Goal: Task Accomplishment & Management: Complete application form

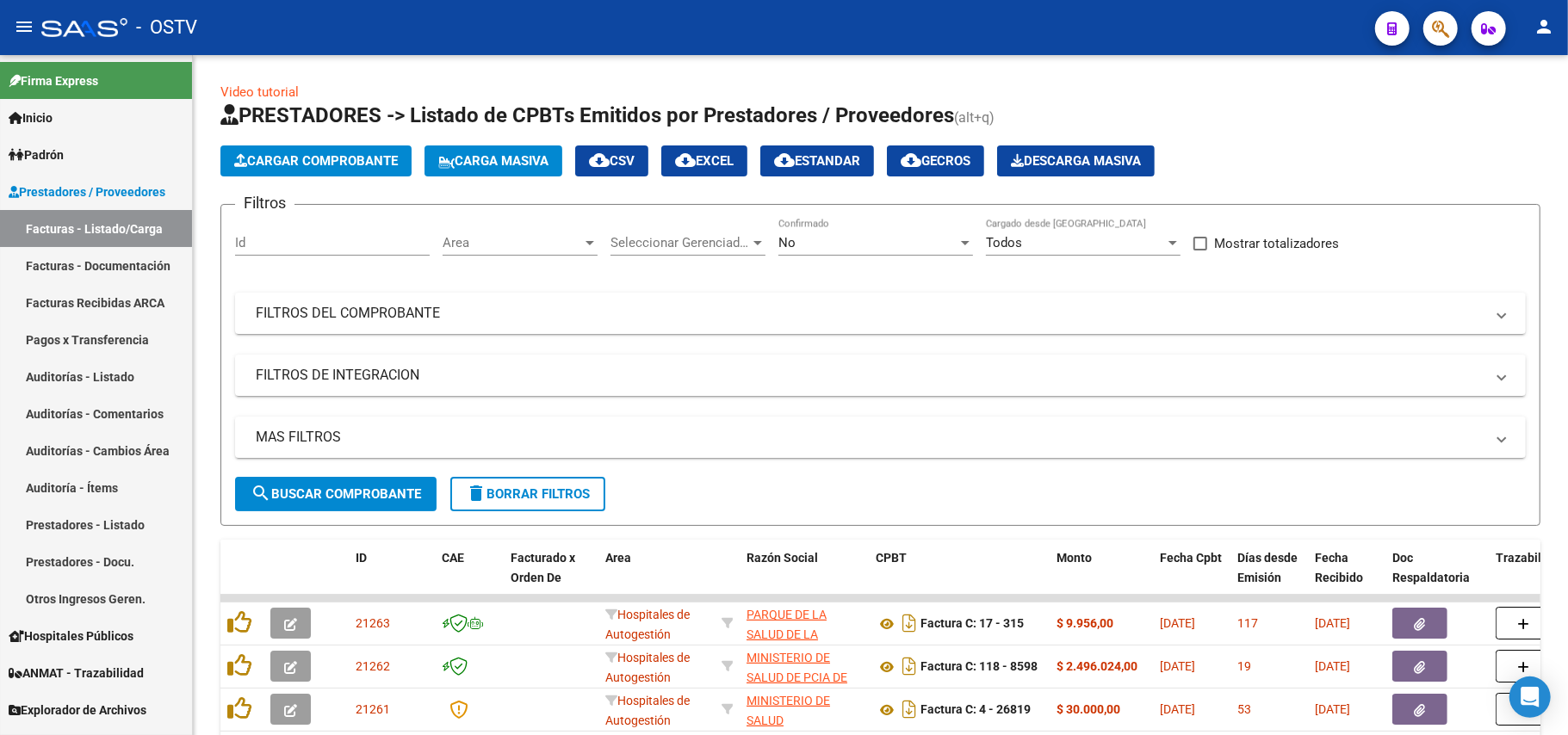
click at [852, 243] on div "No" at bounding box center [867, 243] width 179 height 16
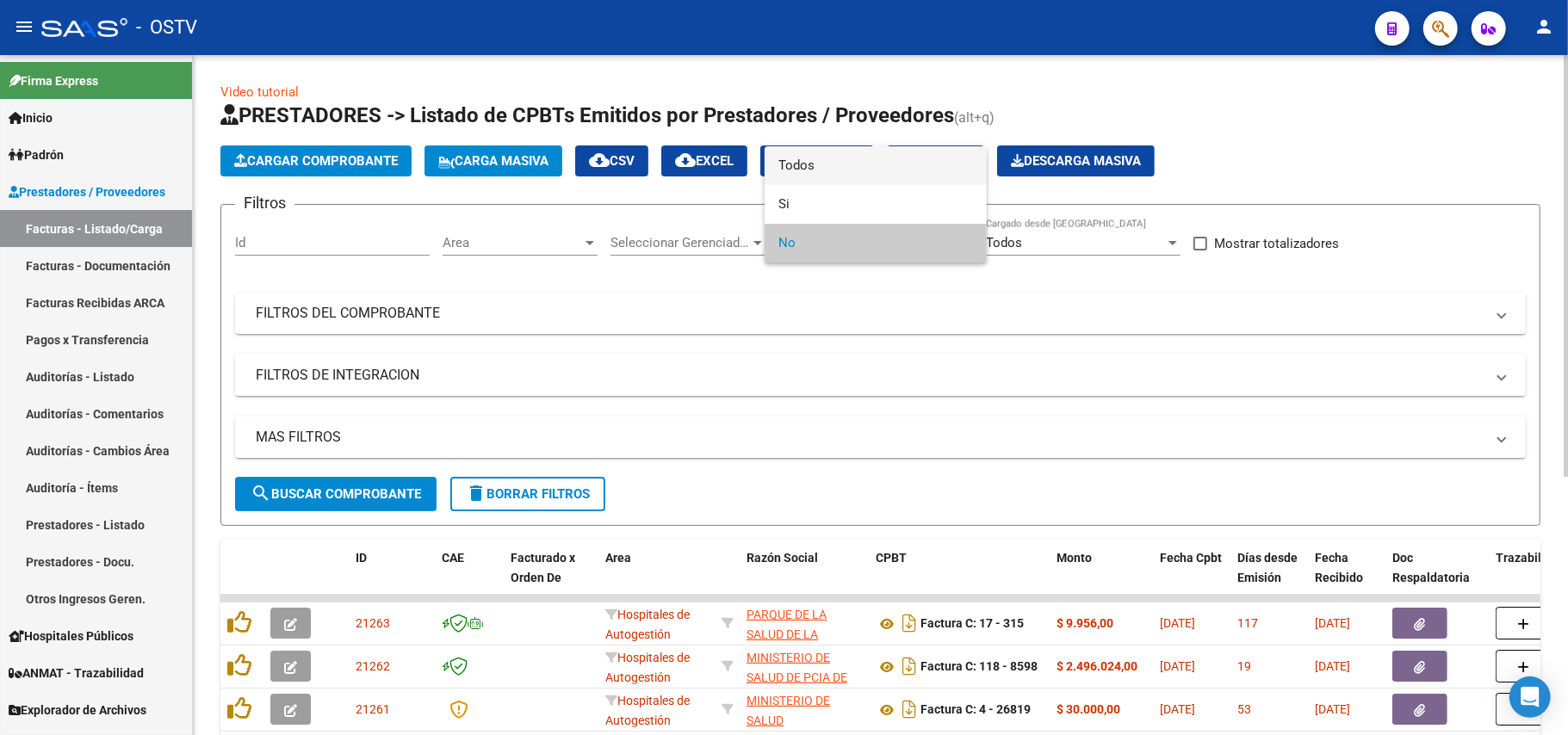
click at [894, 170] on span "Todos" at bounding box center [876, 166] width 194 height 39
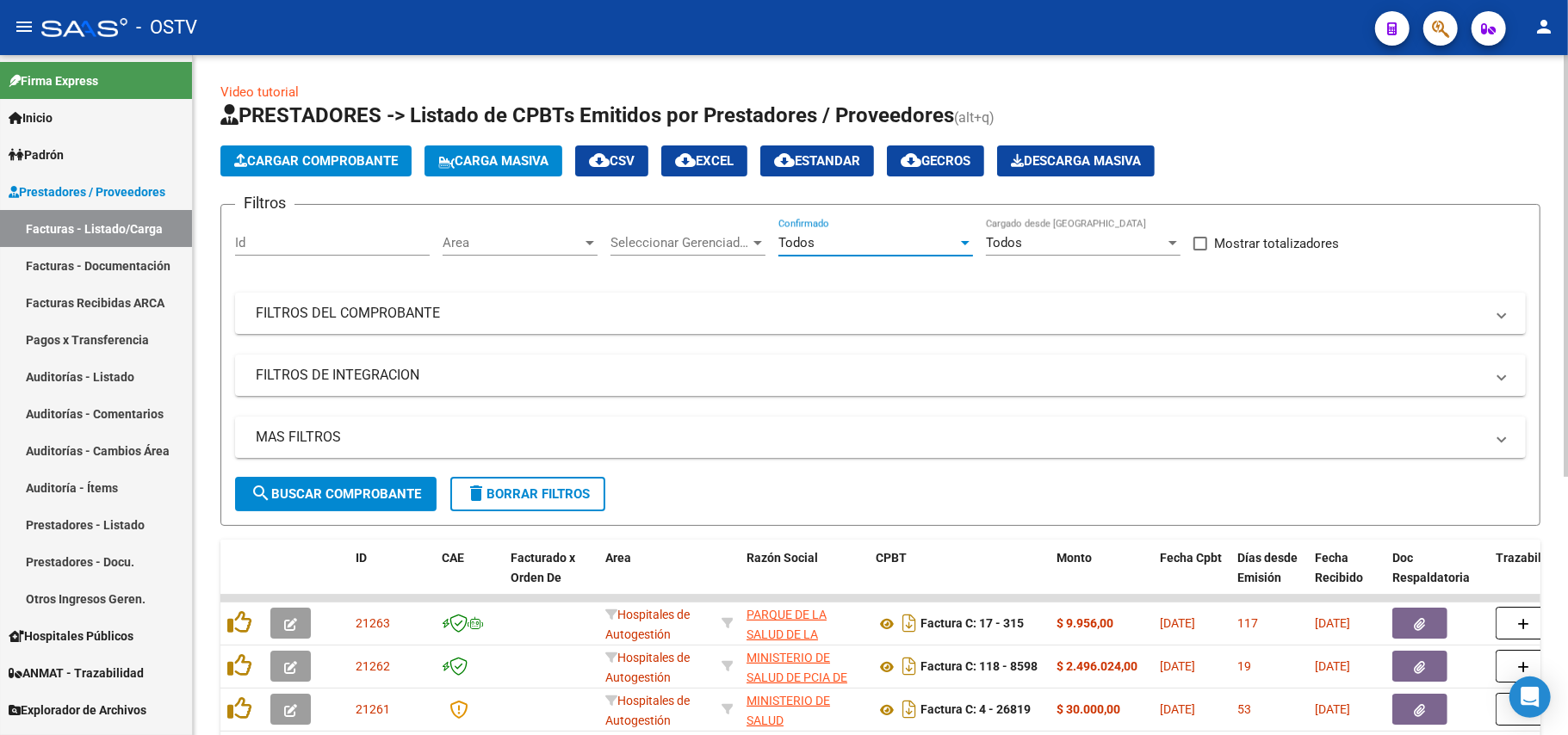
click at [406, 487] on span "search Buscar Comprobante" at bounding box center [336, 494] width 170 height 16
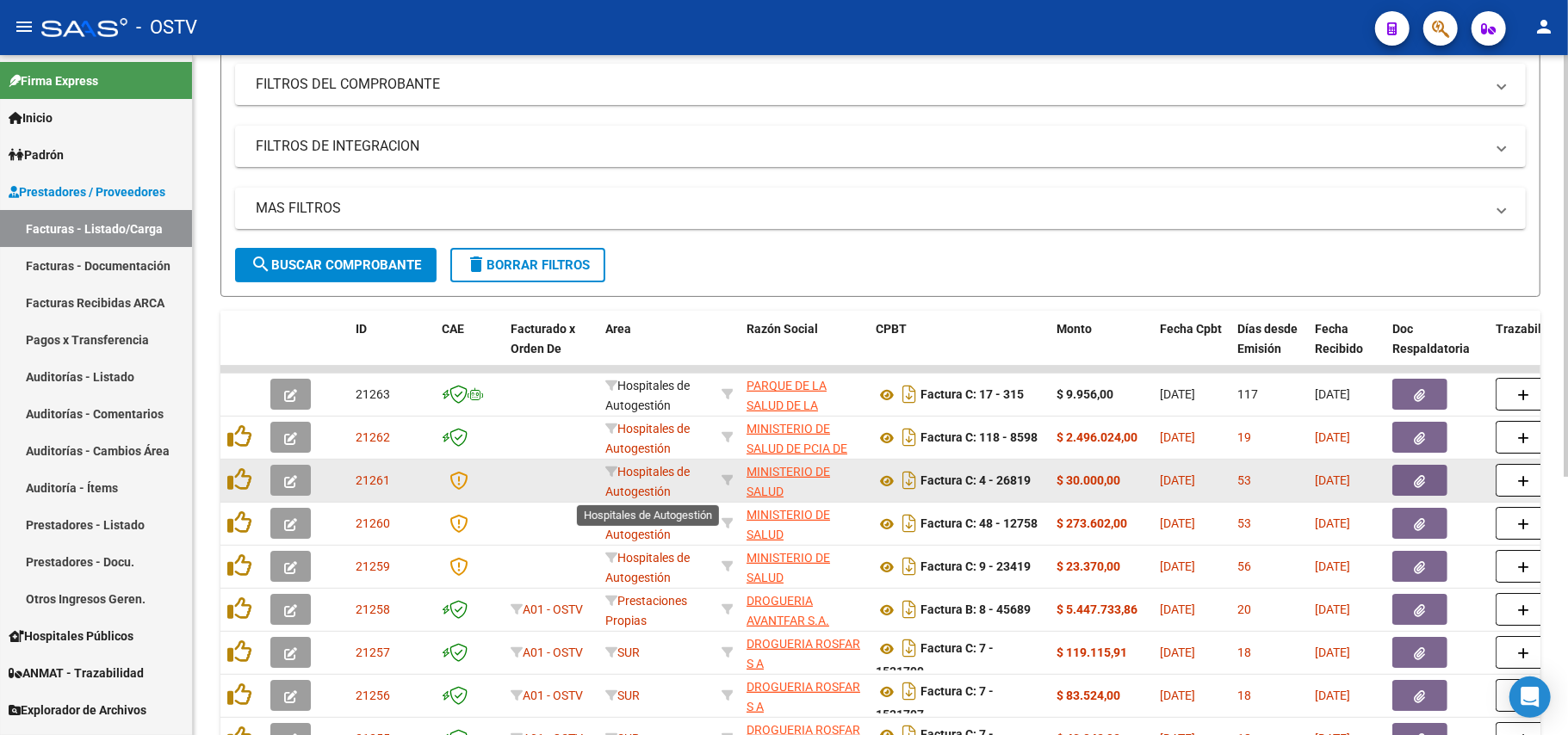
scroll to position [2, 0]
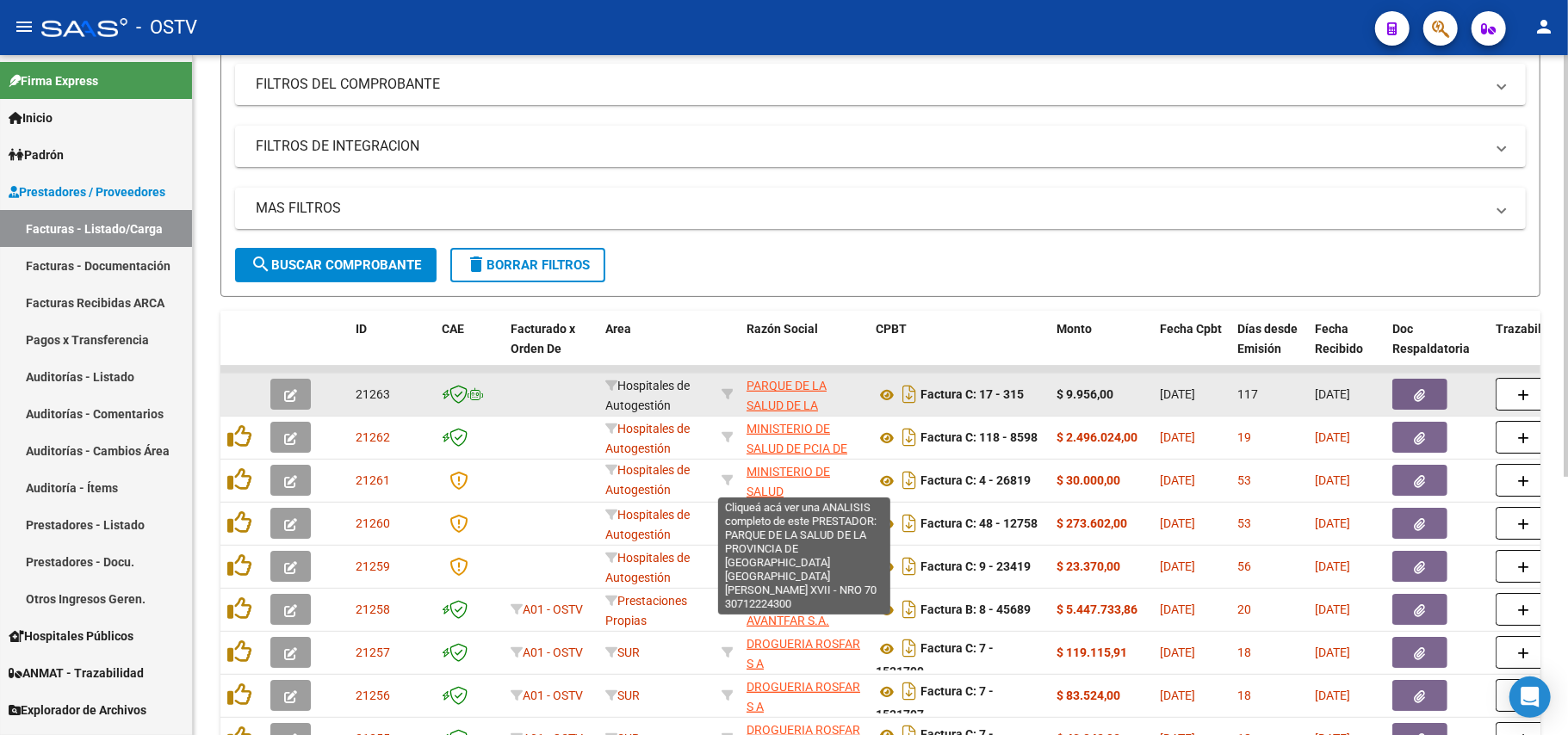
click at [785, 388] on span "PARQUE DE LA SALUD DE LA PROVINCIA DE [GEOGRAPHIC_DATA] [PERSON_NAME] [PERSON_N…" at bounding box center [805, 434] width 117 height 112
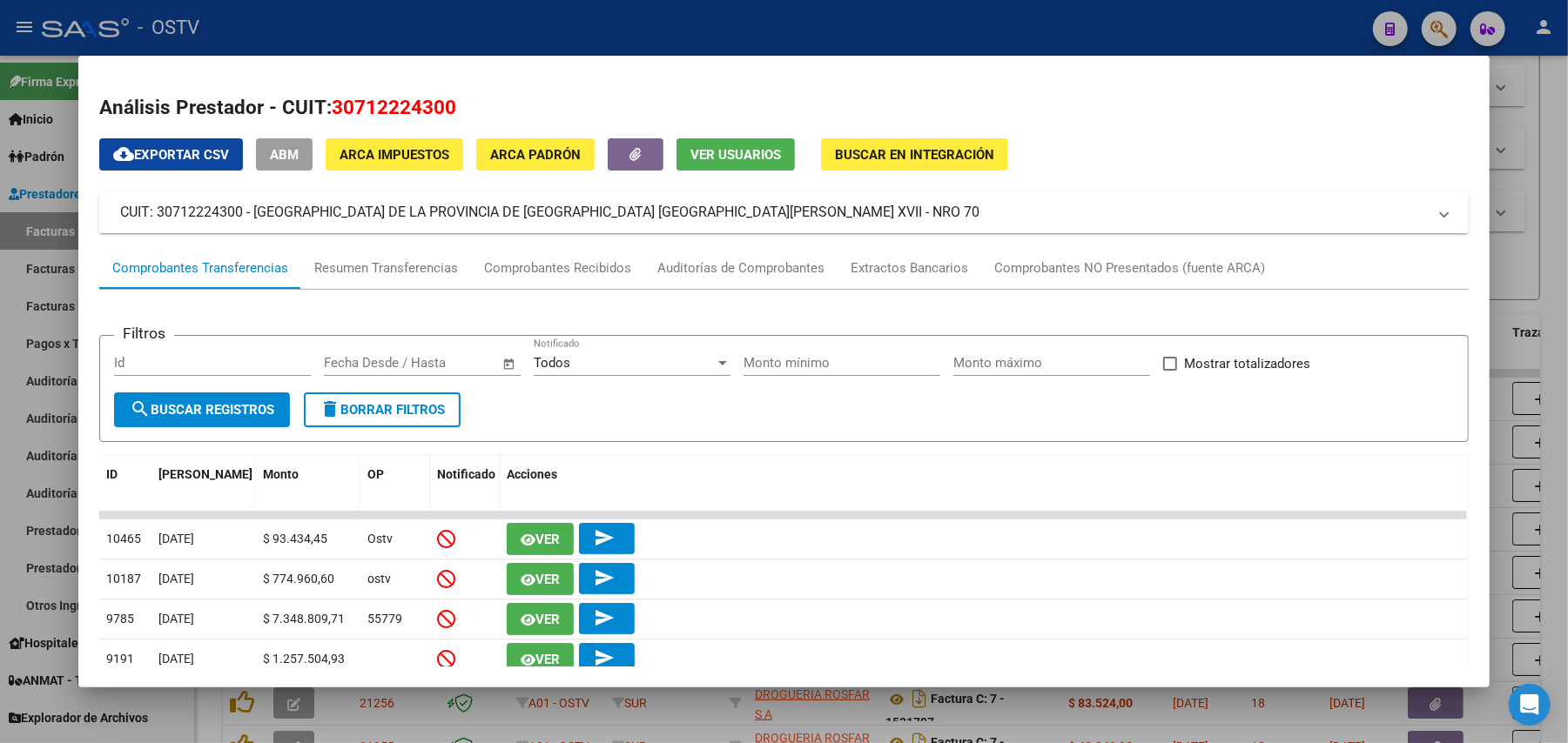
drag, startPoint x: 248, startPoint y: 213, endPoint x: 896, endPoint y: 206, distance: 648.0
click at [896, 206] on mat-panel-title "CUIT: 30712224300 - PARQUE DE LA SALUD DE LA PROVINCIA DE MISIONES DR RAMON MAD…" at bounding box center [773, 212] width 1307 height 21
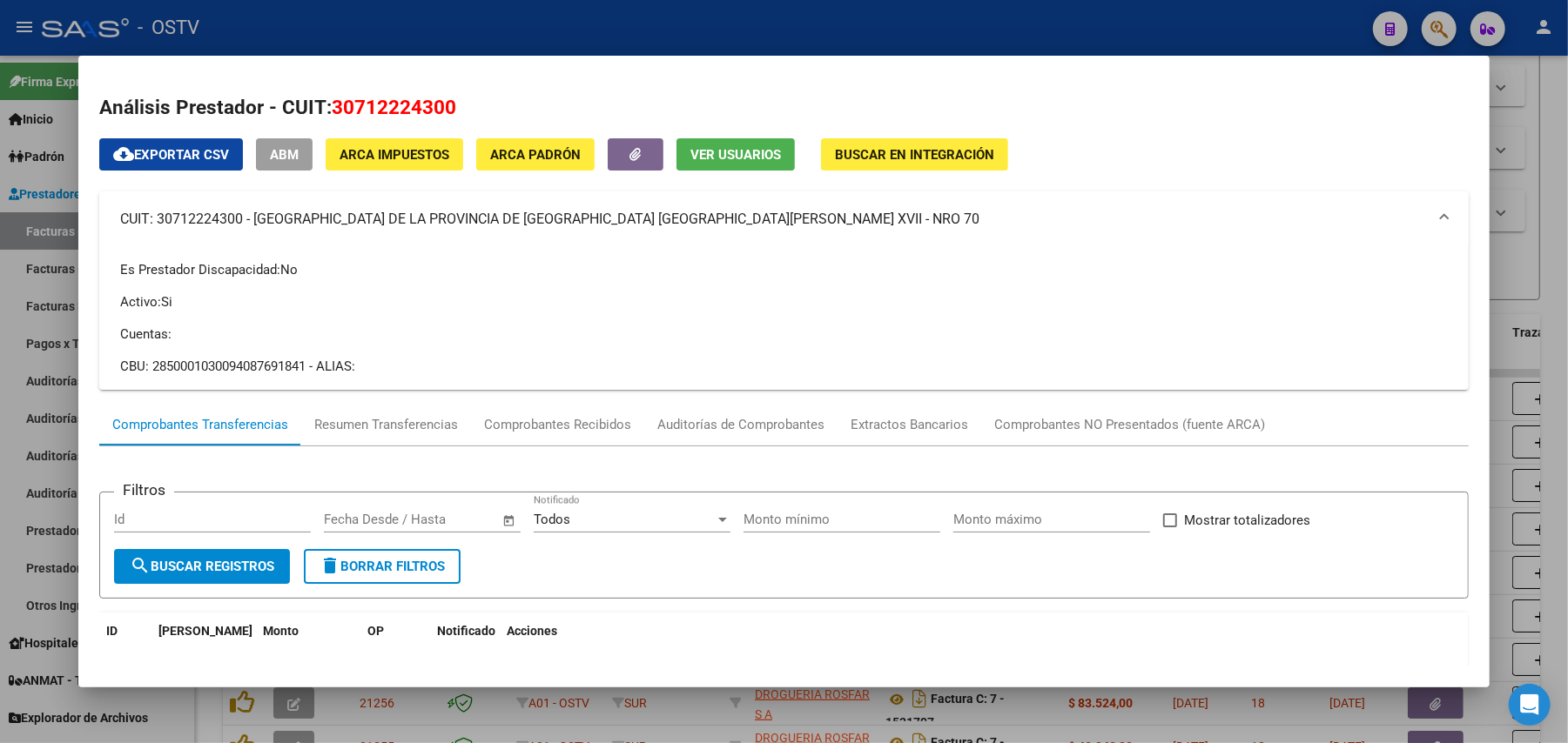
copy mat-panel-title "PARQUE DE LA SALUD DE LA PROVINCIA DE [GEOGRAPHIC_DATA] [PERSON_NAME] [PERSON_N…"
click at [879, 71] on mat-dialog-container "Análisis Prestador - CUIT: 30712224300 cloud_download Exportar CSV ABM ARCA Imp…" at bounding box center [784, 372] width 1412 height 632
click at [900, 49] on div at bounding box center [784, 372] width 1568 height 743
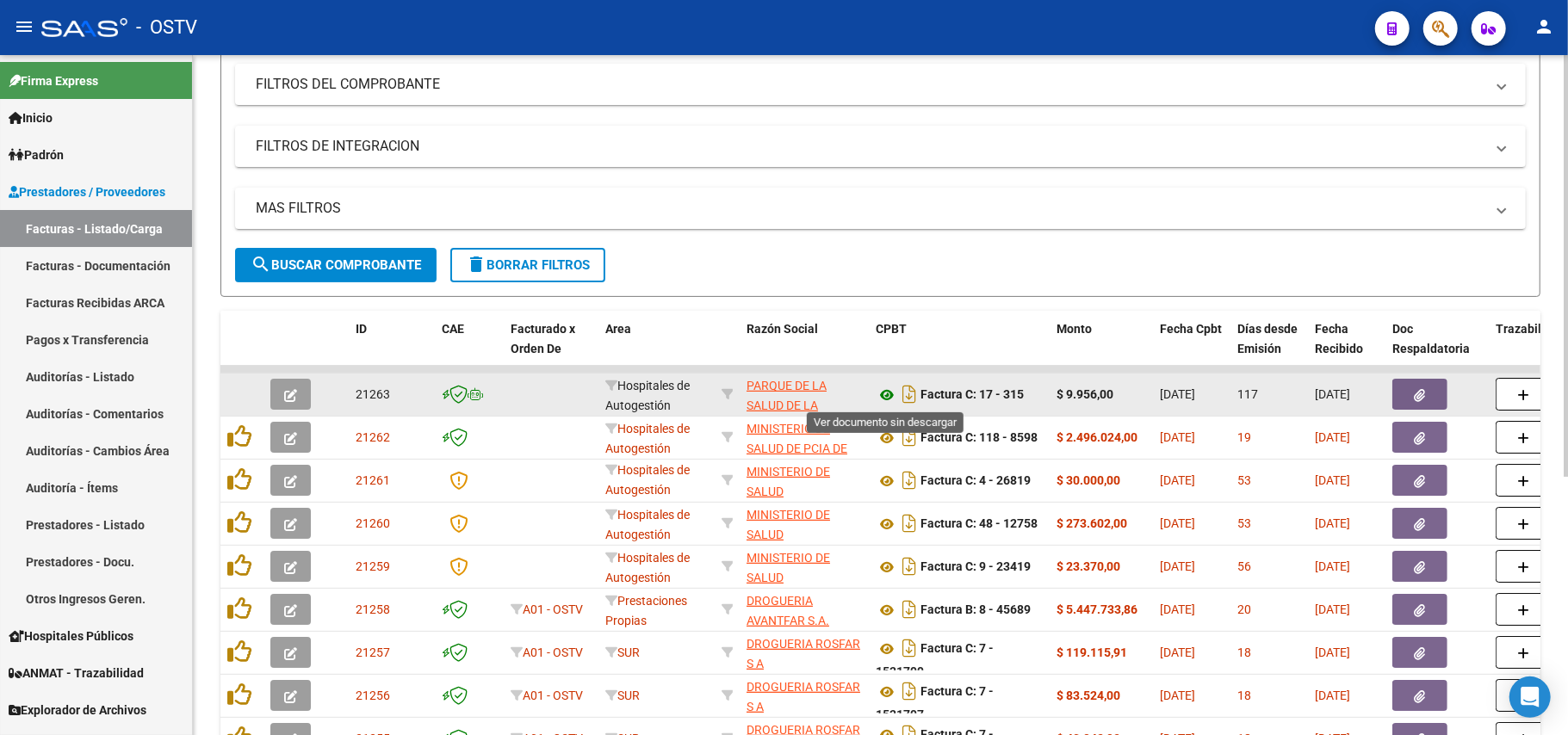
click at [882, 392] on icon at bounding box center [887, 395] width 22 height 20
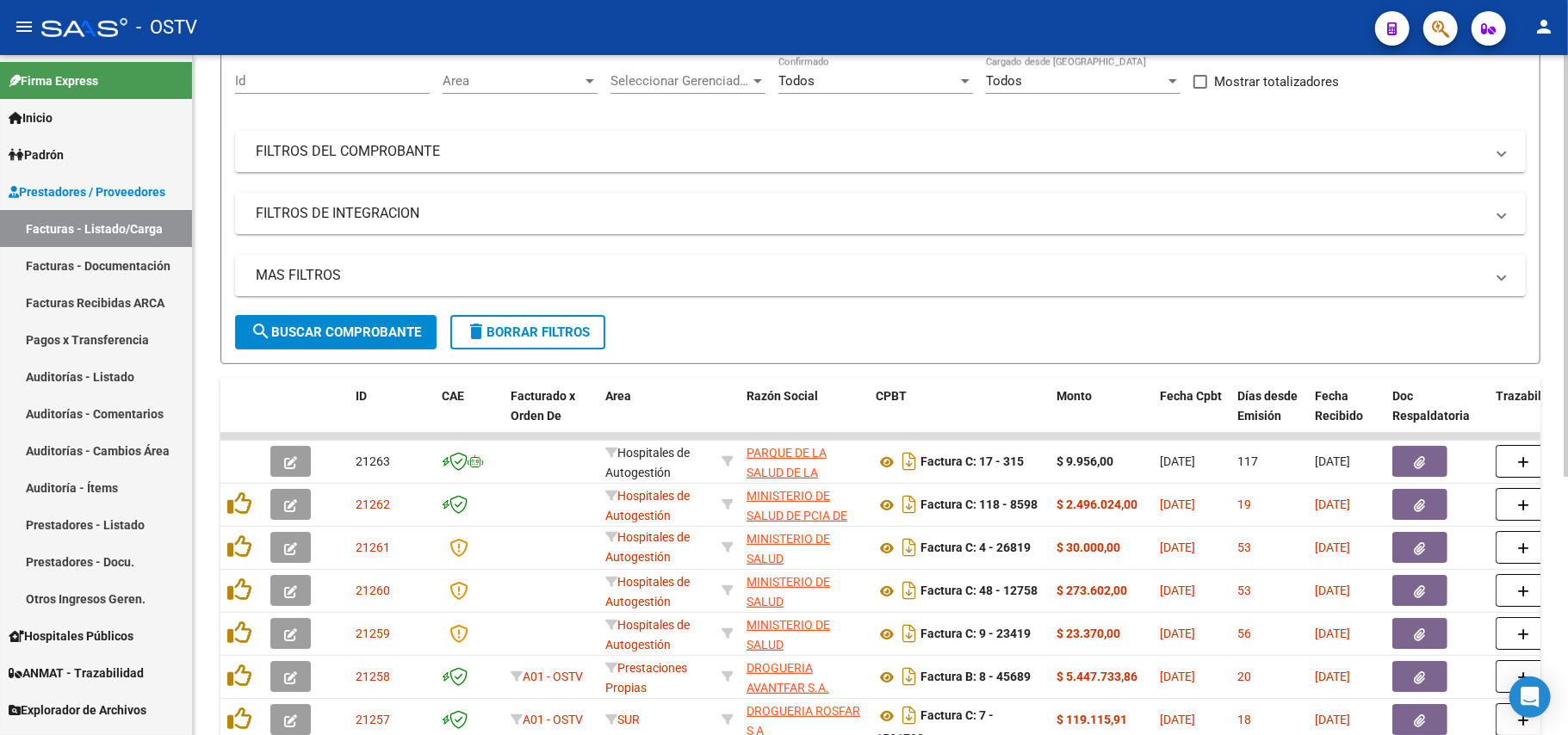
scroll to position [0, 0]
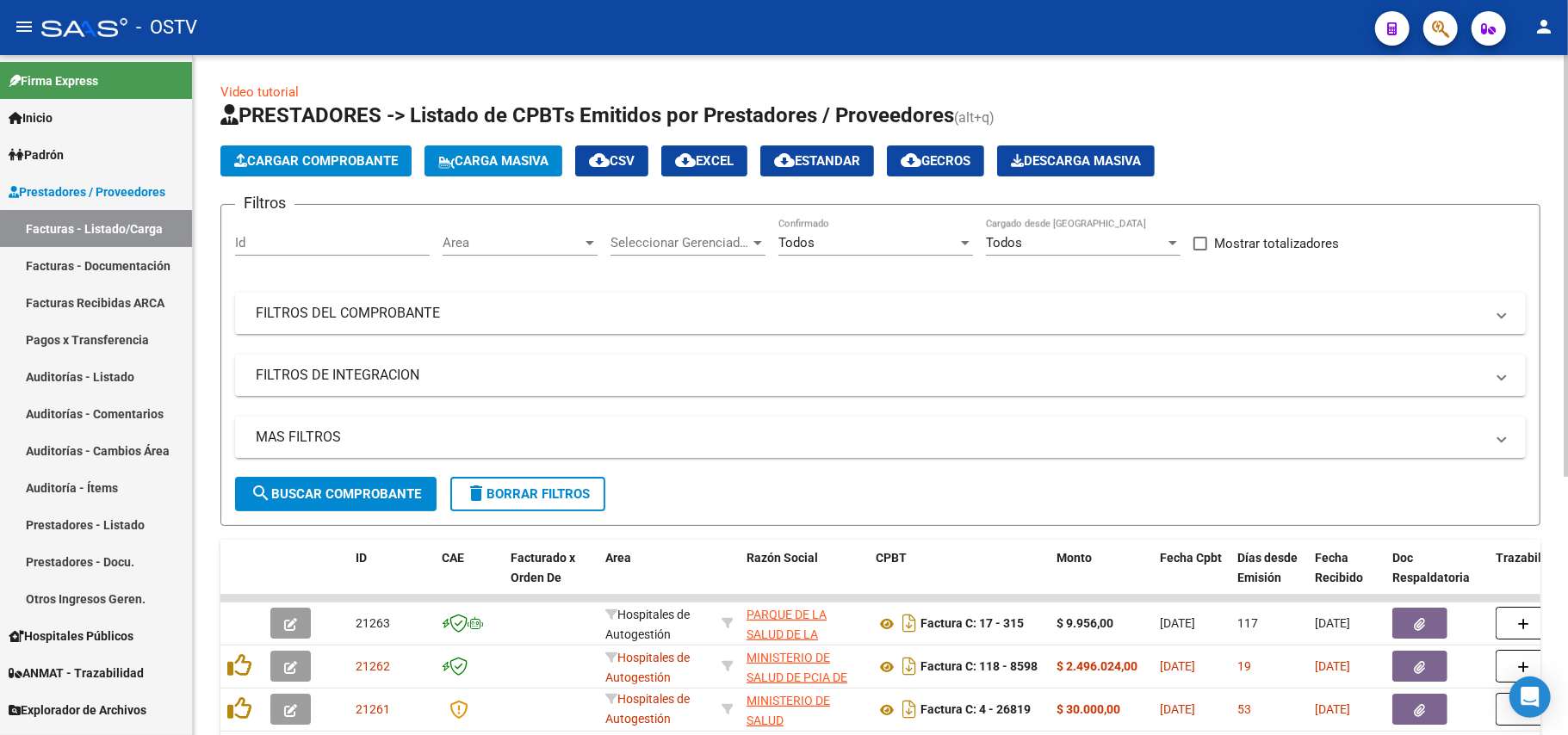
click at [548, 314] on mat-panel-title "FILTROS DEL COMPROBANTE" at bounding box center [869, 313] width 1228 height 19
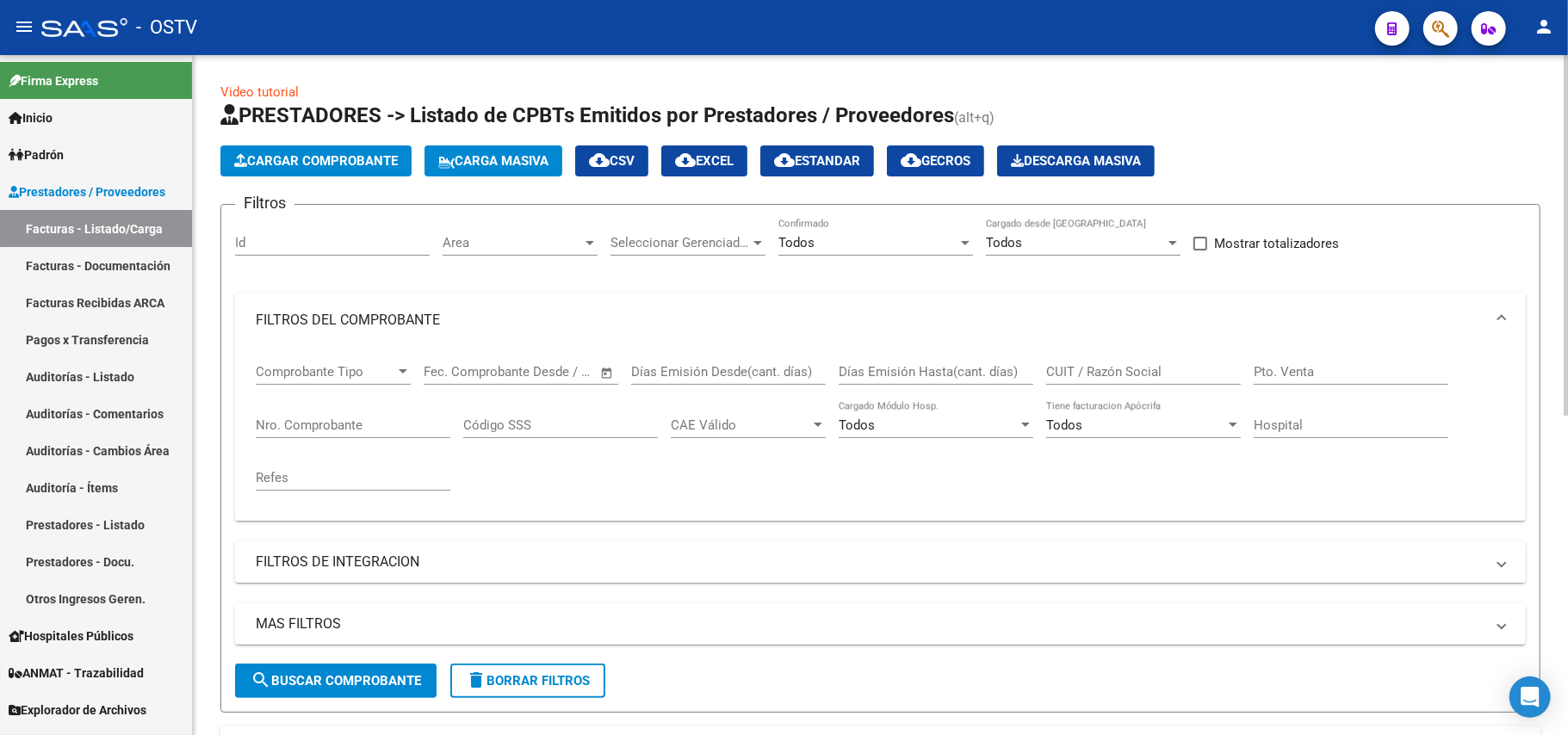
click at [1089, 365] on input "CUIT / Razón Social" at bounding box center [1143, 371] width 194 height 16
type input "isalud"
drag, startPoint x: 1090, startPoint y: 370, endPoint x: 938, endPoint y: 376, distance: 152.1
click at [938, 376] on div "Comprobante Tipo Comprobante Tipo Fecha inicio – Fecha fin Fec. Comprobante Des…" at bounding box center [880, 428] width 1250 height 159
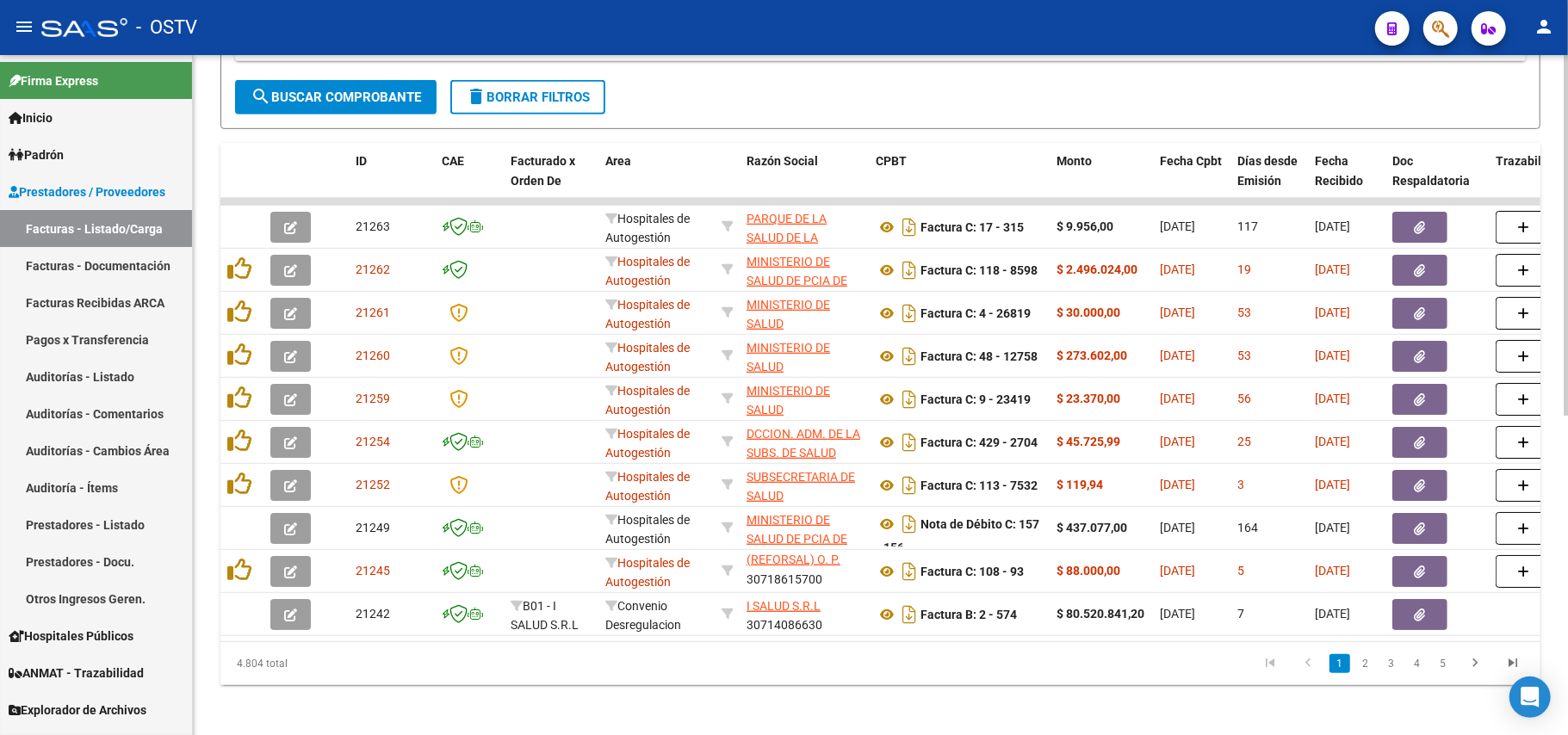
scroll to position [606, 0]
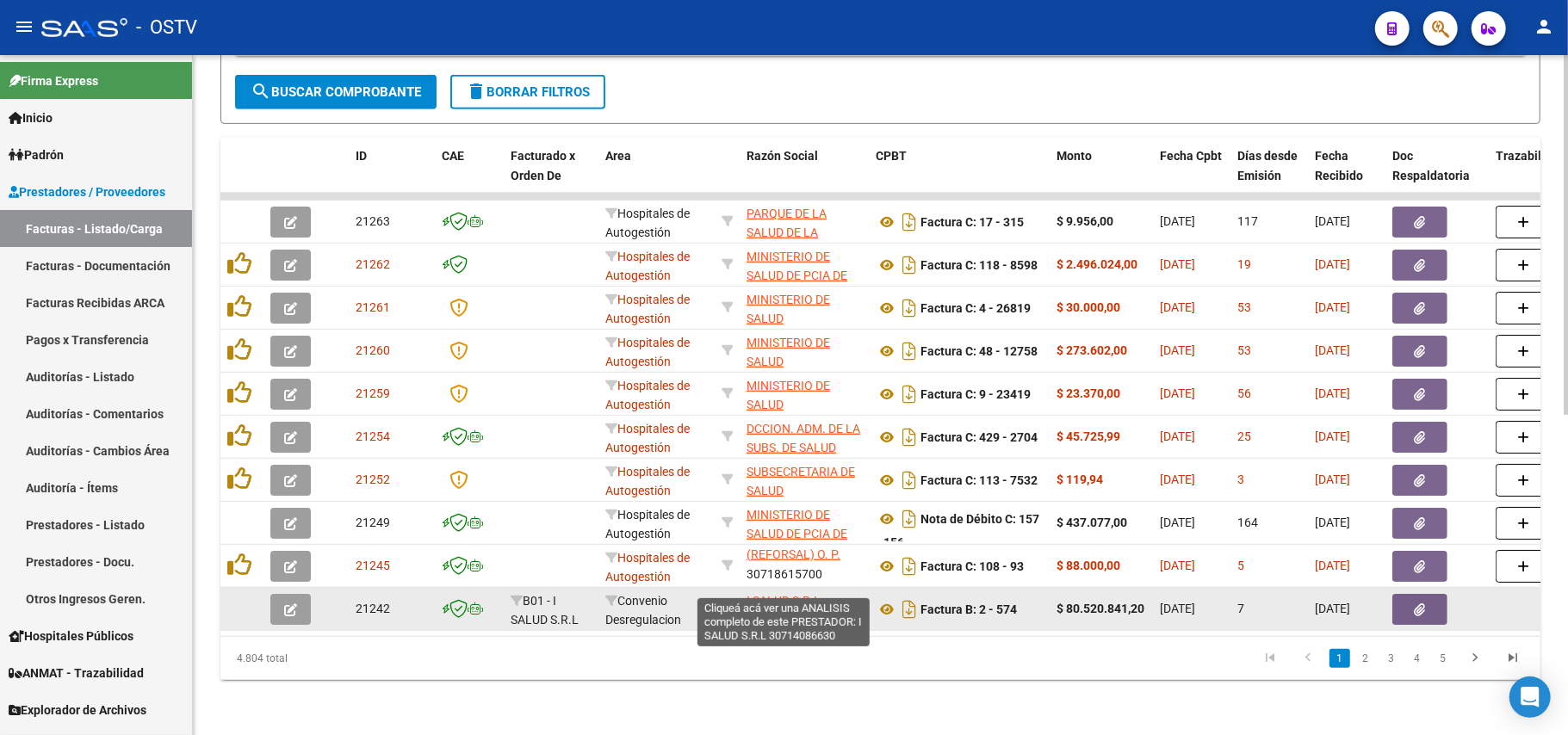
type input "salud"
click at [803, 594] on span "I SALUD S.R.L" at bounding box center [784, 601] width 74 height 14
type textarea "30714086630"
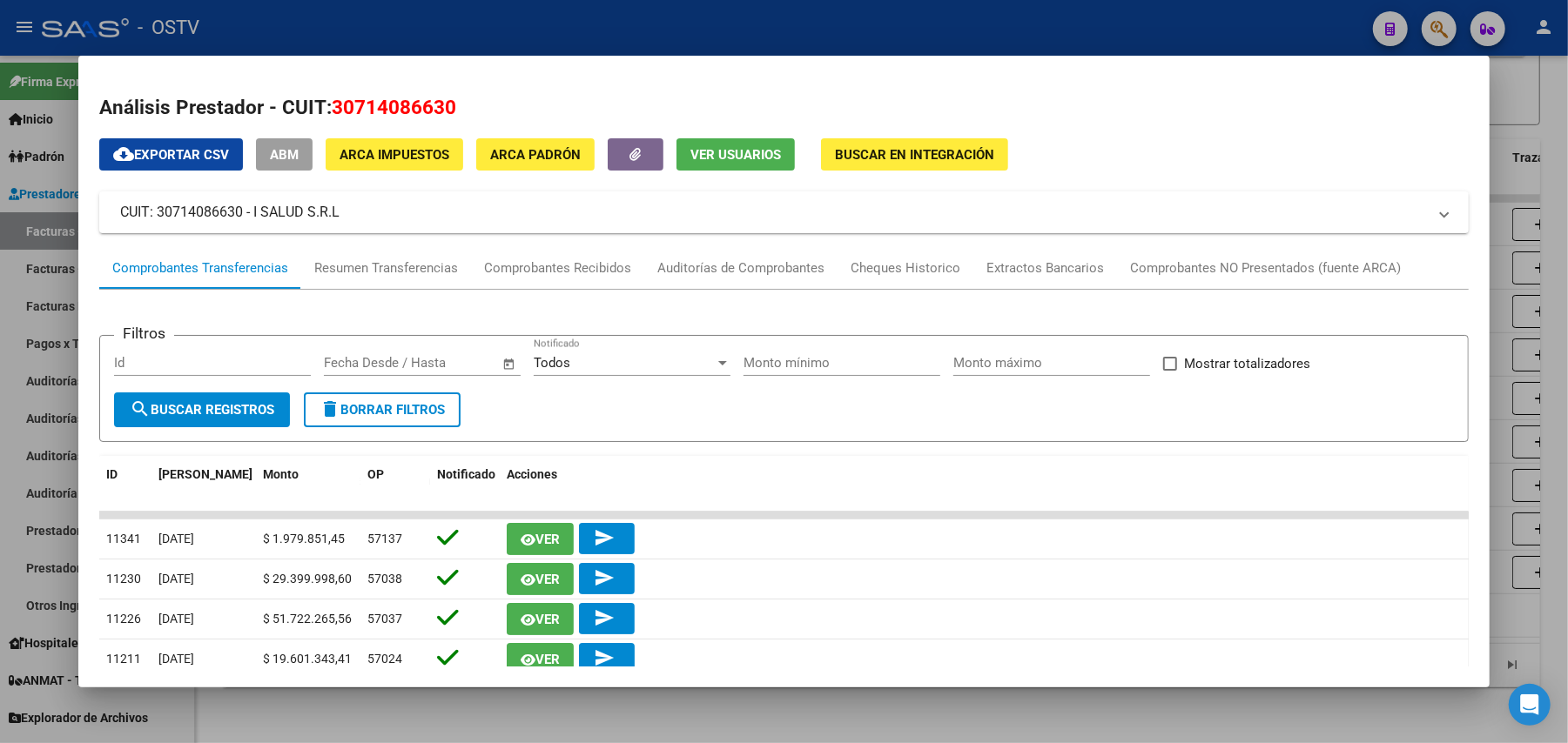
drag, startPoint x: 451, startPoint y: 112, endPoint x: 332, endPoint y: 94, distance: 120.4
click at [332, 94] on h2 "Análisis Prestador - CUIT: 30714086630" at bounding box center [784, 109] width 1370 height 30
drag, startPoint x: 326, startPoint y: 99, endPoint x: 465, endPoint y: 105, distance: 139.1
click at [465, 105] on h2 "Análisis Prestador - CUIT: 30714086630" at bounding box center [784, 109] width 1370 height 30
copy span "30714086630"
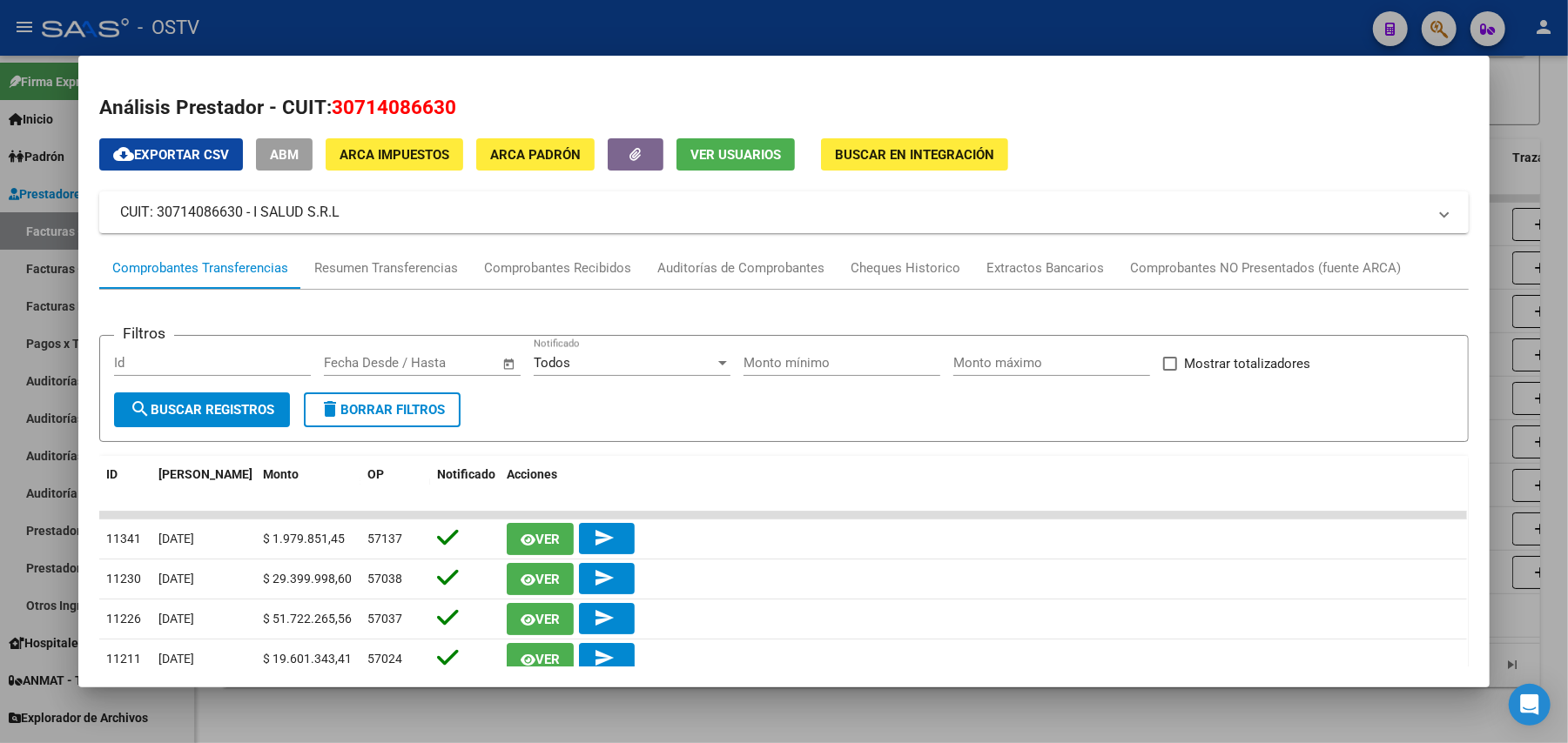
click at [705, 15] on div at bounding box center [784, 372] width 1568 height 743
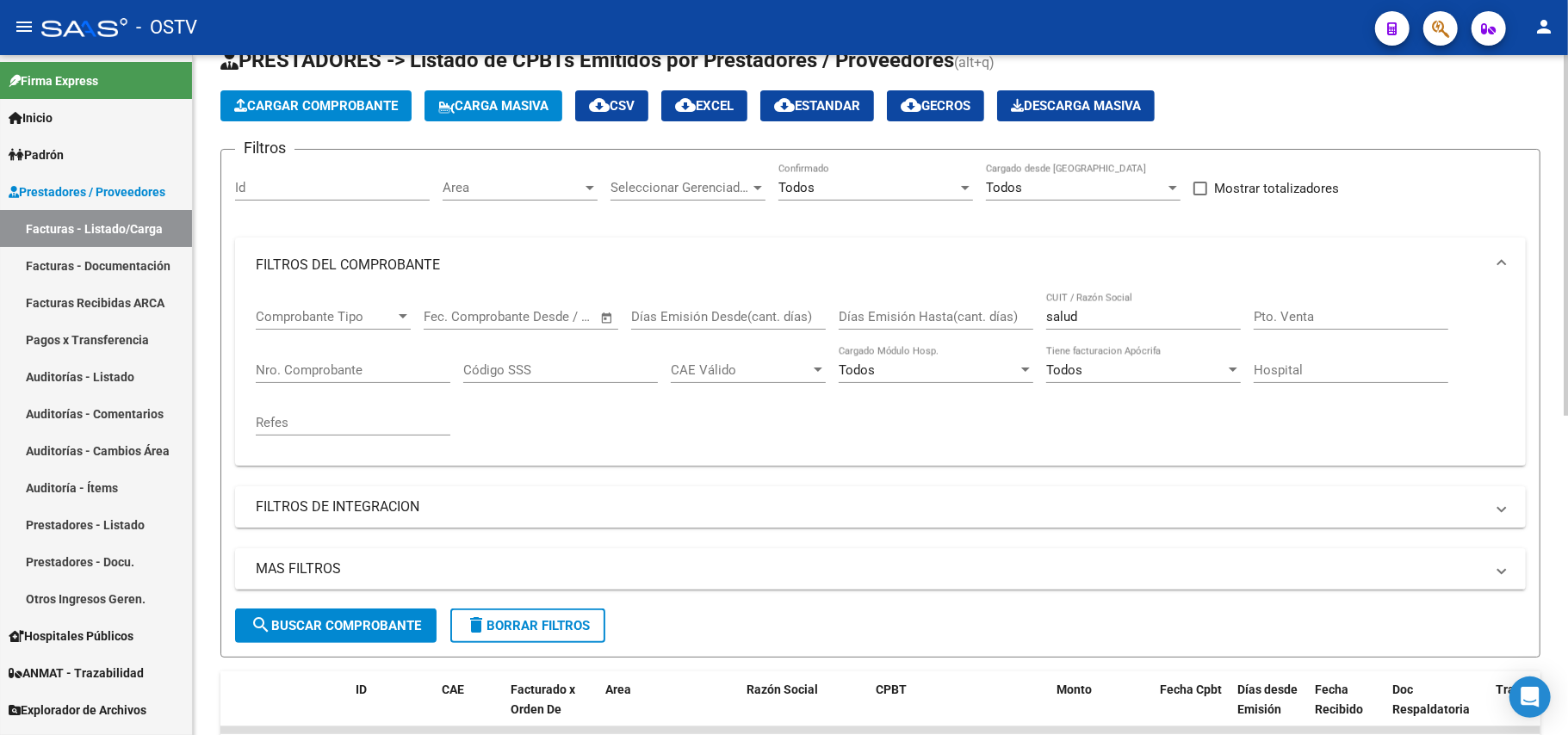
scroll to position [31, 0]
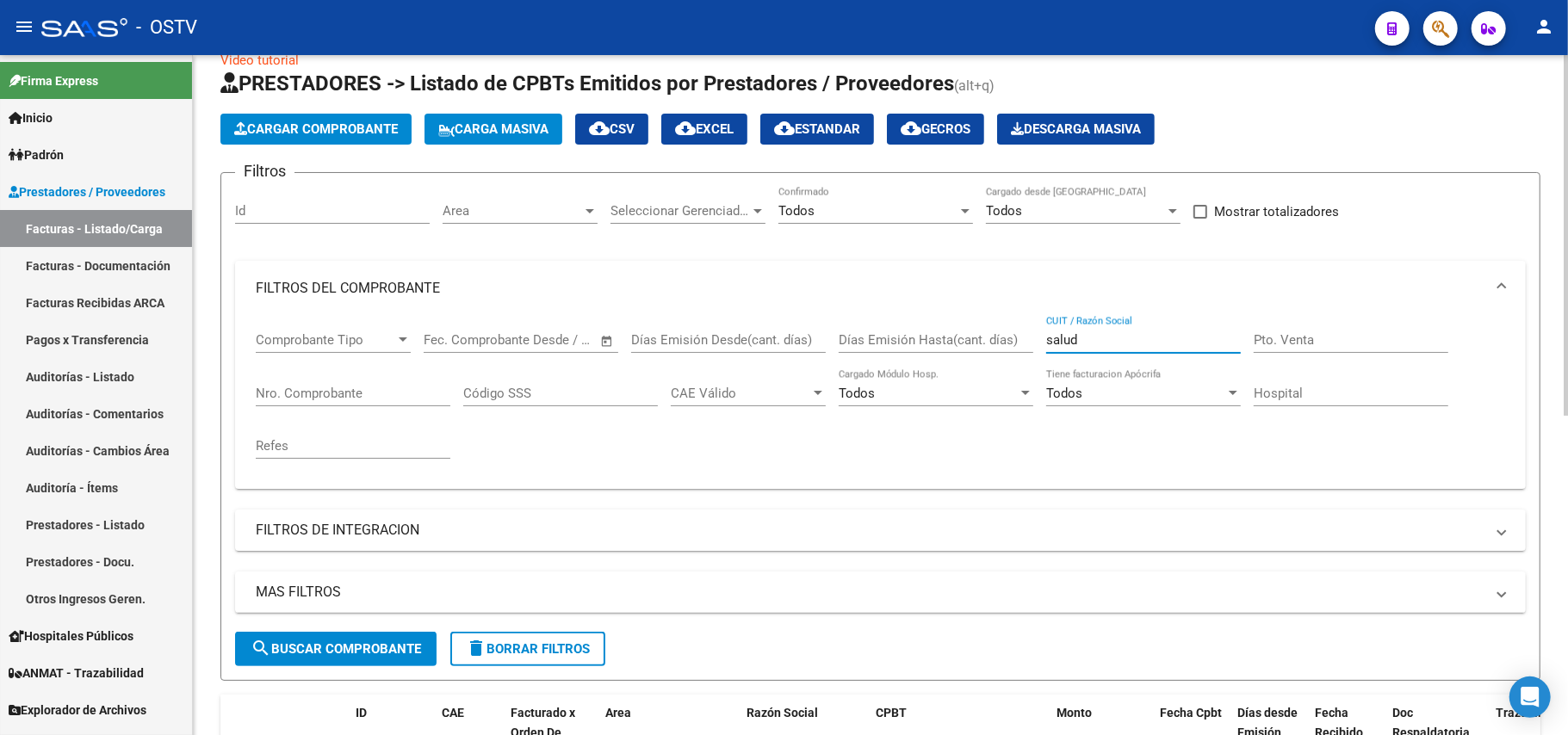
drag, startPoint x: 1101, startPoint y: 342, endPoint x: 882, endPoint y: 374, distance: 221.3
click at [882, 374] on div "Comprobante Tipo Comprobante Tipo Fecha inicio – Fecha fin Fec. Comprobante Des…" at bounding box center [880, 395] width 1250 height 159
paste input "30714086630"
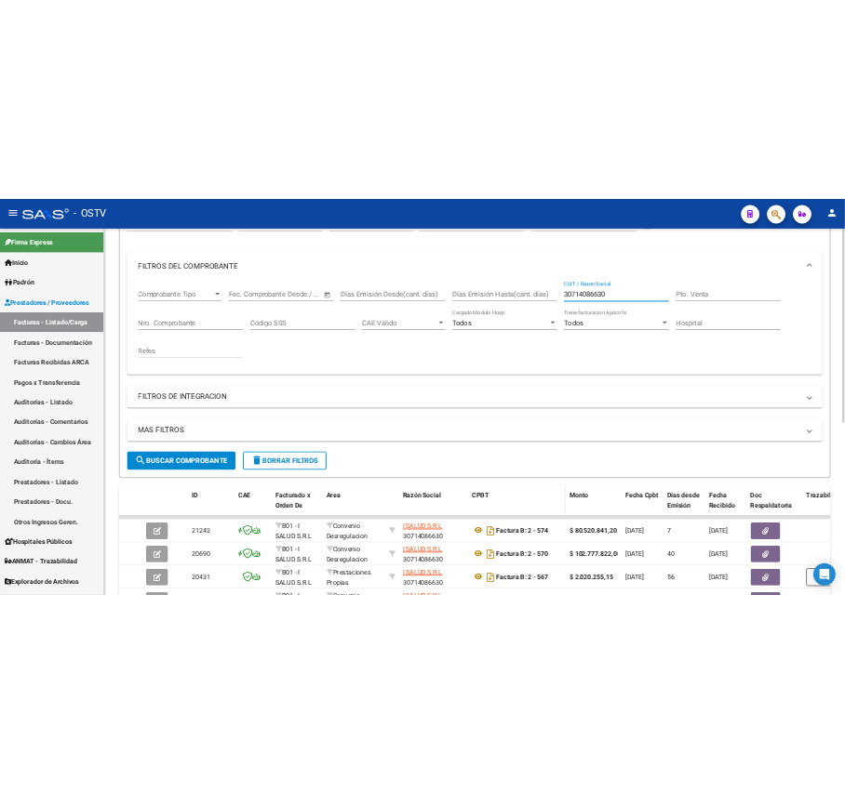
scroll to position [407, 0]
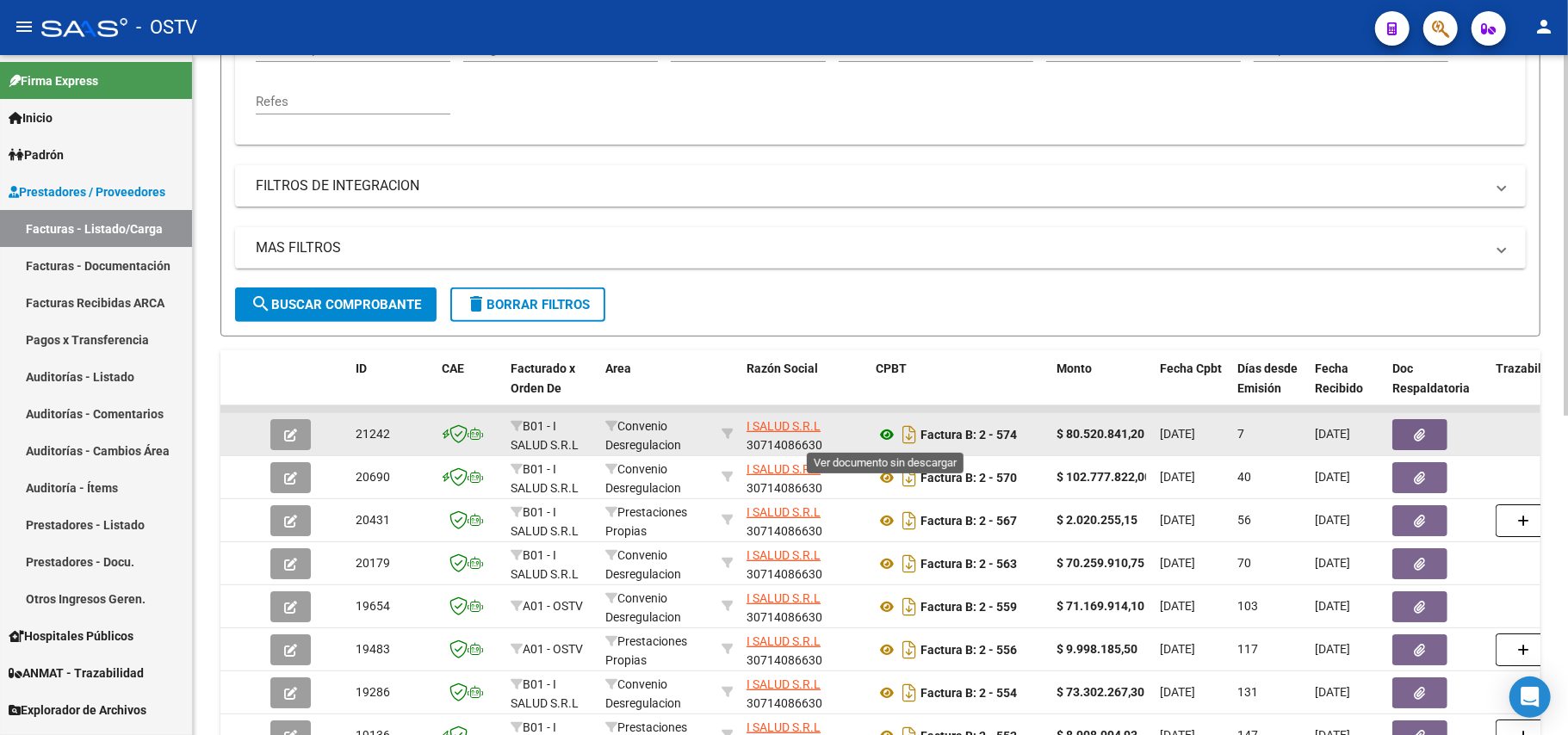
type input "30714086630"
click at [885, 436] on icon at bounding box center [887, 435] width 22 height 20
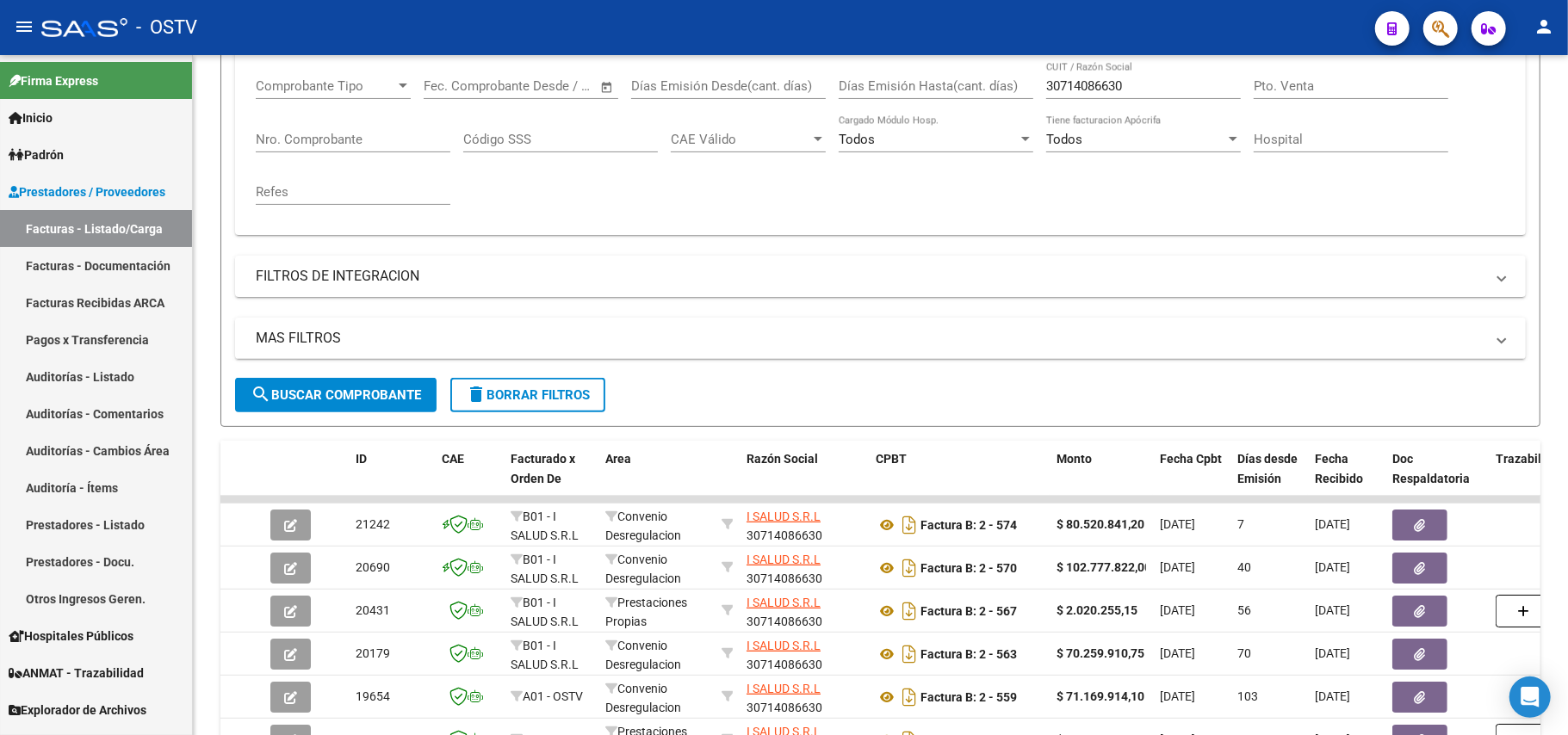
scroll to position [31, 0]
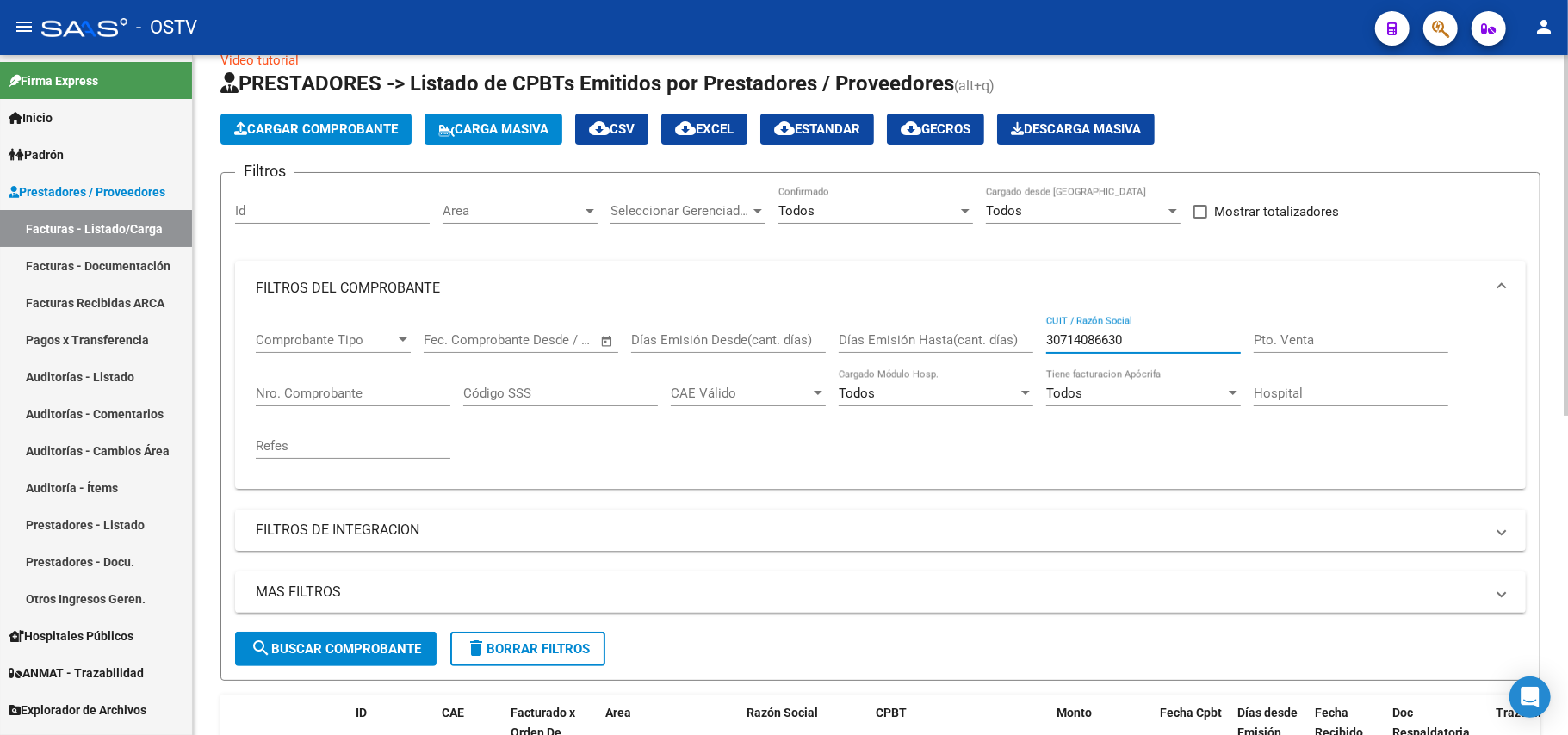
drag, startPoint x: 1151, startPoint y: 336, endPoint x: 734, endPoint y: 332, distance: 417.0
click at [734, 332] on div "Comprobante Tipo Comprobante Tipo Fecha inicio – Fecha fin Fec. Comprobante Des…" at bounding box center [880, 395] width 1250 height 159
click at [325, 656] on span "search Buscar Comprobante" at bounding box center [336, 649] width 170 height 16
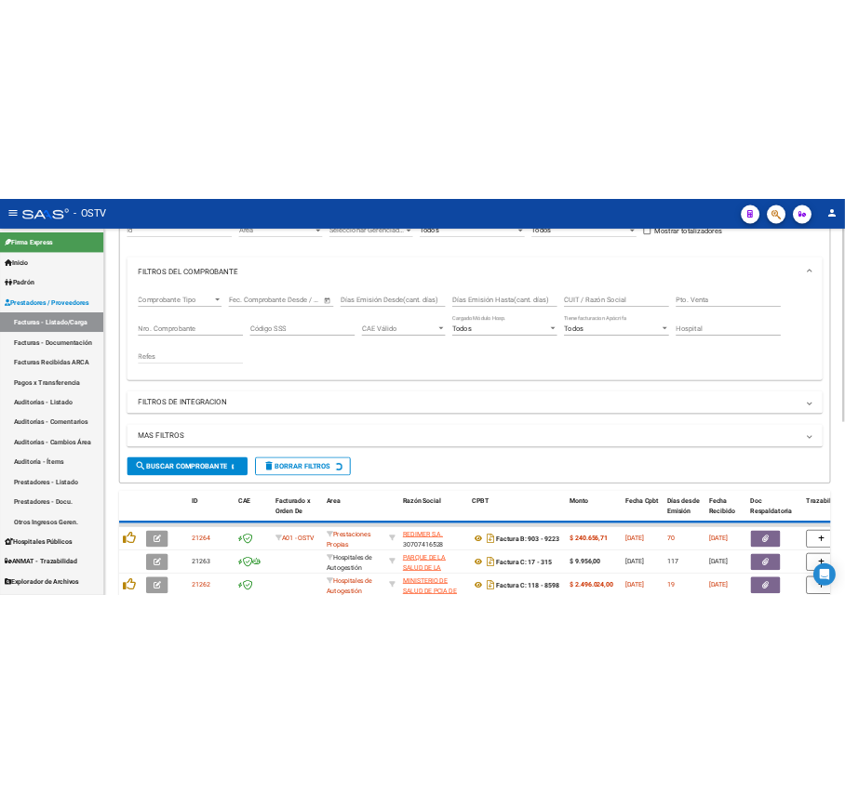
scroll to position [530, 0]
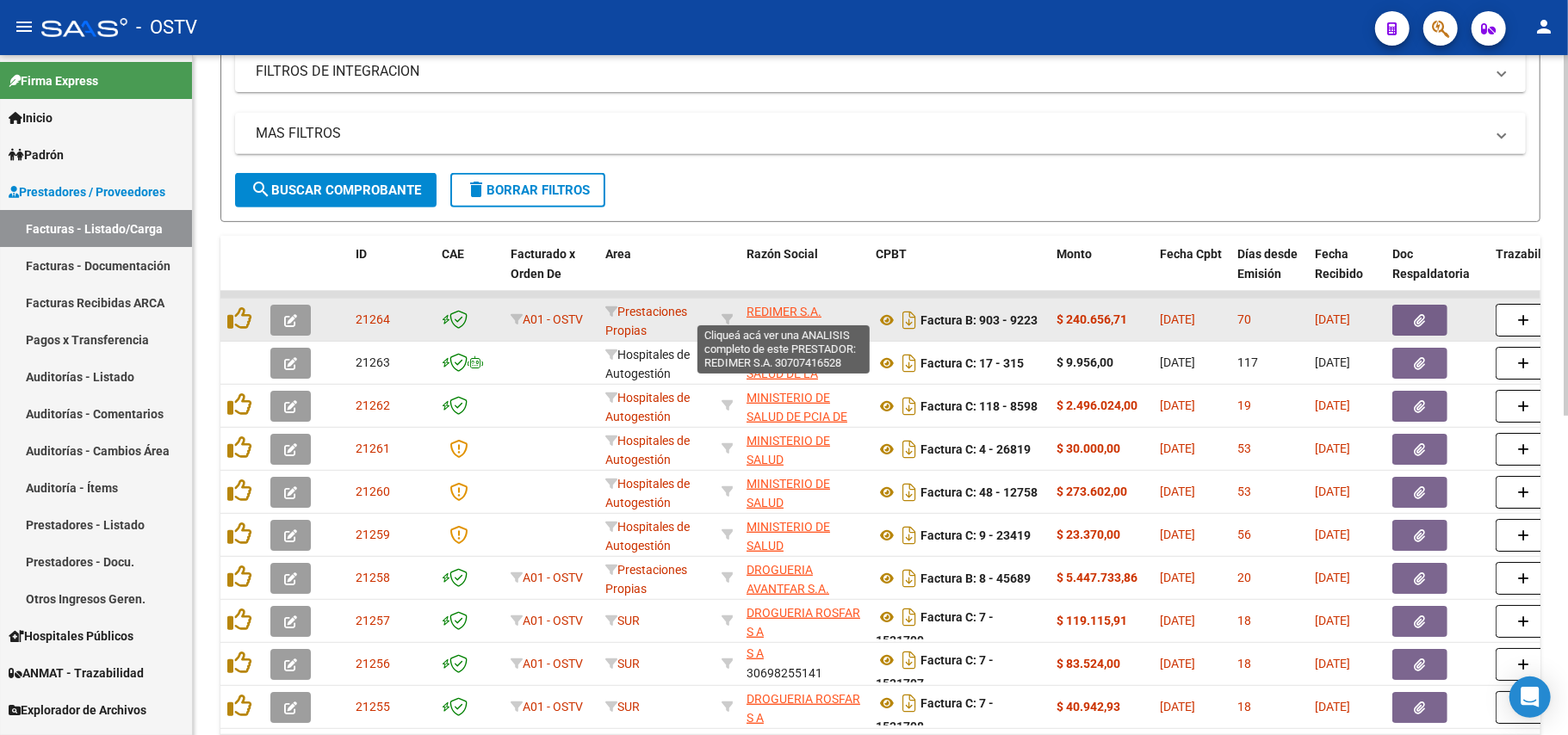
click at [796, 310] on span "REDIMER S.A." at bounding box center [784, 311] width 75 height 14
type textarea "30707416528"
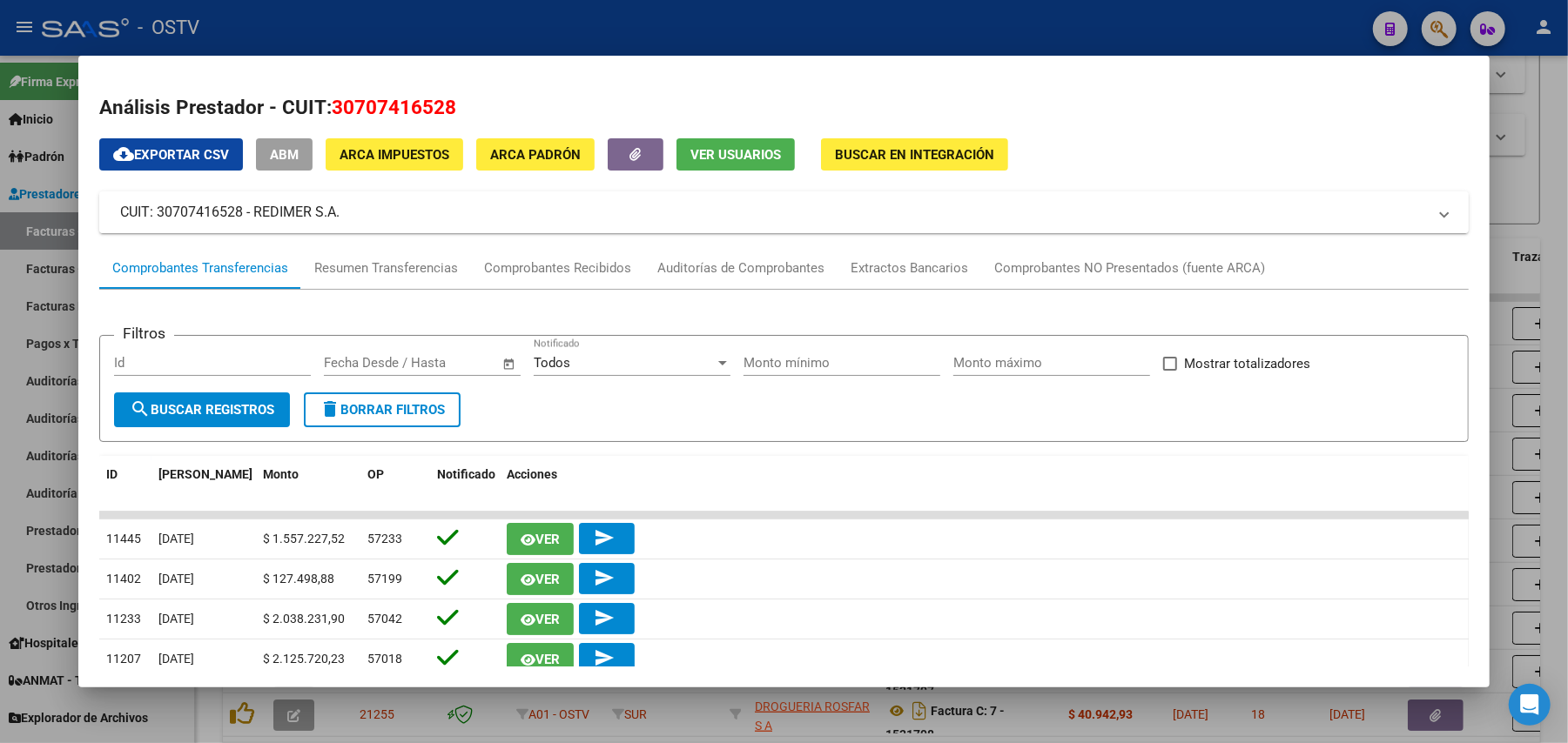
drag, startPoint x: 350, startPoint y: 214, endPoint x: 247, endPoint y: 226, distance: 103.7
click at [247, 226] on mat-expansion-panel-header "CUIT: 30707416528 - REDIMER S.A." at bounding box center [784, 212] width 1370 height 42
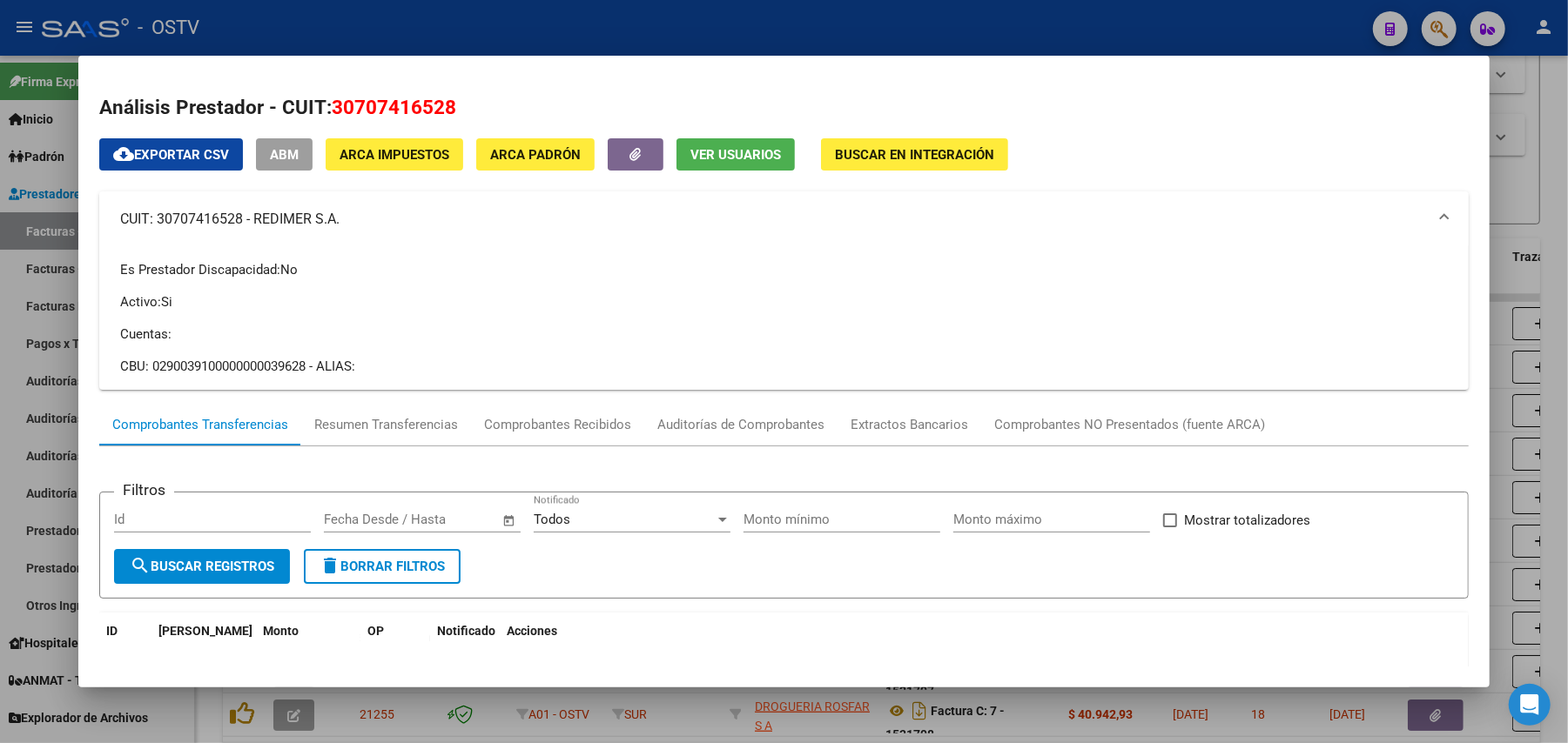
copy mat-panel-title "REDIMER S.A."
click at [617, 45] on div at bounding box center [784, 372] width 1568 height 743
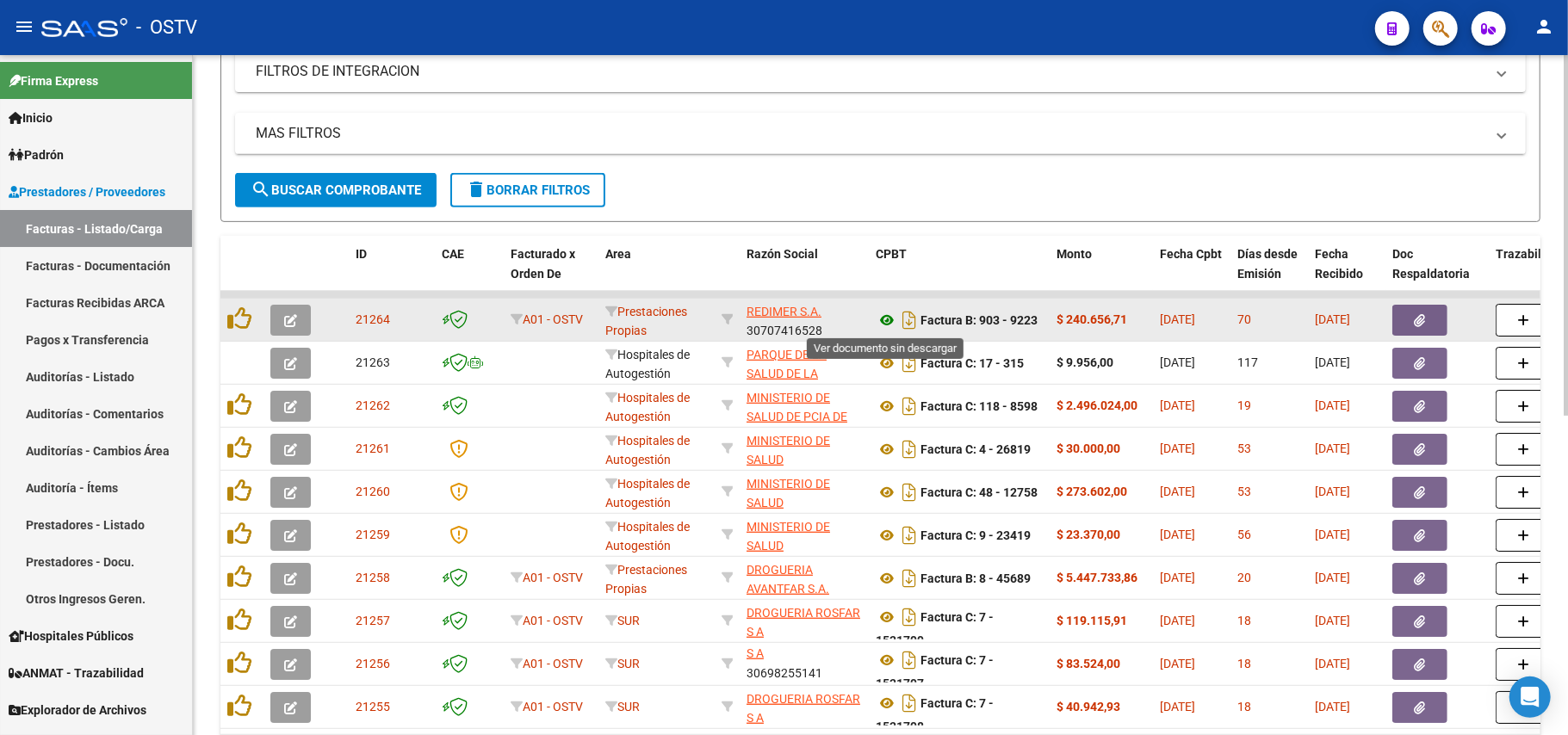
click at [887, 322] on icon at bounding box center [887, 320] width 22 height 20
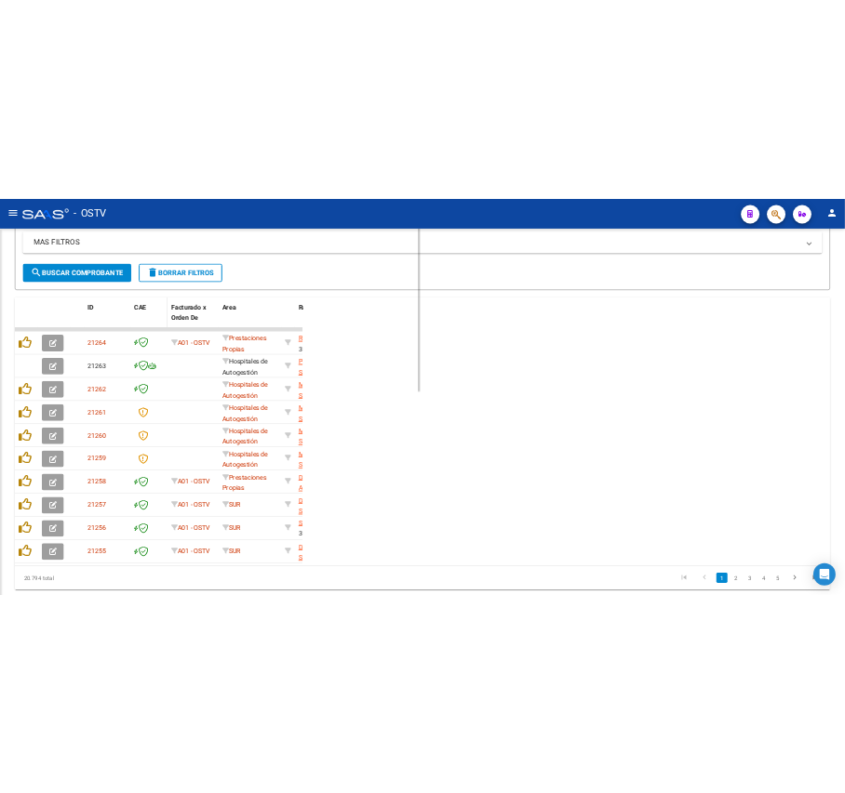
scroll to position [761, 0]
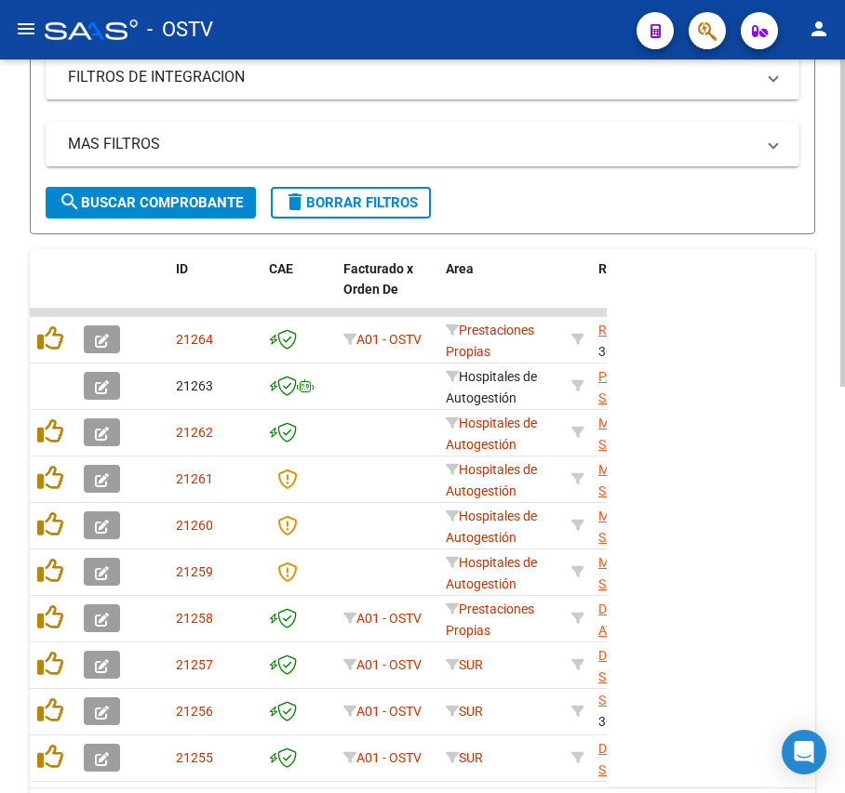
click at [210, 205] on span "search Buscar Comprobante" at bounding box center [151, 202] width 184 height 17
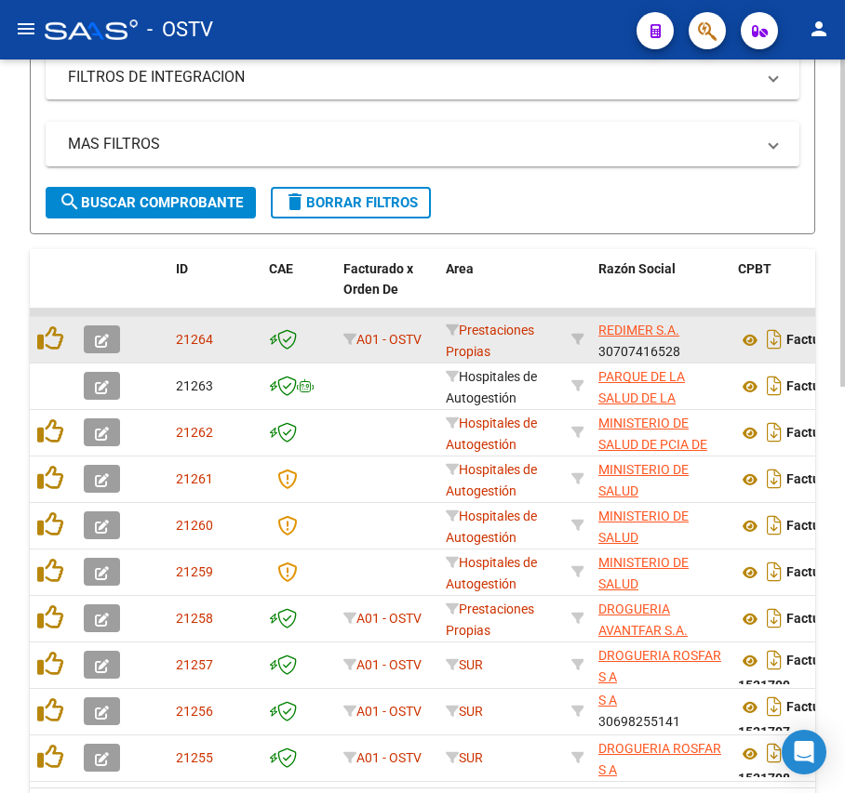
click at [610, 321] on app-link-go-to "REDIMER S.A." at bounding box center [638, 330] width 81 height 21
click at [629, 340] on div "REDIMER S.A. 30707416528" at bounding box center [660, 339] width 125 height 39
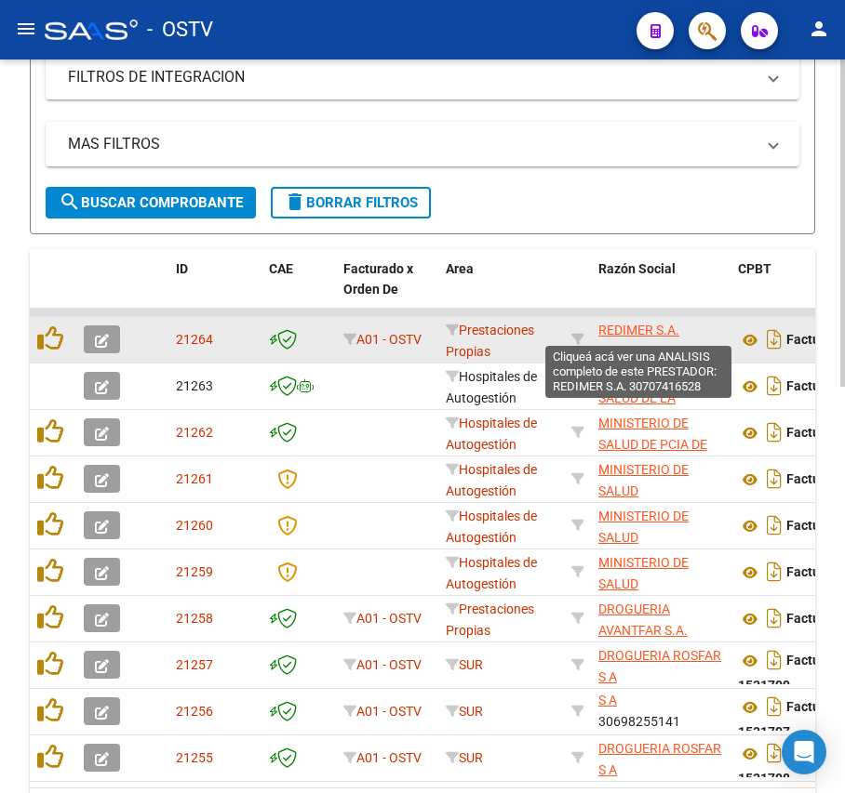
click at [633, 332] on span "REDIMER S.A." at bounding box center [638, 330] width 81 height 15
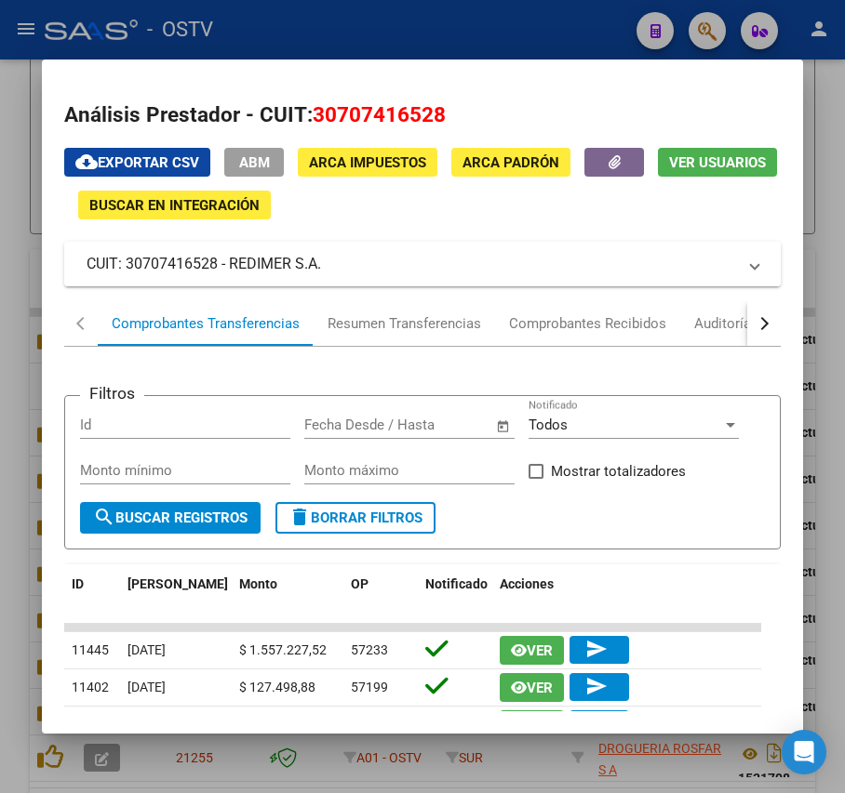
drag, startPoint x: 343, startPoint y: 269, endPoint x: 229, endPoint y: 266, distance: 114.5
click at [229, 266] on mat-panel-title "CUIT: 30707416528 - REDIMER S.A." at bounding box center [411, 264] width 648 height 22
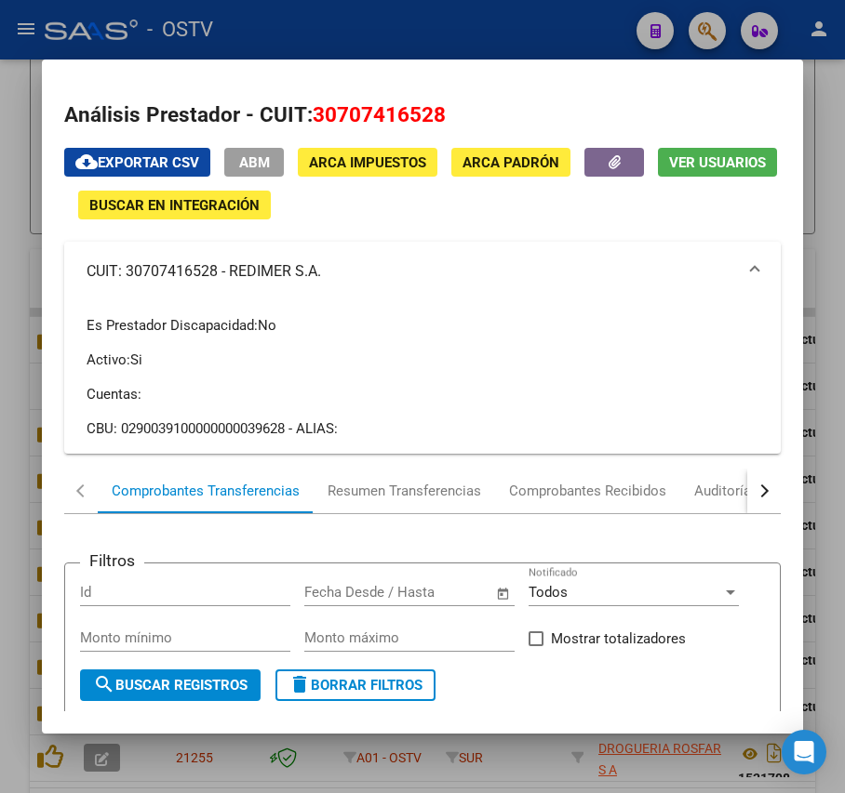
copy mat-panel-title "REDIMER S.A."
click at [481, 23] on div at bounding box center [422, 396] width 845 height 793
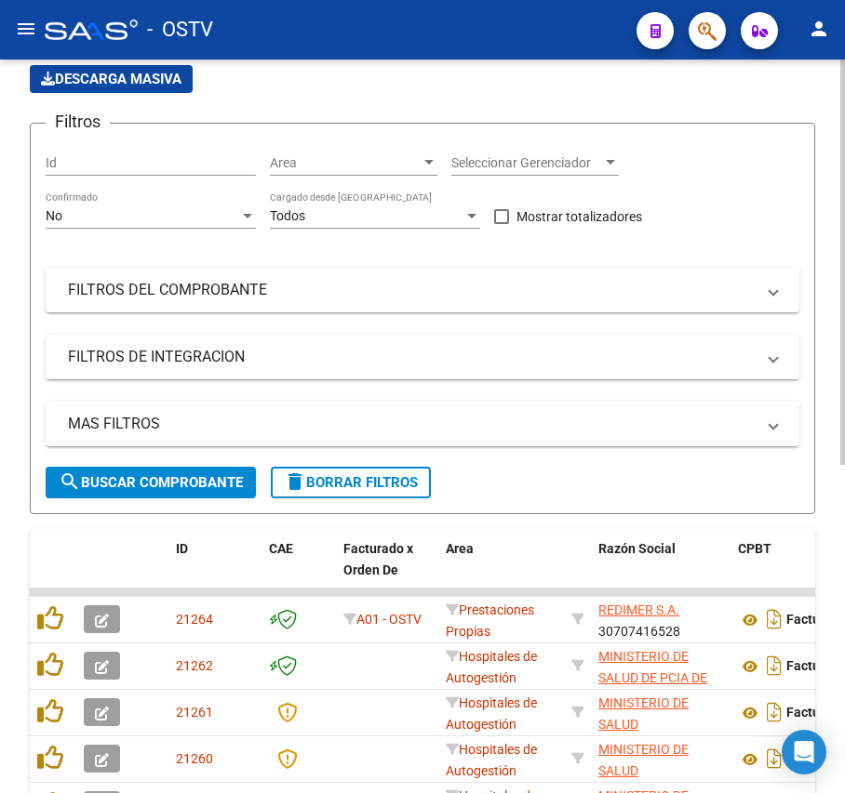
scroll to position [124, 0]
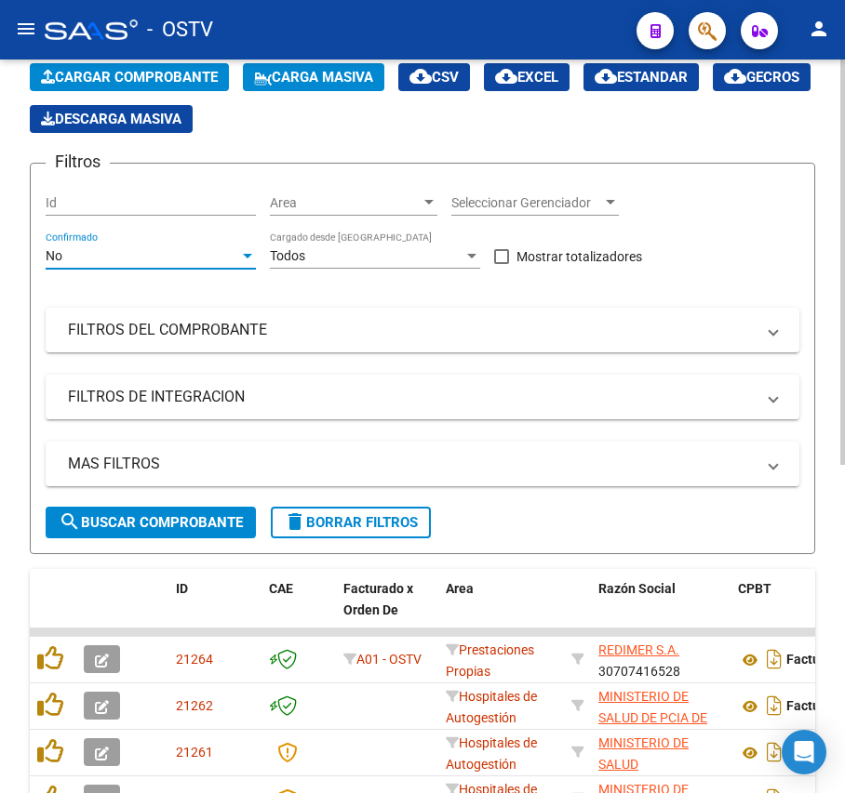
click at [188, 251] on div "No" at bounding box center [142, 256] width 193 height 16
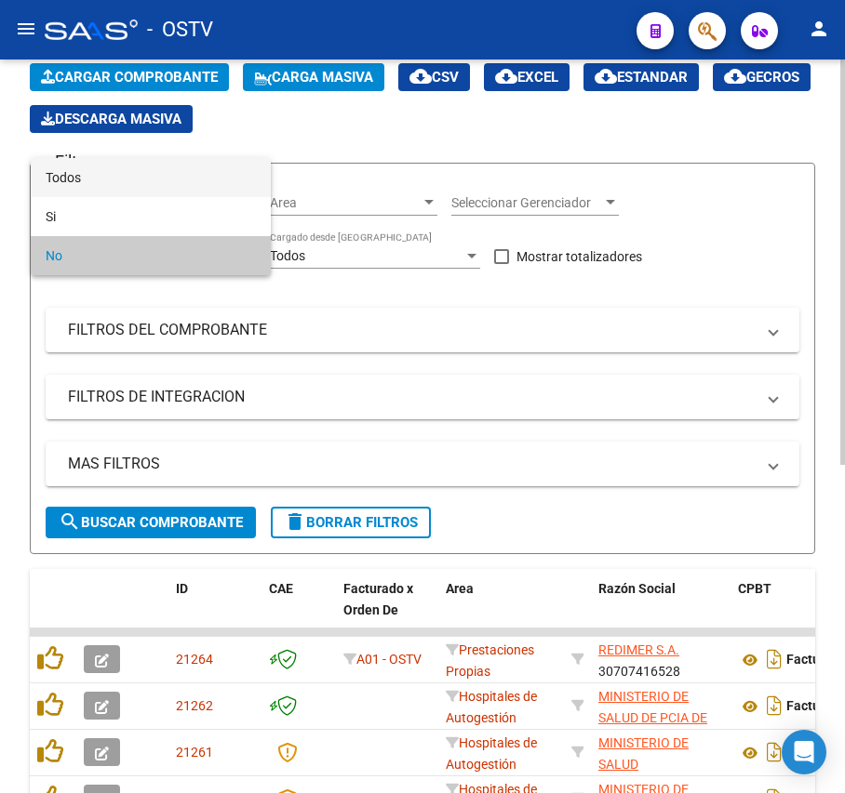
click at [199, 179] on span "Todos" at bounding box center [151, 177] width 210 height 39
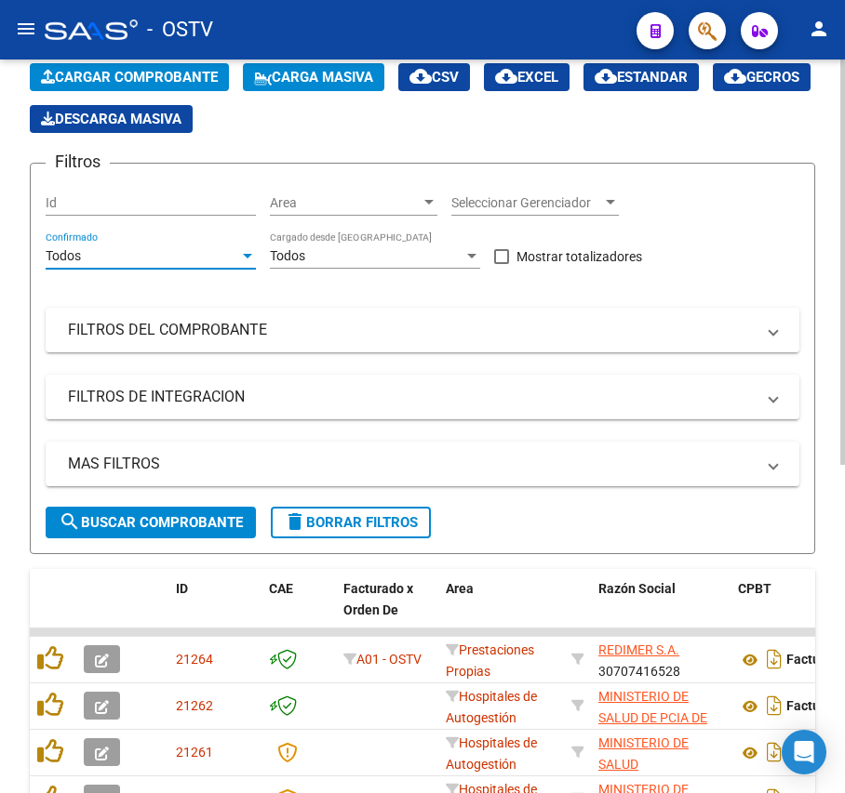
click at [180, 514] on span "search Buscar Comprobante" at bounding box center [151, 522] width 184 height 17
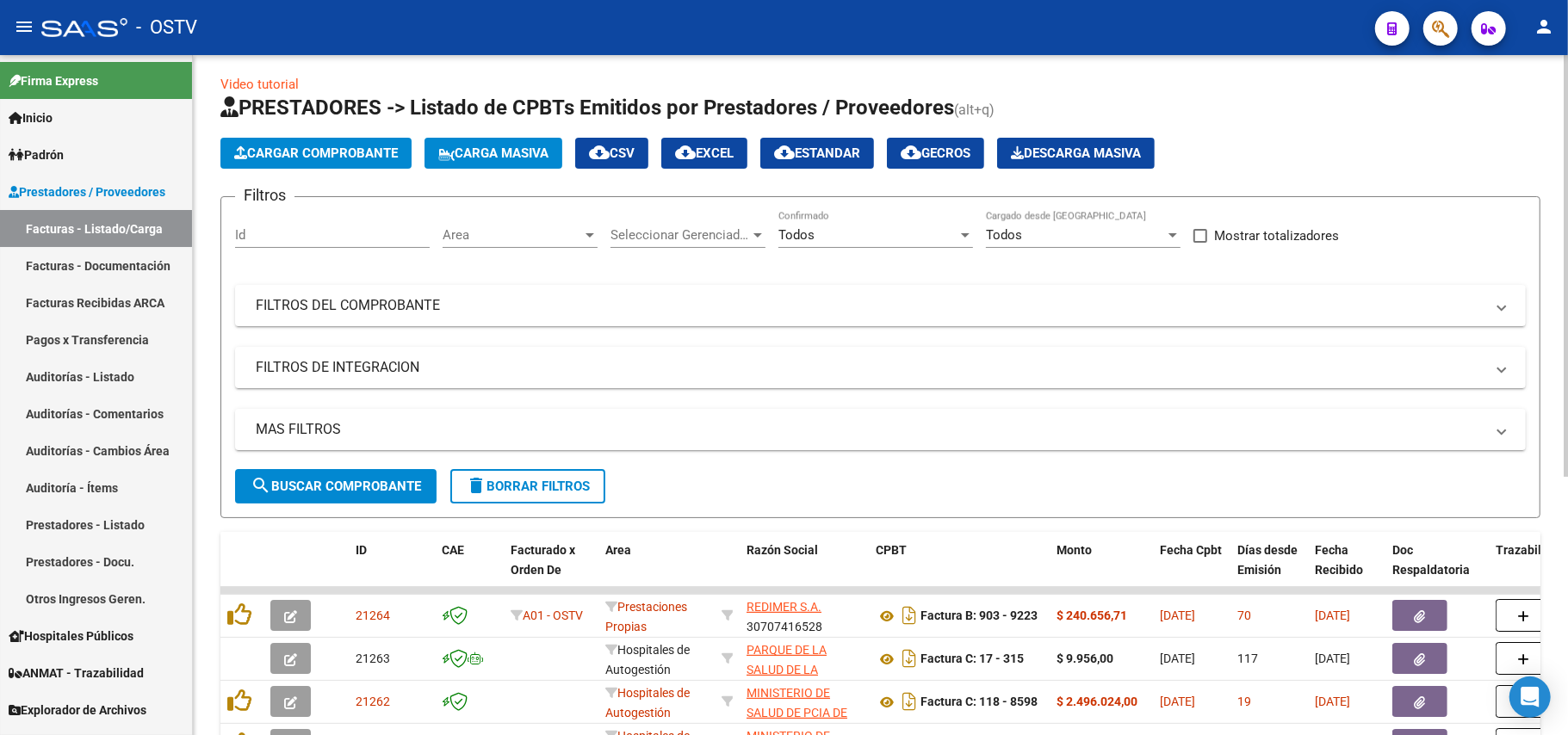
scroll to position [0, 0]
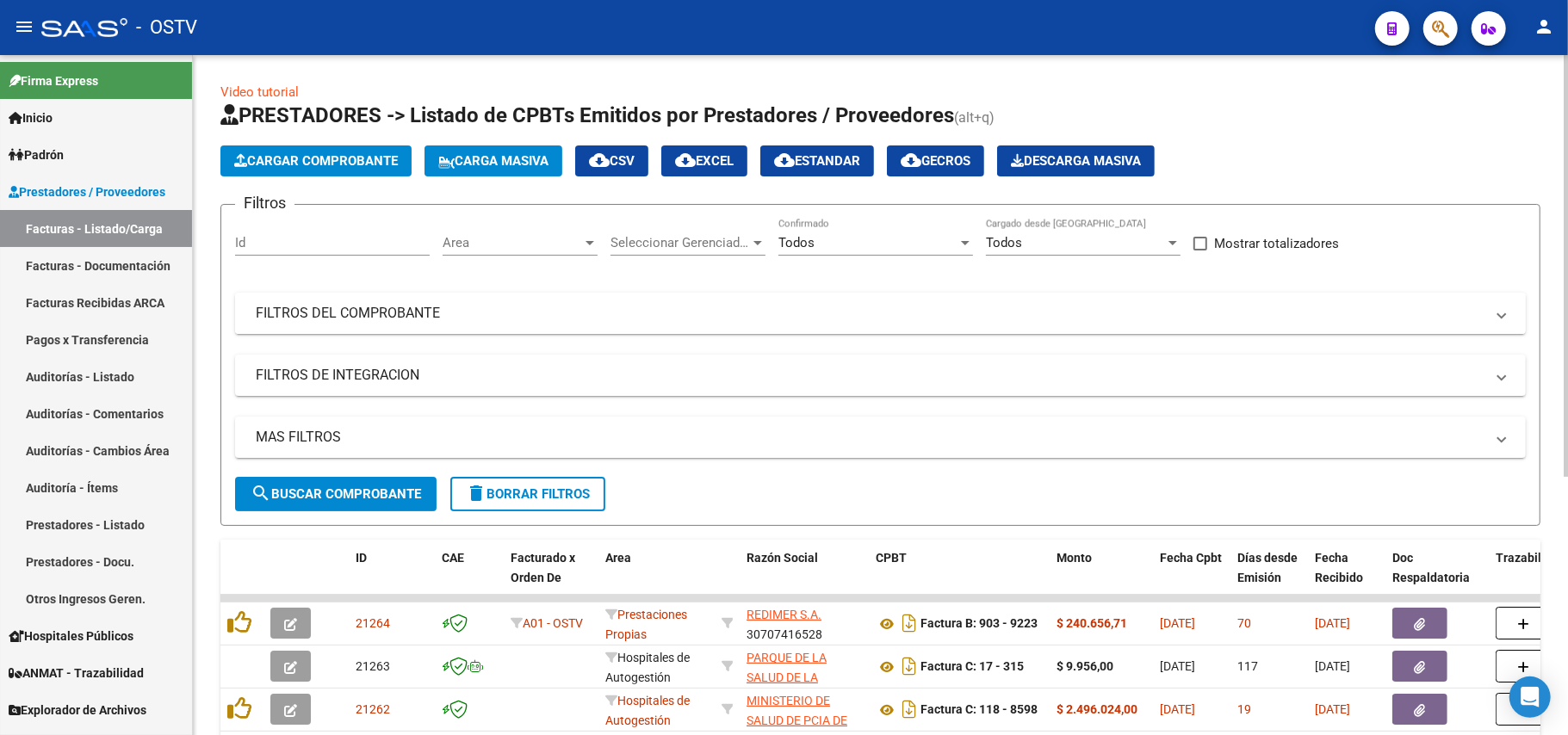
click at [479, 308] on mat-panel-title "FILTROS DEL COMPROBANTE" at bounding box center [869, 313] width 1228 height 19
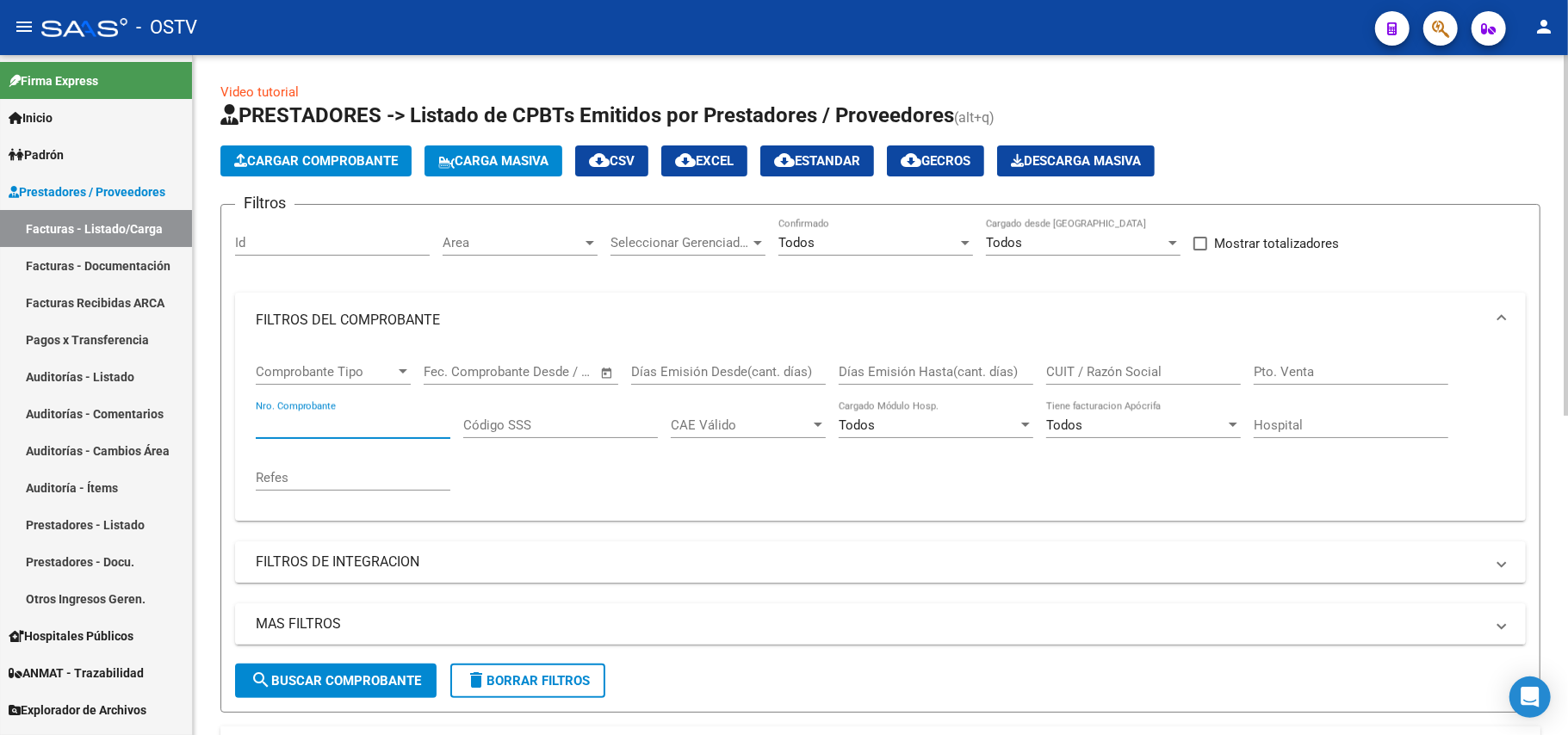
click at [379, 434] on div "Nro. Comprobante" at bounding box center [353, 419] width 194 height 37
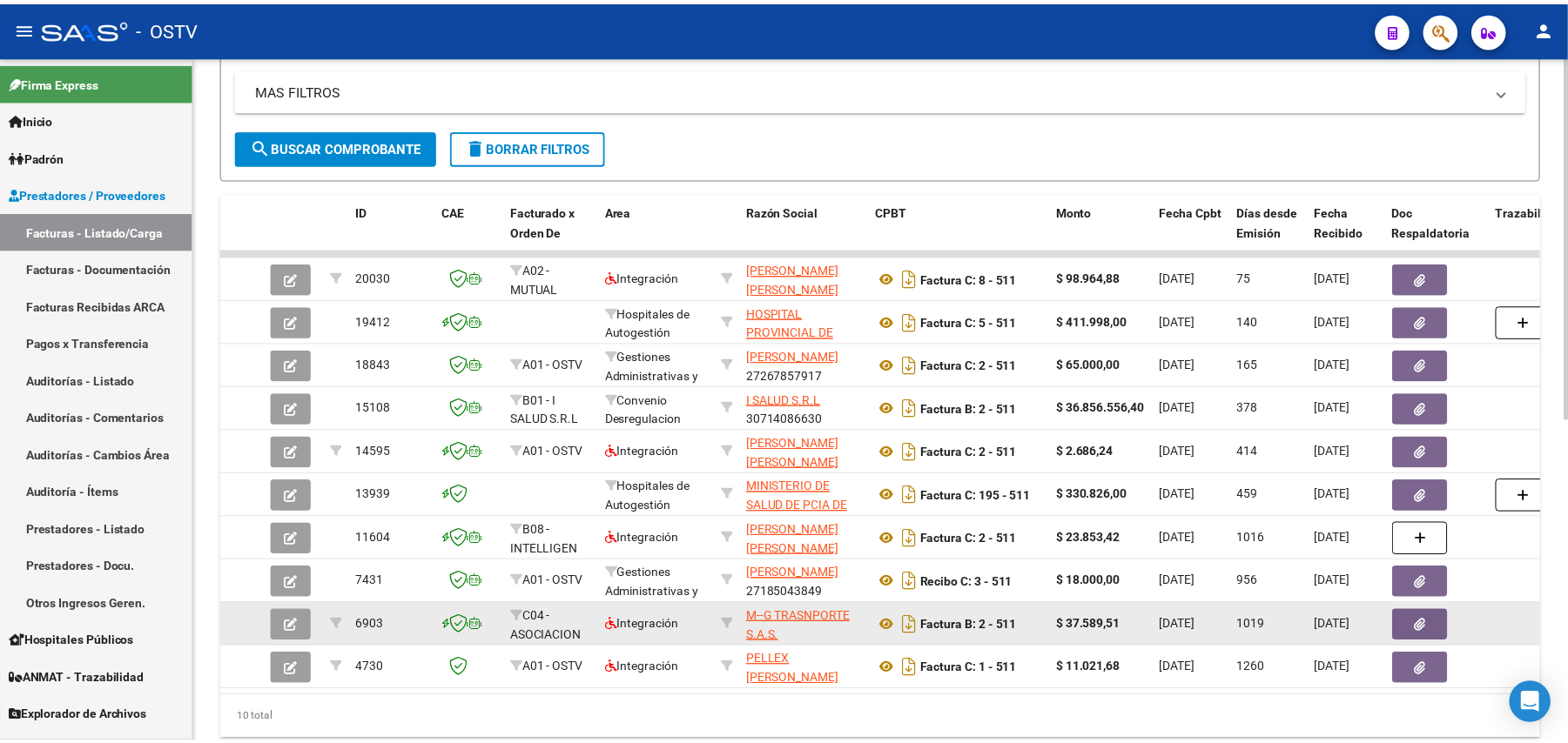
scroll to position [613, 0]
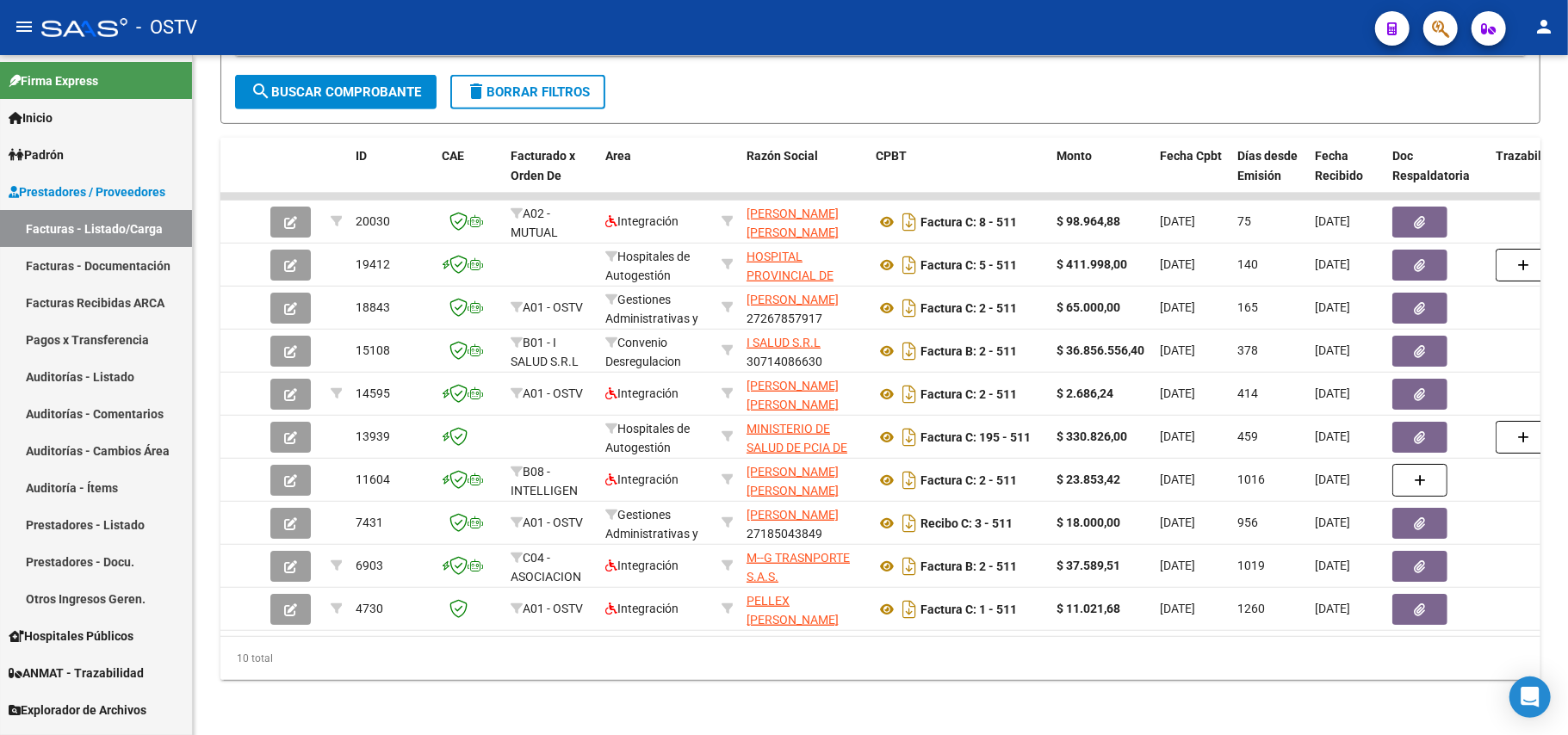
type input "510"
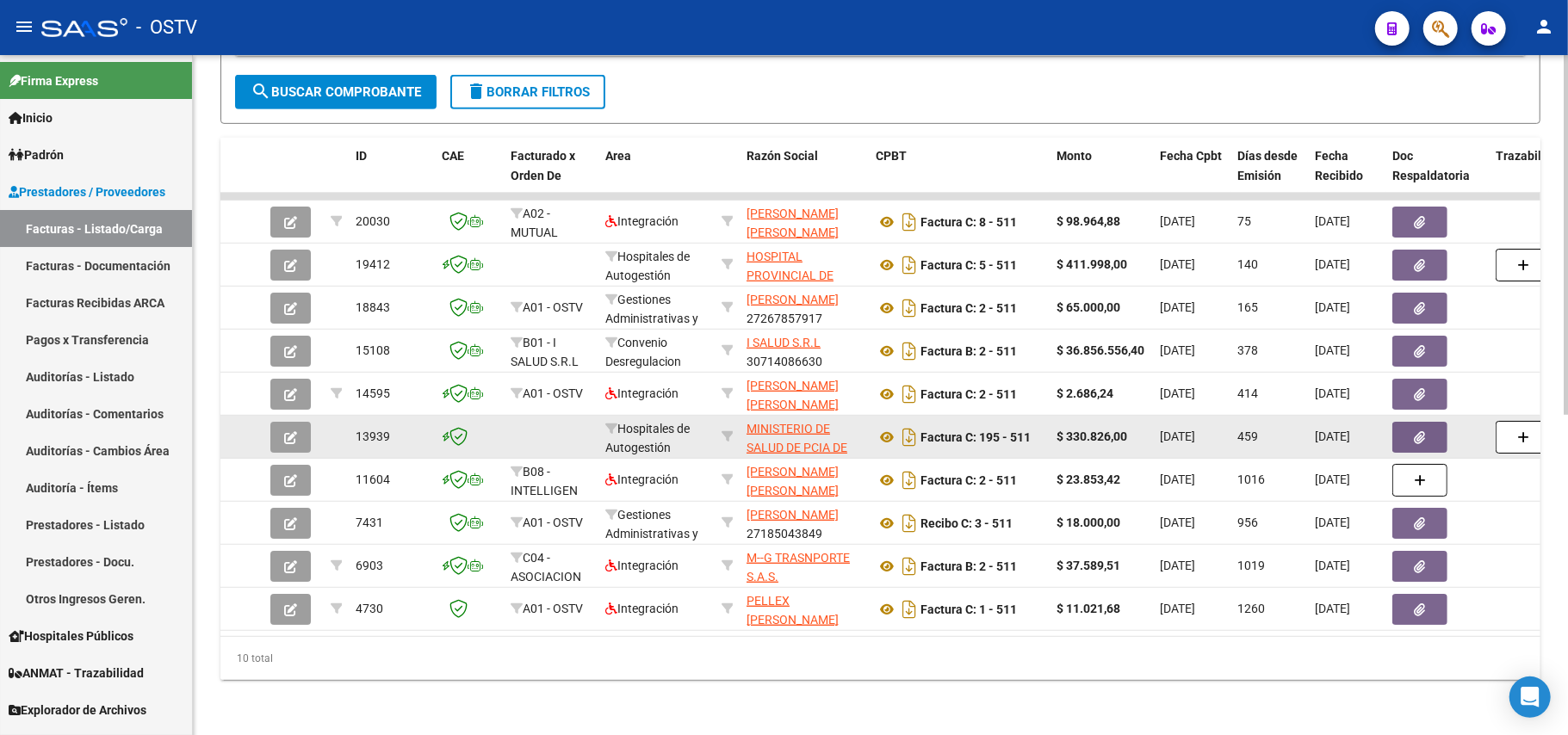
click at [290, 431] on icon "button" at bounding box center [291, 438] width 13 height 13
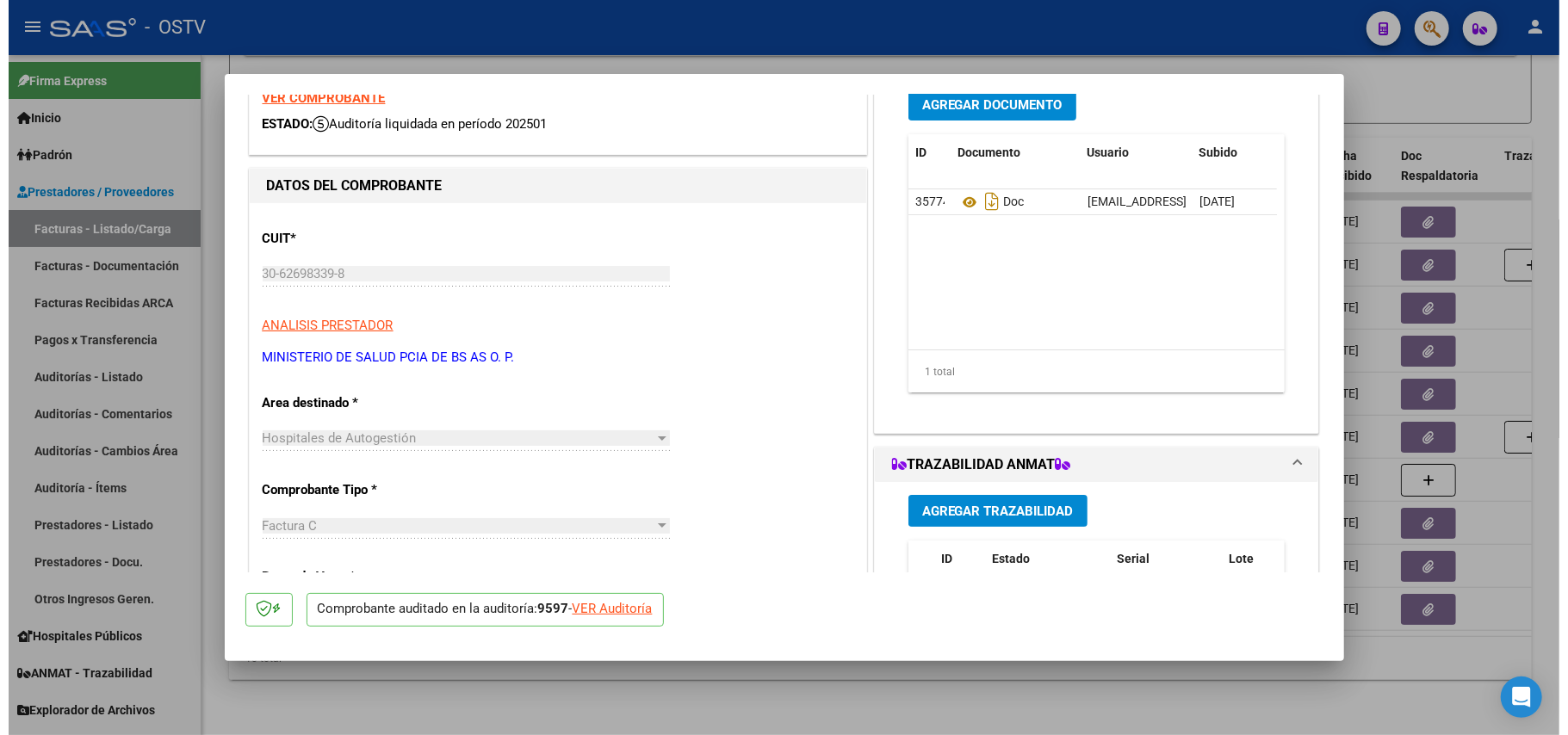
scroll to position [0, 0]
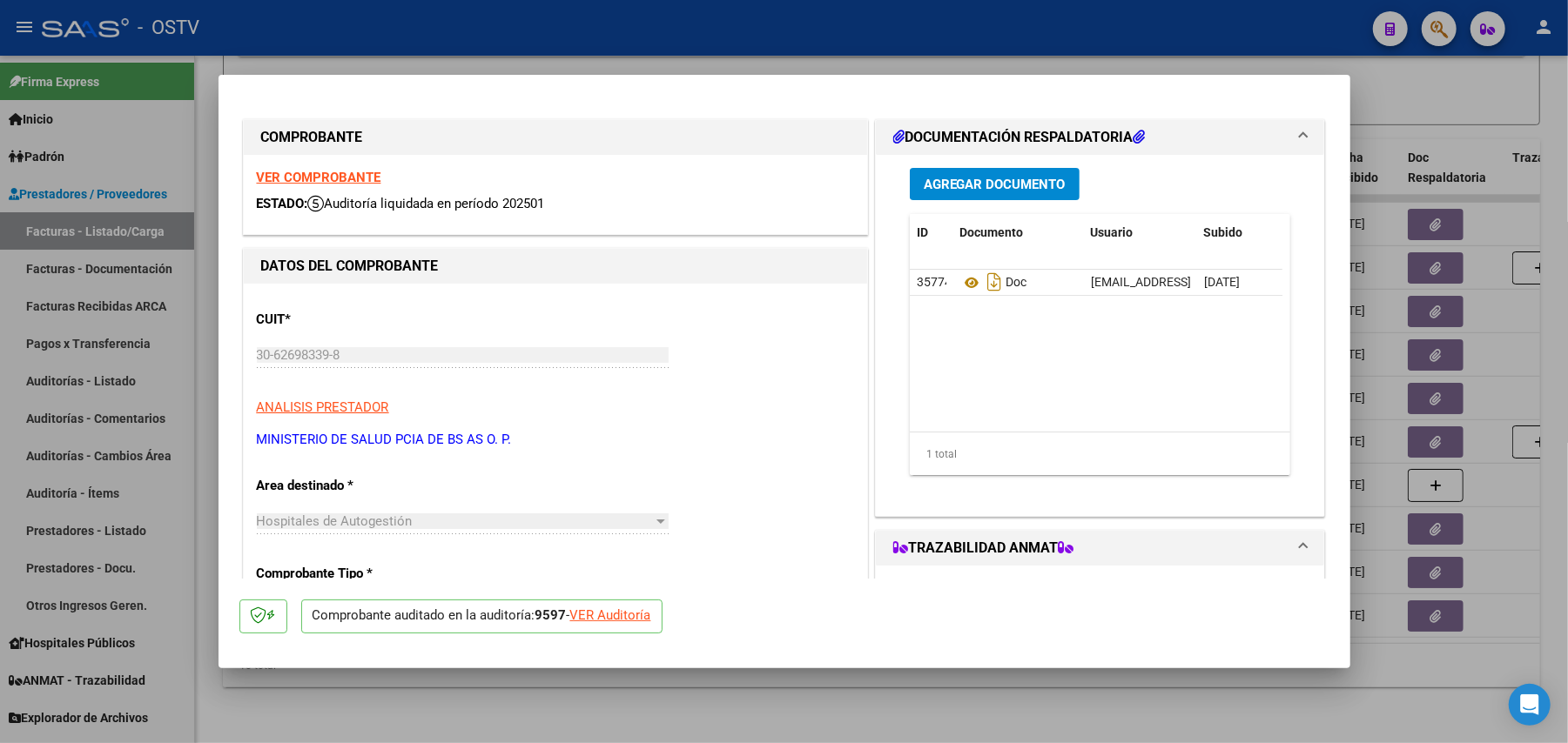
click at [790, 344] on div at bounding box center [784, 372] width 1568 height 743
type input "$ 0,00"
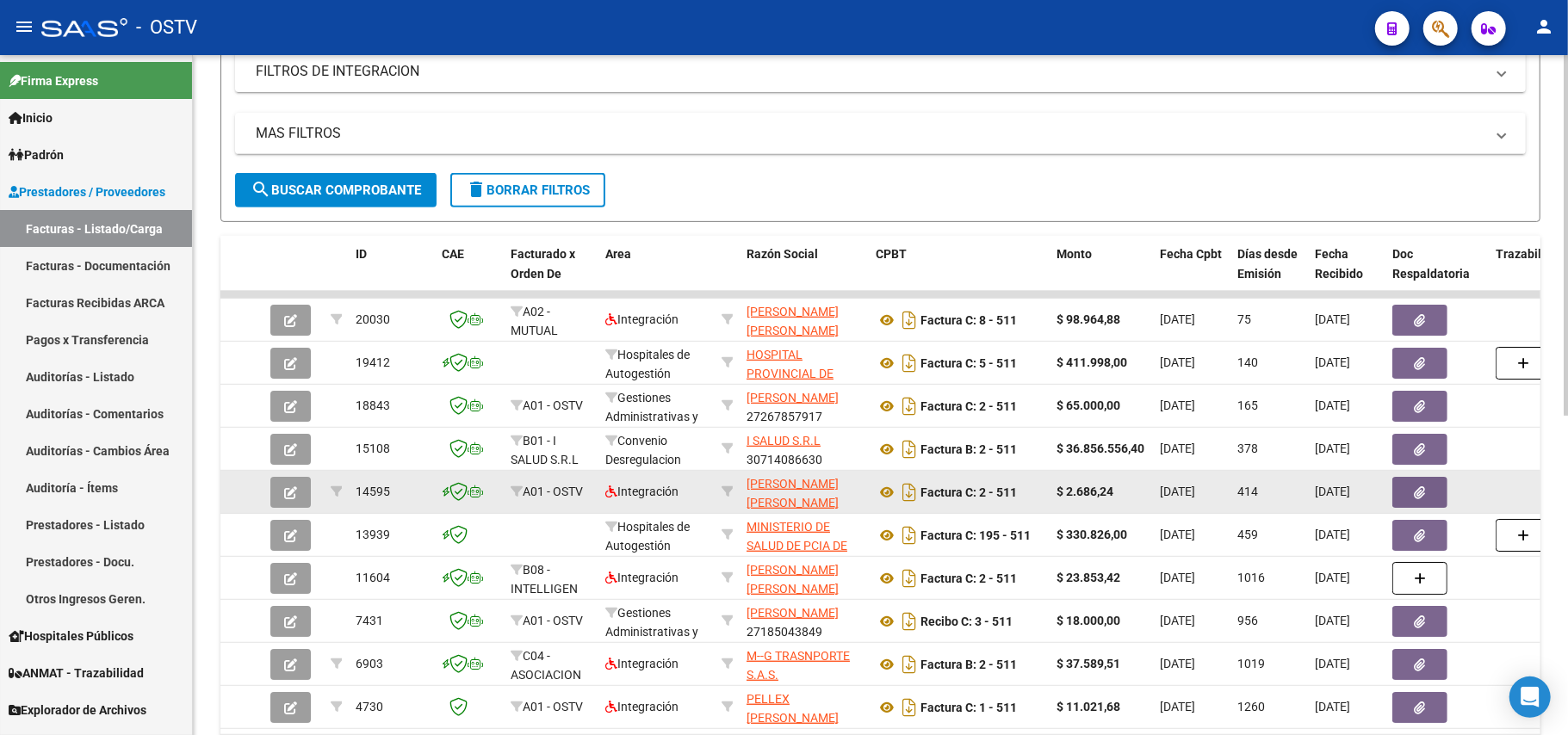
scroll to position [146, 0]
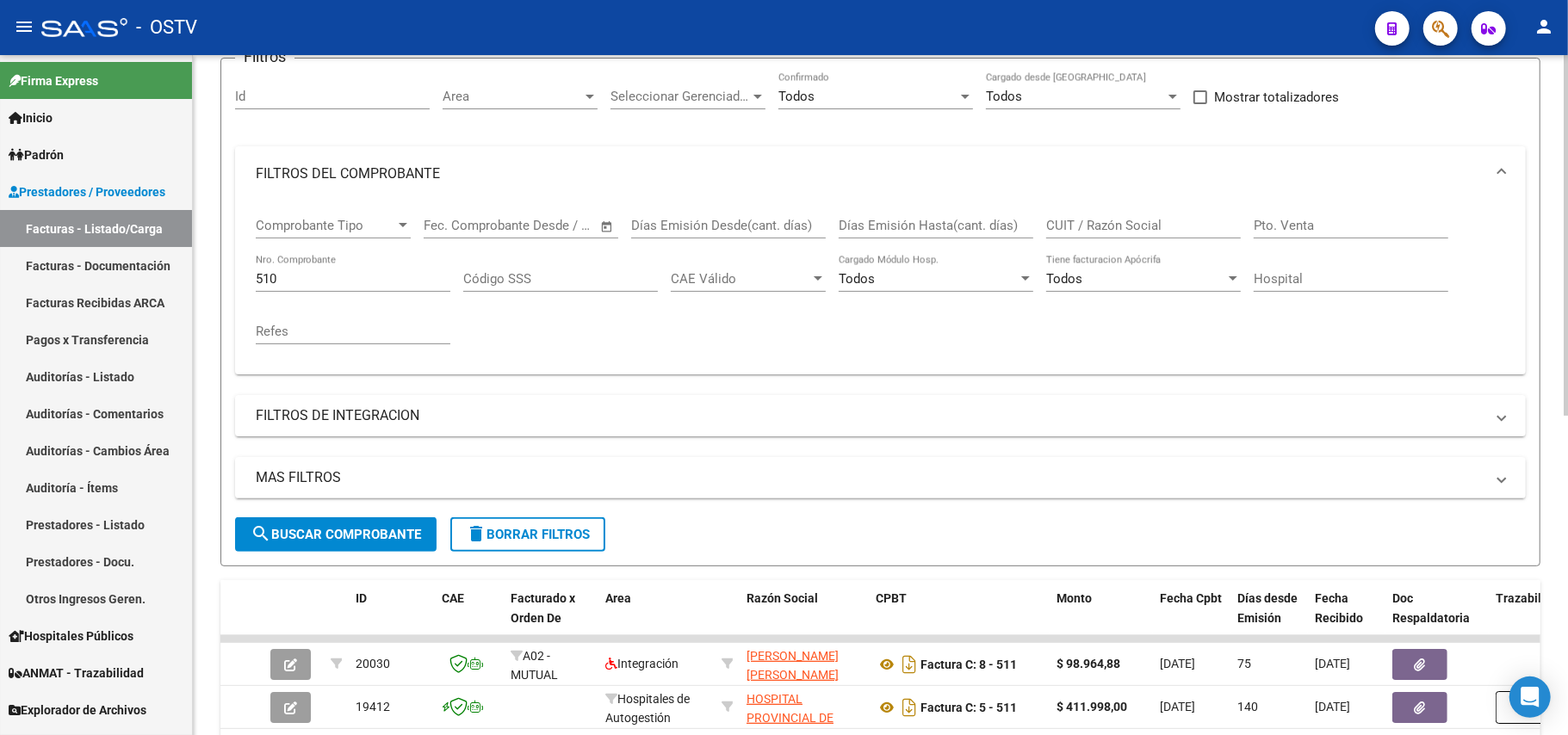
click at [781, 234] on div "CUIT / Razón Social" at bounding box center [1143, 220] width 194 height 37
click at [781, 225] on input "CUIT / Razón Social" at bounding box center [1143, 225] width 194 height 16
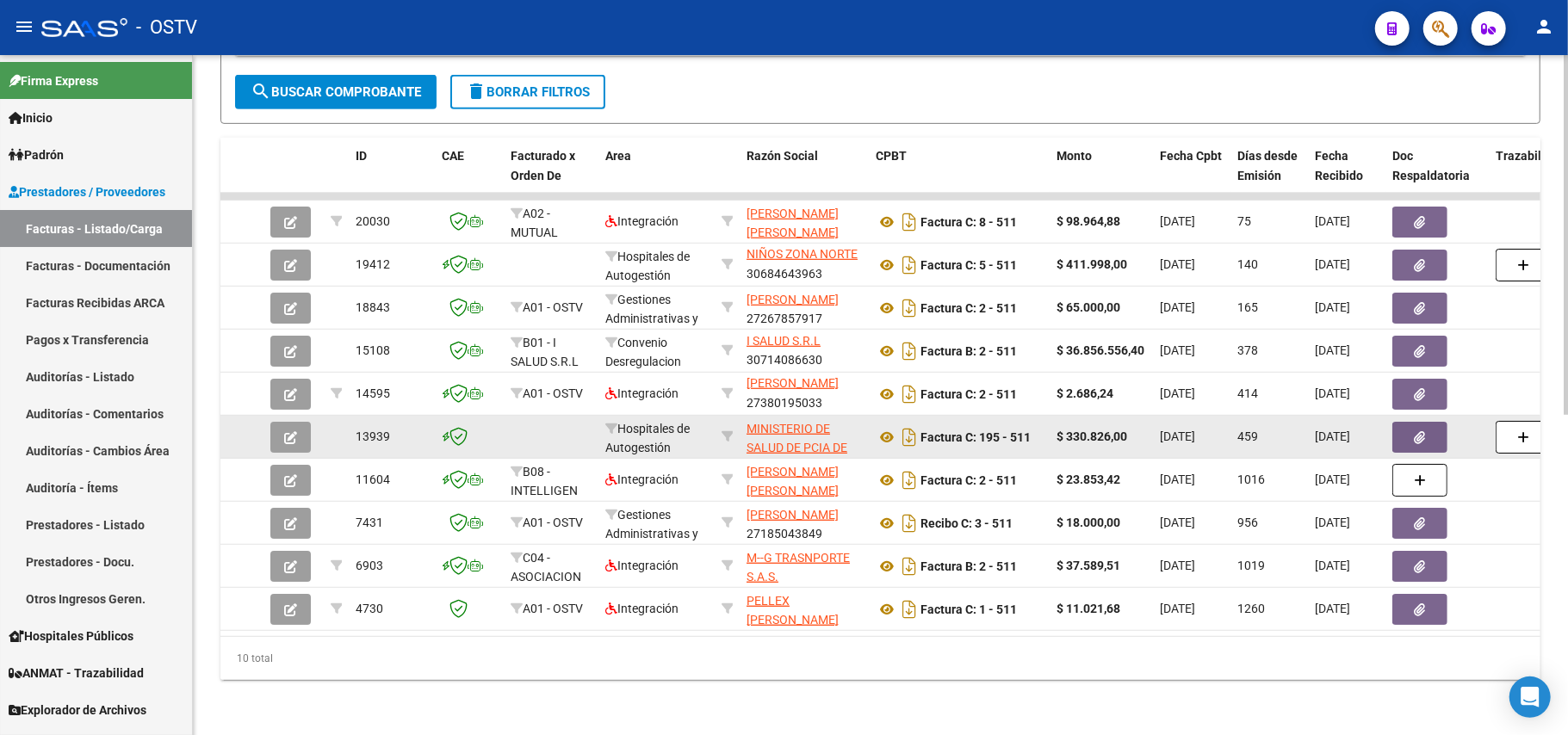
scroll to position [606, 0]
click at [781, 422] on span "MINISTERIO DE SALUD DE PCIA DE BSAS" at bounding box center [797, 449] width 101 height 54
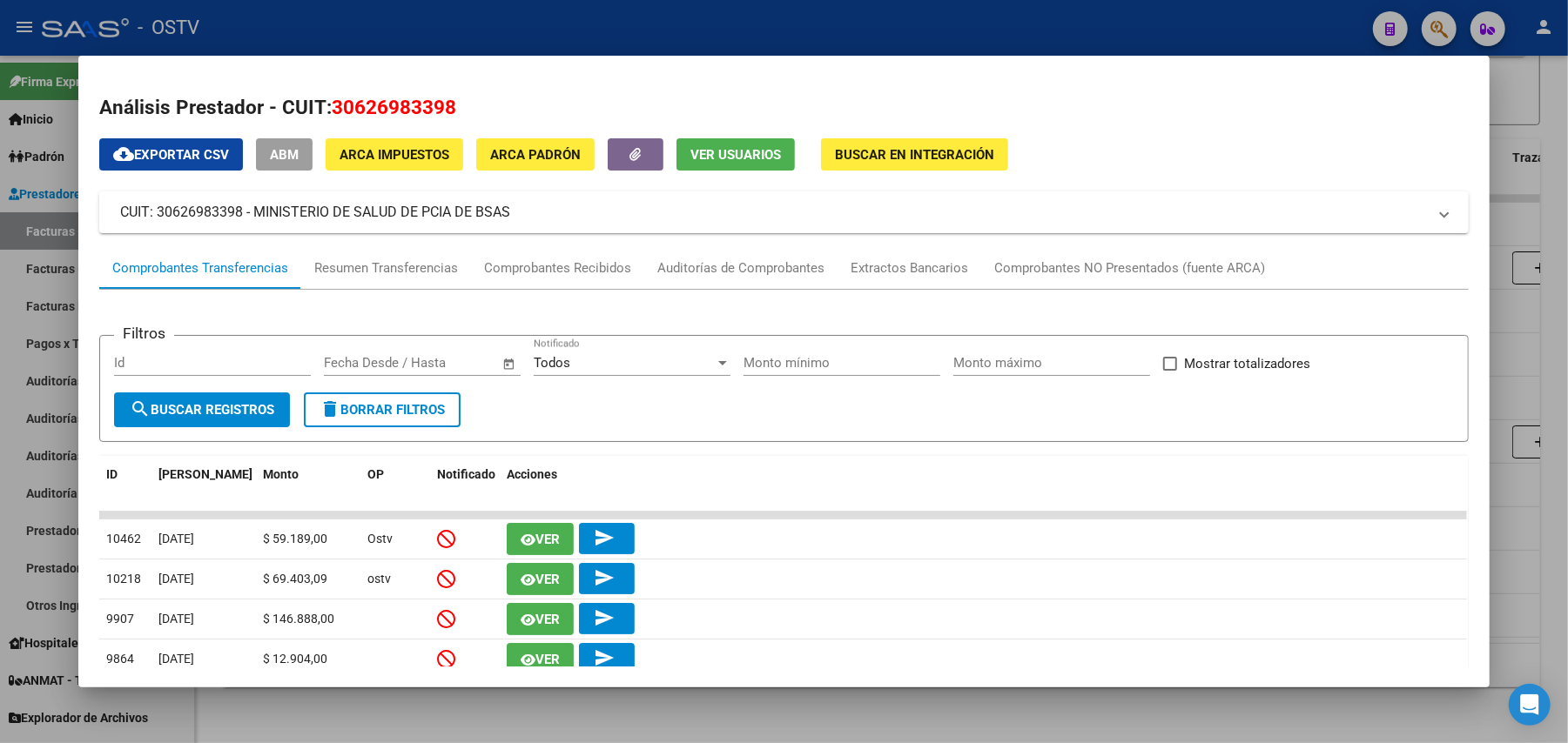
drag, startPoint x: 456, startPoint y: 105, endPoint x: 326, endPoint y: 109, distance: 130.1
click at [326, 109] on h2 "Análisis Prestador - CUIT: 30626983398" at bounding box center [784, 109] width 1370 height 30
copy span "30626983398"
click at [593, 30] on div at bounding box center [784, 372] width 1568 height 743
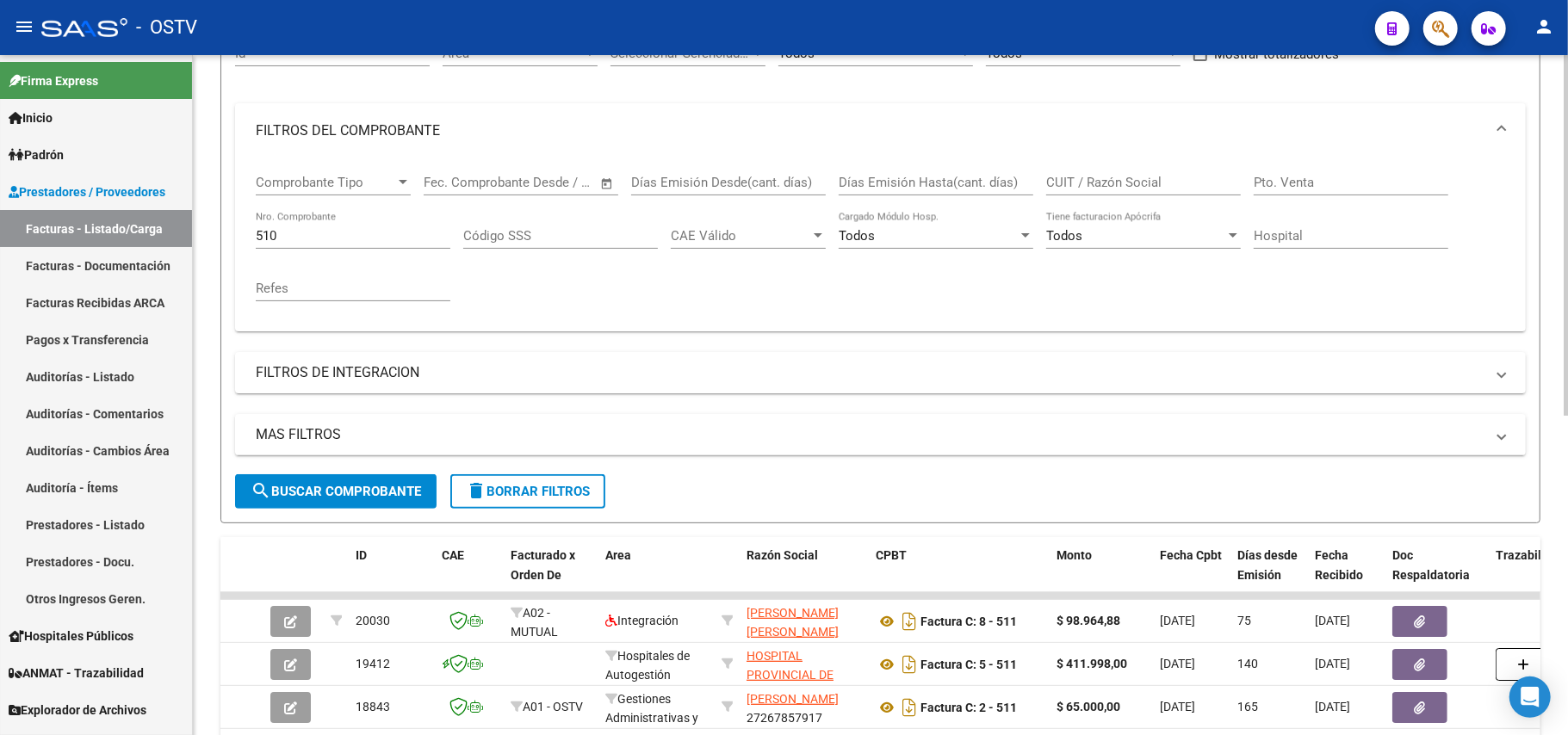
scroll to position [146, 0]
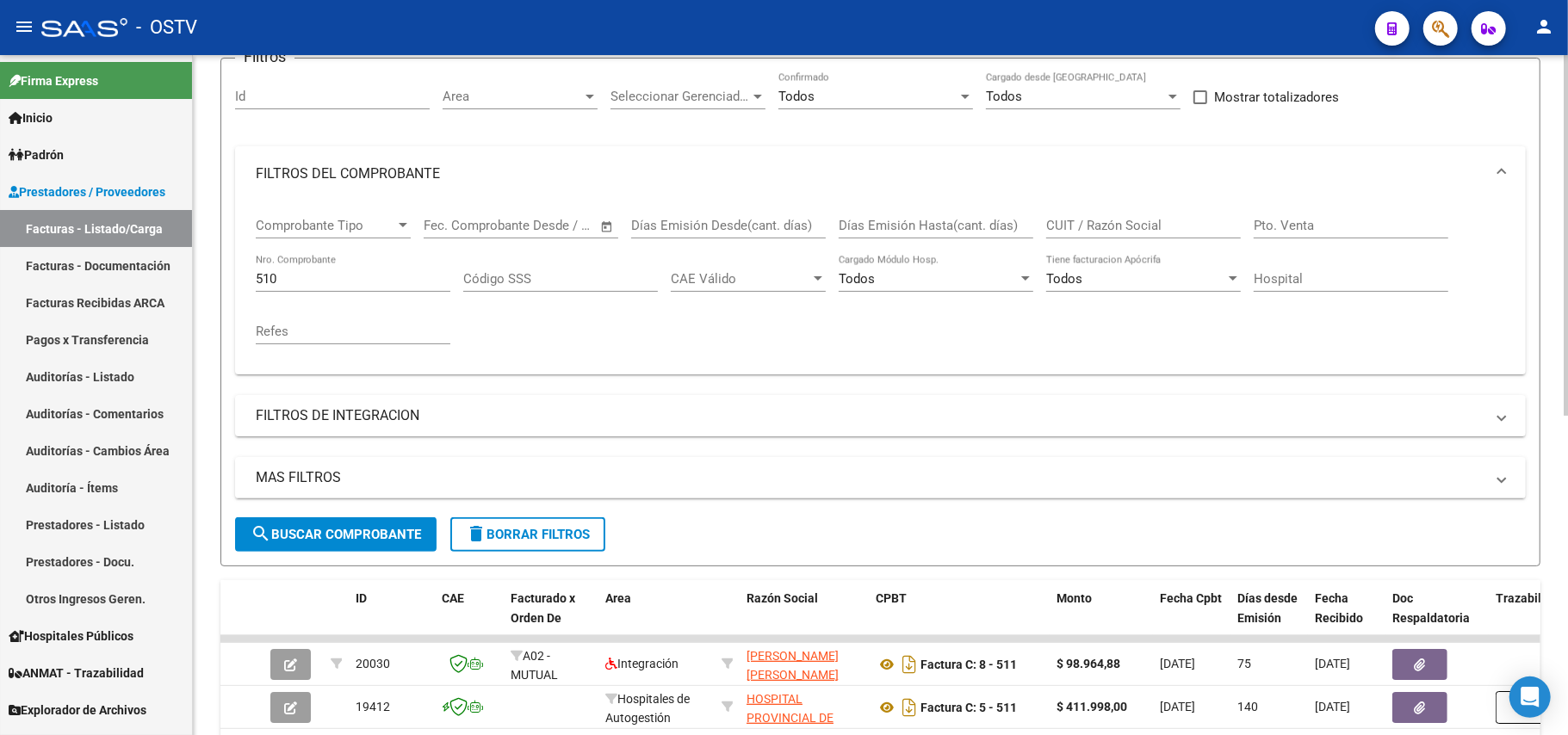
click at [401, 276] on input "510" at bounding box center [353, 279] width 194 height 16
type input "5"
click at [781, 230] on input "CUIT / Razón Social" at bounding box center [1143, 225] width 194 height 16
paste input "30626983398"
type input "30626983398"
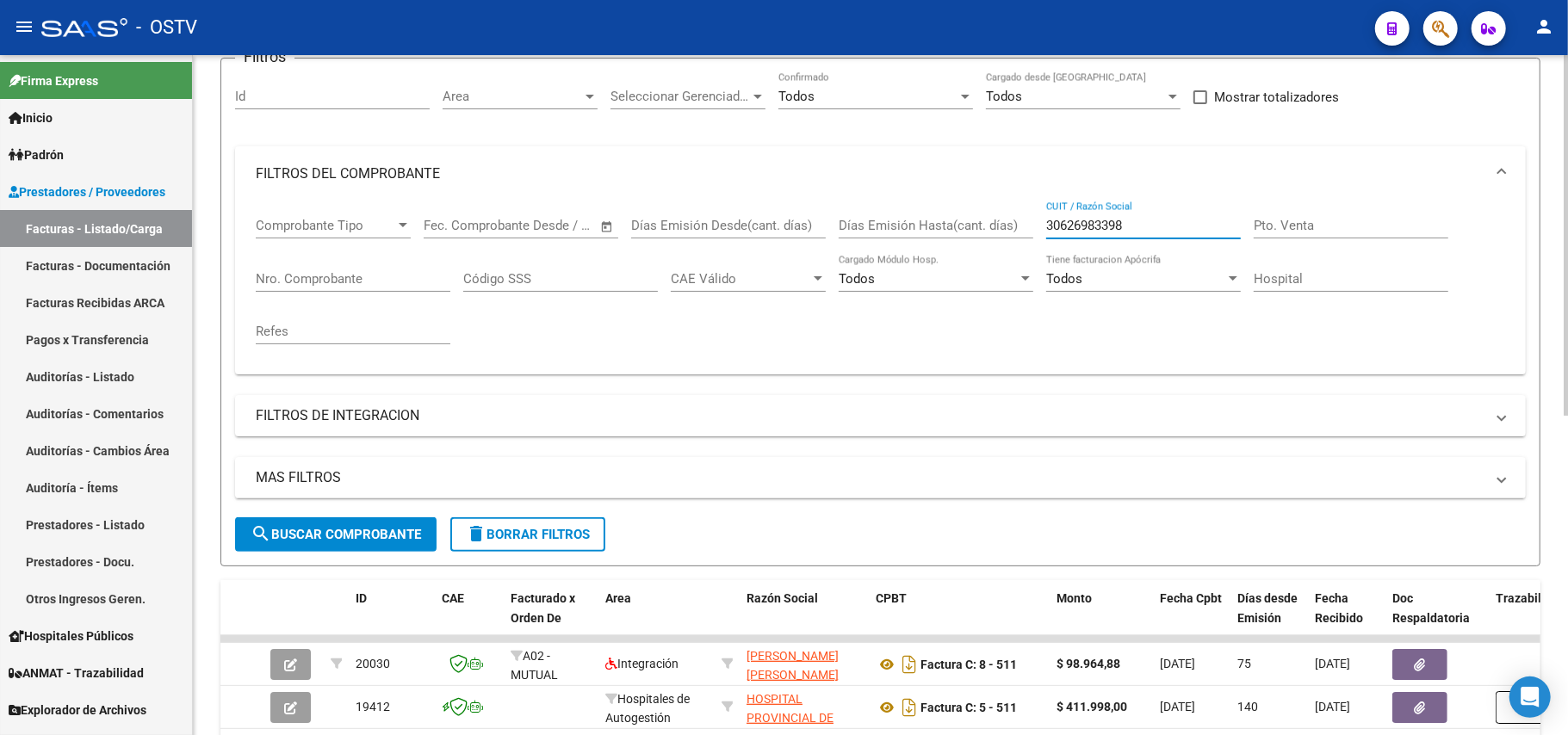
click at [781, 215] on div "Pto. Venta" at bounding box center [1350, 220] width 194 height 37
click at [781, 222] on input "Pto. Venta" at bounding box center [1350, 225] width 194 height 16
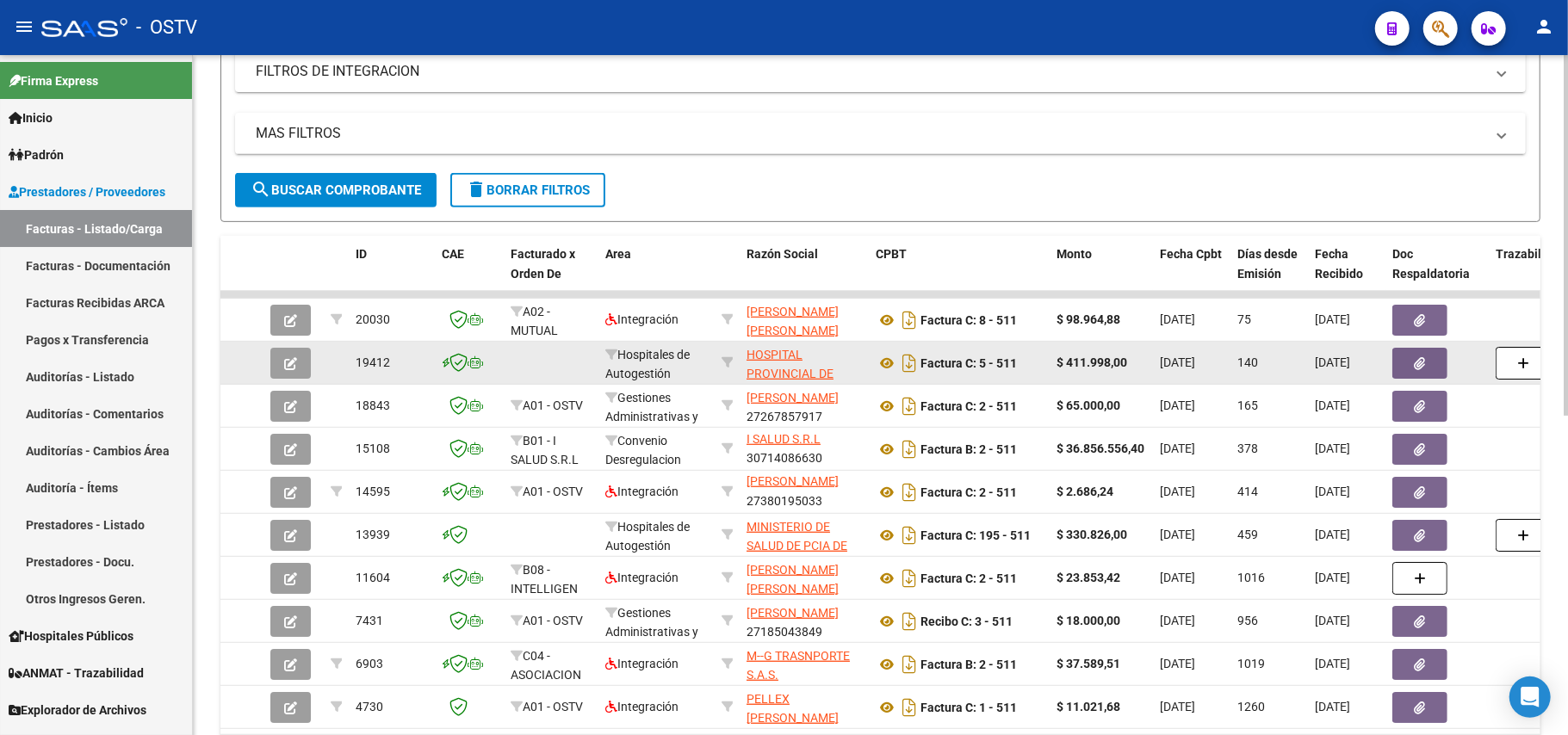
scroll to position [310, 0]
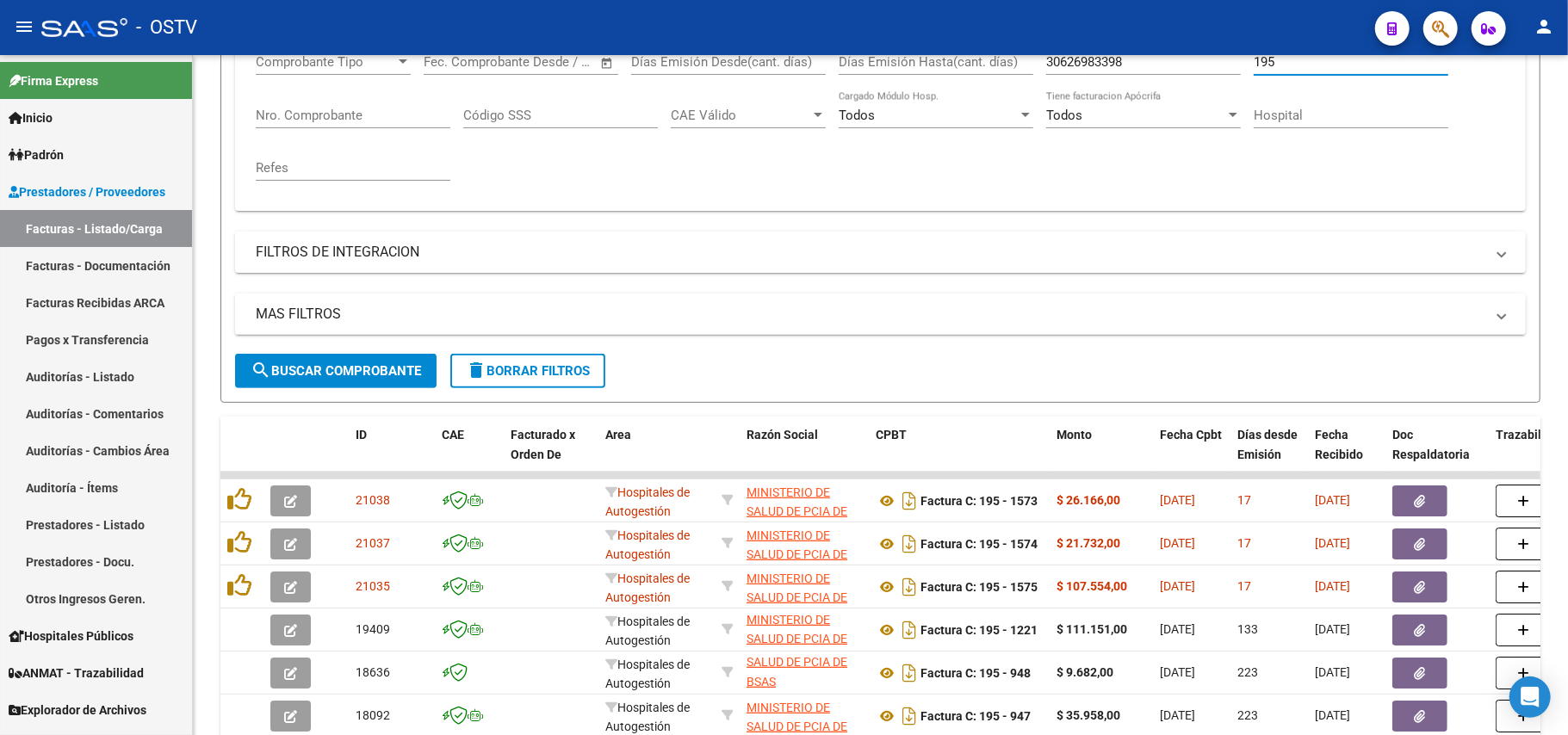
type input "195"
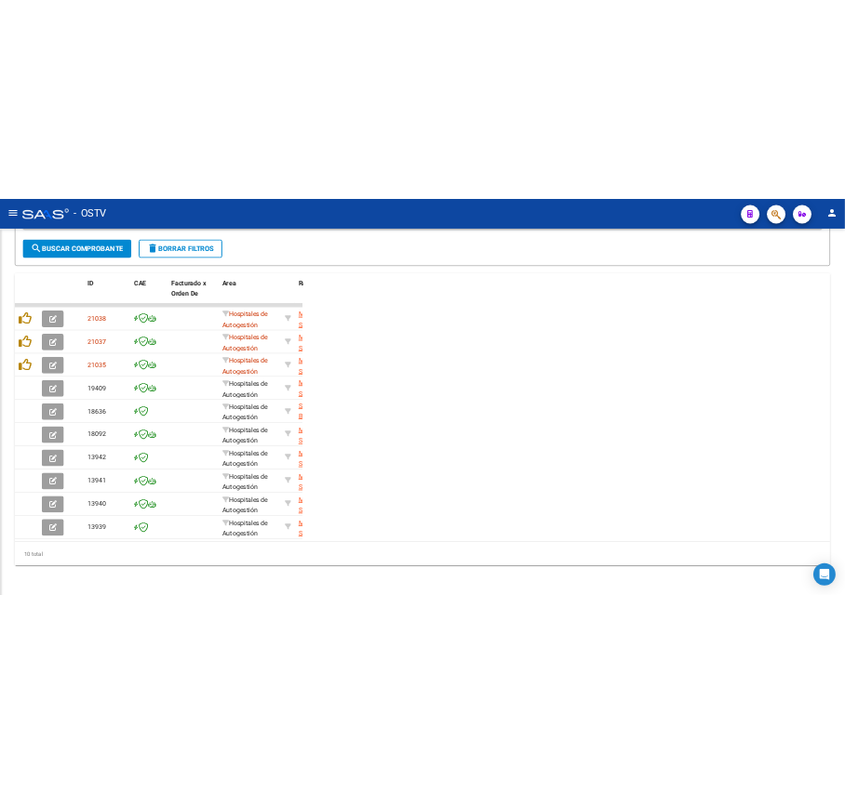
scroll to position [886, 0]
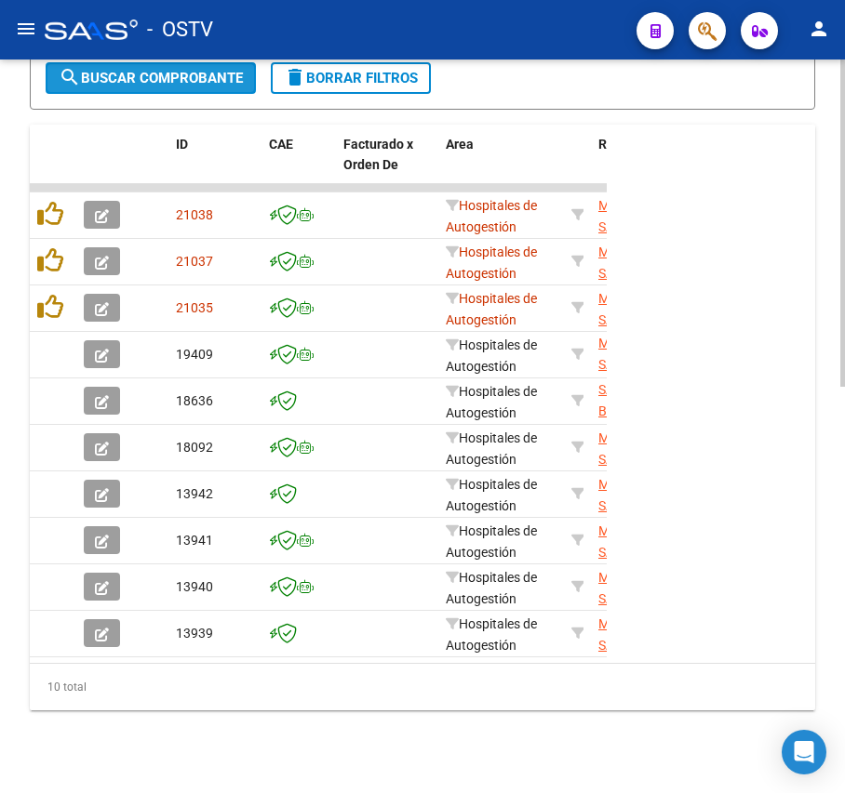
click at [209, 89] on button "search Buscar Comprobante" at bounding box center [151, 78] width 210 height 32
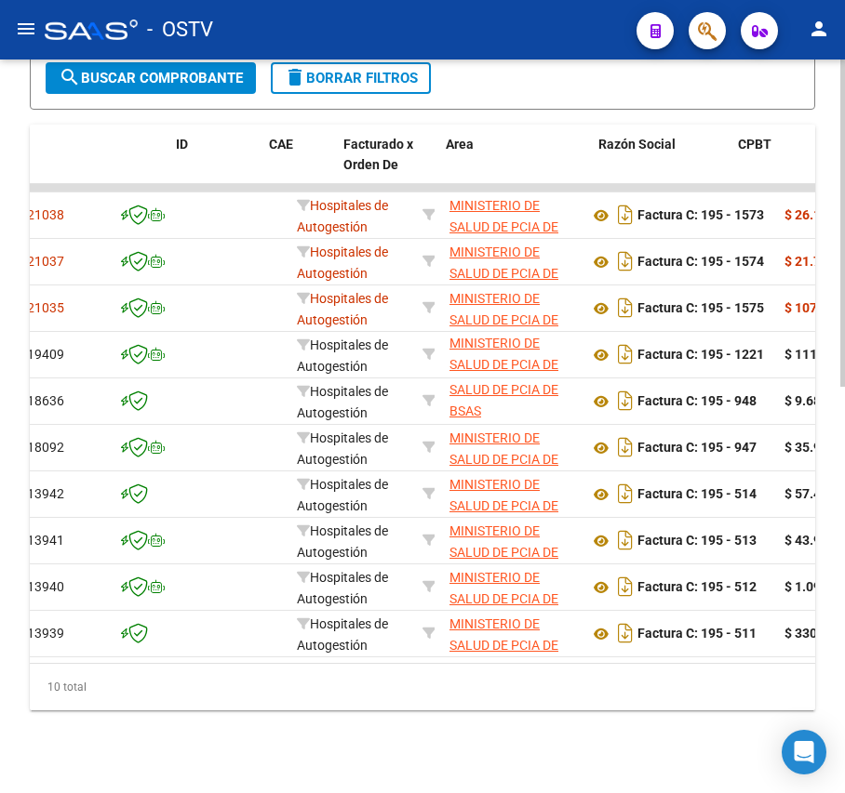
scroll to position [0, 0]
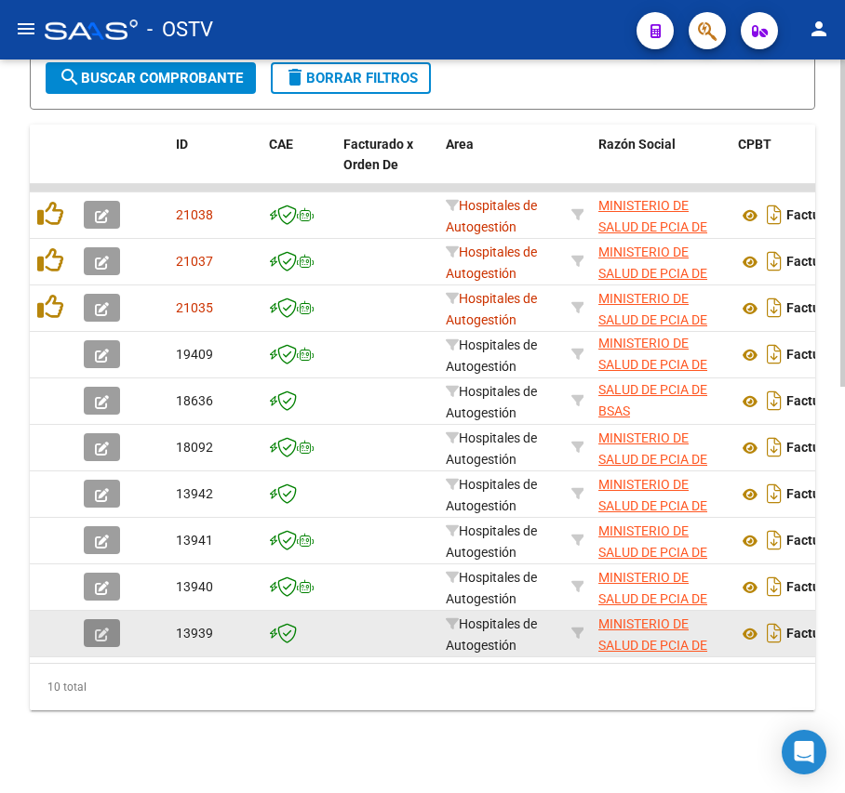
click at [90, 647] on button "button" at bounding box center [102, 634] width 36 height 28
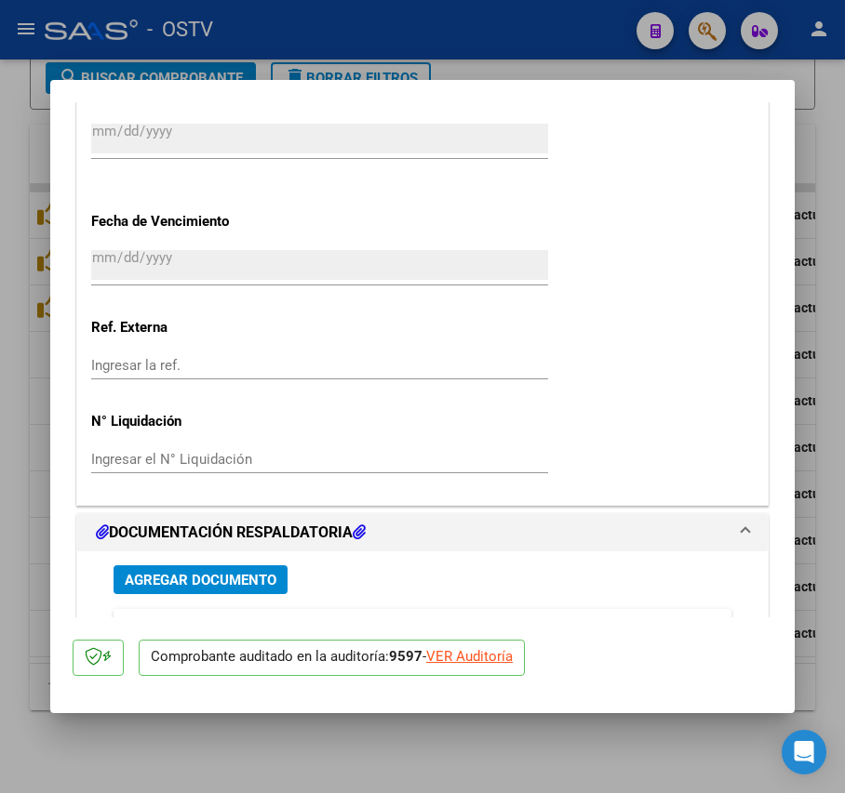
scroll to position [1488, 0]
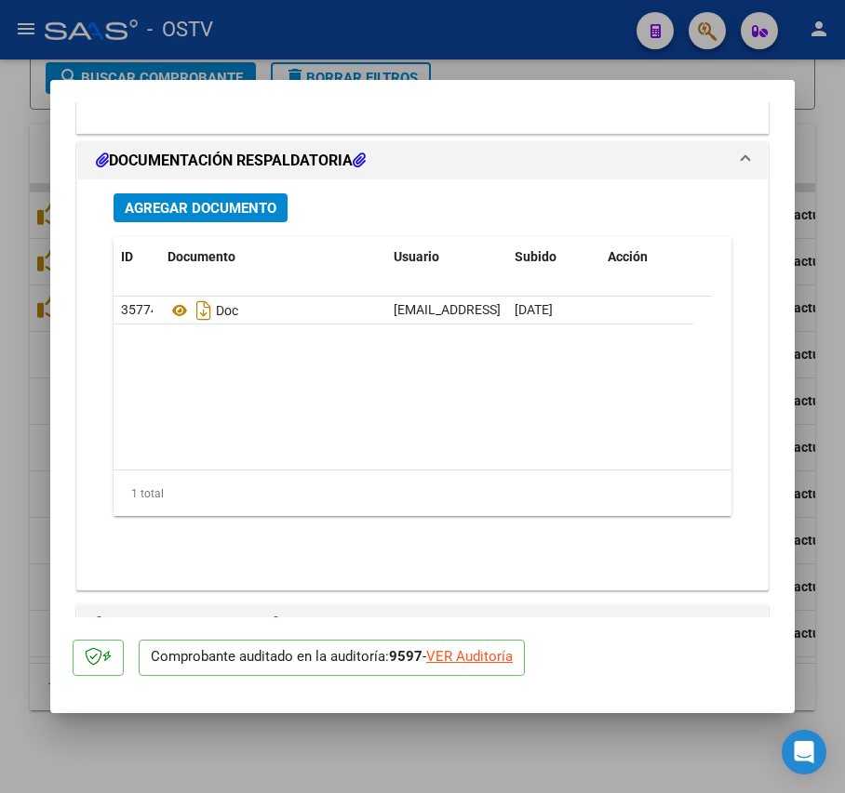
click at [258, 220] on button "Agregar Documento" at bounding box center [200, 207] width 174 height 29
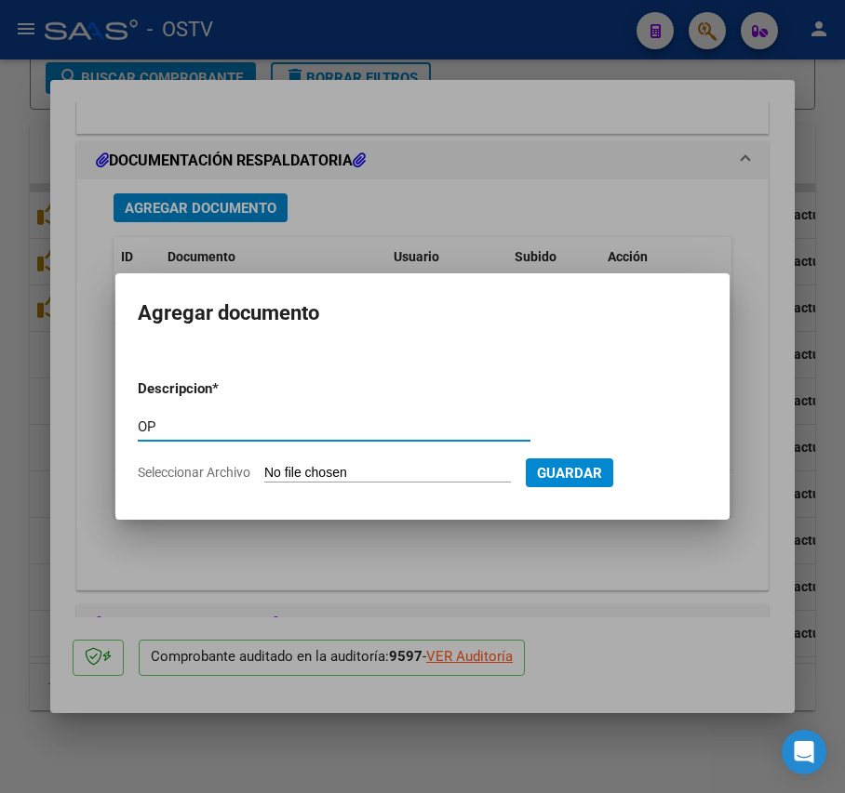
type input "OP"
click at [328, 473] on input "Seleccionar Archivo" at bounding box center [387, 474] width 247 height 18
type input "C:\fakepath\OP 57231 [PERSON_NAME].pdf"
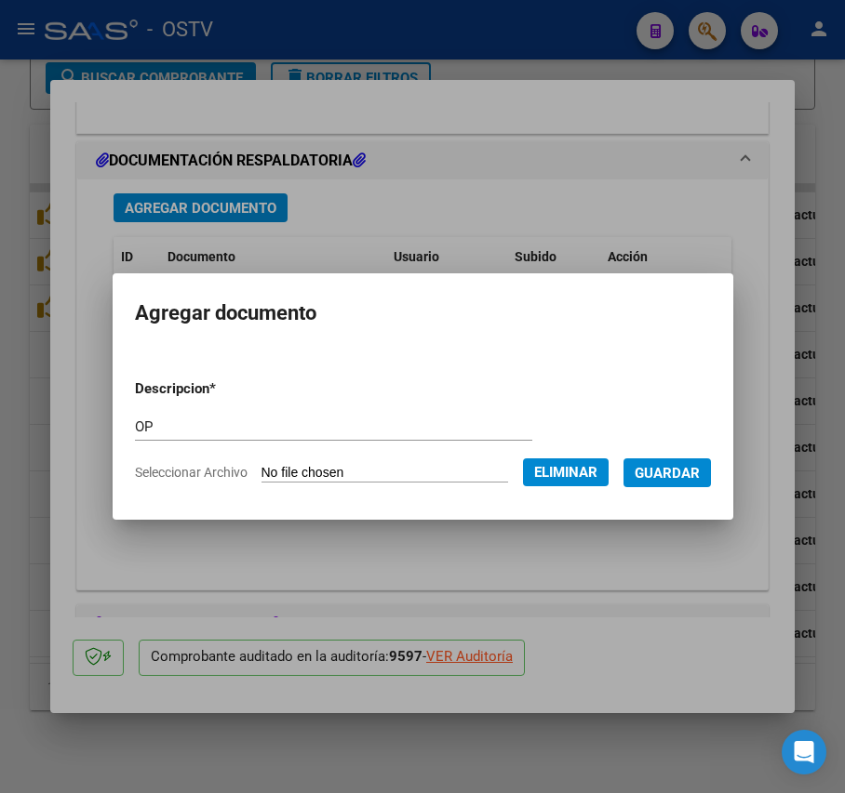
click at [700, 477] on span "Guardar" at bounding box center [666, 473] width 65 height 17
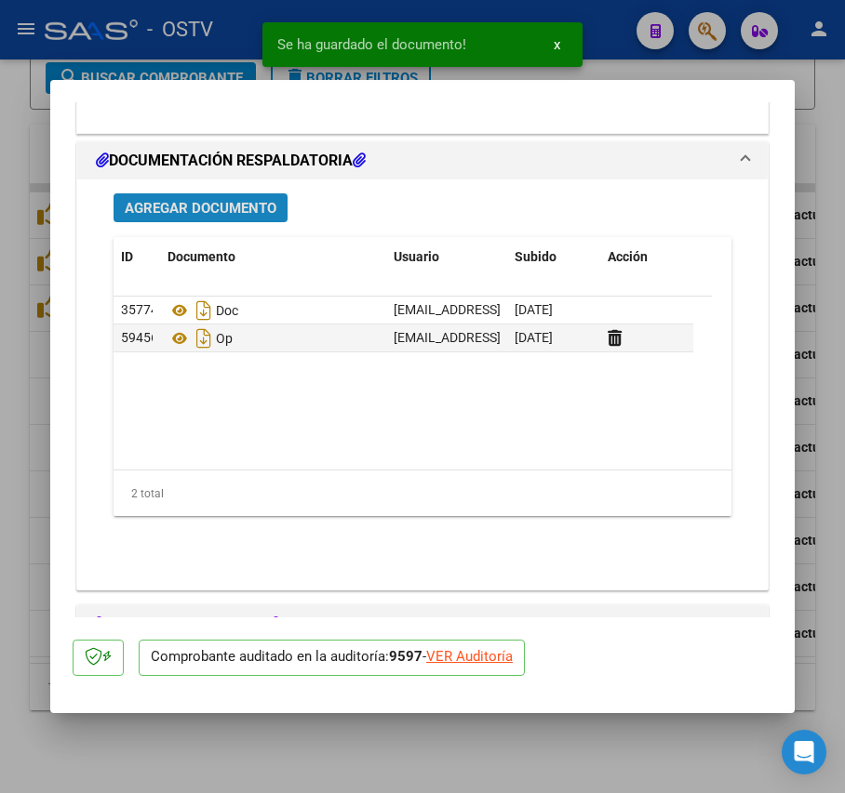
click at [243, 202] on span "Agregar Documento" at bounding box center [201, 208] width 152 height 17
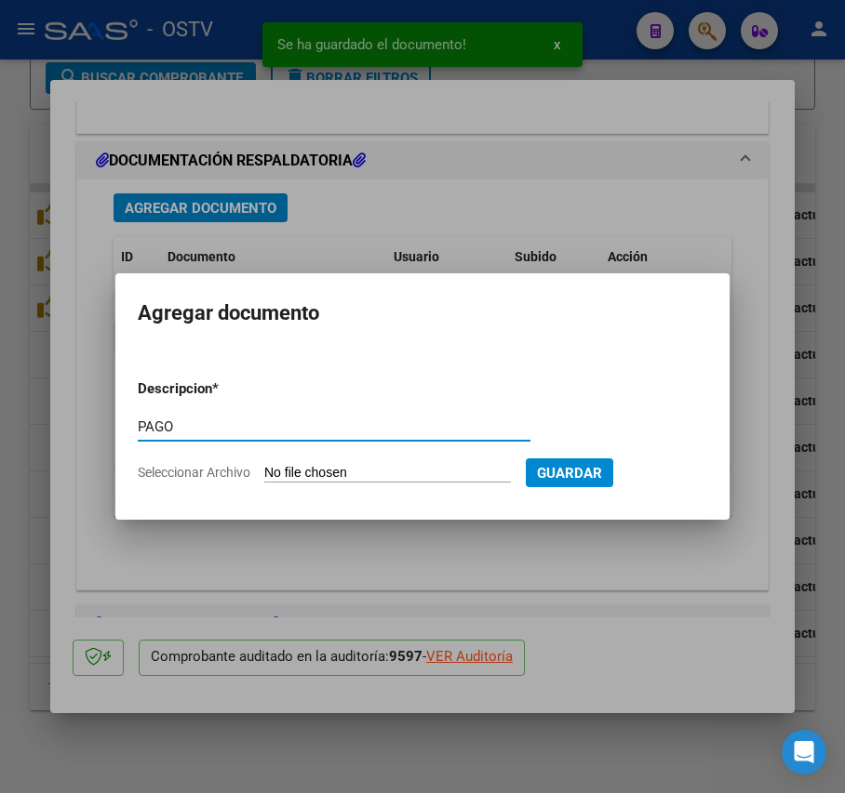
type input "PAGO"
click at [366, 478] on input "Seleccionar Archivo" at bounding box center [387, 474] width 247 height 18
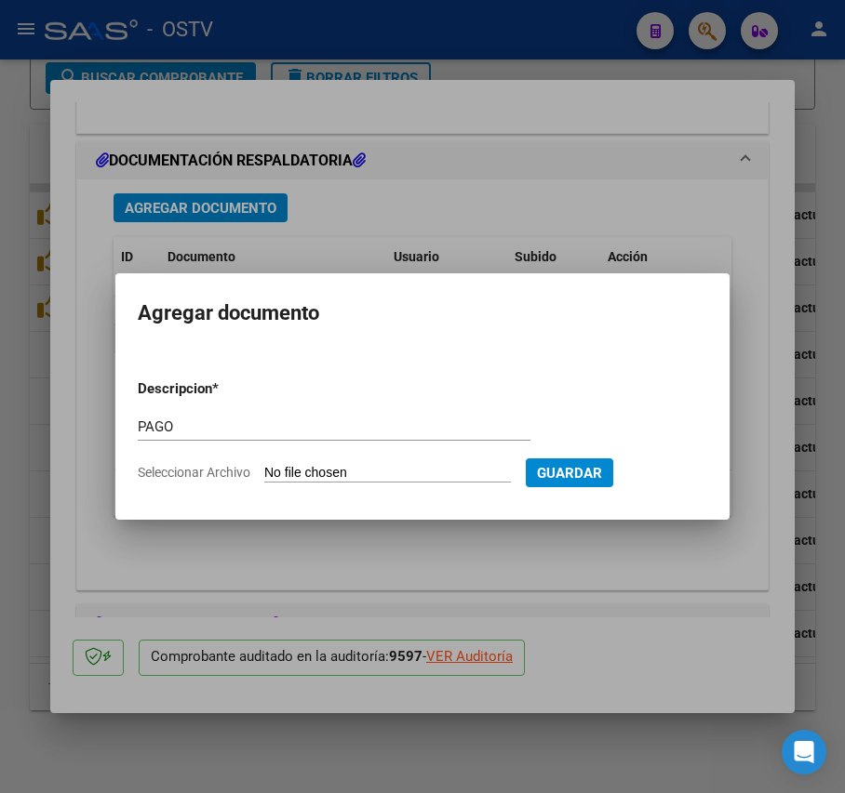
type input "C:\fakepath\Pago OP 57231 Htal [PERSON_NAME].pdf"
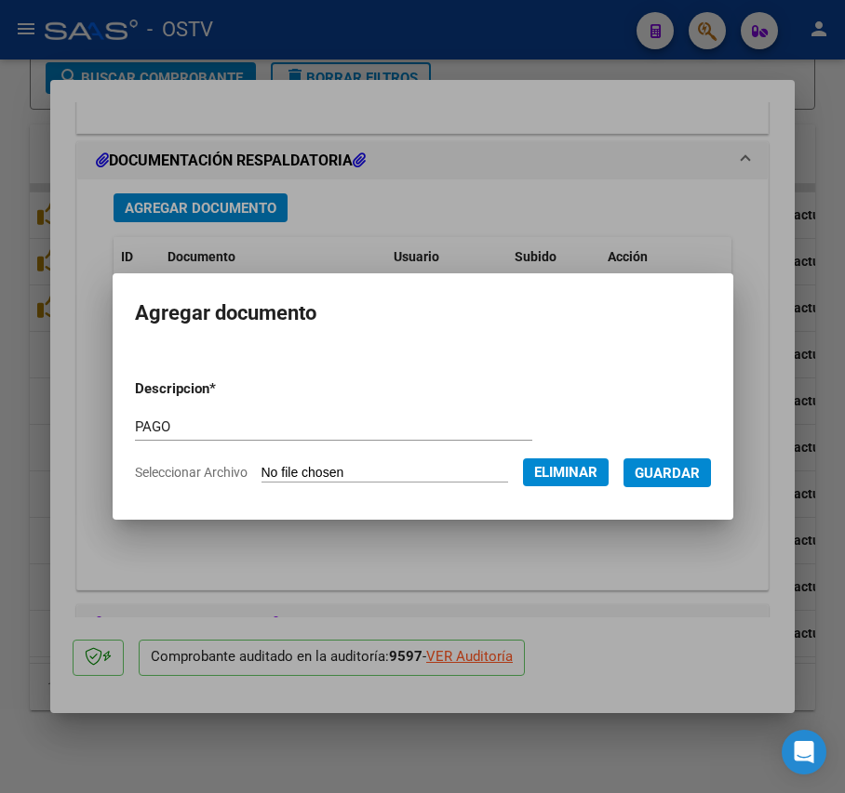
click at [704, 482] on button "Guardar" at bounding box center [666, 473] width 87 height 29
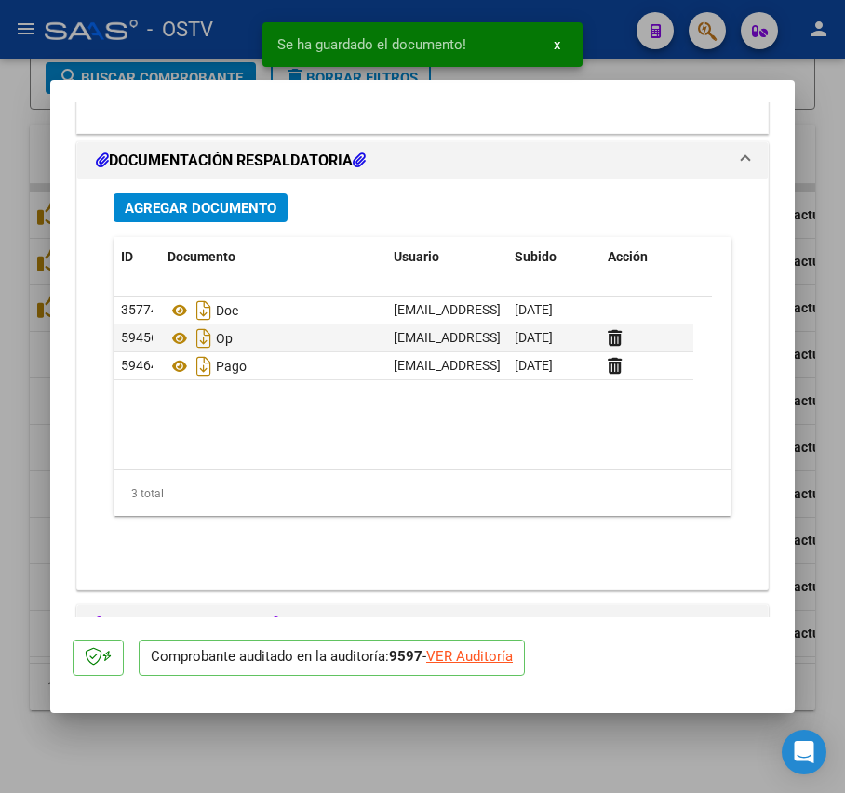
click at [57, 325] on mat-dialog-content "COMPROBANTE VER COMPROBANTE ESTADO: Auditoría liquidada en período 202501 DATOS…" at bounding box center [422, 359] width 744 height 515
click at [42, 462] on div at bounding box center [422, 396] width 845 height 793
type input "$ 0,00"
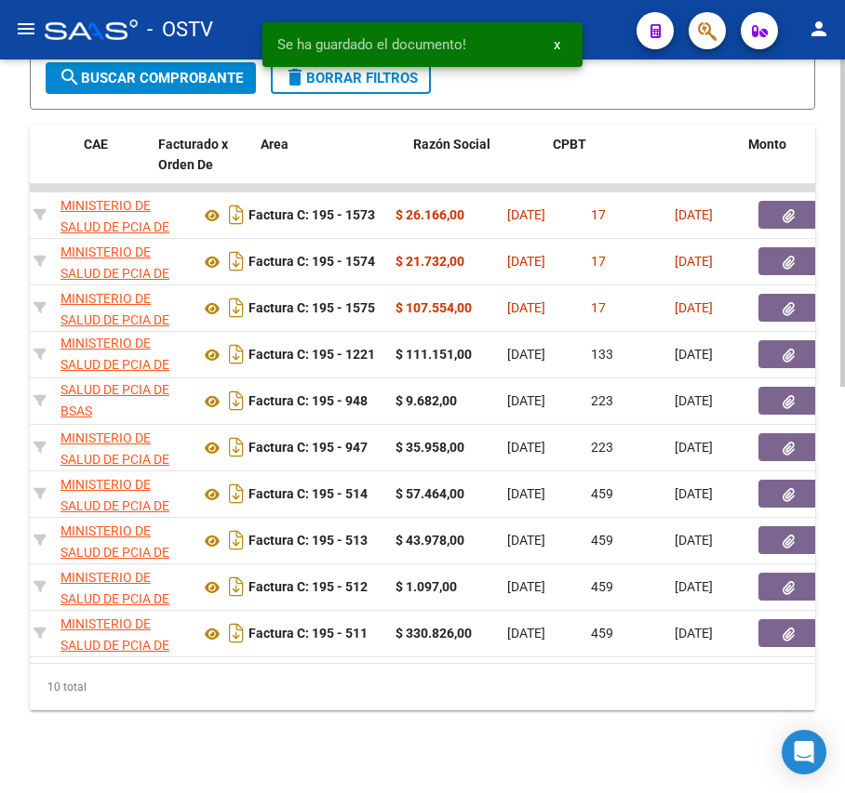
scroll to position [0, 0]
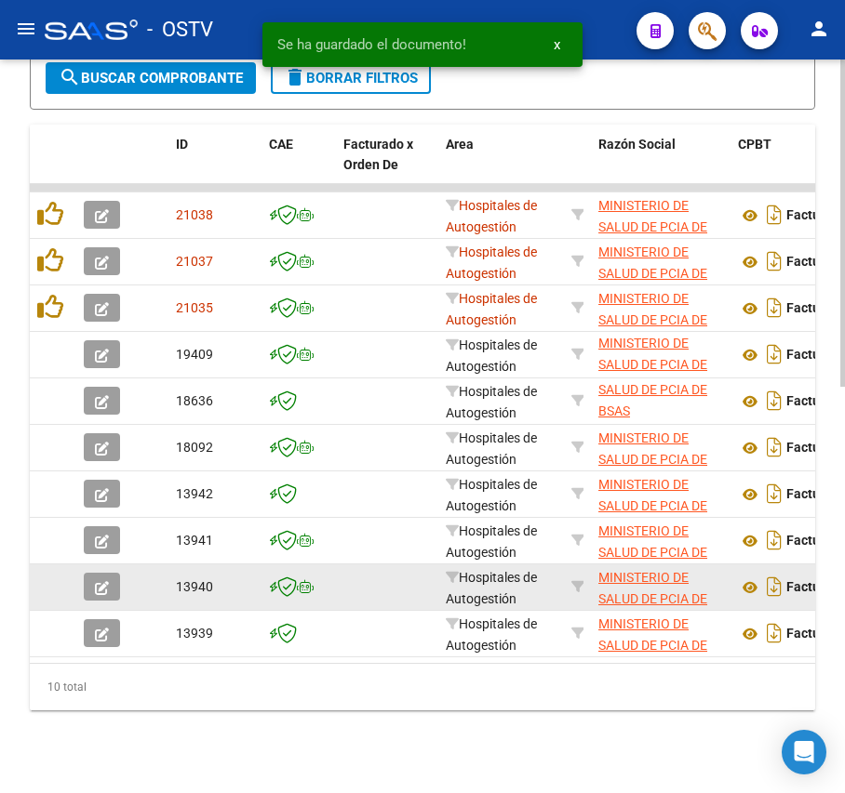
click at [97, 585] on icon "button" at bounding box center [102, 588] width 14 height 14
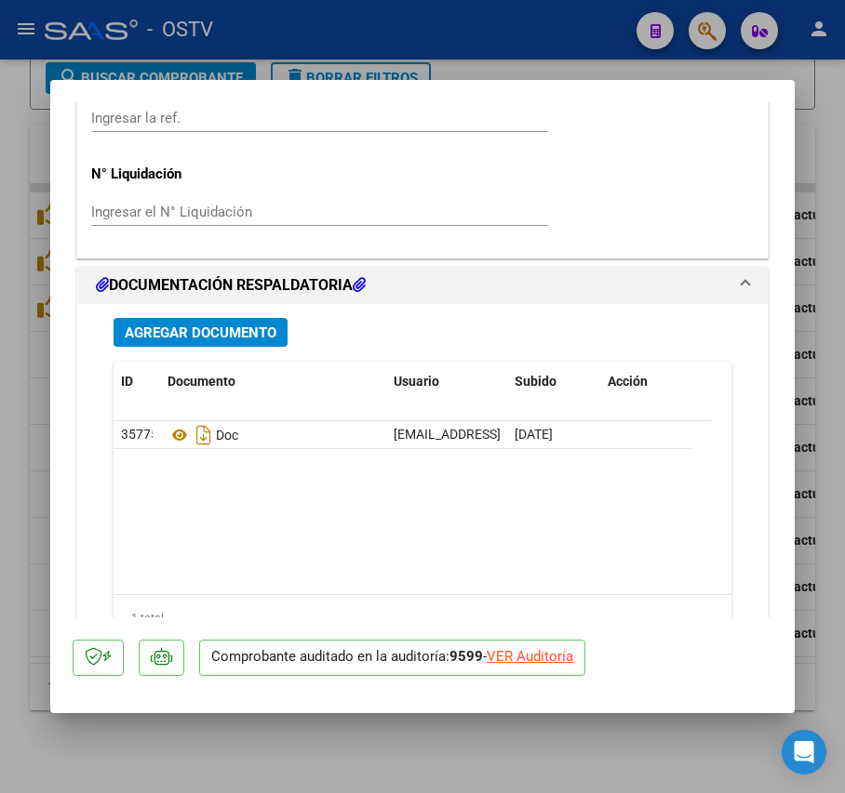
scroll to position [1488, 0]
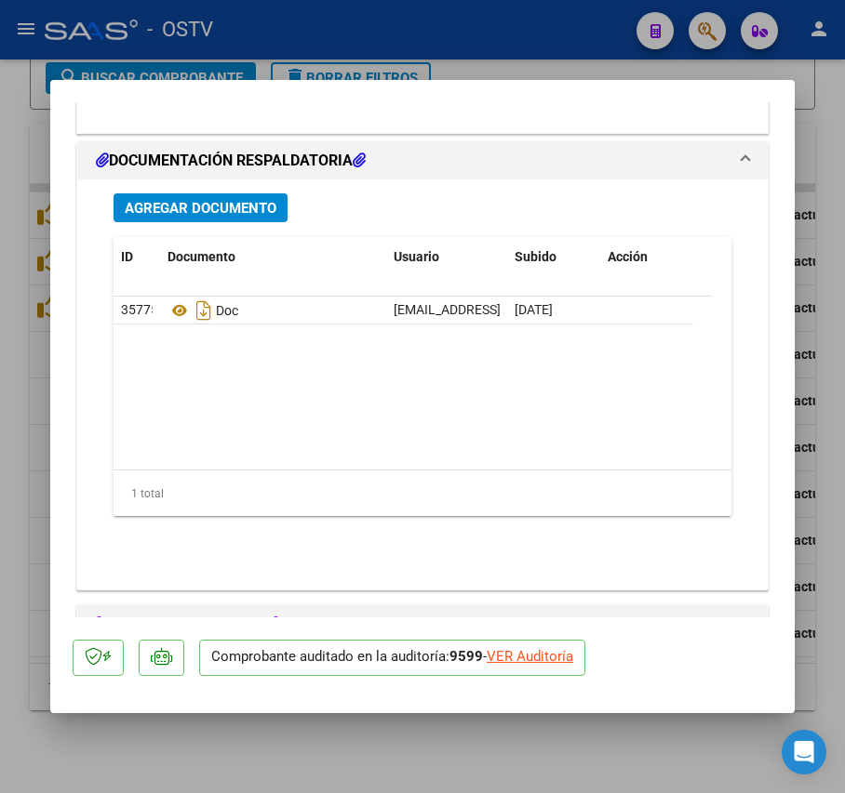
click at [250, 231] on div "Agregar Documento ID Documento Usuario Subido Acción 35775 Doc [EMAIL_ADDRESS][…" at bounding box center [423, 377] width 646 height 395
click at [246, 220] on button "Agregar Documento" at bounding box center [200, 207] width 174 height 29
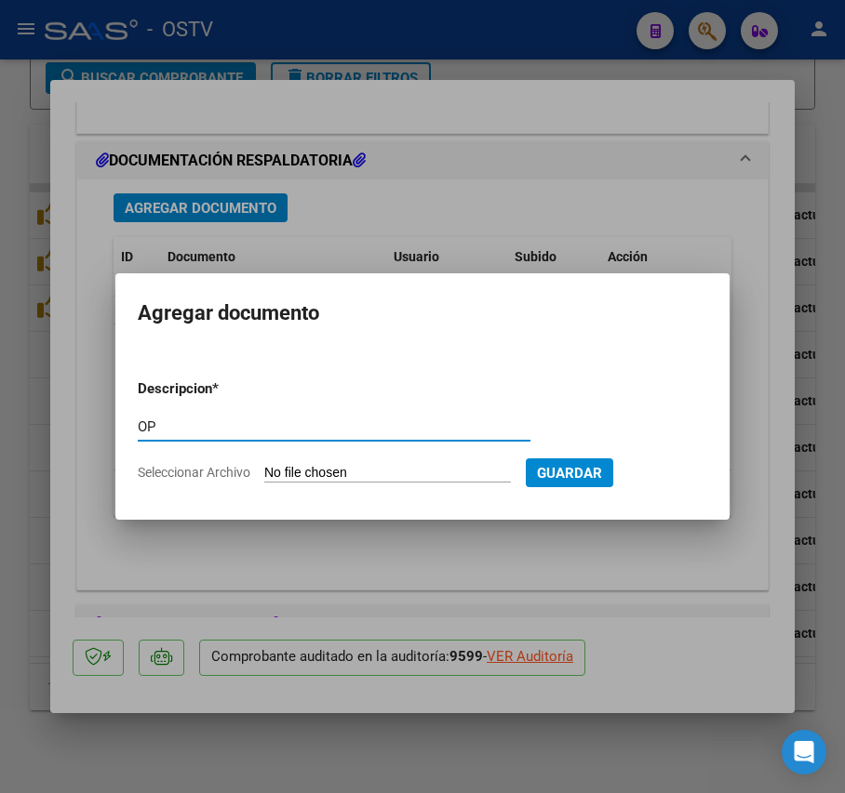
type input "OP"
click at [339, 471] on input "Seleccionar Archivo" at bounding box center [387, 474] width 247 height 18
type input "C:\fakepath\OP 57231 [PERSON_NAME].pdf"
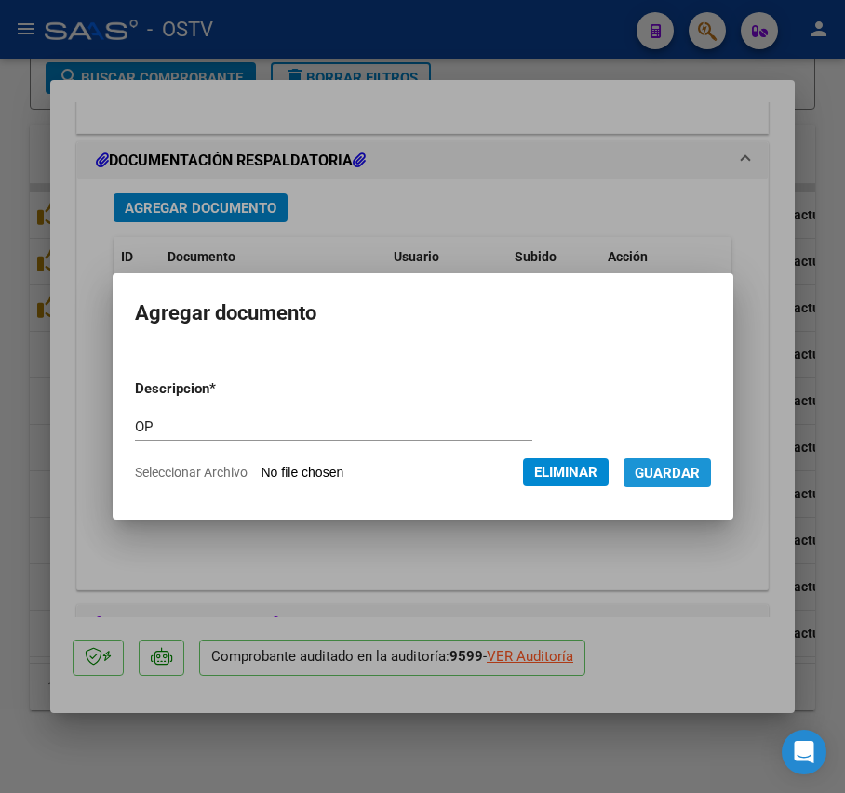
click at [700, 469] on span "Guardar" at bounding box center [666, 473] width 65 height 17
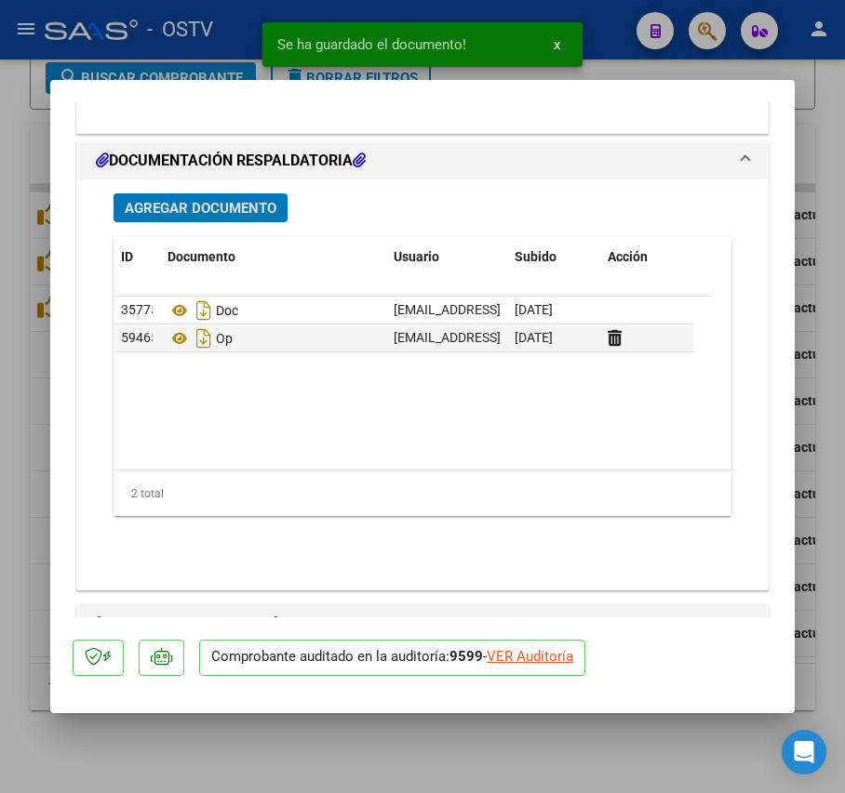
click at [265, 205] on span "Agregar Documento" at bounding box center [201, 208] width 152 height 17
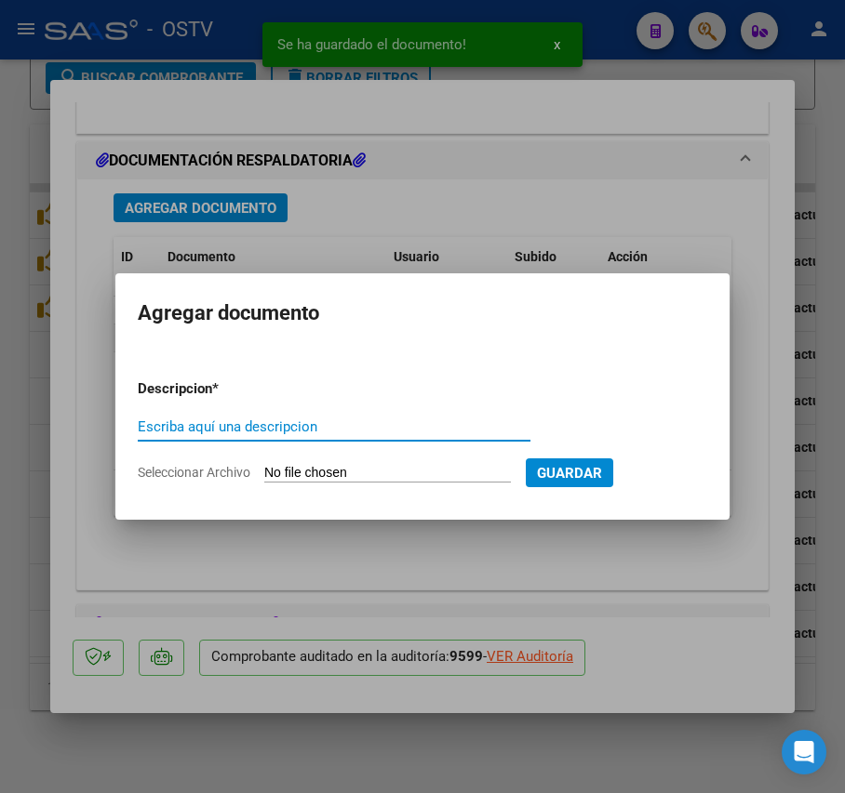
type input "O"
type input "PAGO"
click at [353, 486] on form "Descripcion * PAGO Escriba aquí una descripcion Seleccionar Archivo Guardar" at bounding box center [422, 431] width 569 height 133
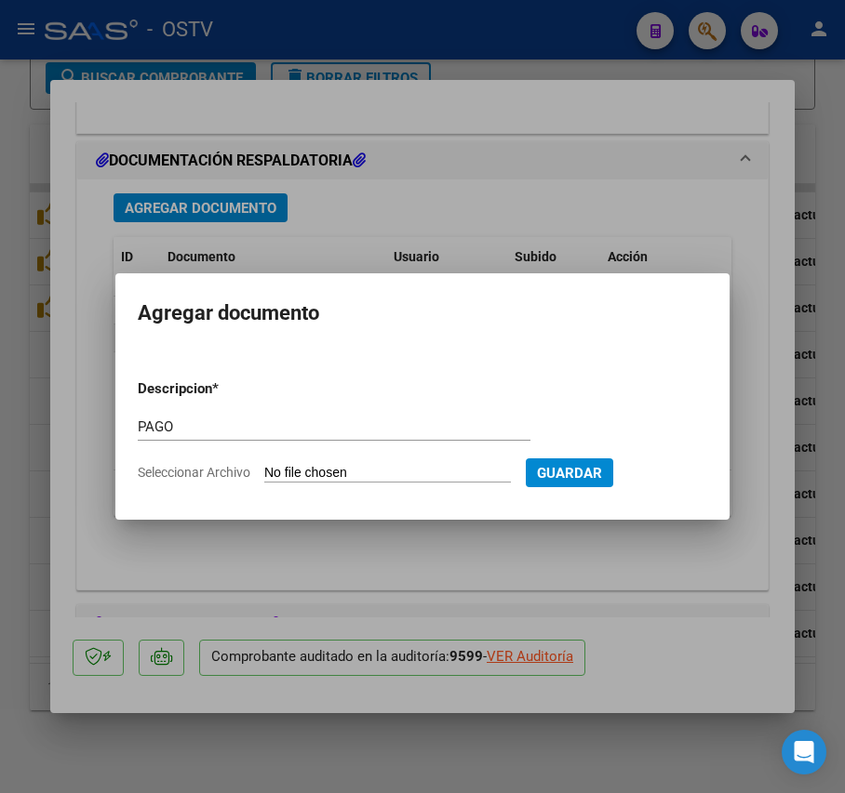
click at [326, 470] on input "Seleccionar Archivo" at bounding box center [387, 474] width 247 height 18
type input "C:\fakepath\Pago OP 57231 Htal [PERSON_NAME].pdf"
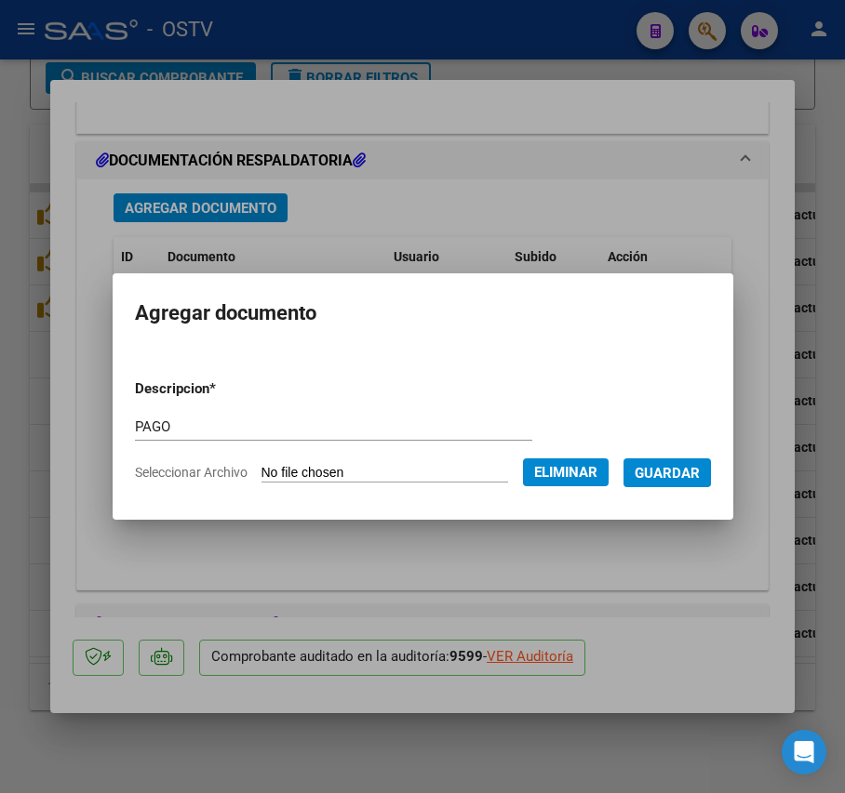
click at [700, 467] on span "Guardar" at bounding box center [666, 473] width 65 height 17
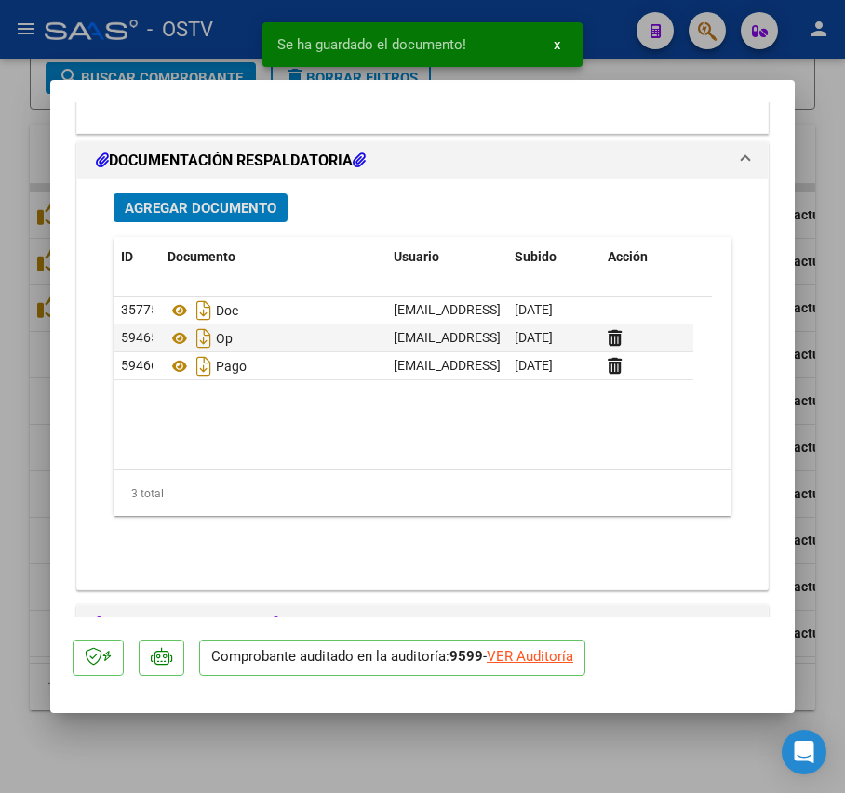
click at [42, 291] on div at bounding box center [422, 396] width 845 height 793
type input "$ 0,00"
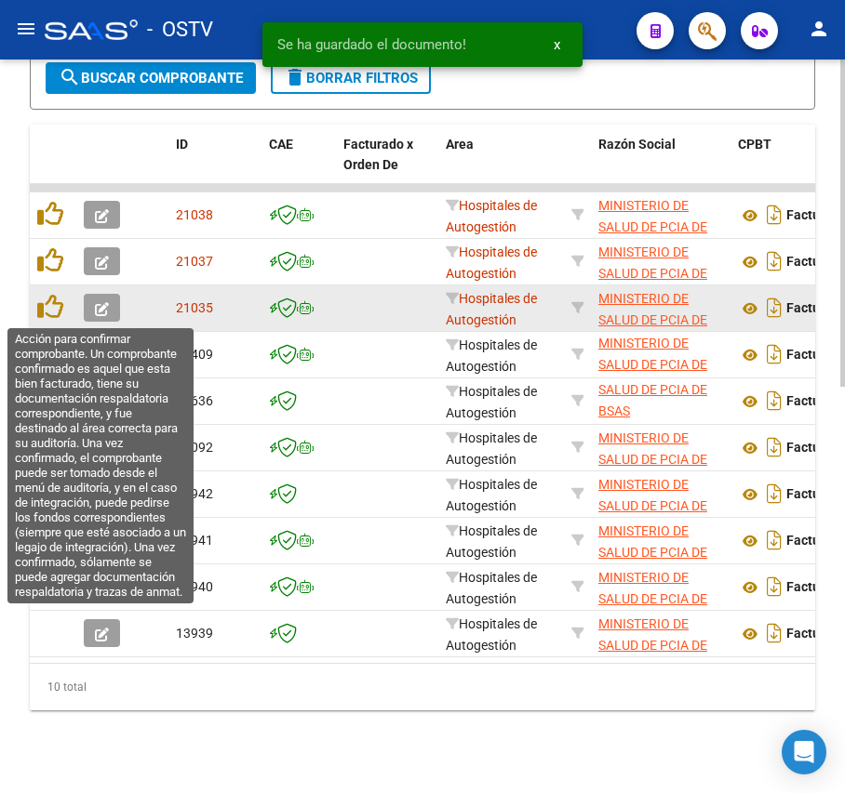
scroll to position [886, 0]
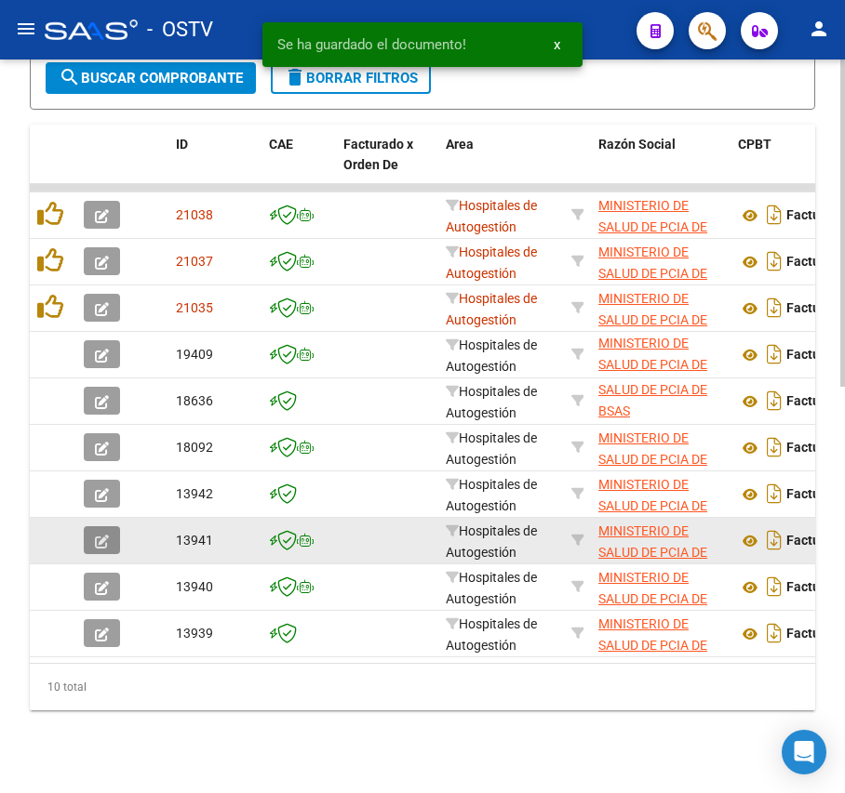
click at [104, 536] on icon "button" at bounding box center [102, 542] width 14 height 14
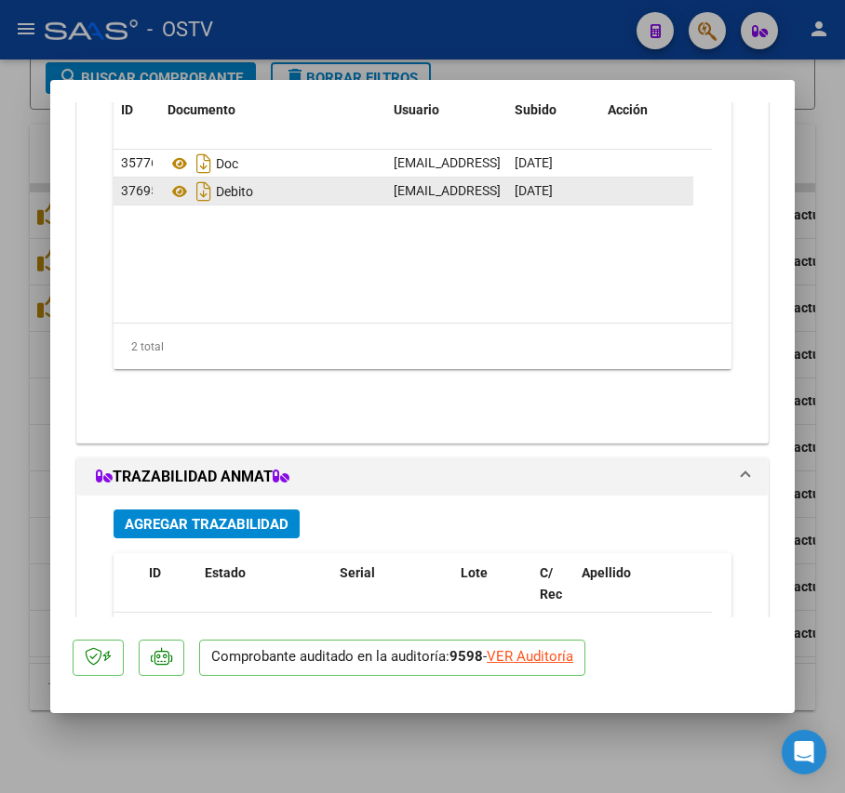
scroll to position [1488, 0]
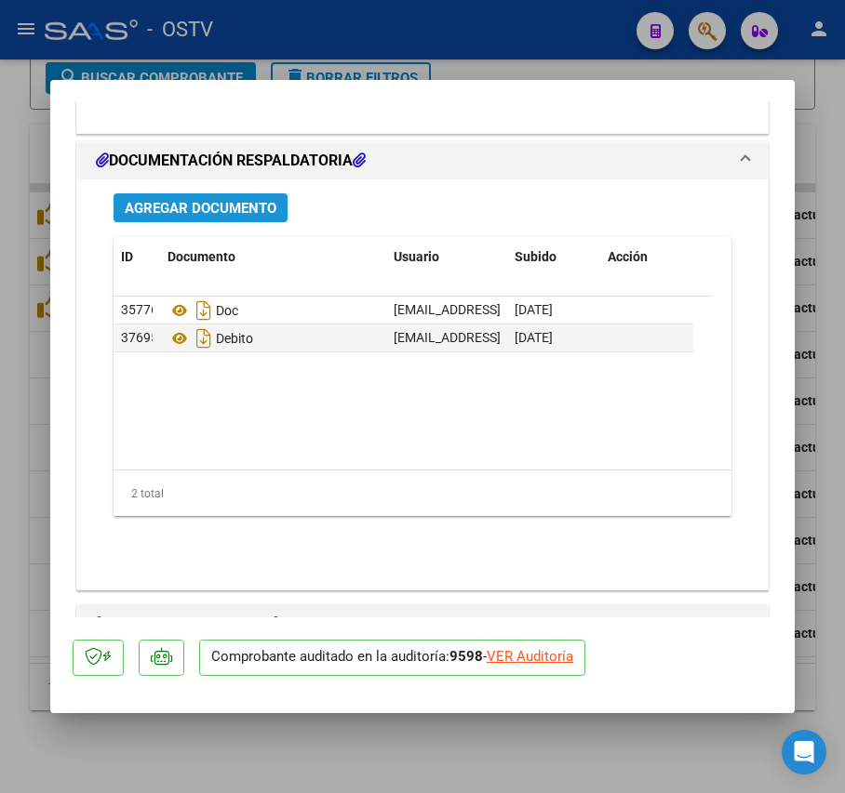
click at [246, 220] on button "Agregar Documento" at bounding box center [200, 207] width 174 height 29
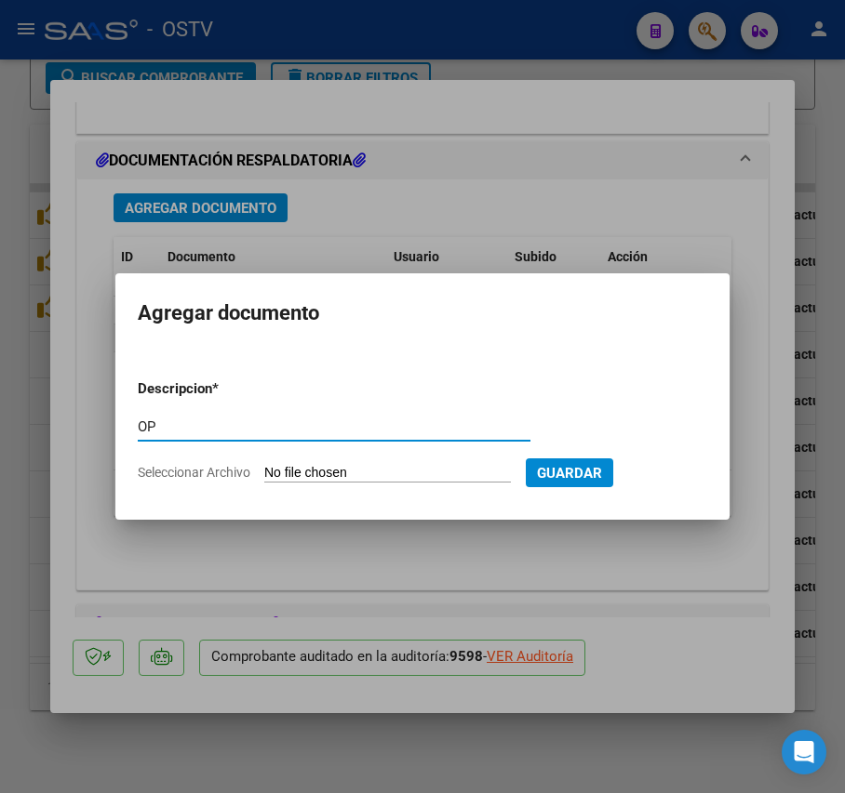
type input "OP"
click at [339, 466] on input "Seleccionar Archivo" at bounding box center [387, 474] width 247 height 18
type input "C:\fakepath\OP 57231 [PERSON_NAME].pdf"
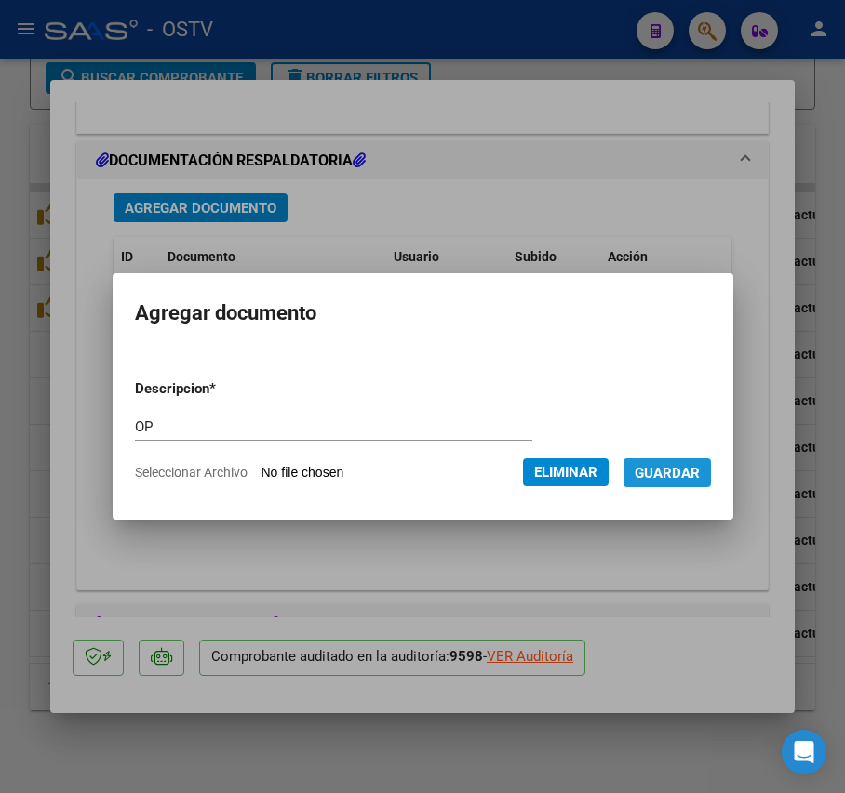
click at [692, 471] on span "Guardar" at bounding box center [666, 473] width 65 height 17
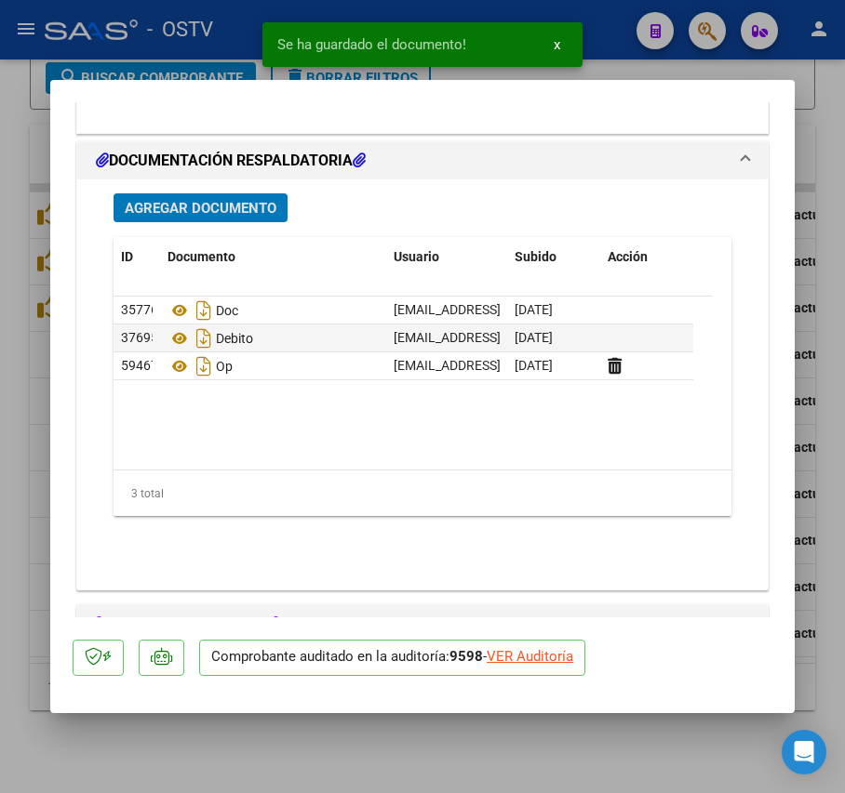
click at [247, 217] on span "Agregar Documento" at bounding box center [201, 208] width 152 height 17
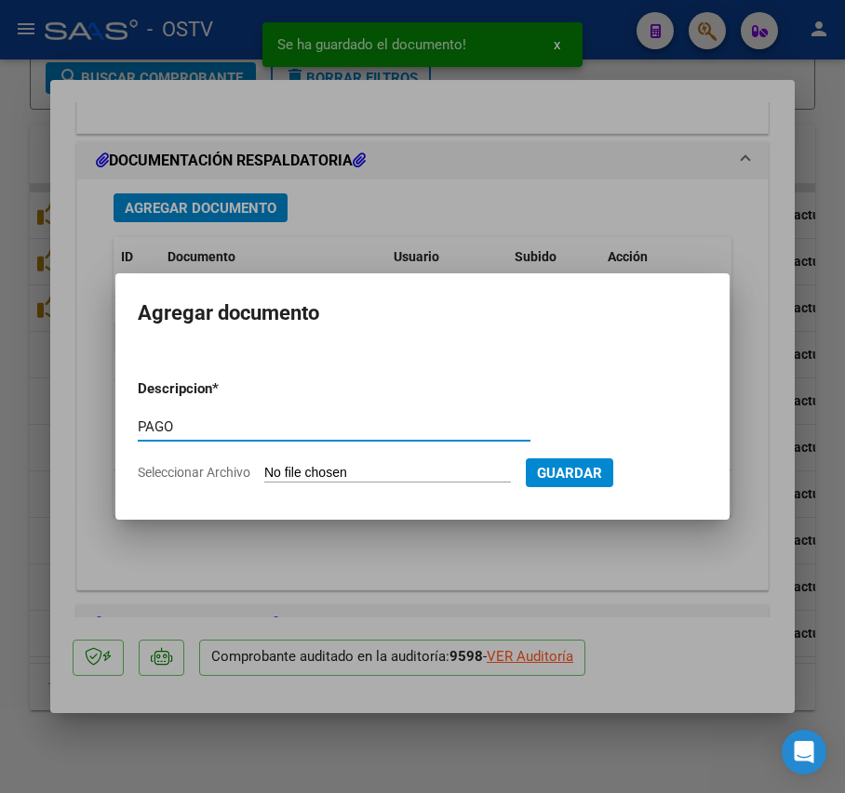
type input "PAGO"
click at [354, 473] on input "Seleccionar Archivo" at bounding box center [387, 474] width 247 height 18
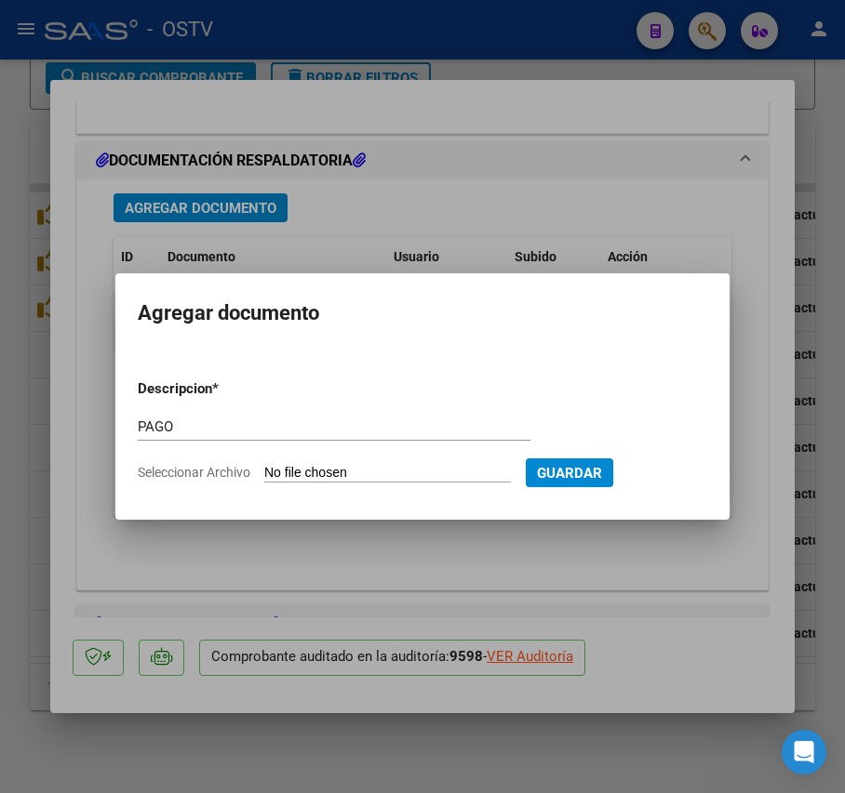
type input "C:\fakepath\Pago OP 57231 Htal [PERSON_NAME].pdf"
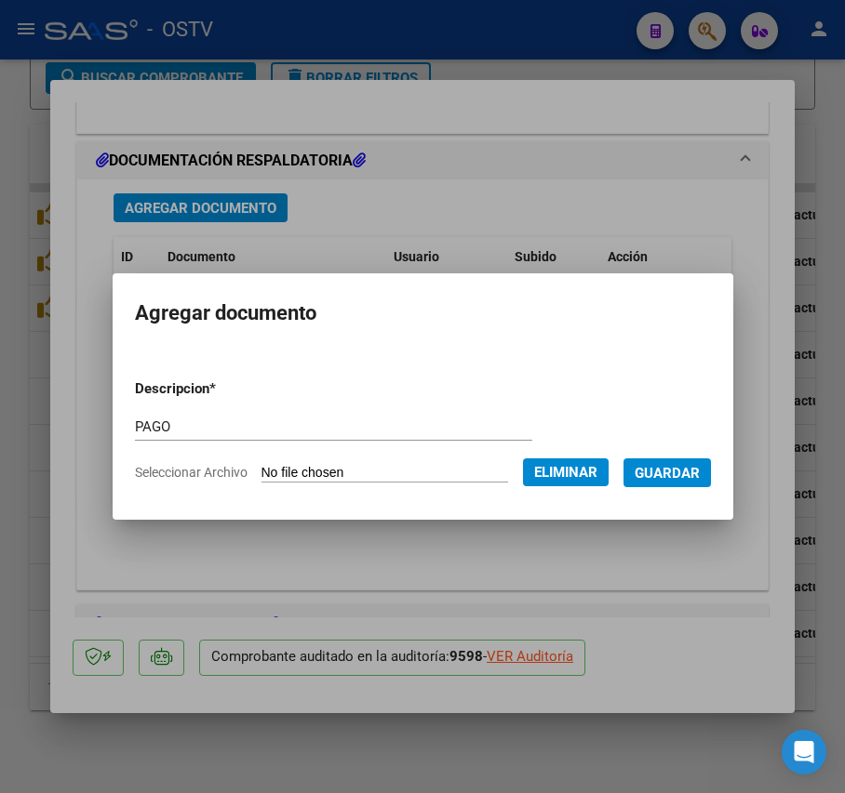
click at [686, 470] on span "Guardar" at bounding box center [666, 473] width 65 height 17
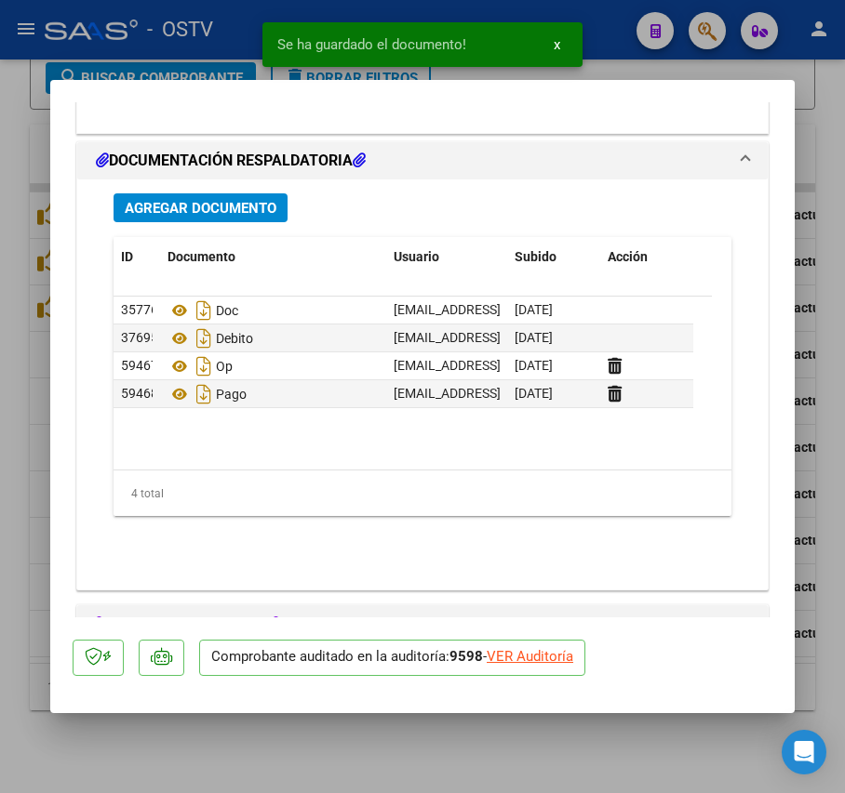
click at [34, 425] on div at bounding box center [422, 396] width 845 height 793
type input "$ 0,00"
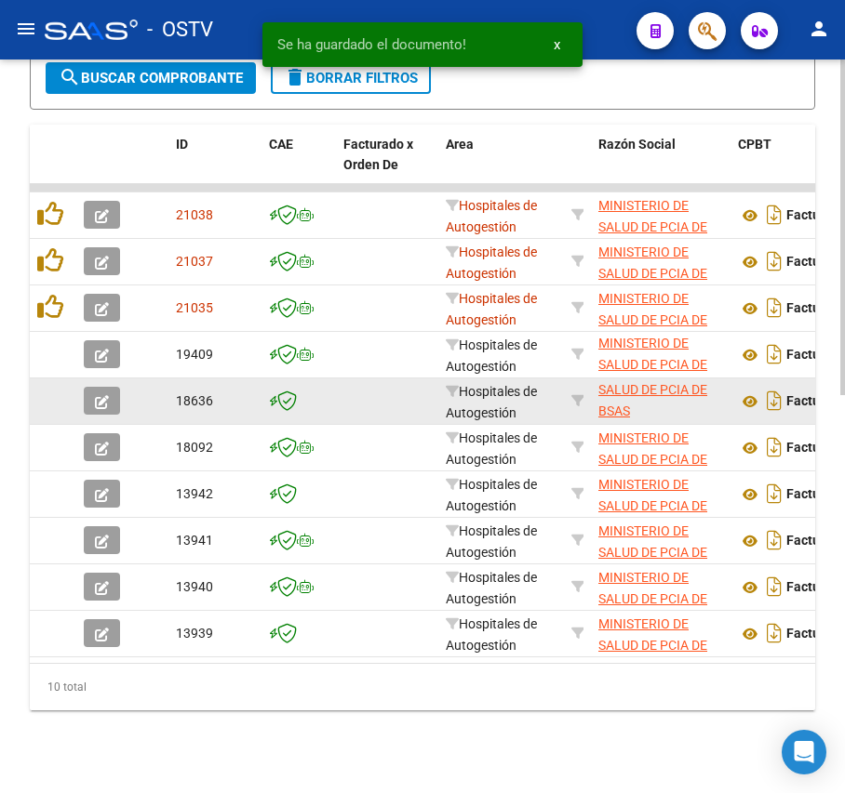
scroll to position [886, 0]
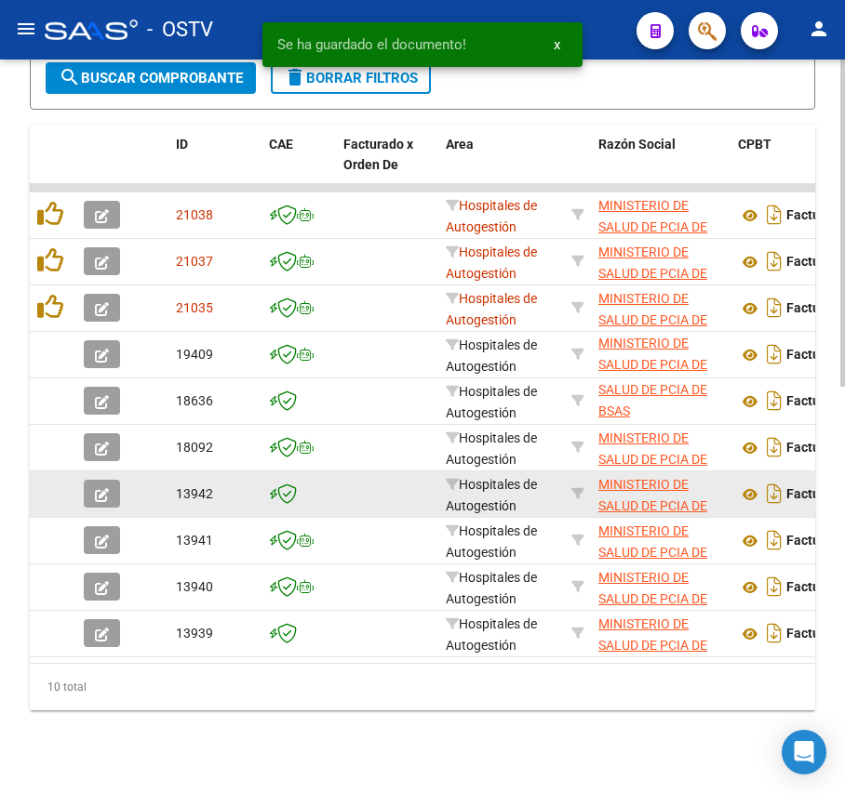
click at [102, 499] on icon "button" at bounding box center [102, 495] width 14 height 14
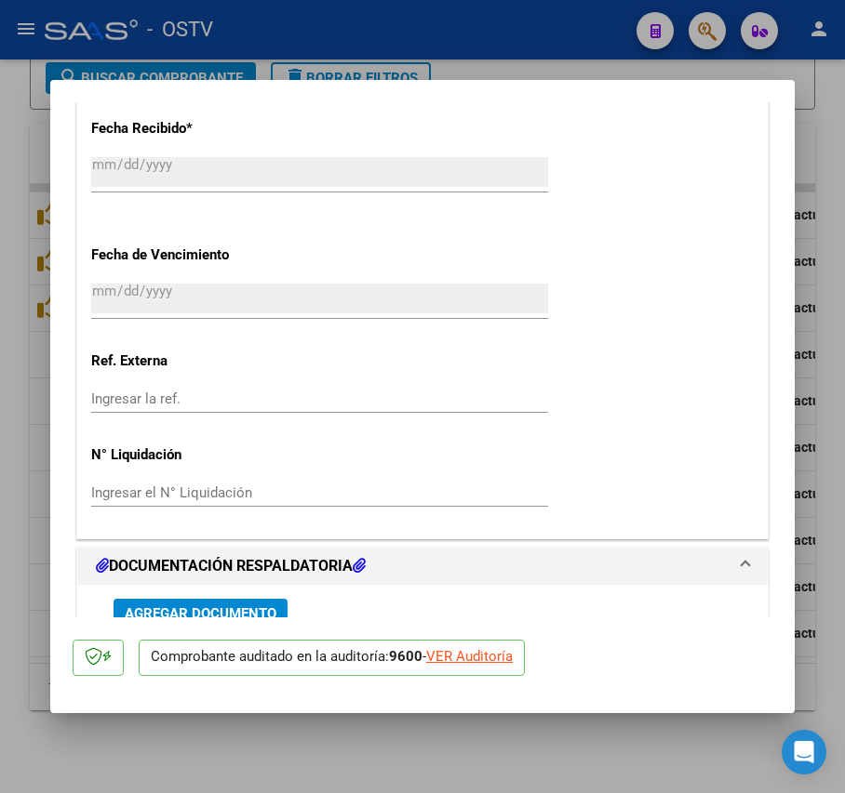
scroll to position [1321, 0]
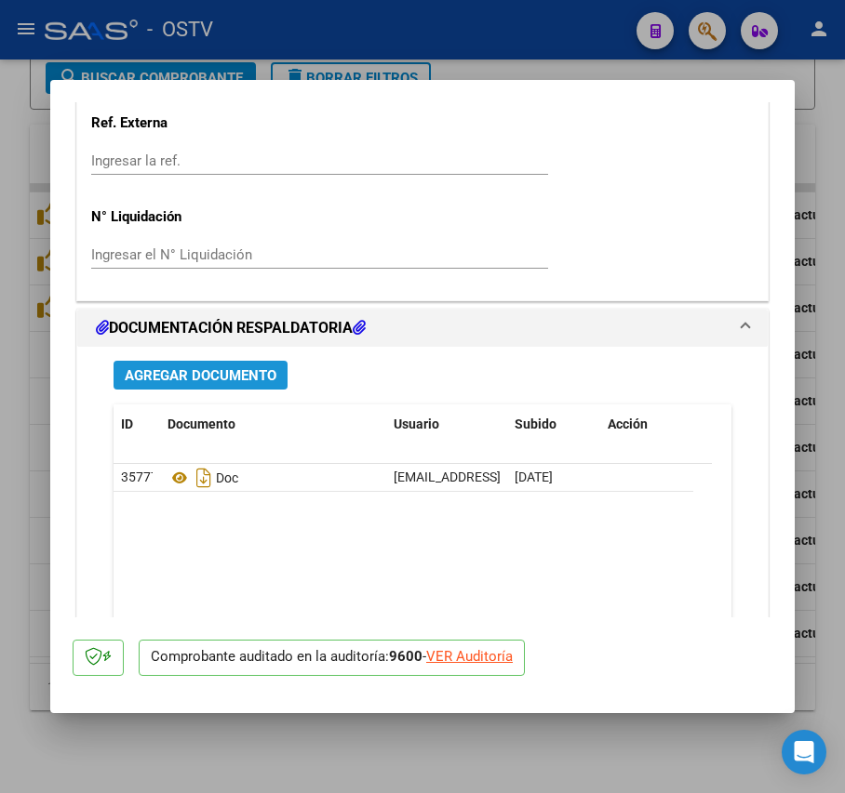
click at [232, 383] on span "Agregar Documento" at bounding box center [201, 375] width 152 height 17
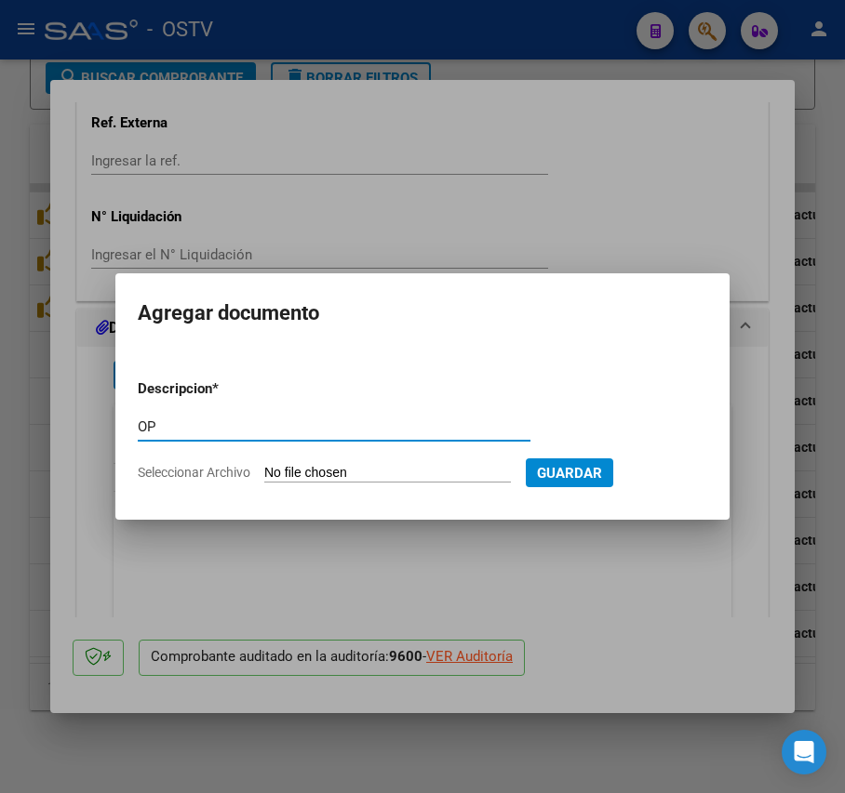
type input "OP"
click at [322, 470] on input "Seleccionar Archivo" at bounding box center [387, 474] width 247 height 18
type input "C:\fakepath\OP 57231 [PERSON_NAME].pdf"
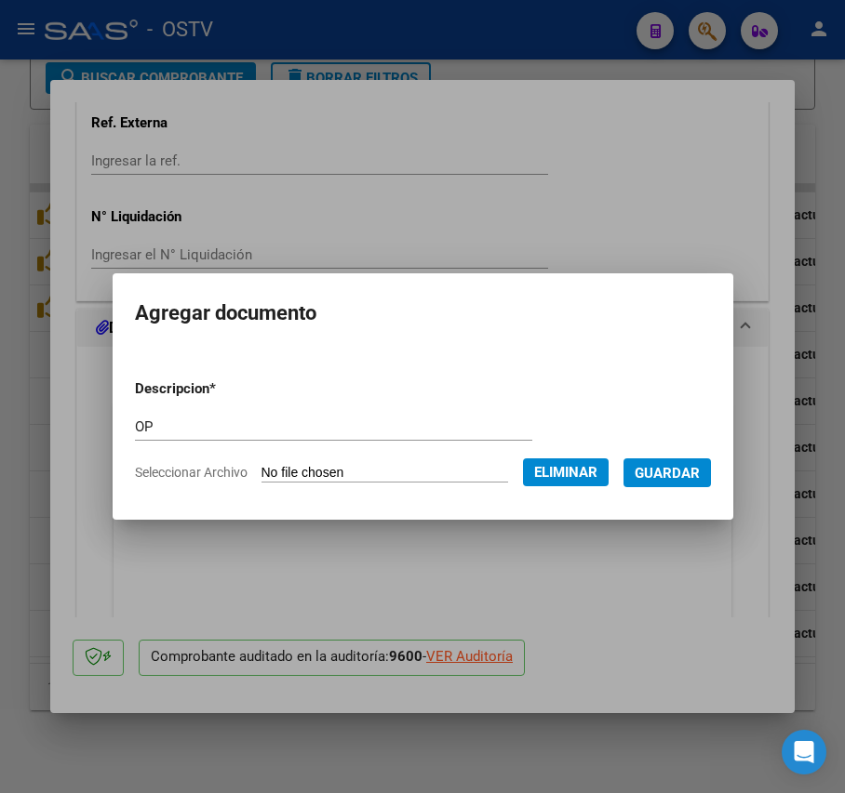
click at [696, 480] on span "Guardar" at bounding box center [666, 473] width 65 height 17
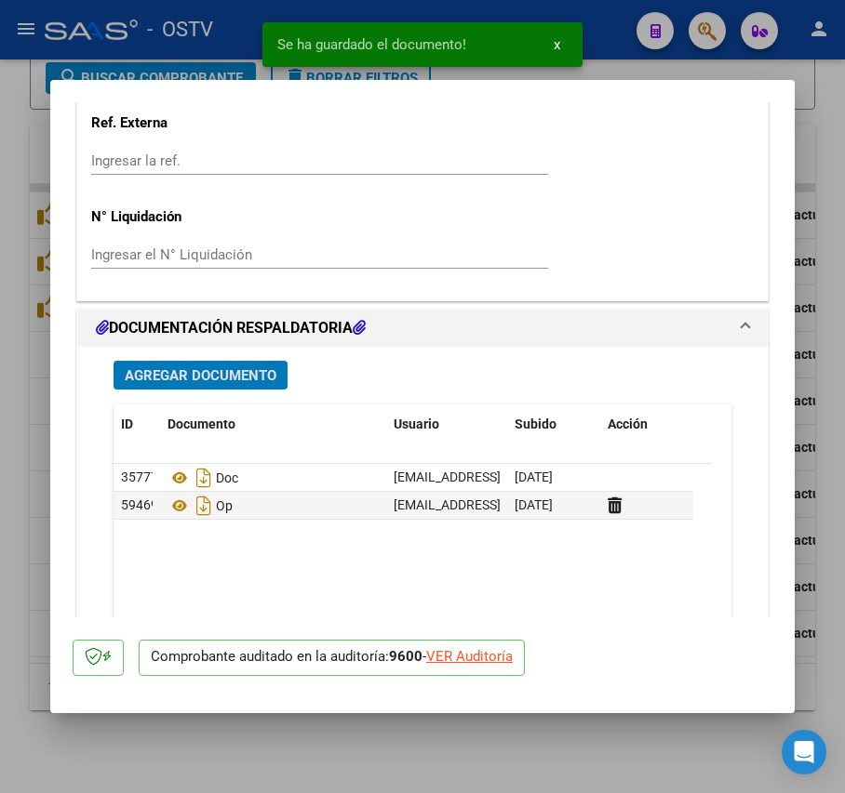
click at [238, 369] on span "Agregar Documento" at bounding box center [201, 375] width 152 height 17
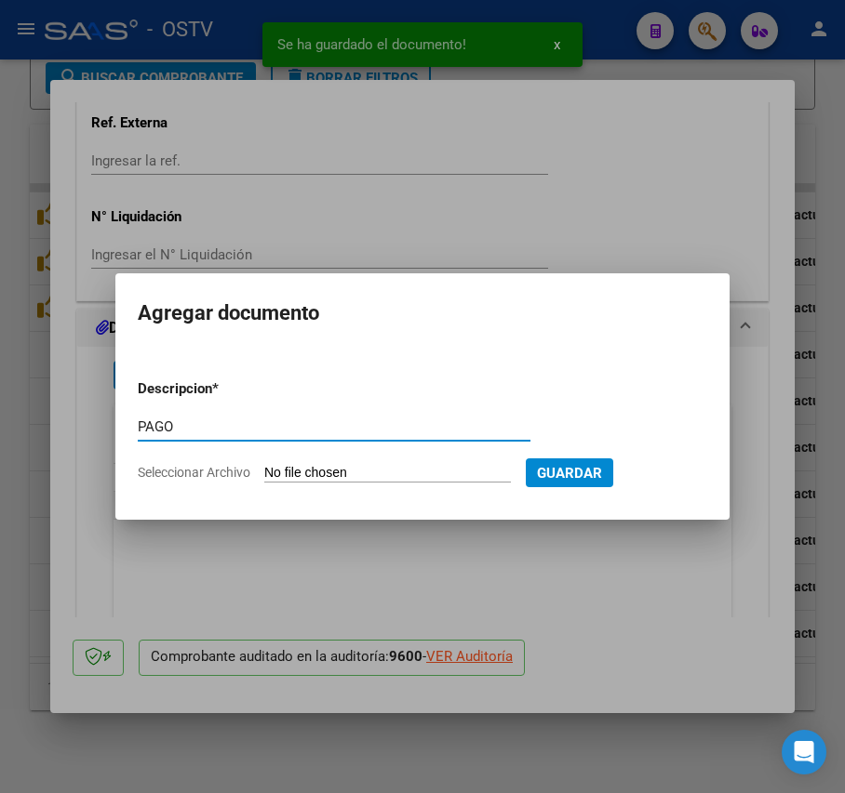
type input "PAGO"
click at [332, 469] on input "Seleccionar Archivo" at bounding box center [387, 474] width 247 height 18
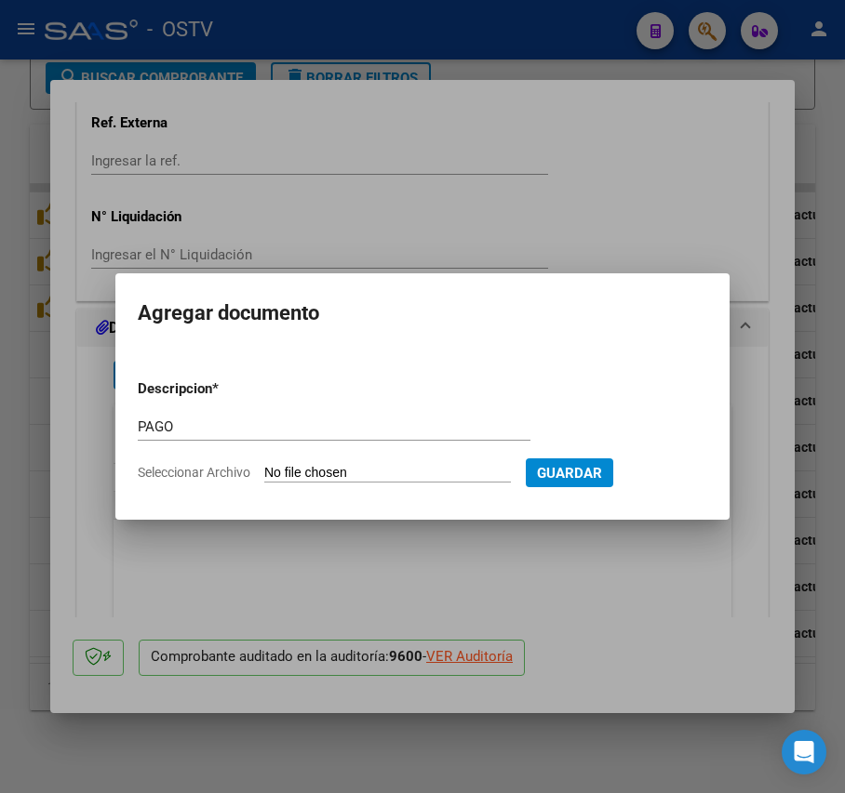
type input "C:\fakepath\Pago OP 57231 Htal [PERSON_NAME].pdf"
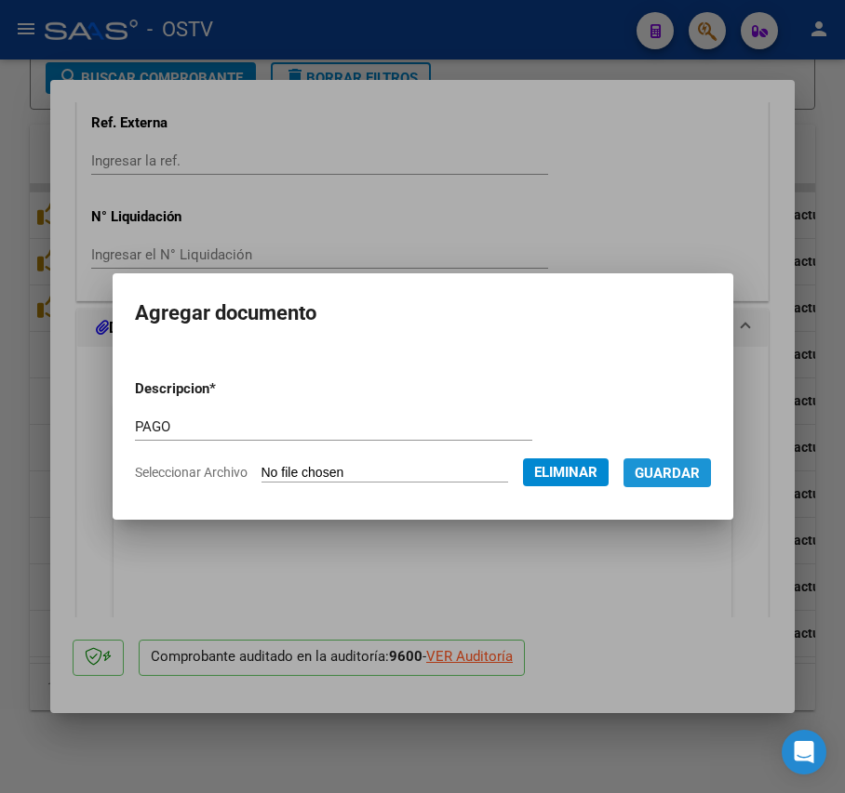
click at [692, 467] on span "Guardar" at bounding box center [666, 473] width 65 height 17
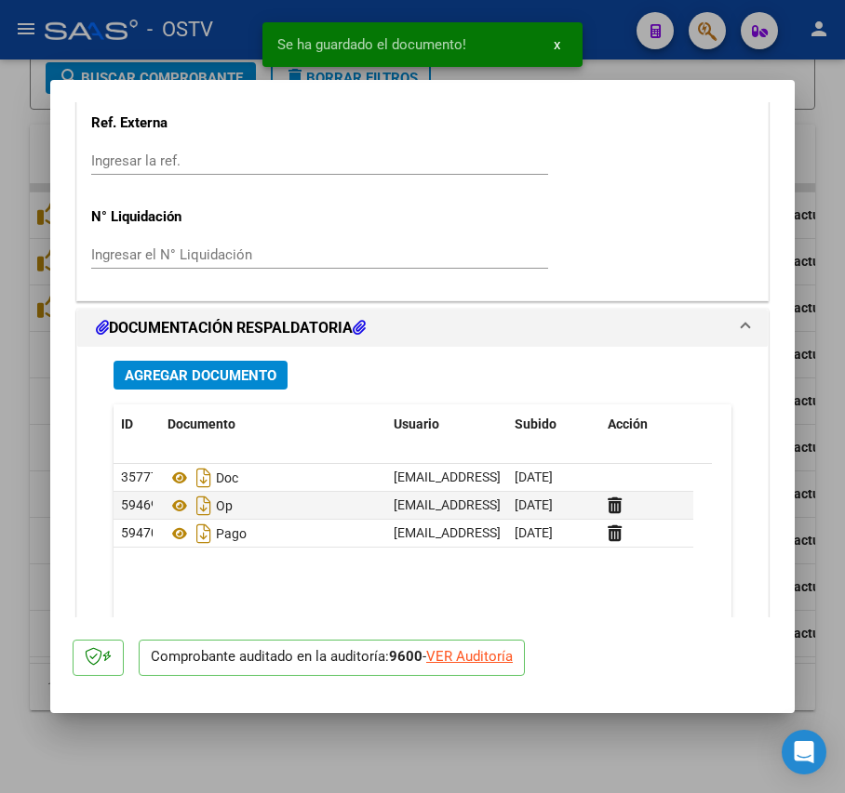
click at [15, 392] on div at bounding box center [422, 396] width 845 height 793
type input "$ 0,00"
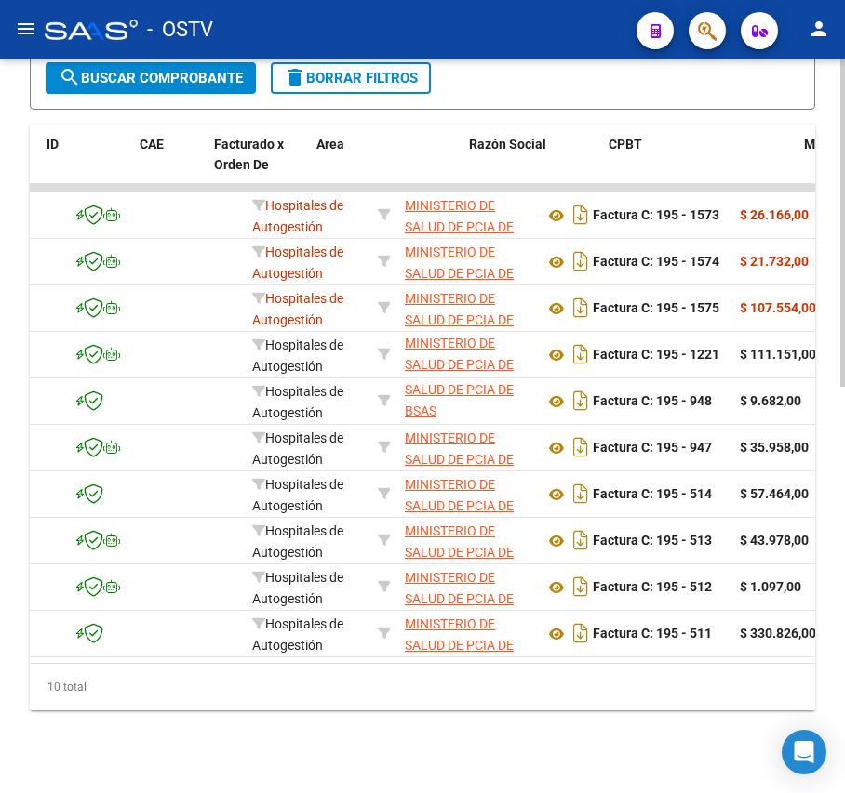
scroll to position [0, 0]
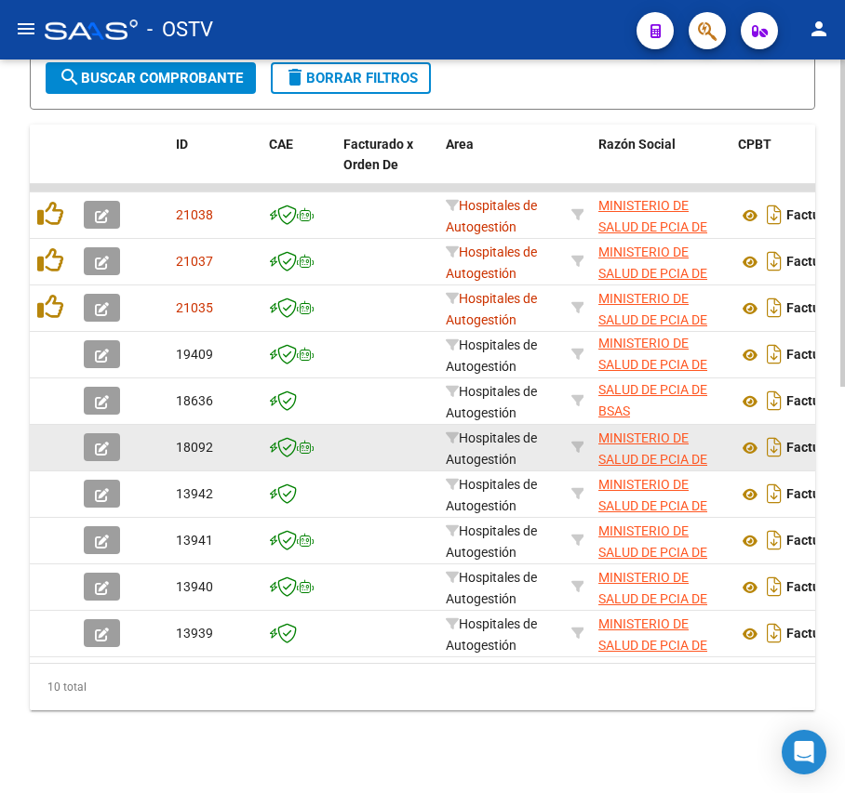
click at [97, 454] on icon "button" at bounding box center [102, 449] width 14 height 14
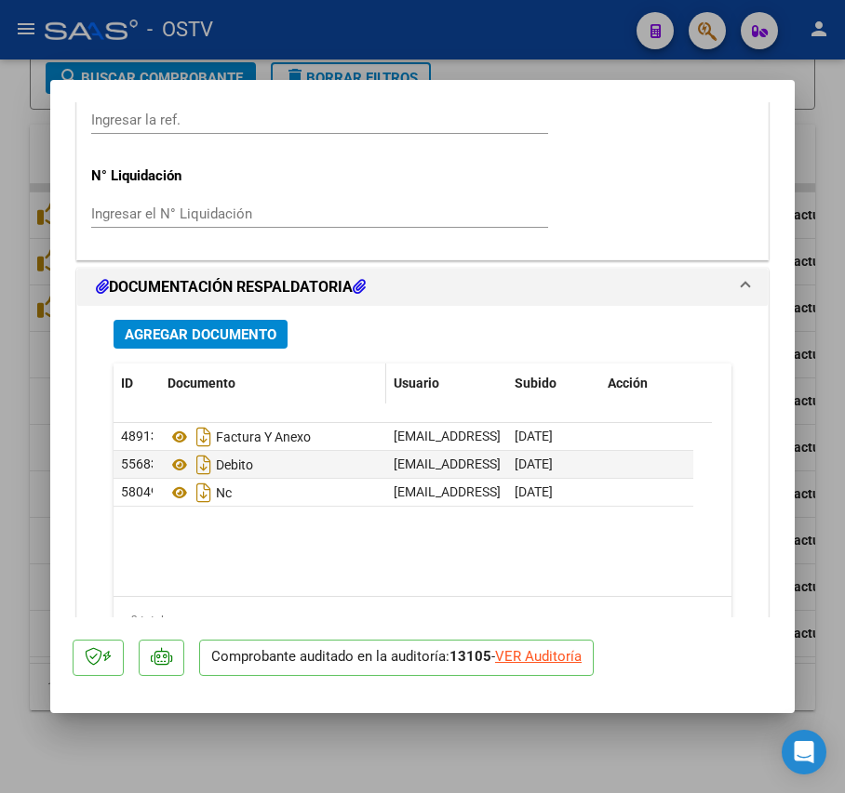
scroll to position [1364, 0]
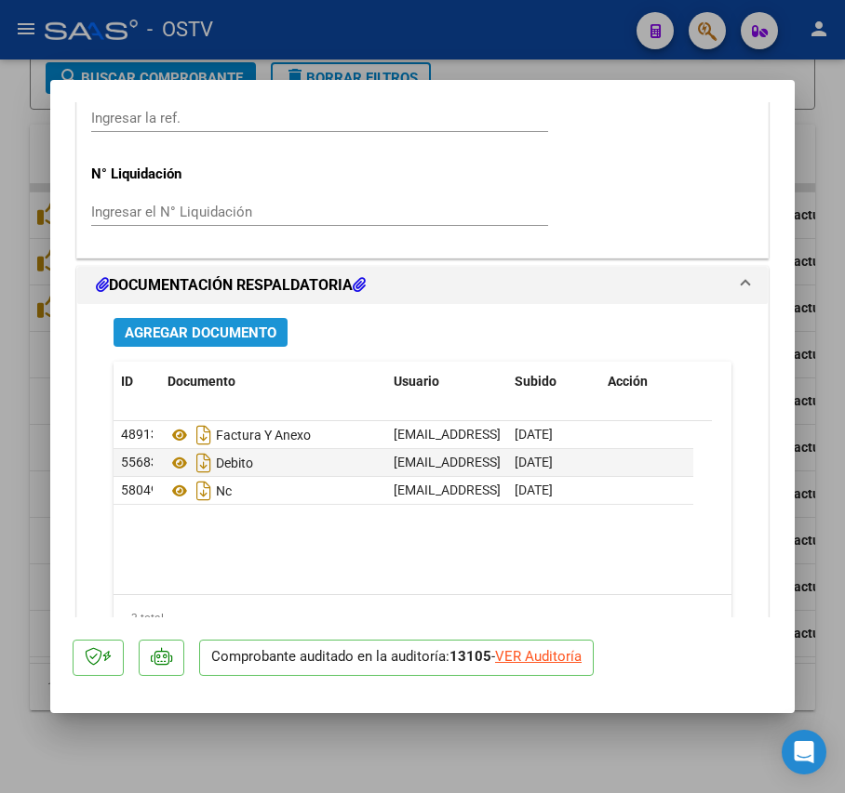
click at [259, 328] on span "Agregar Documento" at bounding box center [201, 333] width 152 height 17
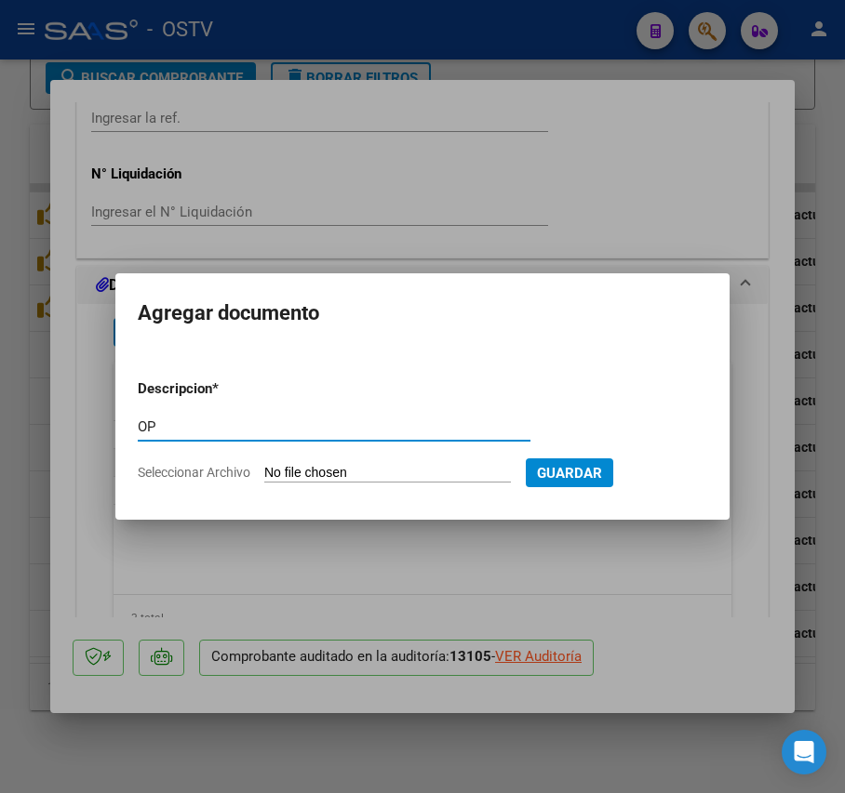
type input "OP"
click at [302, 465] on input "Seleccionar Archivo" at bounding box center [387, 474] width 247 height 18
type input "C:\fakepath\OP 57231 [PERSON_NAME].pdf"
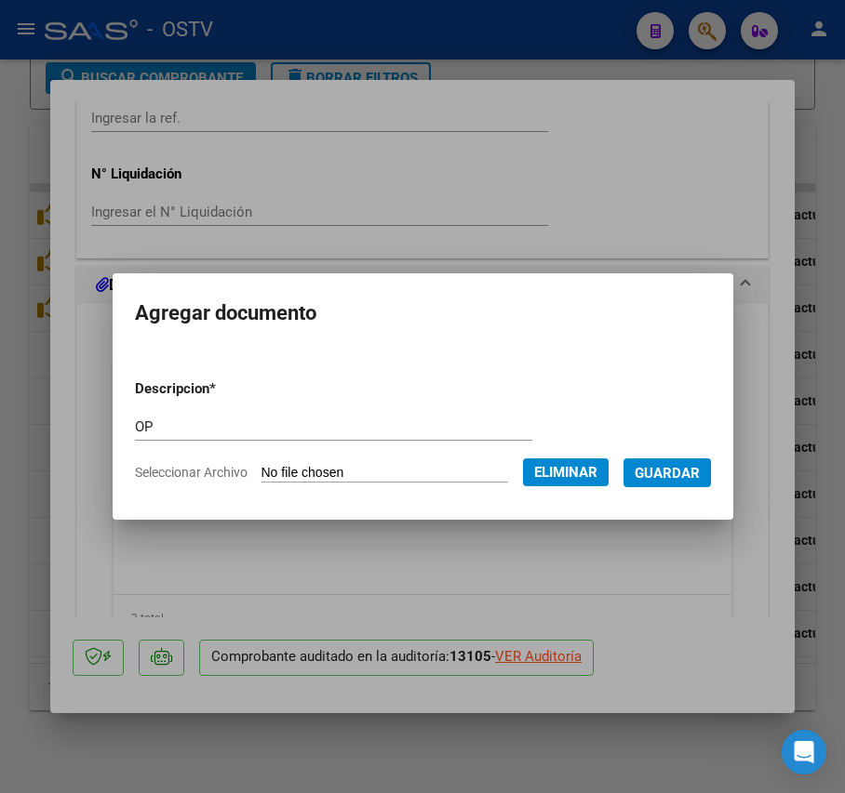
click at [677, 480] on span "Guardar" at bounding box center [666, 473] width 65 height 17
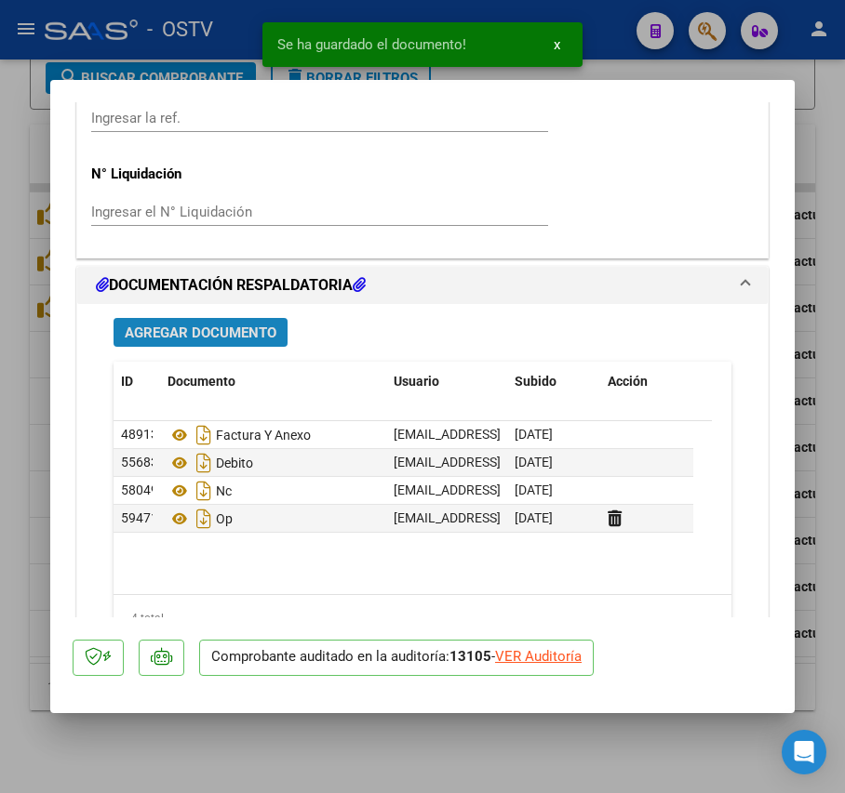
click at [236, 322] on button "Agregar Documento" at bounding box center [200, 332] width 174 height 29
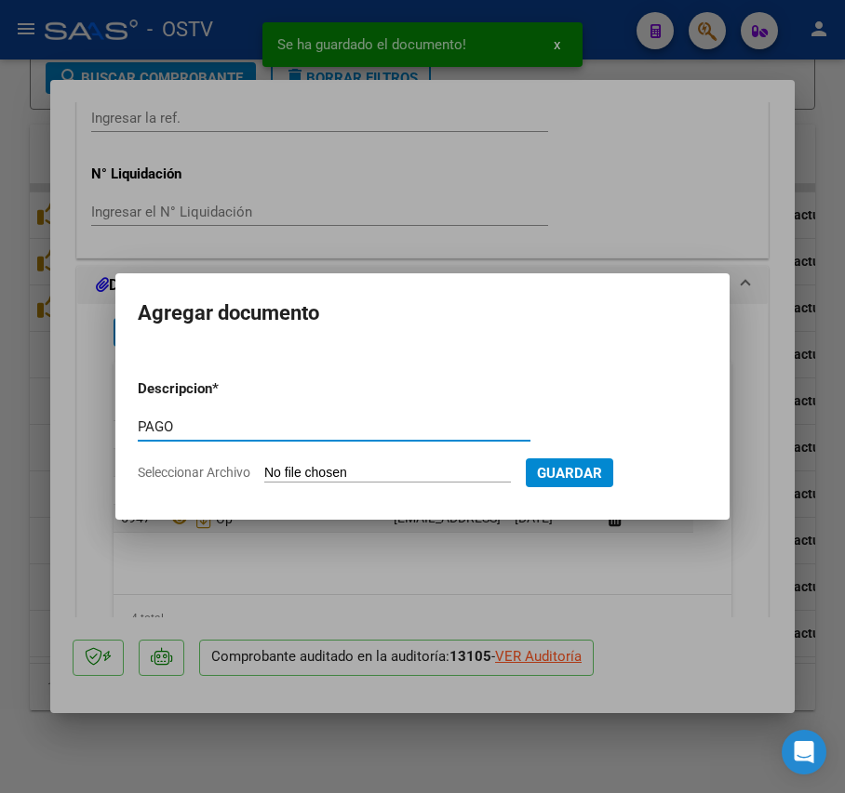
type input "PAGO"
click at [316, 473] on input "Seleccionar Archivo" at bounding box center [387, 474] width 247 height 18
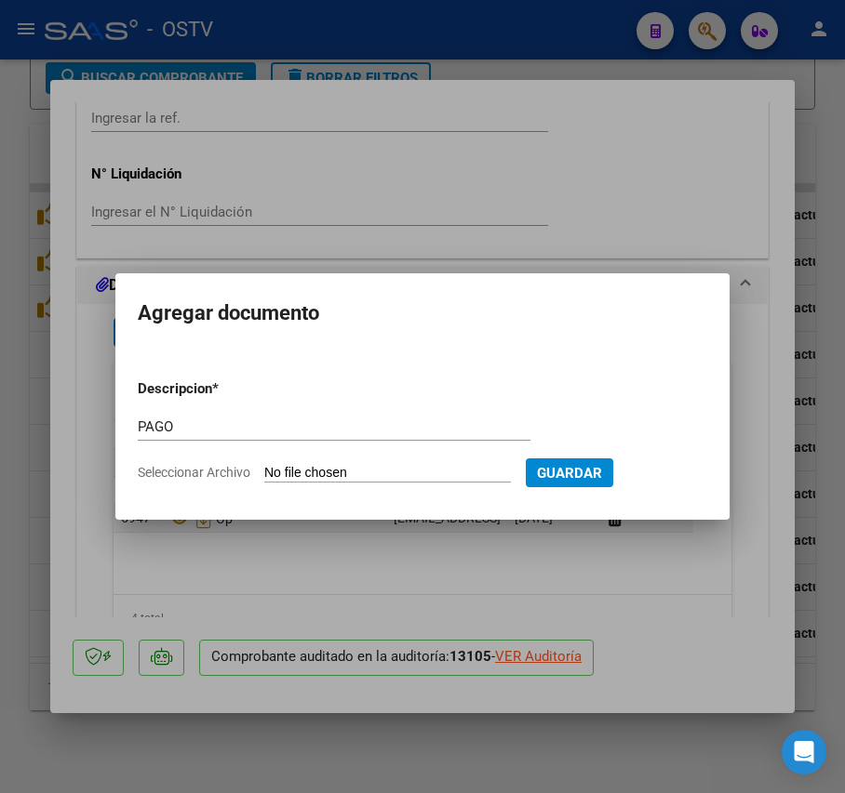
type input "C:\fakepath\Pago OP 57231 Htal [PERSON_NAME].pdf"
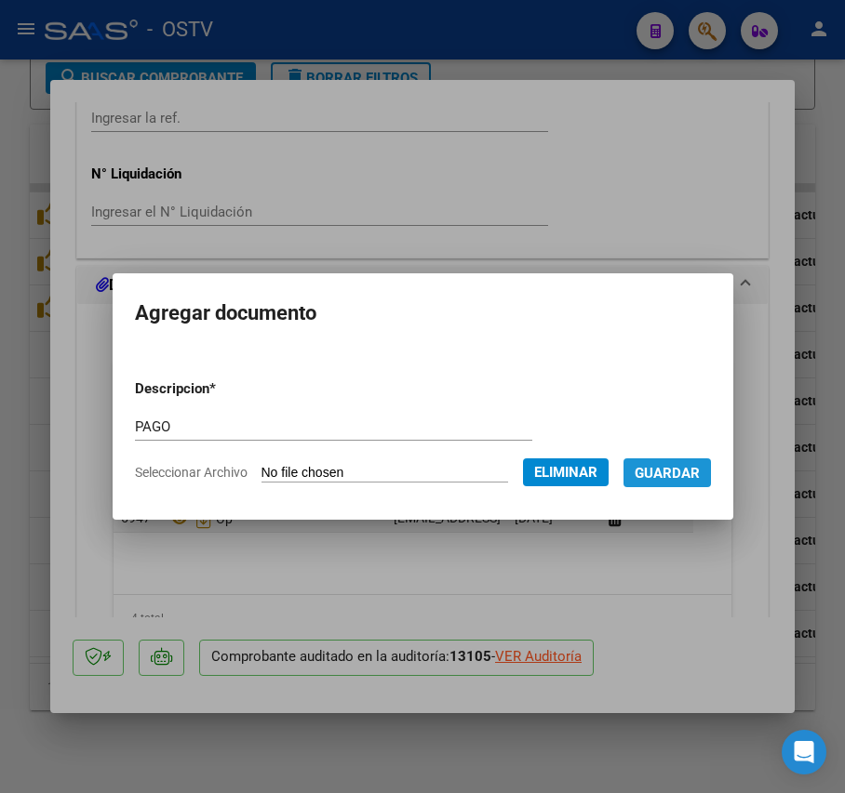
click at [683, 465] on span "Guardar" at bounding box center [666, 473] width 65 height 17
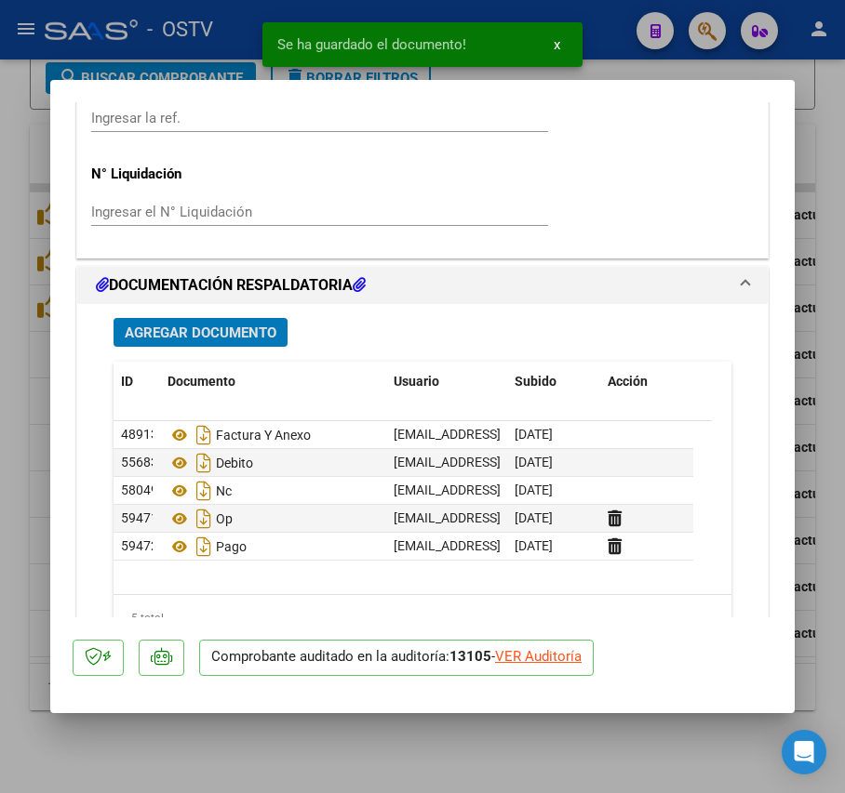
click at [31, 363] on div at bounding box center [422, 396] width 845 height 793
type input "$ 0,00"
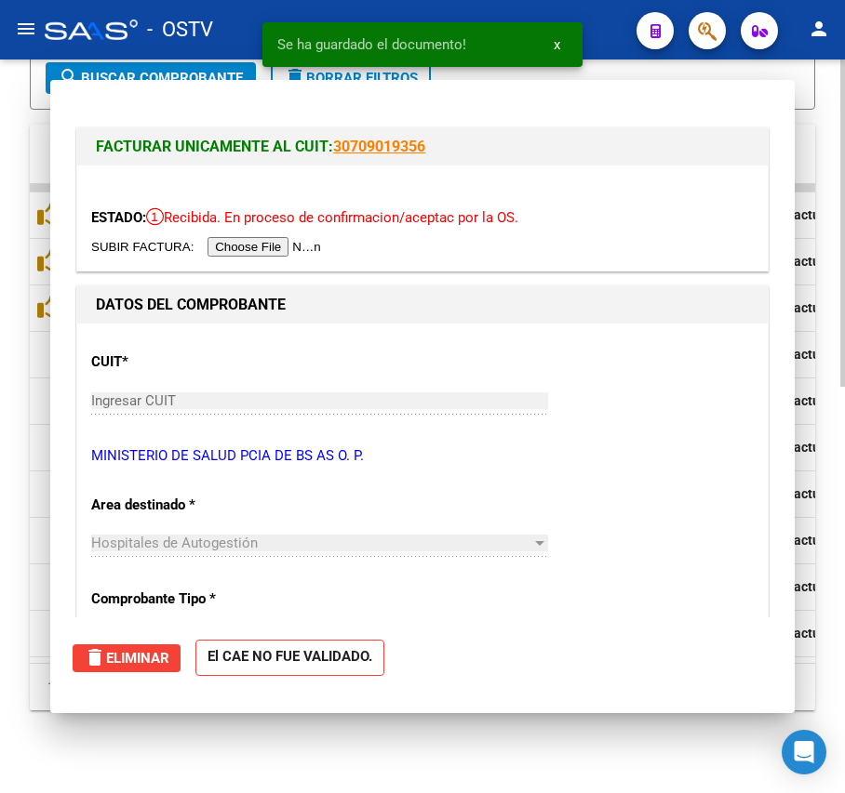
scroll to position [886, 0]
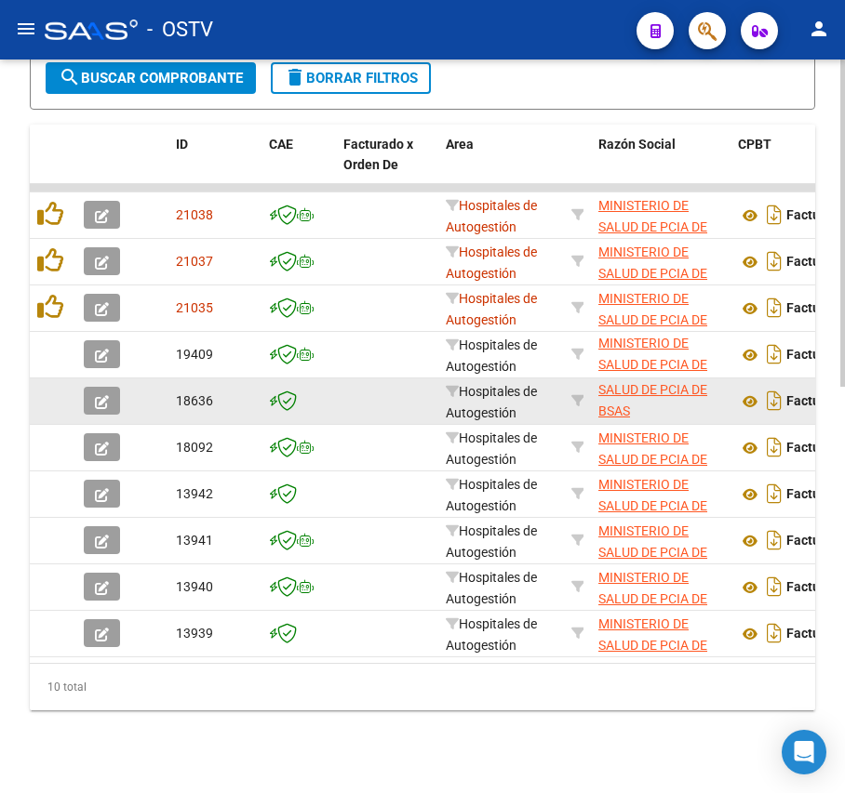
click at [93, 404] on button "button" at bounding box center [102, 401] width 36 height 28
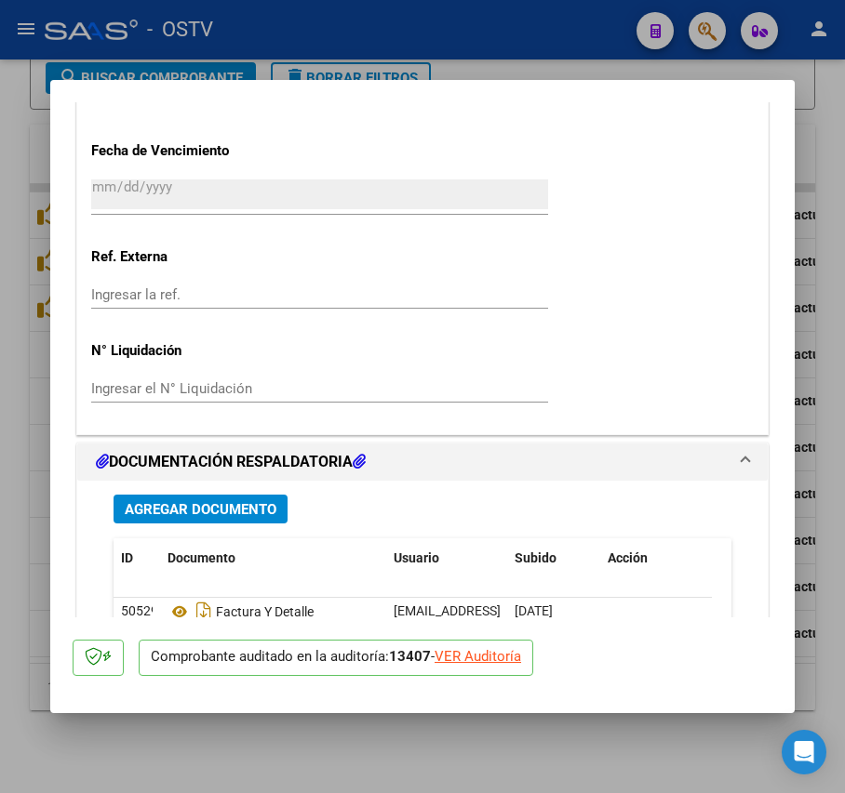
scroll to position [1488, 0]
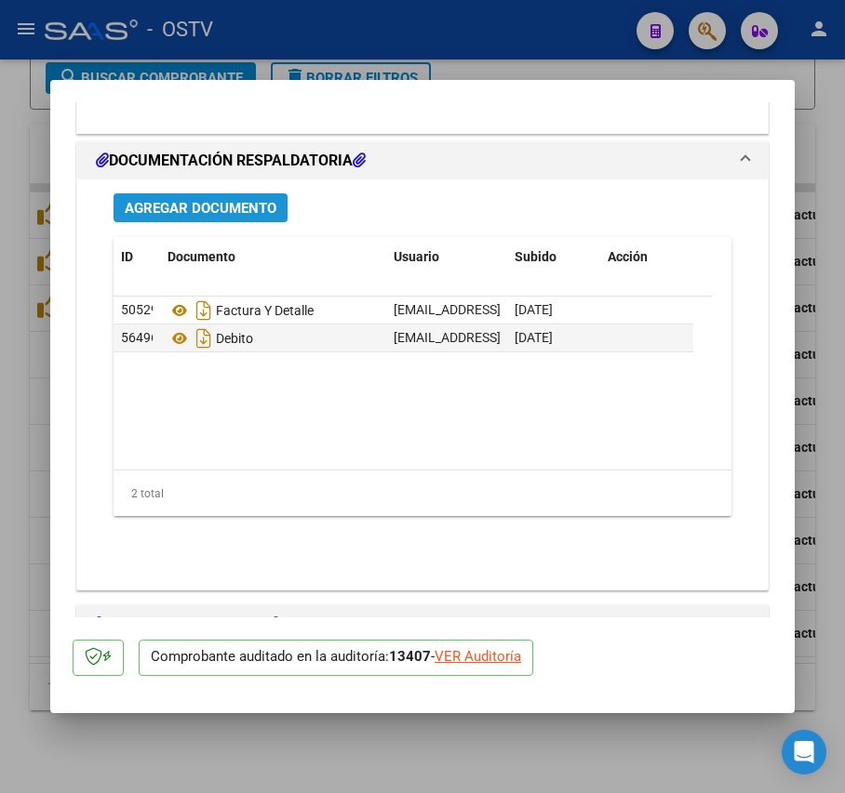
click at [259, 207] on span "Agregar Documento" at bounding box center [201, 208] width 152 height 17
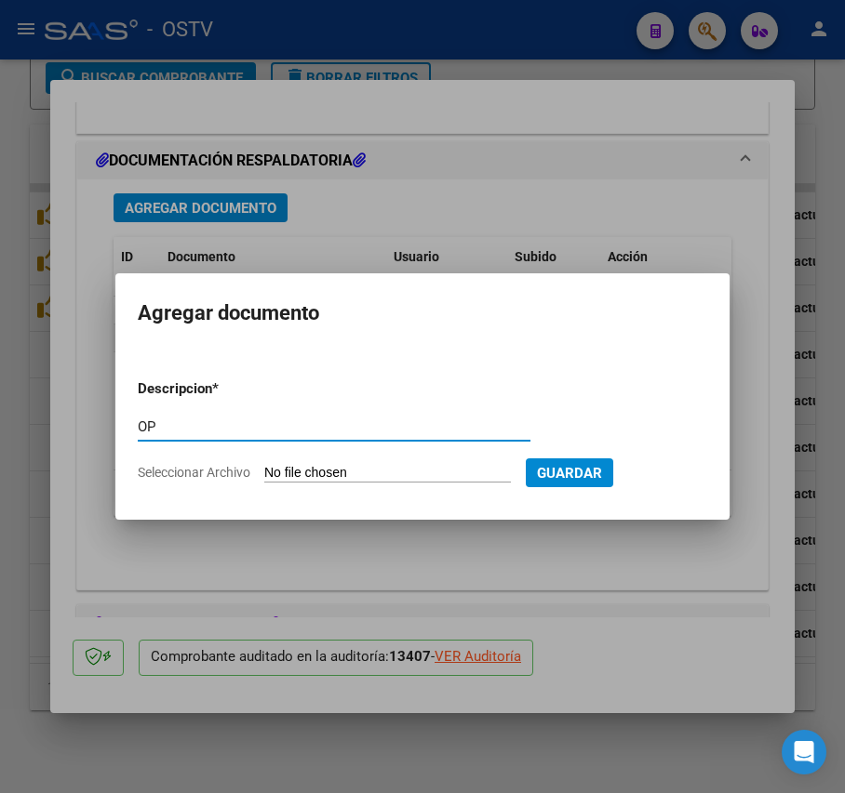
type input "OP"
click at [325, 466] on input "Seleccionar Archivo" at bounding box center [387, 474] width 247 height 18
type input "C:\fakepath\OP 57231 [PERSON_NAME].pdf"
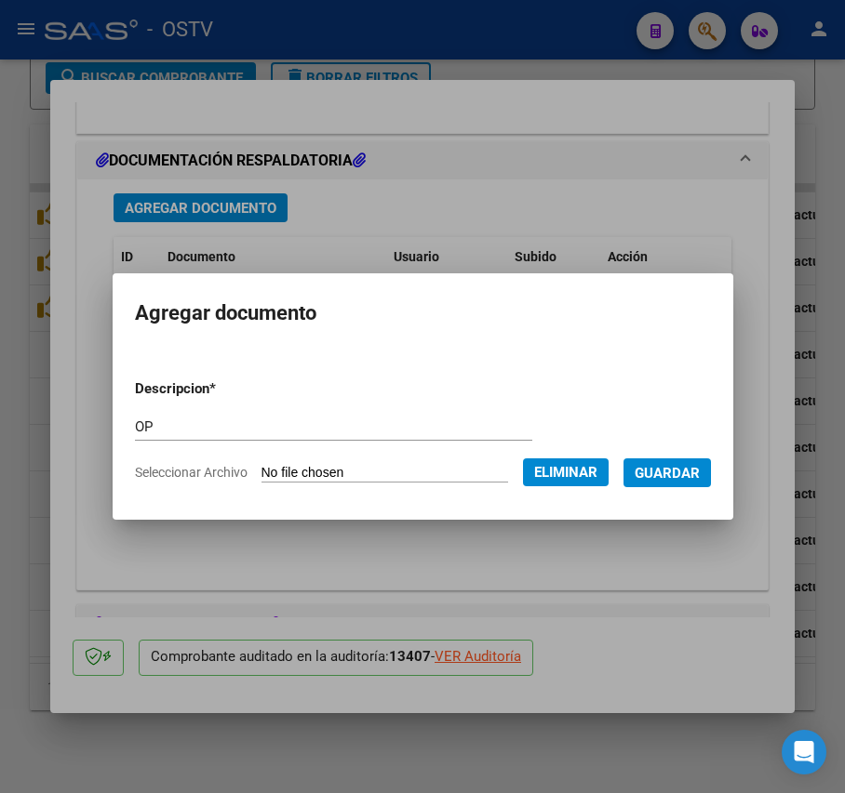
click at [685, 473] on span "Guardar" at bounding box center [666, 473] width 65 height 17
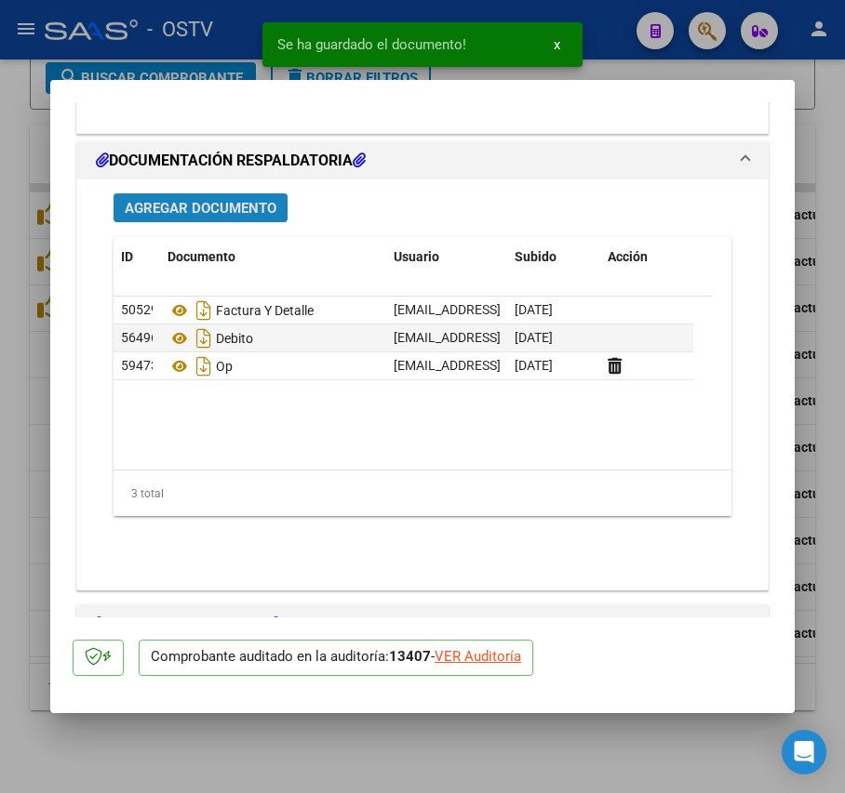
click at [224, 213] on span "Agregar Documento" at bounding box center [201, 208] width 152 height 17
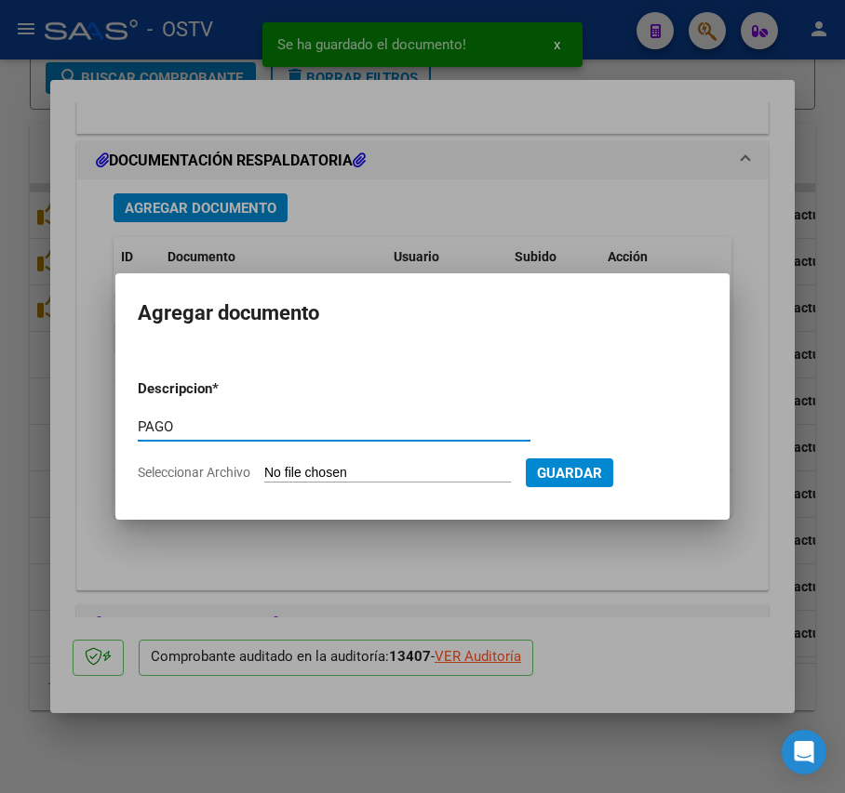
type input "PAGO"
click at [392, 469] on input "Seleccionar Archivo" at bounding box center [387, 474] width 247 height 18
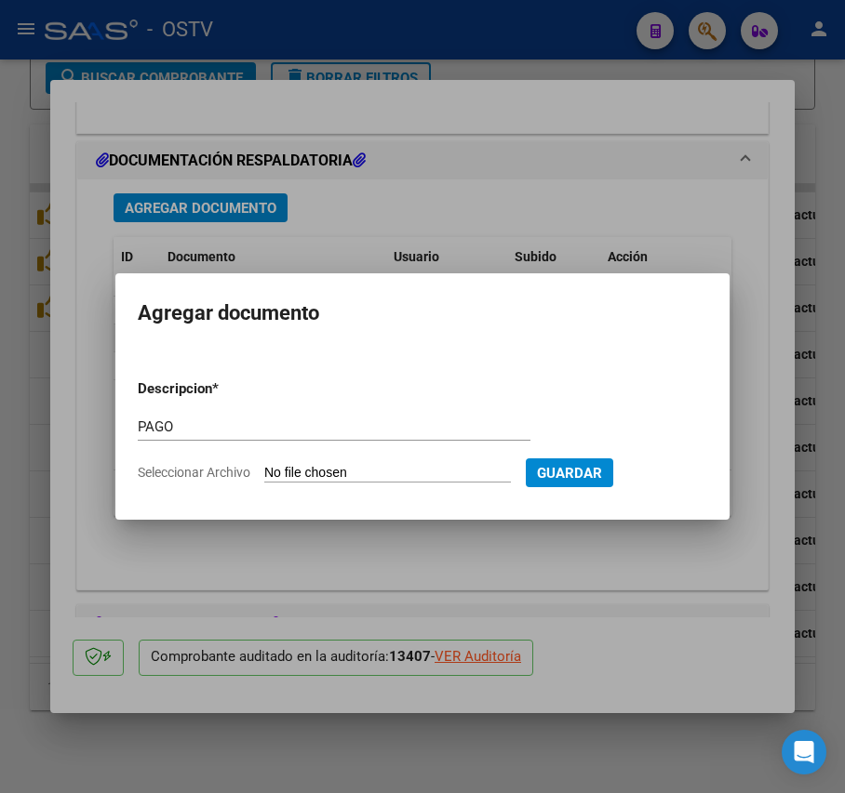
type input "C:\fakepath\Pago OP 57231 Htal [PERSON_NAME].pdf"
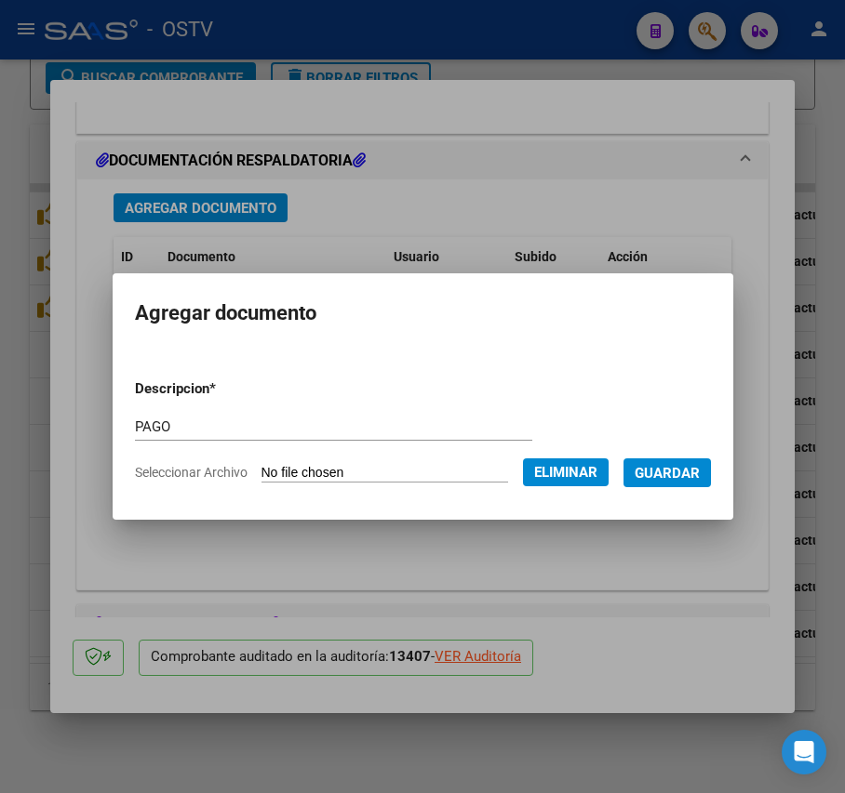
click at [681, 473] on span "Guardar" at bounding box center [666, 473] width 65 height 17
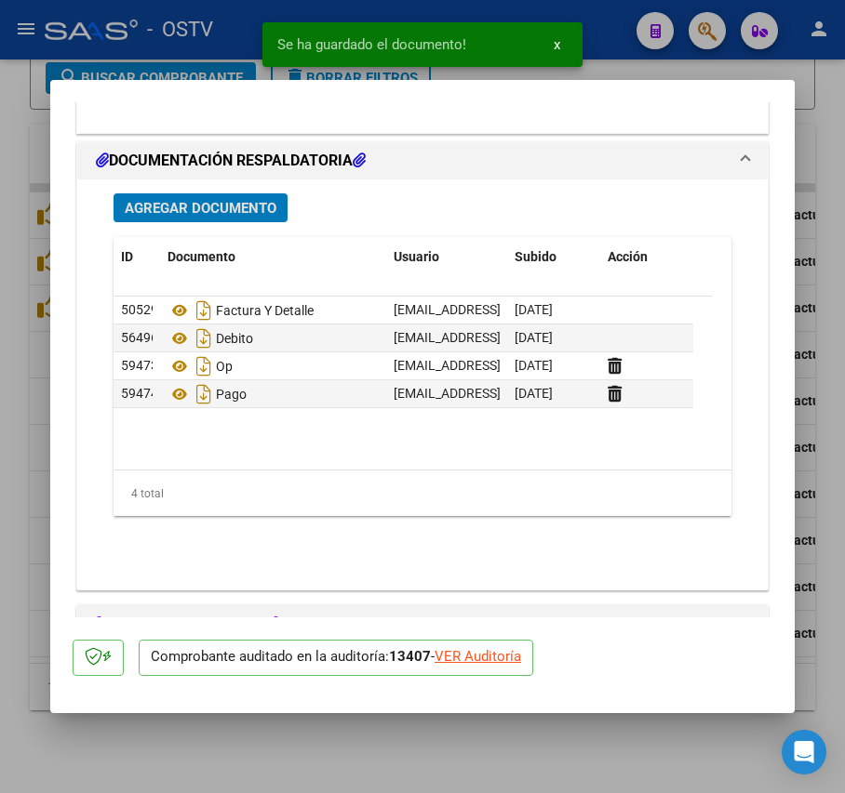
click at [50, 306] on mat-dialog-content "COMPROBANTE VER COMPROBANTE ESTADO: Auditoría liquidada en período 202508 DATOS…" at bounding box center [422, 359] width 744 height 515
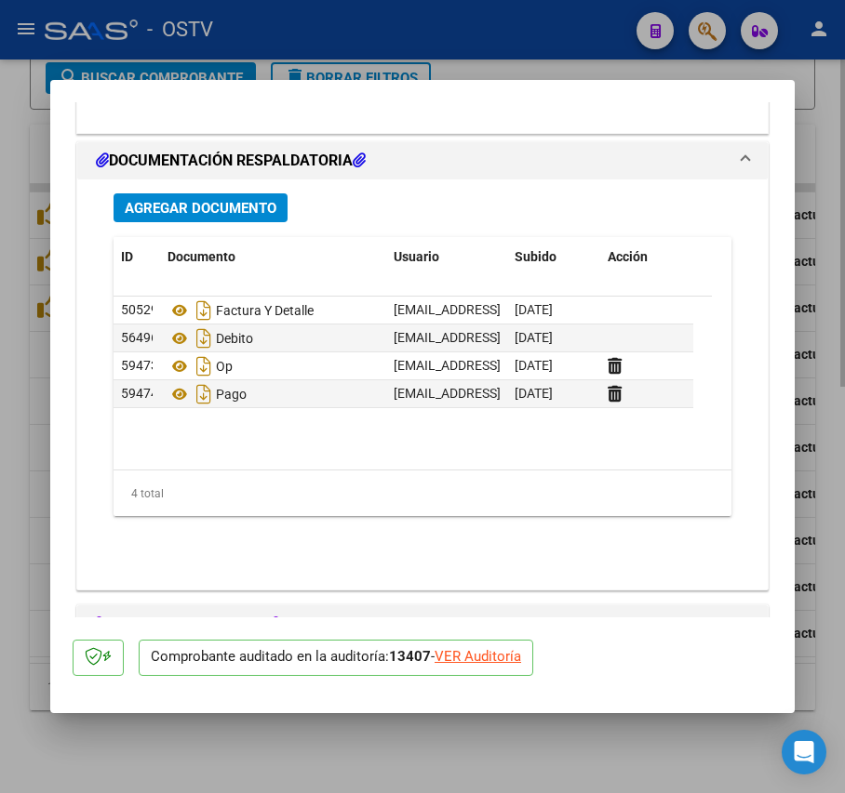
click at [11, 301] on div at bounding box center [422, 396] width 845 height 793
type input "$ 0,00"
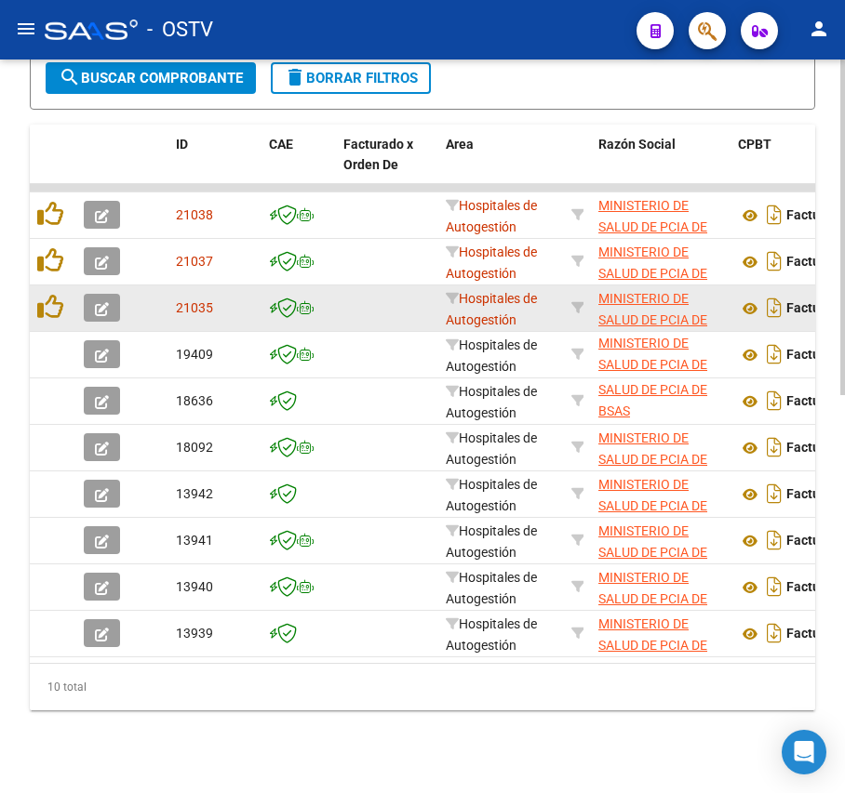
scroll to position [886, 0]
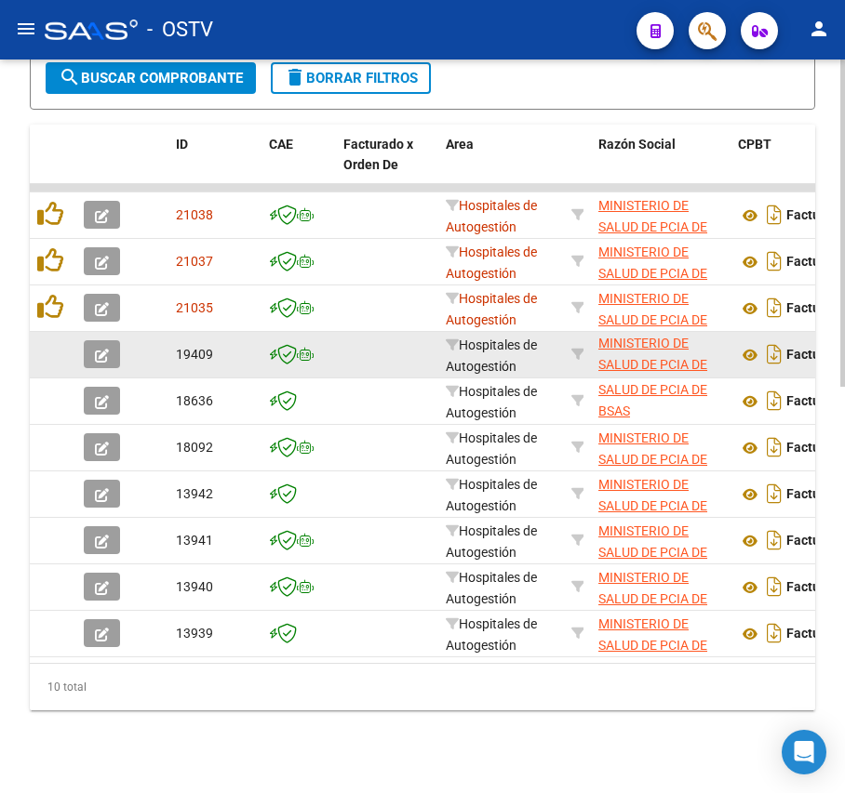
click at [100, 352] on icon "button" at bounding box center [102, 356] width 14 height 14
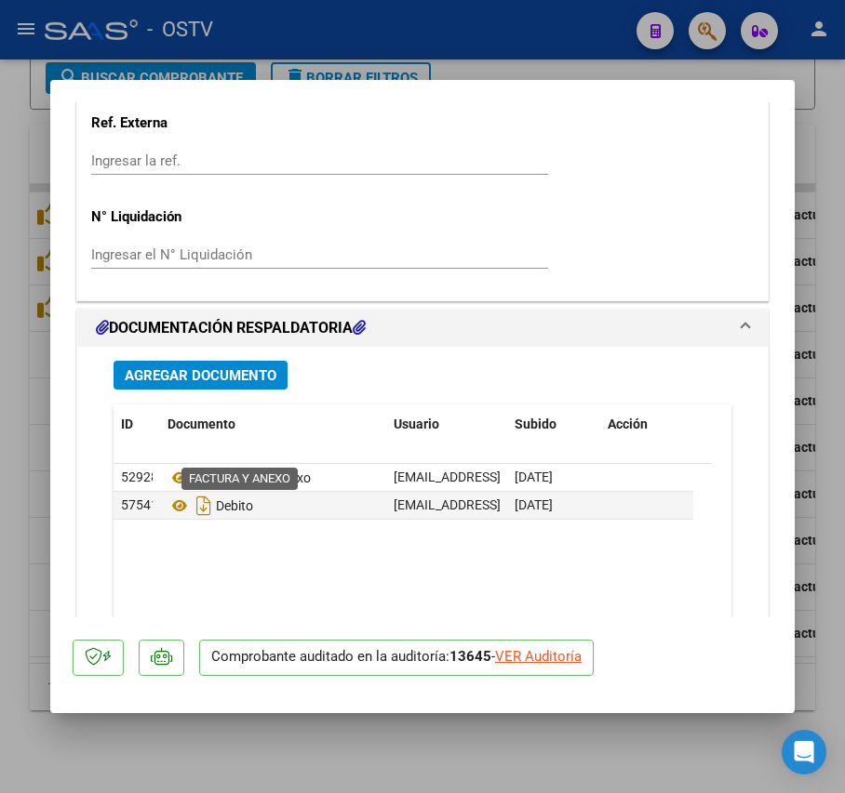
scroll to position [1364, 0]
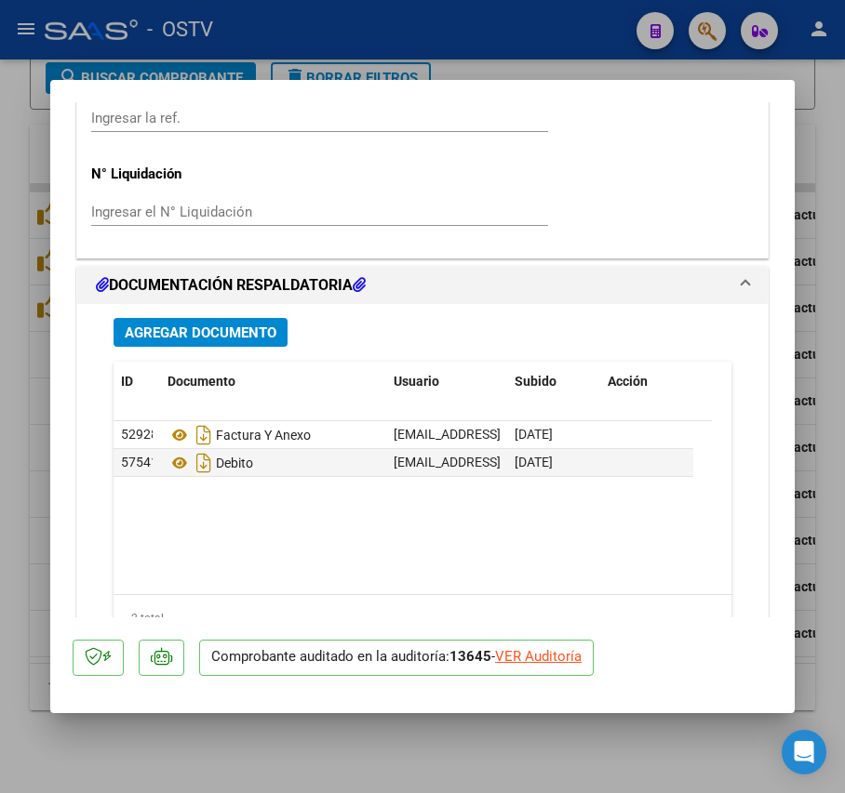
click at [214, 350] on div "Agregar Documento ID Documento Usuario Subido Acción 52928 Factura Y Anexo [EMA…" at bounding box center [423, 501] width 646 height 395
click at [250, 317] on div "Agregar Documento ID Documento Usuario Subido Acción 52928 Factura Y Anexo [EMA…" at bounding box center [423, 501] width 646 height 395
click at [259, 331] on span "Agregar Documento" at bounding box center [201, 333] width 152 height 17
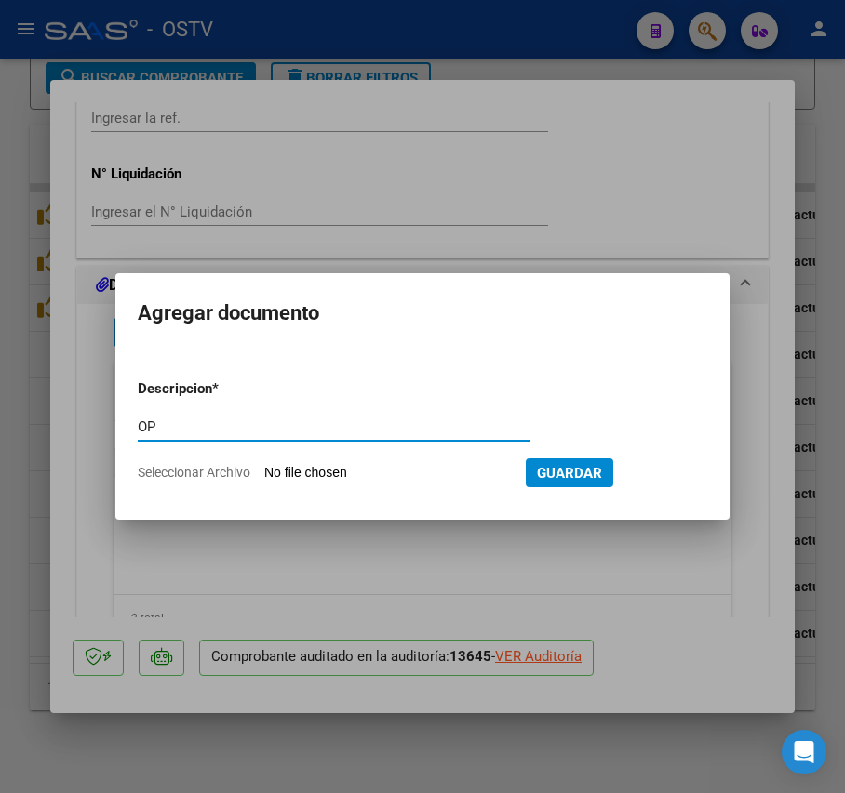
type input "OP"
click at [335, 467] on input "Seleccionar Archivo" at bounding box center [387, 474] width 247 height 18
type input "C:\fakepath\OP 57231 [PERSON_NAME].pdf"
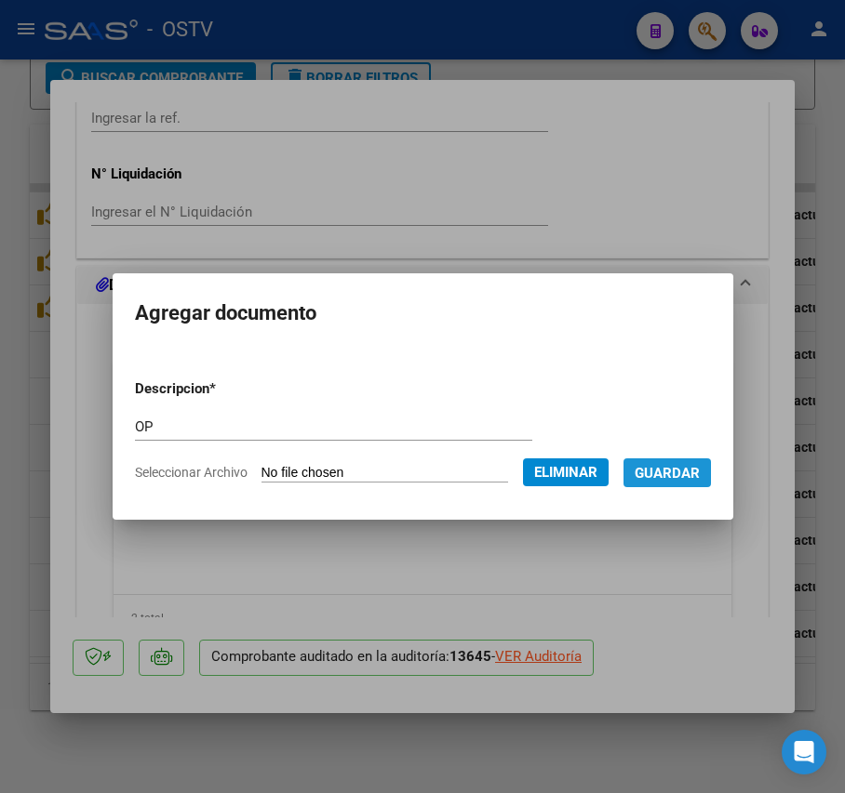
click at [711, 476] on button "Guardar" at bounding box center [666, 473] width 87 height 29
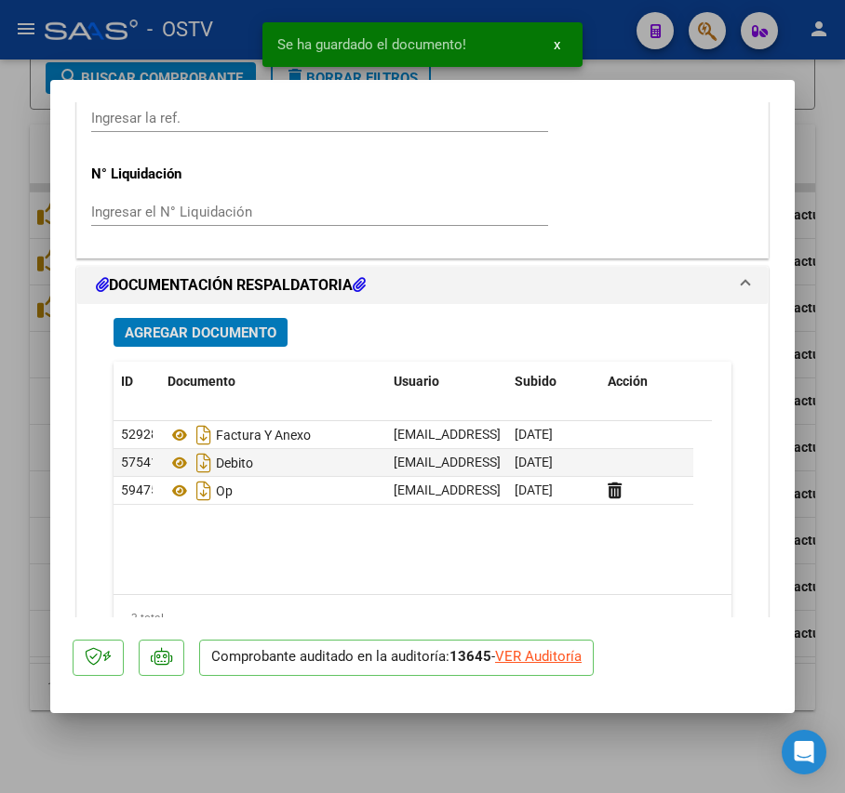
click at [213, 331] on span "Agregar Documento" at bounding box center [201, 333] width 152 height 17
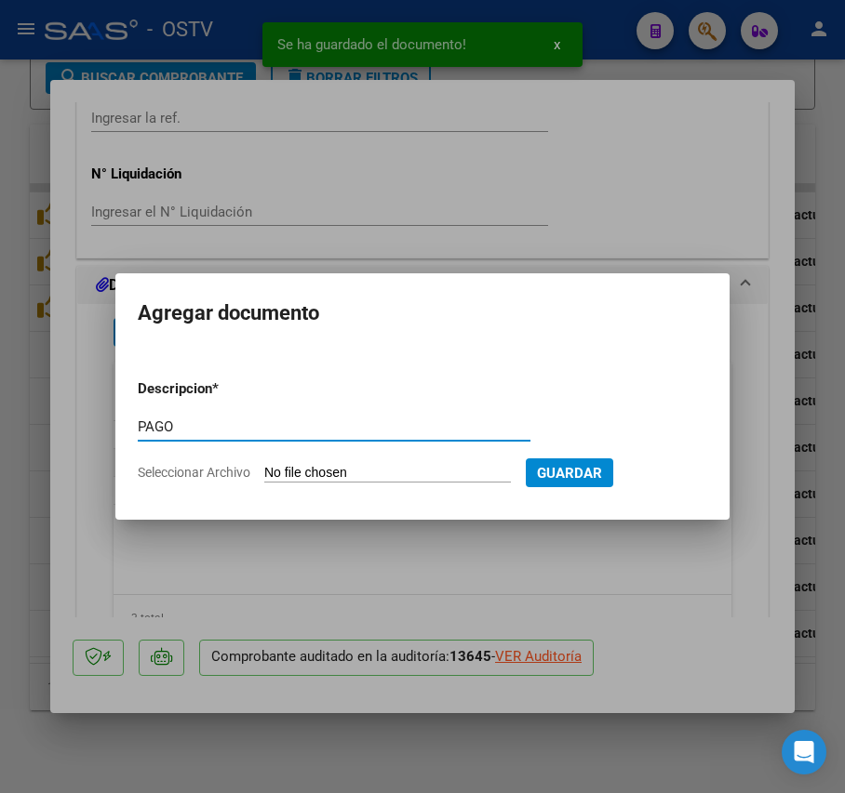
type input "PAGO"
click at [361, 473] on input "Seleccionar Archivo" at bounding box center [387, 474] width 247 height 18
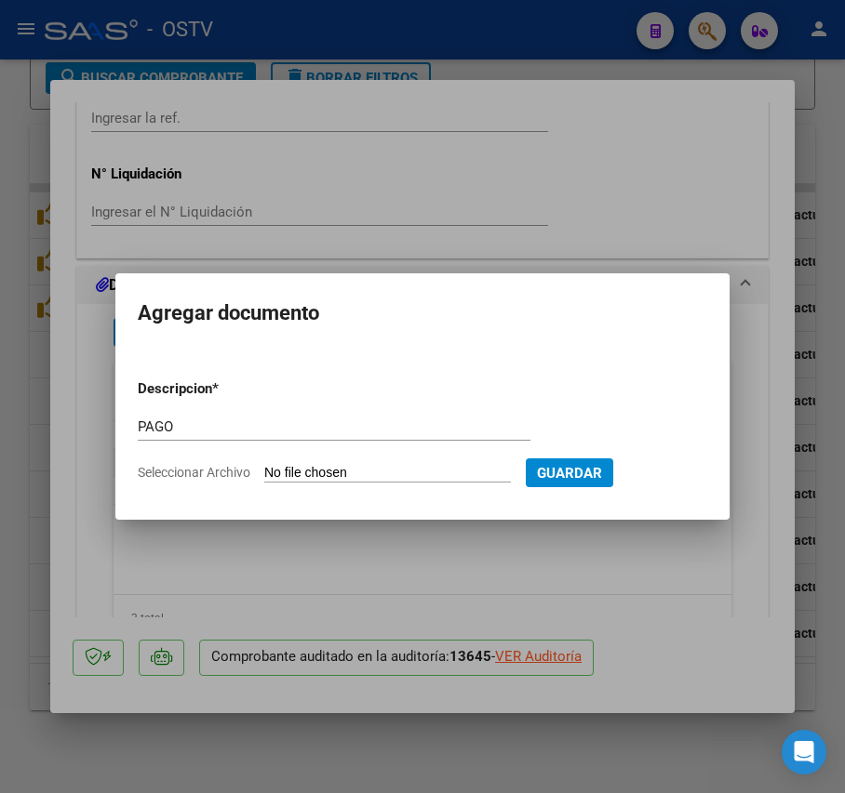
type input "C:\fakepath\Pago OP 57231 Htal [PERSON_NAME].pdf"
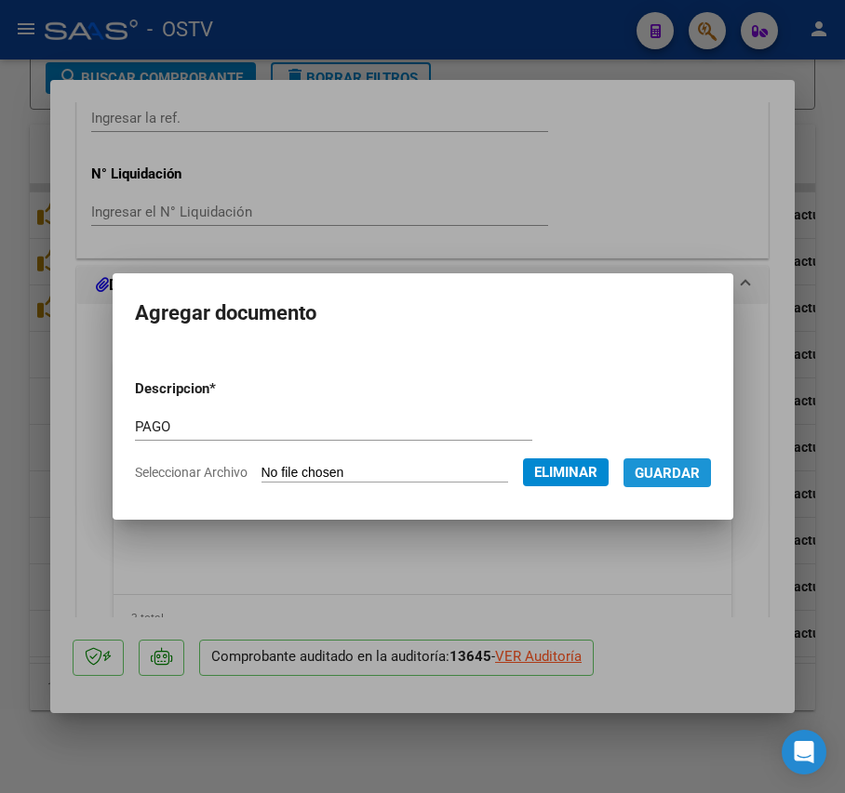
click at [700, 473] on span "Guardar" at bounding box center [666, 473] width 65 height 17
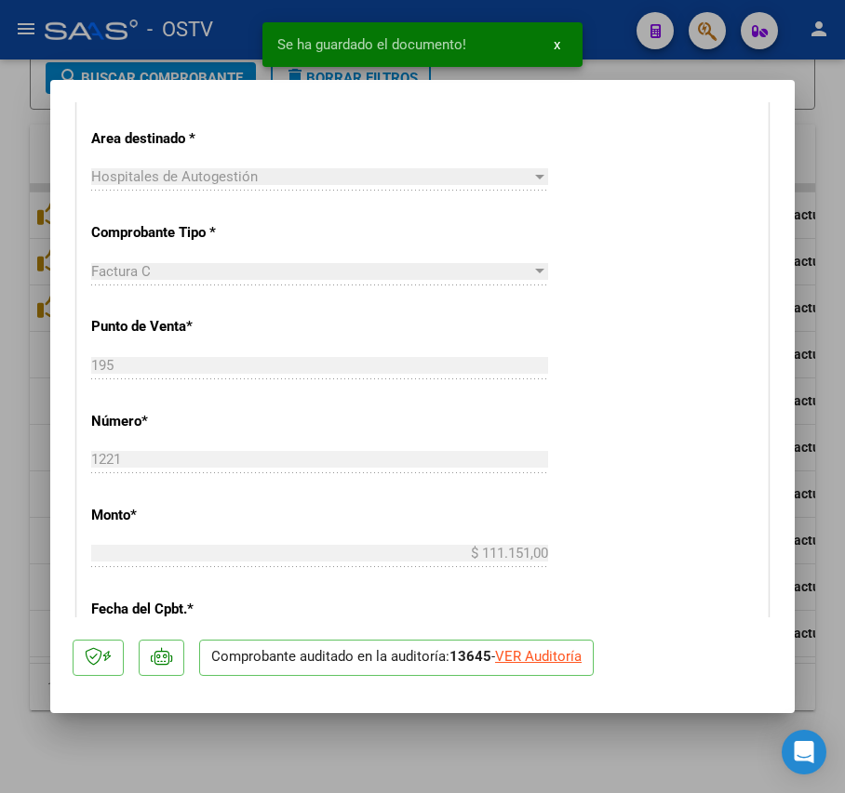
scroll to position [372, 0]
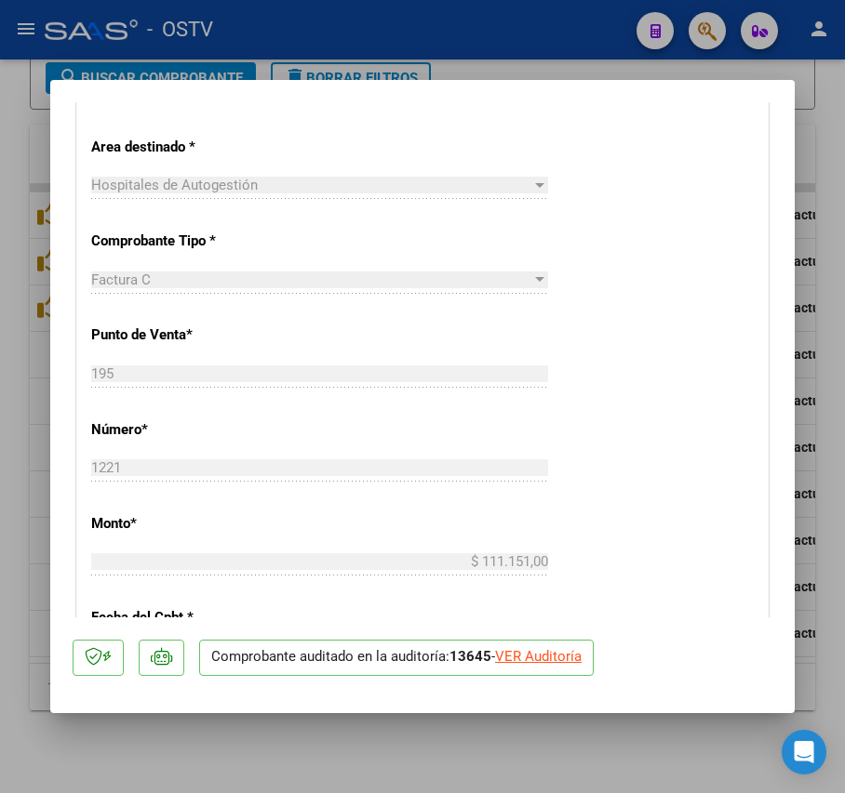
click at [32, 421] on div at bounding box center [422, 396] width 845 height 793
type input "$ 0,00"
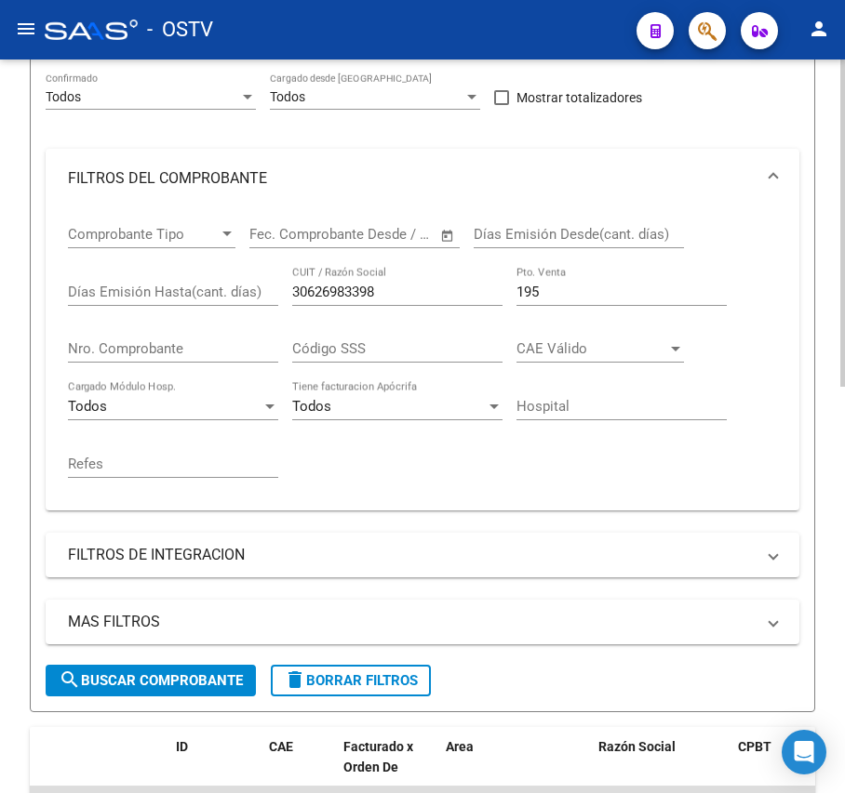
scroll to position [265, 0]
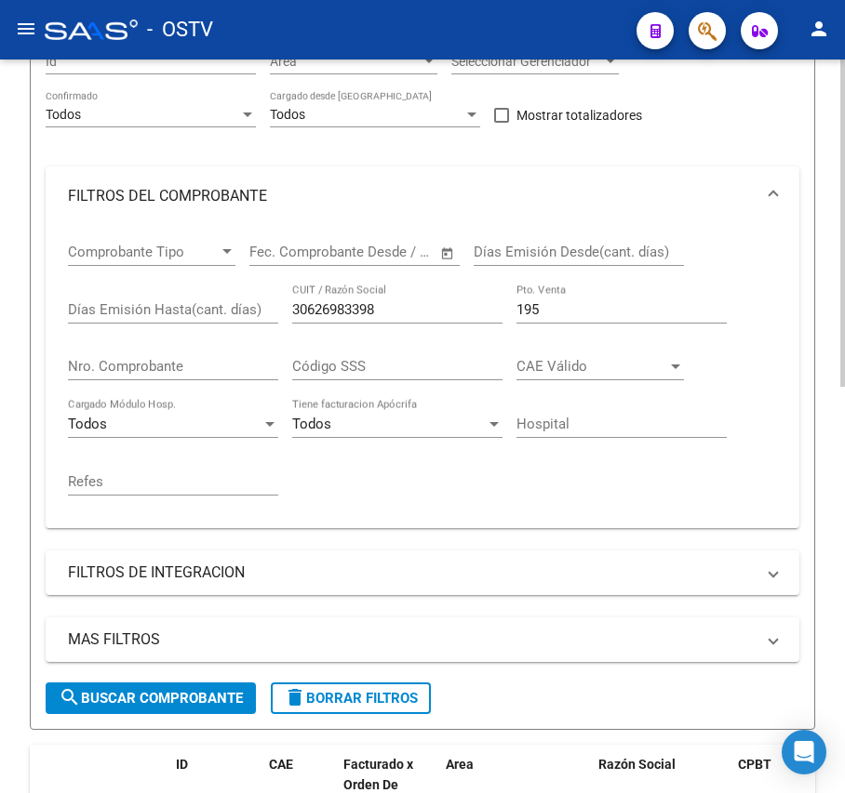
click at [414, 321] on div "30626983398 CUIT / Razón Social" at bounding box center [397, 304] width 210 height 40
drag, startPoint x: 414, startPoint y: 313, endPoint x: -32, endPoint y: 311, distance: 445.6
click at [0, 311] on html "menu - OSTV person Firma Express Inicio Calendario SSS Instructivos Contacto OS…" at bounding box center [422, 396] width 845 height 793
type input "30999284899"
drag, startPoint x: 610, startPoint y: 303, endPoint x: 260, endPoint y: 310, distance: 349.8
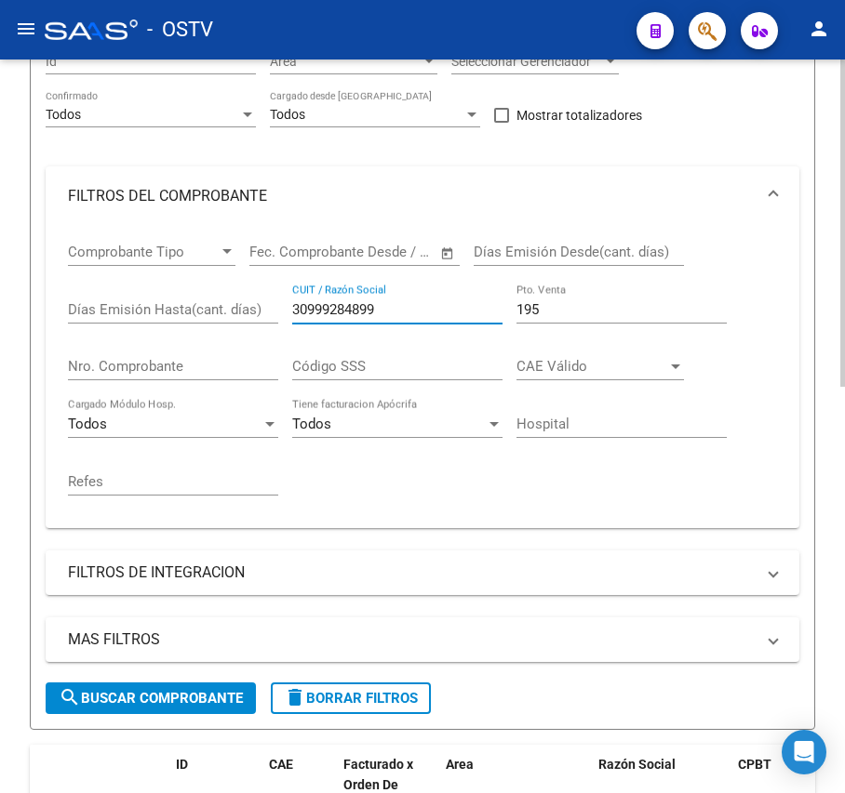
click at [260, 310] on div "Comprobante Tipo Comprobante Tipo Fecha inicio – Fecha fin Fec. Comprobante Des…" at bounding box center [422, 369] width 709 height 287
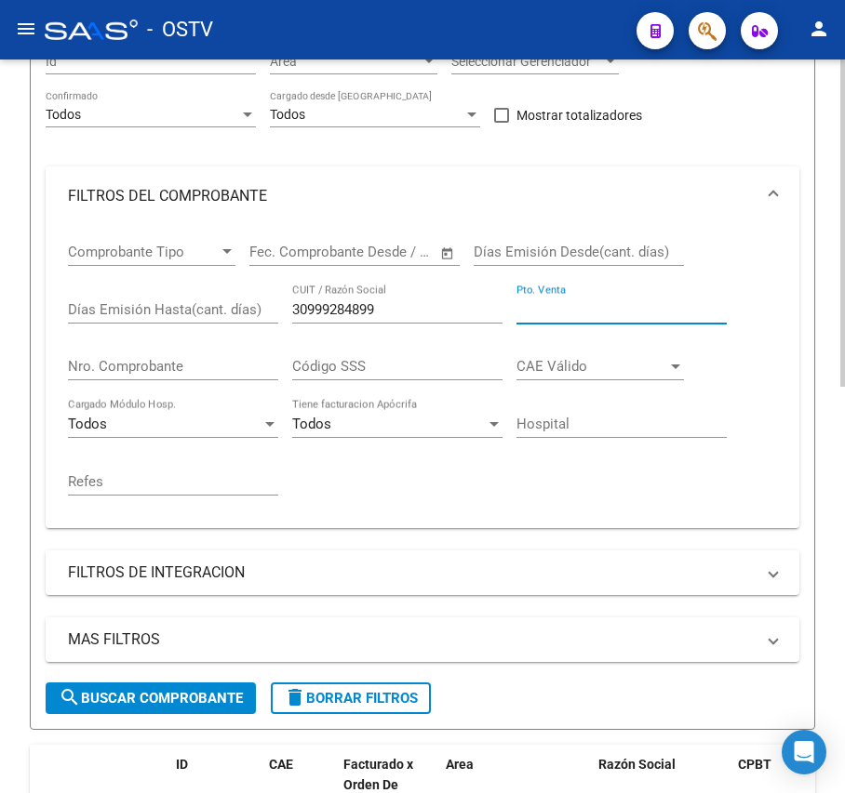
click at [217, 685] on form "Filtros Id Area Area Seleccionar Gerenciador Seleccionar Gerenciador Todos Conf…" at bounding box center [422, 375] width 785 height 709
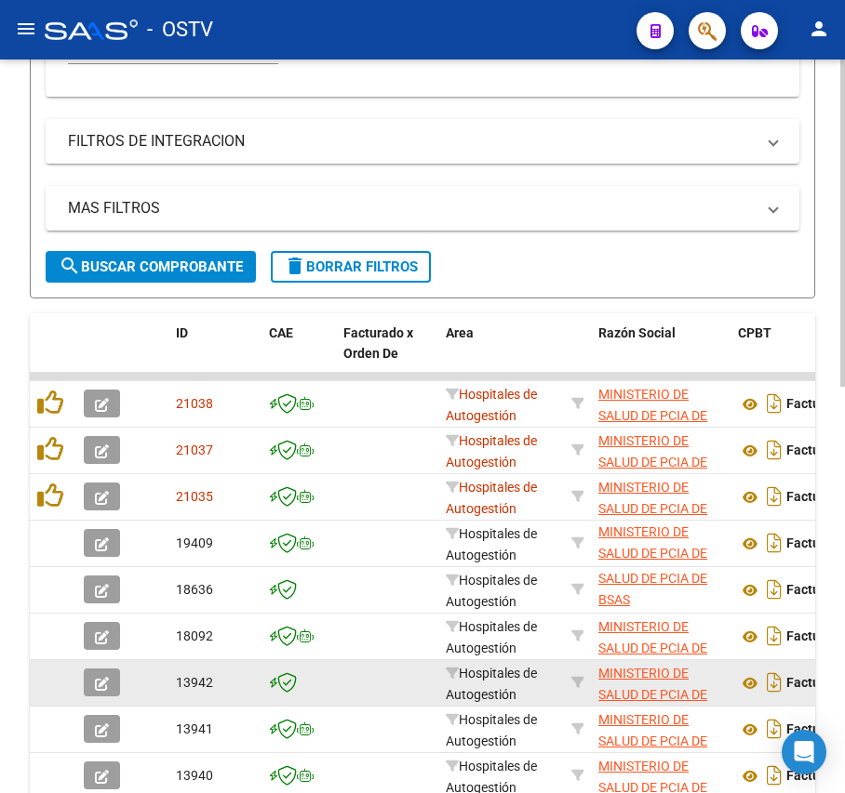
scroll to position [761, 0]
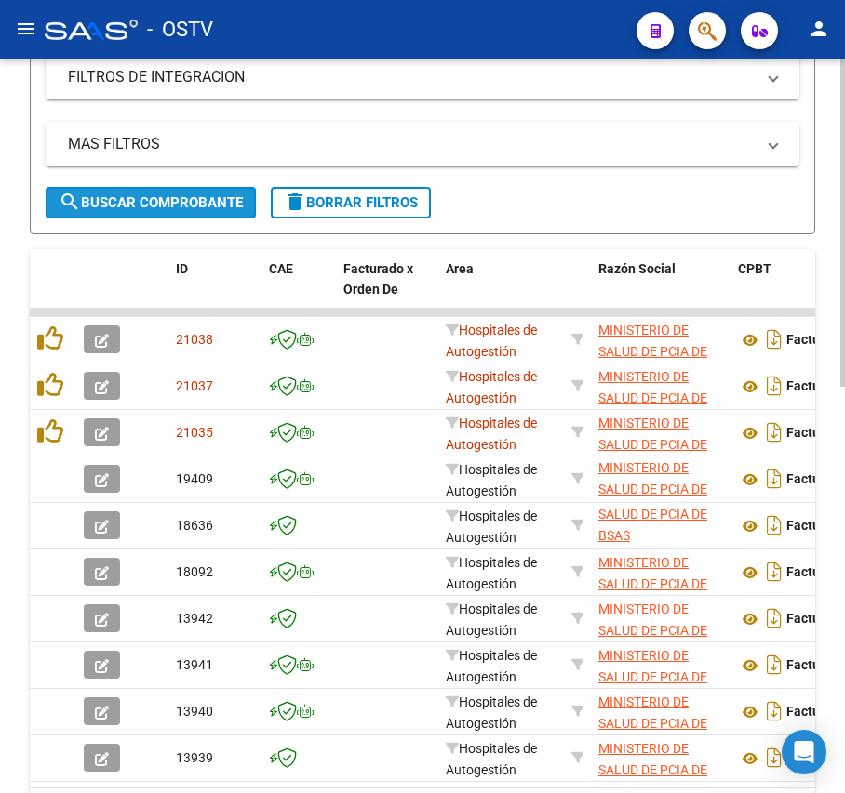
click at [208, 197] on span "search Buscar Comprobante" at bounding box center [151, 202] width 184 height 17
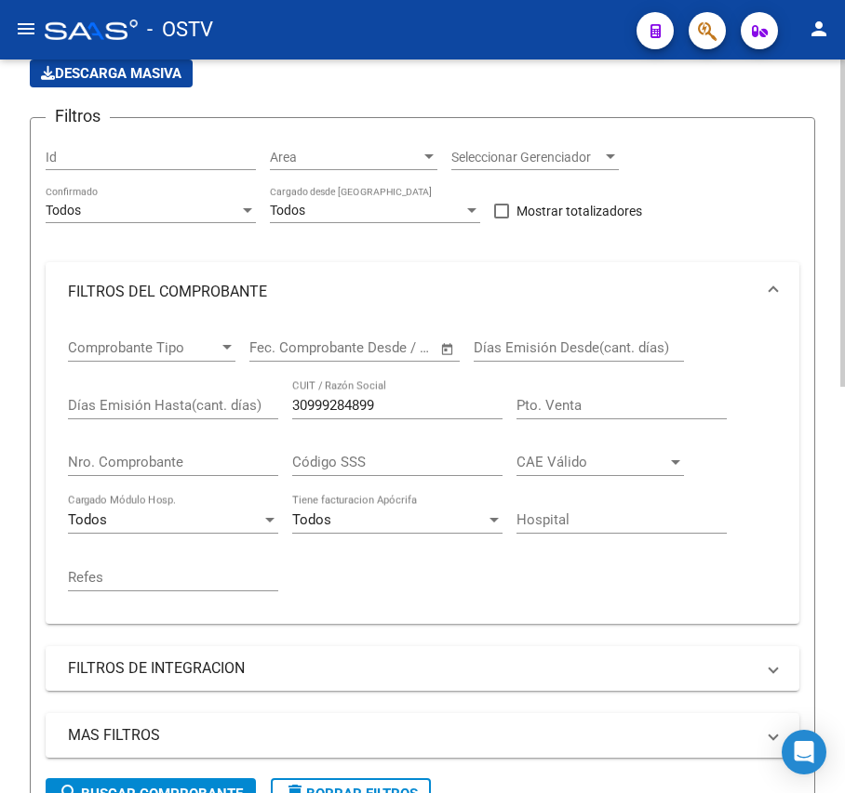
scroll to position [168, 0]
click at [569, 410] on input "Pto. Venta" at bounding box center [621, 406] width 210 height 17
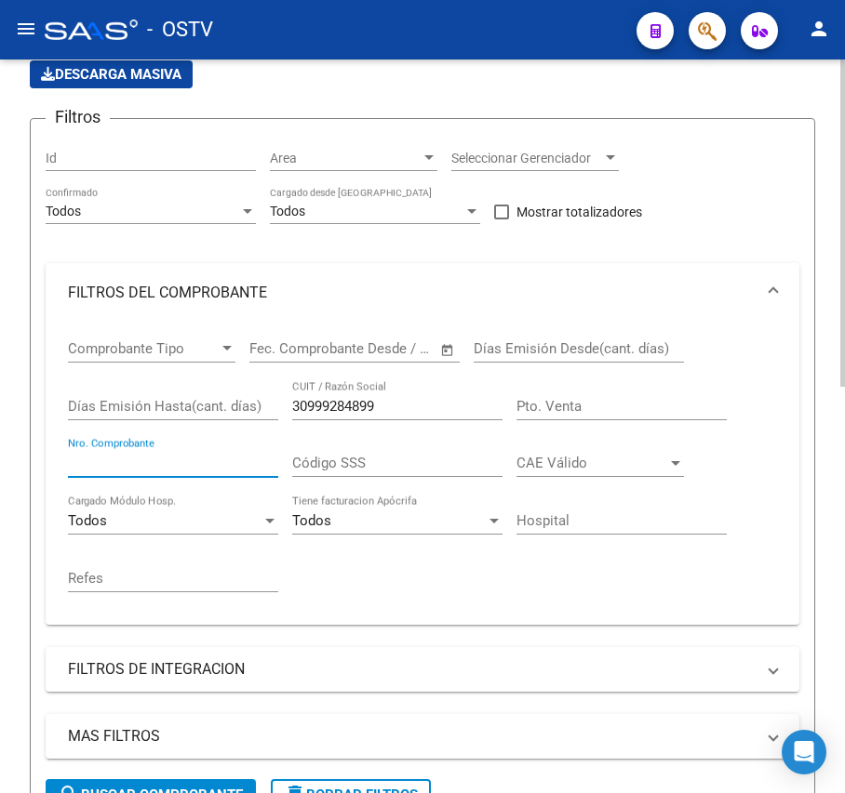
click at [138, 459] on input "Nro. Comprobante" at bounding box center [173, 463] width 210 height 17
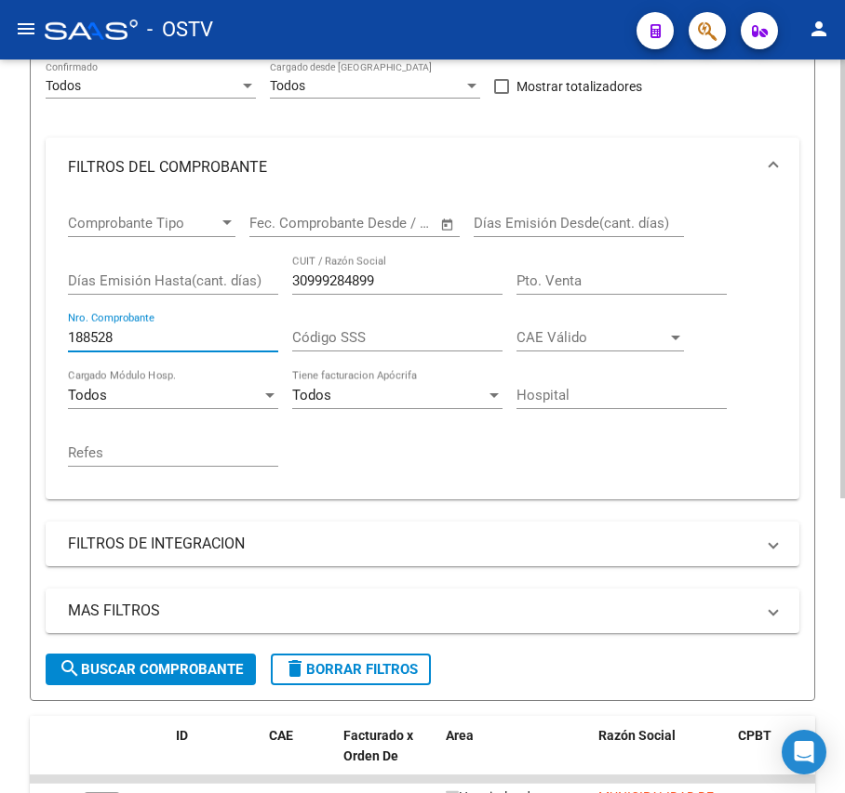
scroll to position [493, 0]
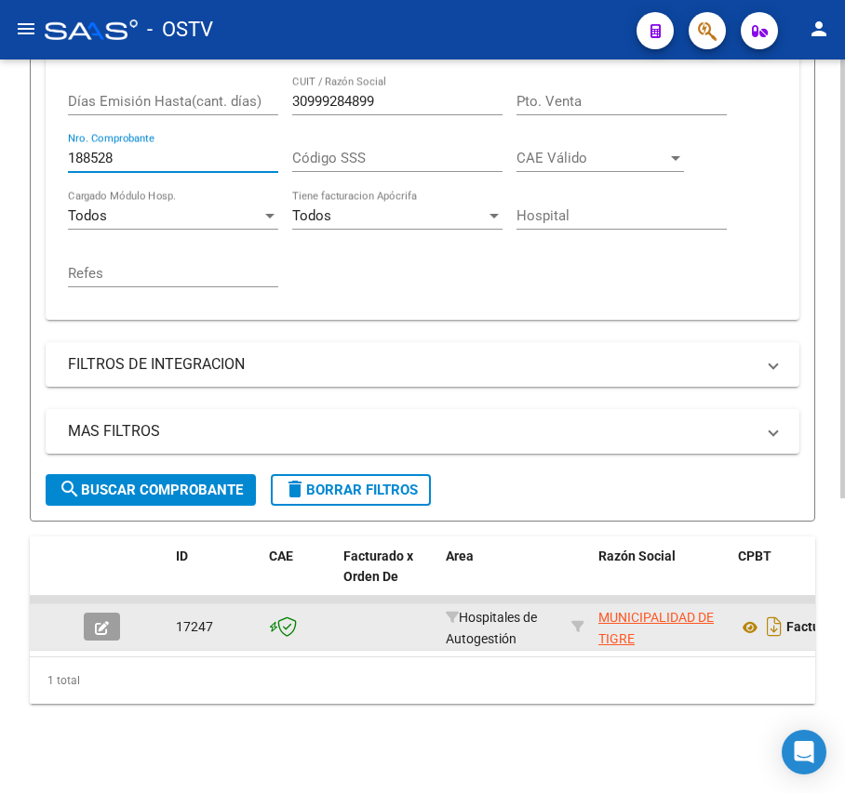
type input "188528"
click at [109, 613] on button "button" at bounding box center [102, 627] width 36 height 28
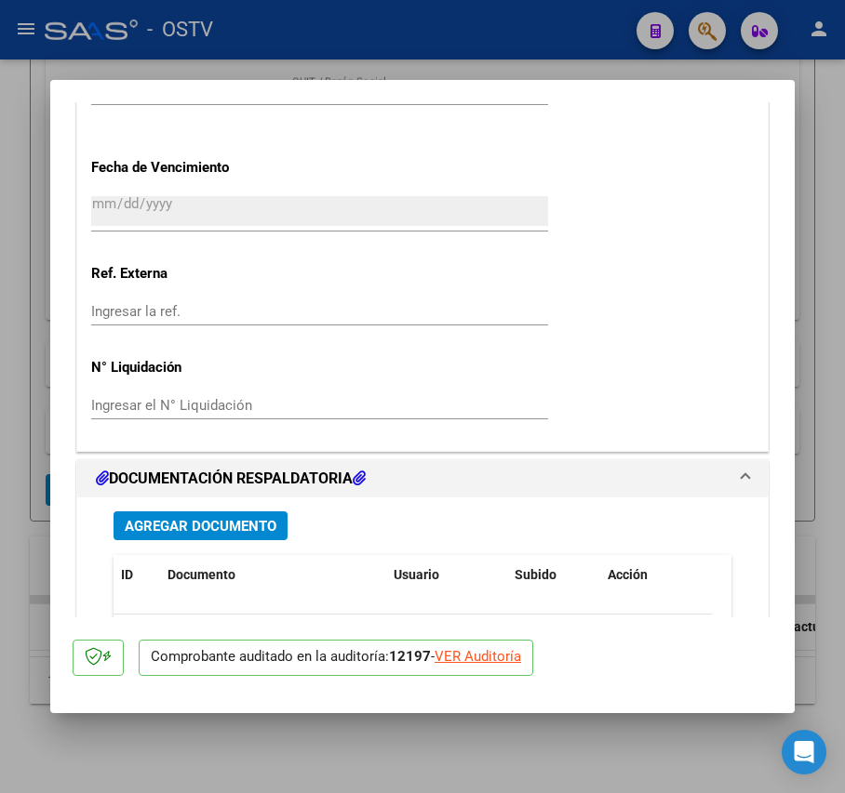
scroll to position [1240, 0]
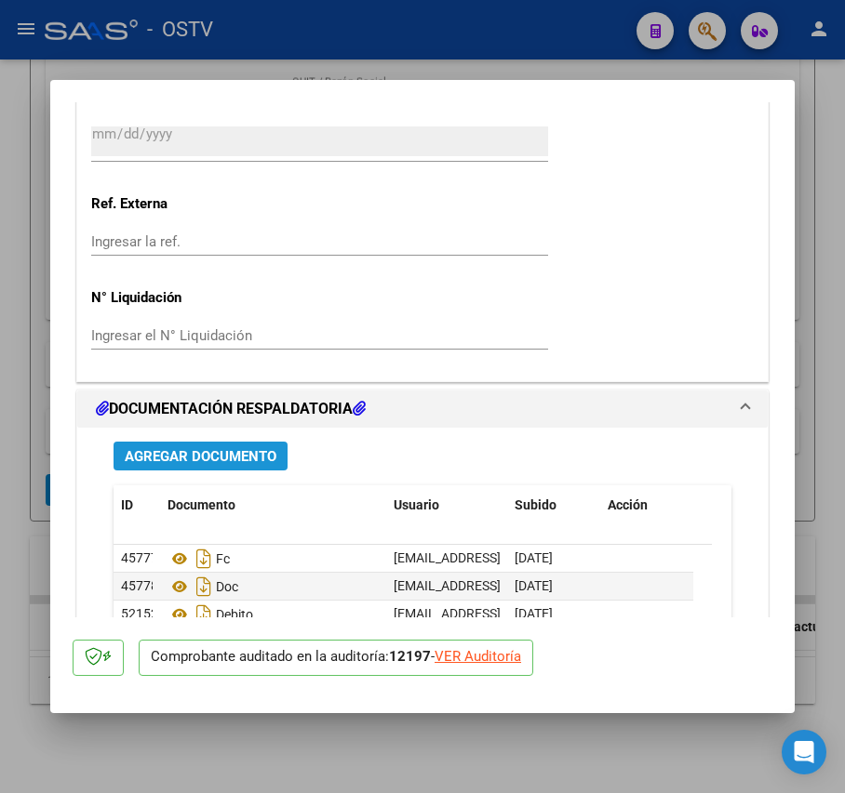
click at [233, 458] on span "Agregar Documento" at bounding box center [201, 456] width 152 height 17
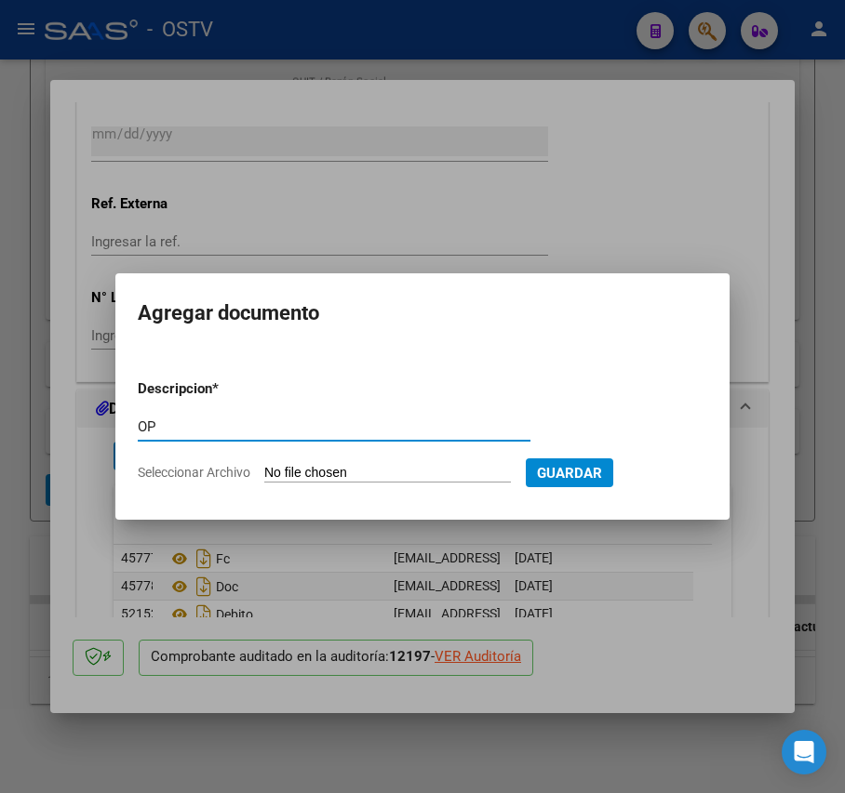
type input "OP"
click at [337, 467] on input "Seleccionar Archivo" at bounding box center [387, 474] width 247 height 18
type input "C:\fakepath\OP 57232 Munic Tigre.pdf"
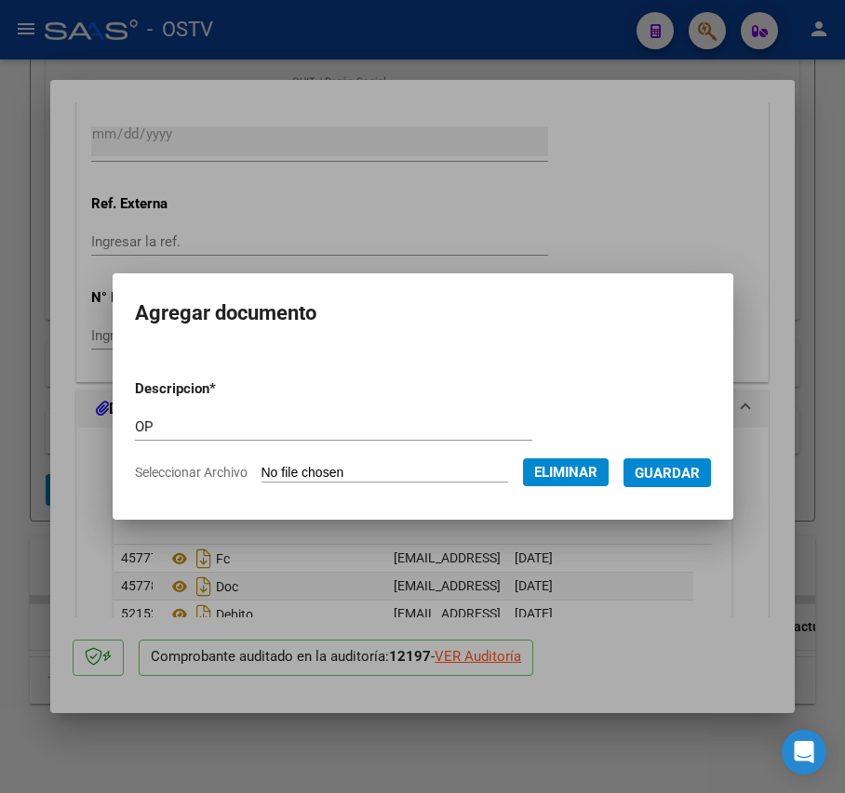
click at [692, 478] on span "Guardar" at bounding box center [666, 473] width 65 height 17
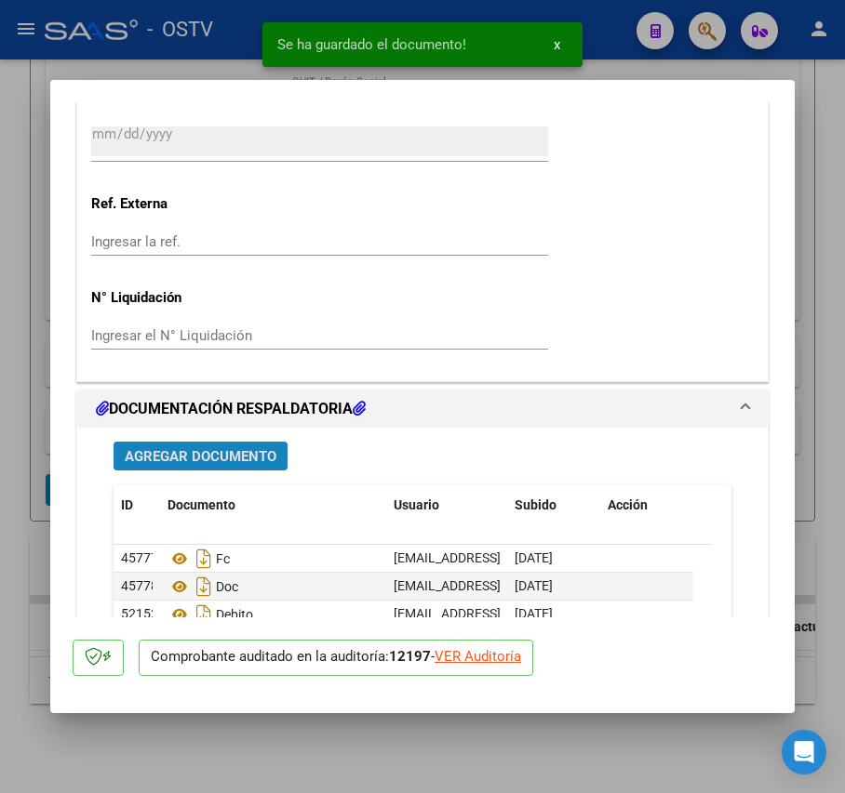
click at [220, 451] on button "Agregar Documento" at bounding box center [200, 456] width 174 height 29
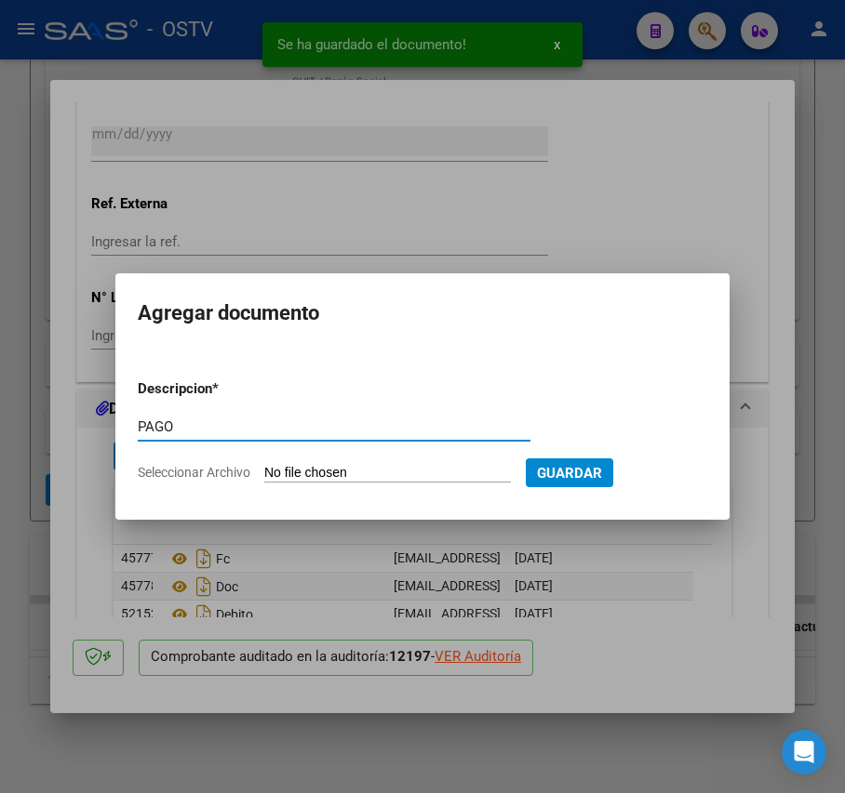
type input "PAGO"
click at [374, 467] on input "Seleccionar Archivo" at bounding box center [387, 474] width 247 height 18
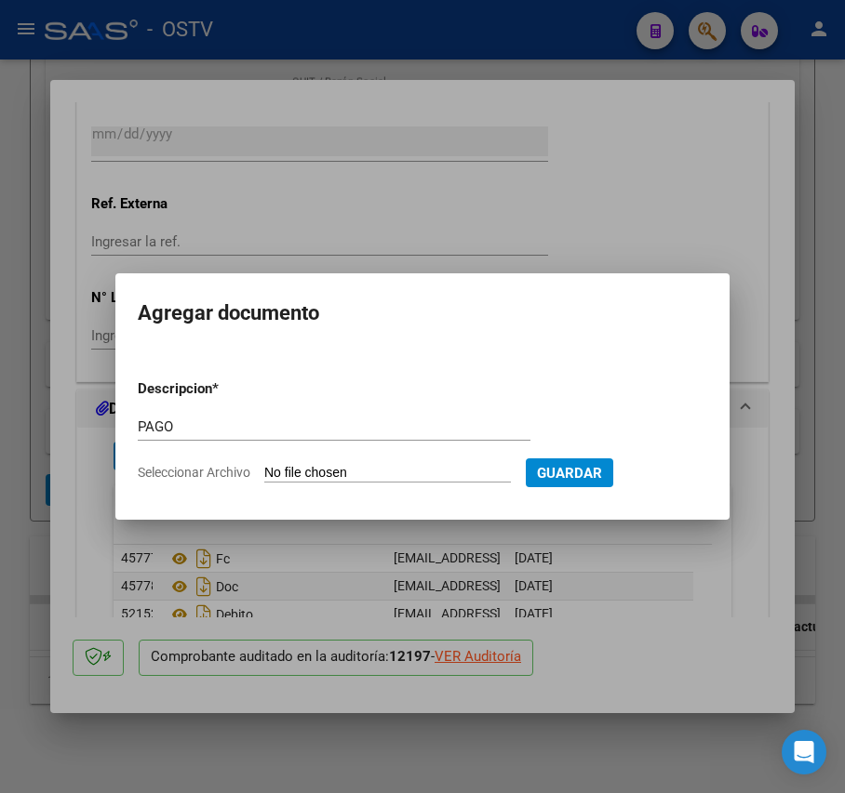
type input "C:\fakepath\Pago OP 57232 Munic Tigre.pdf"
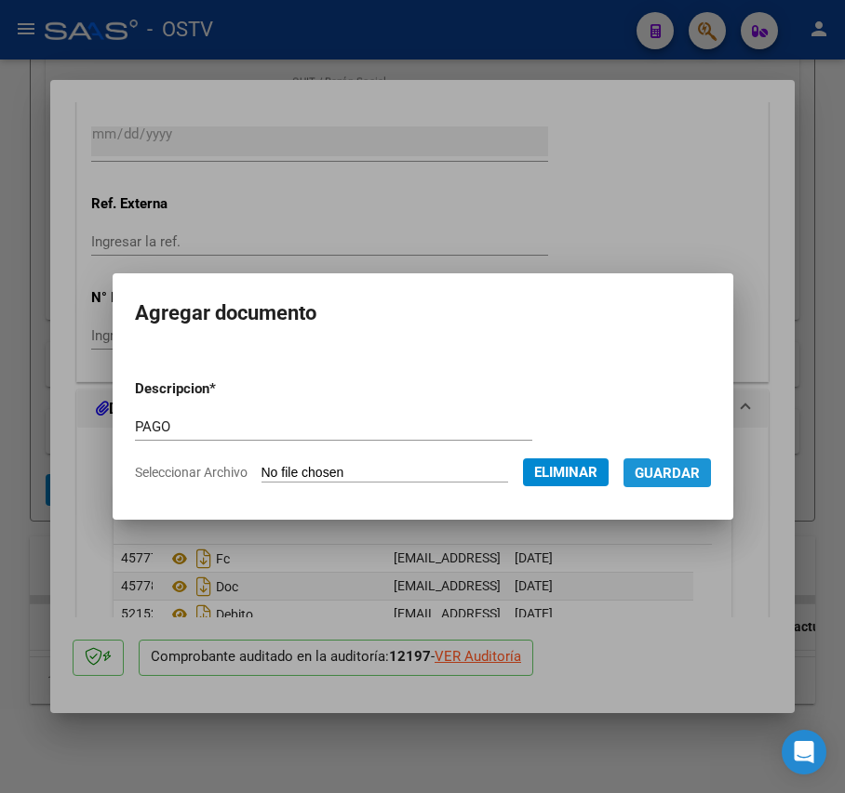
click at [700, 478] on span "Guardar" at bounding box center [666, 473] width 65 height 17
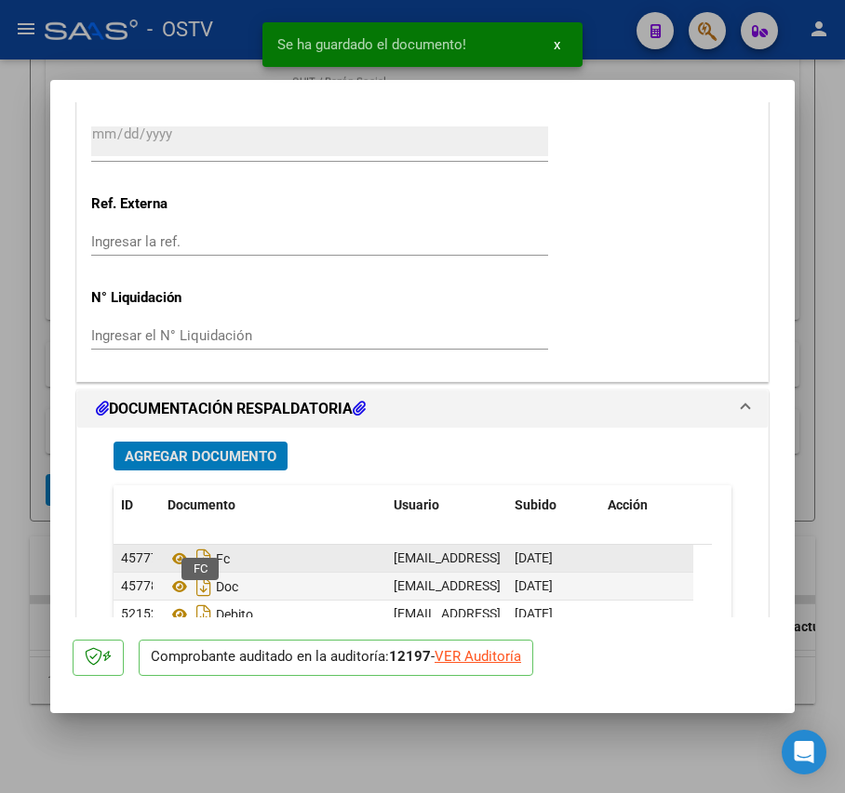
scroll to position [1488, 0]
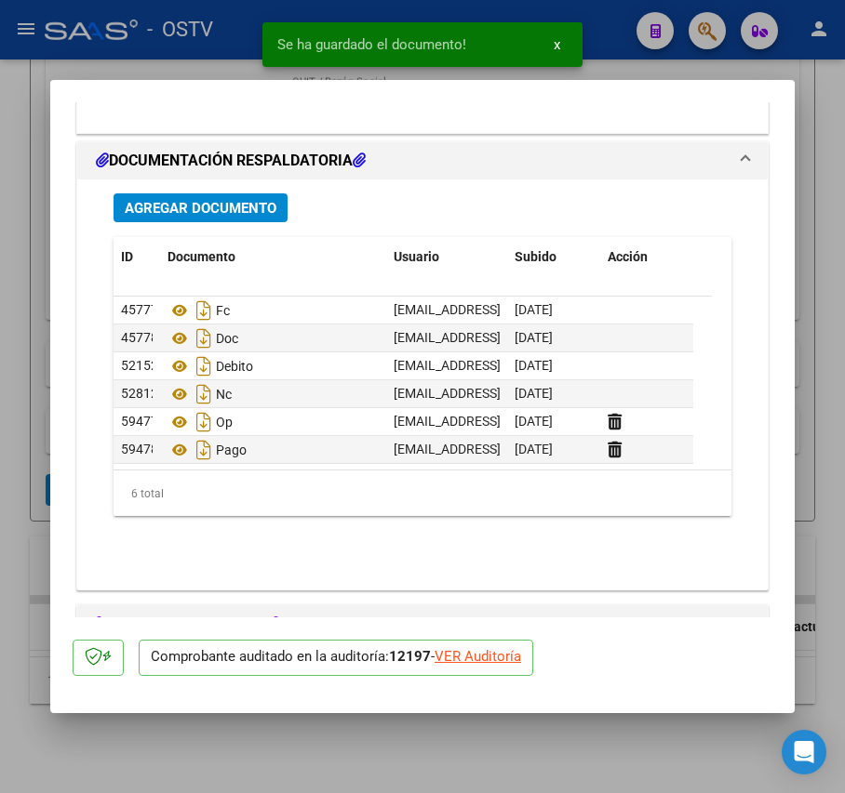
click at [17, 465] on div at bounding box center [422, 396] width 845 height 793
type input "$ 0,00"
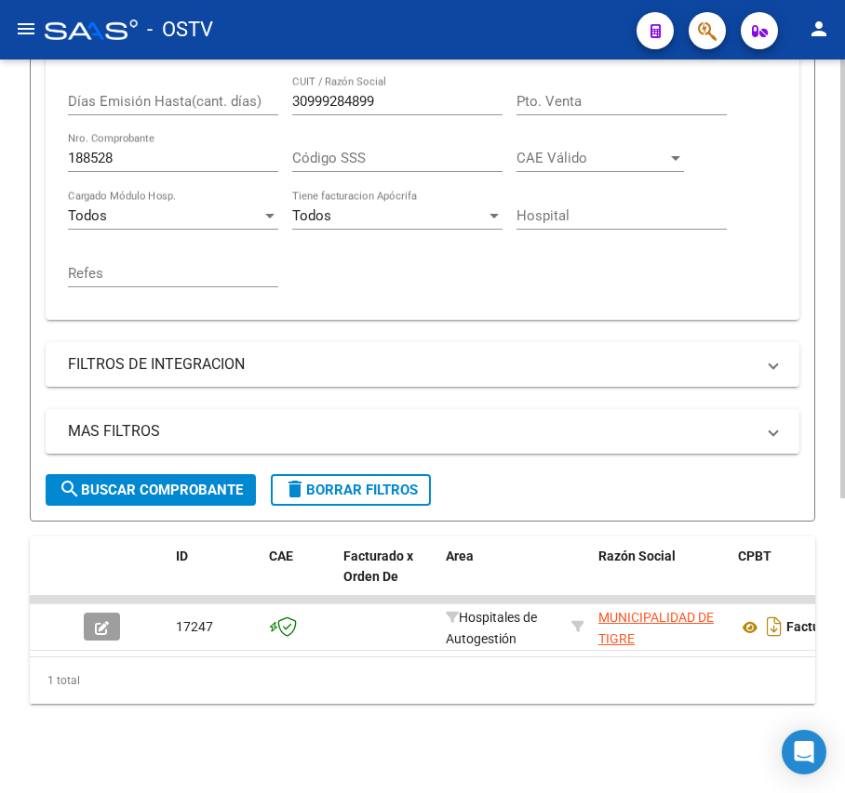
scroll to position [246, 0]
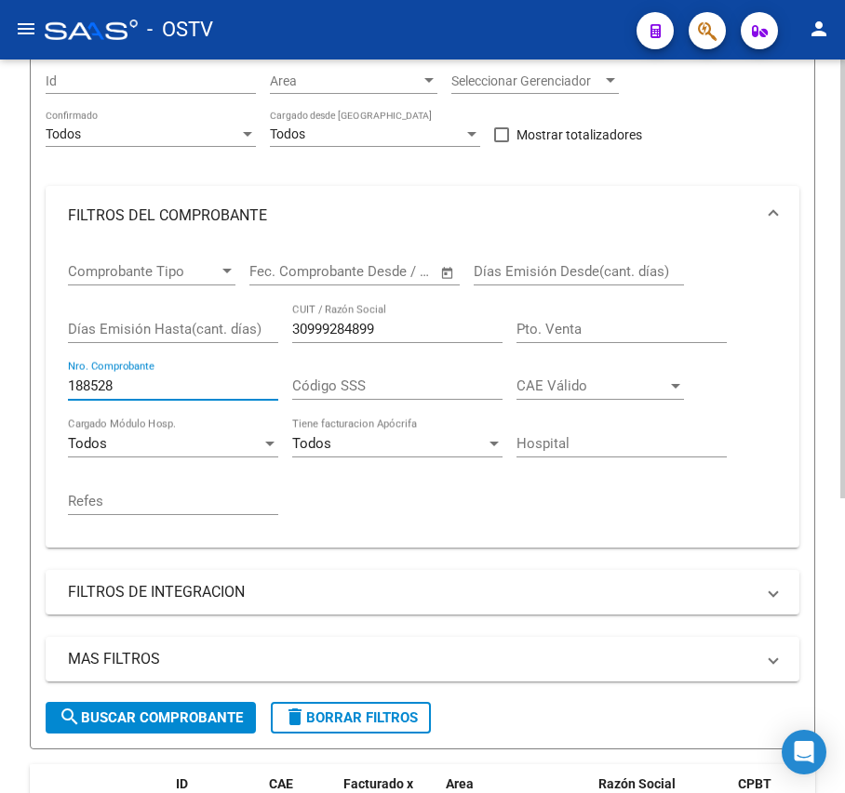
click at [169, 393] on input "188528" at bounding box center [173, 386] width 210 height 17
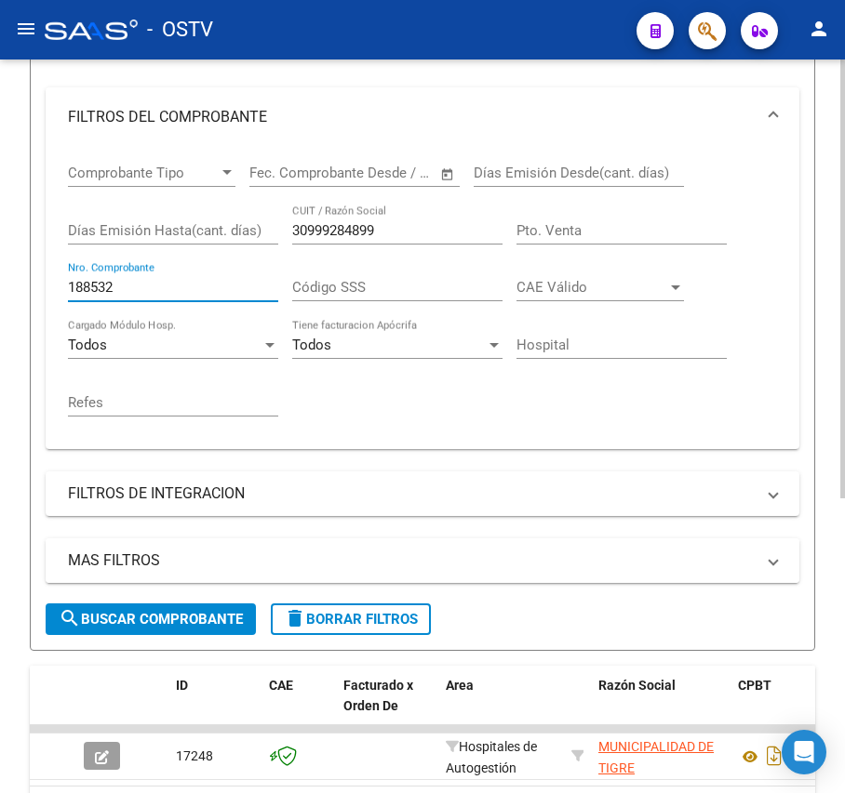
scroll to position [493, 0]
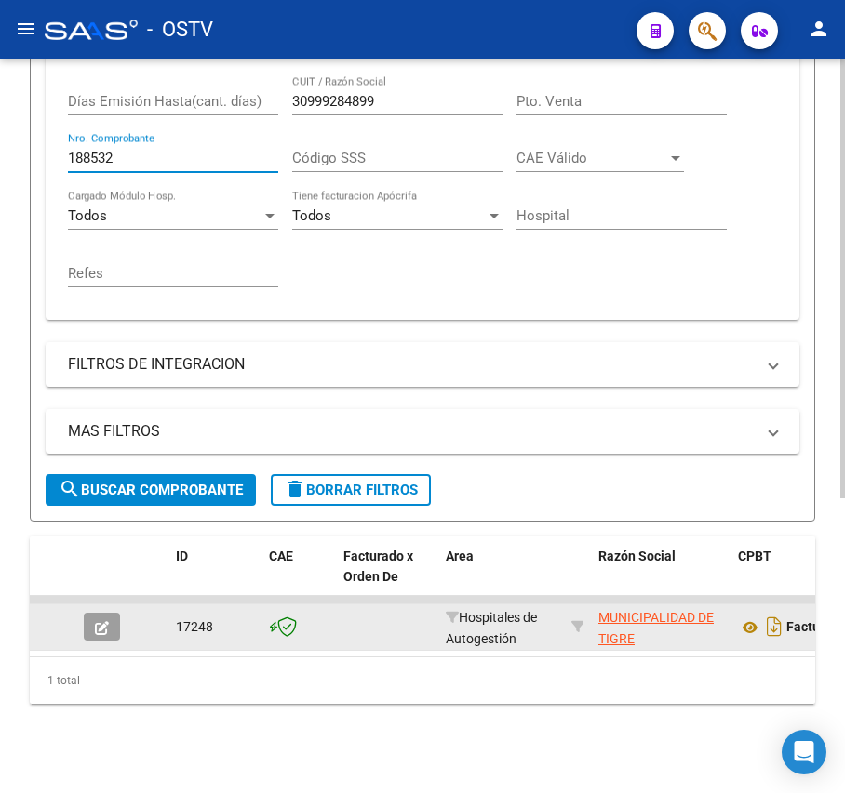
type input "188532"
click at [93, 613] on button "button" at bounding box center [102, 627] width 36 height 28
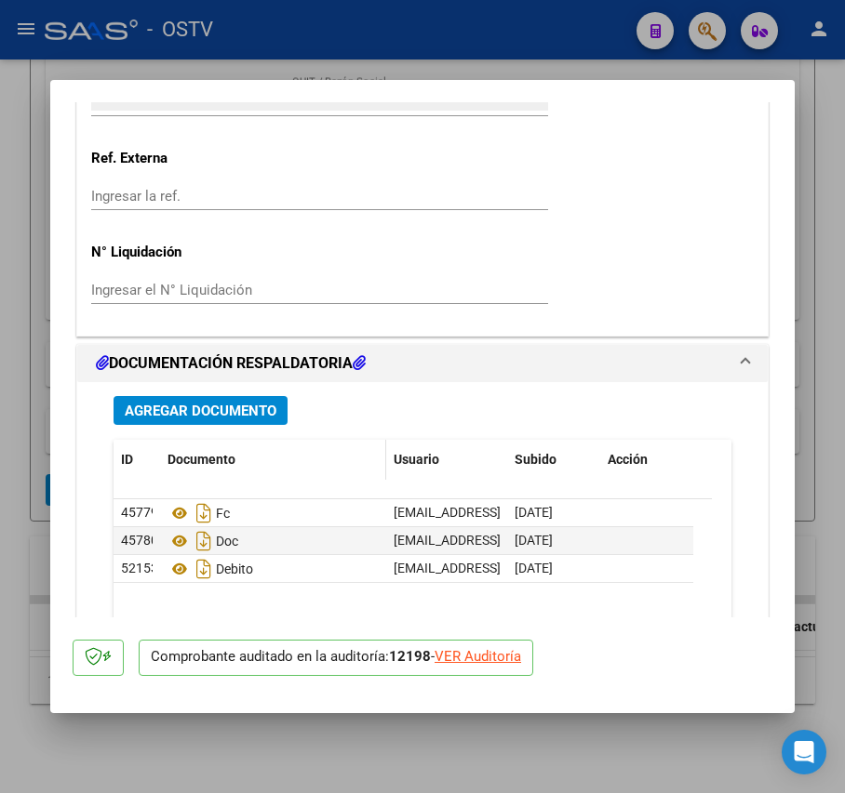
scroll to position [1399, 0]
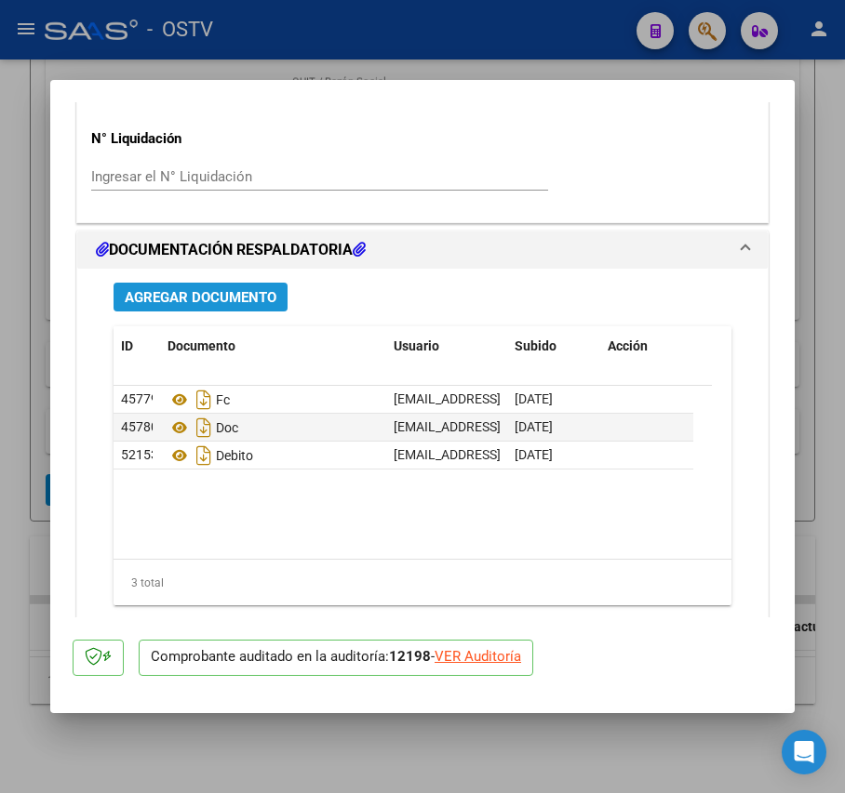
click at [235, 309] on button "Agregar Documento" at bounding box center [200, 297] width 174 height 29
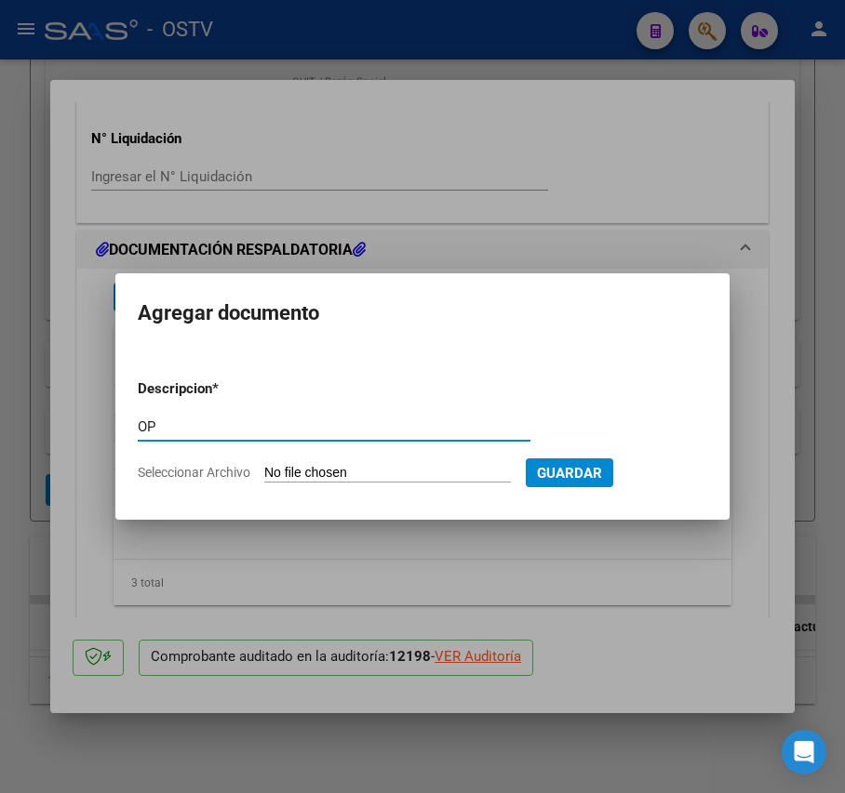
type input "OP"
click at [348, 471] on input "Seleccionar Archivo" at bounding box center [387, 474] width 247 height 18
type input "C:\fakepath\OP 57232 Munic Tigre.pdf"
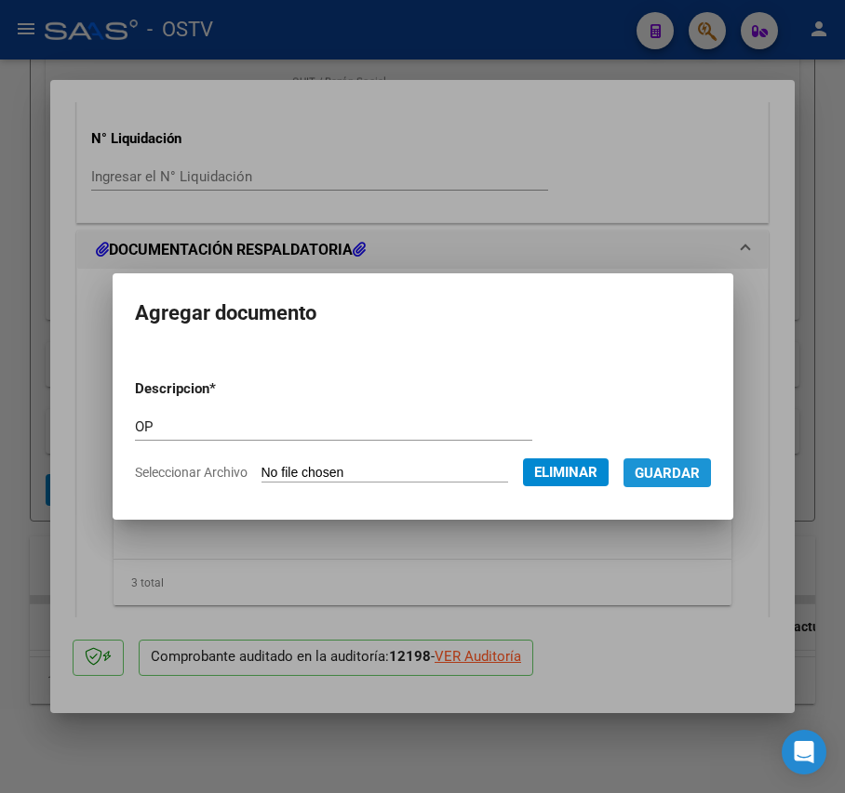
click at [674, 480] on span "Guardar" at bounding box center [666, 473] width 65 height 17
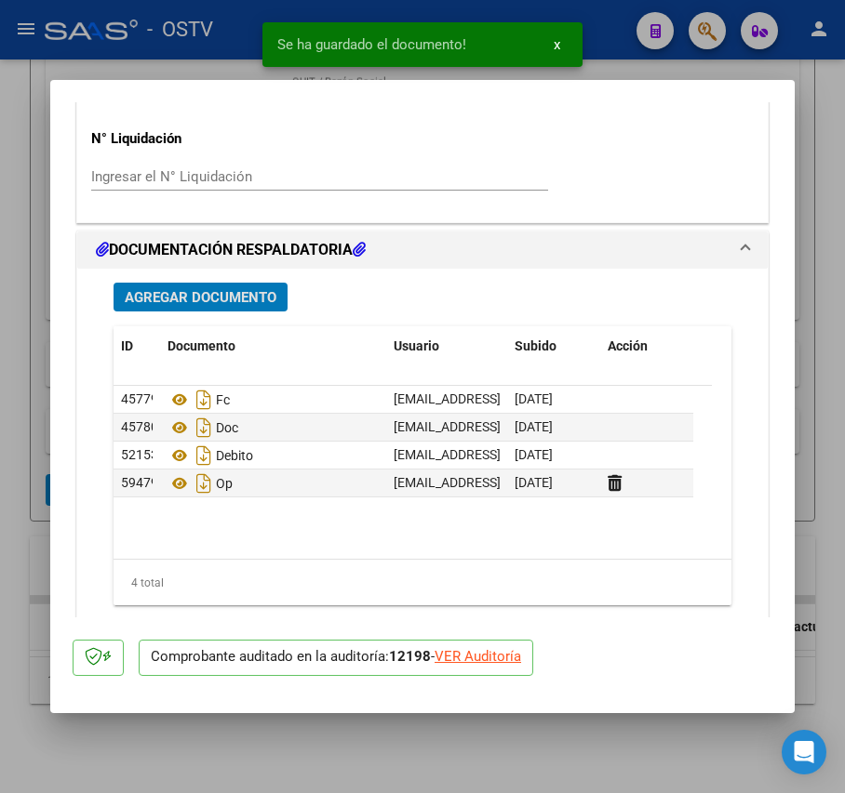
click at [231, 306] on span "Agregar Documento" at bounding box center [201, 297] width 152 height 17
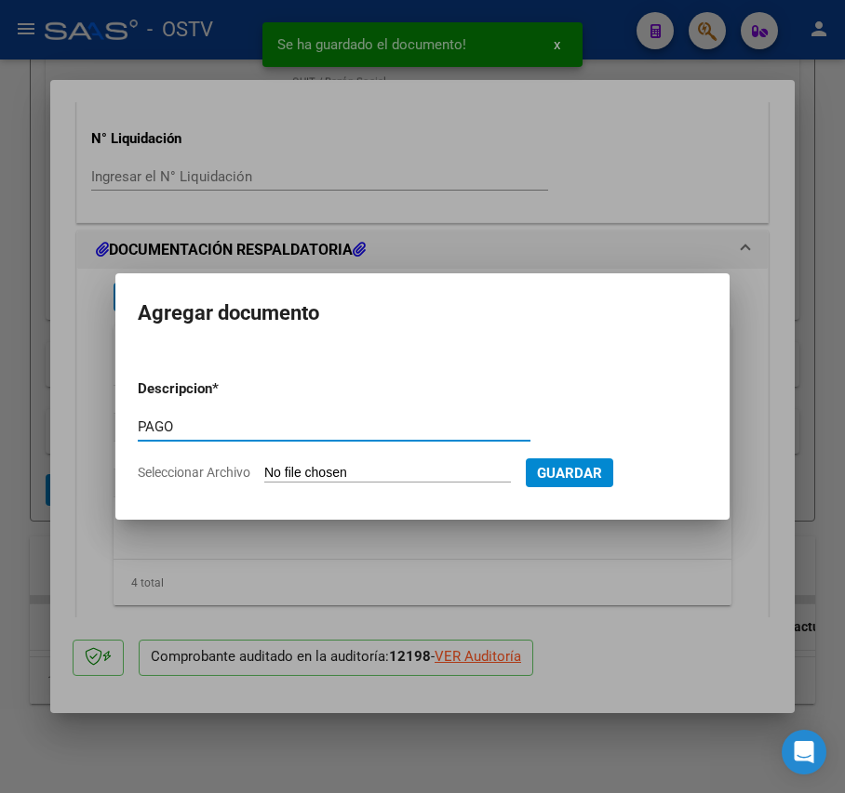
type input "PAGO"
click at [380, 476] on input "Seleccionar Archivo" at bounding box center [387, 474] width 247 height 18
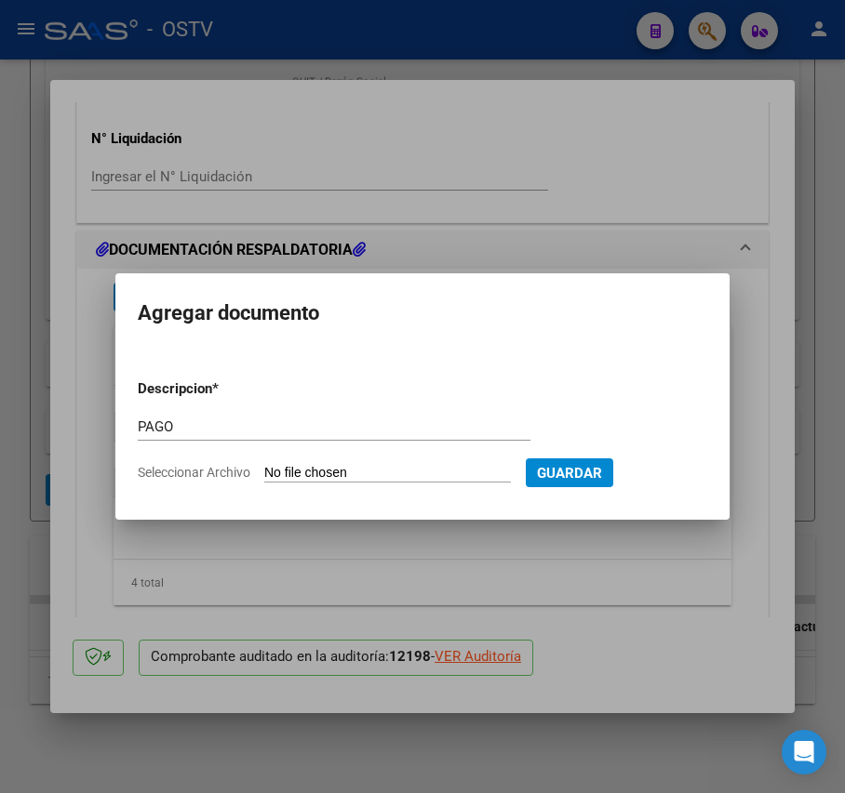
type input "C:\fakepath\Pago OP 57232 Munic Tigre.pdf"
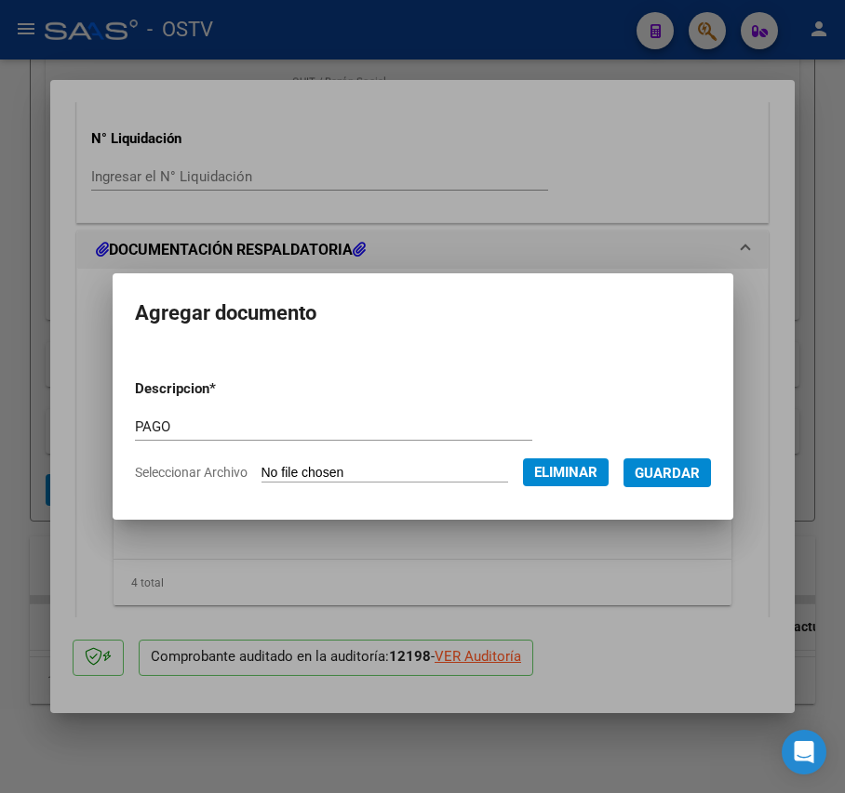
click at [700, 476] on span "Guardar" at bounding box center [666, 473] width 65 height 17
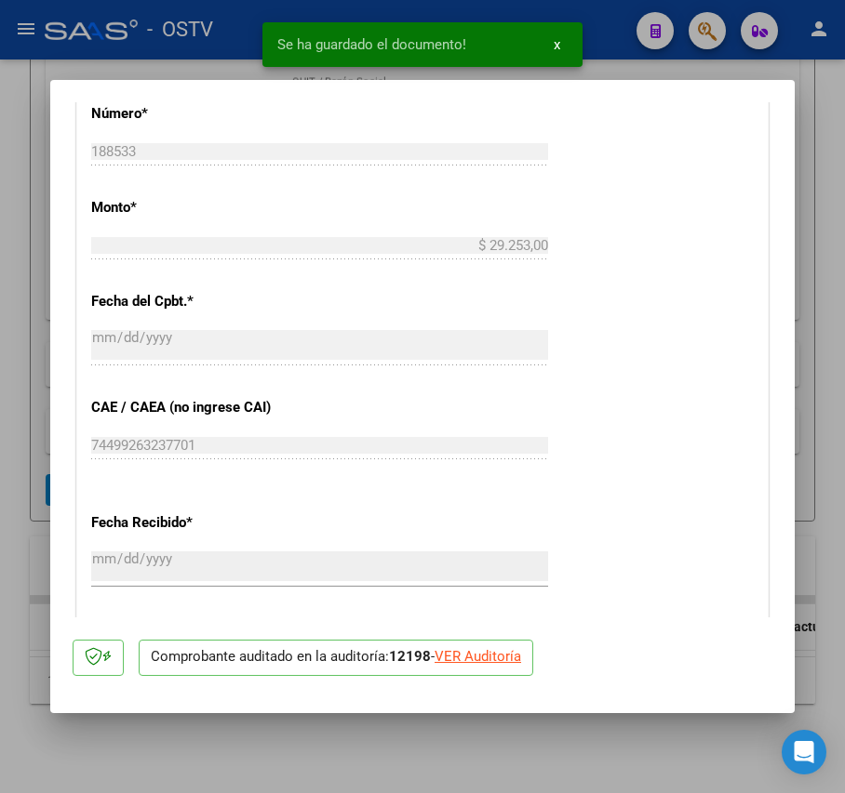
scroll to position [530, 0]
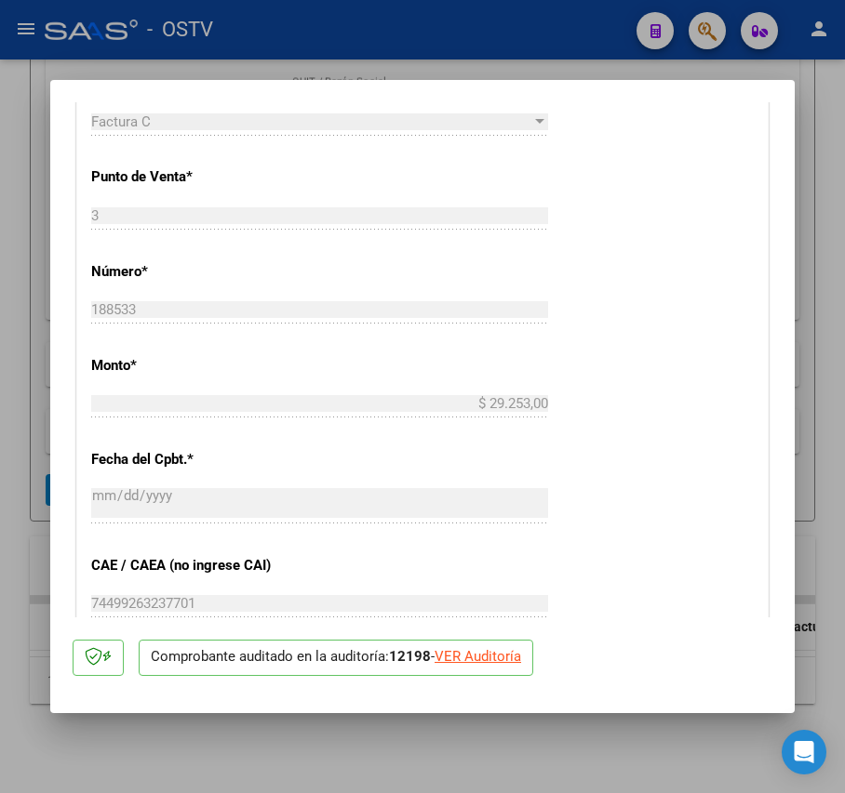
click at [35, 291] on div at bounding box center [422, 396] width 845 height 793
type input "$ 0,00"
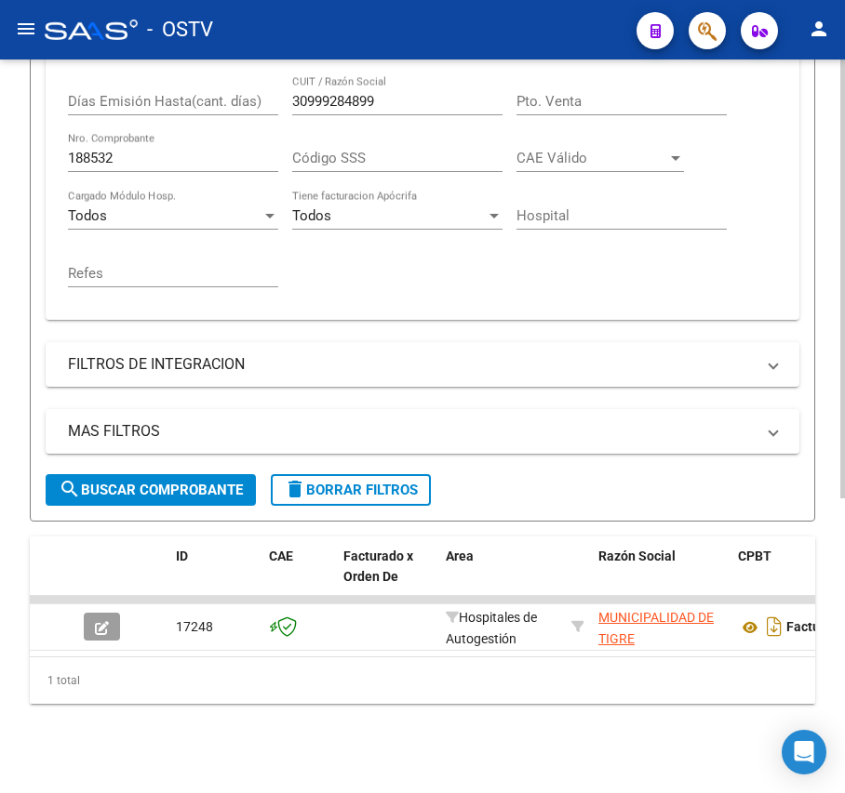
scroll to position [369, 0]
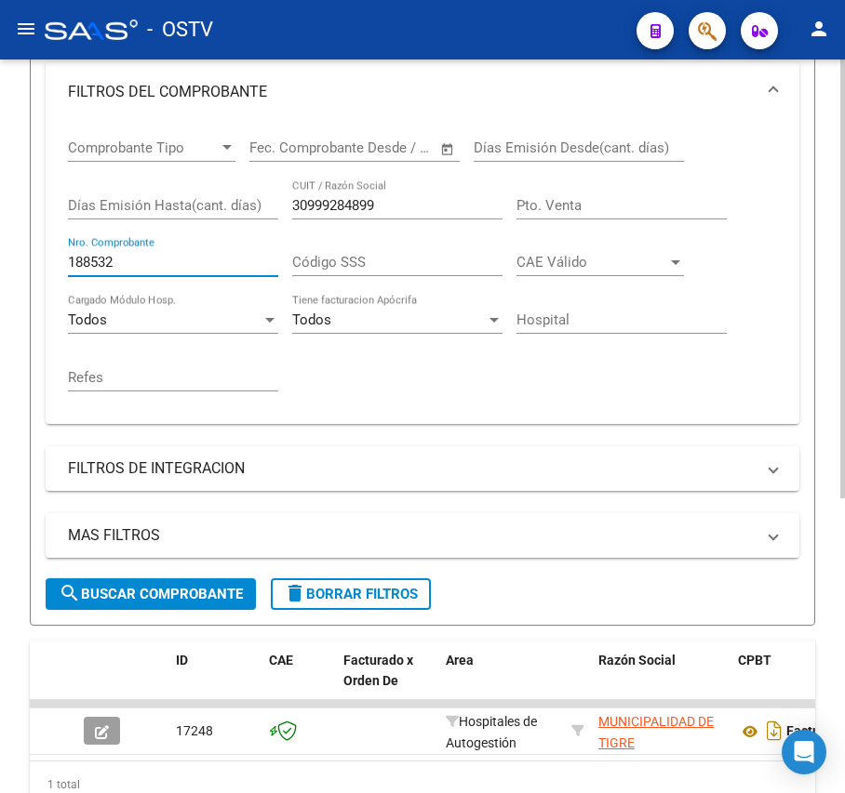
click at [168, 269] on input "188532" at bounding box center [173, 262] width 210 height 17
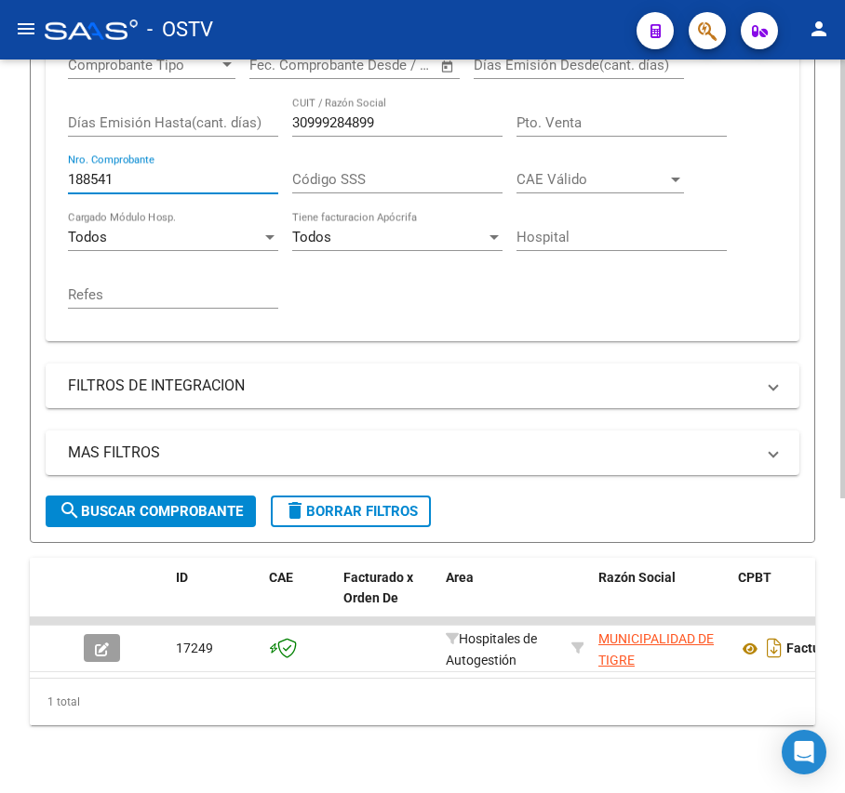
scroll to position [493, 0]
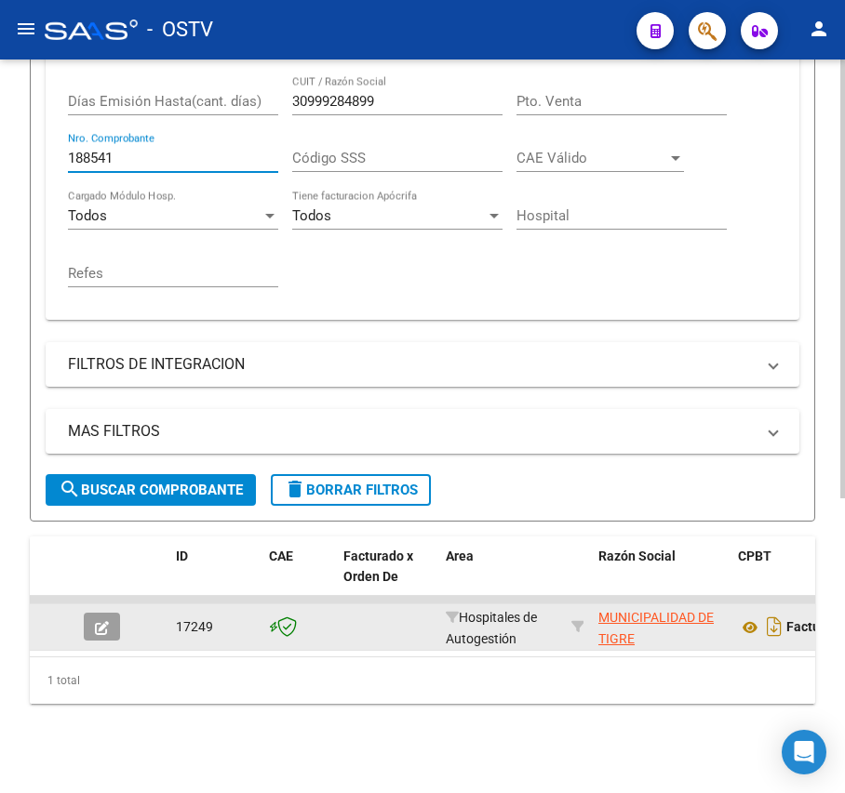
type input "188541"
click at [105, 621] on icon "button" at bounding box center [102, 628] width 14 height 14
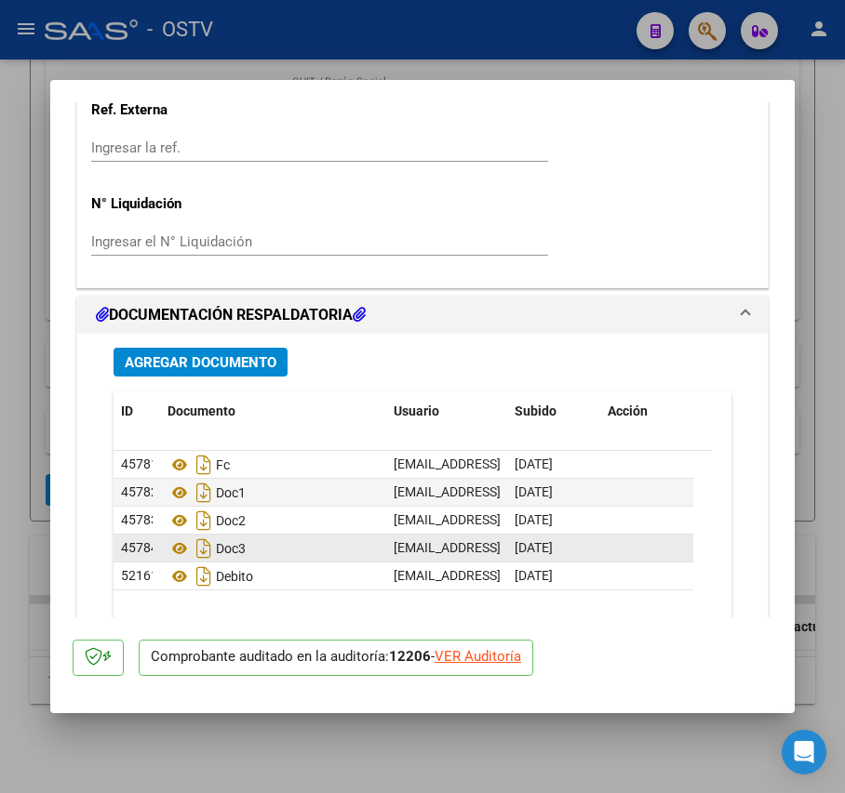
scroll to position [1488, 0]
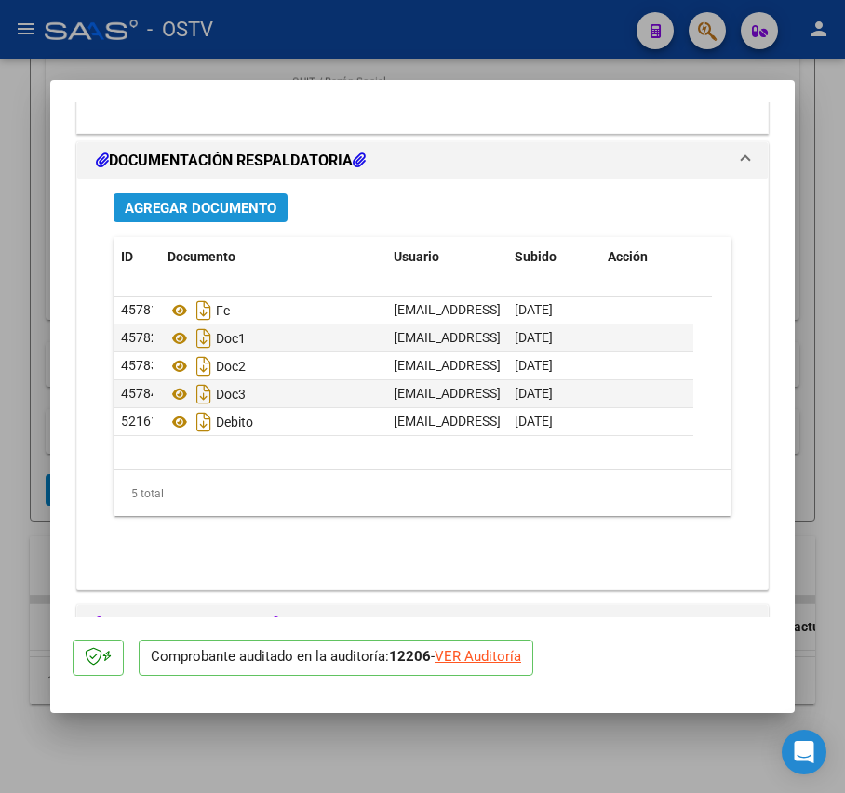
click at [253, 213] on span "Agregar Documento" at bounding box center [201, 208] width 152 height 17
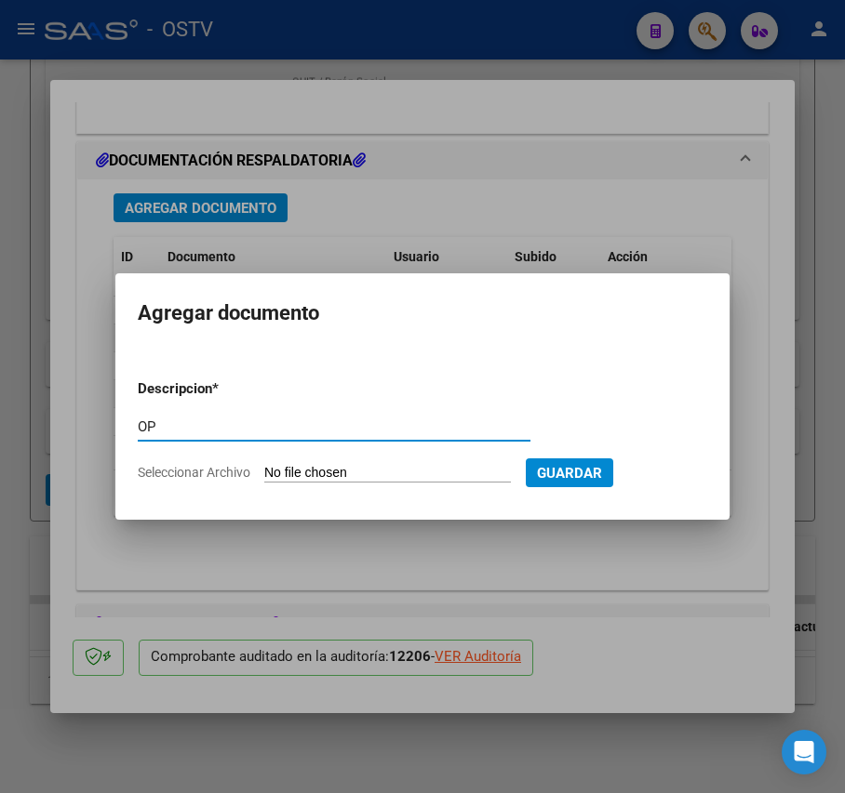
type input "OP"
click at [343, 469] on input "Seleccionar Archivo" at bounding box center [387, 474] width 247 height 18
type input "C:\fakepath\OP 57232 Munic Tigre.pdf"
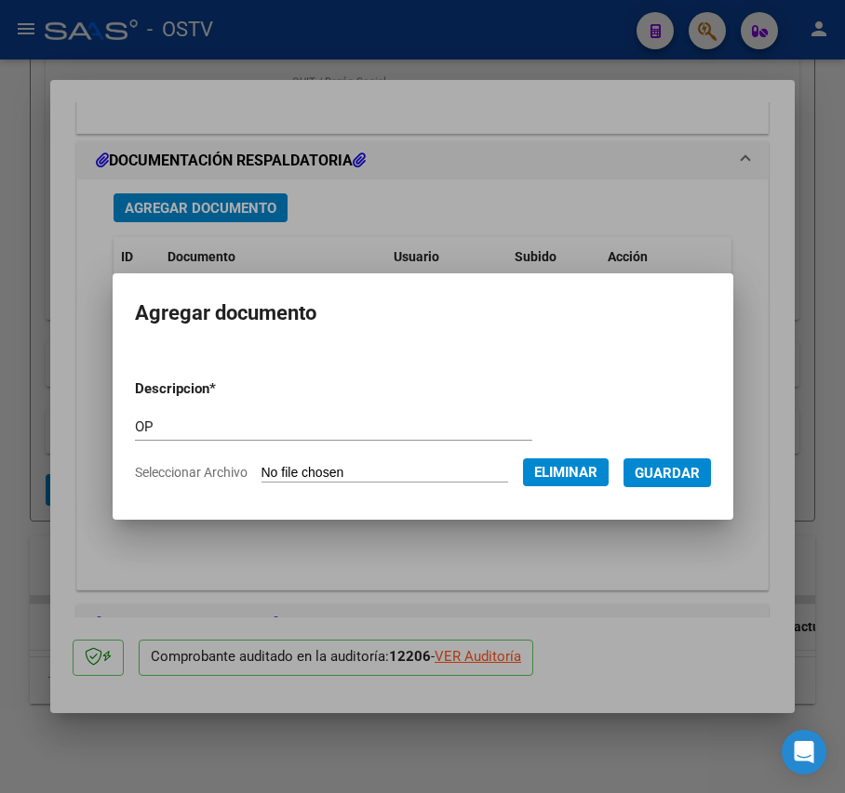
click at [687, 481] on span "Guardar" at bounding box center [666, 473] width 65 height 17
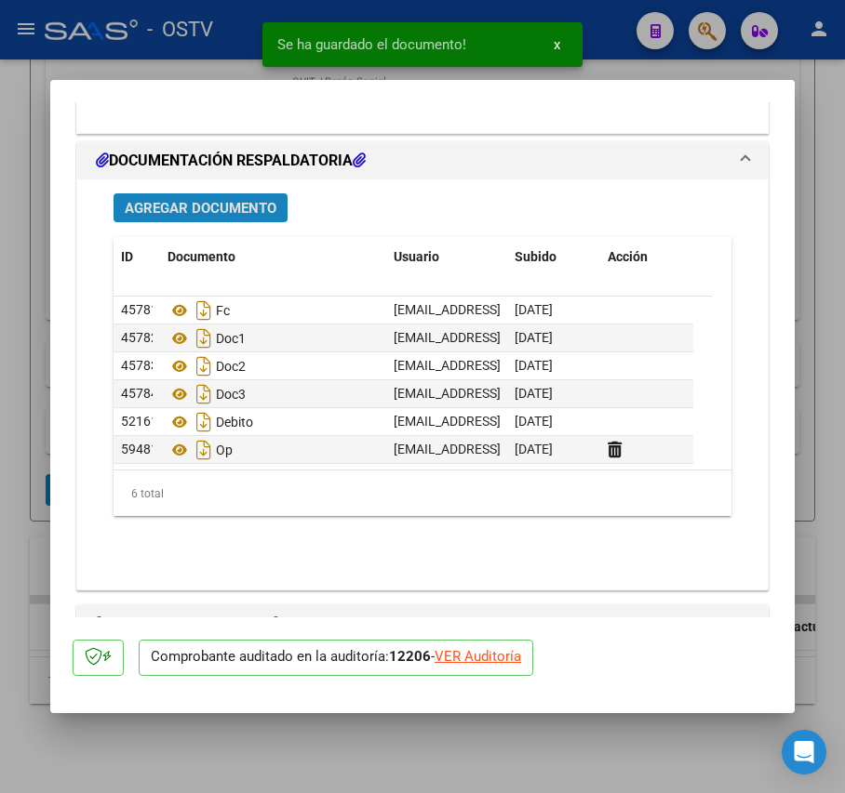
click at [243, 207] on span "Agregar Documento" at bounding box center [201, 208] width 152 height 17
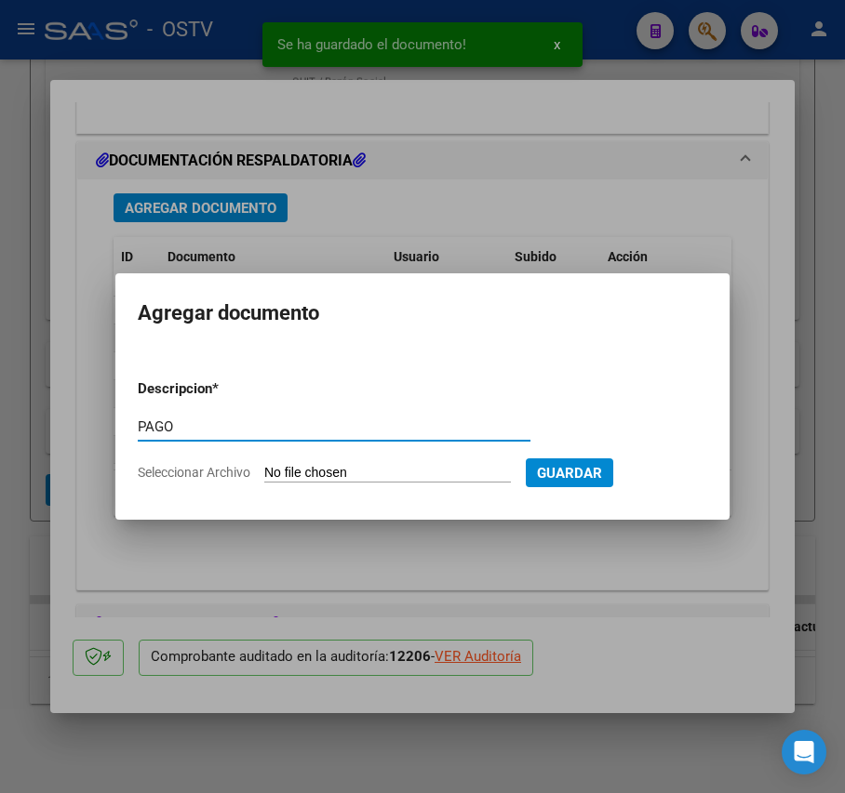
type input "PAGO"
click at [347, 466] on input "Seleccionar Archivo" at bounding box center [387, 474] width 247 height 18
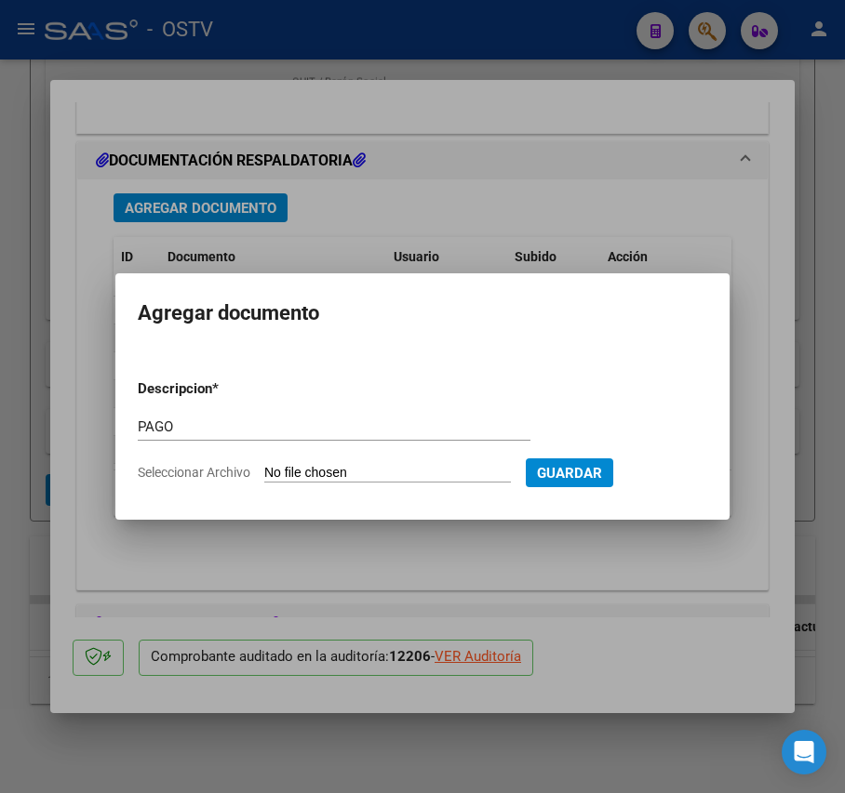
type input "C:\fakepath\Pago OP 57232 Munic Tigre.pdf"
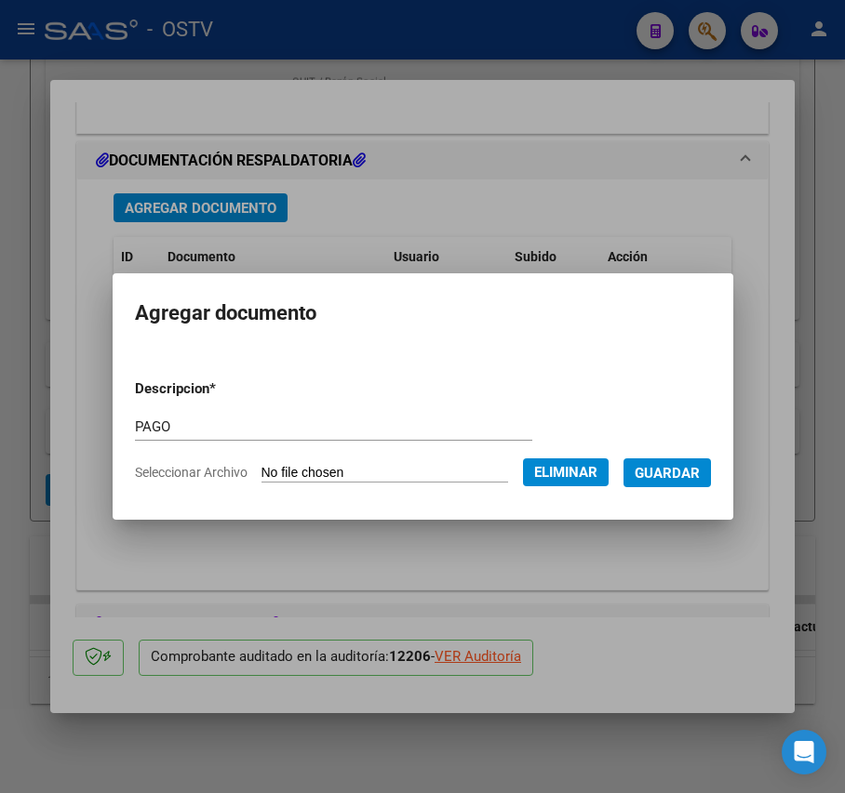
click at [726, 471] on mat-dialog-content "Descripcion * PAGO Escriba aquí una descripcion Seleccionar Archivo Eliminar Gu…" at bounding box center [423, 424] width 620 height 148
click at [700, 470] on span "Guardar" at bounding box center [666, 473] width 65 height 17
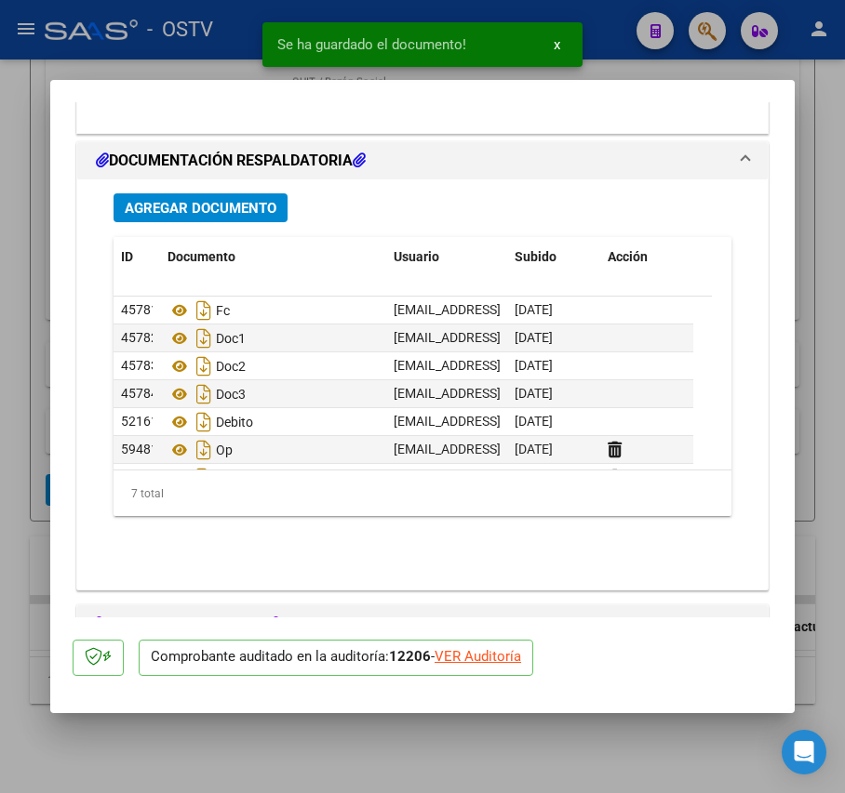
click at [38, 425] on div at bounding box center [422, 396] width 845 height 793
type input "$ 0,00"
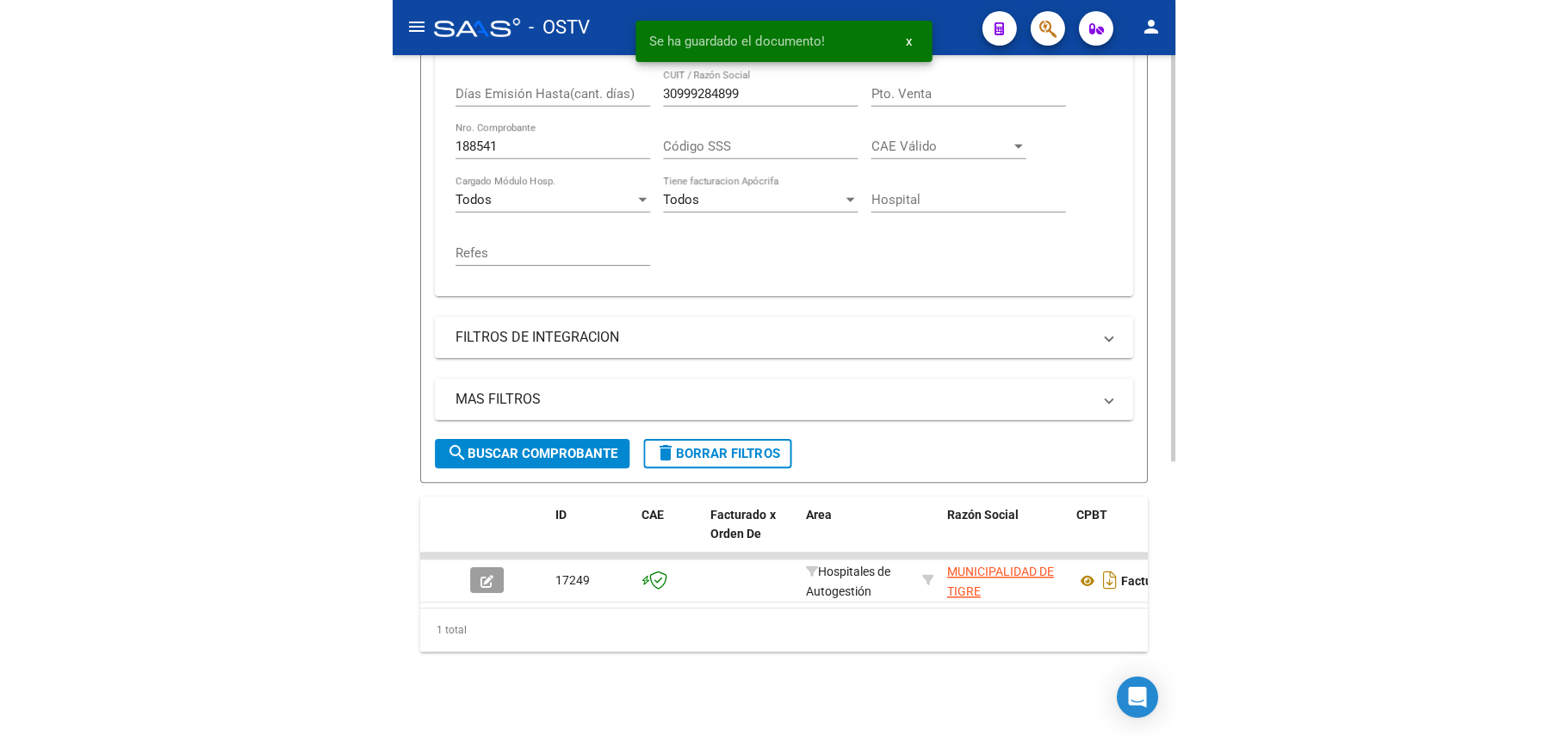
scroll to position [456, 0]
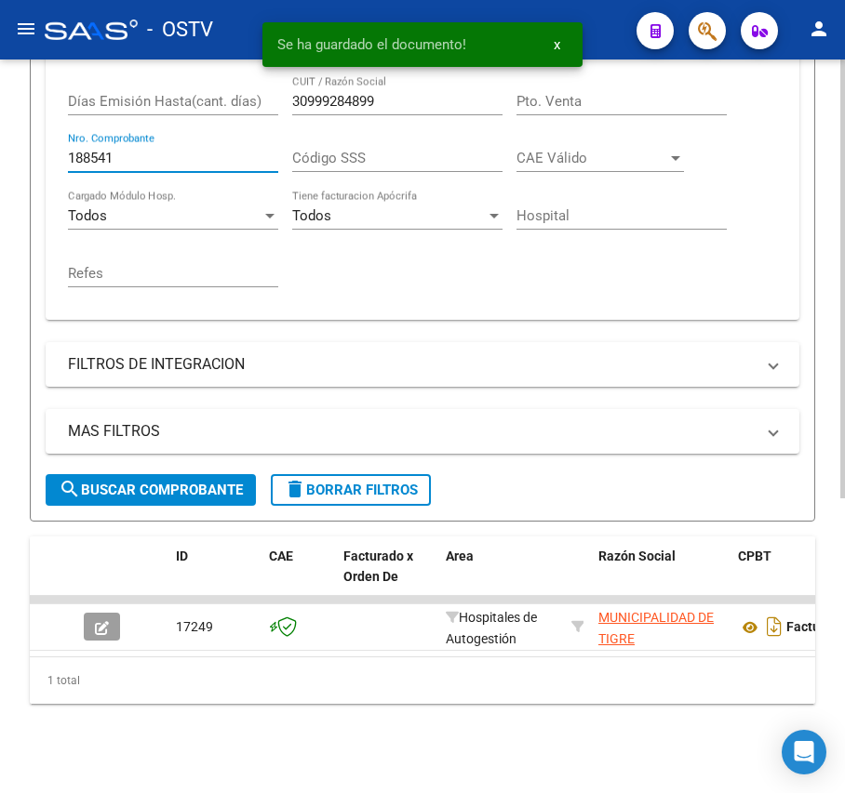
click at [140, 150] on input "188541" at bounding box center [173, 158] width 210 height 17
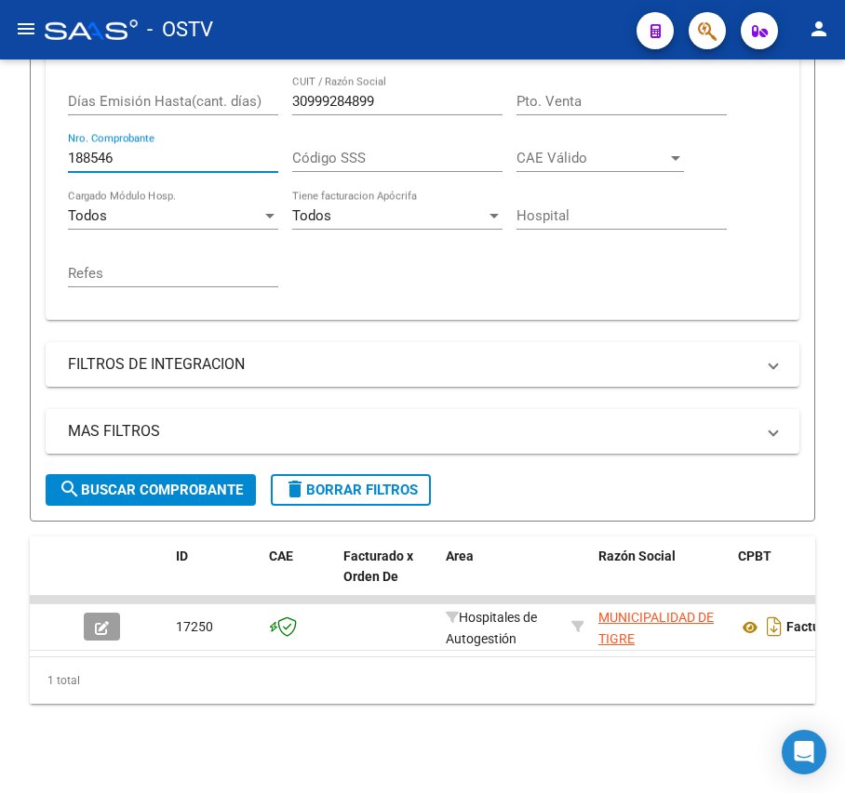
type input "188546"
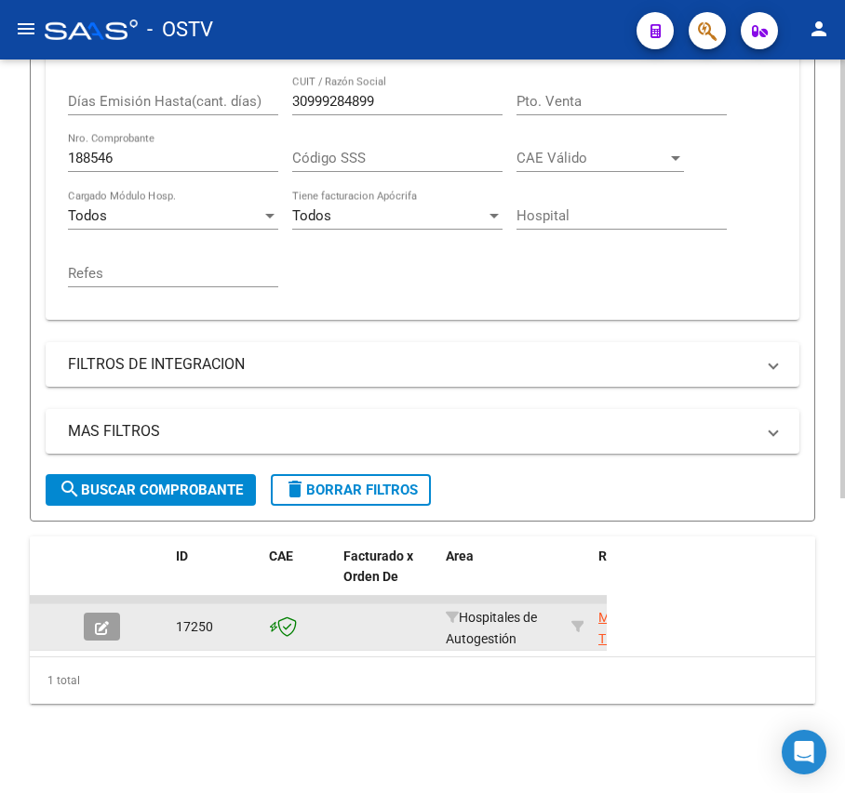
click at [109, 614] on button "button" at bounding box center [102, 627] width 36 height 28
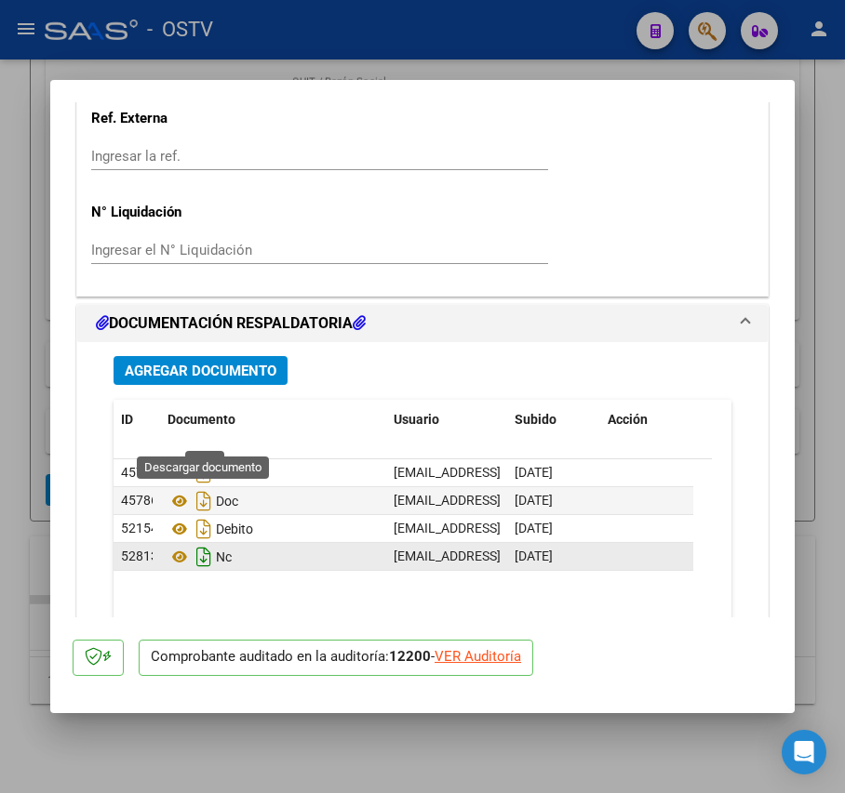
scroll to position [1445, 0]
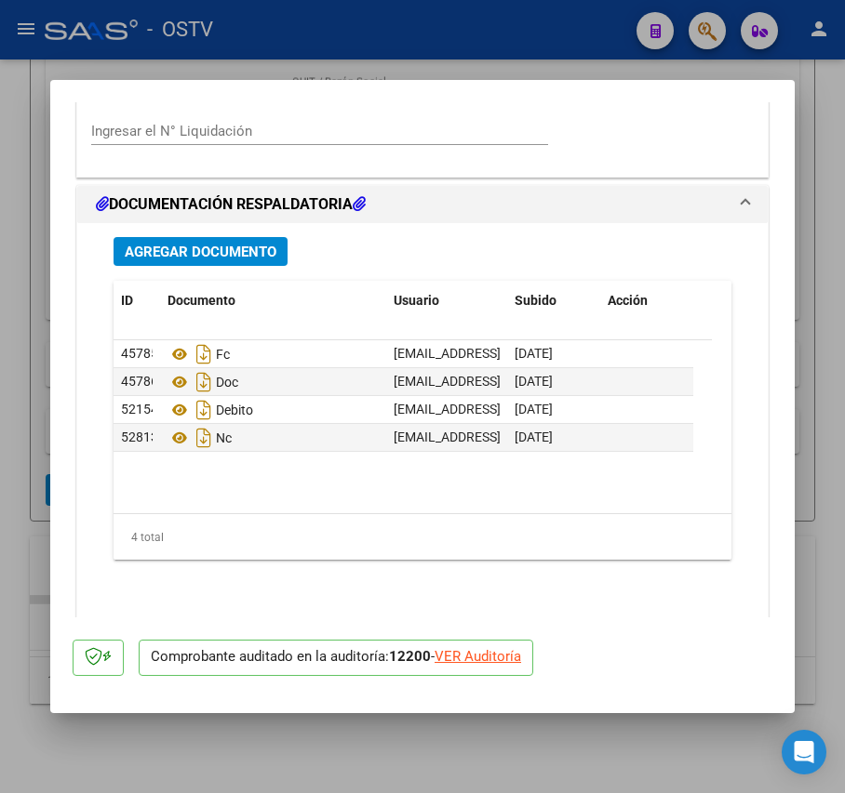
click at [249, 247] on span "Agregar Documento" at bounding box center [201, 252] width 152 height 17
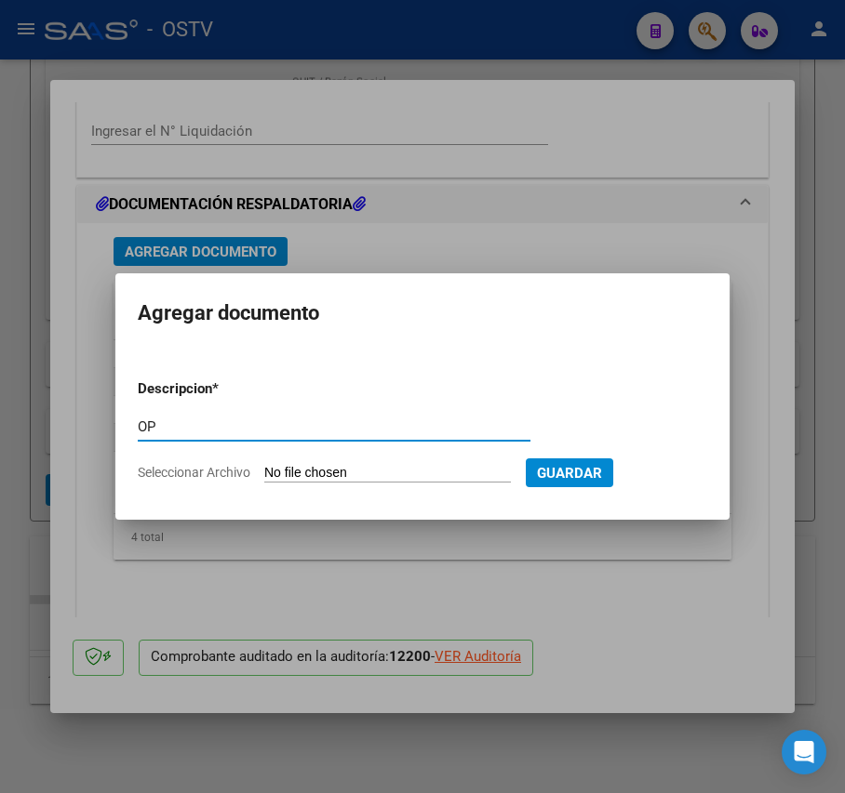
type input "OP"
click at [313, 469] on input "Seleccionar Archivo" at bounding box center [387, 474] width 247 height 18
type input "C:\fakepath\OP 57232 Munic Tigre.pdf"
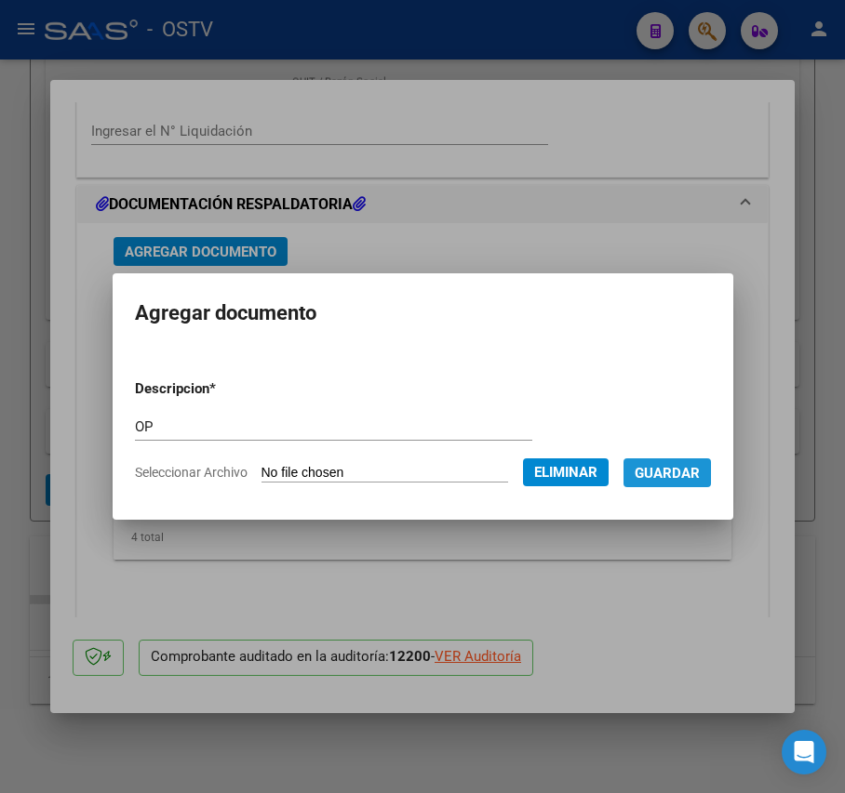
click at [700, 465] on span "Guardar" at bounding box center [666, 473] width 65 height 17
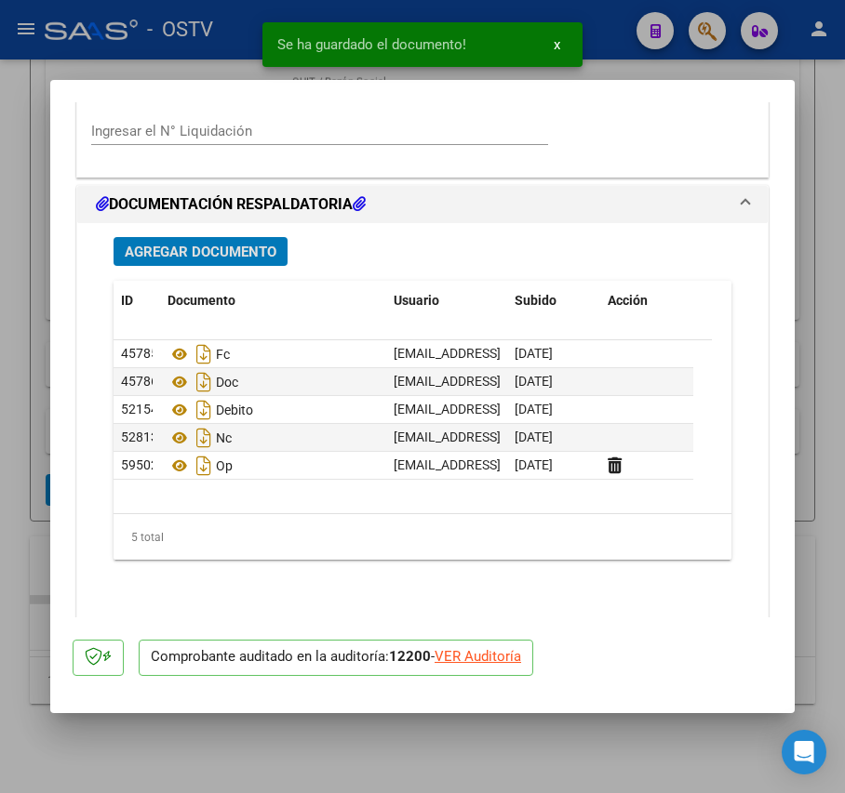
click at [221, 247] on span "Agregar Documento" at bounding box center [201, 252] width 152 height 17
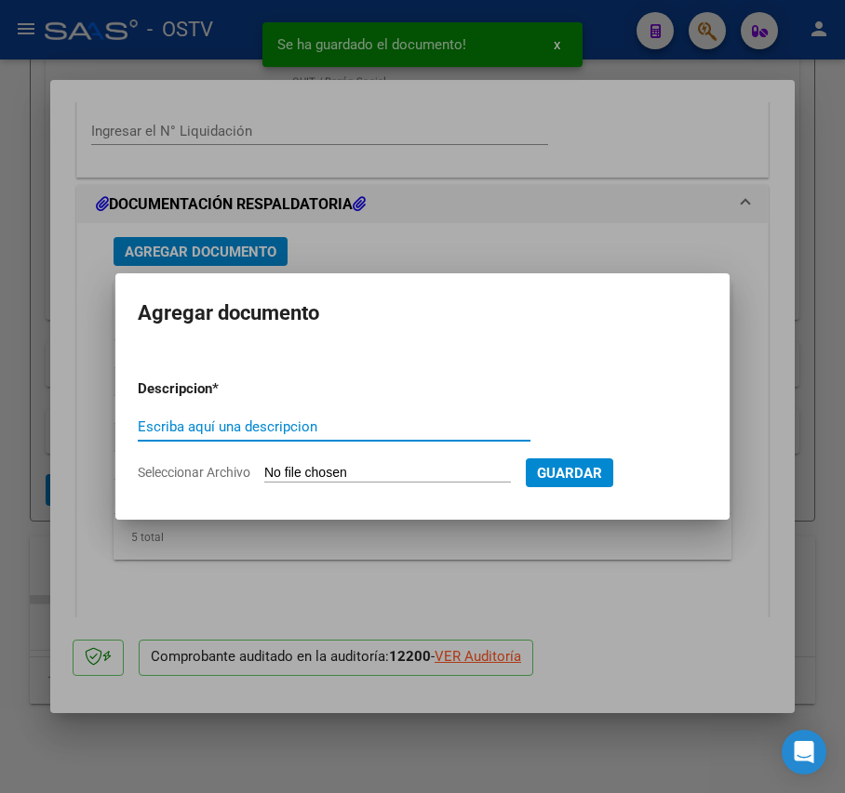
type input "O"
type input "PAGO"
click at [352, 476] on input "Seleccionar Archivo" at bounding box center [387, 474] width 247 height 18
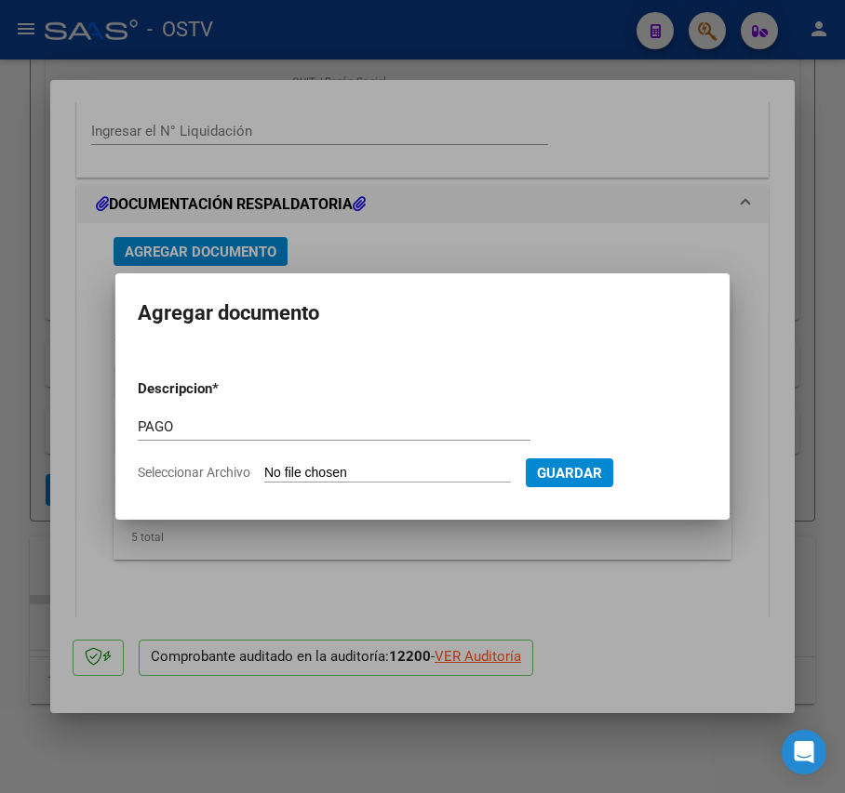
type input "C:\fakepath\Pago OP 57232 Munic Tigre.pdf"
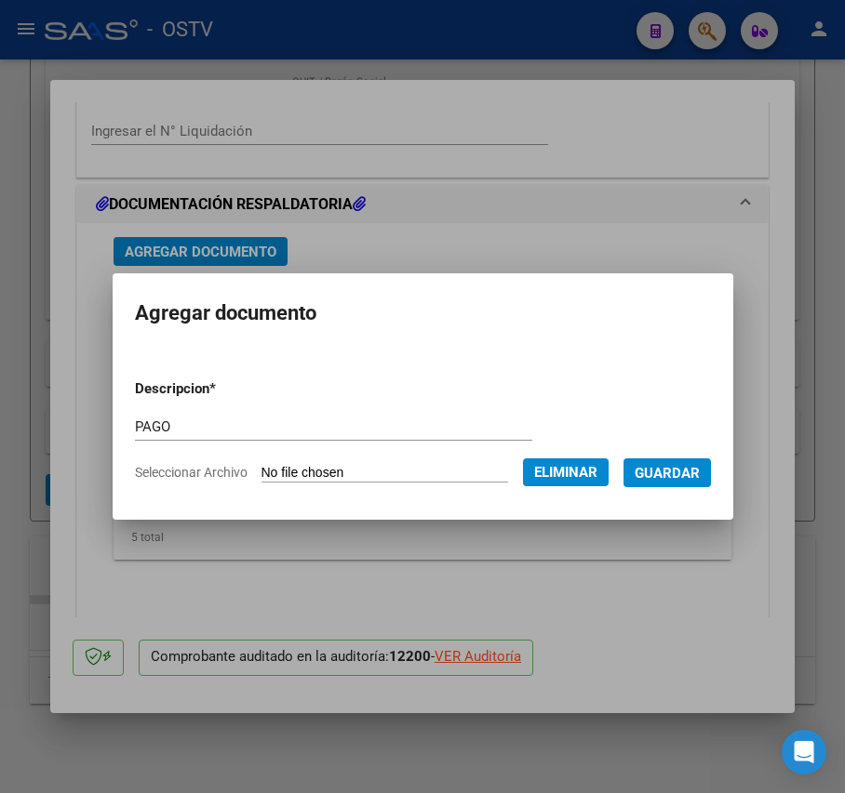
click at [693, 474] on span "Guardar" at bounding box center [666, 473] width 65 height 17
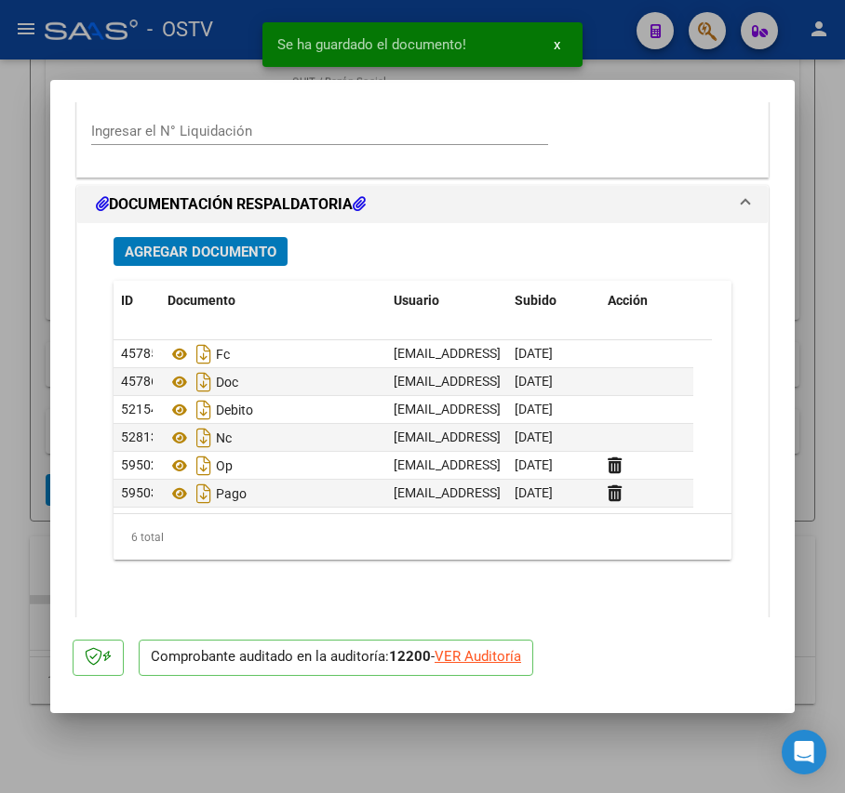
click at [34, 367] on div at bounding box center [422, 396] width 845 height 793
type input "$ 0,00"
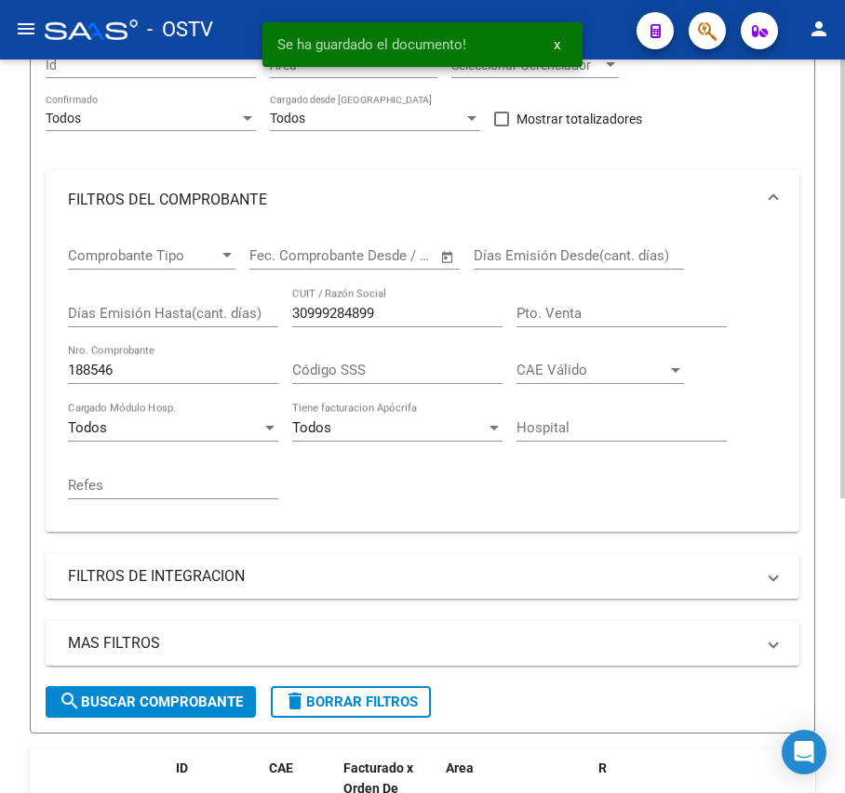
scroll to position [246, 0]
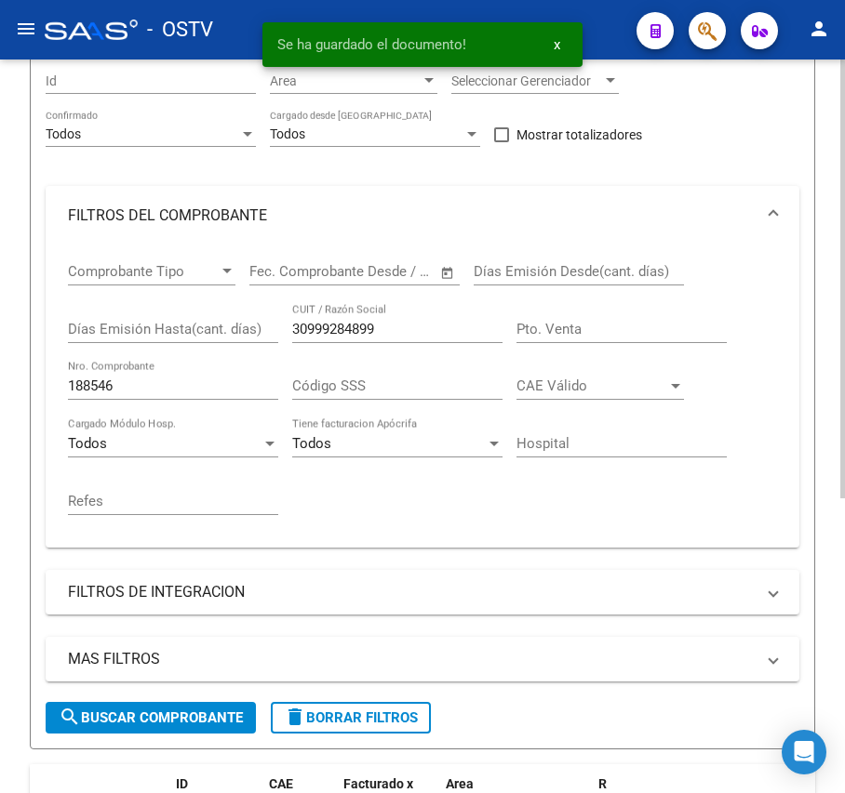
click at [136, 374] on div "188546 Nro. Comprobante" at bounding box center [173, 380] width 210 height 40
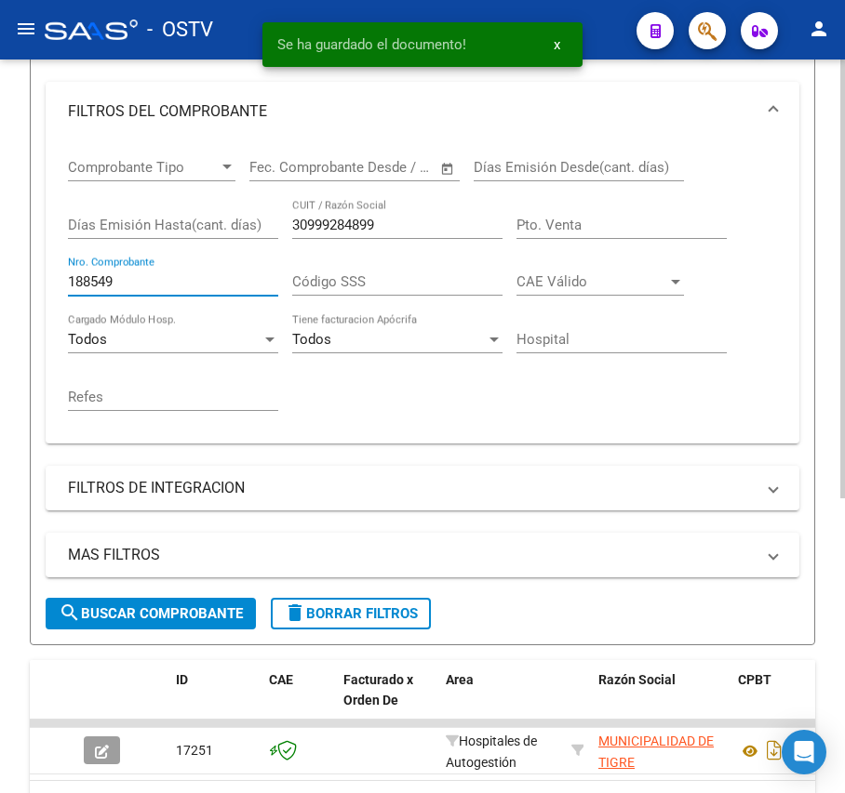
scroll to position [493, 0]
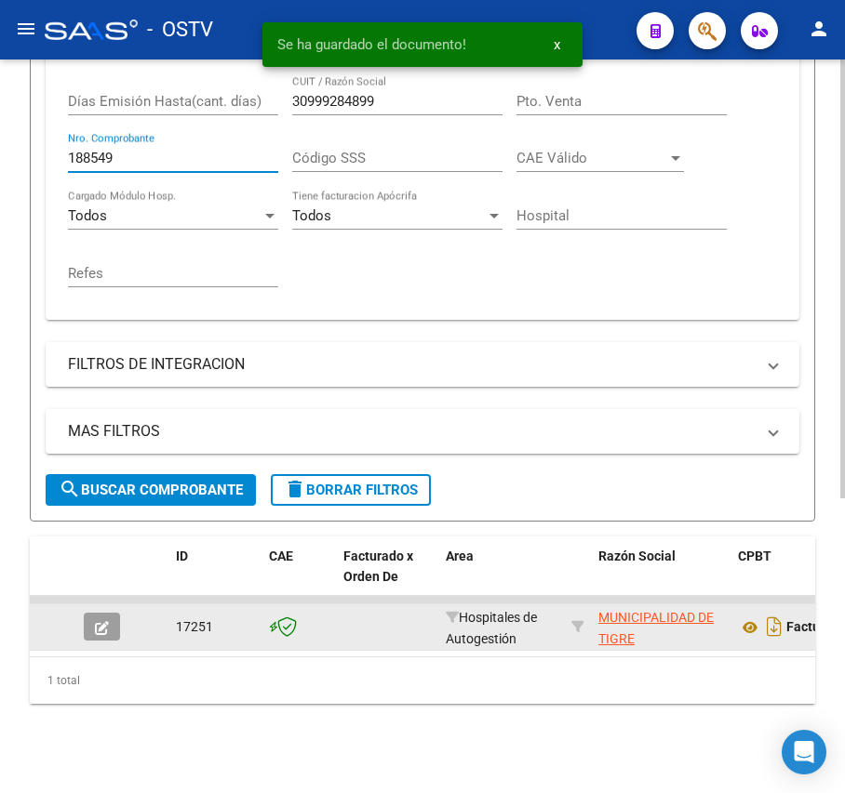
type input "188549"
click at [100, 619] on span "button" at bounding box center [102, 627] width 14 height 17
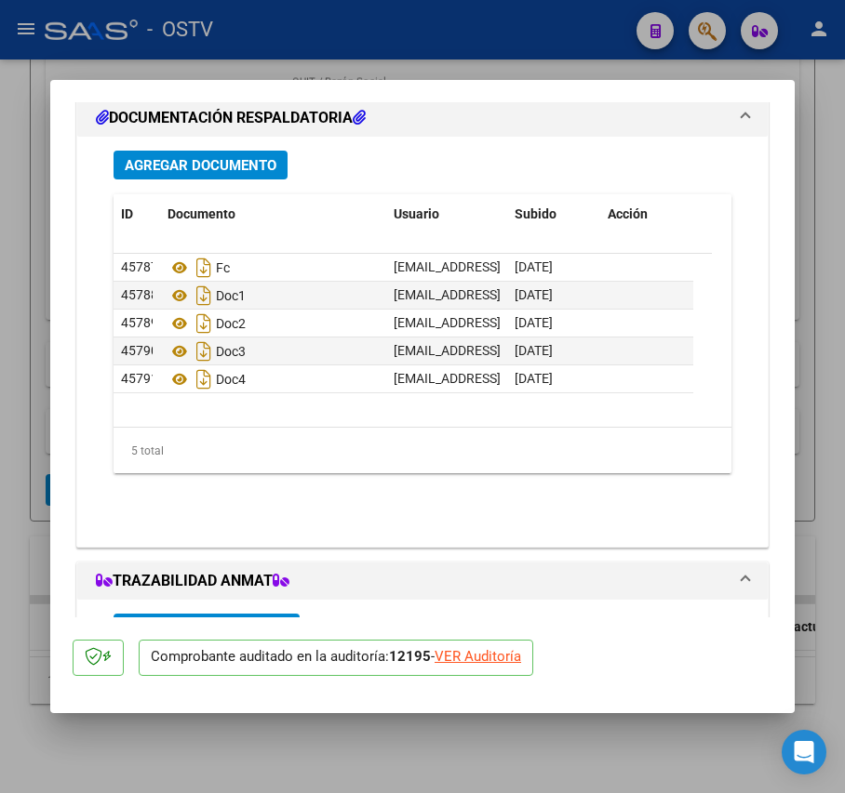
scroll to position [1488, 0]
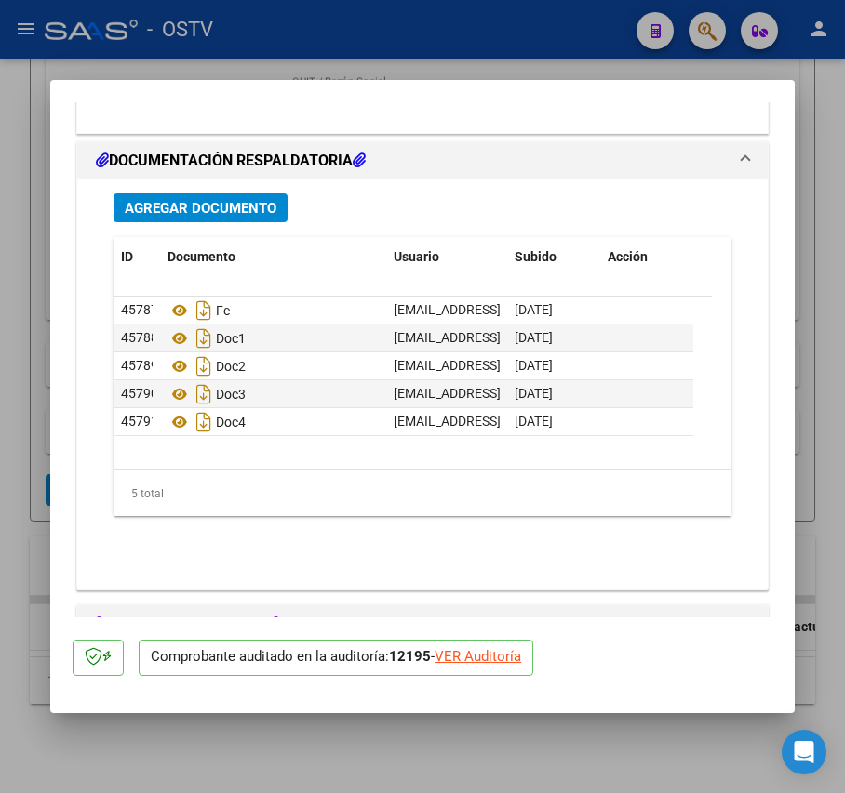
click at [229, 202] on span "Agregar Documento" at bounding box center [201, 208] width 152 height 17
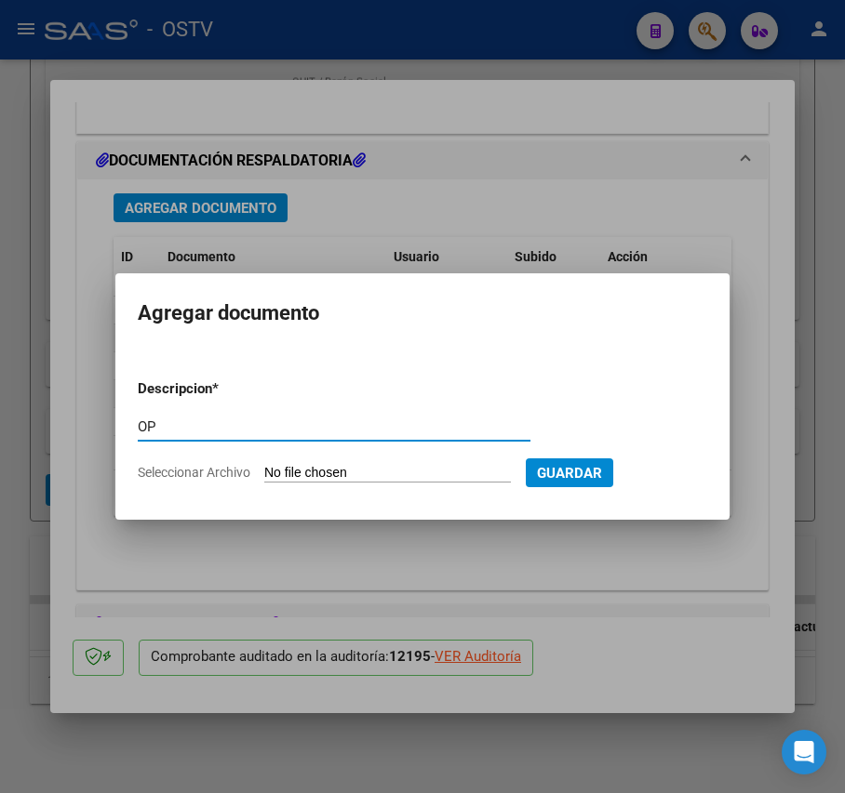
type input "OP"
click at [328, 471] on input "Seleccionar Archivo" at bounding box center [387, 474] width 247 height 18
type input "C:\fakepath\OP 57232 Munic Tigre.pdf"
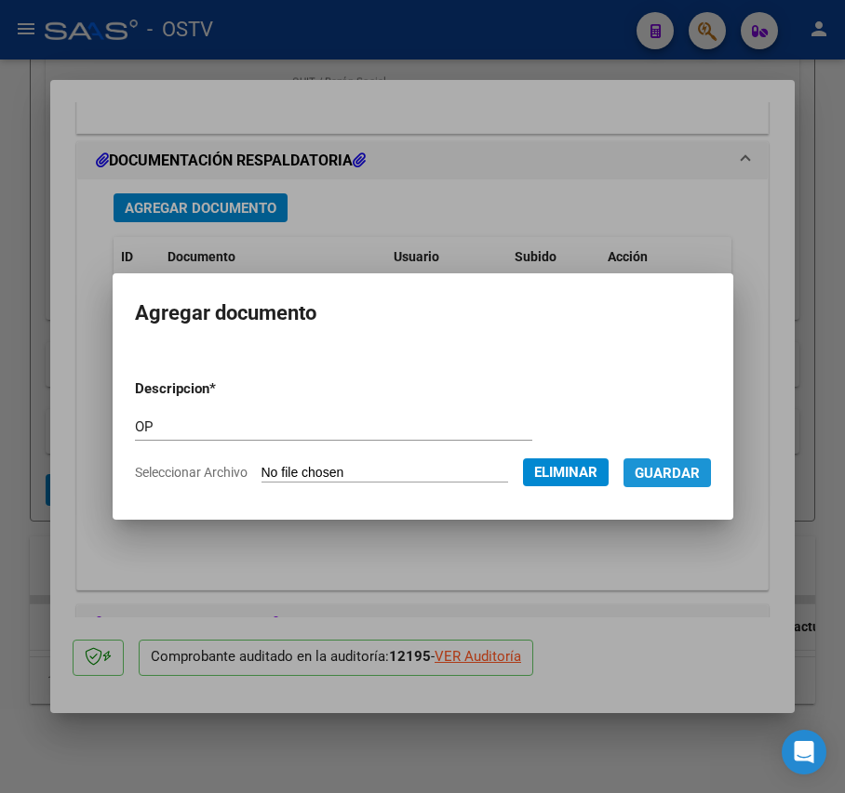
click at [694, 469] on span "Guardar" at bounding box center [666, 473] width 65 height 17
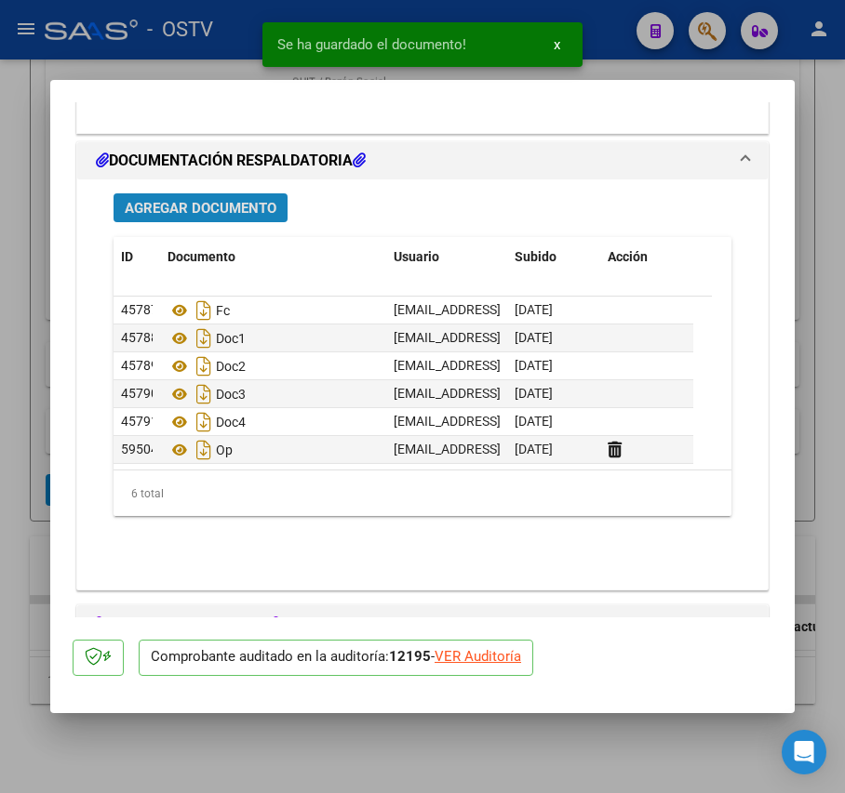
click at [262, 213] on span "Agregar Documento" at bounding box center [201, 208] width 152 height 17
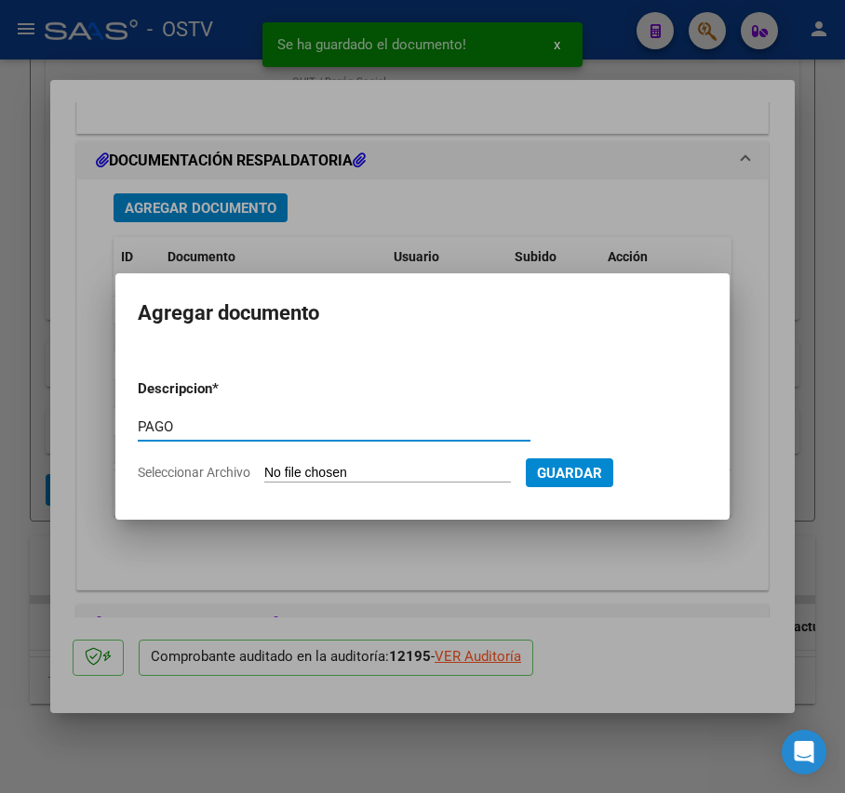
type input "PAGO"
click at [301, 476] on input "Seleccionar Archivo" at bounding box center [387, 474] width 247 height 18
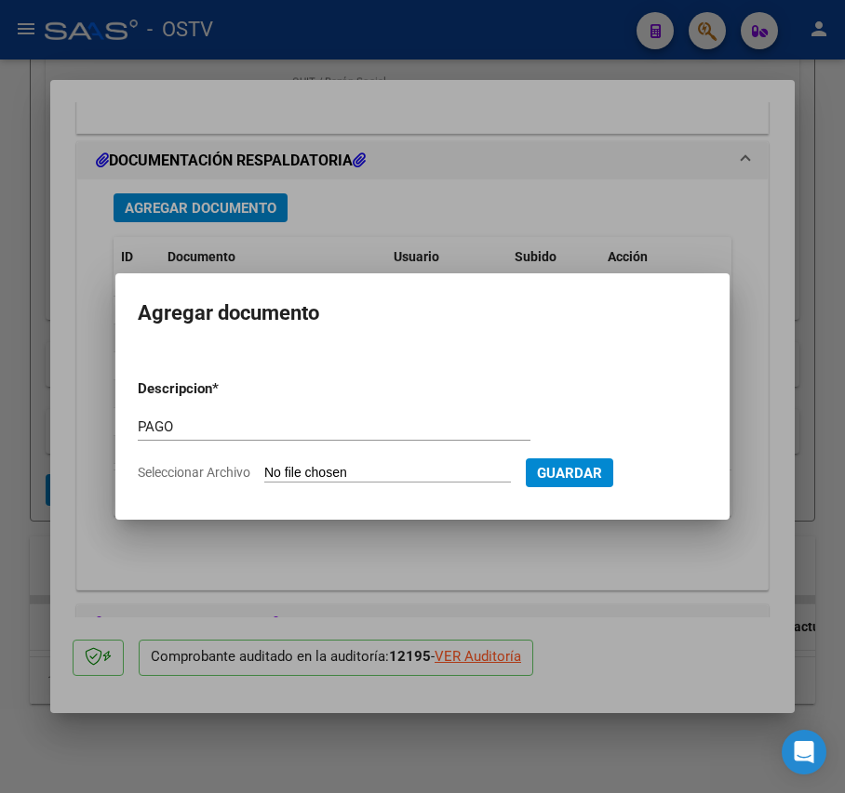
type input "C:\fakepath\Pago OP 57231 Htal [PERSON_NAME].pdf"
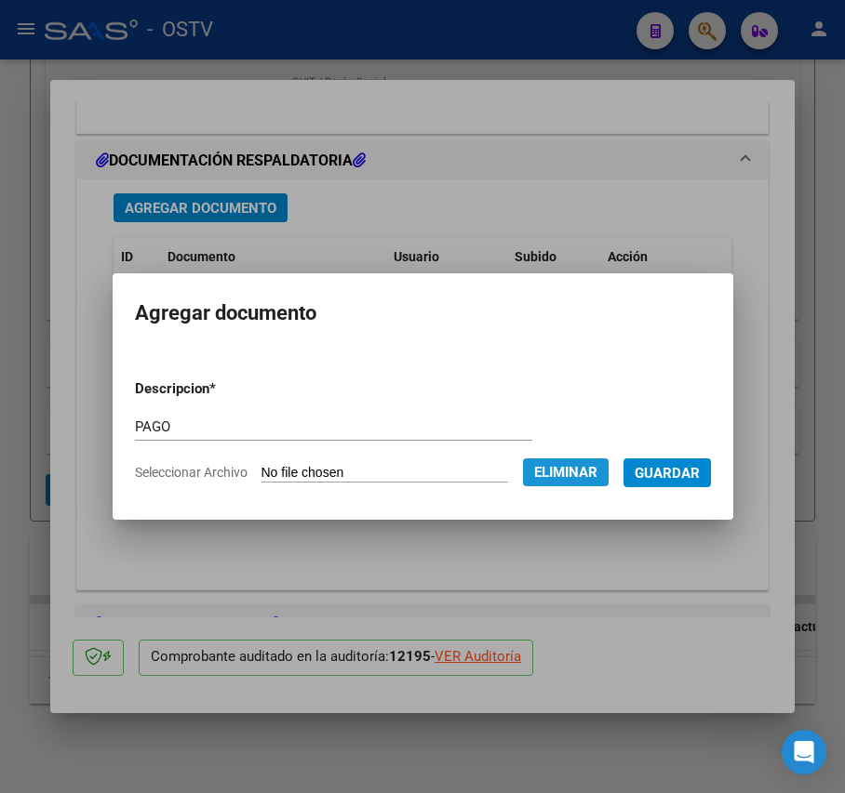
click at [601, 482] on button "Eliminar" at bounding box center [566, 473] width 86 height 28
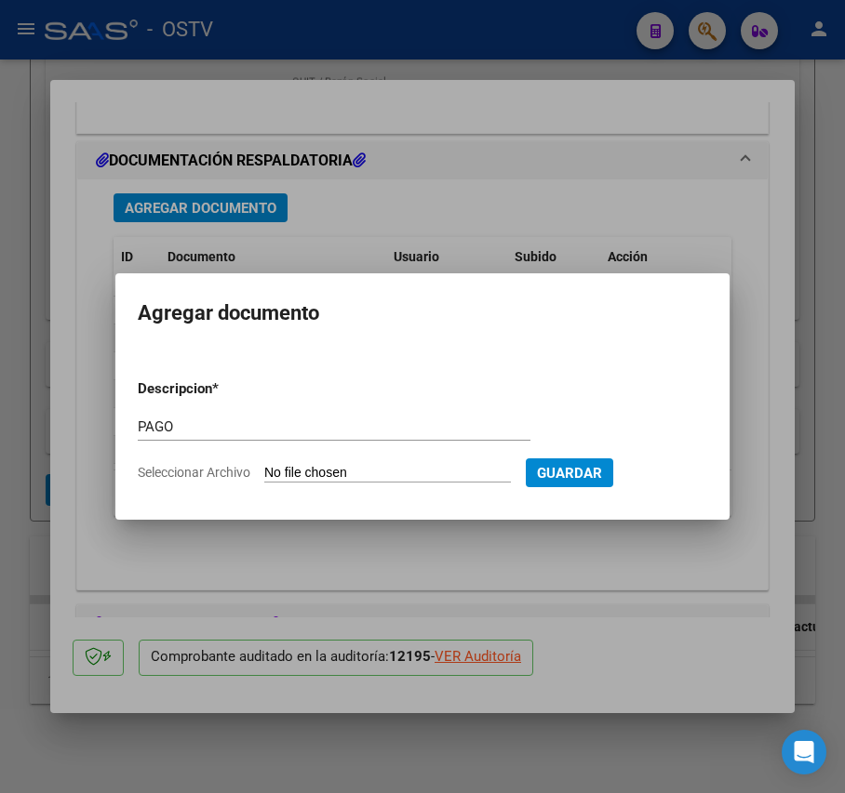
click at [362, 469] on input "Seleccionar Archivo" at bounding box center [387, 474] width 247 height 18
type input "C:\fakepath\Pago OP 57232 Munic Tigre.pdf"
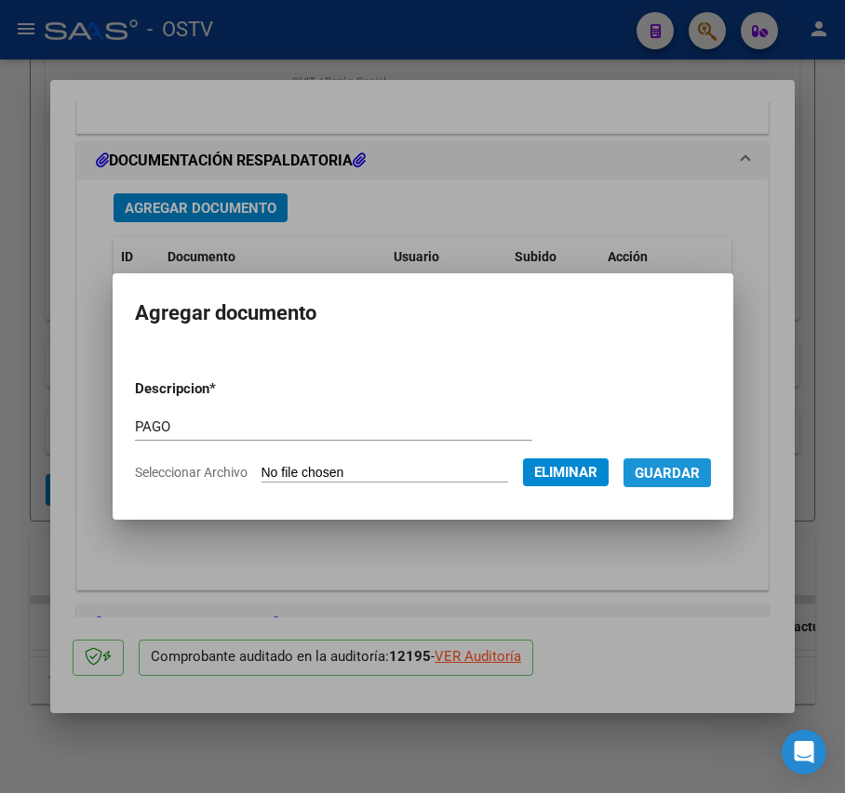
click at [689, 469] on span "Guardar" at bounding box center [666, 473] width 65 height 17
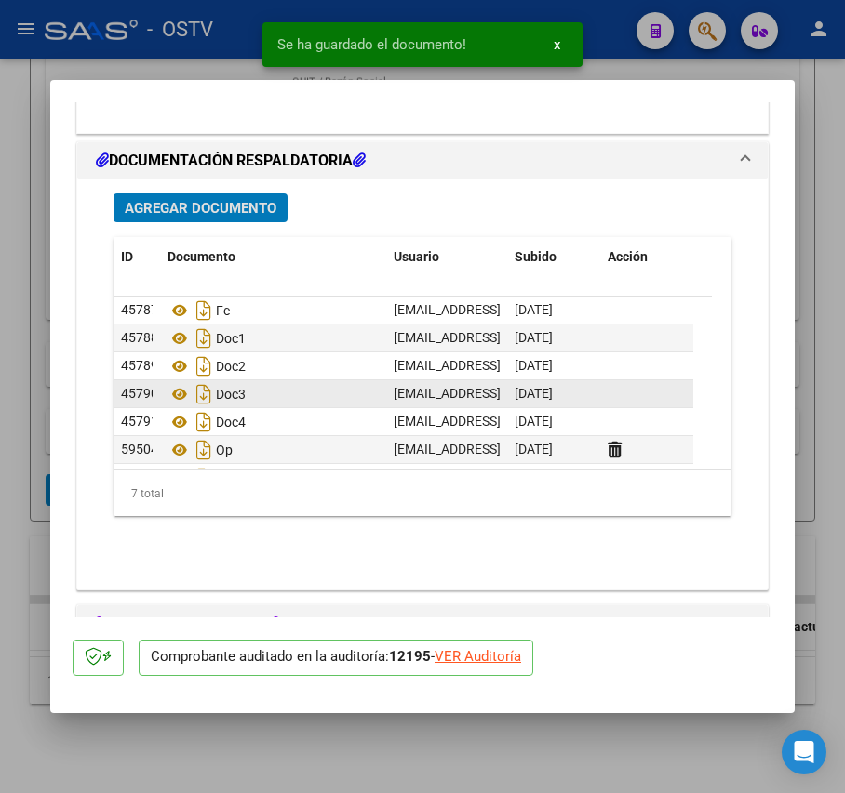
scroll to position [27, 0]
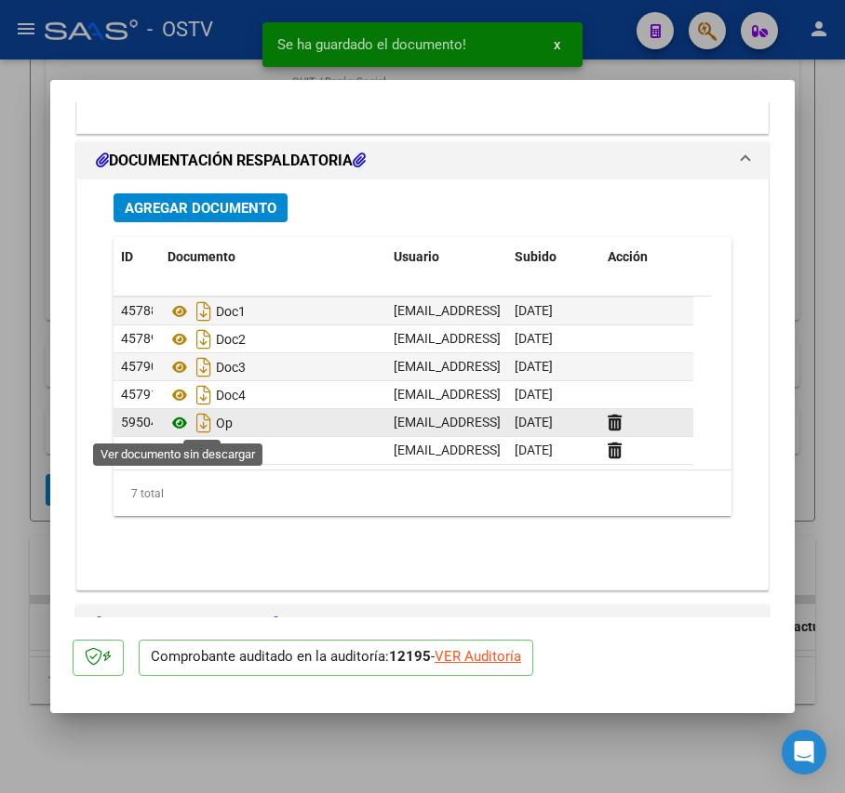
click at [175, 426] on icon at bounding box center [179, 423] width 24 height 22
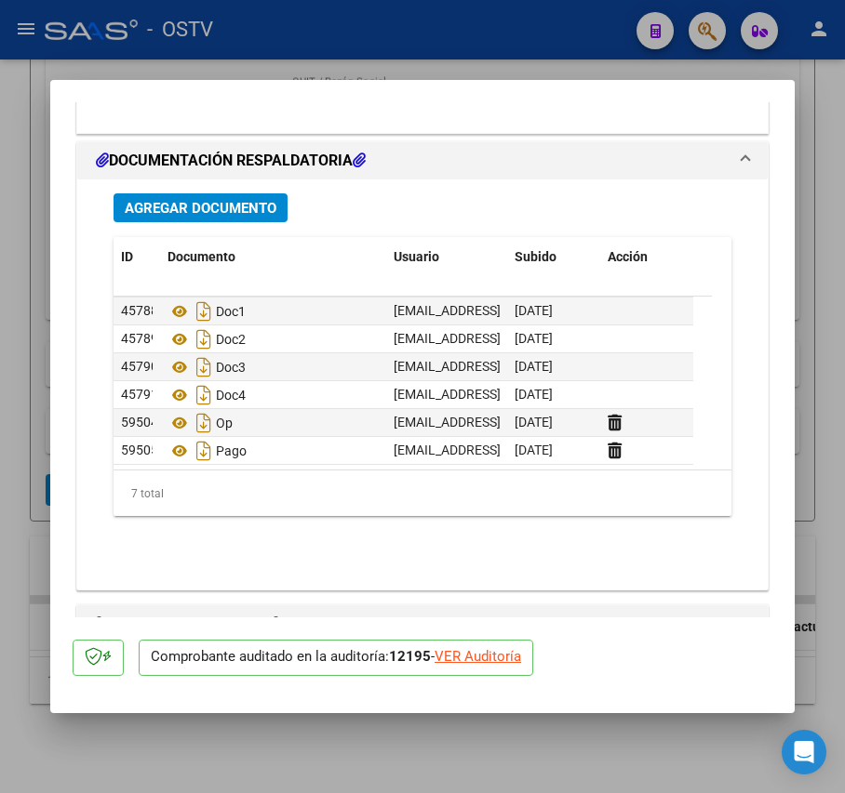
click at [26, 400] on div at bounding box center [422, 396] width 845 height 793
type input "$ 0,00"
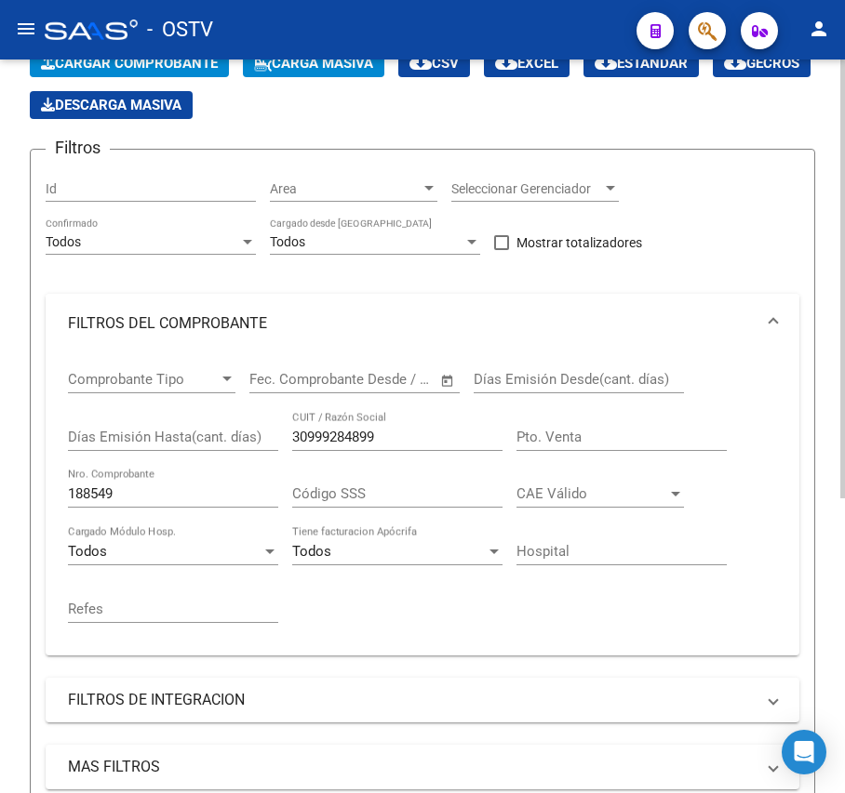
scroll to position [121, 0]
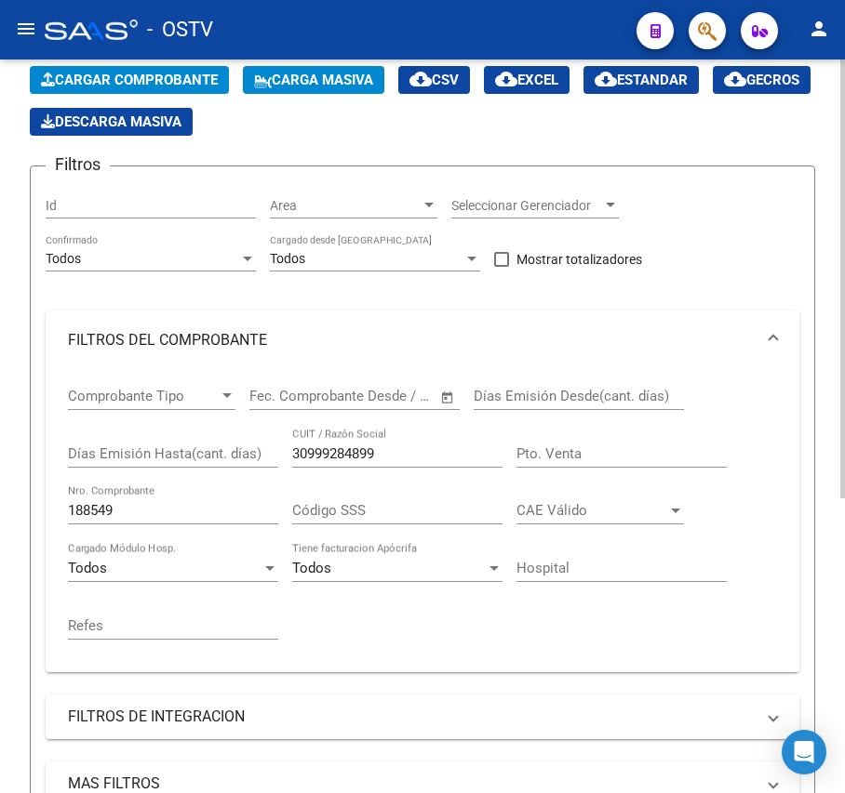
click at [154, 506] on input "188549" at bounding box center [173, 510] width 210 height 17
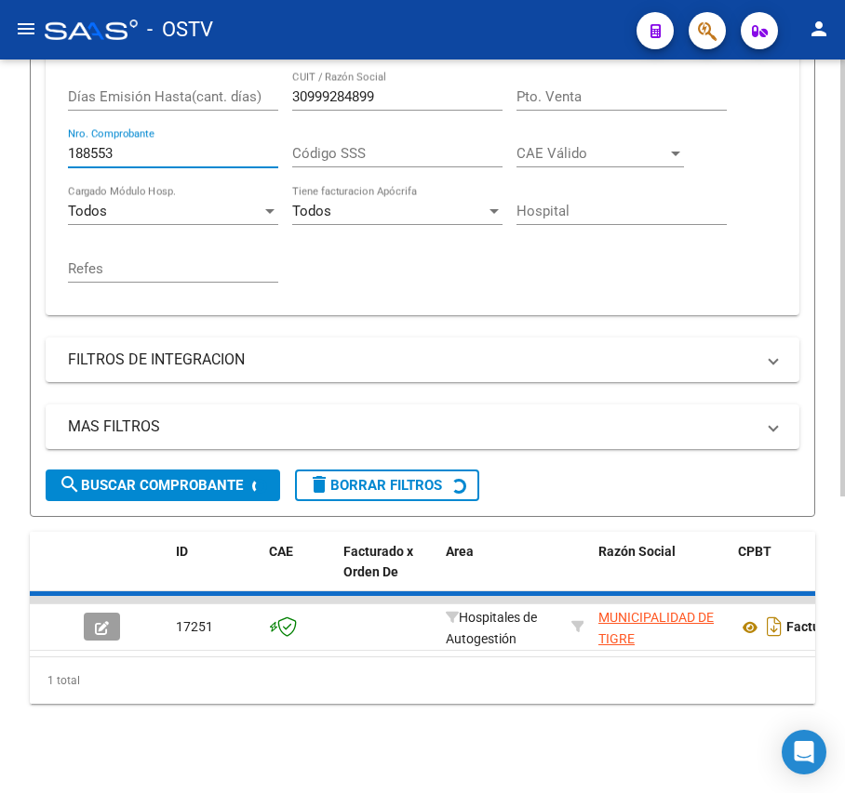
scroll to position [493, 0]
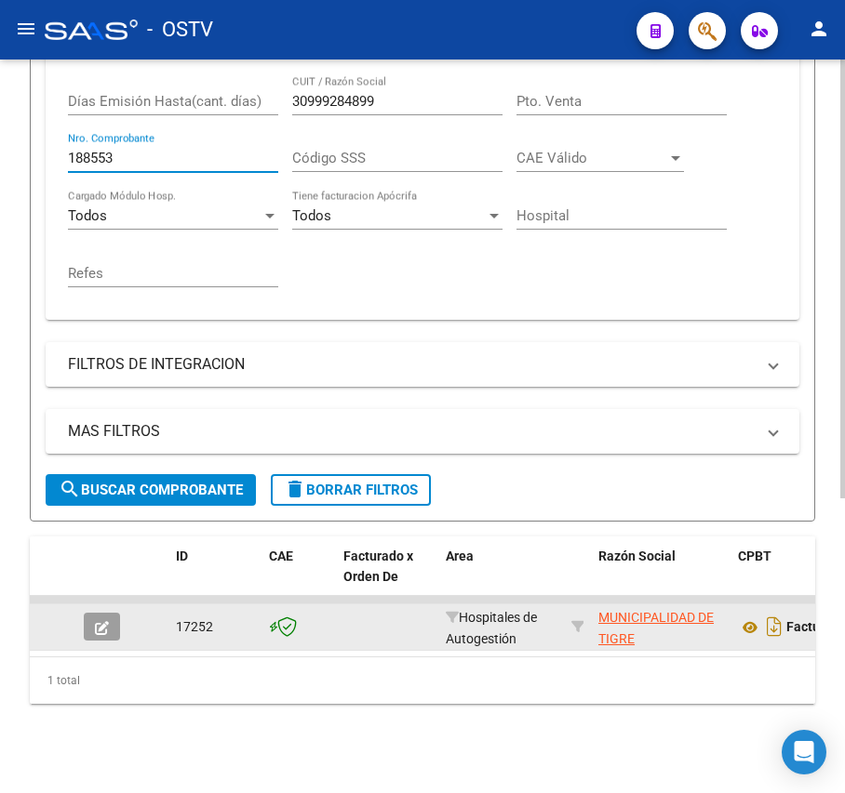
type input "188553"
click at [113, 613] on button "button" at bounding box center [102, 627] width 36 height 28
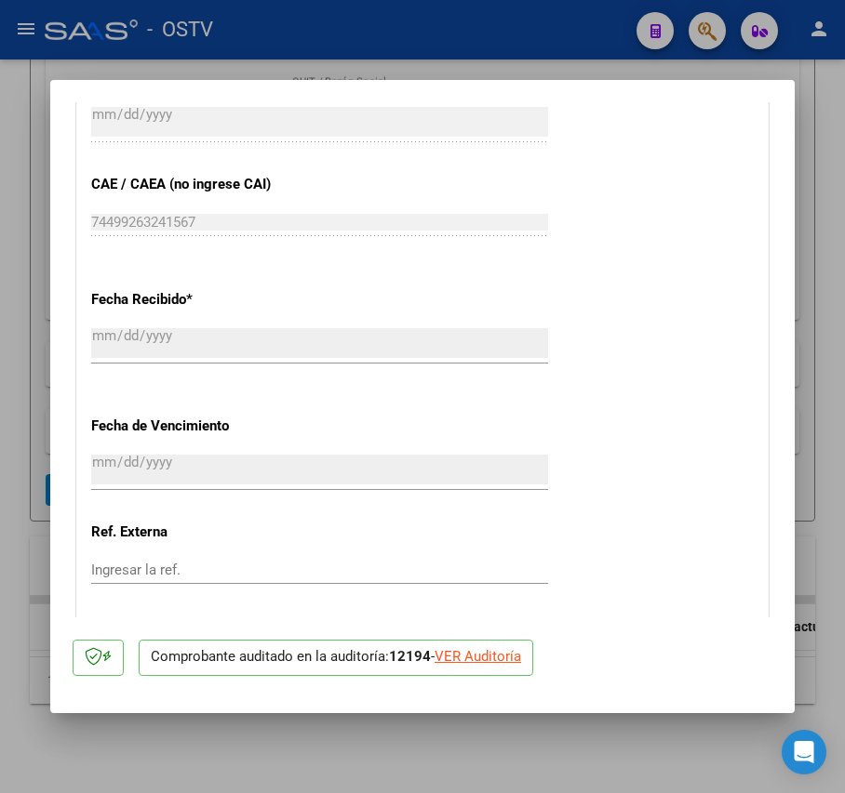
scroll to position [1240, 0]
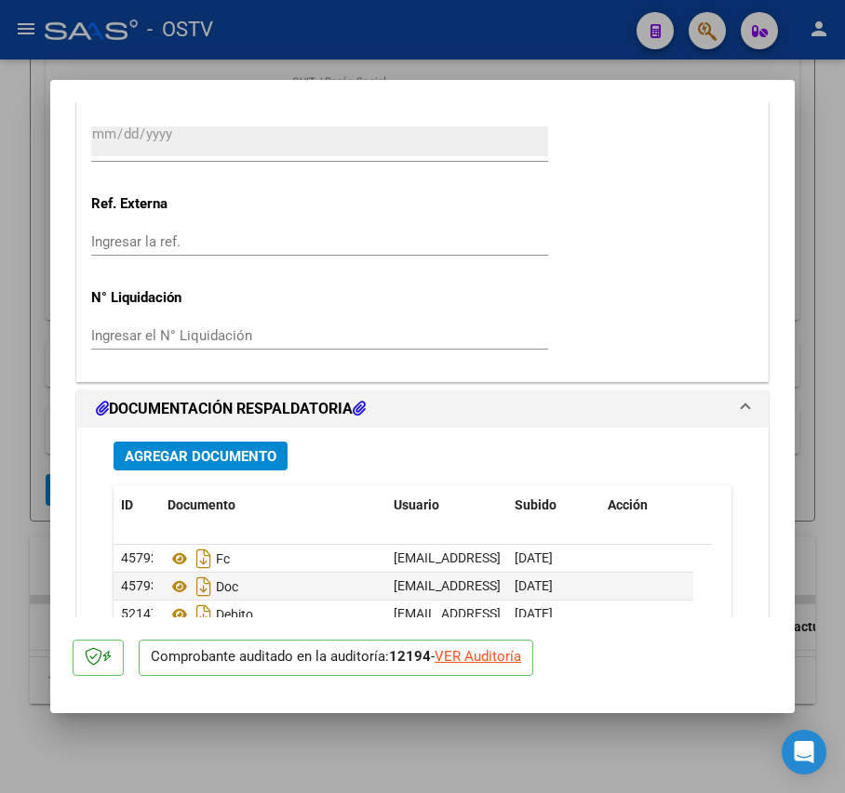
click at [220, 466] on button "Agregar Documento" at bounding box center [200, 456] width 174 height 29
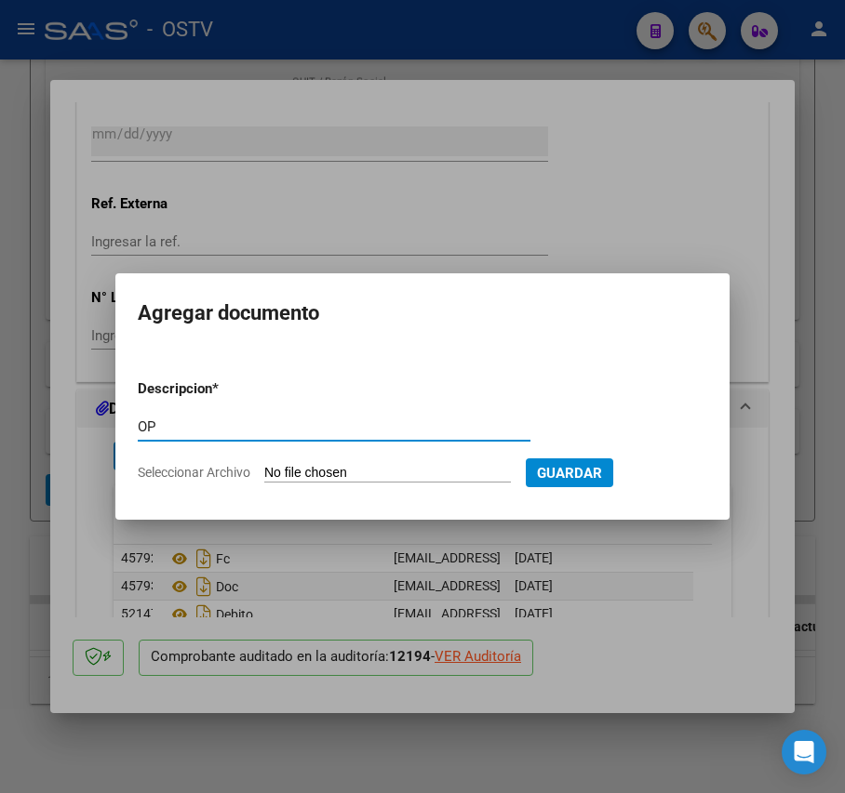
type input "OP"
click at [320, 470] on input "Seleccionar Archivo" at bounding box center [387, 474] width 247 height 18
type input "C:\fakepath\OP 57232 Munic Tigre.pdf"
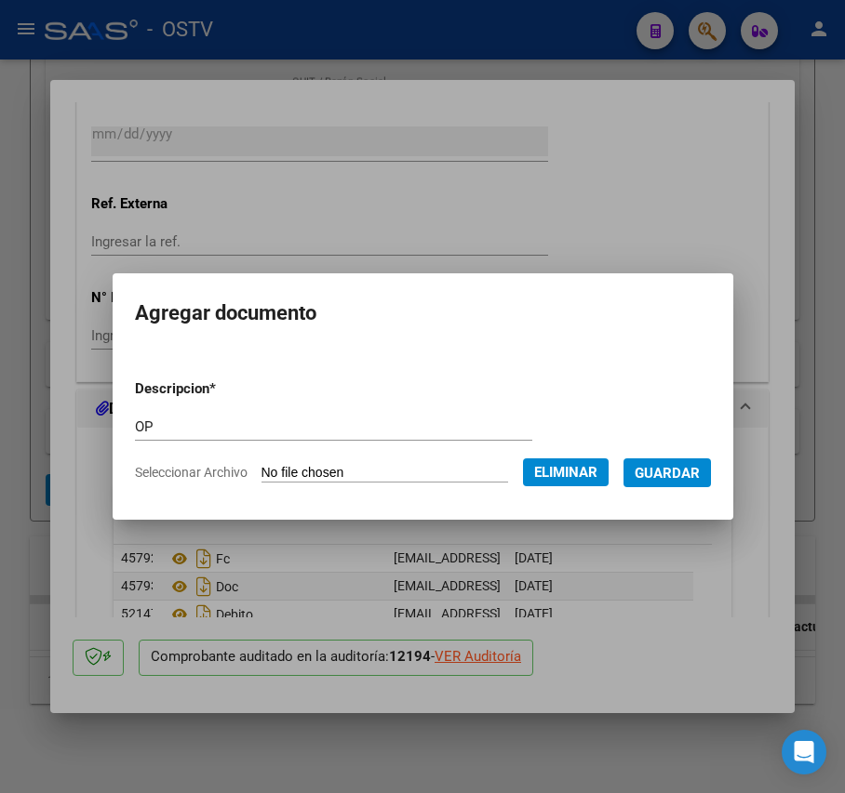
click at [689, 482] on button "Guardar" at bounding box center [666, 473] width 87 height 29
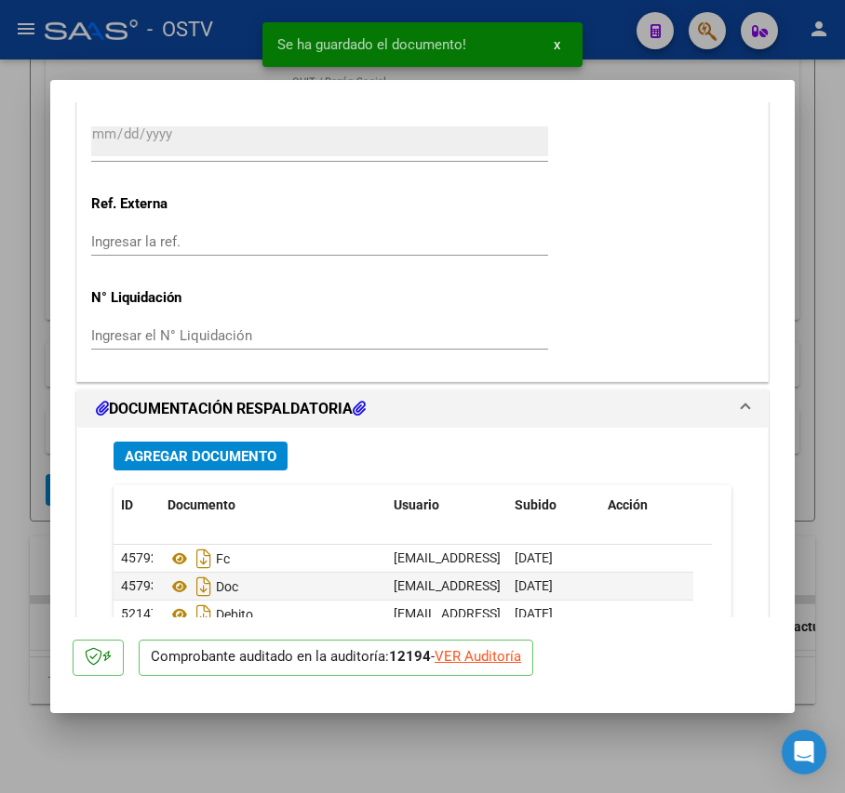
click at [249, 439] on div "Agregar Documento ID Documento Usuario Subido Acción 45792 Fc [EMAIL_ADDRESS][D…" at bounding box center [423, 625] width 646 height 395
click at [250, 445] on button "Agregar Documento" at bounding box center [200, 456] width 174 height 29
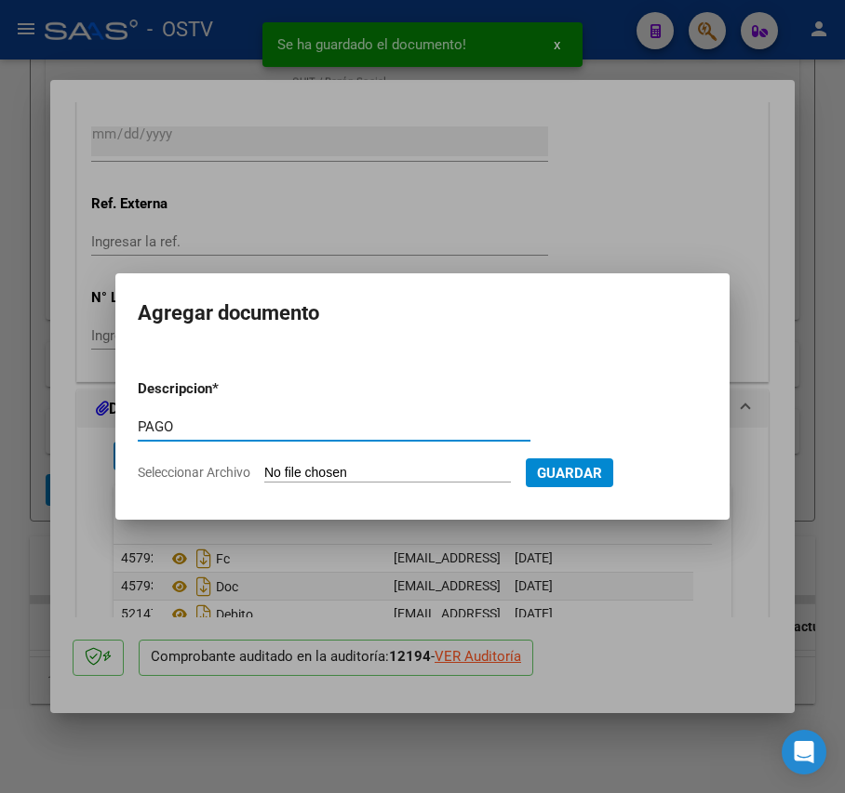
type input "PAGO"
click at [326, 467] on input "Seleccionar Archivo" at bounding box center [387, 474] width 247 height 18
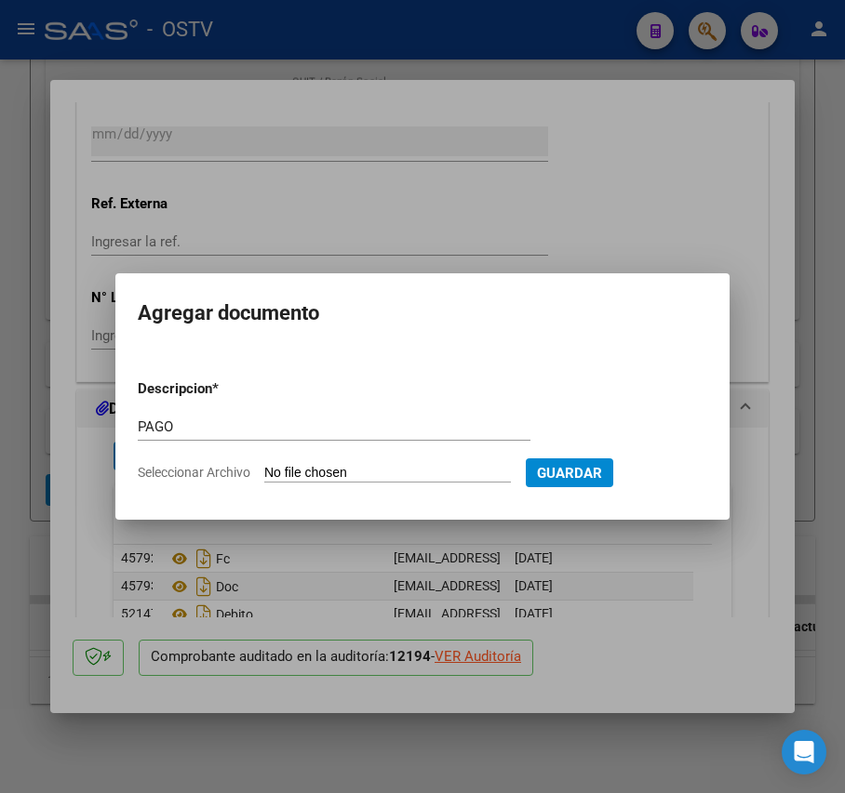
type input "C:\fakepath\Pago OP 57232 Munic Tigre.pdf"
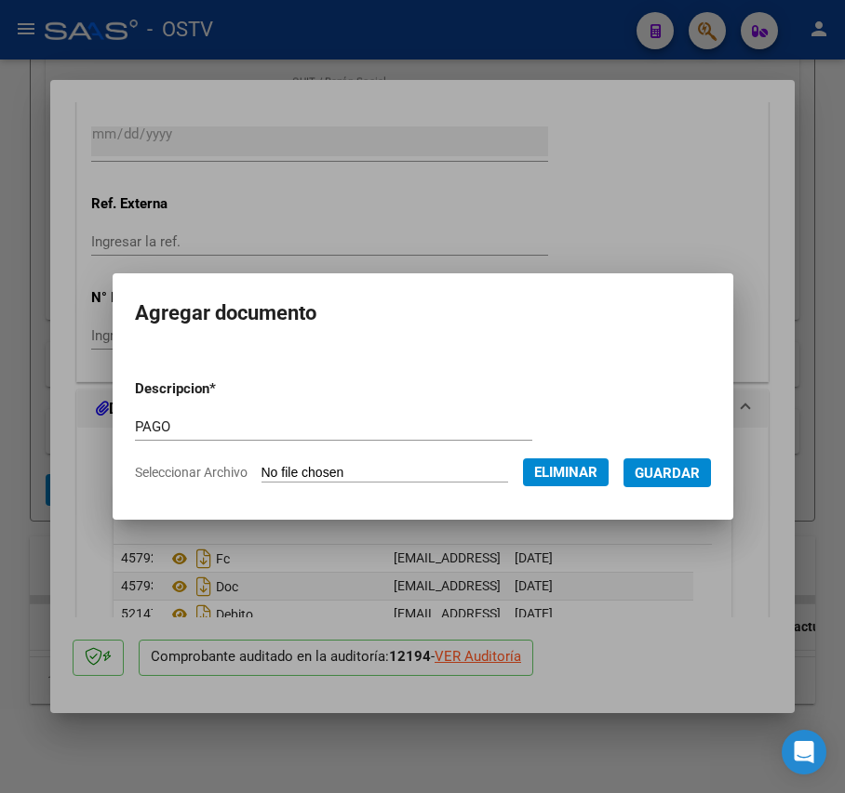
click at [700, 482] on button "Guardar" at bounding box center [666, 473] width 87 height 29
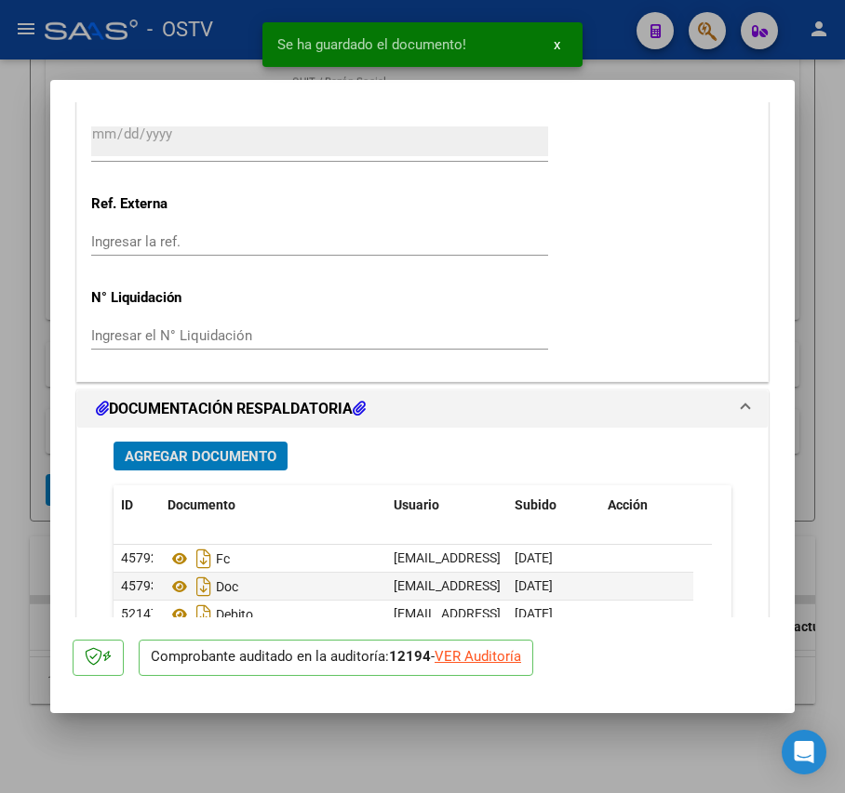
click at [50, 335] on mat-dialog-content "COMPROBANTE VER COMPROBANTE ESTADO: Auditoría liquidada en período 202506 DATOS…" at bounding box center [422, 359] width 744 height 515
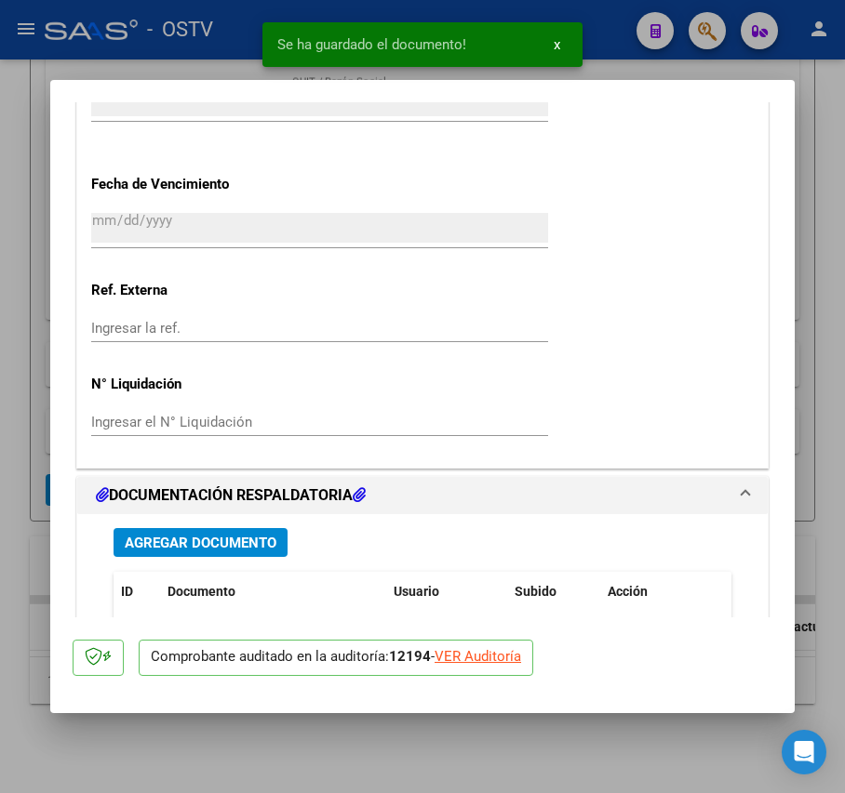
scroll to position [1116, 0]
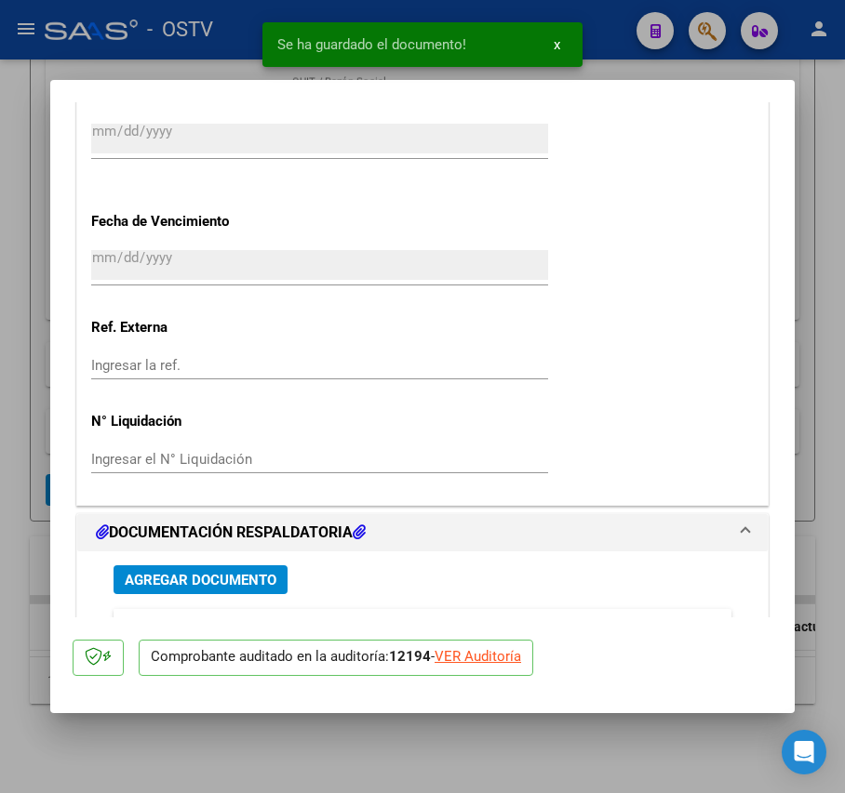
click at [30, 331] on div at bounding box center [422, 396] width 845 height 793
type input "$ 0,00"
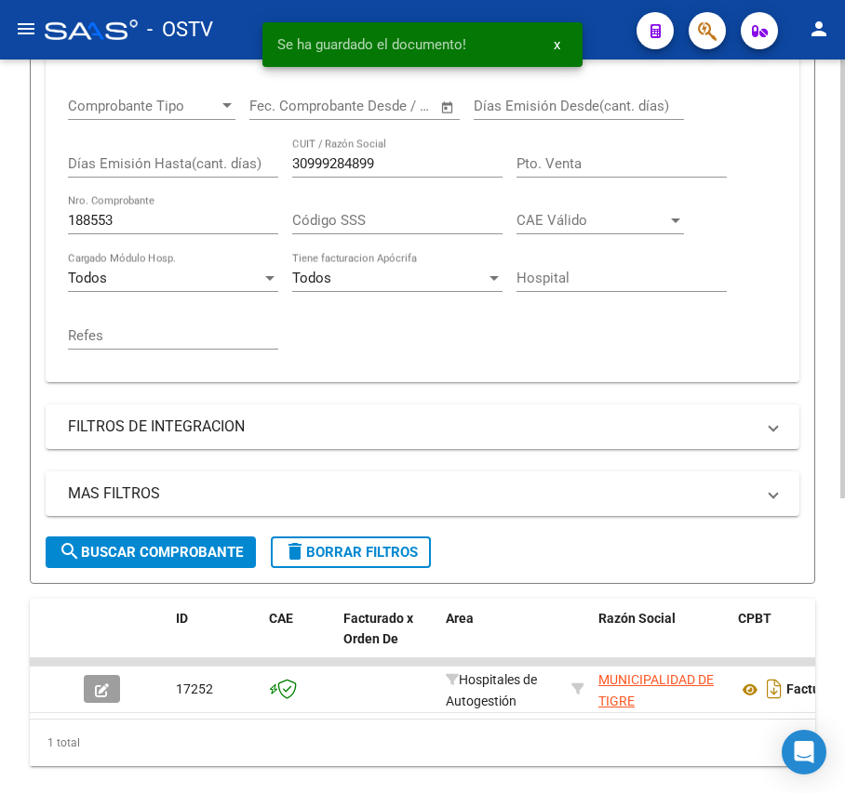
scroll to position [369, 0]
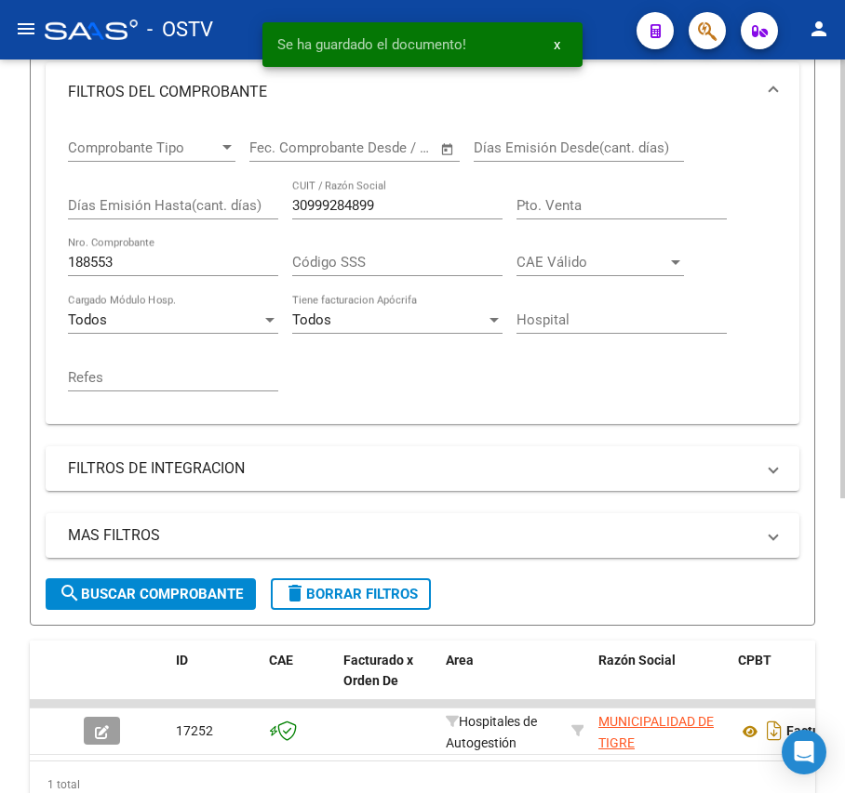
click at [157, 269] on input "188553" at bounding box center [173, 262] width 210 height 17
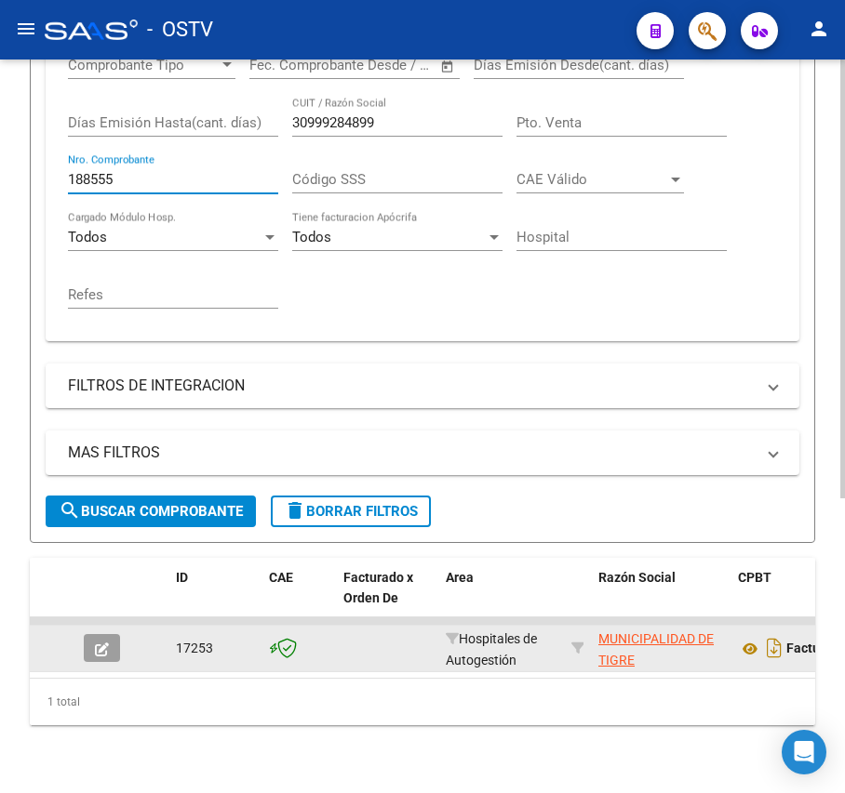
scroll to position [493, 0]
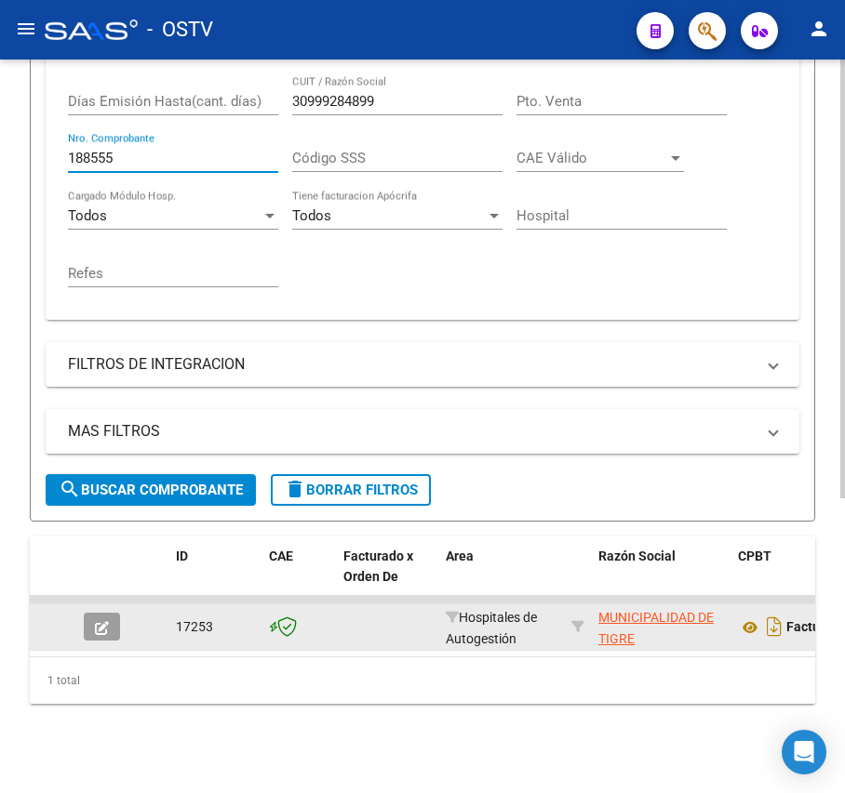
type input "188555"
click at [99, 621] on icon "button" at bounding box center [102, 628] width 14 height 14
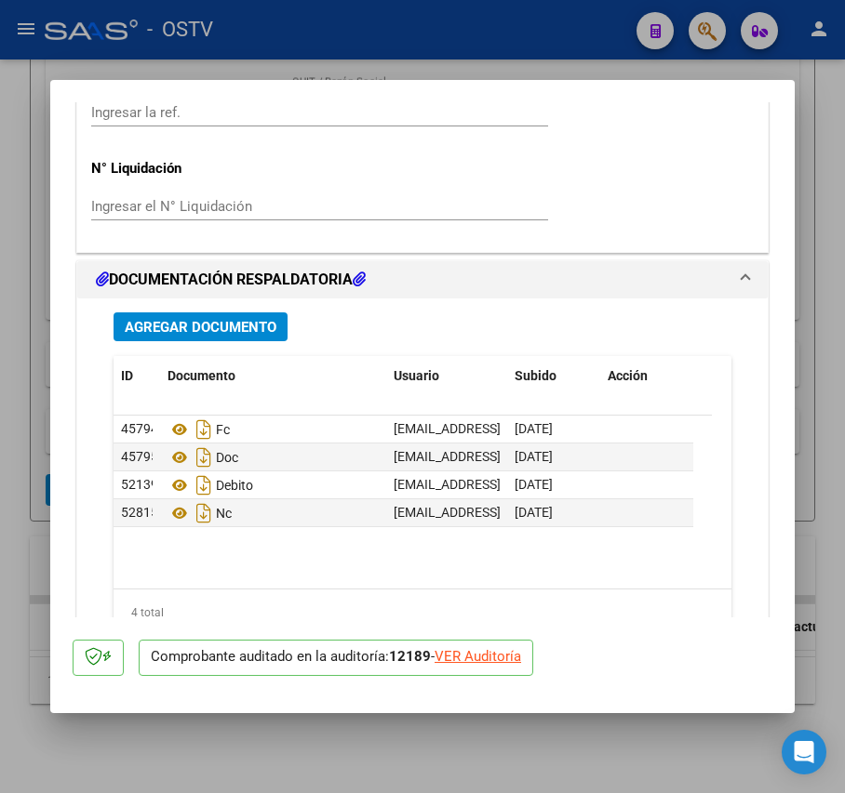
scroll to position [1488, 0]
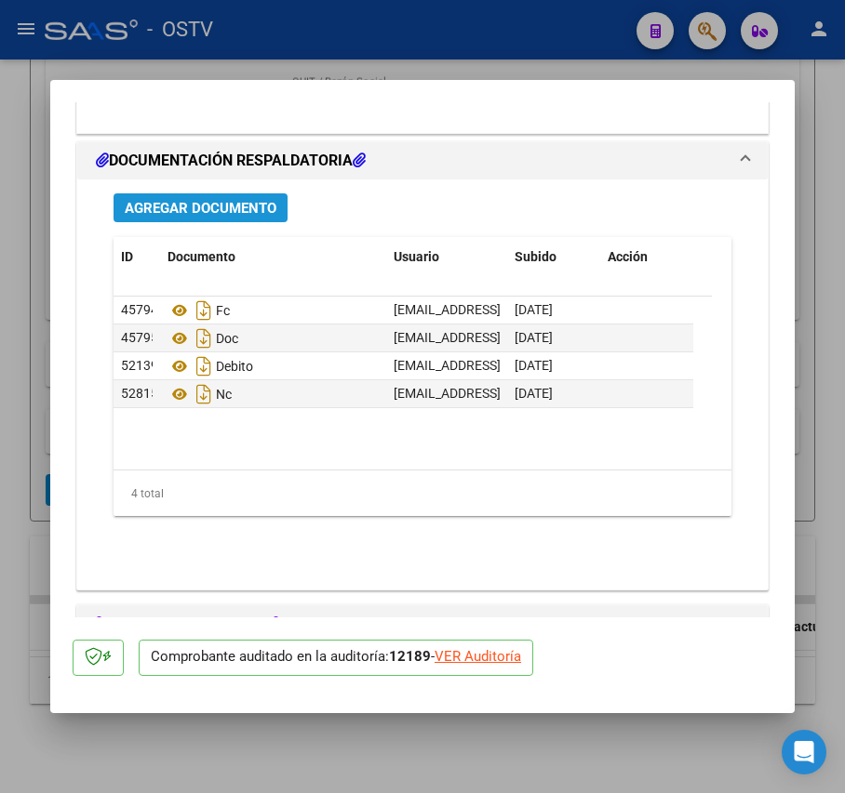
click at [246, 220] on button "Agregar Documento" at bounding box center [200, 207] width 174 height 29
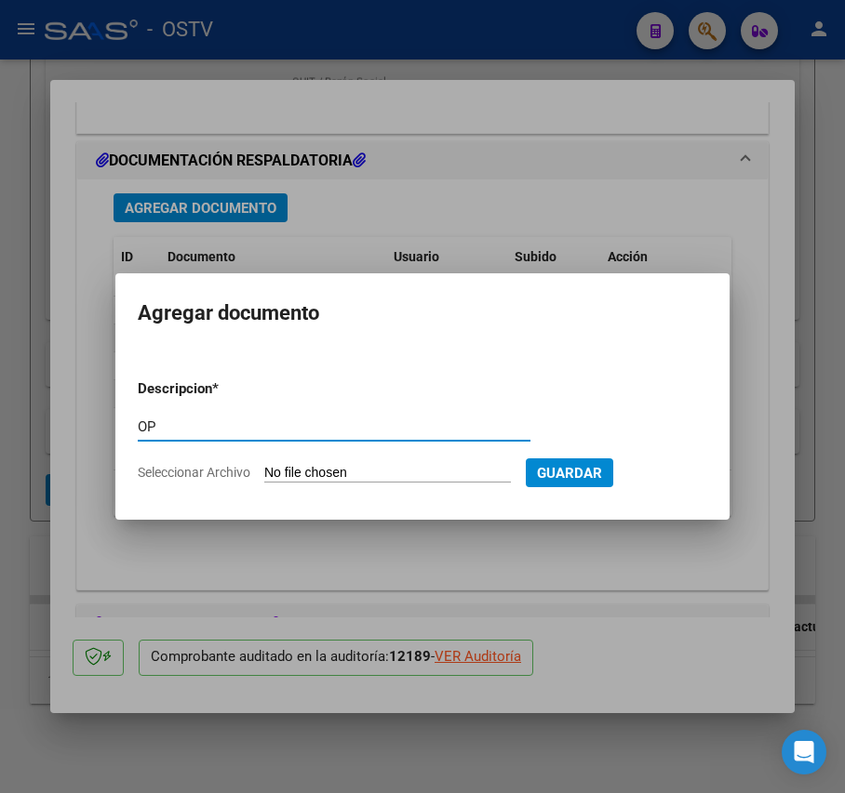
type input "OP"
click at [333, 467] on input "Seleccionar Archivo" at bounding box center [387, 474] width 247 height 18
type input "C:\fakepath\OP 57232 Munic Tigre.pdf"
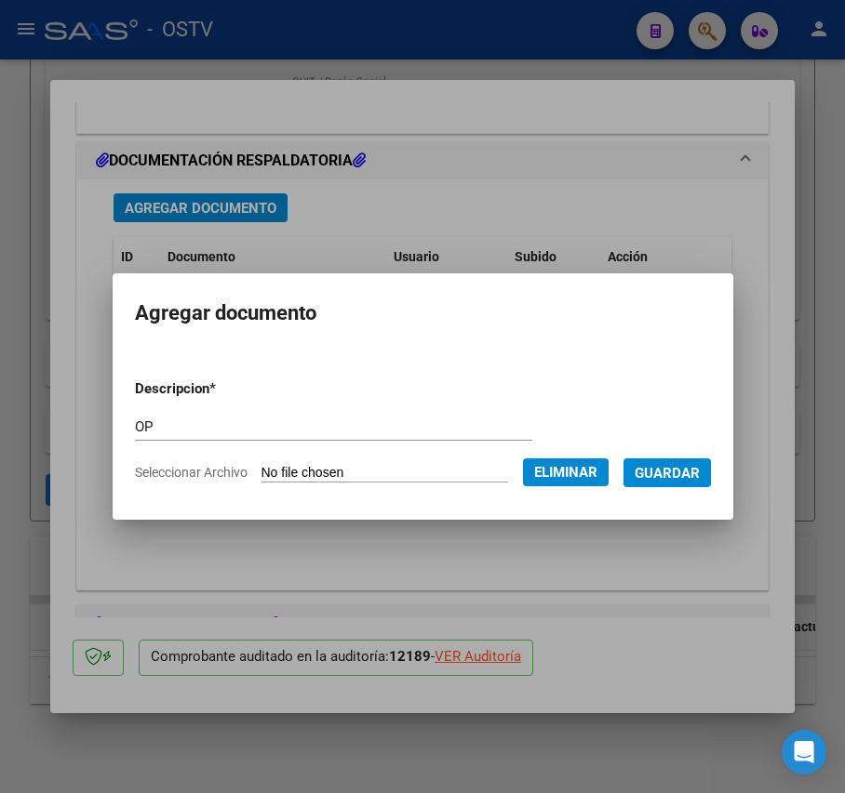
click at [700, 467] on span "Guardar" at bounding box center [666, 473] width 65 height 17
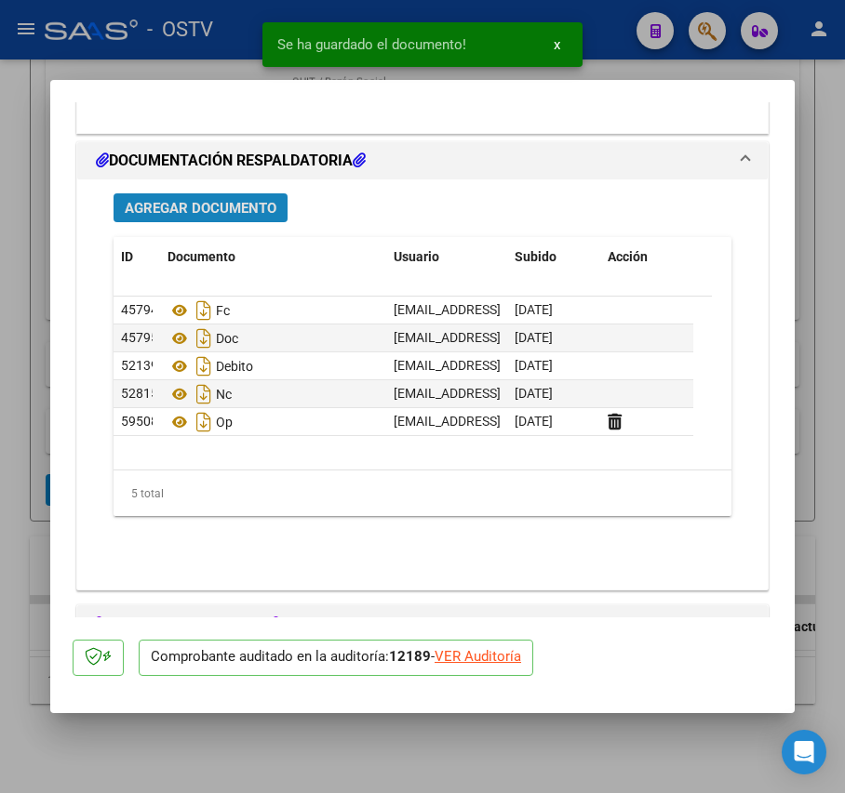
click at [191, 205] on span "Agregar Documento" at bounding box center [201, 208] width 152 height 17
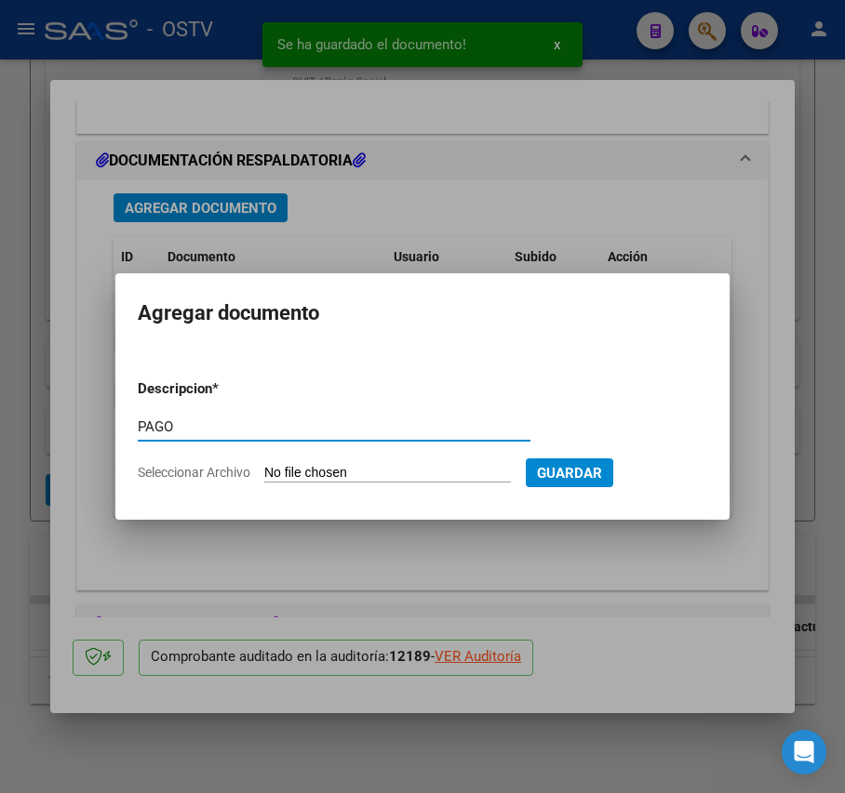
type input "PAGO"
click at [318, 473] on input "Seleccionar Archivo" at bounding box center [387, 474] width 247 height 18
type input "C:\fakepath\Pago OP 57232 Munic Tigre.pdf"
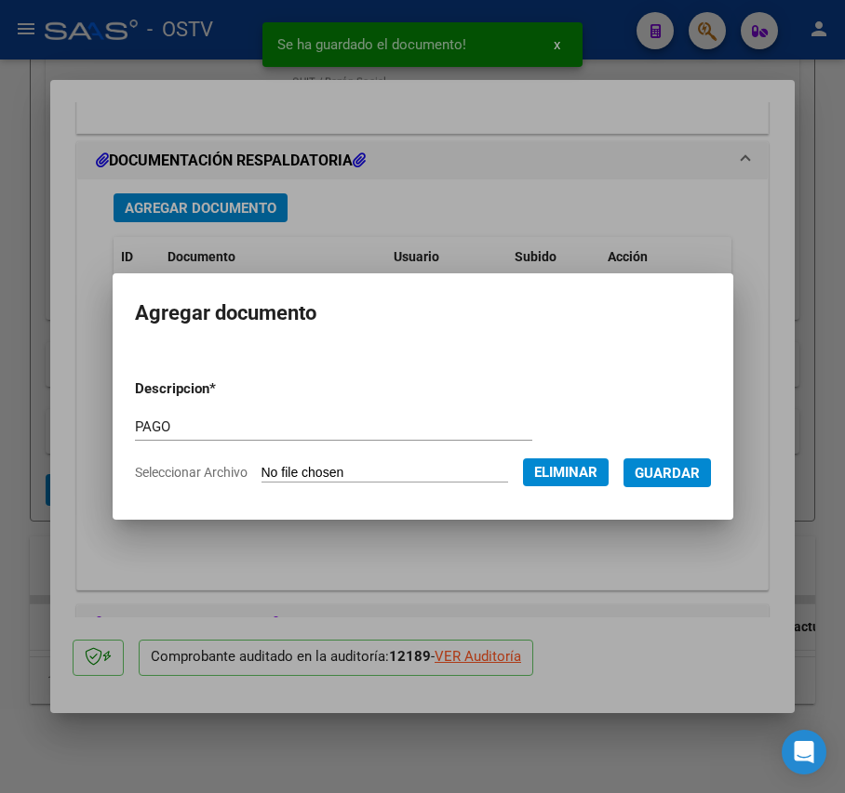
click at [709, 459] on button "Guardar" at bounding box center [666, 473] width 87 height 29
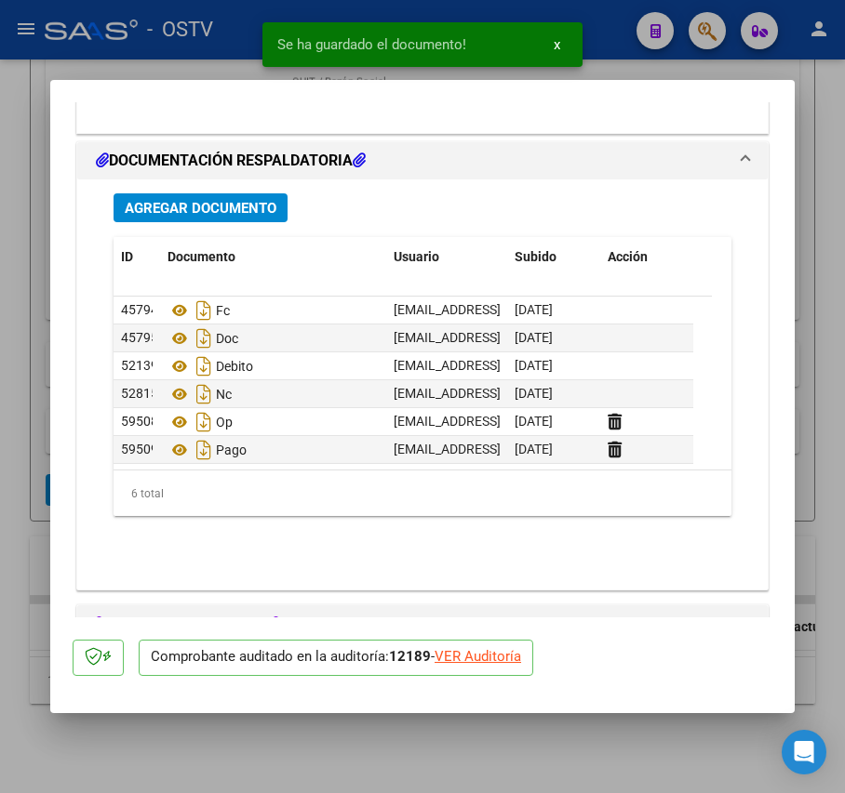
click at [20, 433] on div at bounding box center [422, 396] width 845 height 793
type input "$ 0,00"
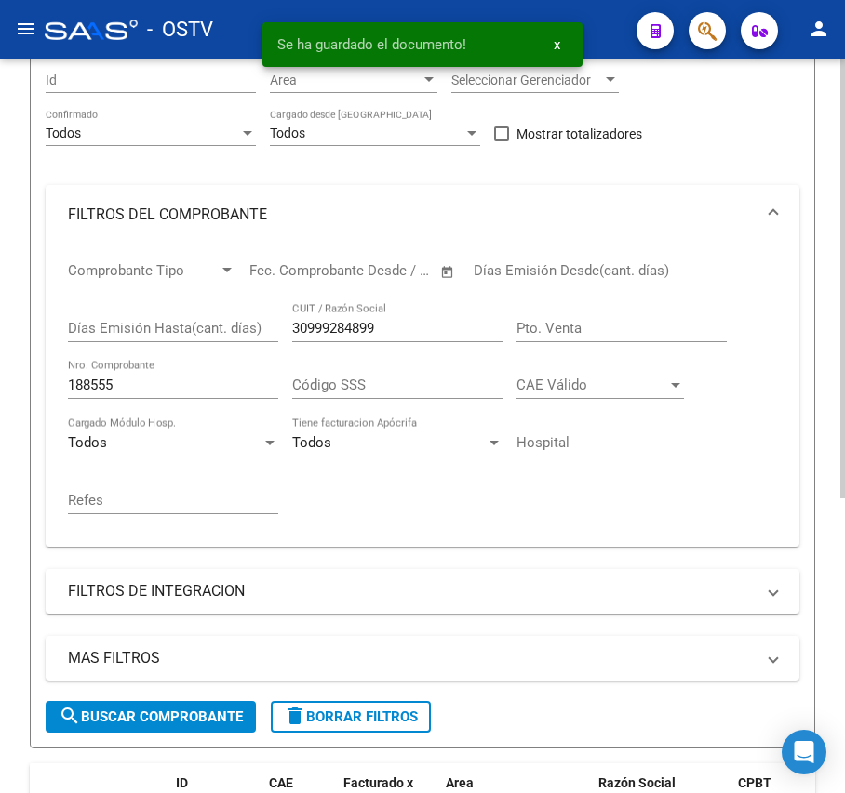
scroll to position [246, 0]
click at [153, 391] on input "188555" at bounding box center [173, 386] width 210 height 17
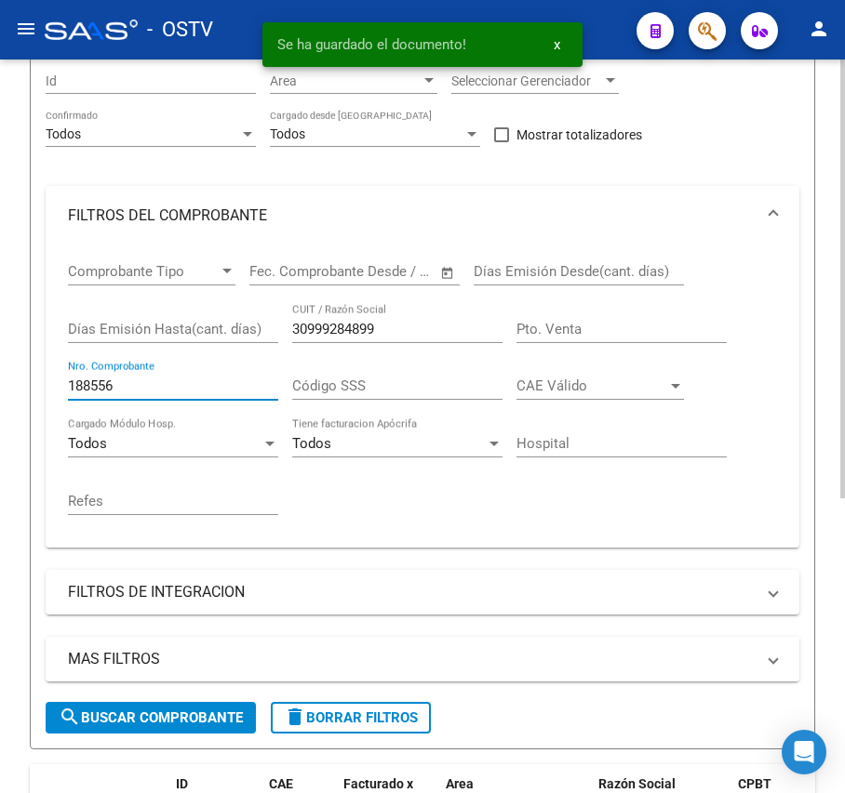
scroll to position [369, 0]
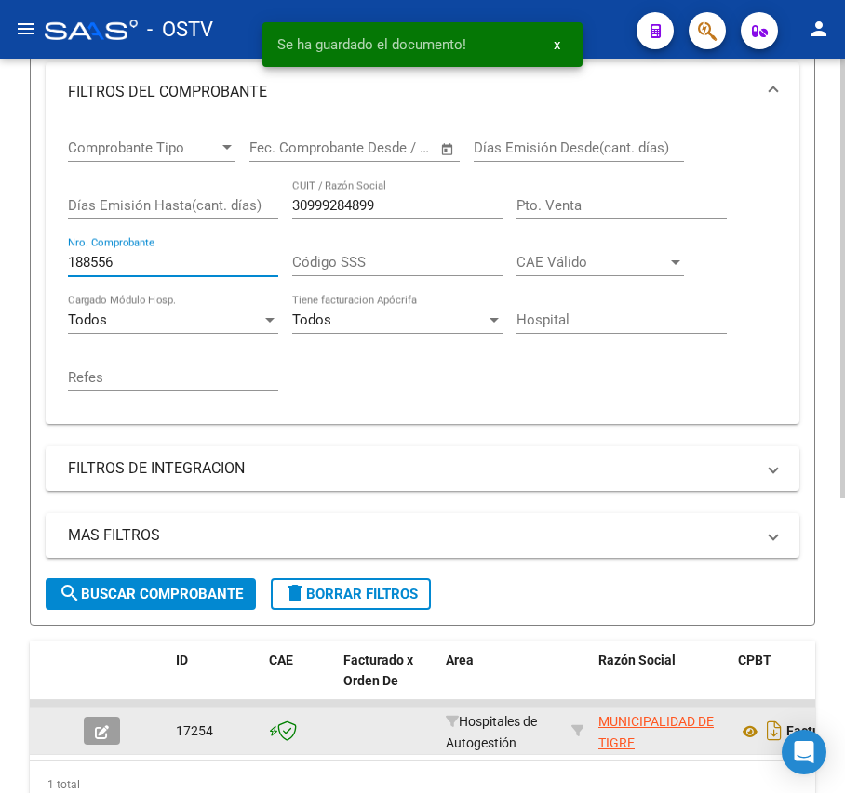
type input "188556"
click at [106, 735] on icon "button" at bounding box center [102, 733] width 14 height 14
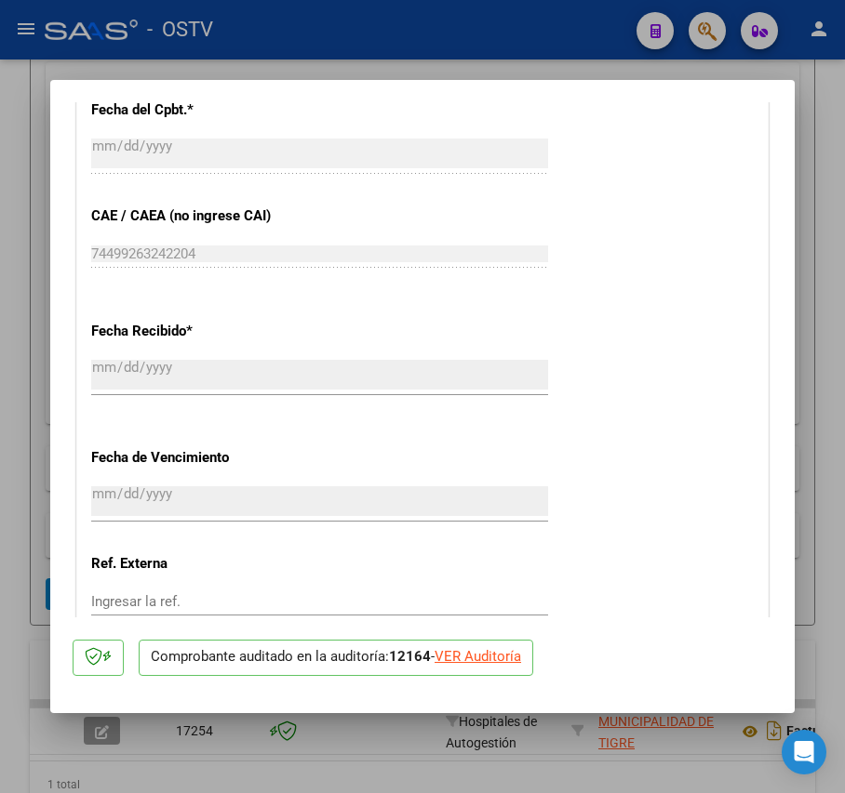
scroll to position [1274, 0]
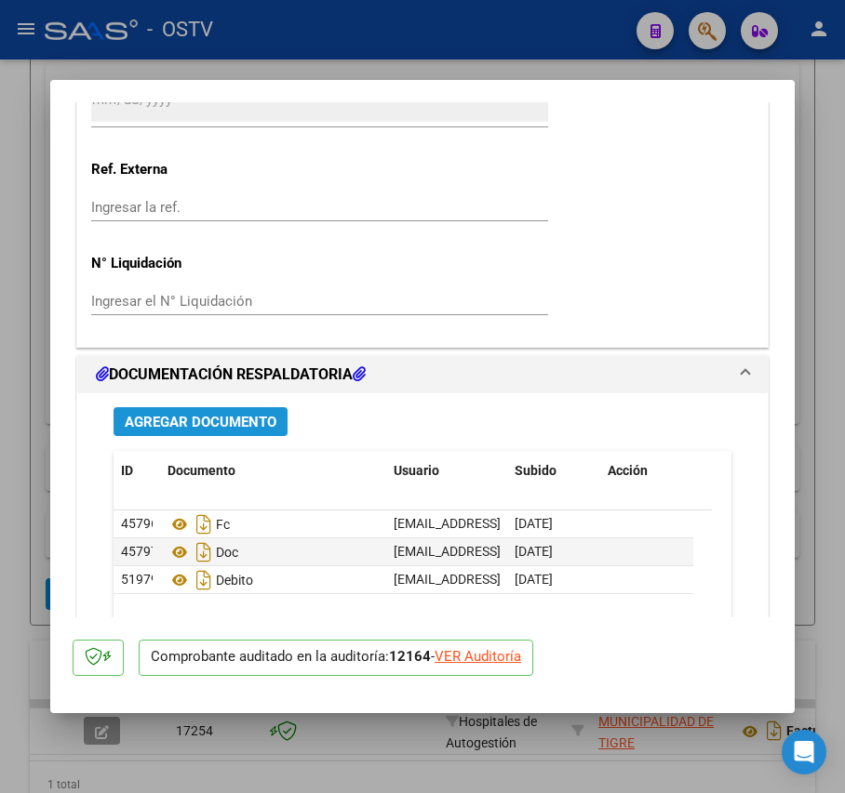
click at [251, 426] on span "Agregar Documento" at bounding box center [201, 422] width 152 height 17
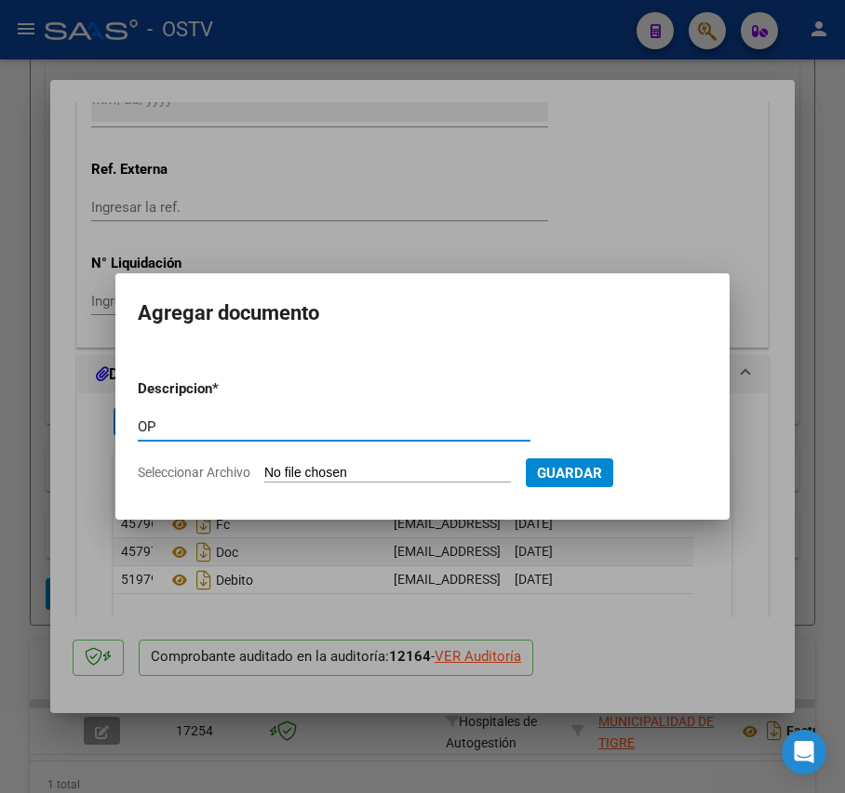
type input "OP"
click at [328, 469] on input "Seleccionar Archivo" at bounding box center [387, 474] width 247 height 18
type input "C:\fakepath\OP 57232 Munic Tigre.pdf"
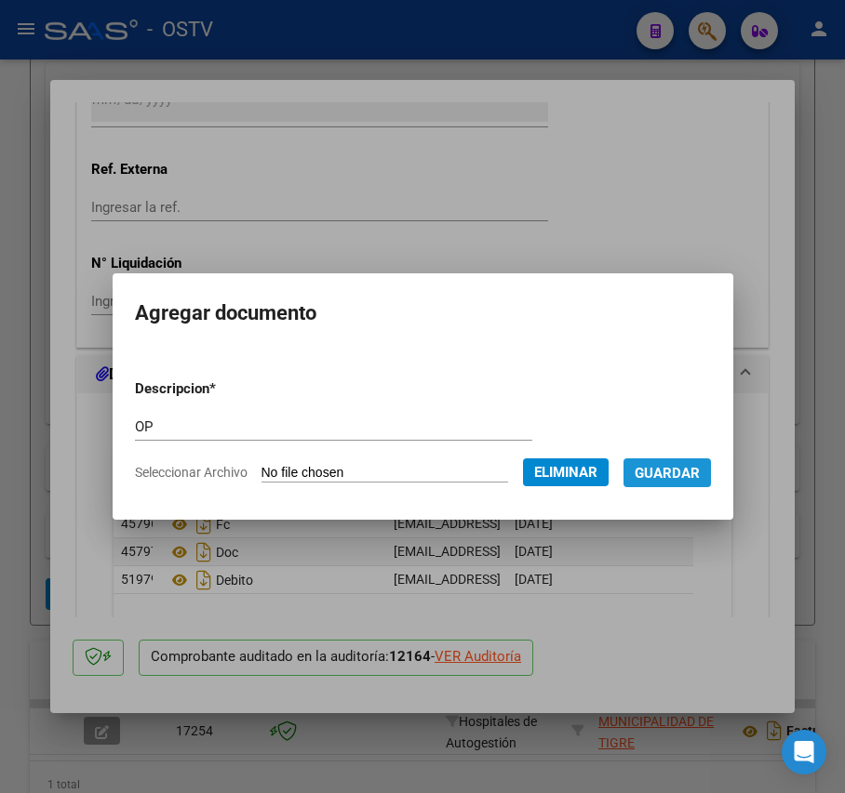
click at [700, 476] on span "Guardar" at bounding box center [666, 473] width 65 height 17
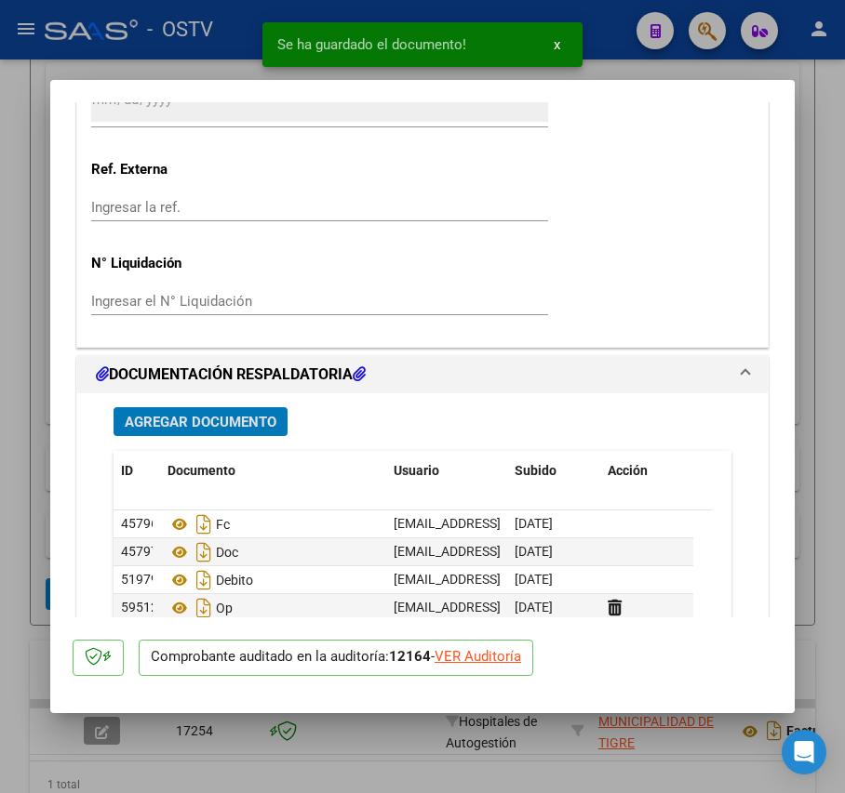
click at [246, 409] on button "Agregar Documento" at bounding box center [200, 421] width 174 height 29
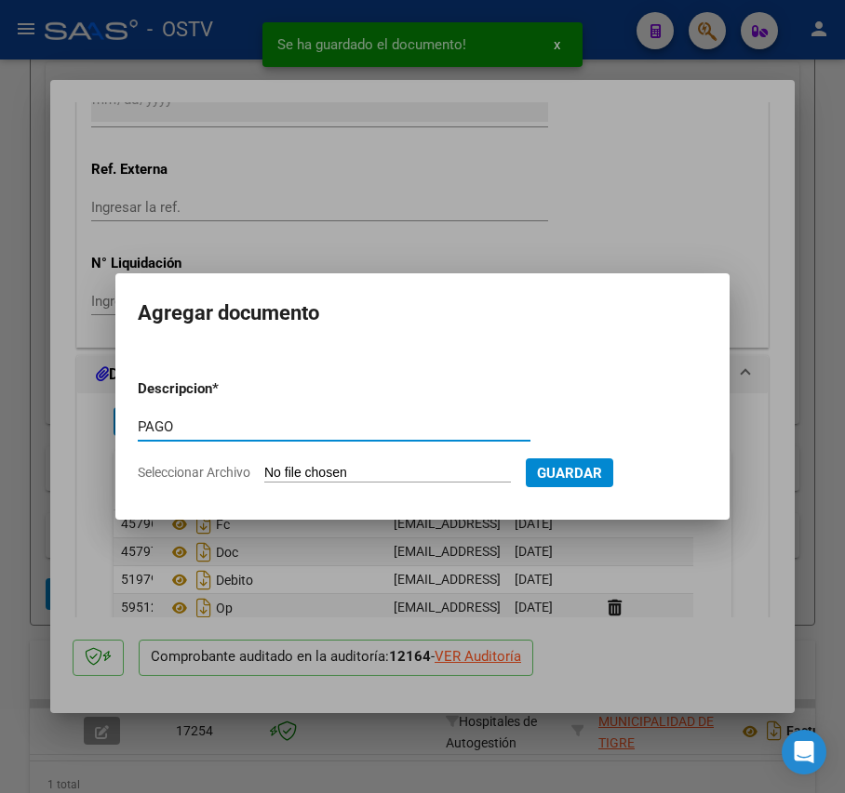
type input "PAGO"
click at [367, 466] on input "Seleccionar Archivo" at bounding box center [387, 474] width 247 height 18
type input "C:\fakepath\Pago OP 57232 Munic Tigre.pdf"
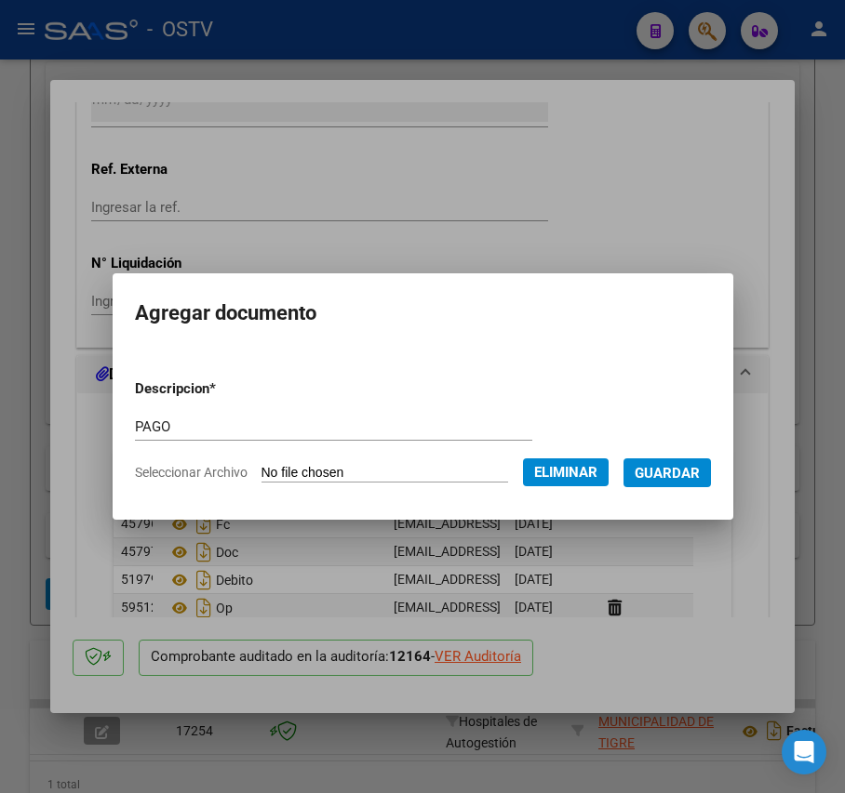
click at [690, 471] on span "Guardar" at bounding box center [666, 473] width 65 height 17
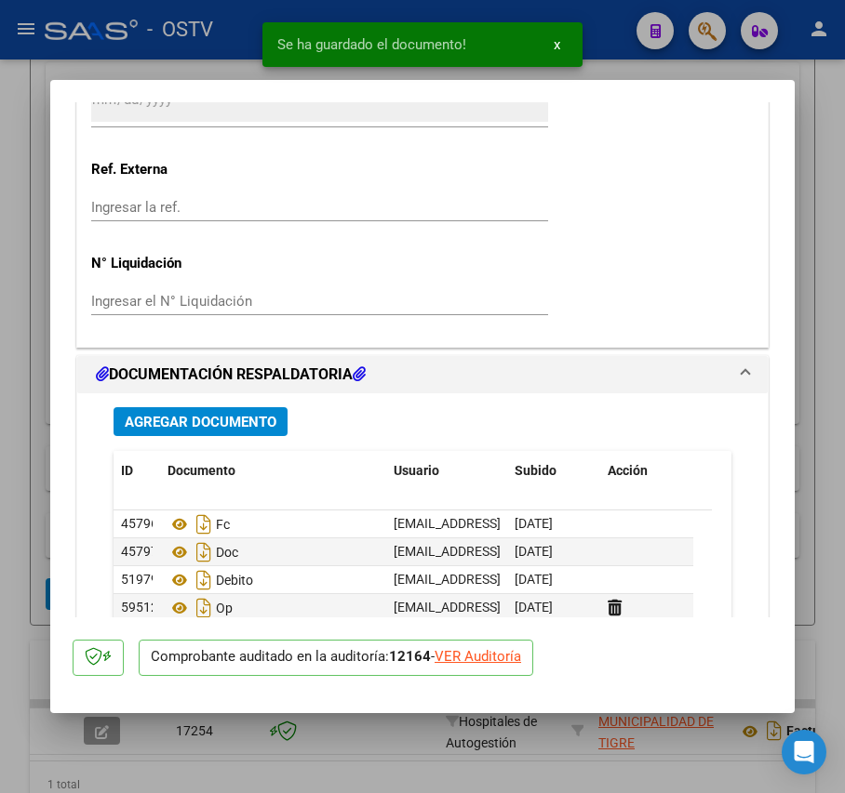
click at [38, 420] on div at bounding box center [422, 396] width 845 height 793
type input "$ 0,00"
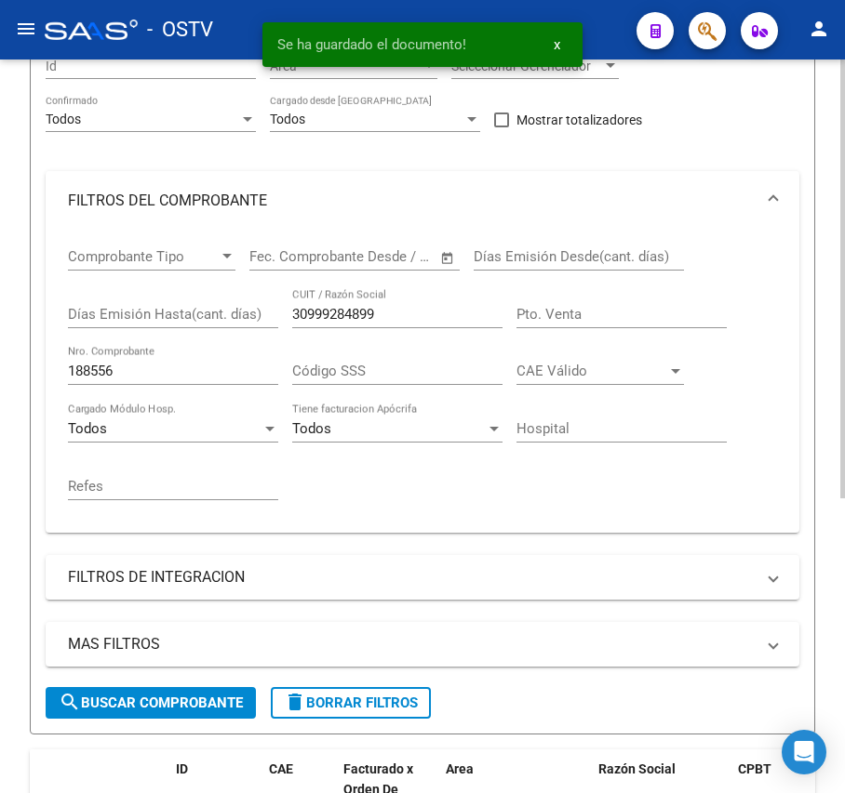
scroll to position [121, 0]
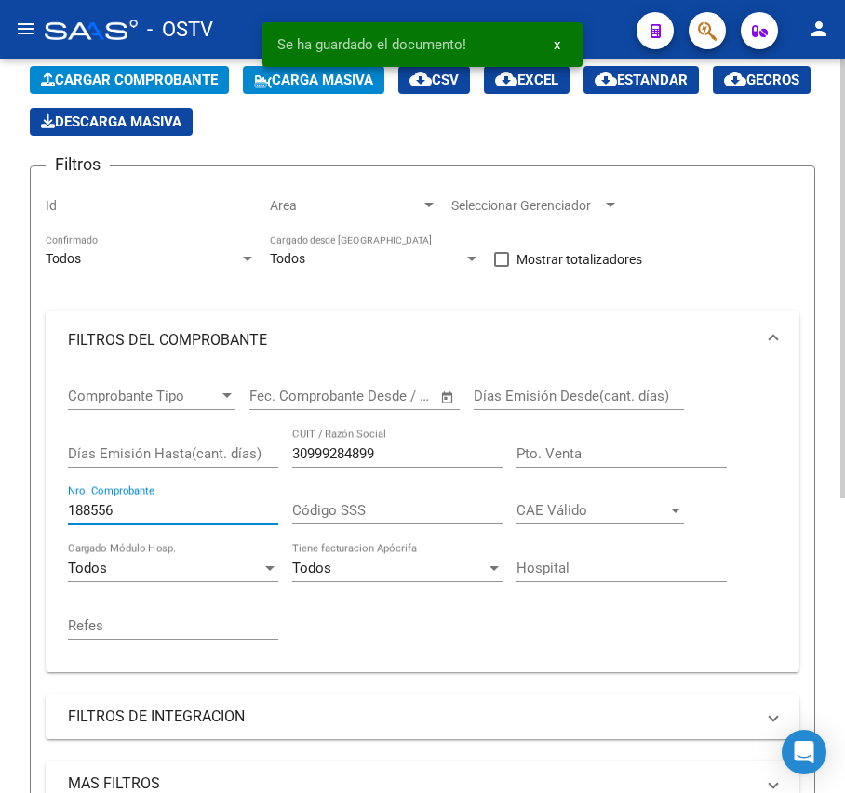
click at [173, 510] on input "188556" at bounding box center [173, 510] width 210 height 17
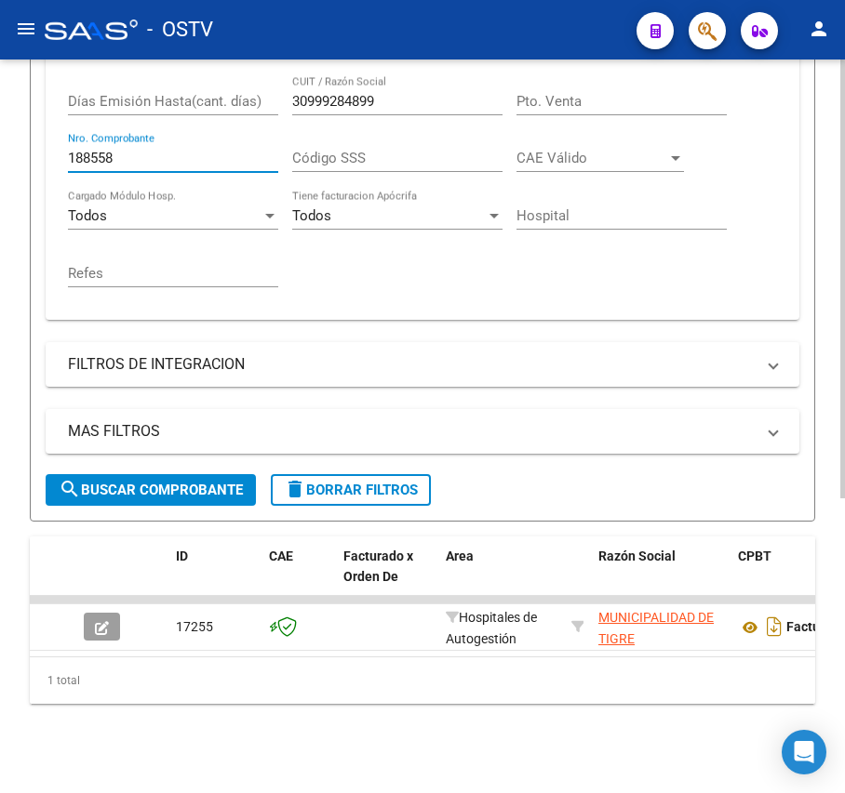
scroll to position [493, 0]
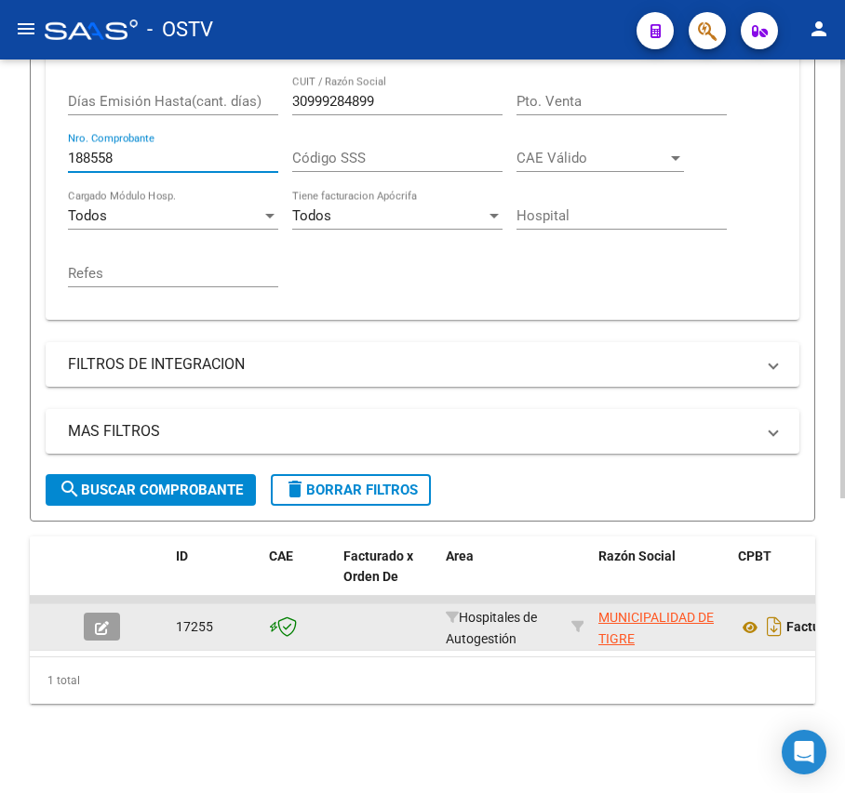
type input "188558"
click at [113, 613] on button "button" at bounding box center [102, 627] width 36 height 28
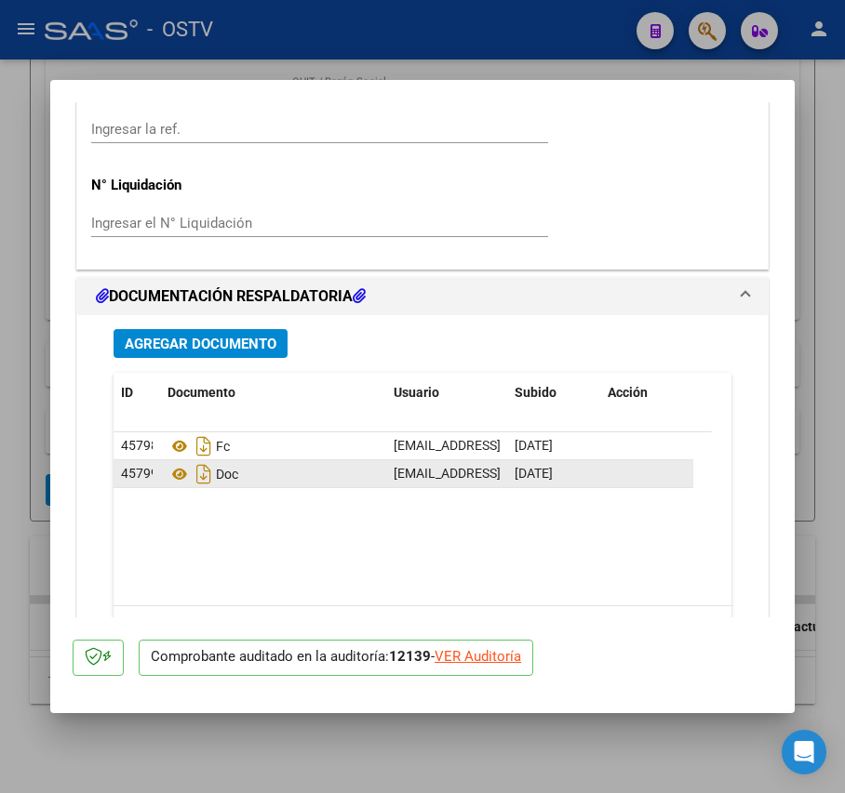
scroll to position [1364, 0]
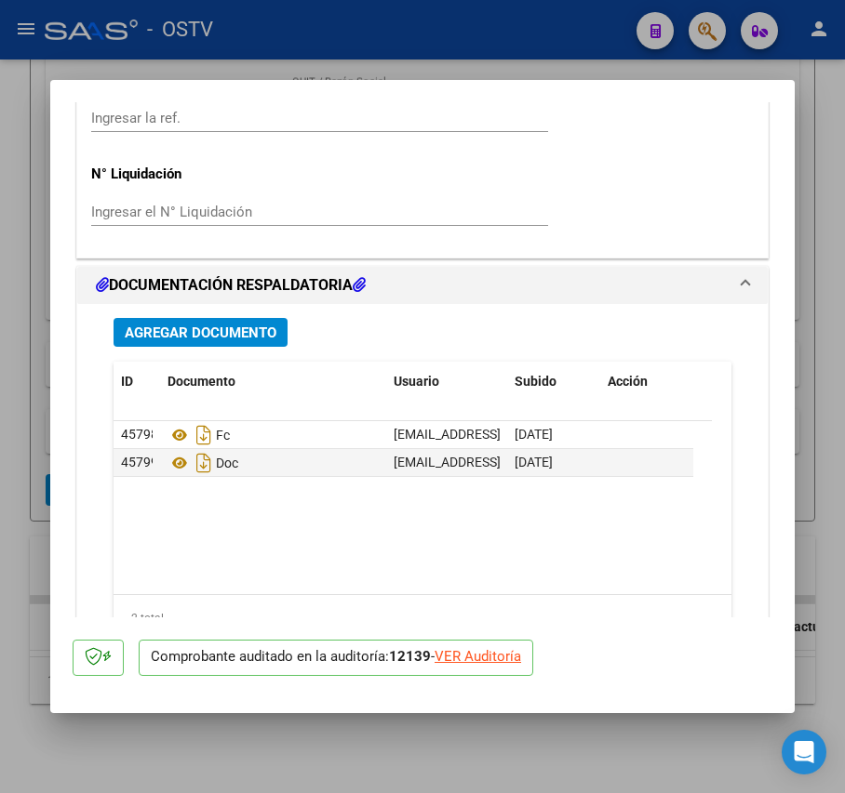
click at [251, 333] on span "Agregar Documento" at bounding box center [201, 333] width 152 height 17
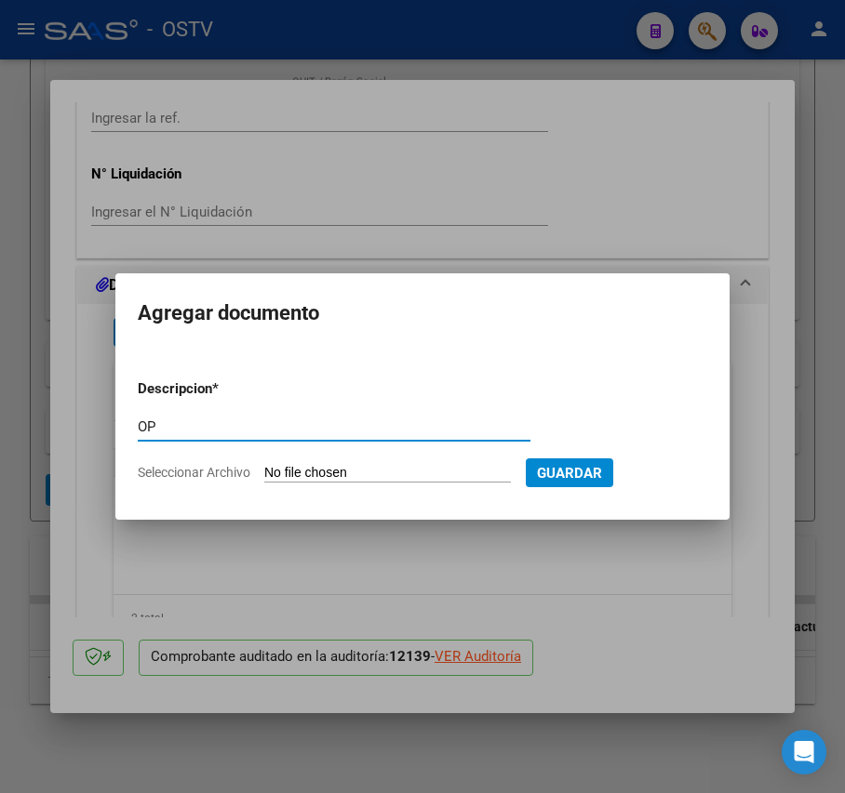
type input "OP"
click at [367, 467] on input "Seleccionar Archivo" at bounding box center [387, 474] width 247 height 18
type input "C:\fakepath\OP 57232 Munic Tigre.pdf"
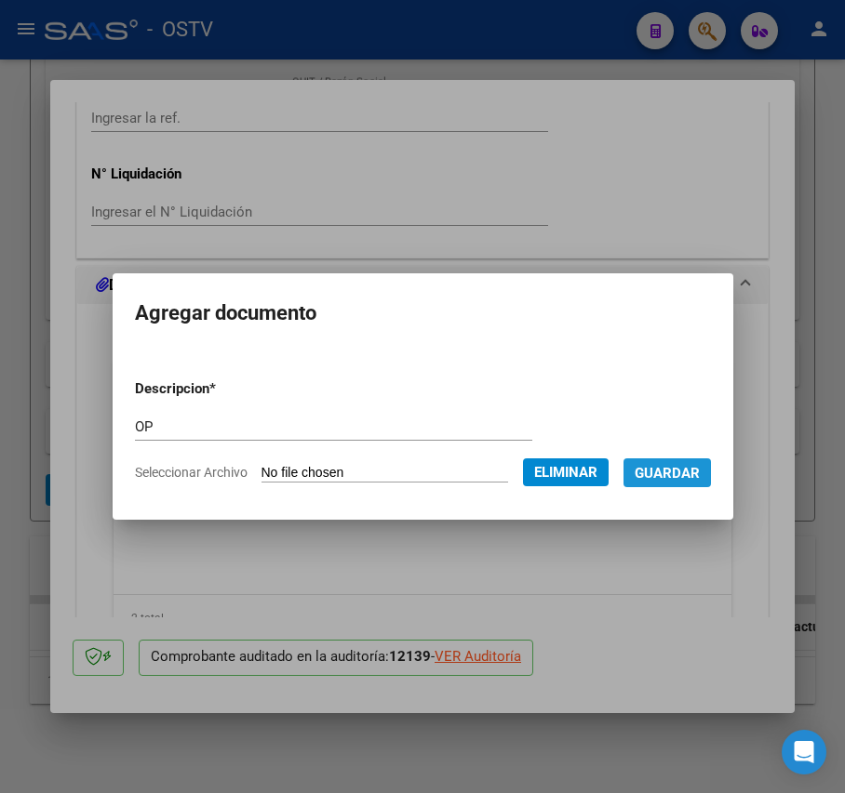
click at [694, 469] on span "Guardar" at bounding box center [666, 473] width 65 height 17
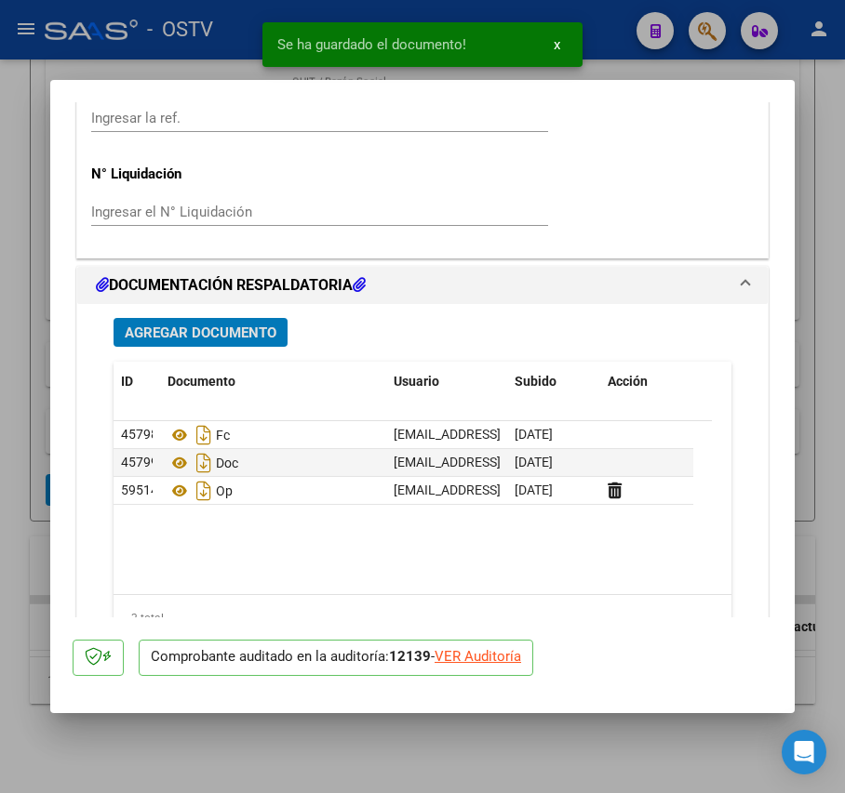
click at [272, 326] on span "Agregar Documento" at bounding box center [201, 333] width 152 height 17
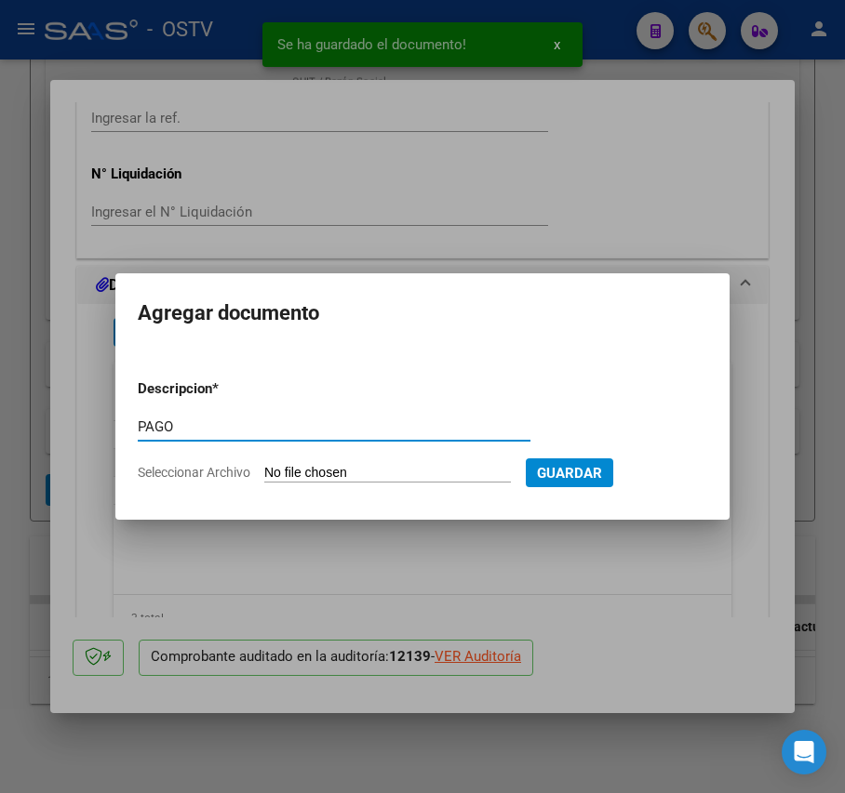
type input "PAGO"
click at [316, 471] on input "Seleccionar Archivo" at bounding box center [387, 474] width 247 height 18
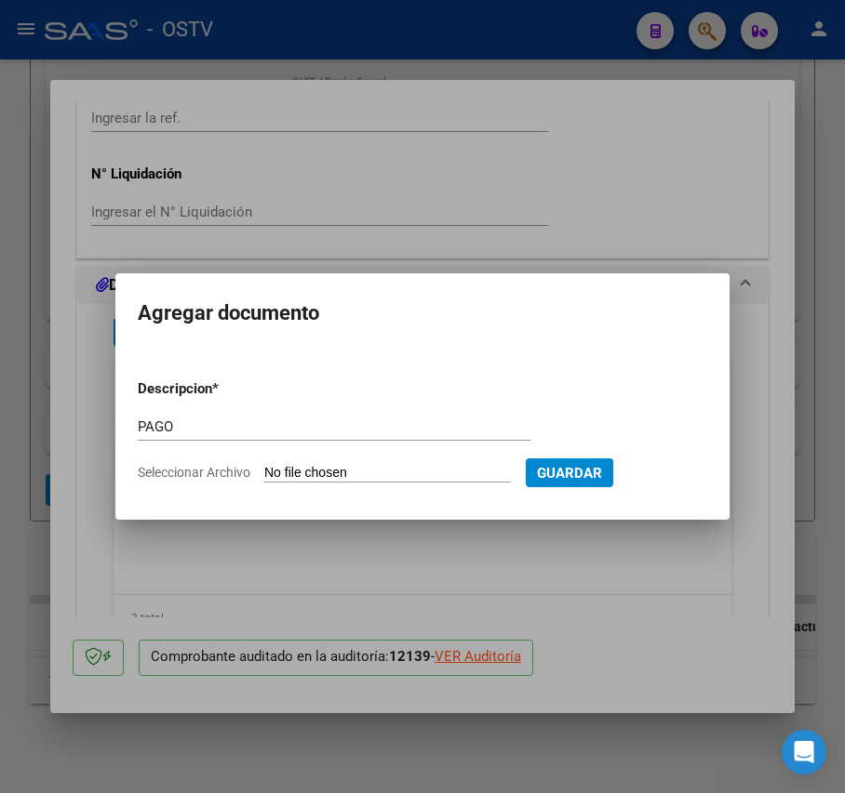
type input "C:\fakepath\Pago OP 57232 Munic Tigre.pdf"
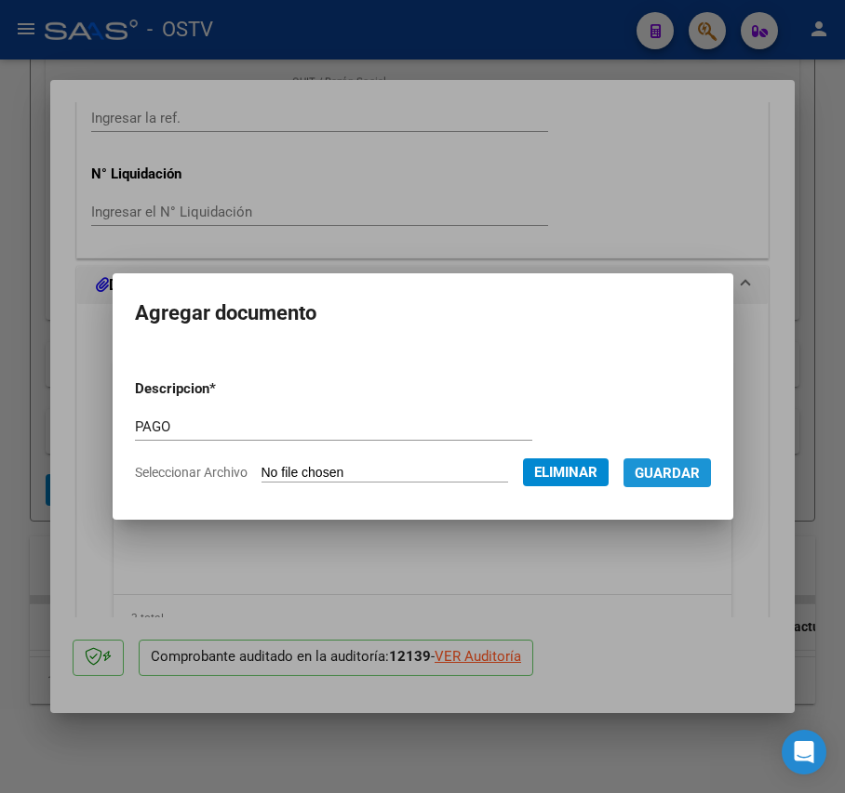
click at [700, 473] on span "Guardar" at bounding box center [666, 473] width 65 height 17
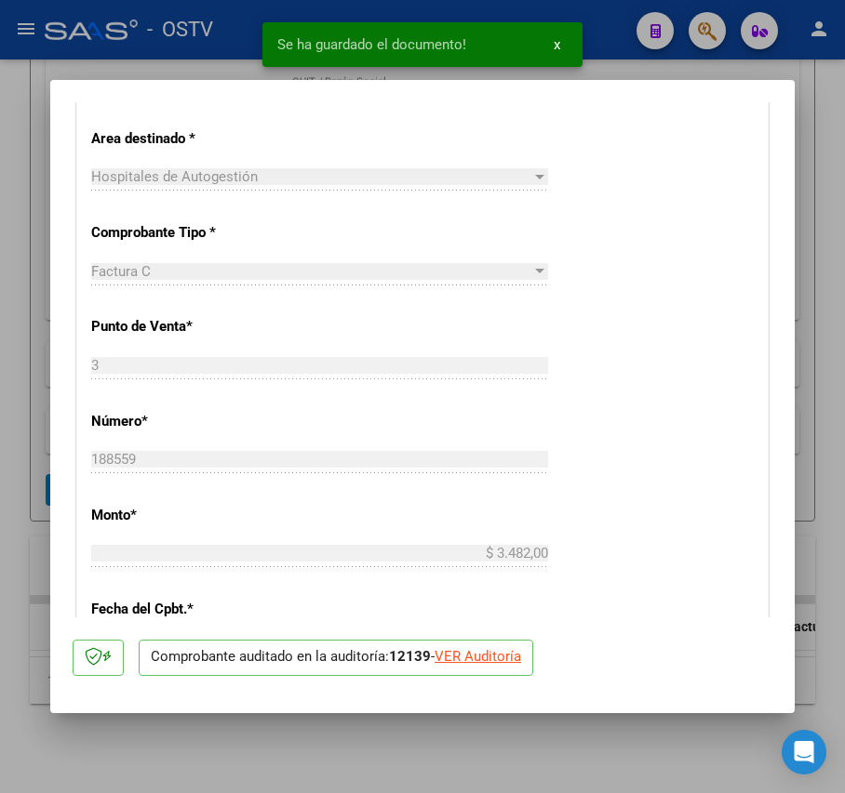
scroll to position [372, 0]
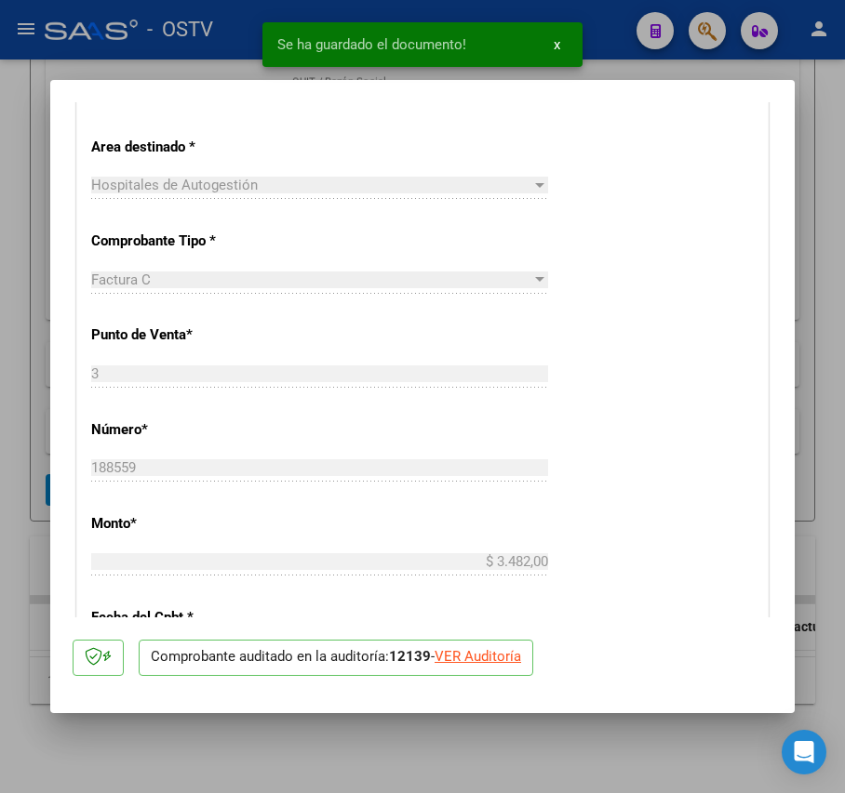
click at [0, 399] on div at bounding box center [422, 396] width 845 height 793
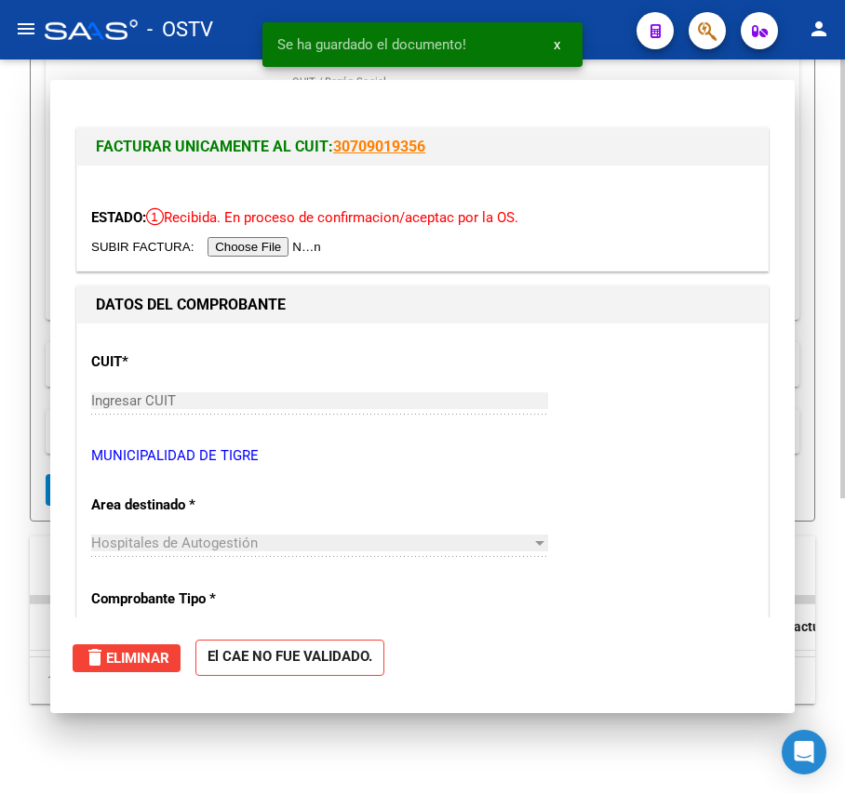
scroll to position [493, 0]
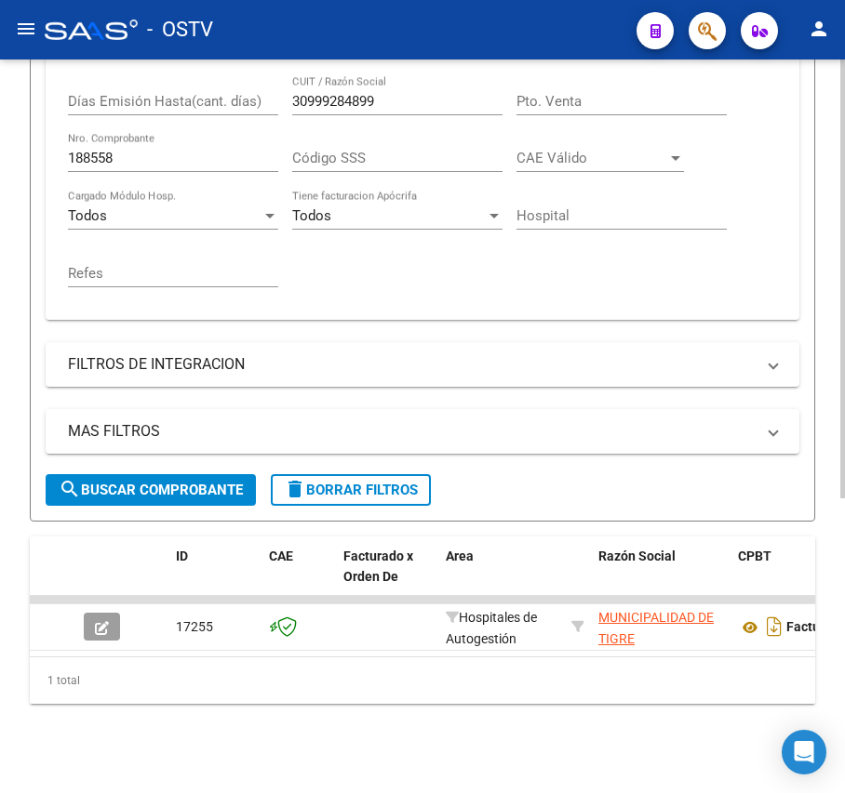
click at [207, 150] on input "188558" at bounding box center [173, 158] width 210 height 17
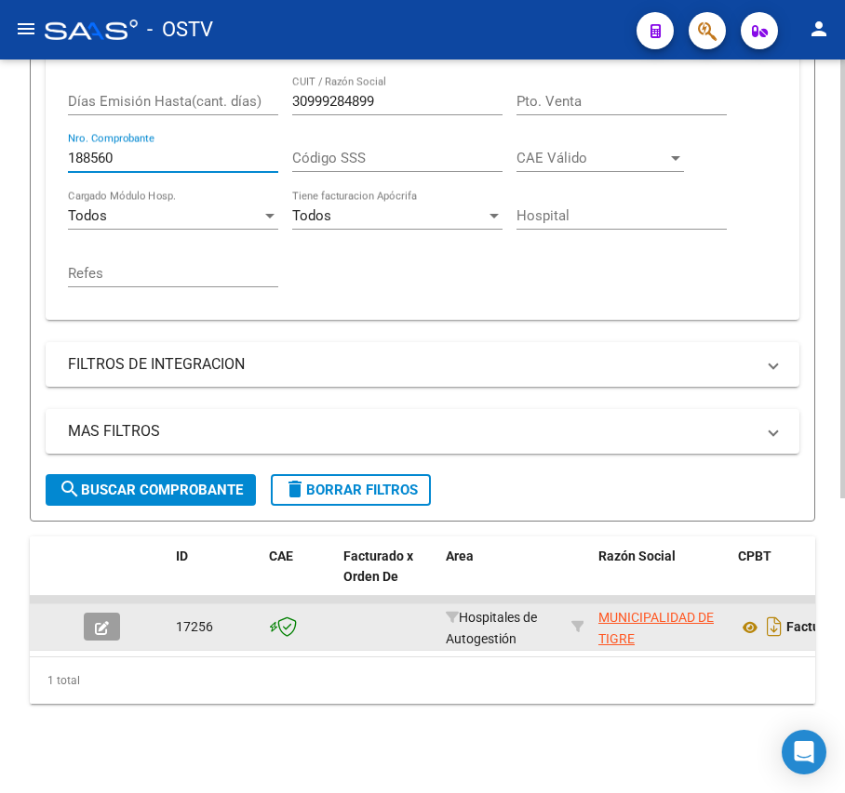
click at [95, 621] on icon "button" at bounding box center [102, 628] width 14 height 14
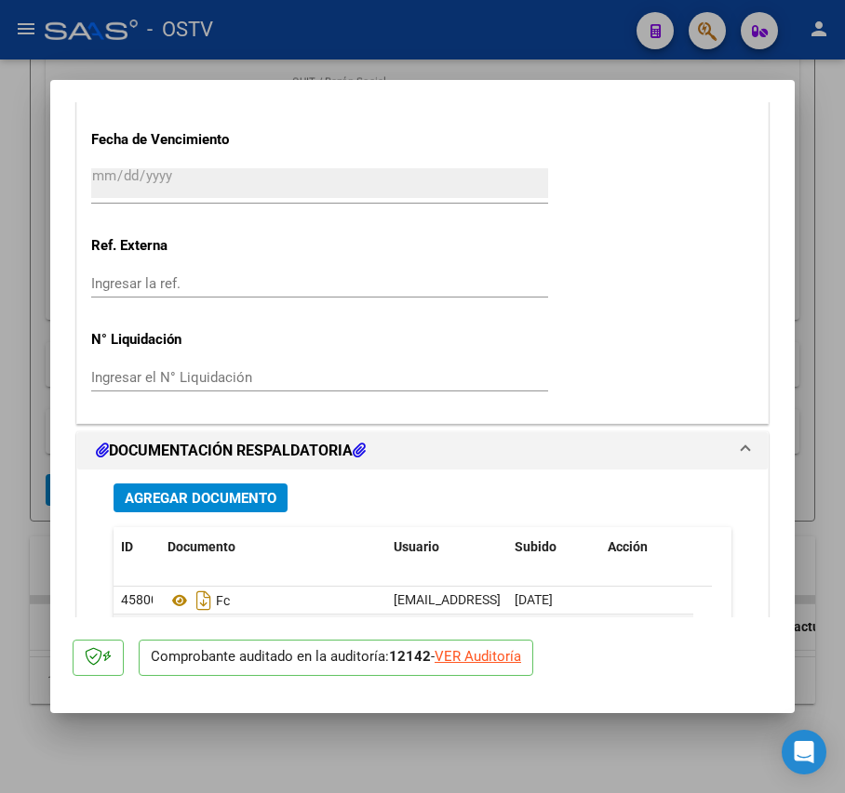
scroll to position [1240, 0]
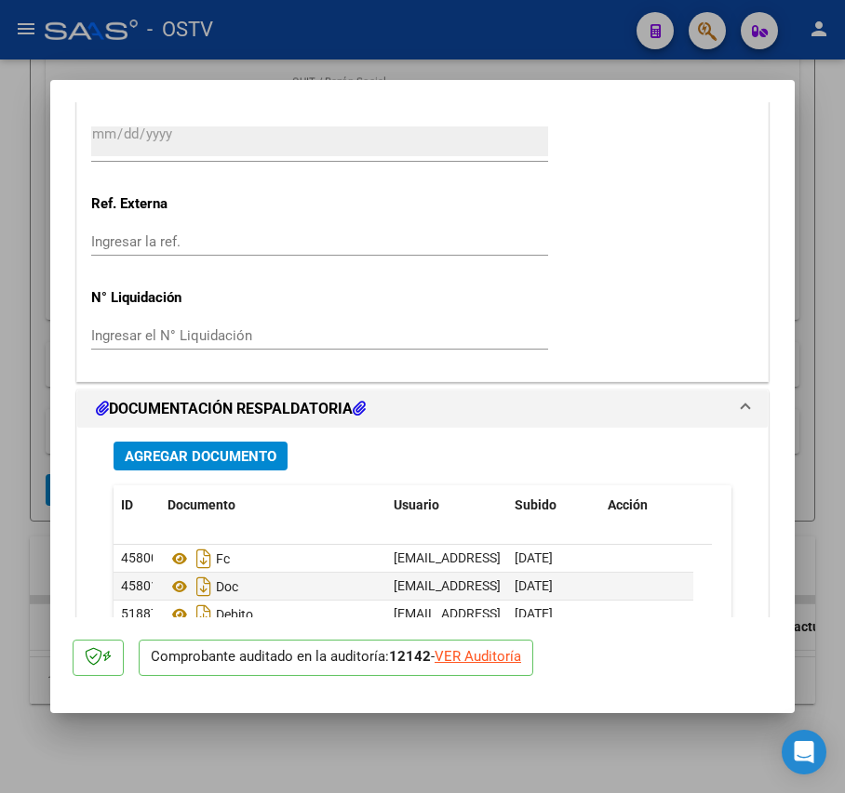
click at [247, 461] on span "Agregar Documento" at bounding box center [201, 456] width 152 height 17
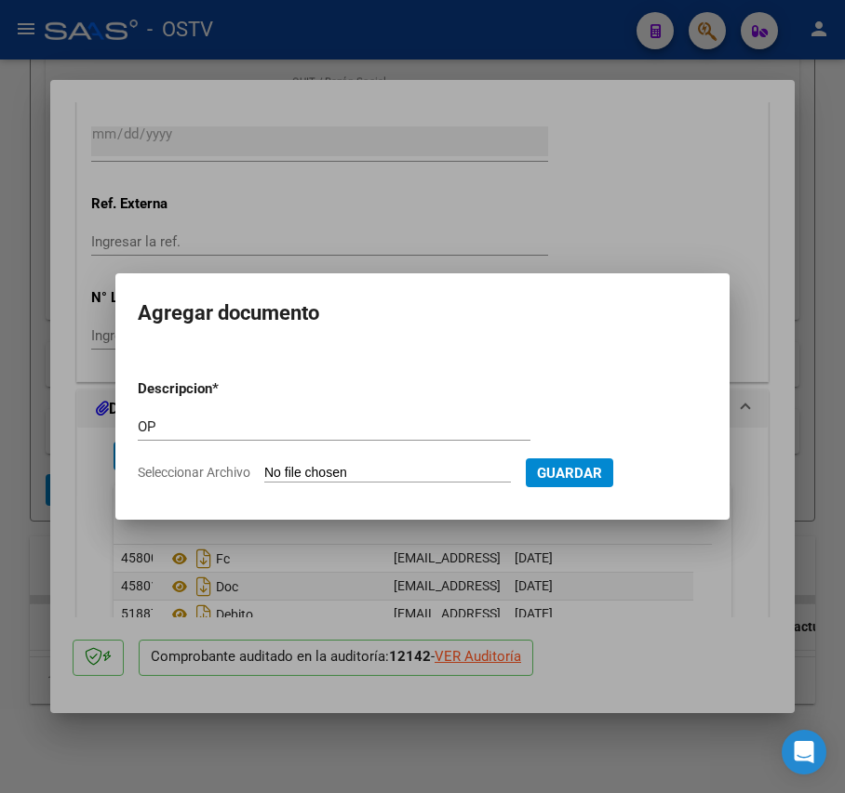
click at [318, 471] on input "Seleccionar Archivo" at bounding box center [387, 474] width 247 height 18
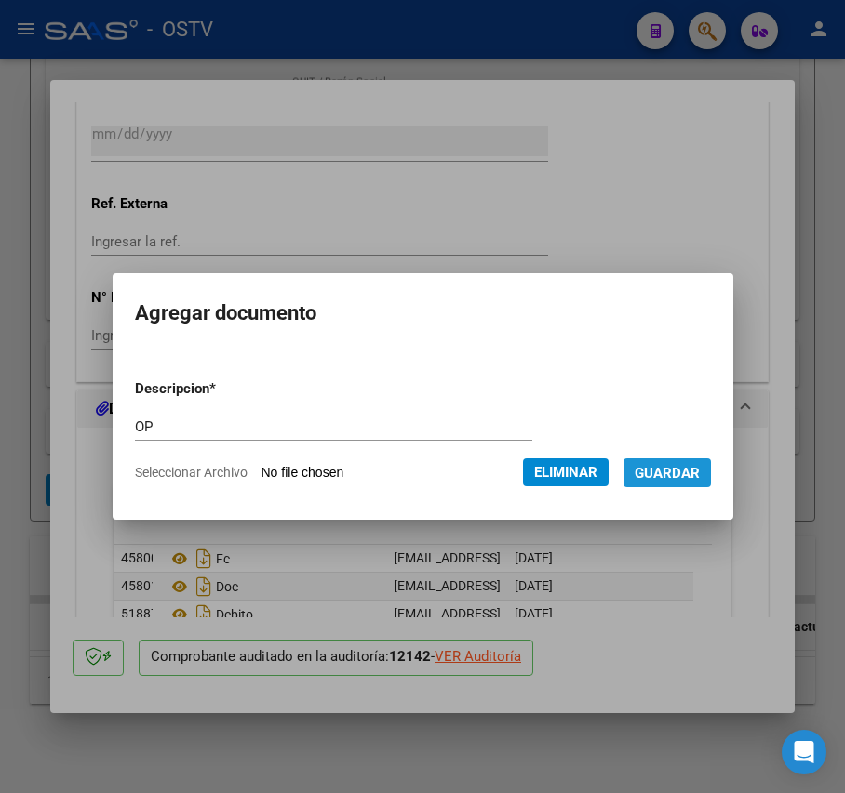
click at [687, 474] on span "Guardar" at bounding box center [666, 473] width 65 height 17
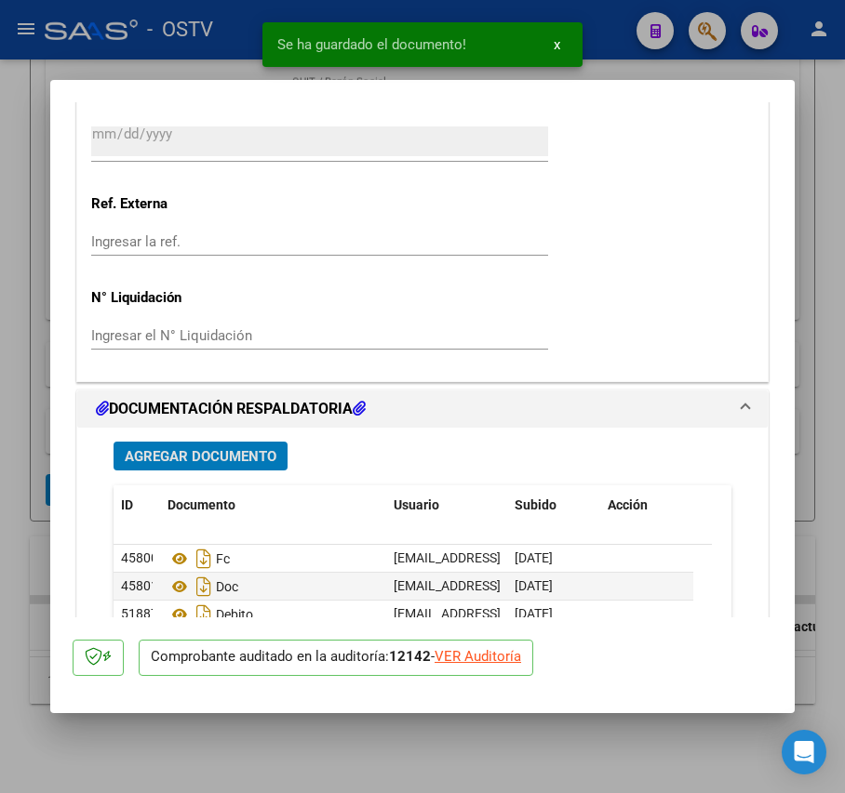
click at [259, 462] on span "Agregar Documento" at bounding box center [201, 456] width 152 height 17
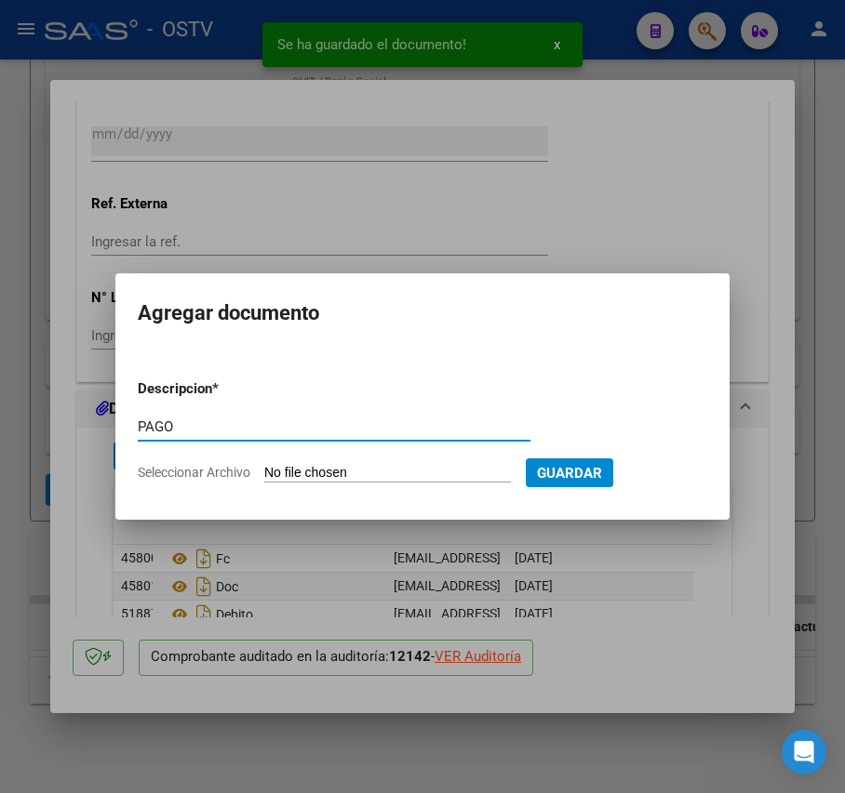
click at [285, 467] on input "Seleccionar Archivo" at bounding box center [387, 474] width 247 height 18
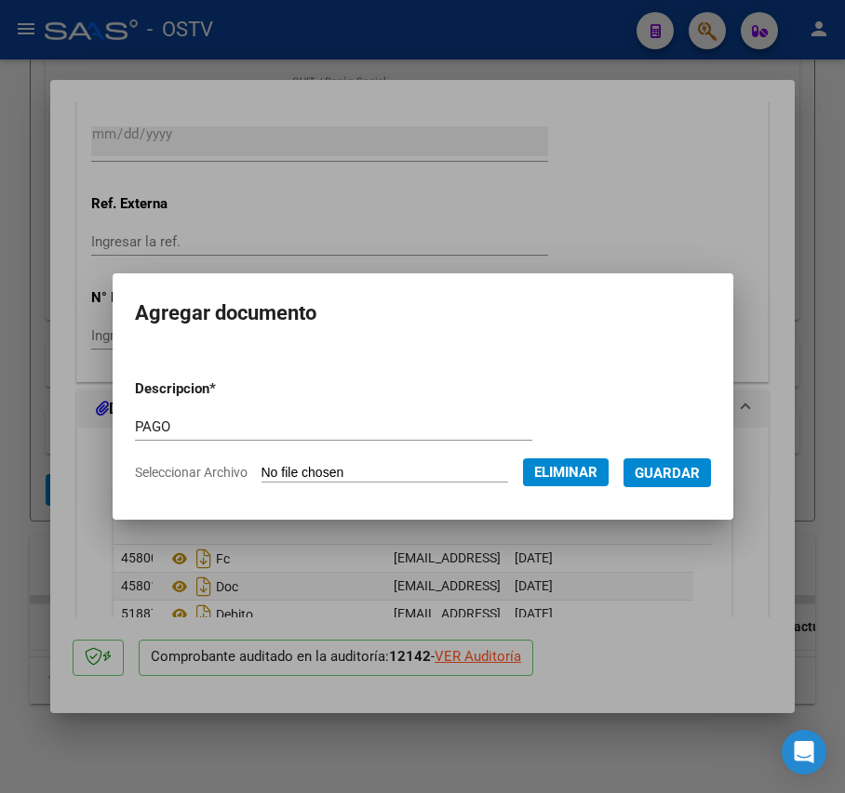
click at [687, 478] on span "Guardar" at bounding box center [666, 473] width 65 height 17
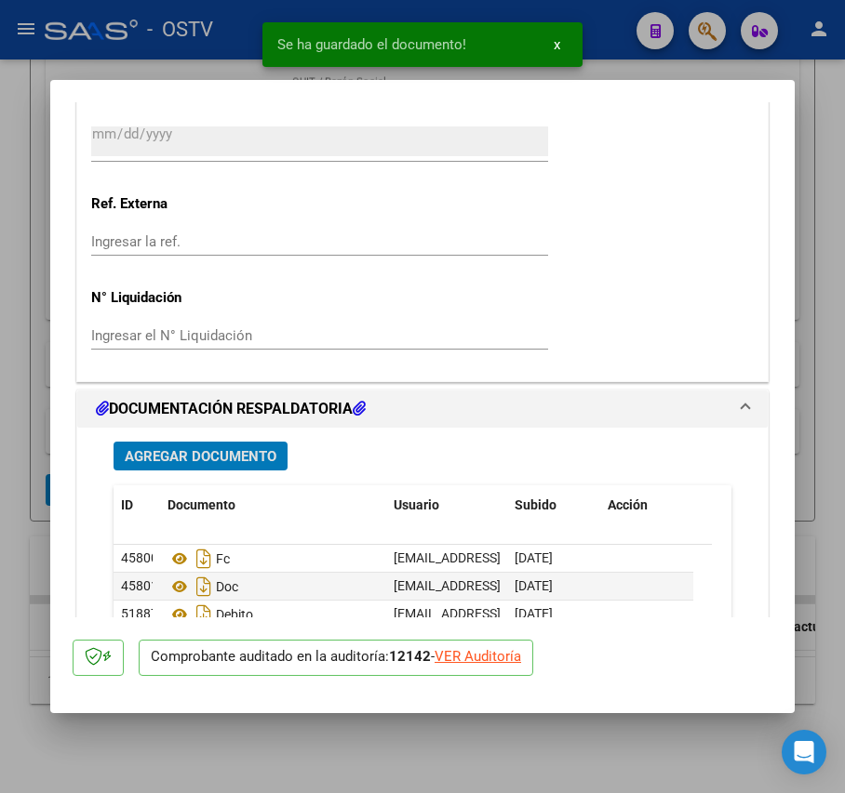
click at [26, 422] on div at bounding box center [422, 396] width 845 height 793
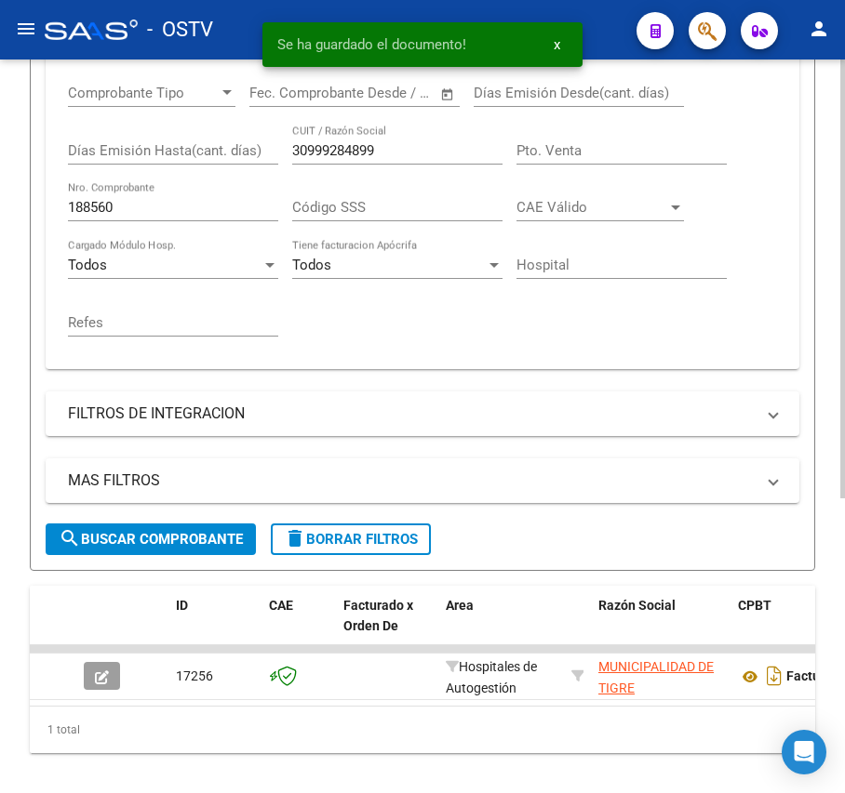
scroll to position [369, 0]
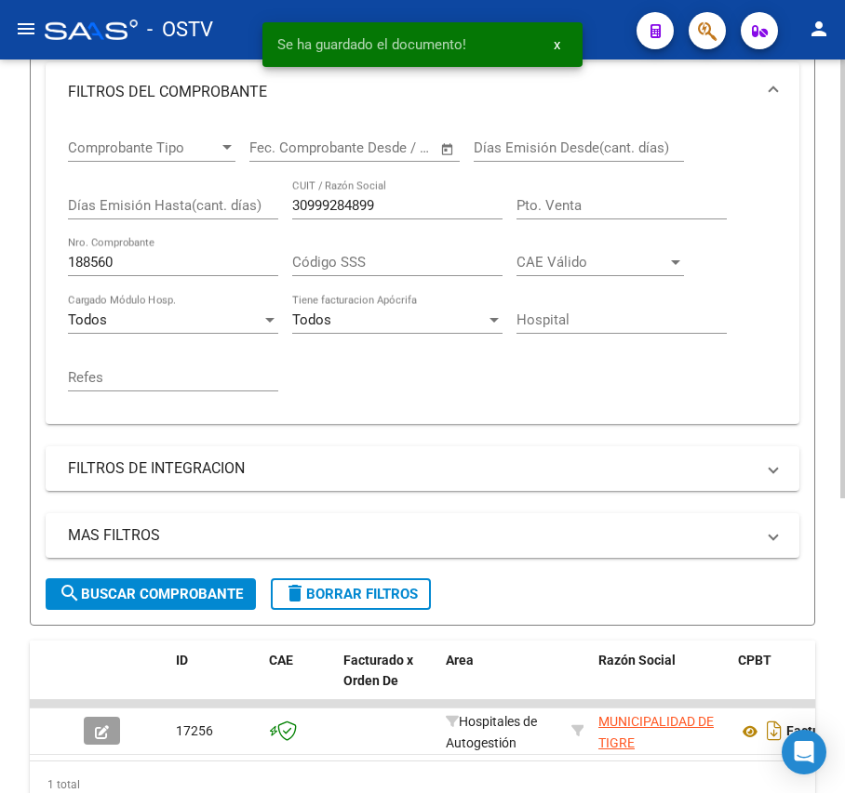
click at [167, 269] on input "188560" at bounding box center [173, 262] width 210 height 17
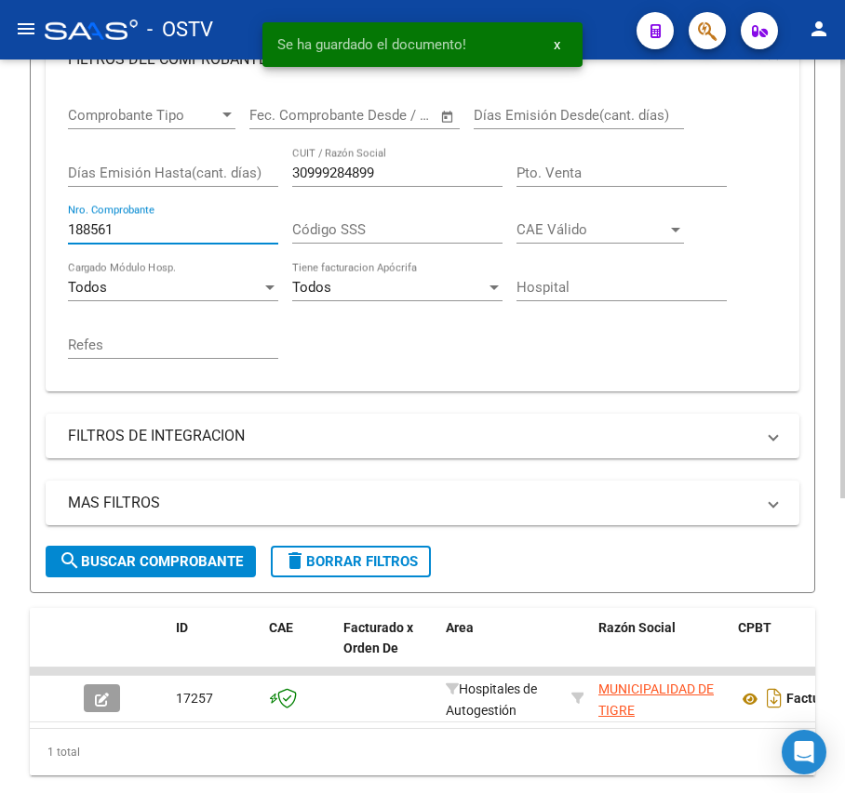
scroll to position [493, 0]
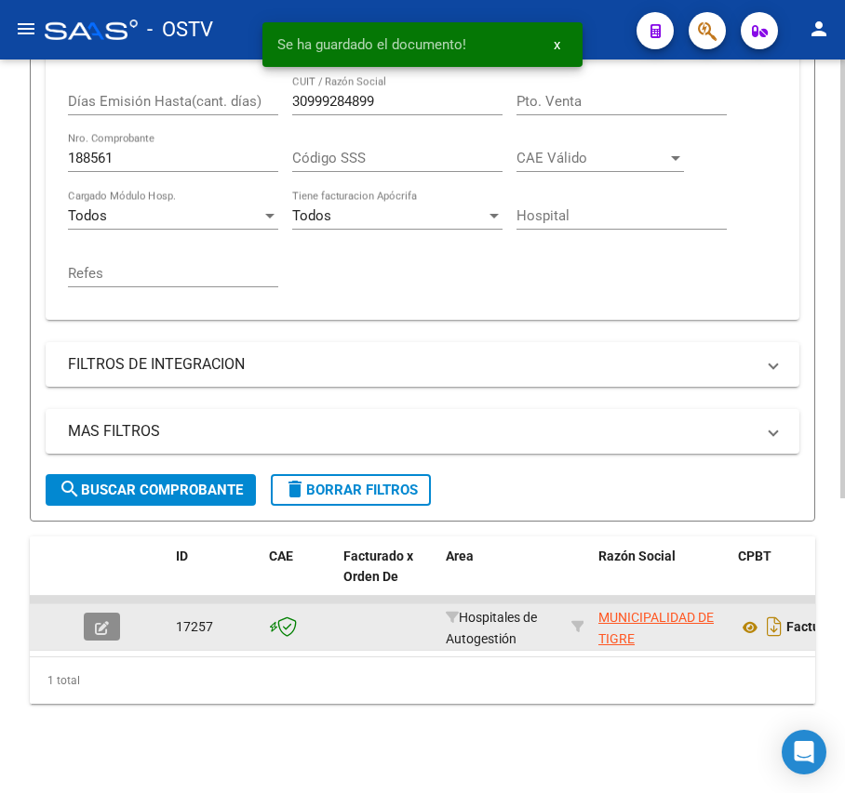
click at [86, 613] on button "button" at bounding box center [102, 627] width 36 height 28
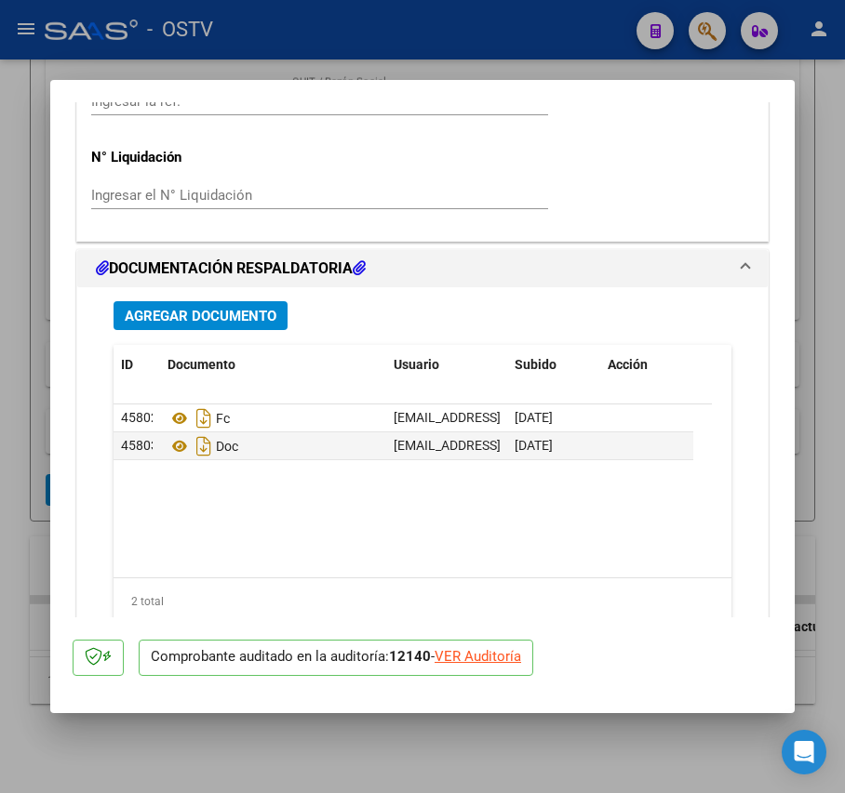
scroll to position [1399, 0]
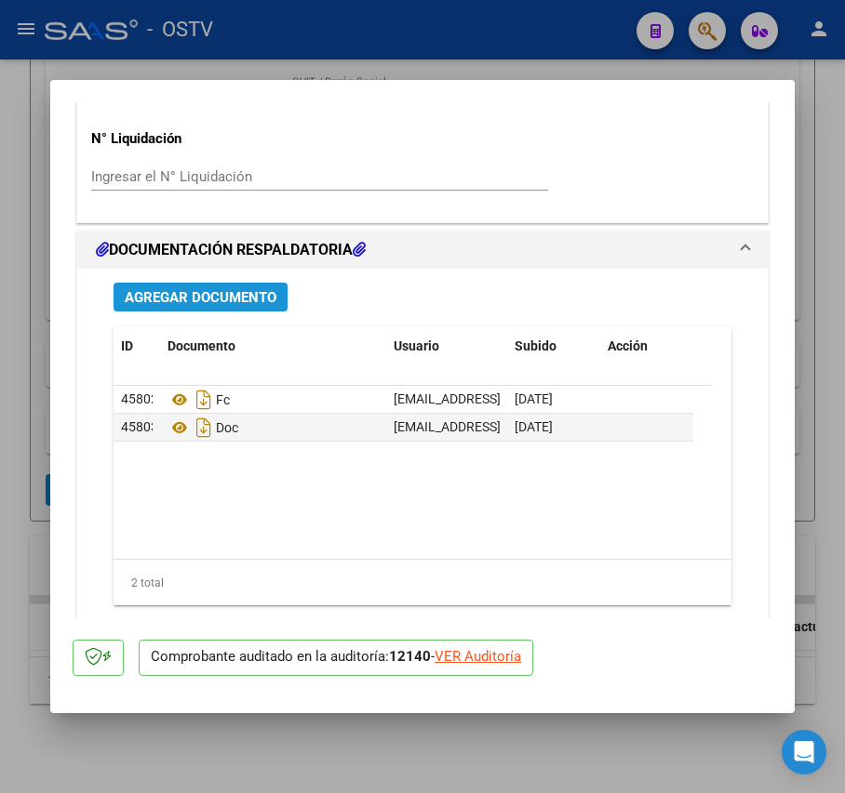
click at [260, 290] on span "Agregar Documento" at bounding box center [201, 297] width 152 height 17
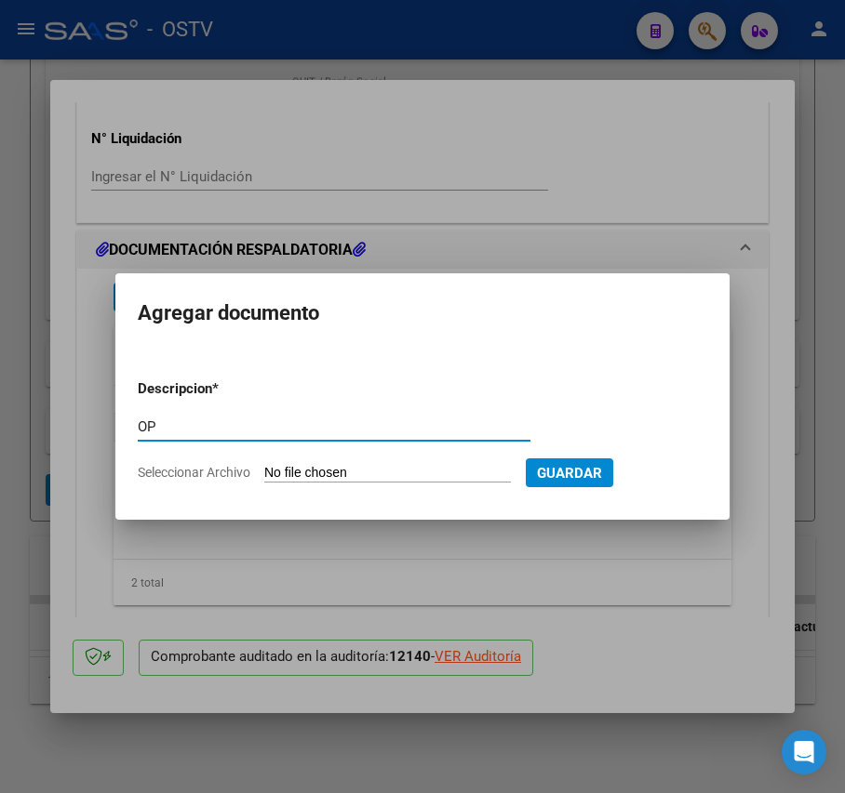
click at [348, 471] on input "Seleccionar Archivo" at bounding box center [387, 474] width 247 height 18
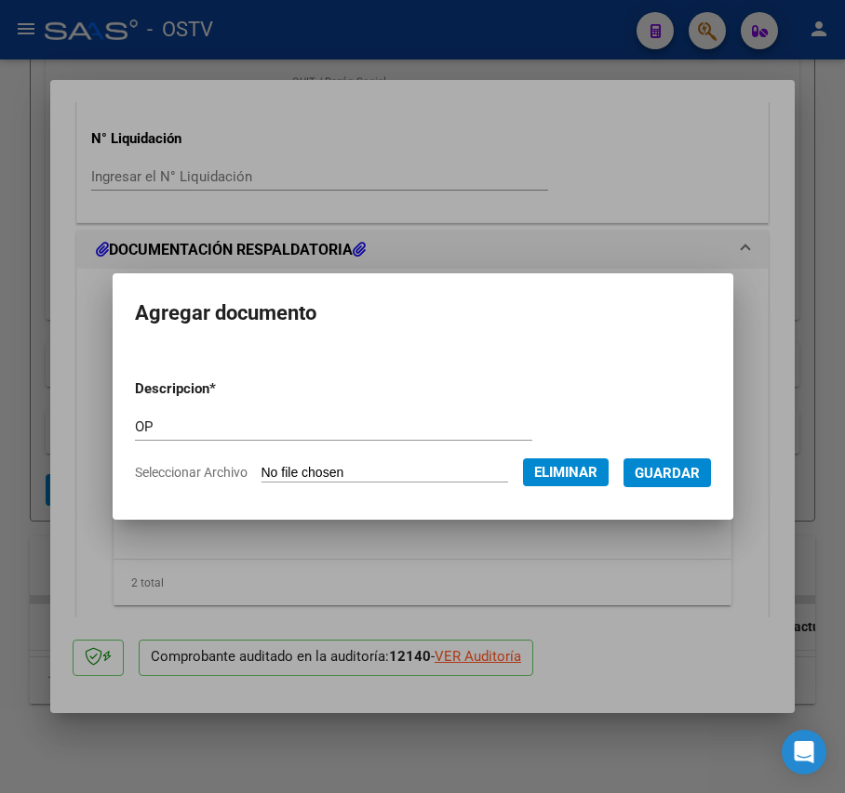
click at [700, 477] on span "Guardar" at bounding box center [666, 473] width 65 height 17
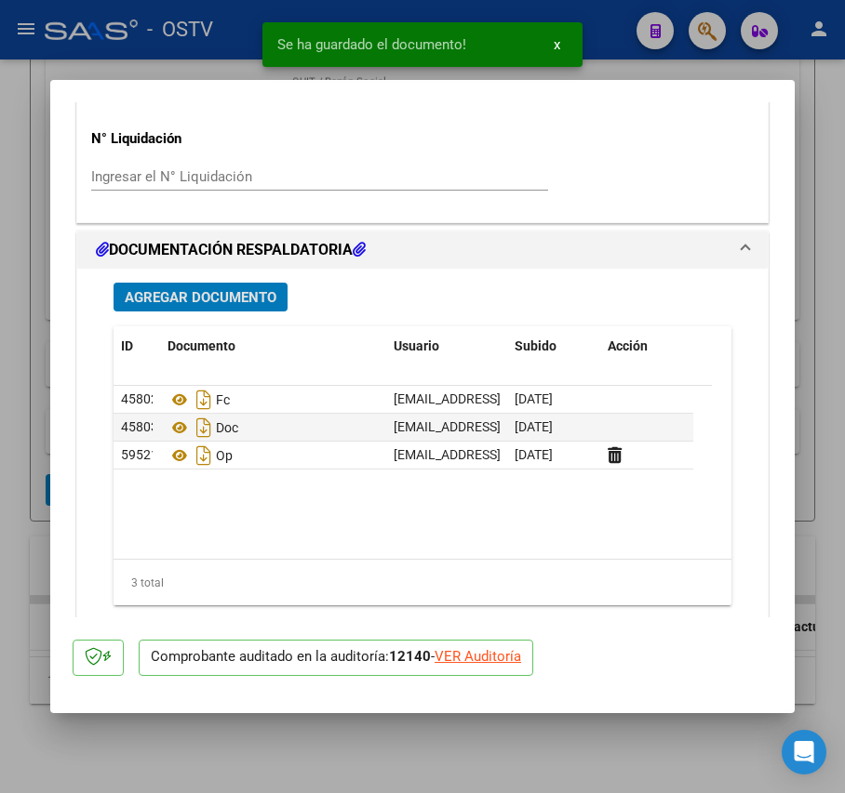
click at [242, 309] on button "Agregar Documento" at bounding box center [200, 297] width 174 height 29
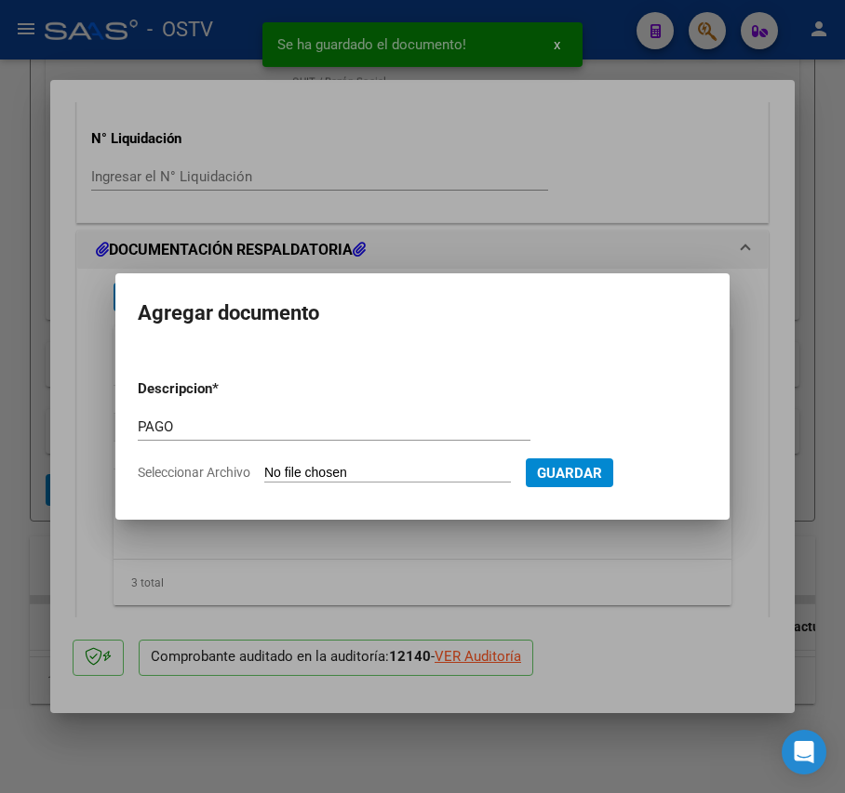
click at [339, 478] on input "Seleccionar Archivo" at bounding box center [387, 474] width 247 height 18
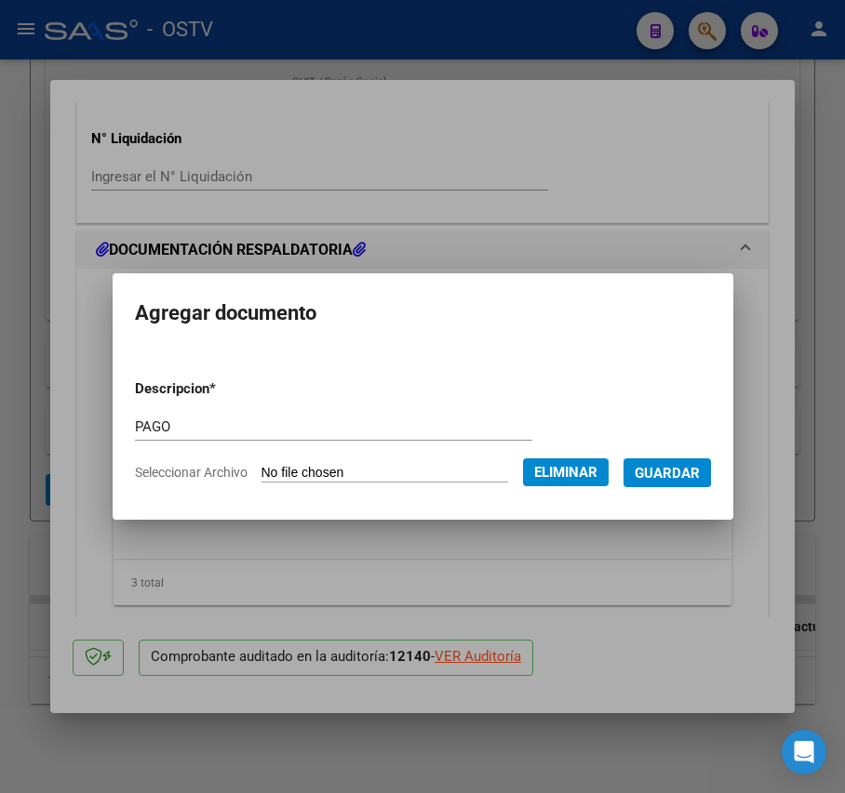
click at [700, 476] on span "Guardar" at bounding box center [666, 473] width 65 height 17
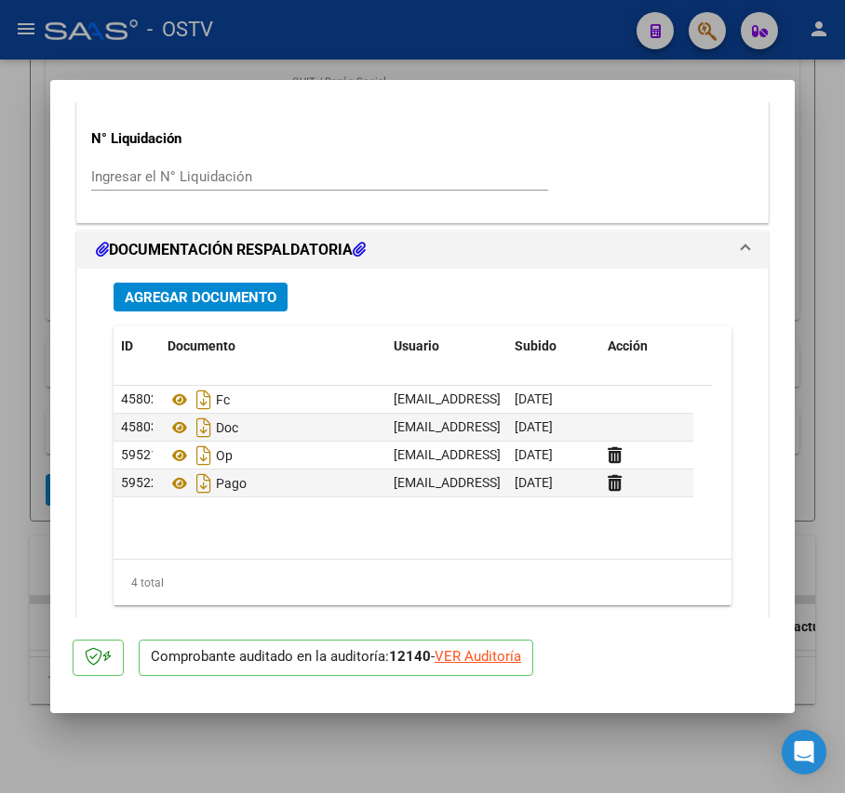
click at [31, 417] on div at bounding box center [422, 396] width 845 height 793
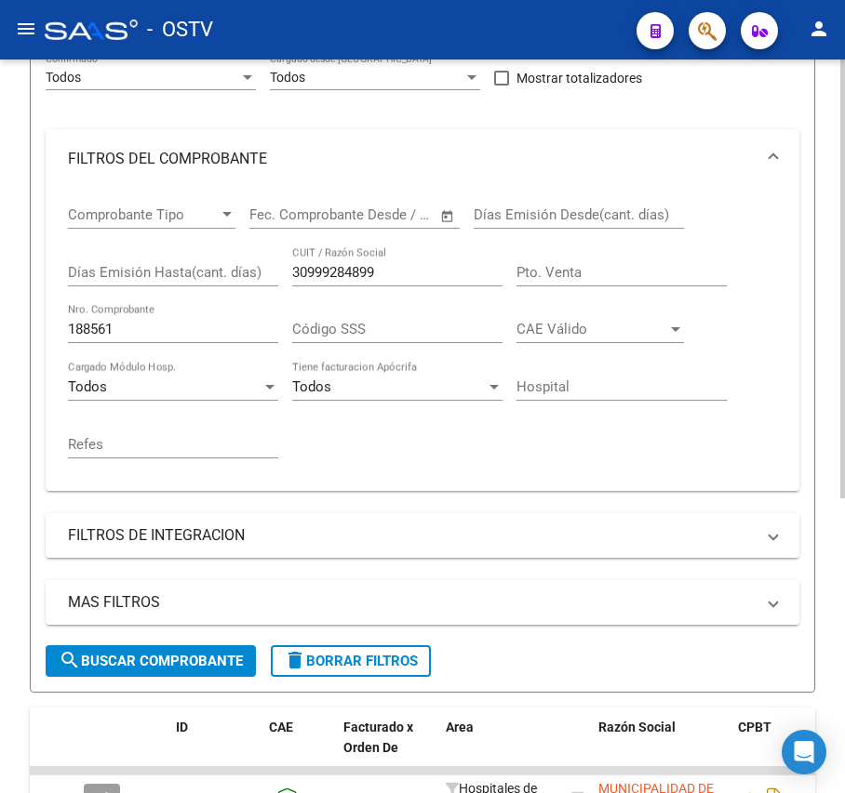
scroll to position [0, 0]
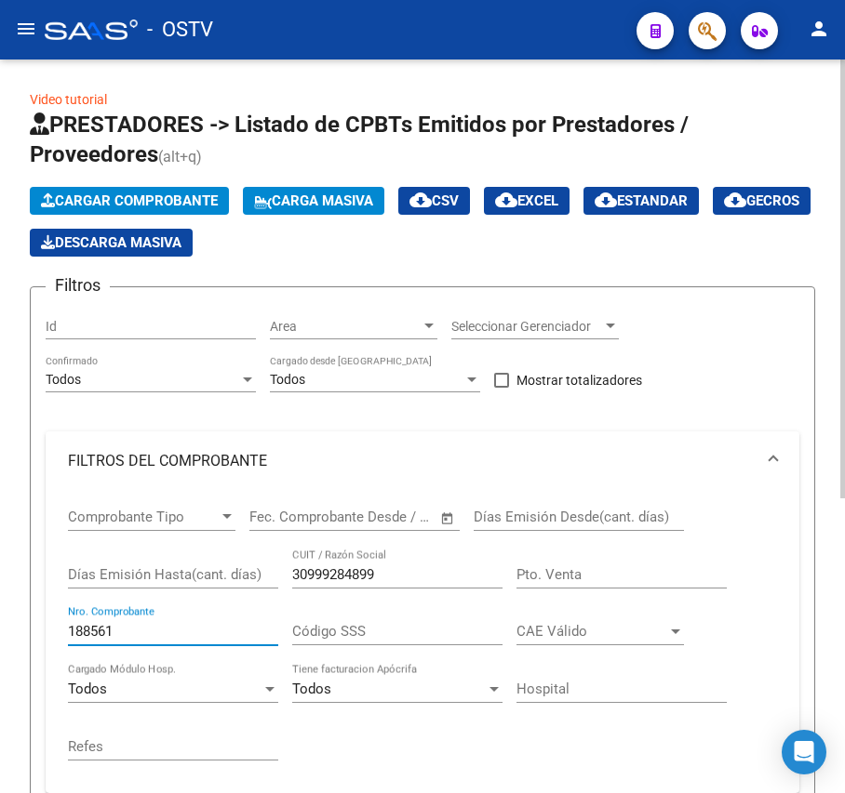
click at [169, 630] on input "188561" at bounding box center [173, 631] width 210 height 17
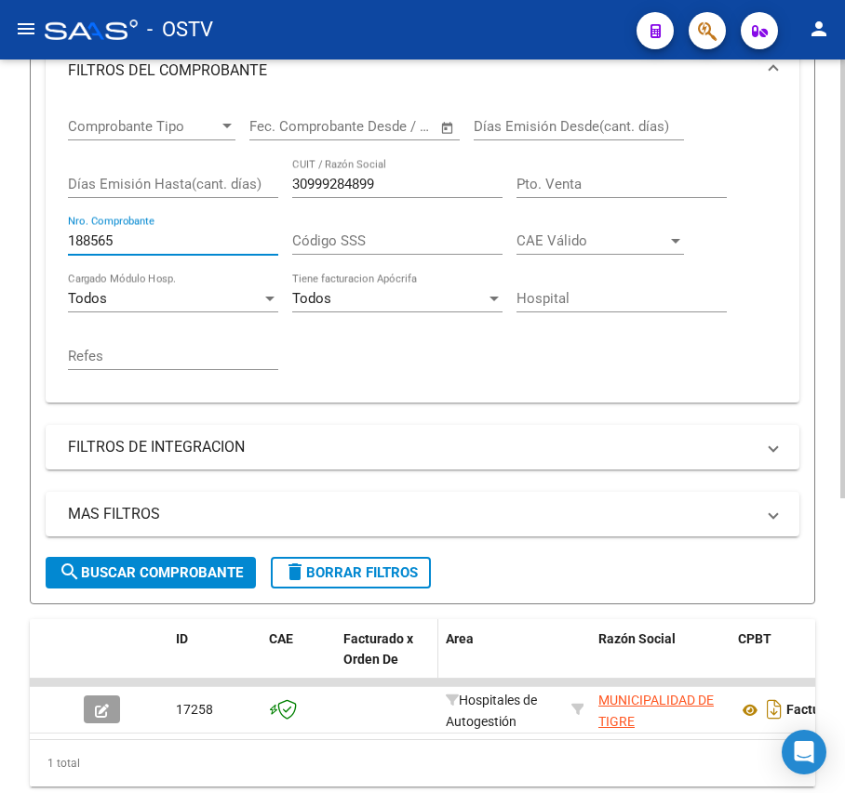
scroll to position [493, 0]
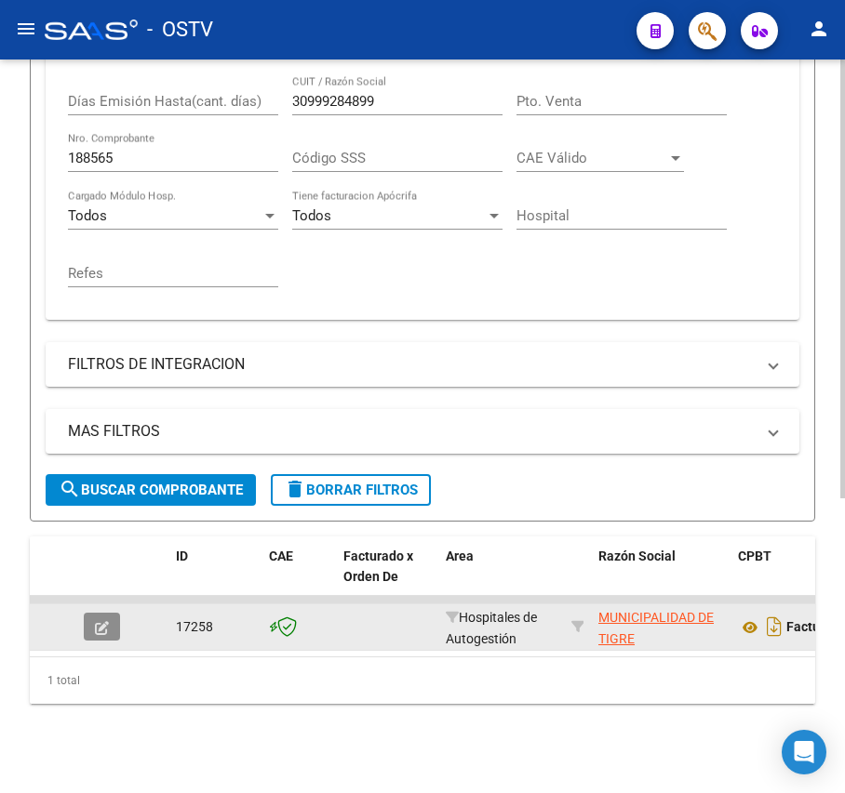
click at [112, 613] on button "button" at bounding box center [102, 627] width 36 height 28
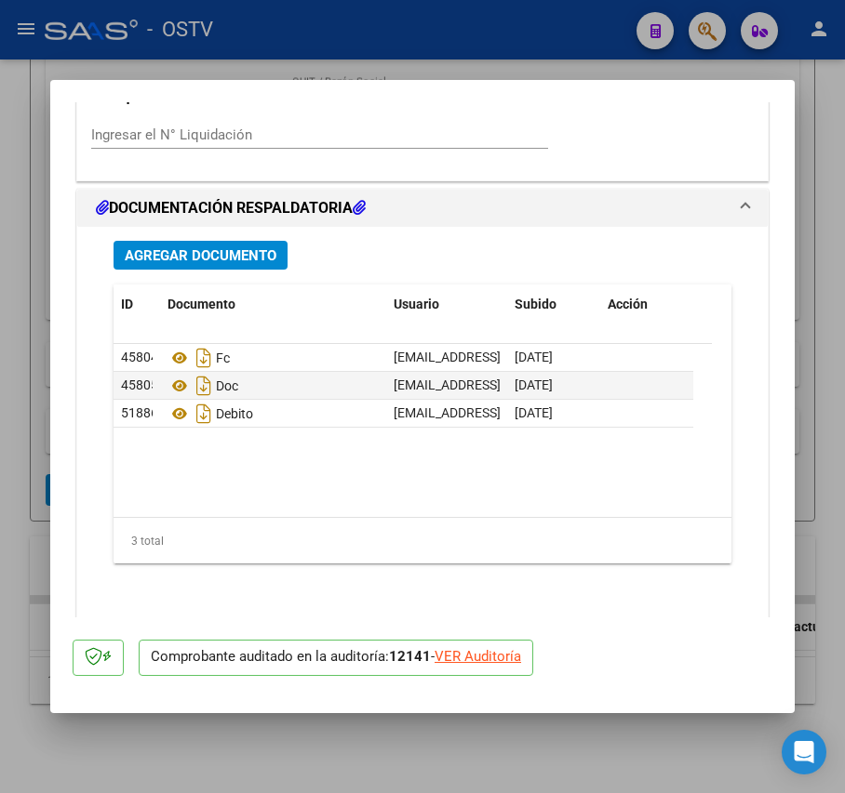
scroll to position [1523, 0]
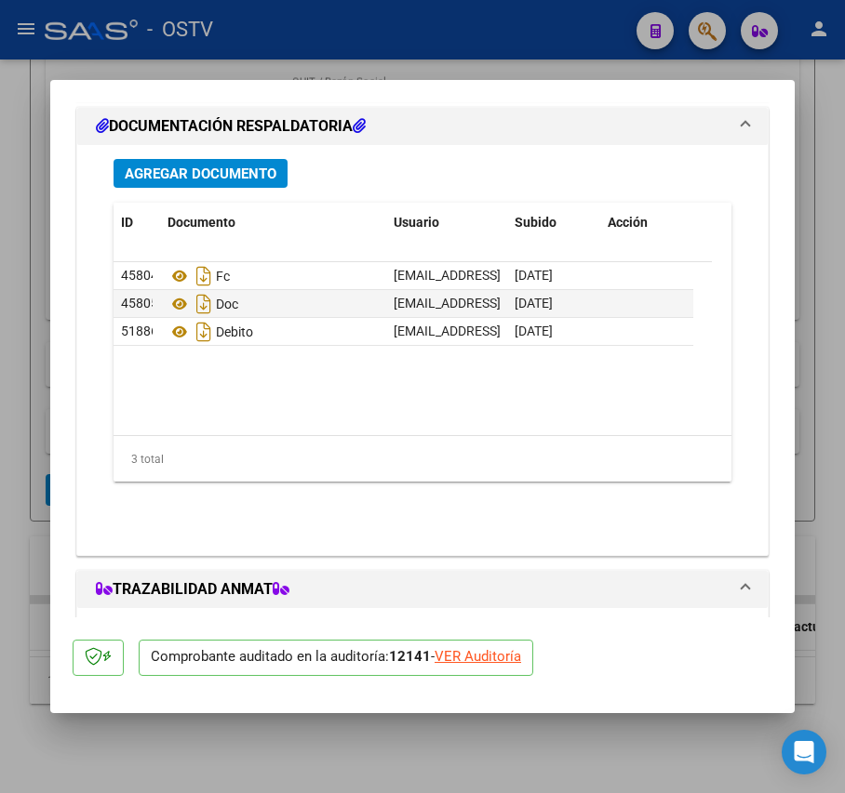
click at [253, 176] on span "Agregar Documento" at bounding box center [201, 174] width 152 height 17
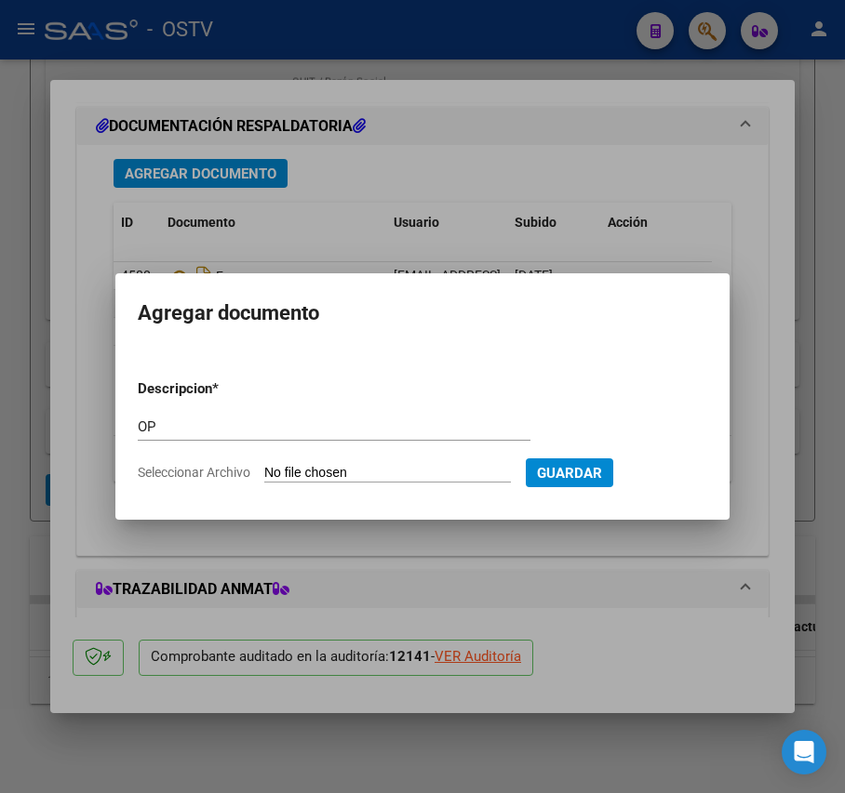
click at [328, 462] on form "Descripcion * OP Escriba aquí una descripcion Seleccionar Archivo Guardar" at bounding box center [422, 431] width 569 height 133
click at [325, 470] on input "Seleccionar Archivo" at bounding box center [387, 474] width 247 height 18
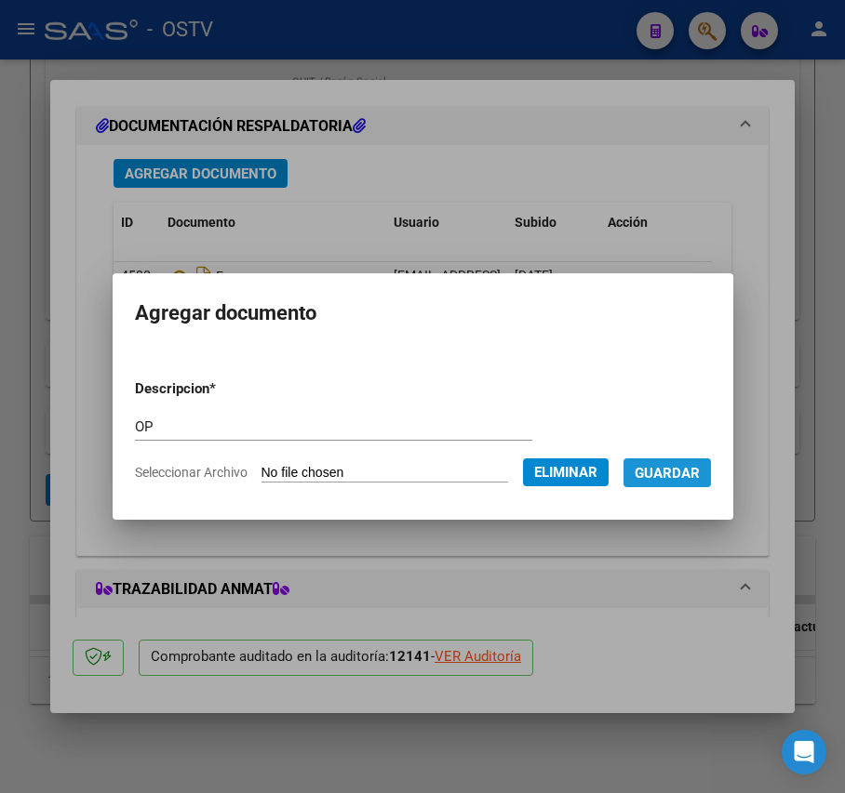
click at [700, 478] on span "Guardar" at bounding box center [666, 473] width 65 height 17
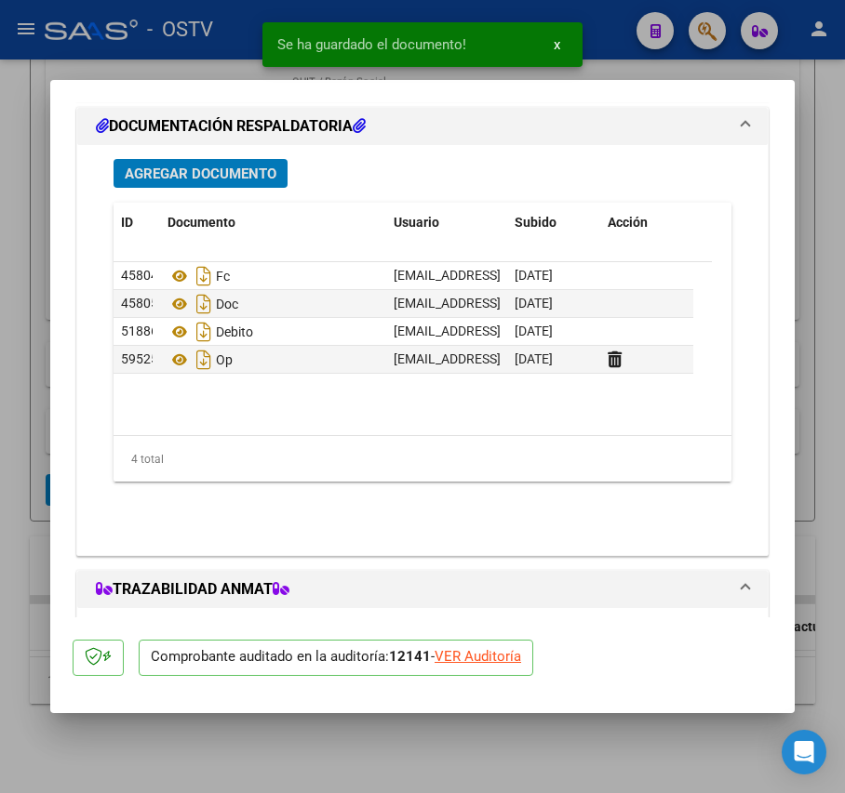
click at [260, 180] on span "Agregar Documento" at bounding box center [201, 174] width 152 height 17
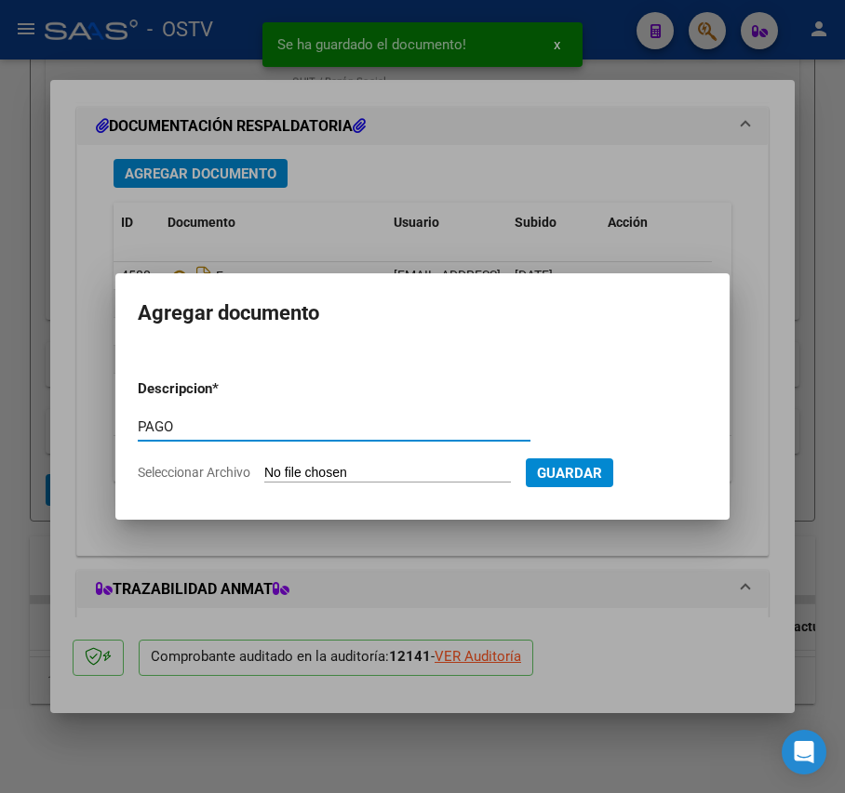
click at [383, 469] on input "Seleccionar Archivo" at bounding box center [387, 474] width 247 height 18
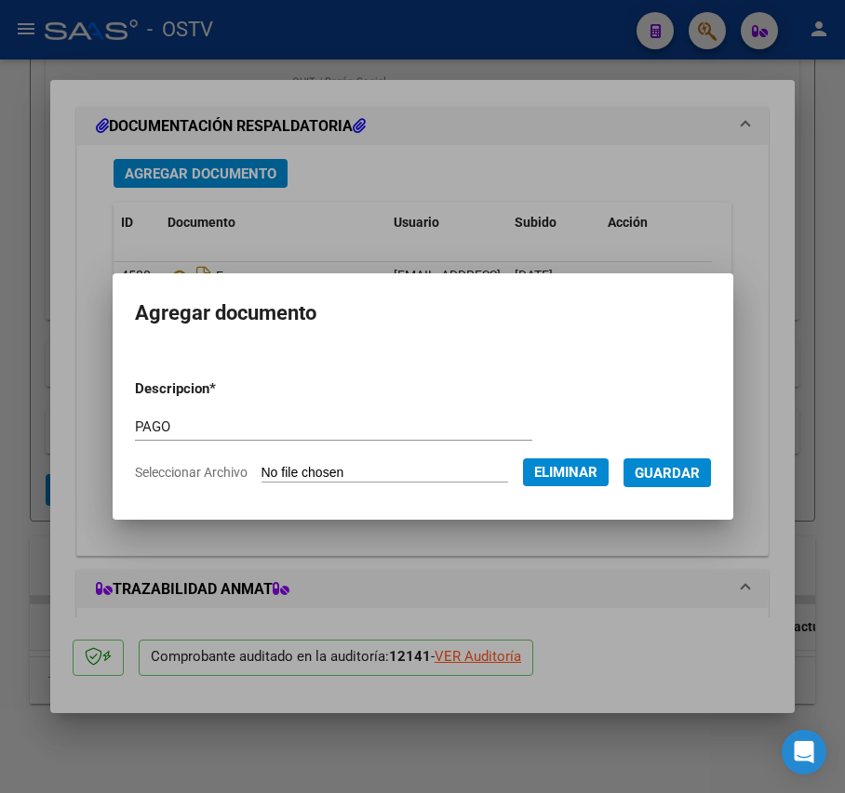
click at [693, 481] on span "Guardar" at bounding box center [666, 473] width 65 height 17
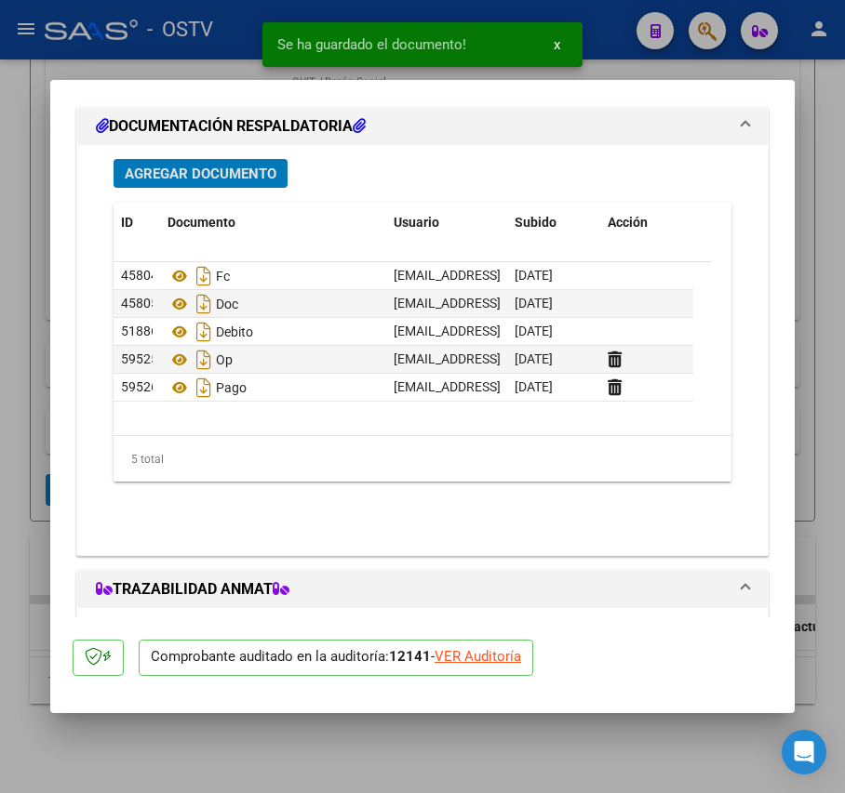
click at [24, 406] on div at bounding box center [422, 396] width 845 height 793
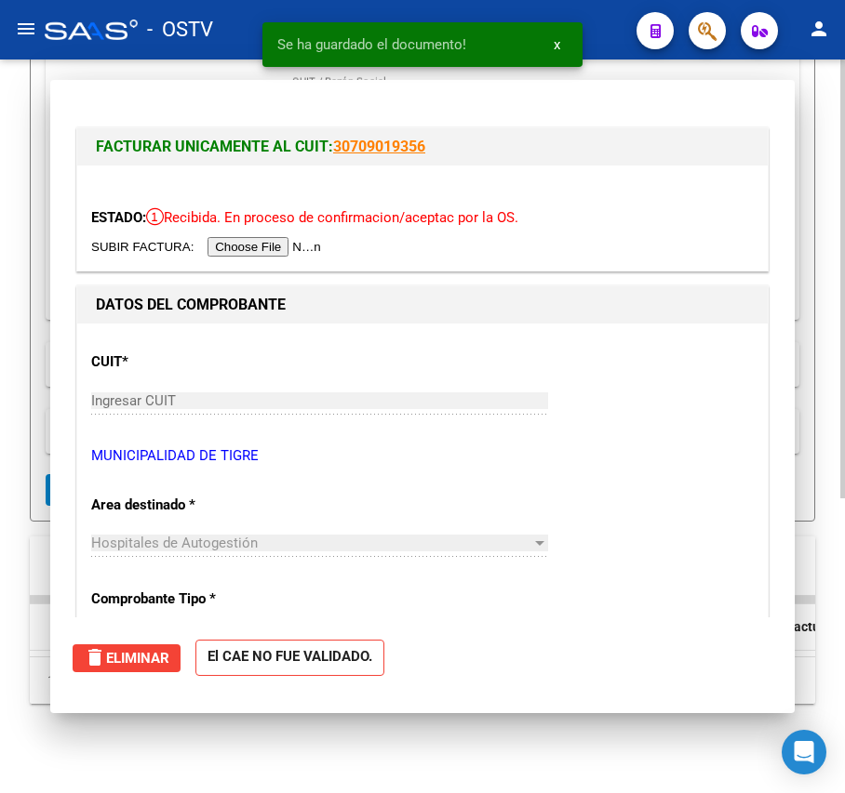
scroll to position [493, 0]
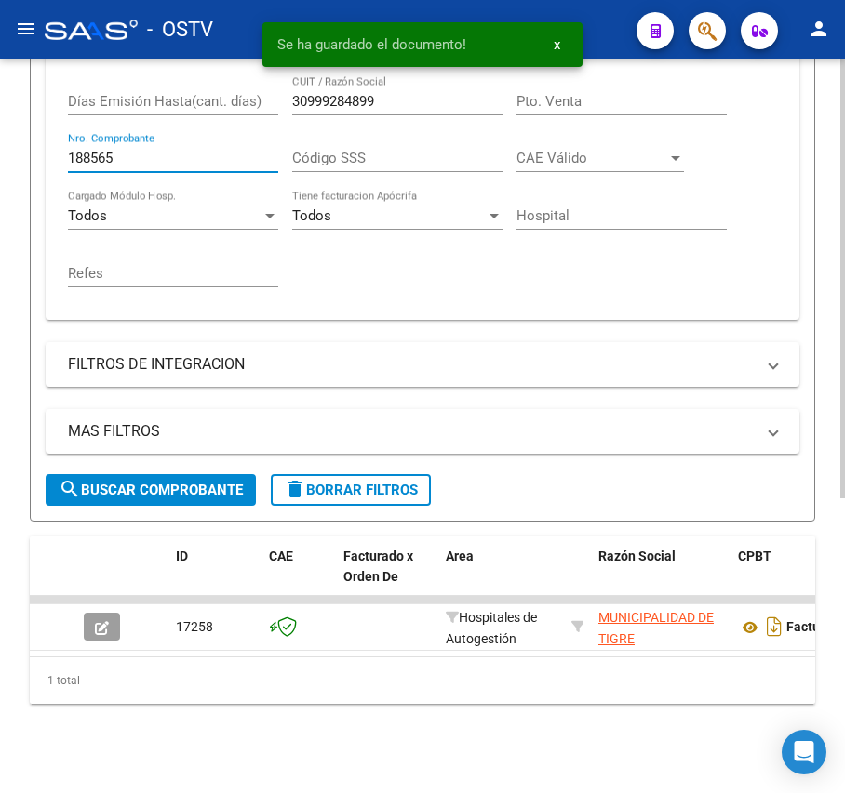
click at [153, 150] on input "188565" at bounding box center [173, 158] width 210 height 17
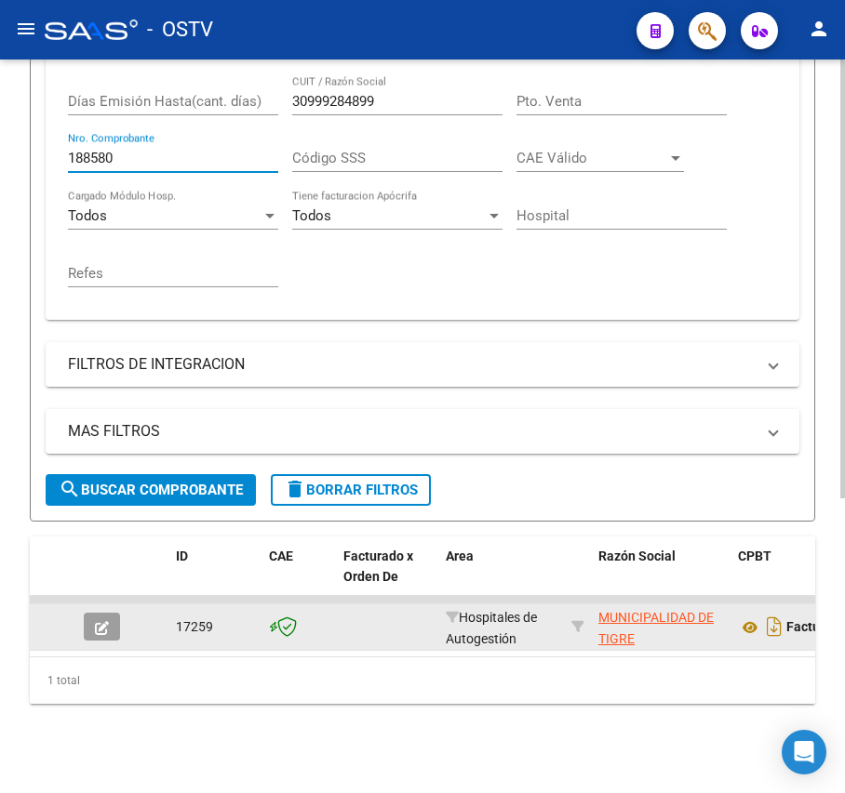
click at [113, 613] on button "button" at bounding box center [102, 627] width 36 height 28
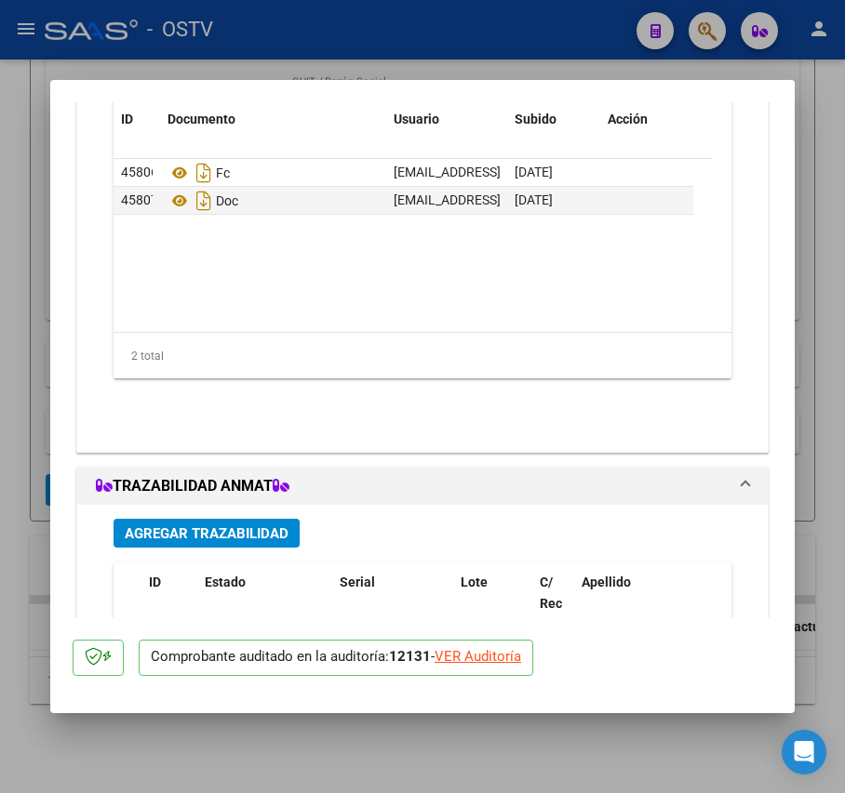
scroll to position [1399, 0]
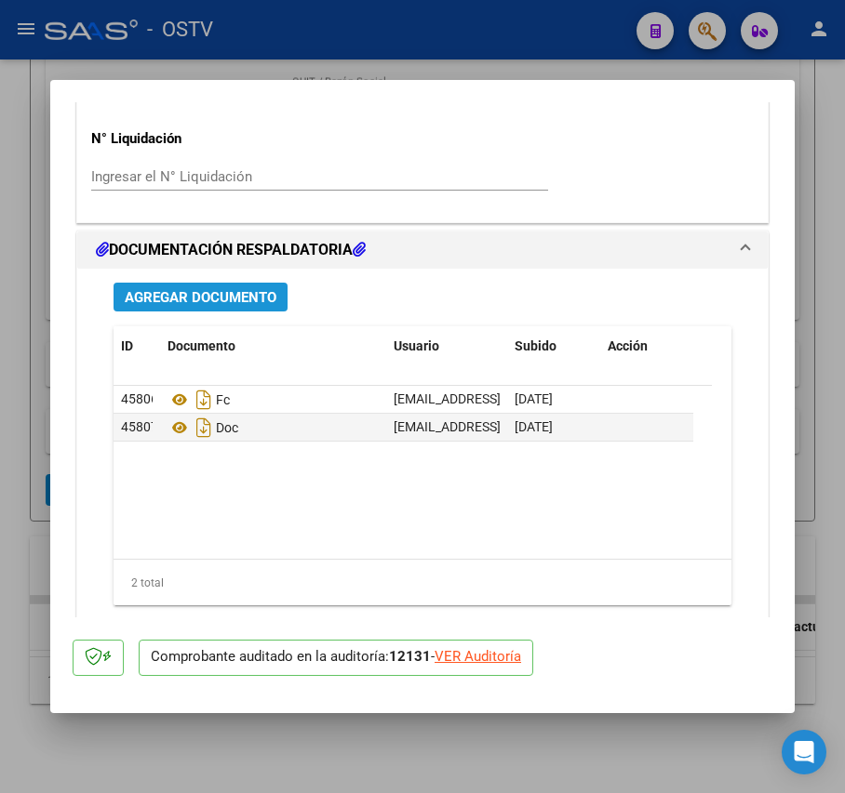
click at [244, 303] on span "Agregar Documento" at bounding box center [201, 297] width 152 height 17
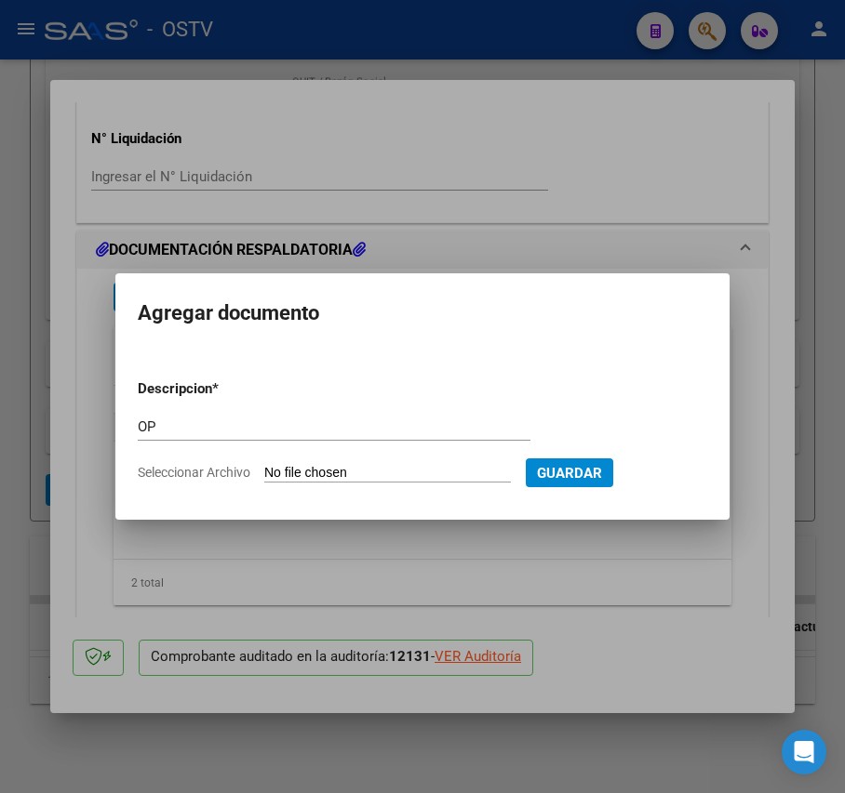
click at [336, 474] on input "Seleccionar Archivo" at bounding box center [387, 474] width 247 height 18
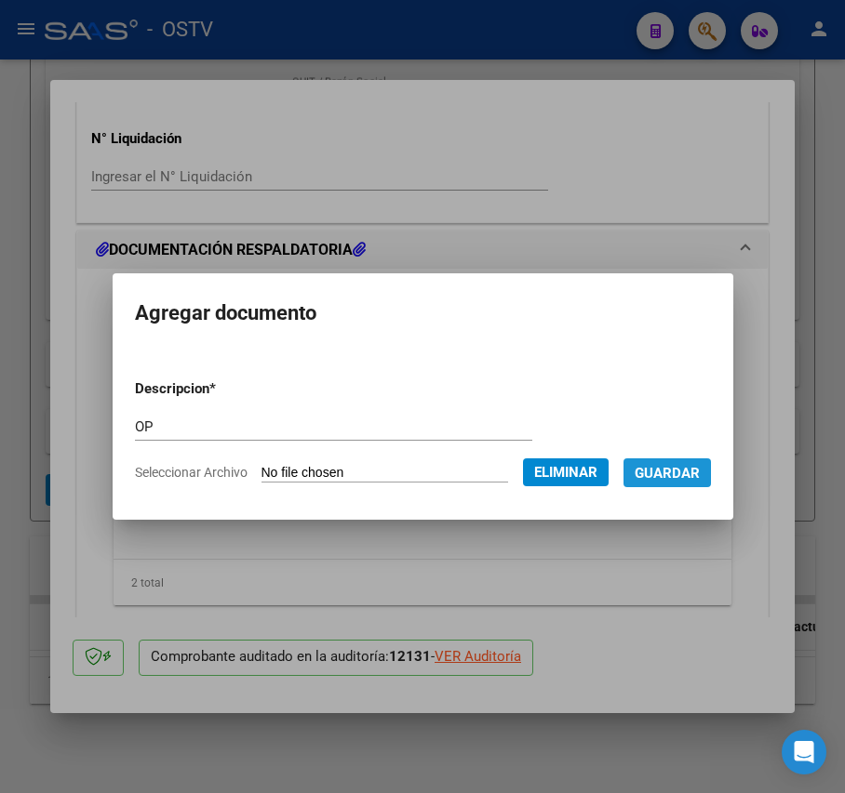
click at [697, 477] on span "Guardar" at bounding box center [666, 473] width 65 height 17
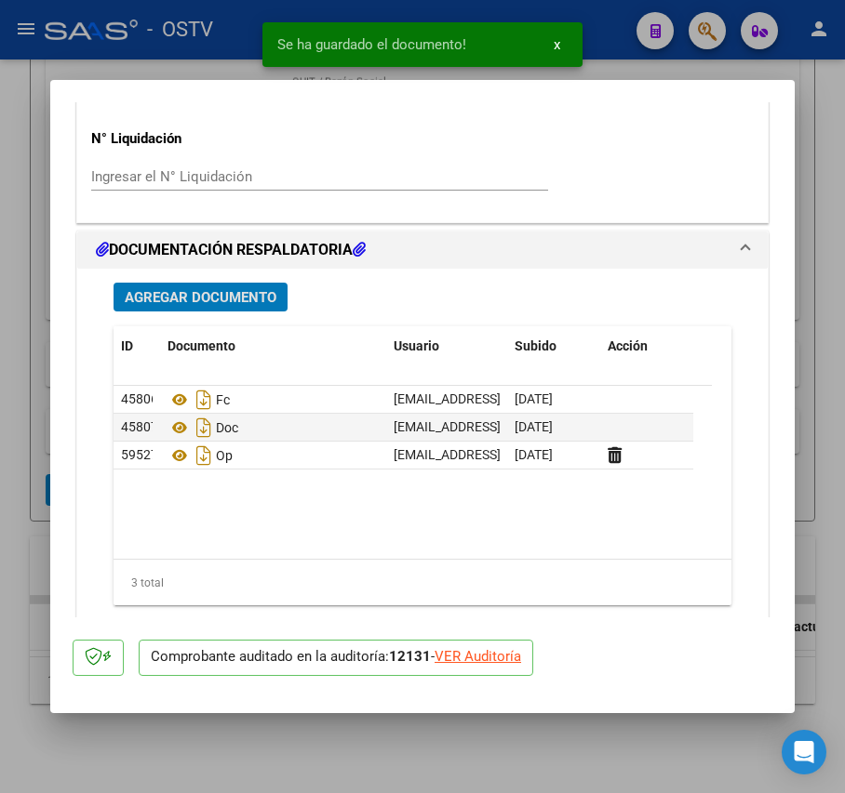
click at [273, 302] on span "Agregar Documento" at bounding box center [201, 297] width 152 height 17
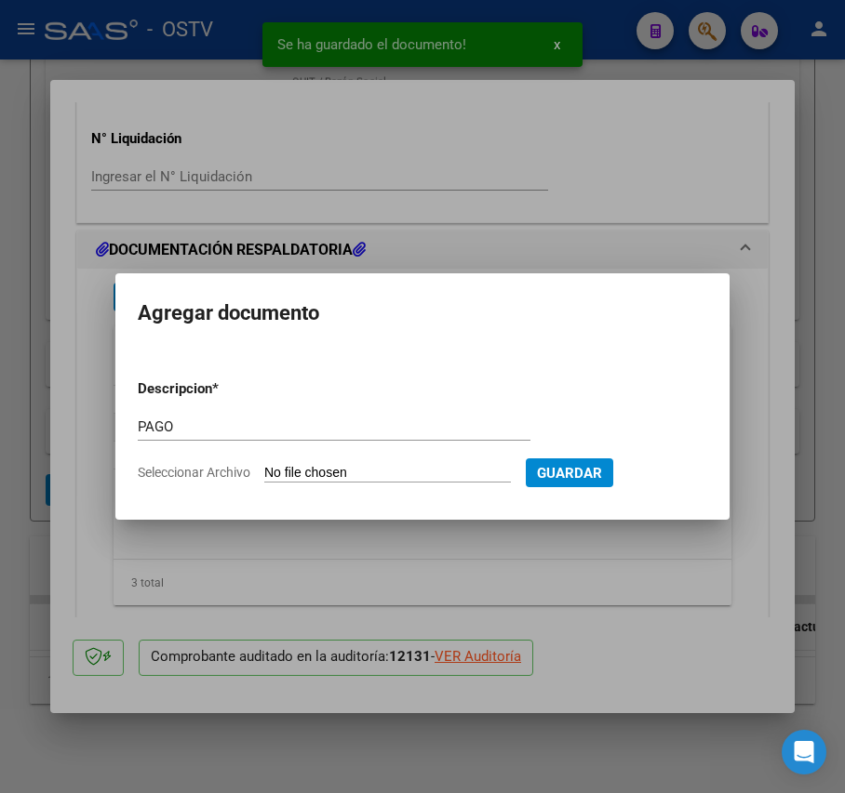
click at [305, 467] on input "Seleccionar Archivo" at bounding box center [387, 474] width 247 height 18
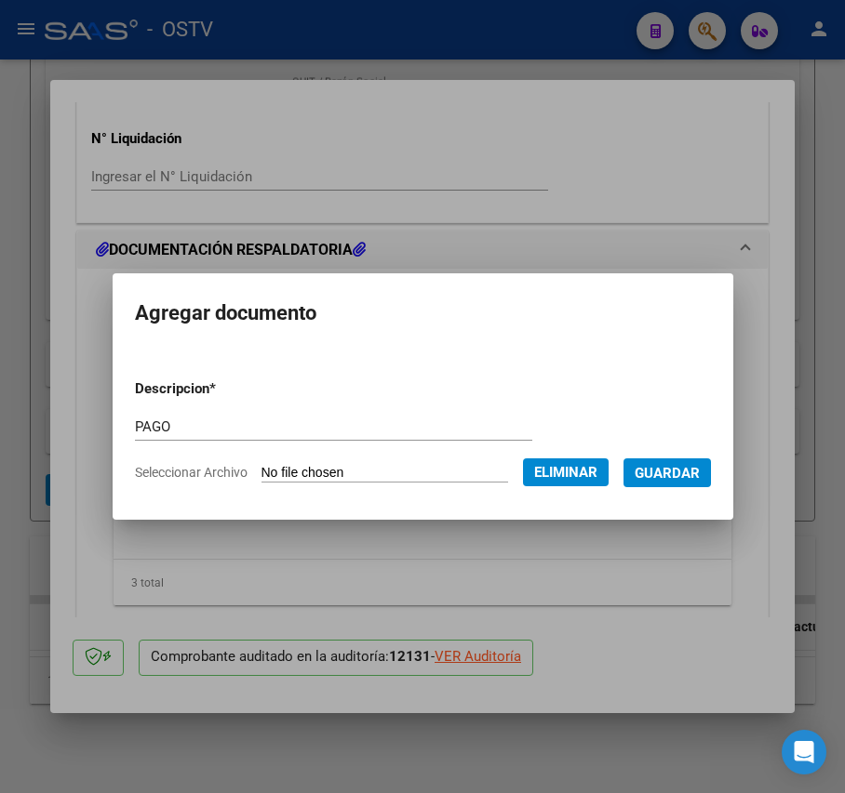
click at [700, 480] on span "Guardar" at bounding box center [666, 473] width 65 height 17
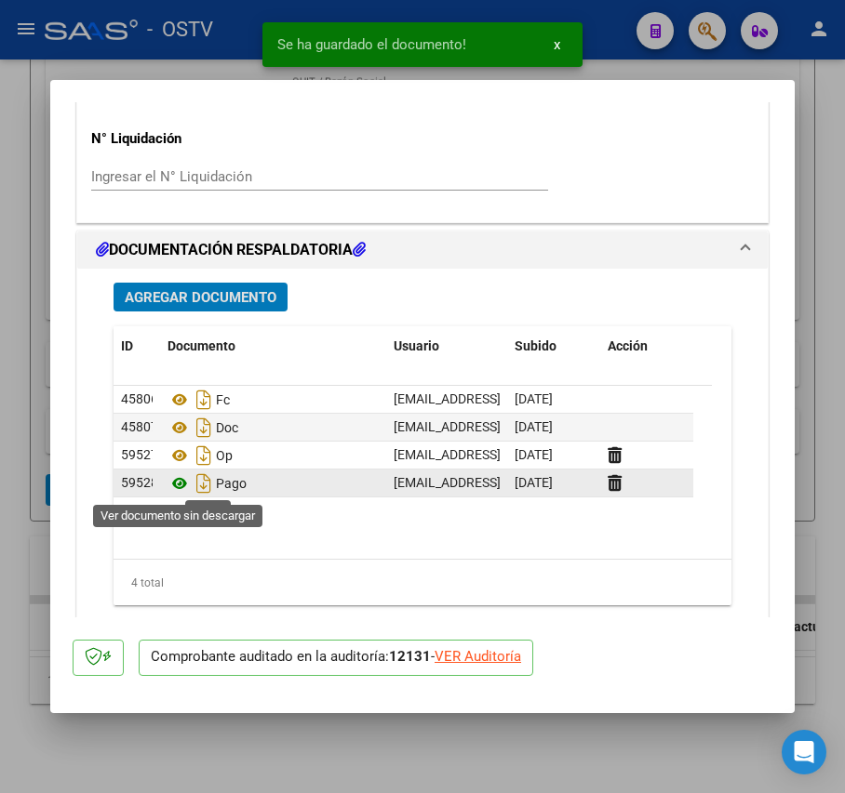
click at [168, 485] on icon at bounding box center [179, 484] width 24 height 22
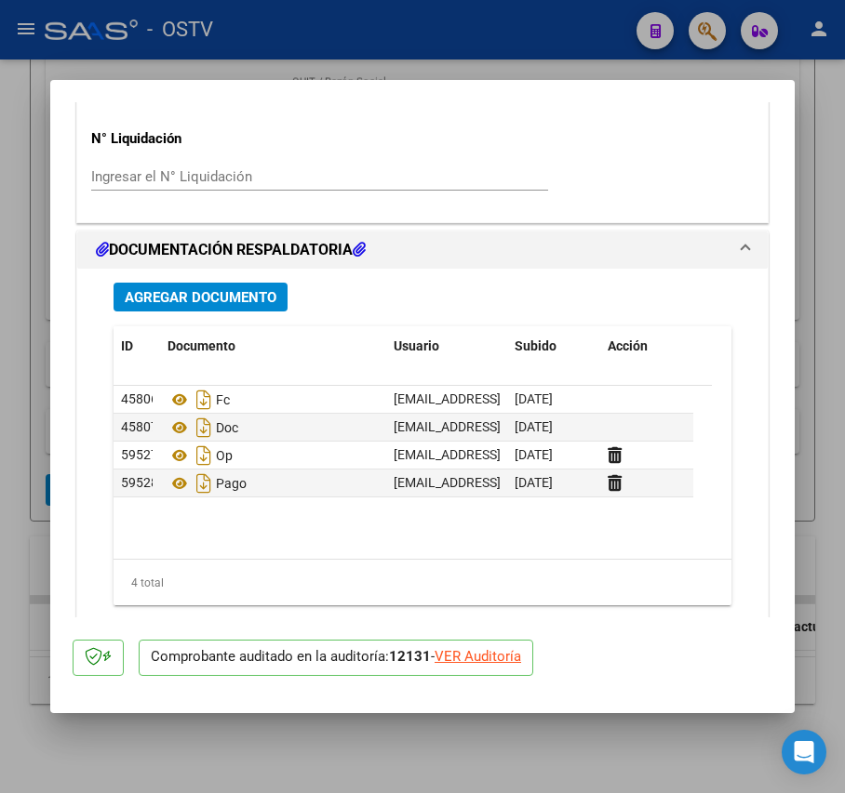
click at [262, 60] on div at bounding box center [422, 396] width 845 height 793
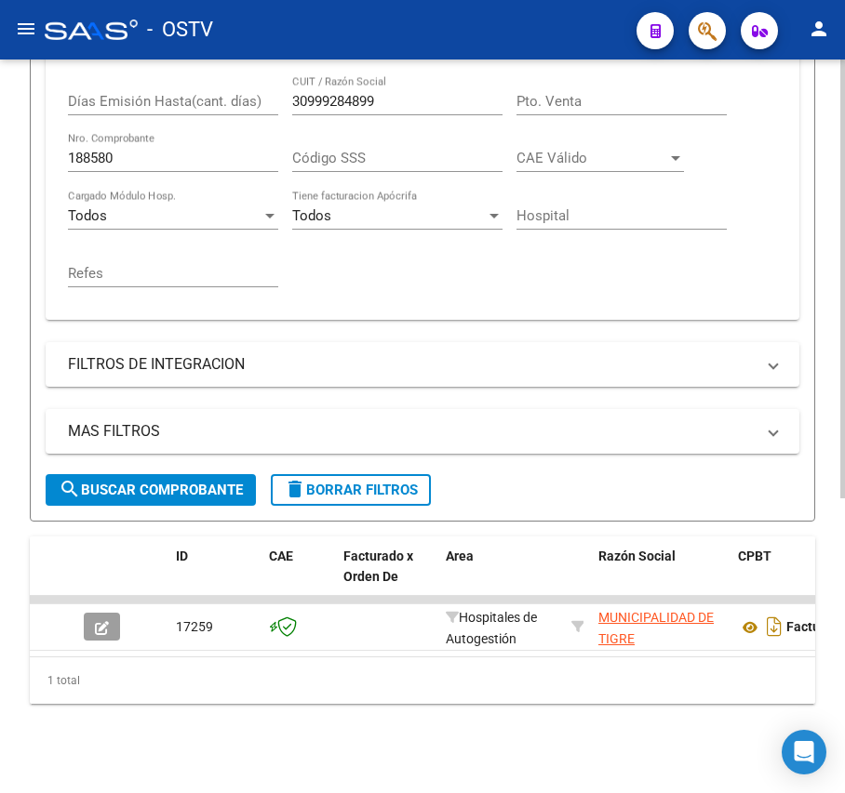
scroll to position [493, 0]
click at [175, 132] on div "188580 Nro. Comprobante" at bounding box center [173, 152] width 210 height 40
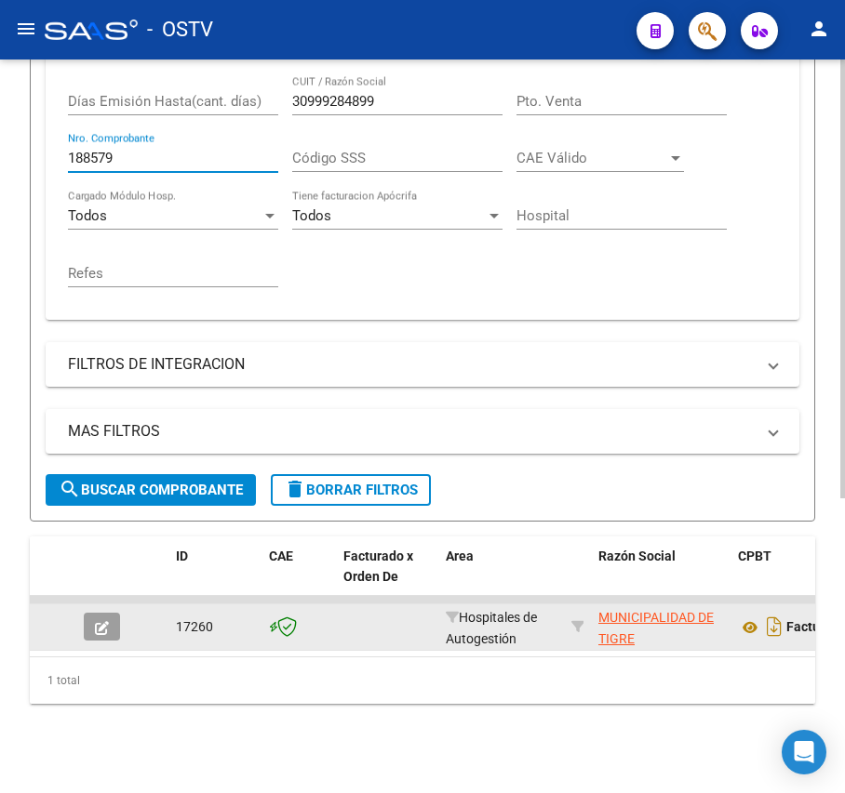
click at [109, 613] on button "button" at bounding box center [102, 627] width 36 height 28
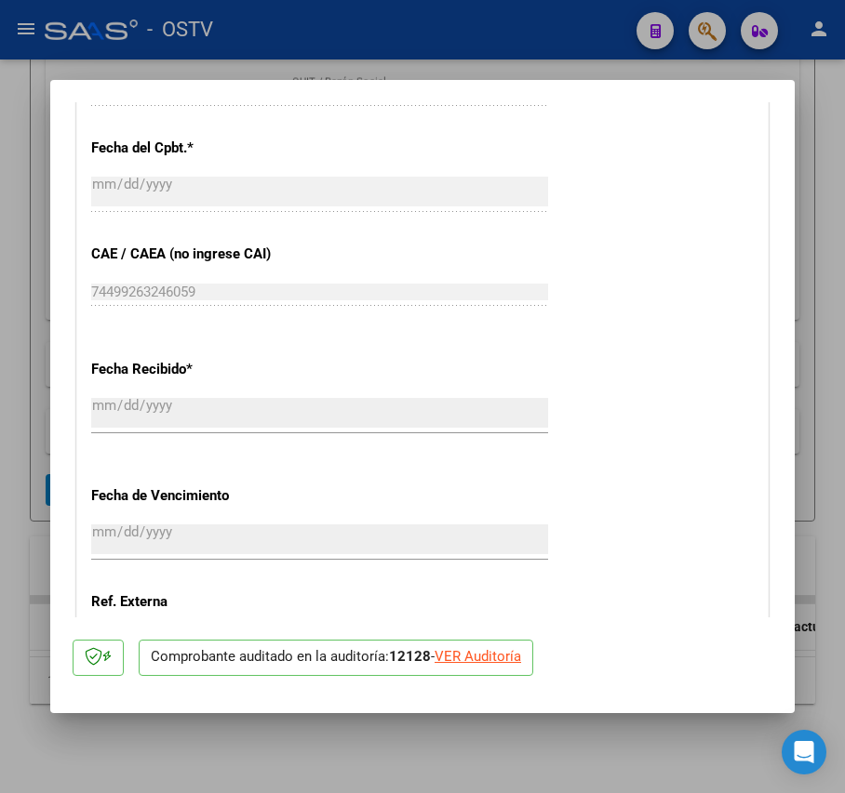
scroll to position [1274, 0]
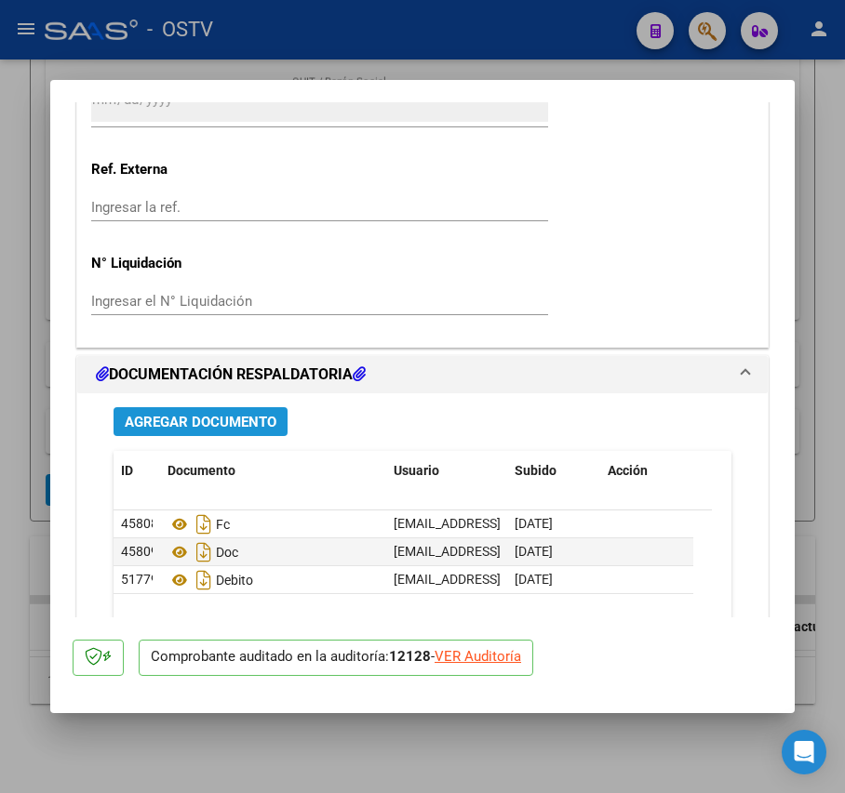
click at [229, 426] on span "Agregar Documento" at bounding box center [201, 422] width 152 height 17
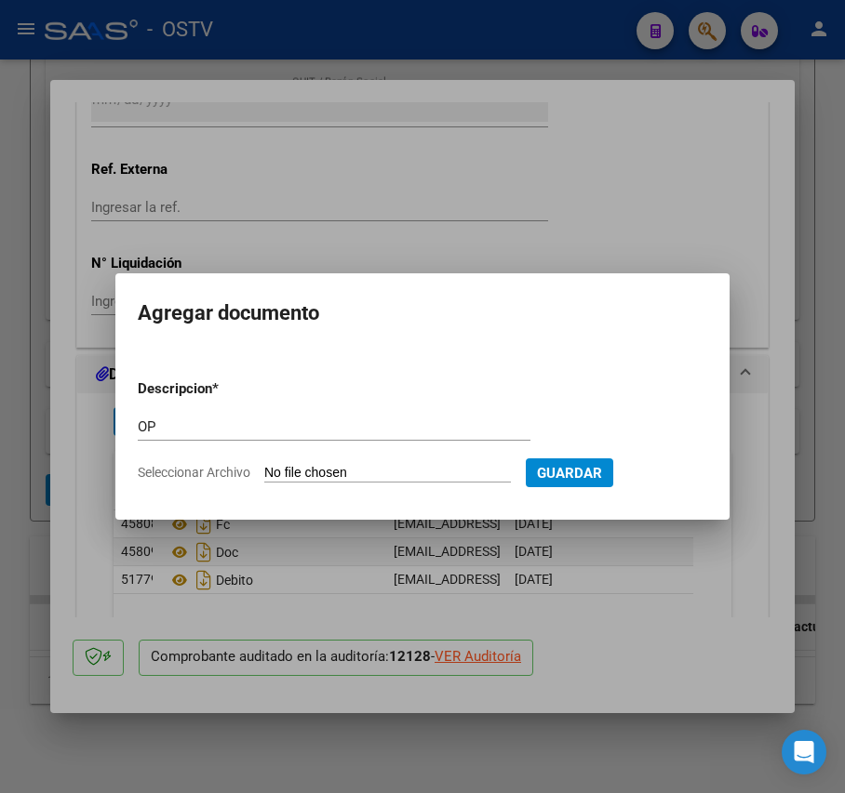
click at [314, 478] on input "Seleccionar Archivo" at bounding box center [387, 474] width 247 height 18
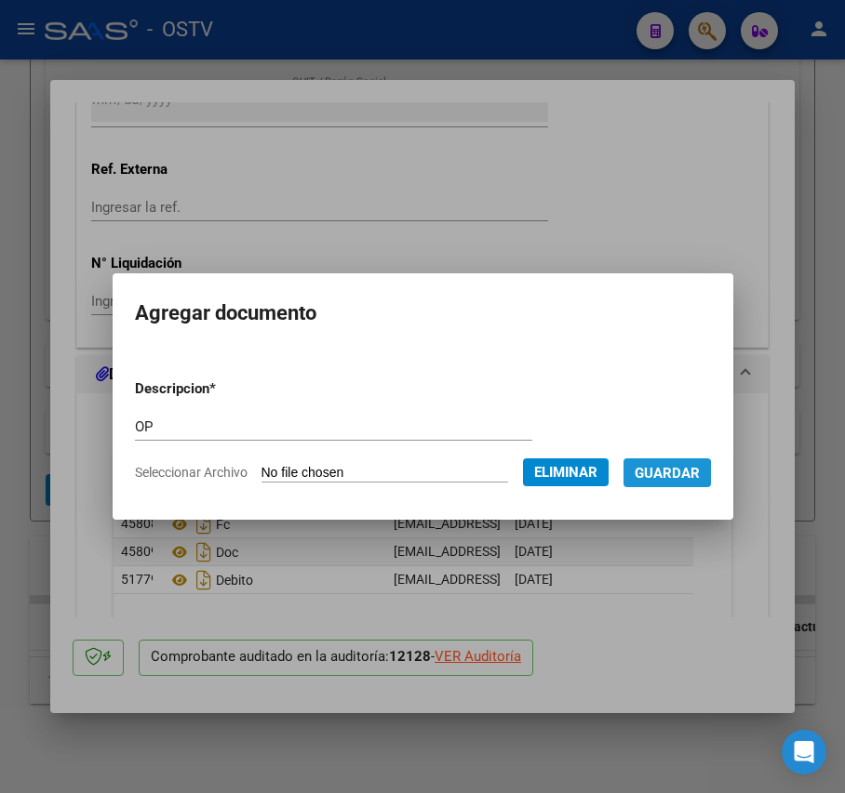
click at [666, 476] on span "Guardar" at bounding box center [666, 473] width 65 height 17
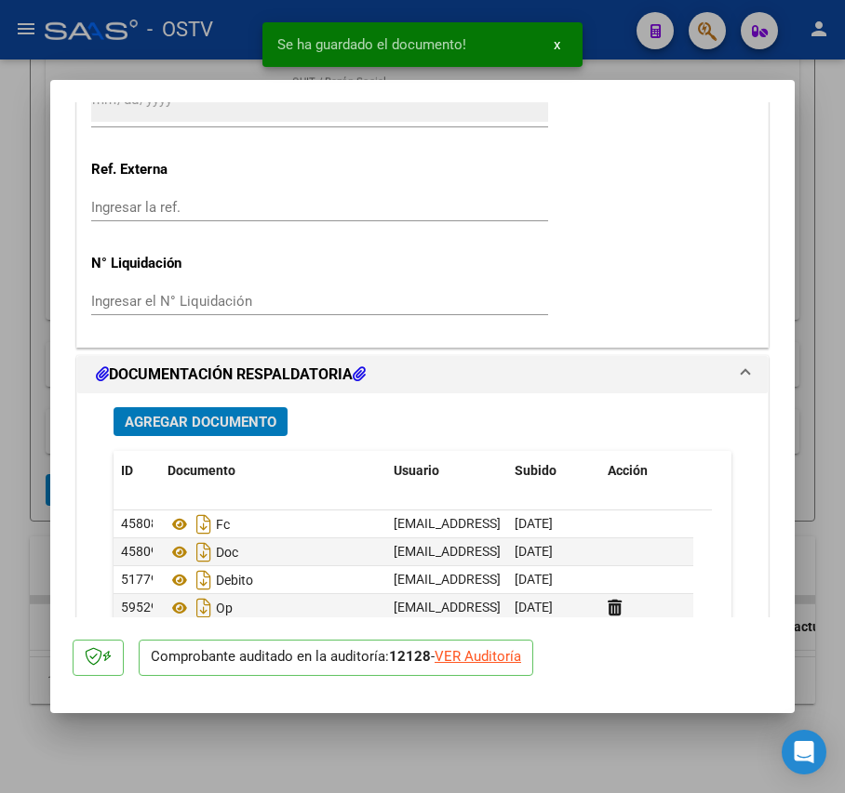
click at [258, 428] on span "Agregar Documento" at bounding box center [201, 422] width 152 height 17
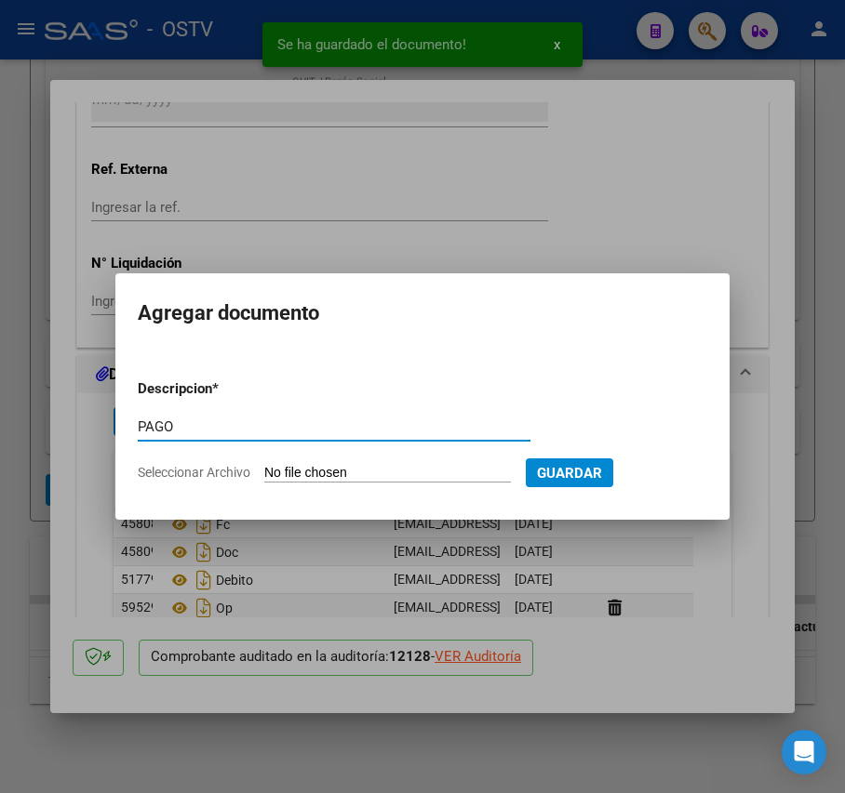
click at [302, 473] on input "Seleccionar Archivo" at bounding box center [387, 474] width 247 height 18
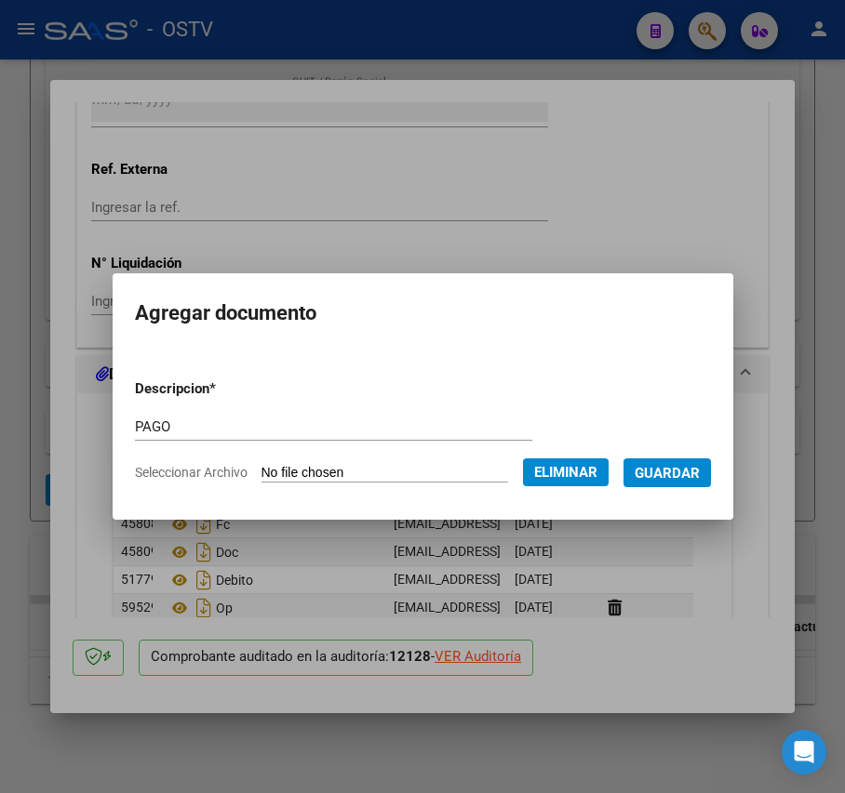
click at [682, 465] on span "Guardar" at bounding box center [666, 473] width 65 height 17
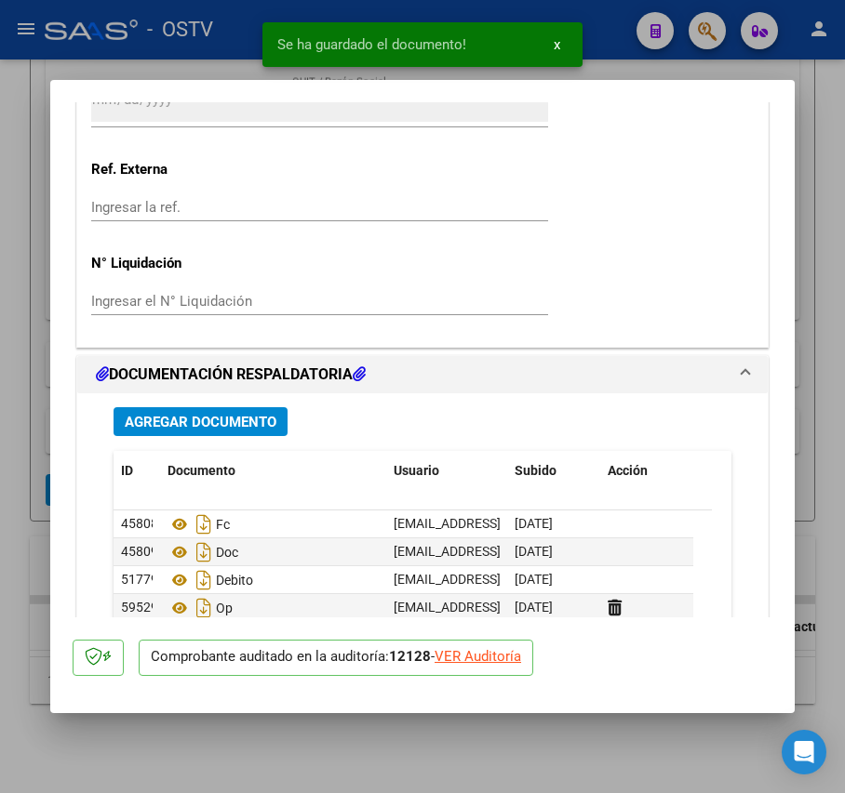
click at [31, 384] on div at bounding box center [422, 396] width 845 height 793
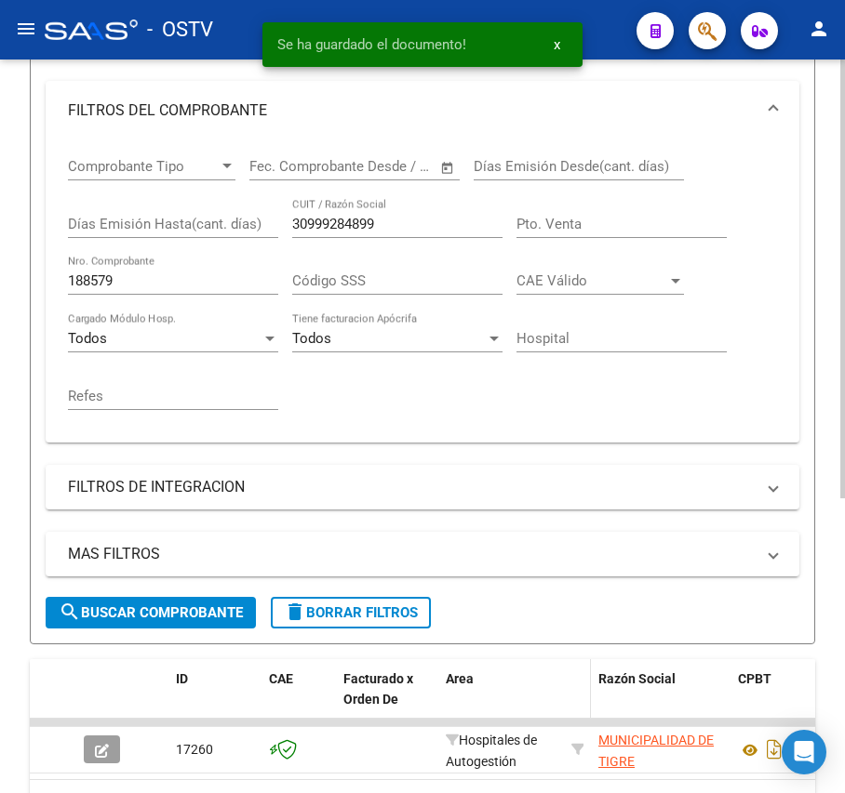
scroll to position [493, 0]
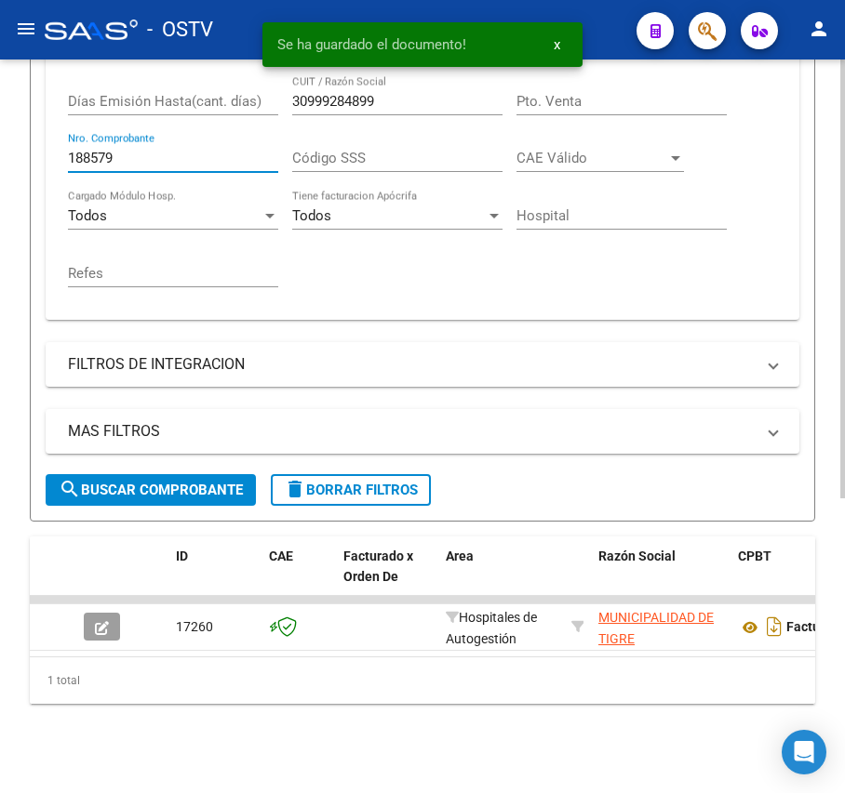
click at [180, 150] on input "188579" at bounding box center [173, 158] width 210 height 17
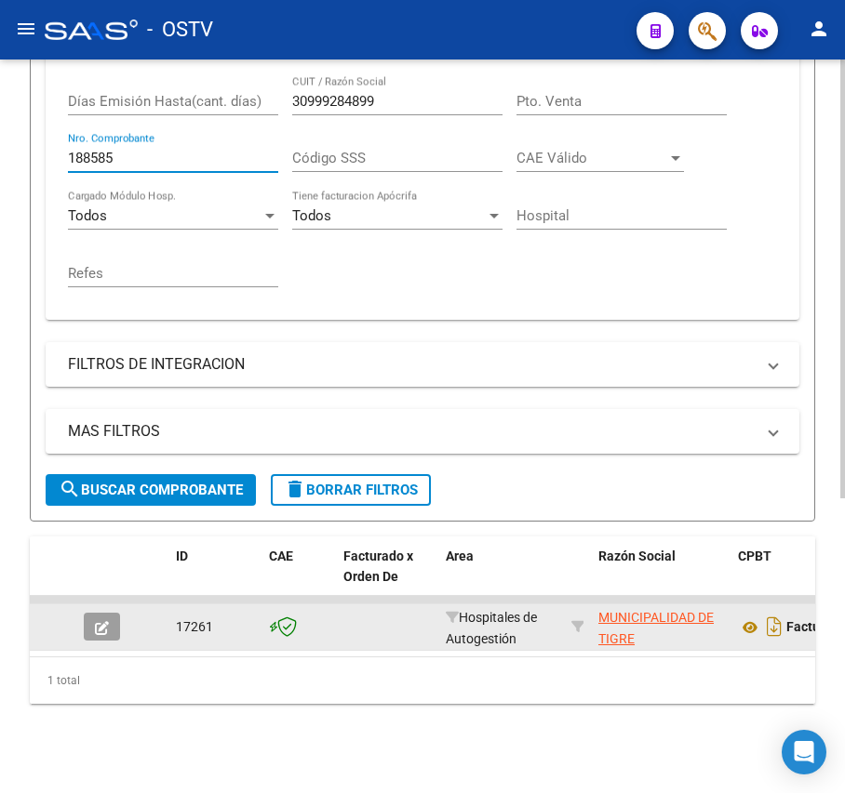
click at [101, 621] on icon "button" at bounding box center [102, 628] width 14 height 14
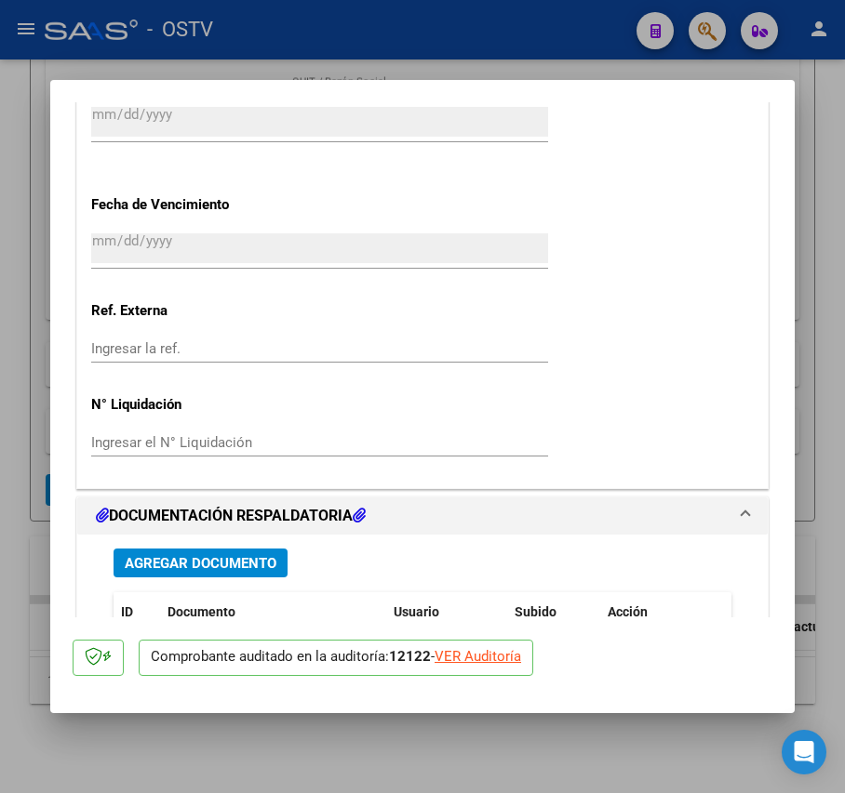
scroll to position [1240, 0]
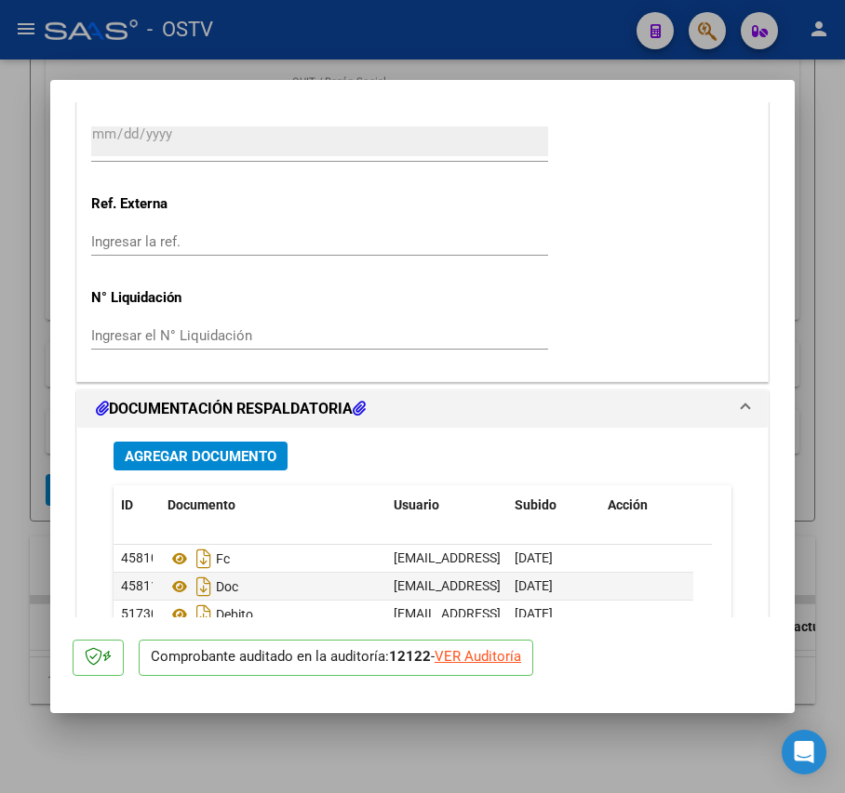
click at [243, 455] on span "Agregar Documento" at bounding box center [201, 456] width 152 height 17
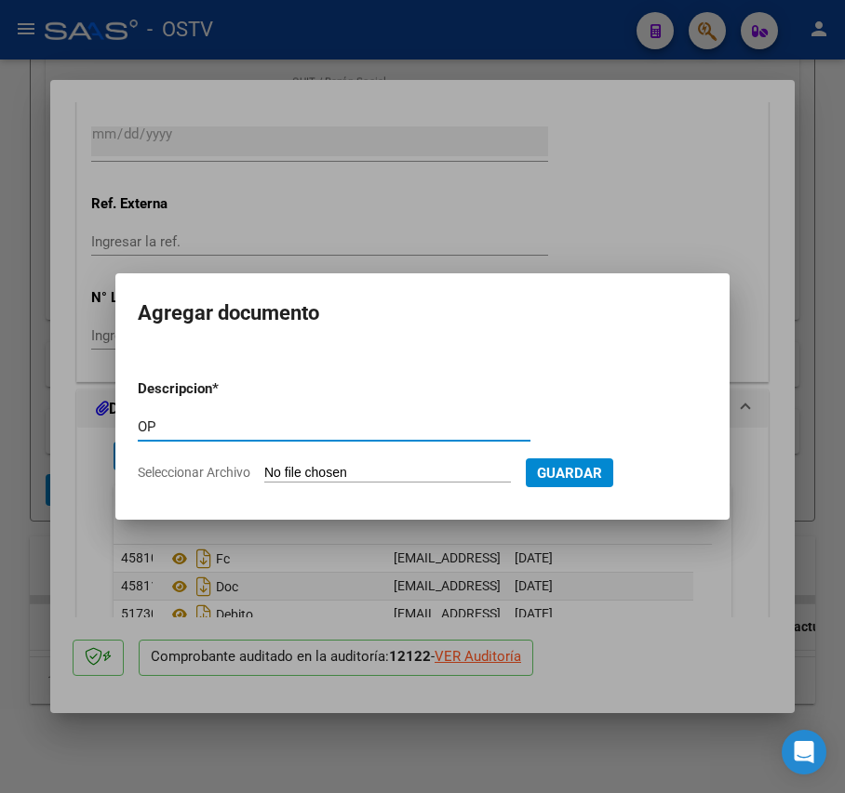
click at [351, 473] on input "Seleccionar Archivo" at bounding box center [387, 474] width 247 height 18
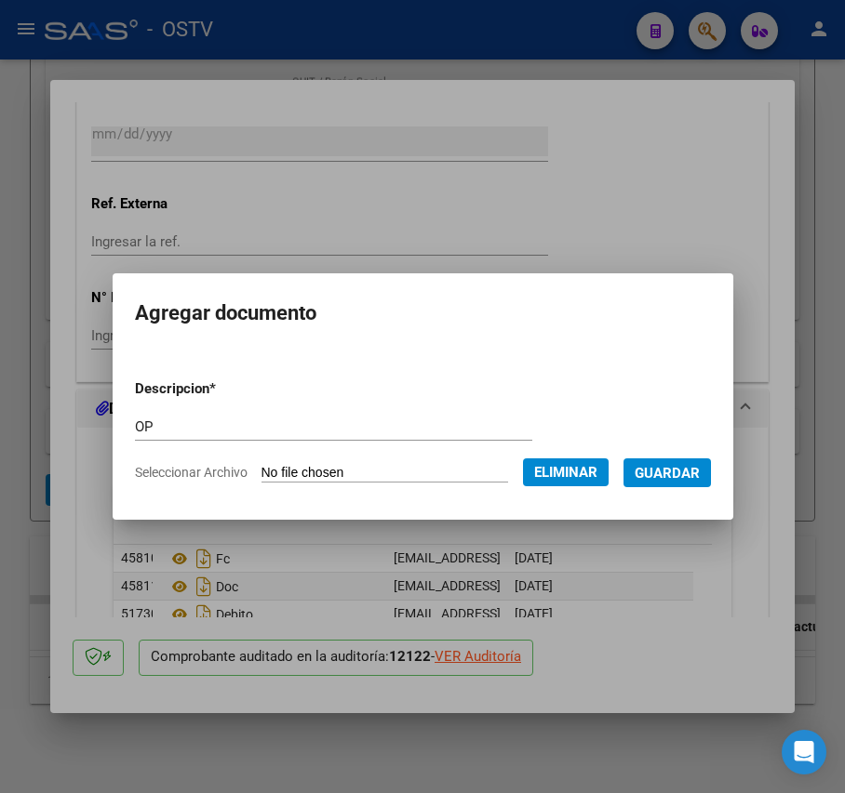
click at [688, 473] on span "Guardar" at bounding box center [666, 473] width 65 height 17
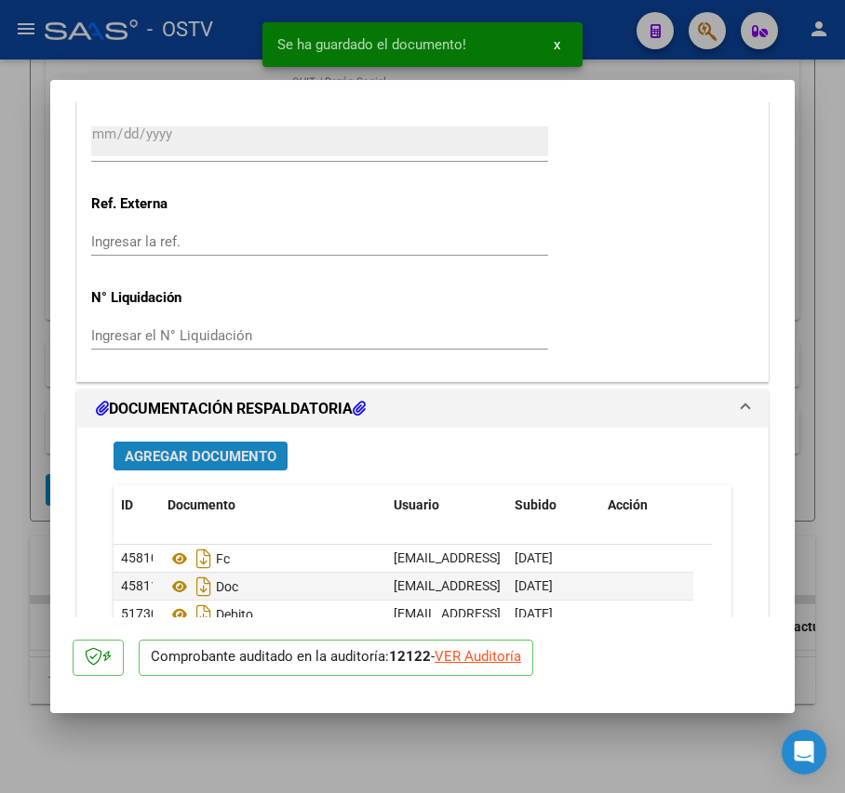
click at [221, 461] on span "Agregar Documento" at bounding box center [201, 456] width 152 height 17
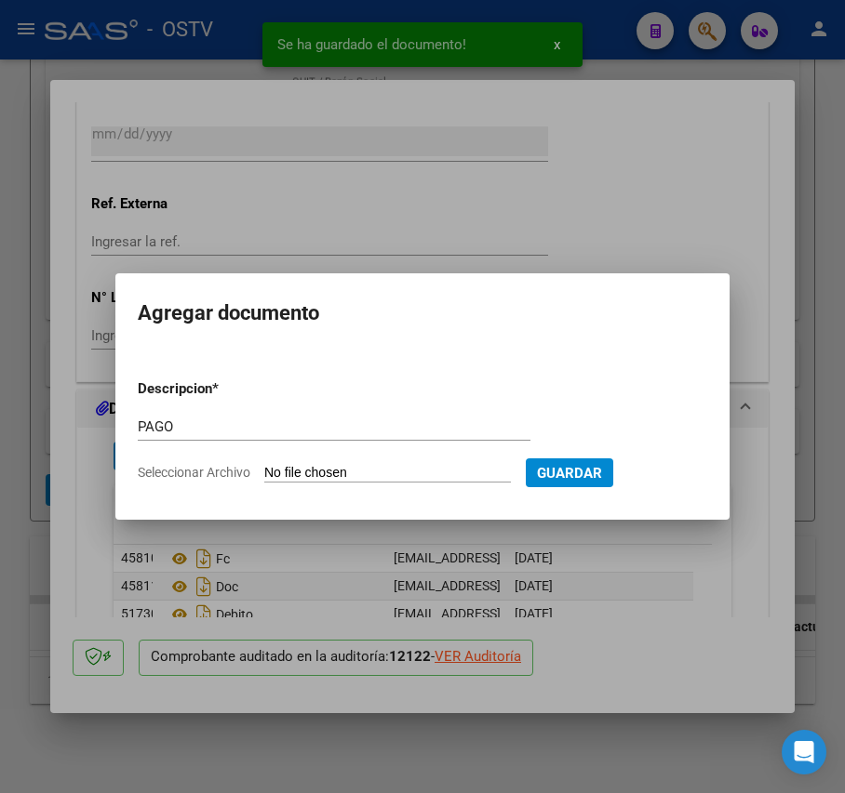
click at [332, 473] on input "Seleccionar Archivo" at bounding box center [387, 474] width 247 height 18
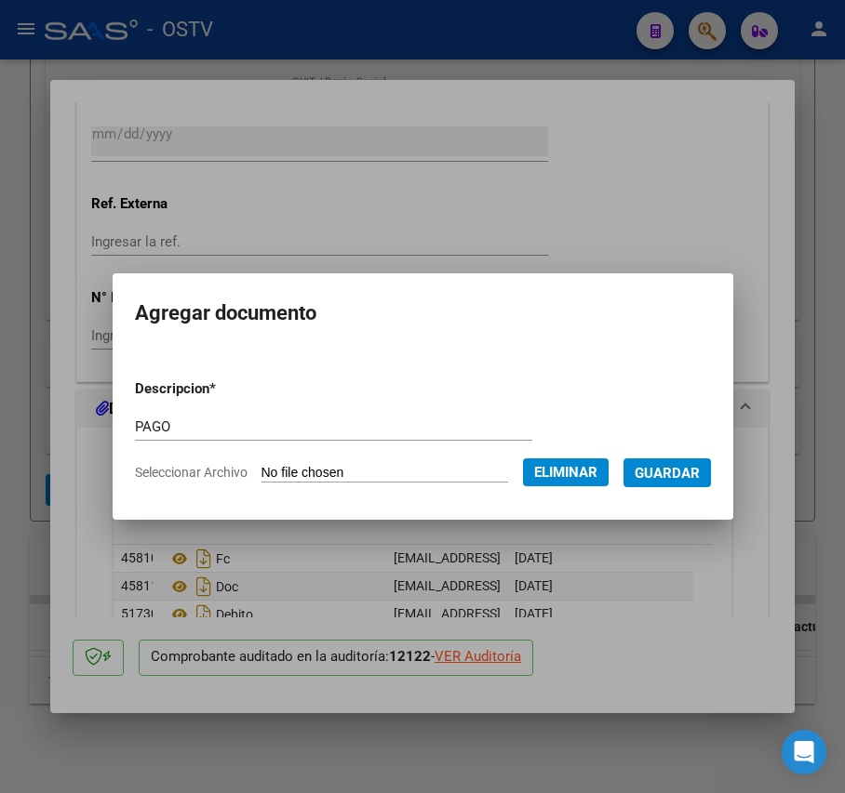
click at [662, 465] on span "Guardar" at bounding box center [666, 473] width 65 height 17
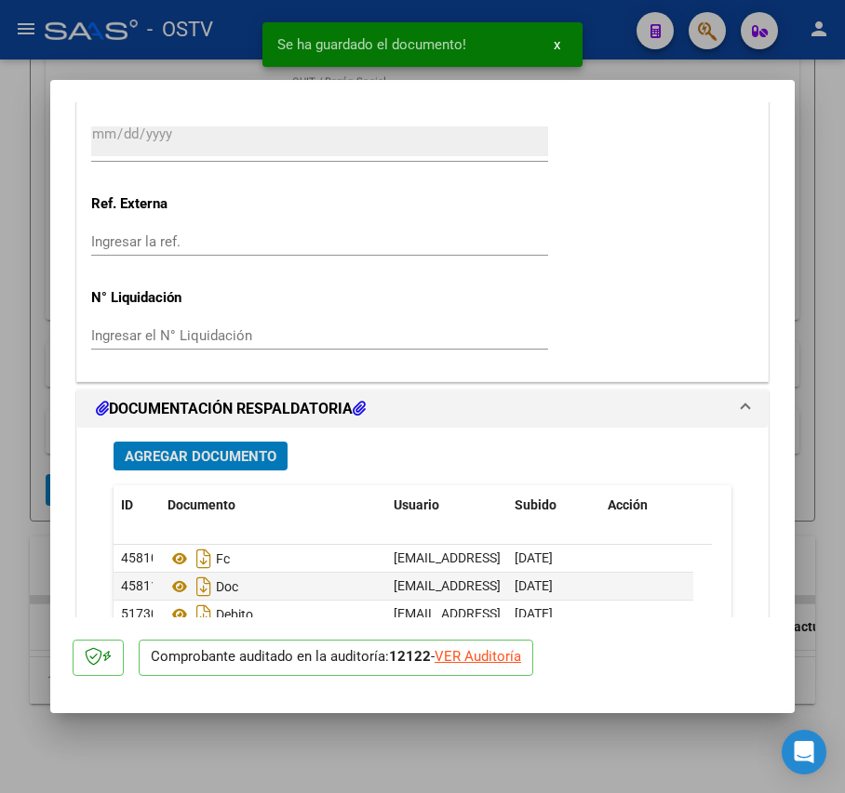
click at [28, 366] on div at bounding box center [422, 396] width 845 height 793
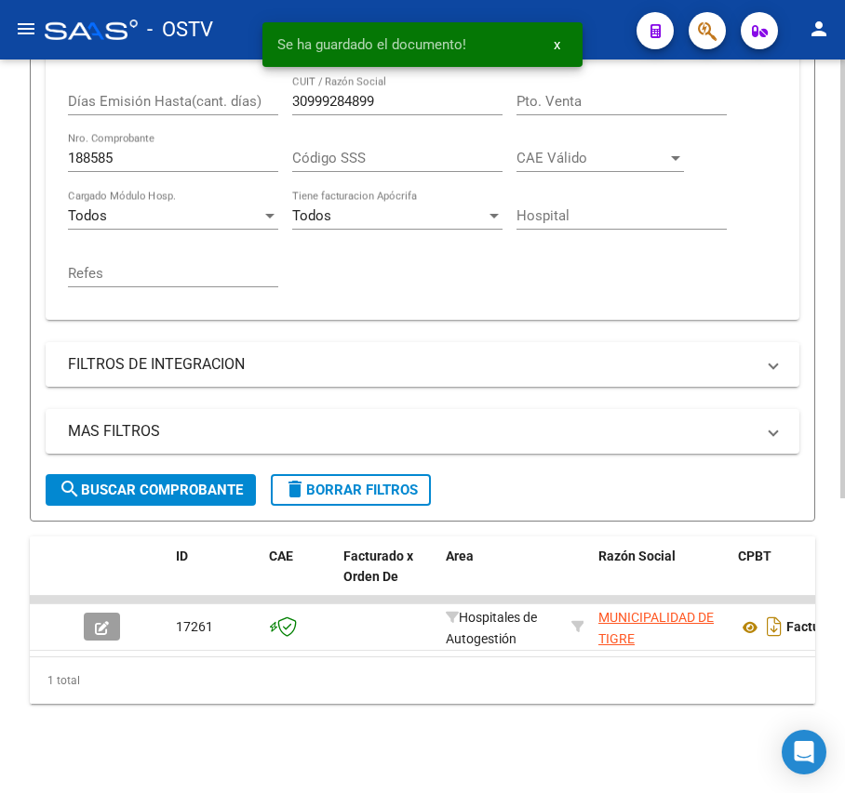
scroll to position [369, 0]
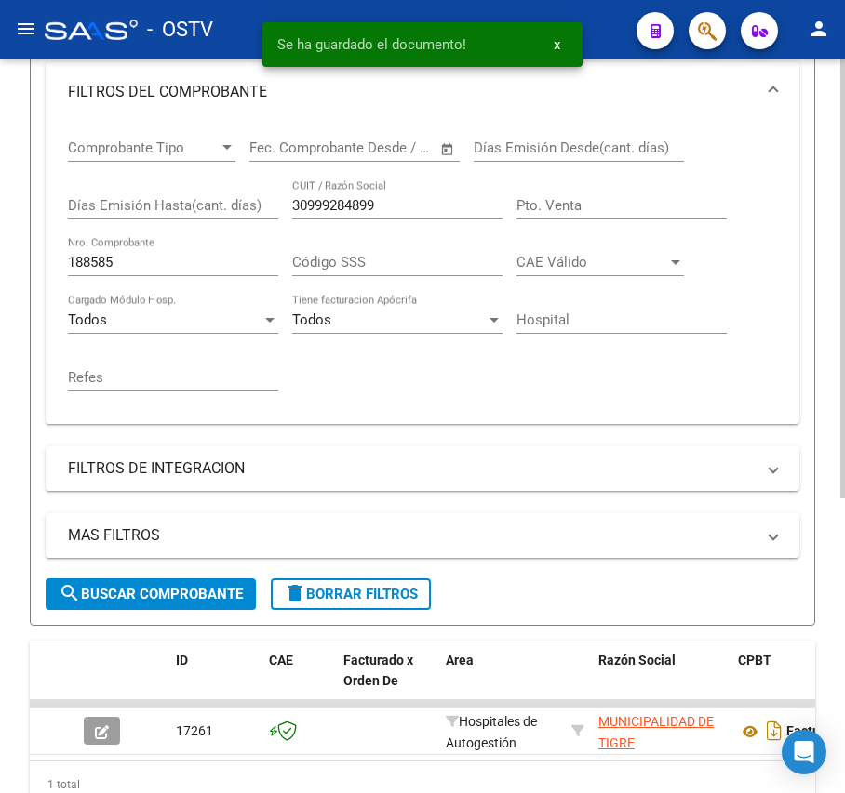
click at [168, 262] on input "188585" at bounding box center [173, 262] width 210 height 17
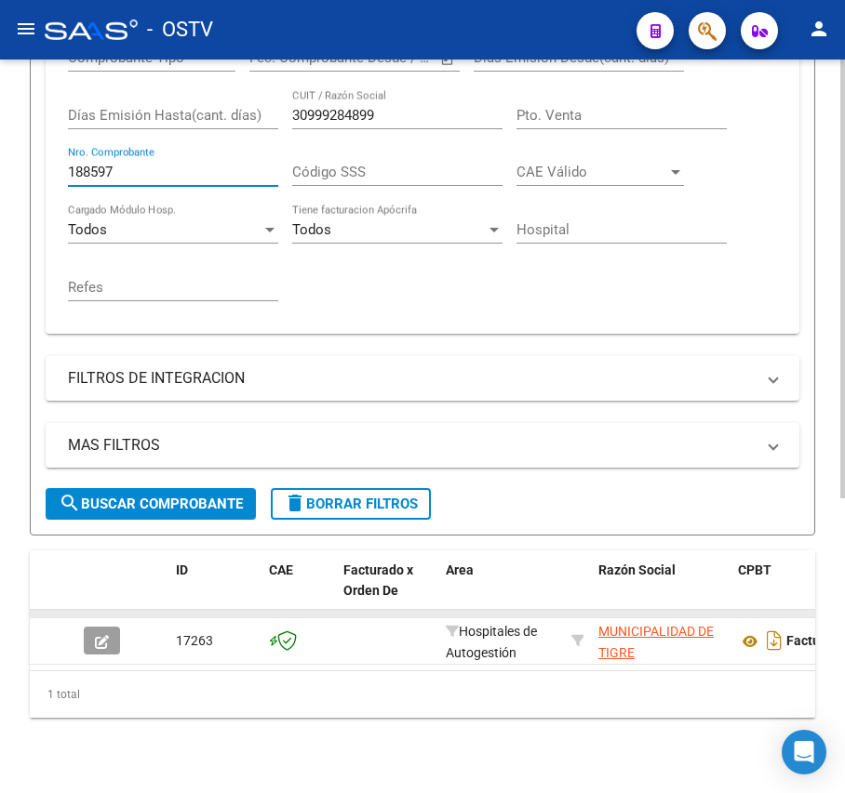
scroll to position [493, 0]
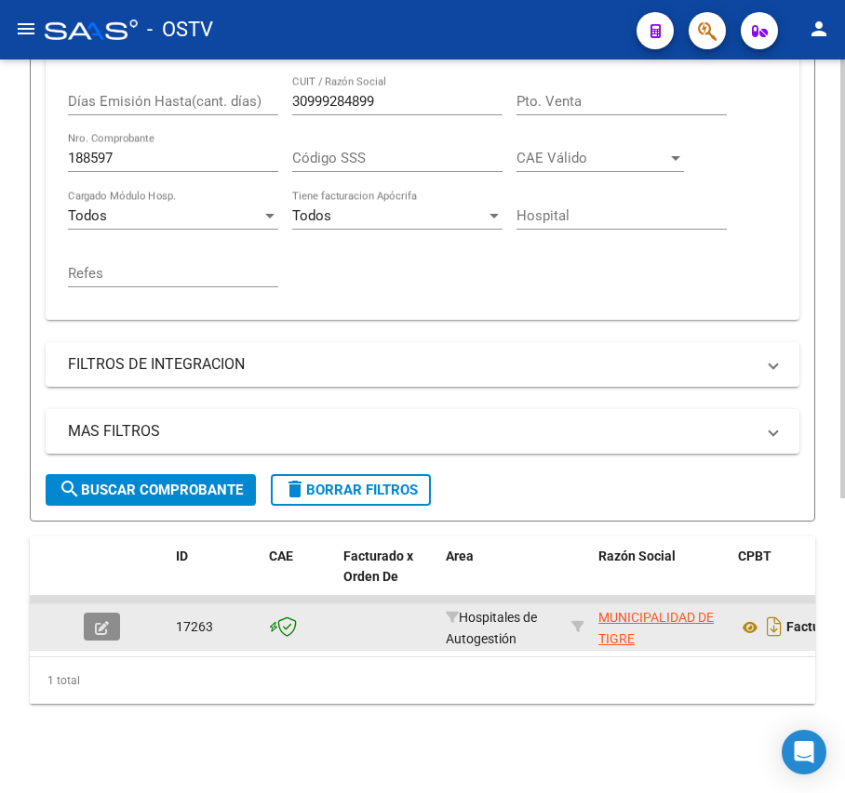
click at [109, 613] on button "button" at bounding box center [102, 627] width 36 height 28
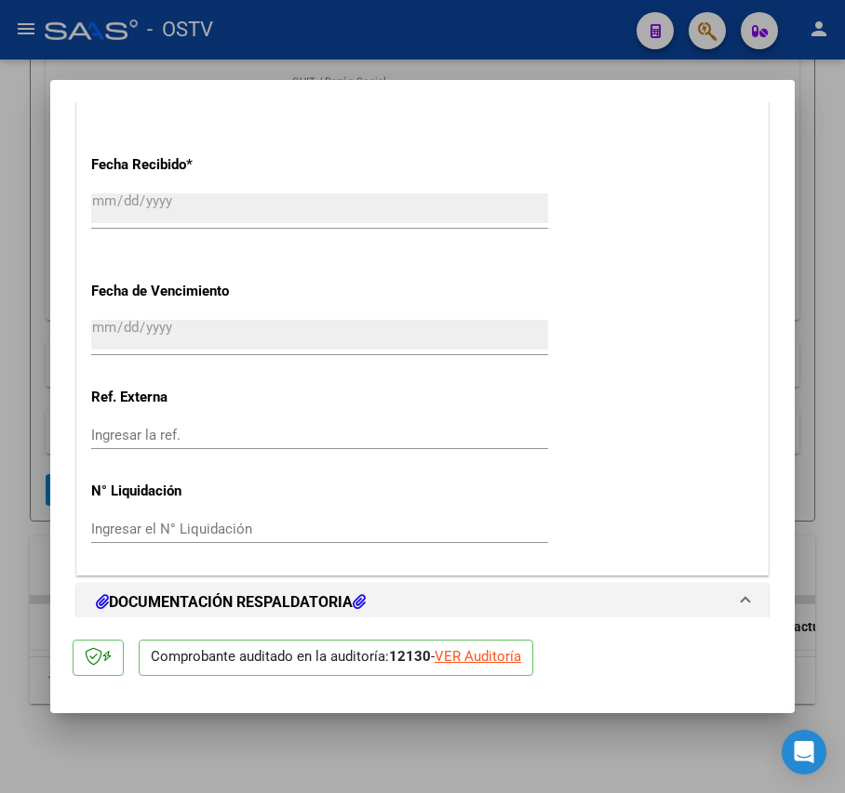
scroll to position [1364, 0]
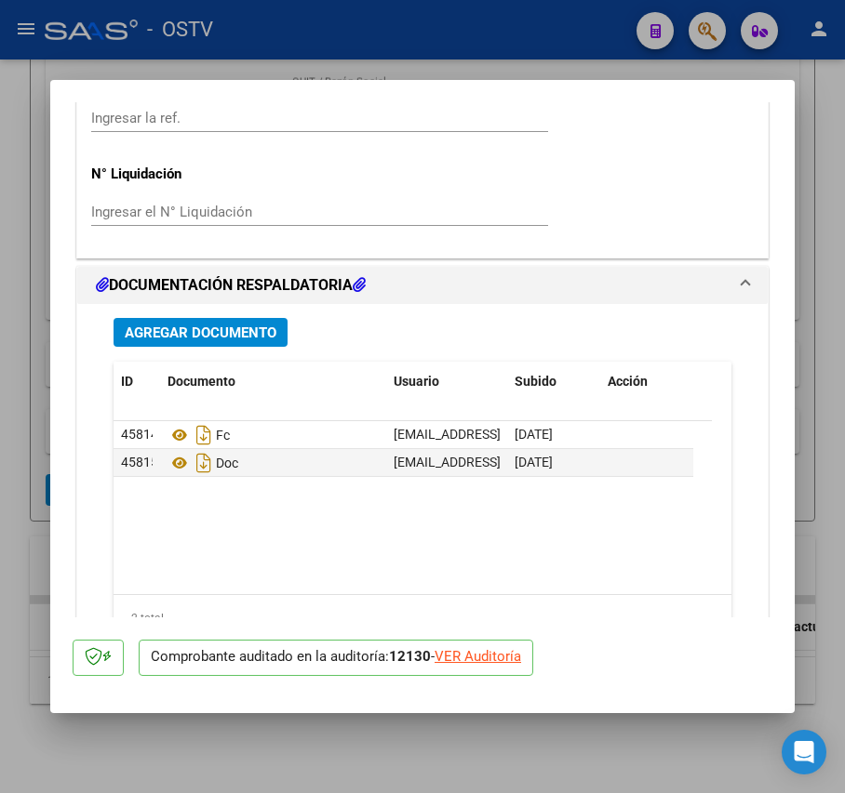
click at [254, 331] on span "Agregar Documento" at bounding box center [201, 333] width 152 height 17
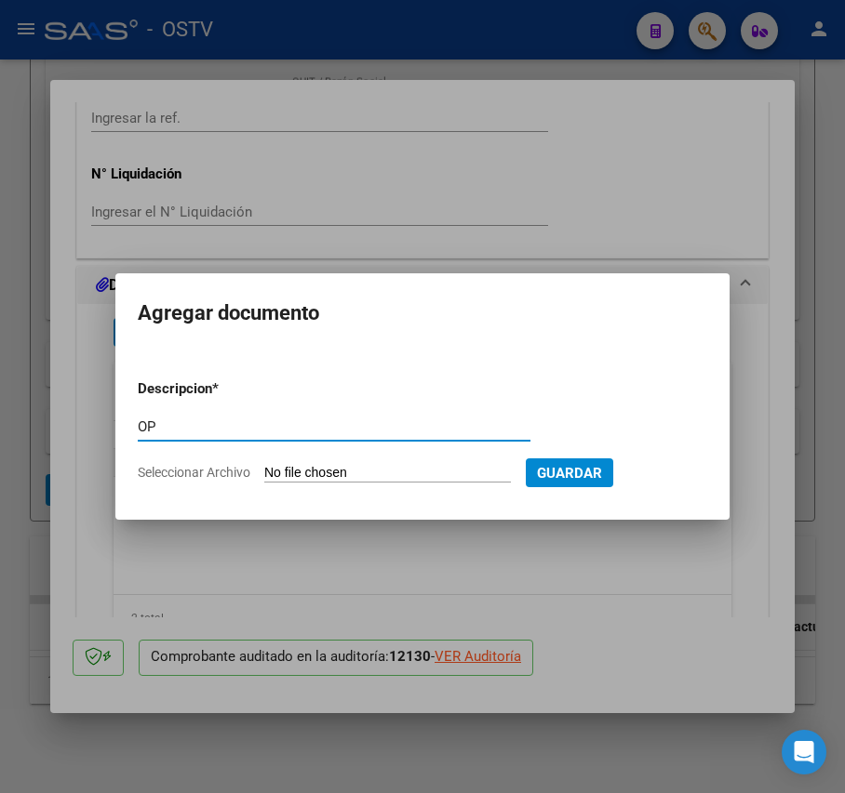
click at [302, 466] on input "Seleccionar Archivo" at bounding box center [387, 474] width 247 height 18
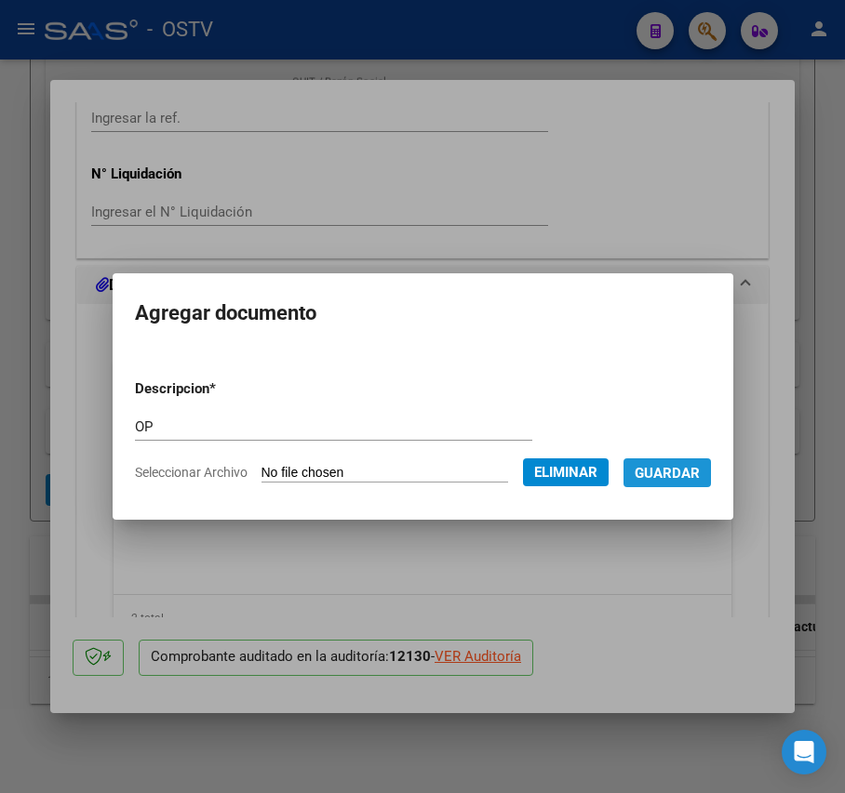
click at [696, 477] on span "Guardar" at bounding box center [666, 473] width 65 height 17
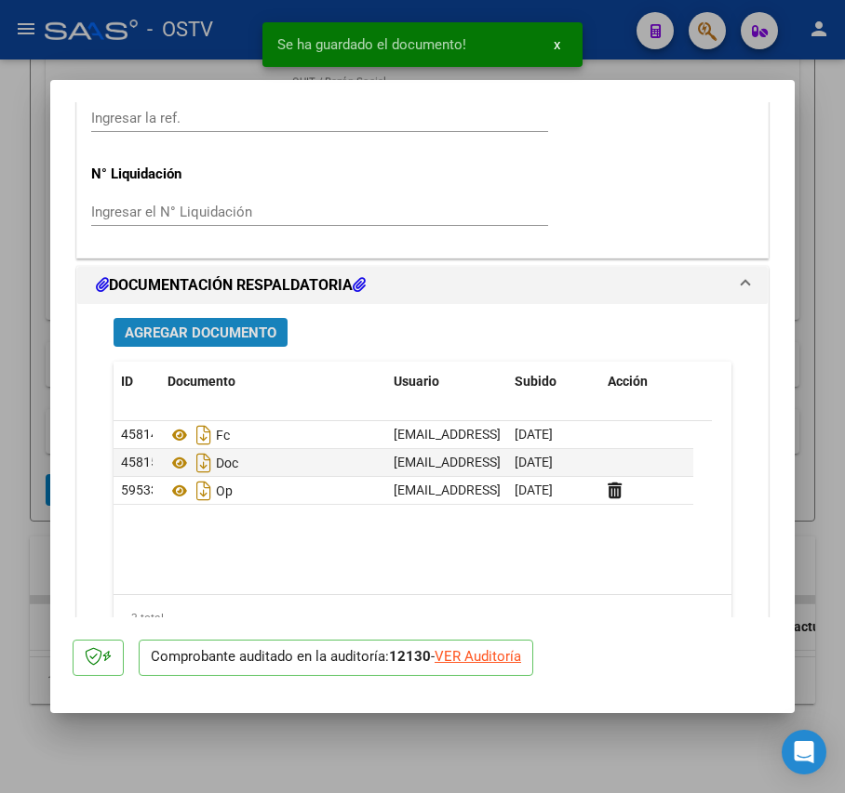
click at [250, 337] on span "Agregar Documento" at bounding box center [201, 333] width 152 height 17
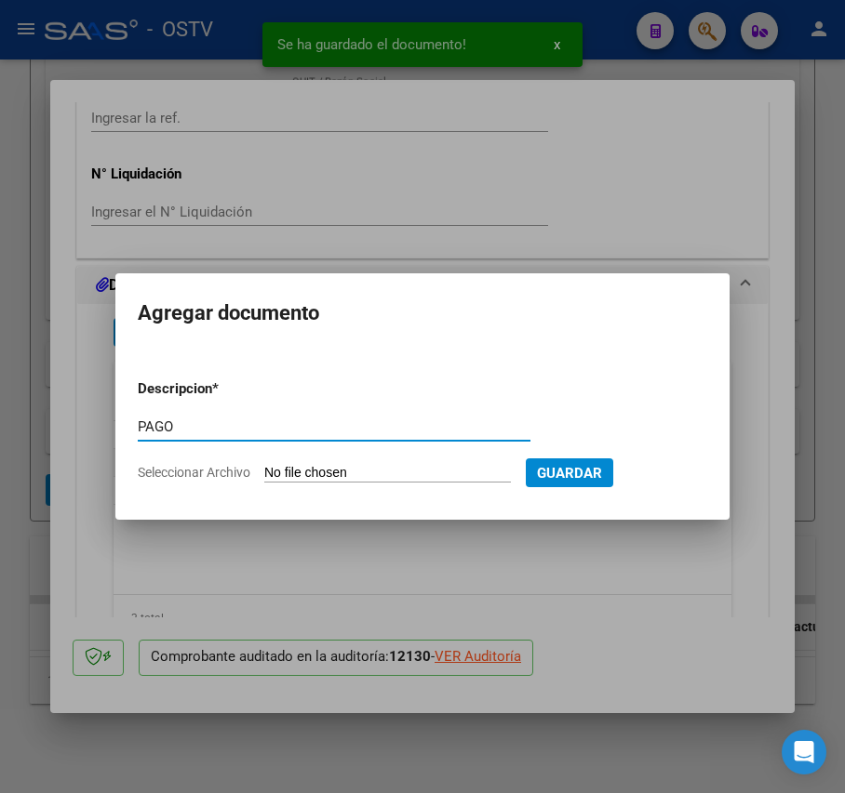
click at [317, 473] on input "Seleccionar Archivo" at bounding box center [387, 474] width 247 height 18
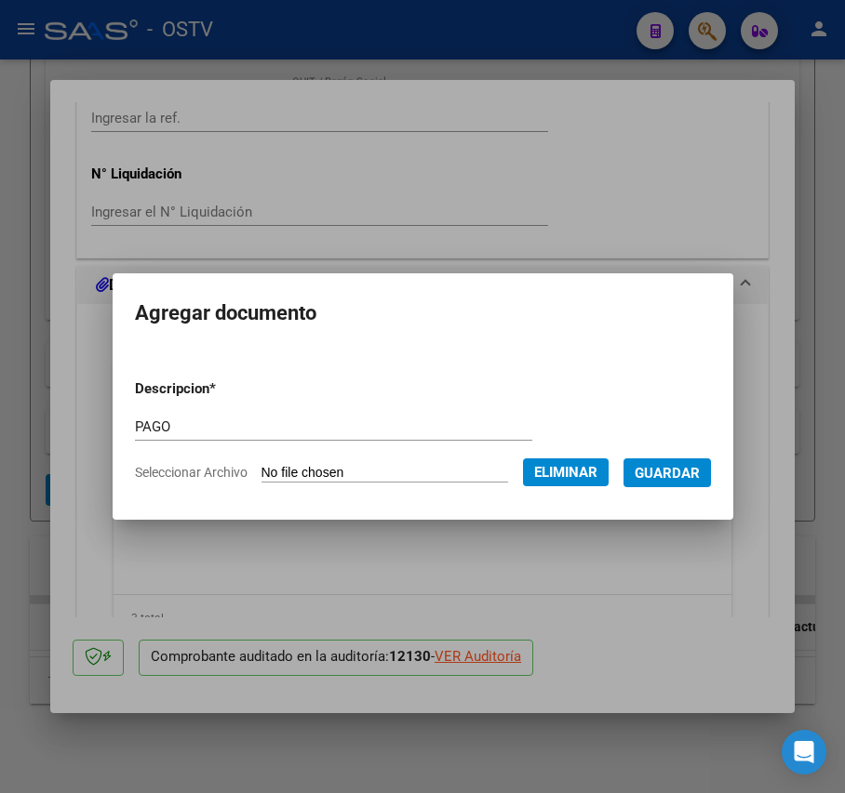
click at [693, 473] on span "Guardar" at bounding box center [666, 473] width 65 height 17
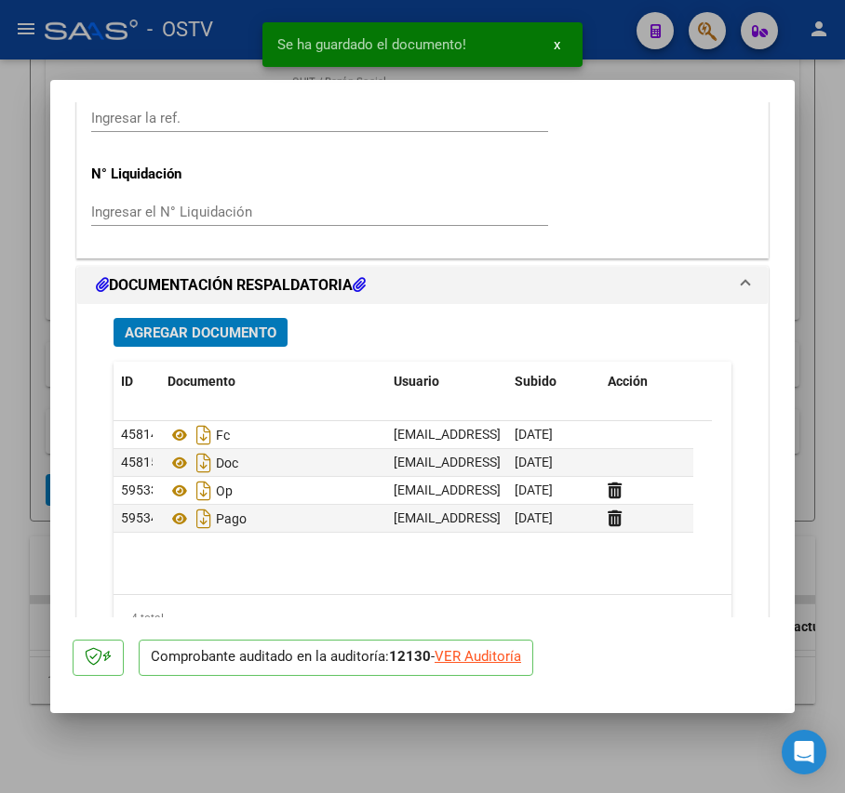
click at [22, 467] on div at bounding box center [422, 396] width 845 height 793
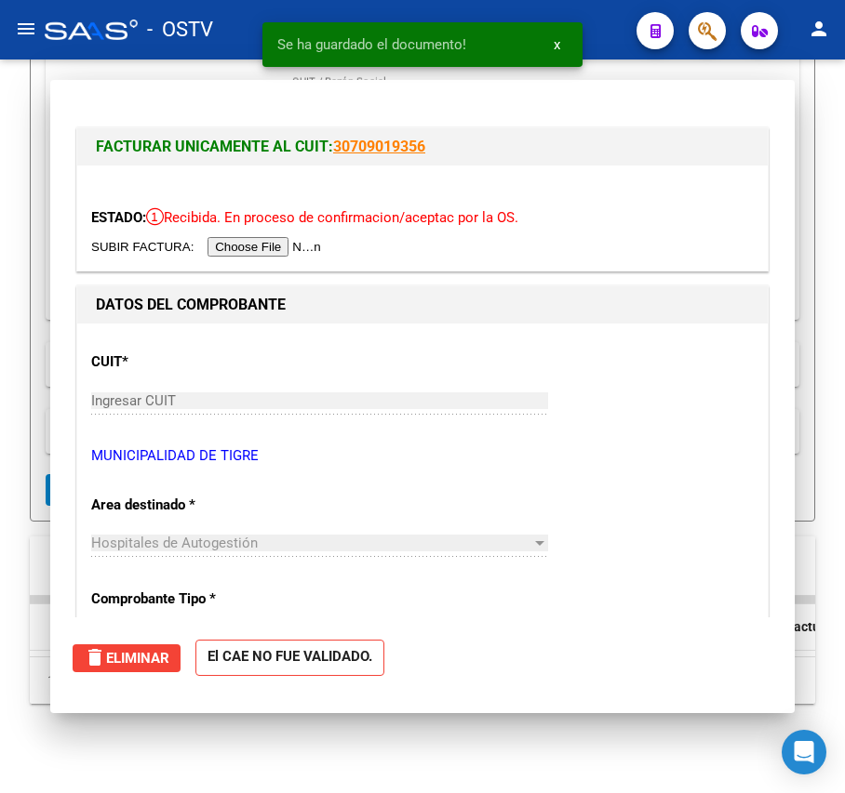
scroll to position [493, 0]
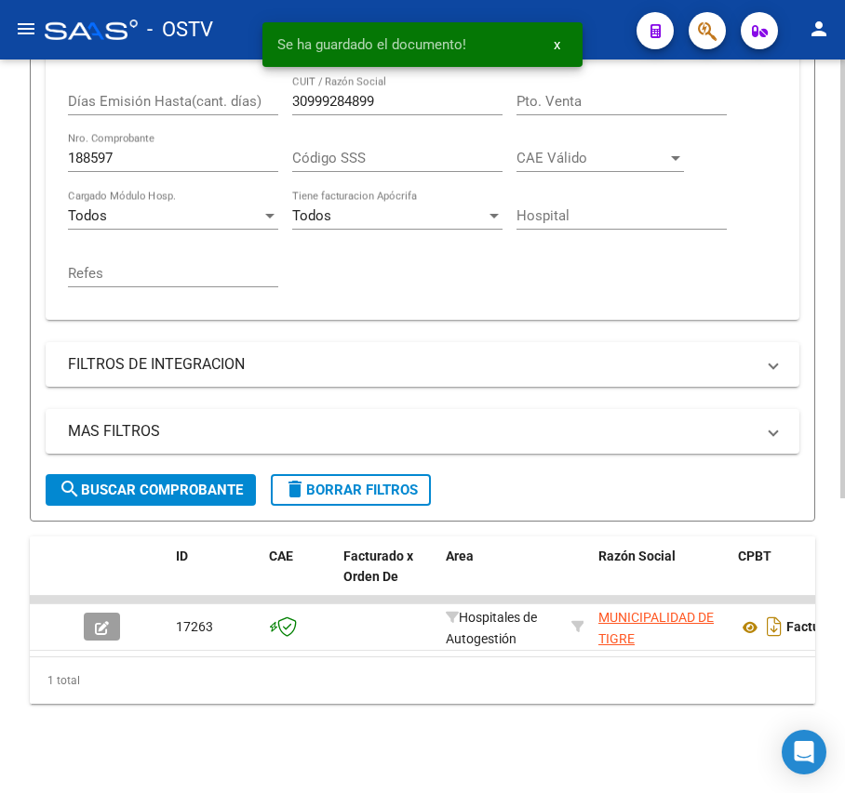
click at [203, 150] on input "188597" at bounding box center [173, 158] width 210 height 17
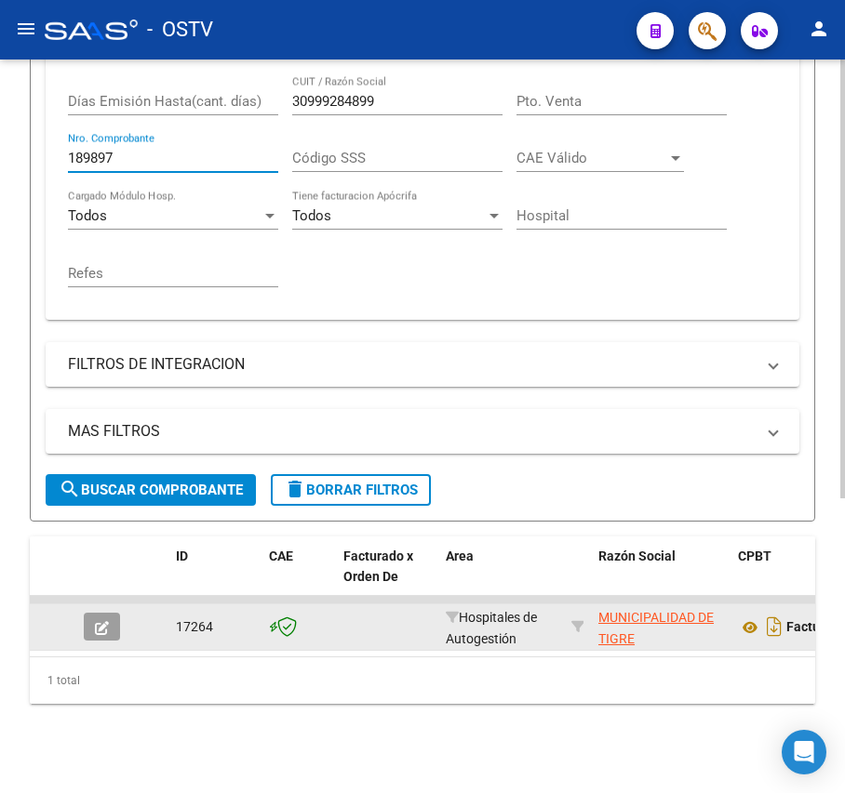
click at [108, 619] on span "button" at bounding box center [102, 627] width 14 height 17
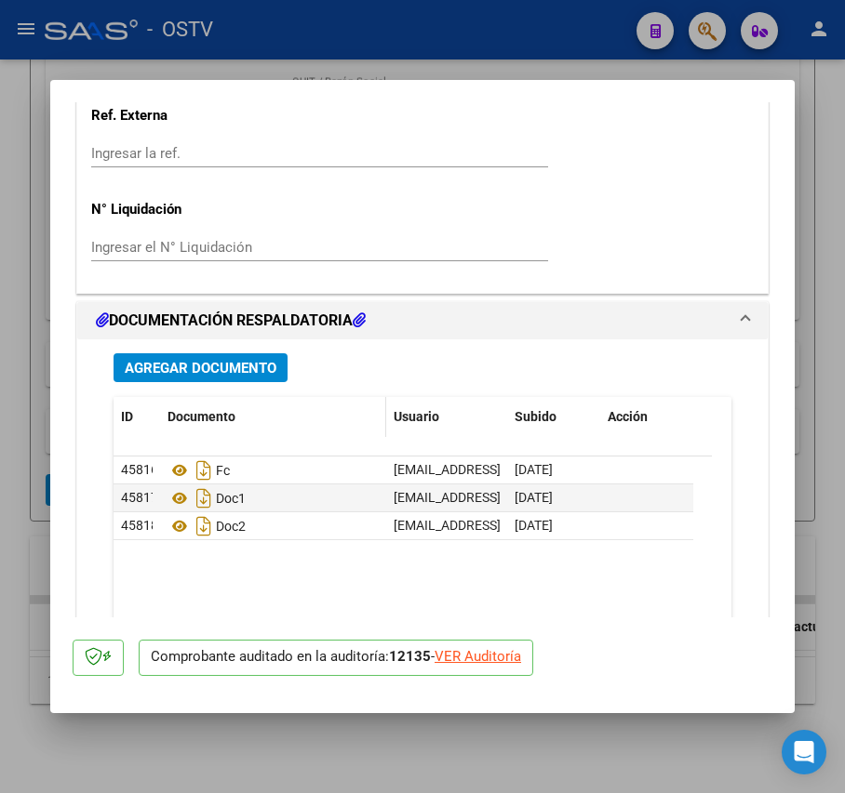
scroll to position [1364, 0]
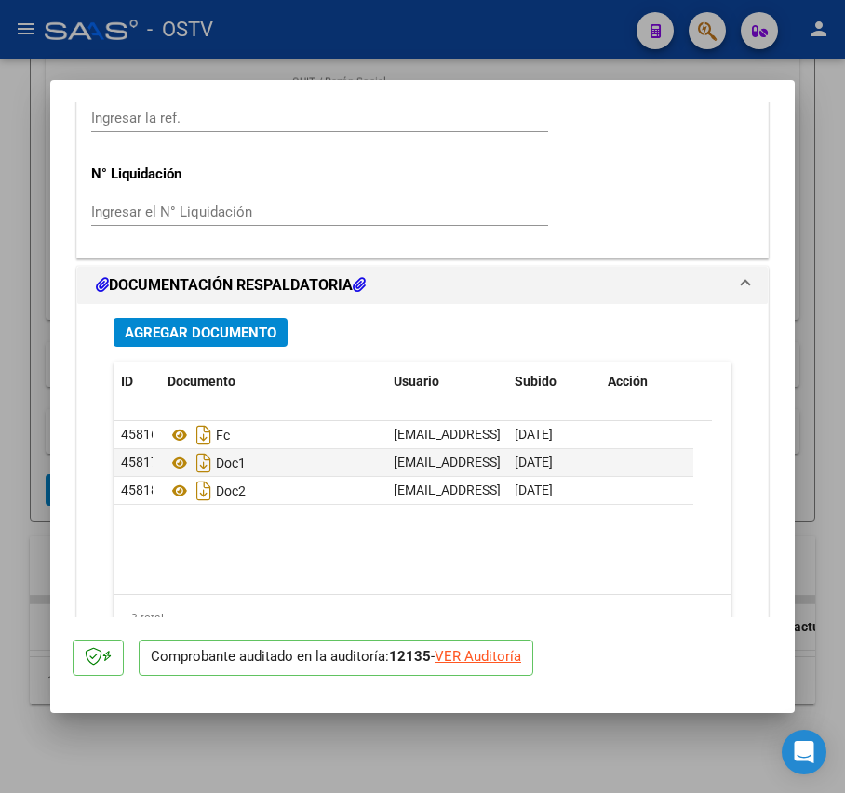
click at [249, 339] on span "Agregar Documento" at bounding box center [201, 333] width 152 height 17
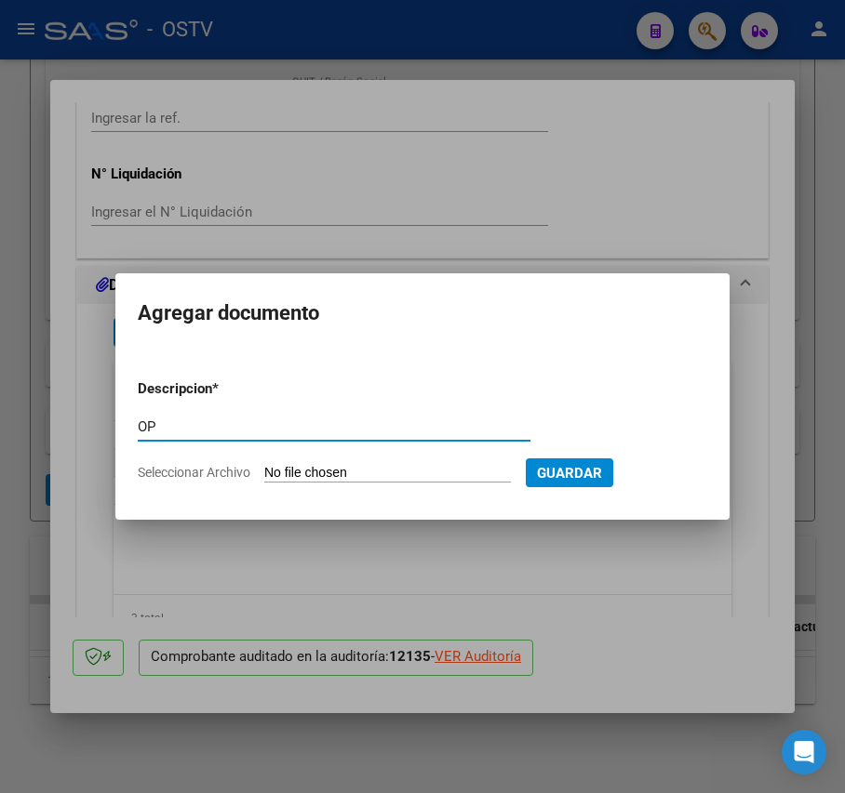
click at [385, 467] on input "Seleccionar Archivo" at bounding box center [387, 474] width 247 height 18
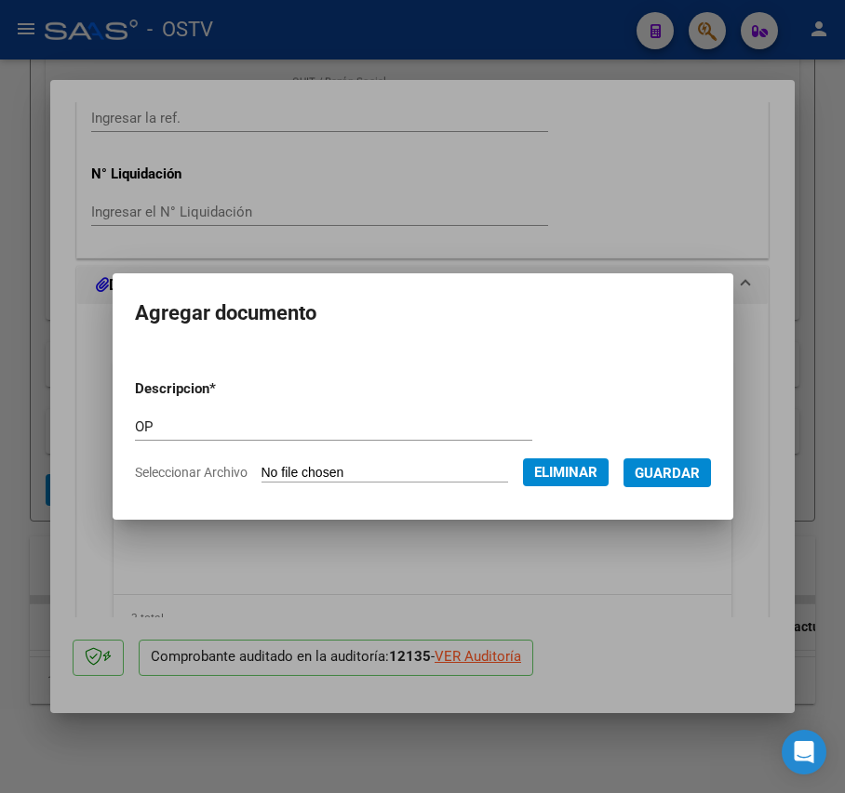
click at [696, 473] on span "Guardar" at bounding box center [666, 473] width 65 height 17
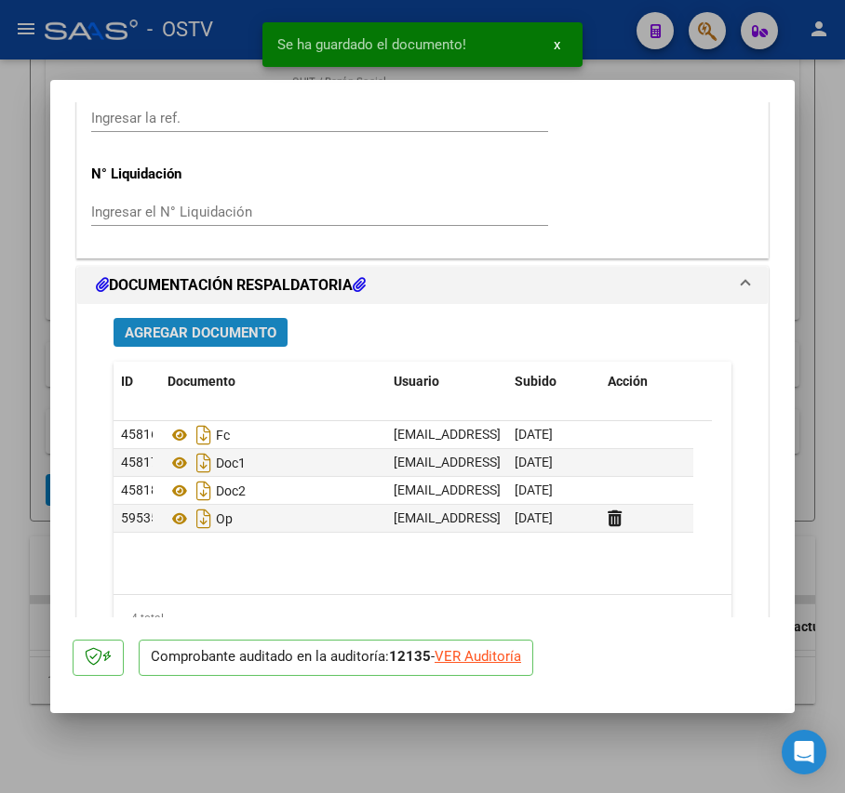
click at [264, 337] on span "Agregar Documento" at bounding box center [201, 333] width 152 height 17
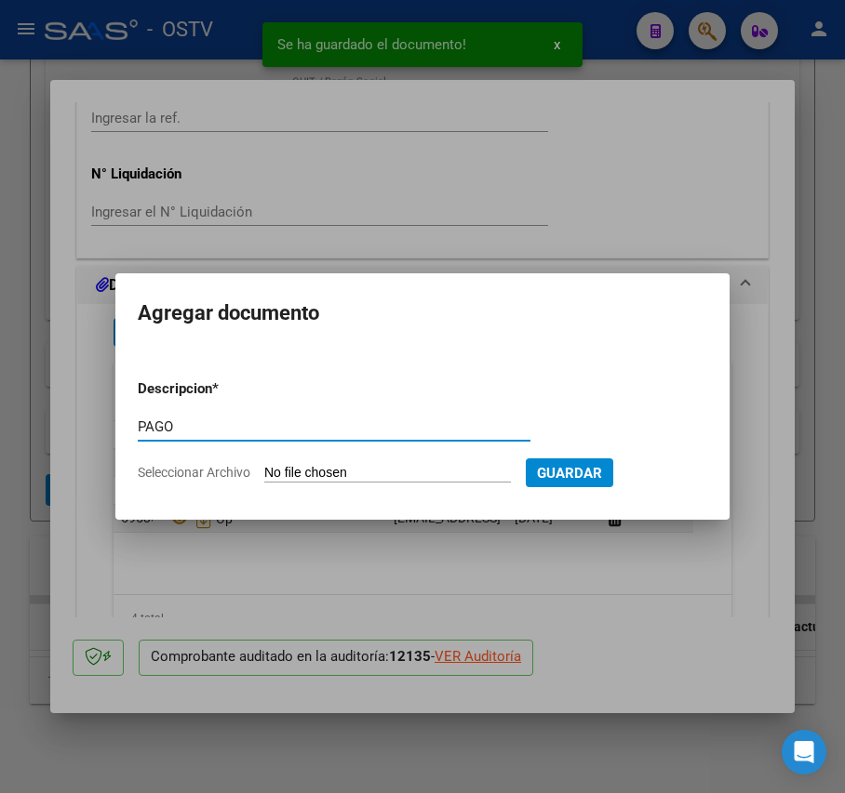
click at [344, 476] on input "Seleccionar Archivo" at bounding box center [387, 474] width 247 height 18
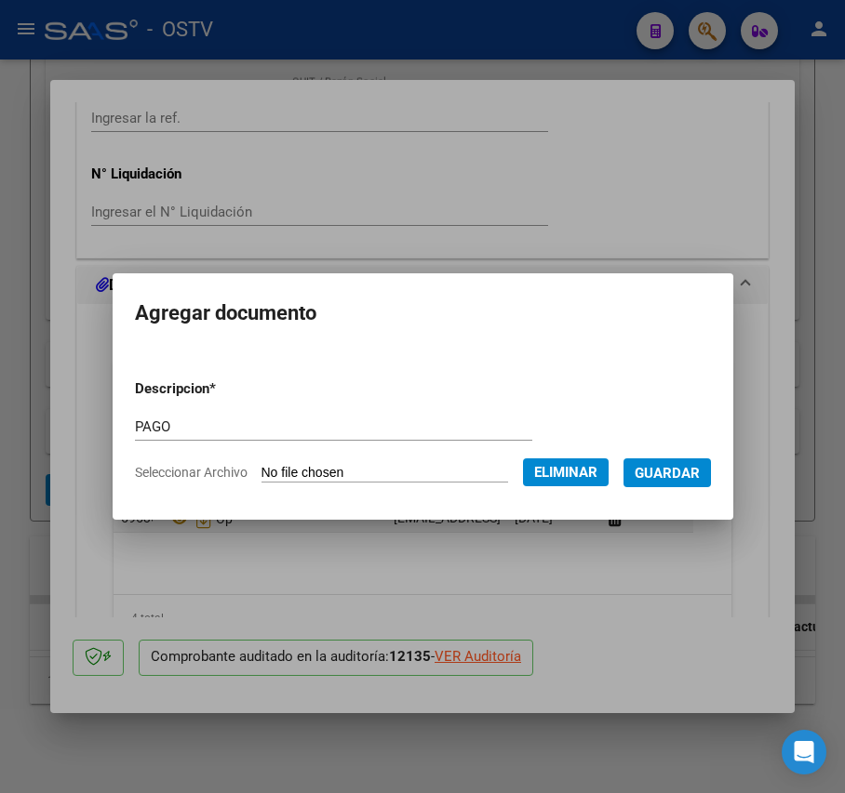
click at [685, 476] on span "Guardar" at bounding box center [666, 473] width 65 height 17
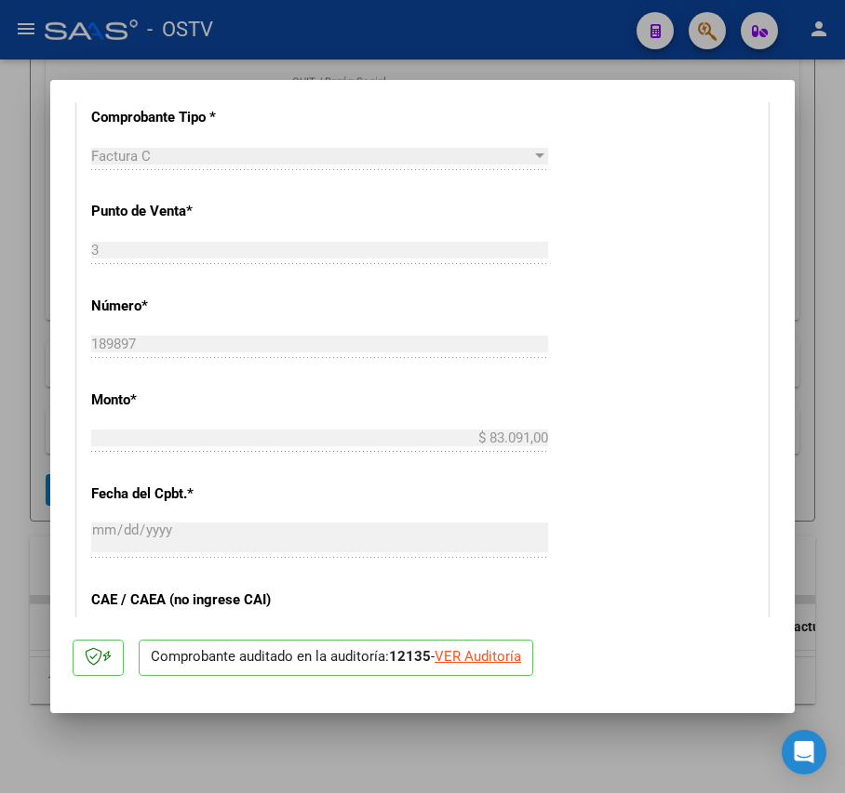
scroll to position [372, 0]
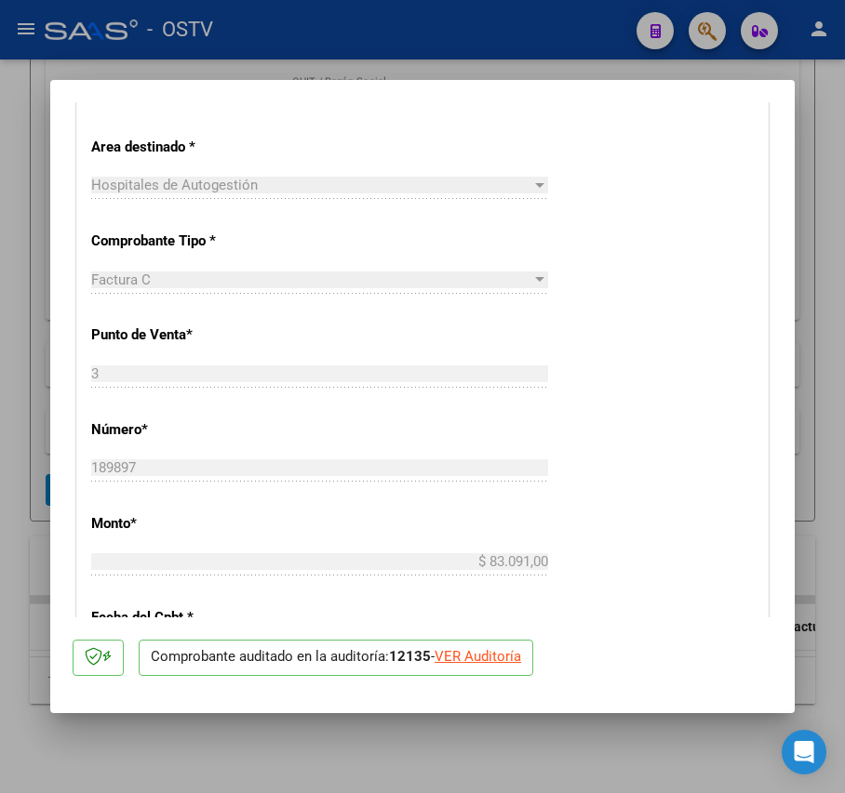
click at [32, 433] on div at bounding box center [422, 396] width 845 height 793
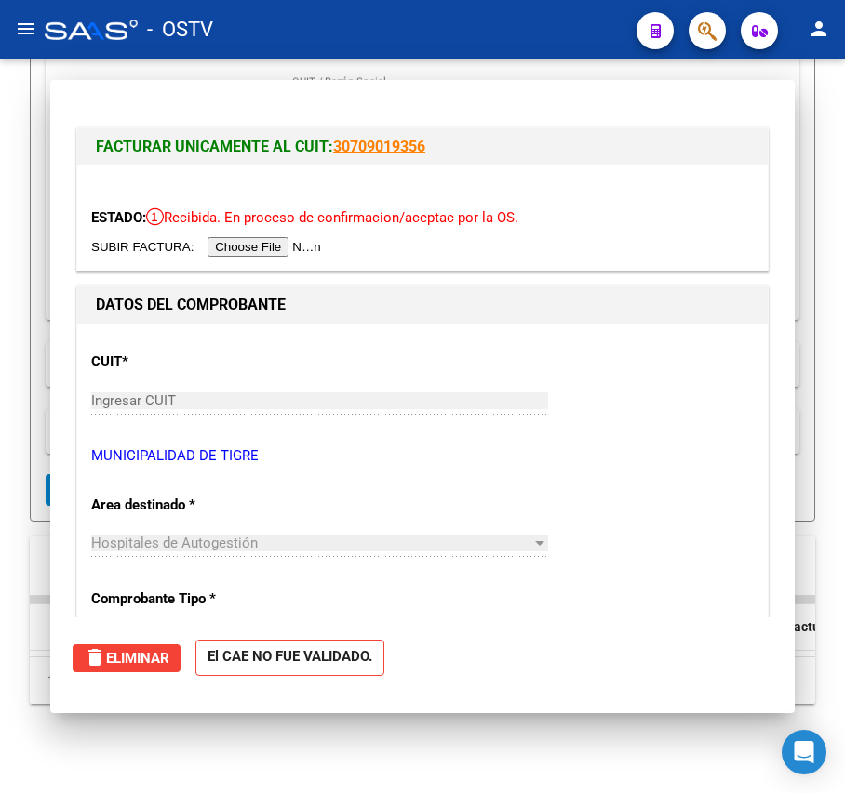
scroll to position [493, 0]
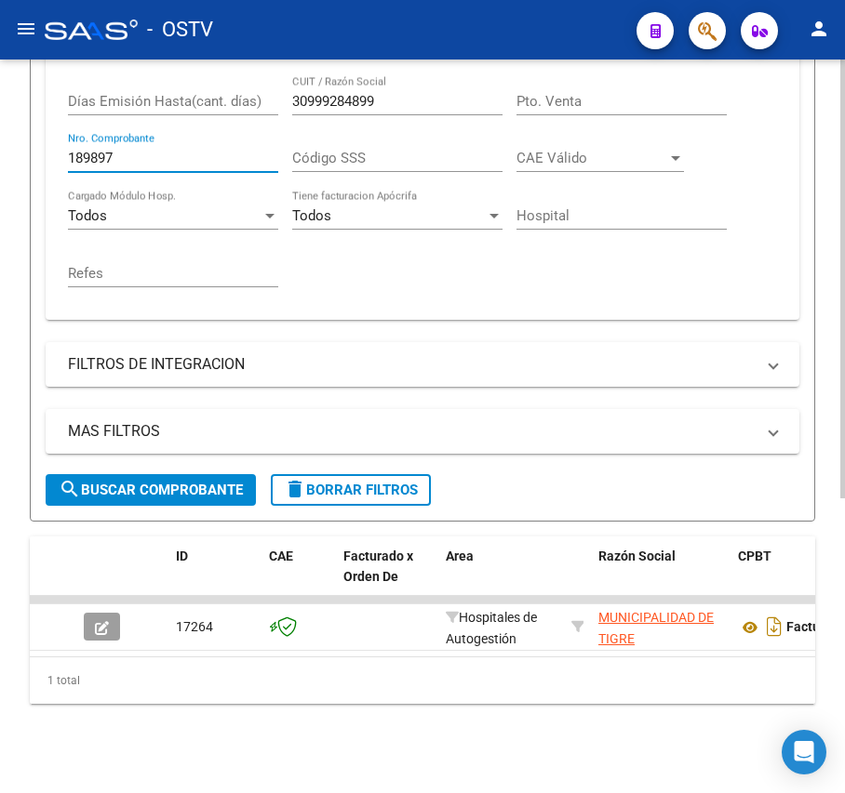
drag, startPoint x: 84, startPoint y: 142, endPoint x: 99, endPoint y: 142, distance: 14.9
click at [99, 150] on input "189897" at bounding box center [173, 158] width 210 height 17
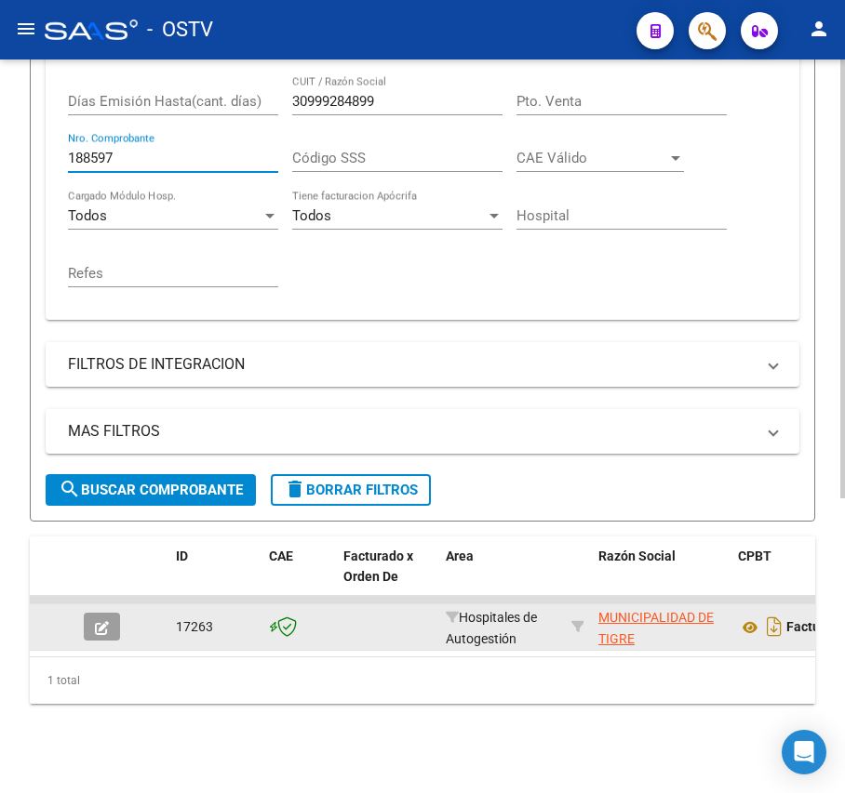
click at [109, 616] on button "button" at bounding box center [102, 627] width 36 height 28
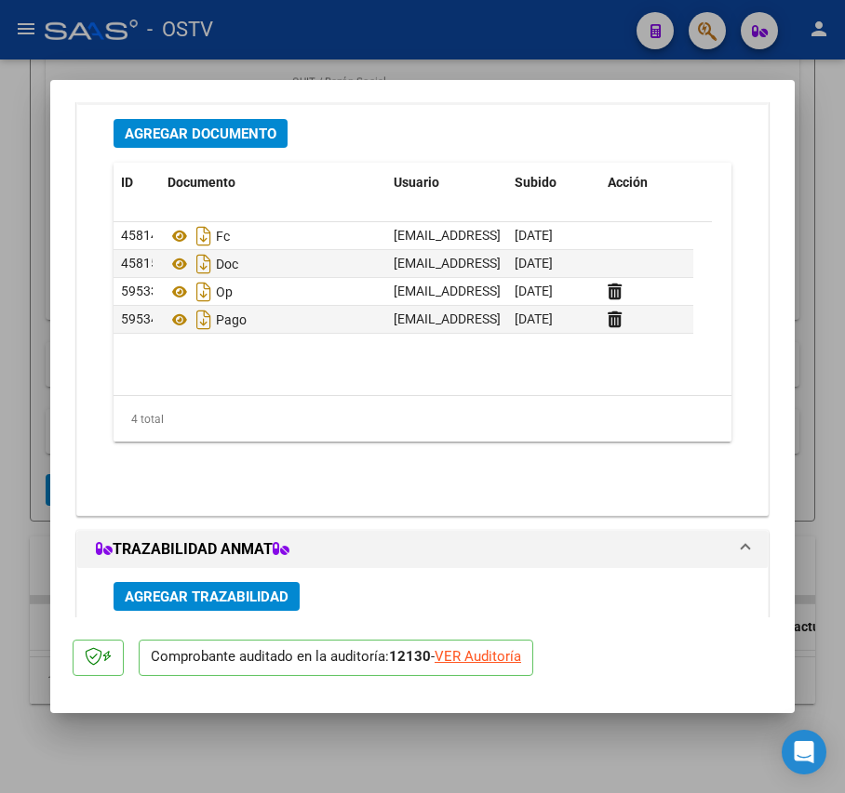
scroll to position [1488, 0]
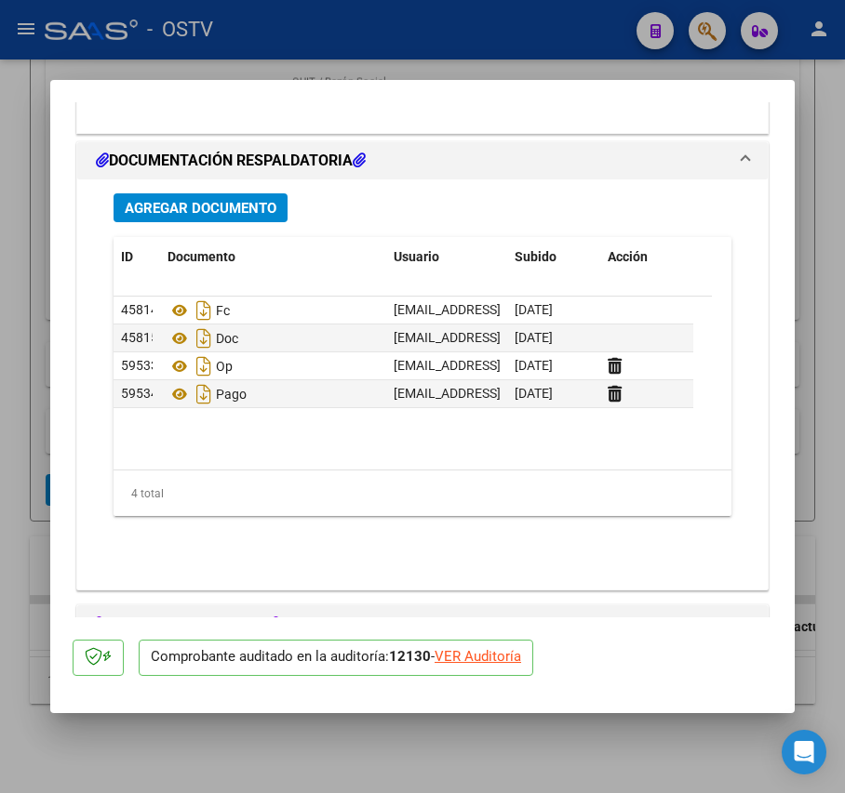
click at [35, 455] on div at bounding box center [422, 396] width 845 height 793
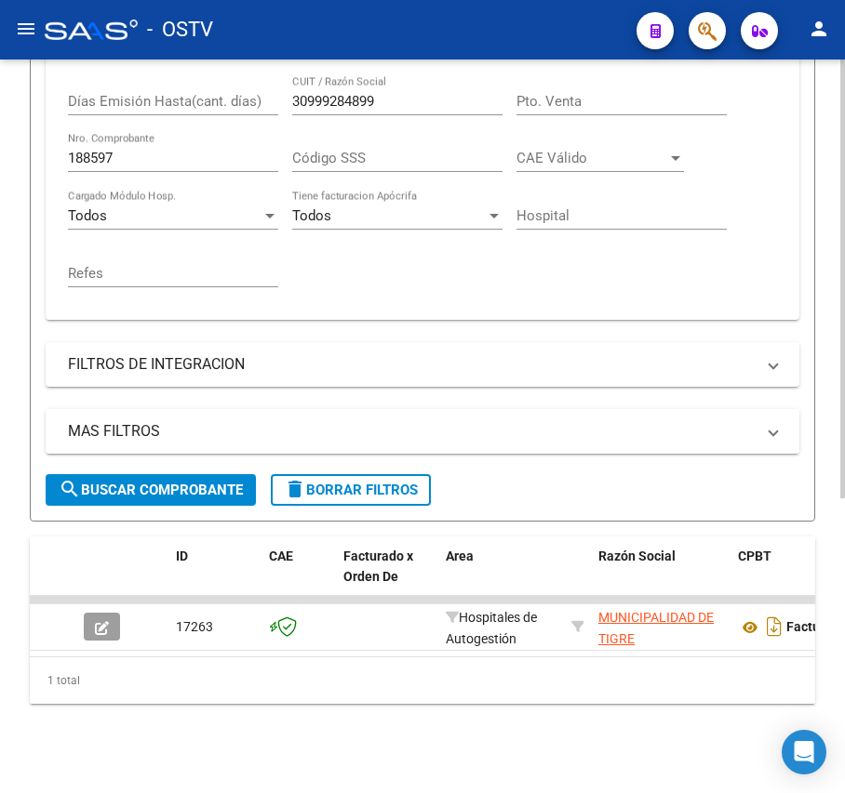
scroll to position [246, 0]
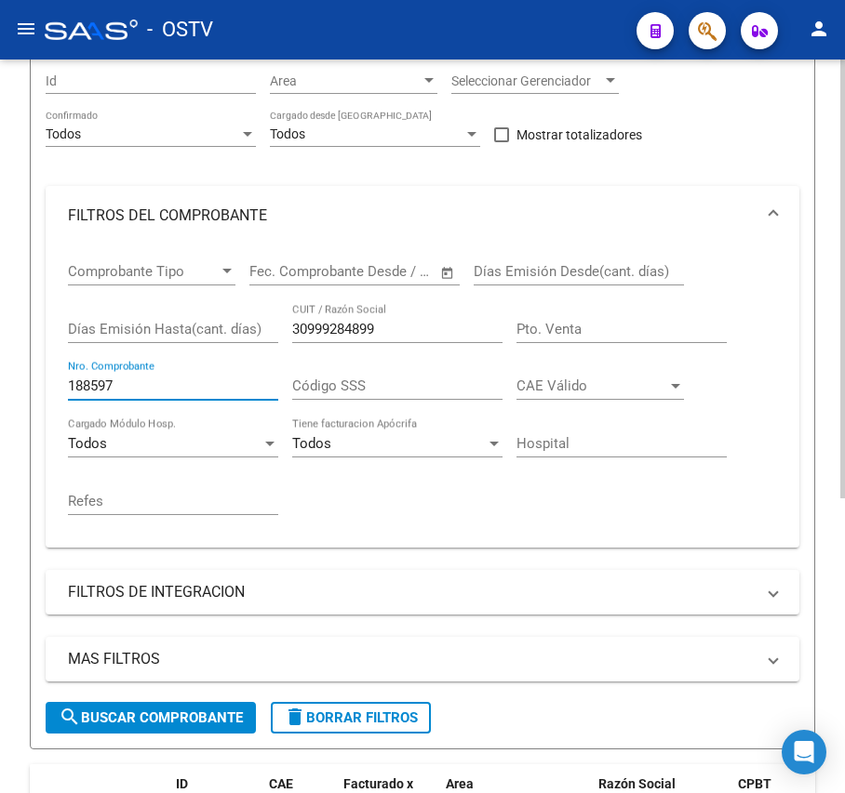
click at [94, 387] on input "188597" at bounding box center [173, 386] width 210 height 17
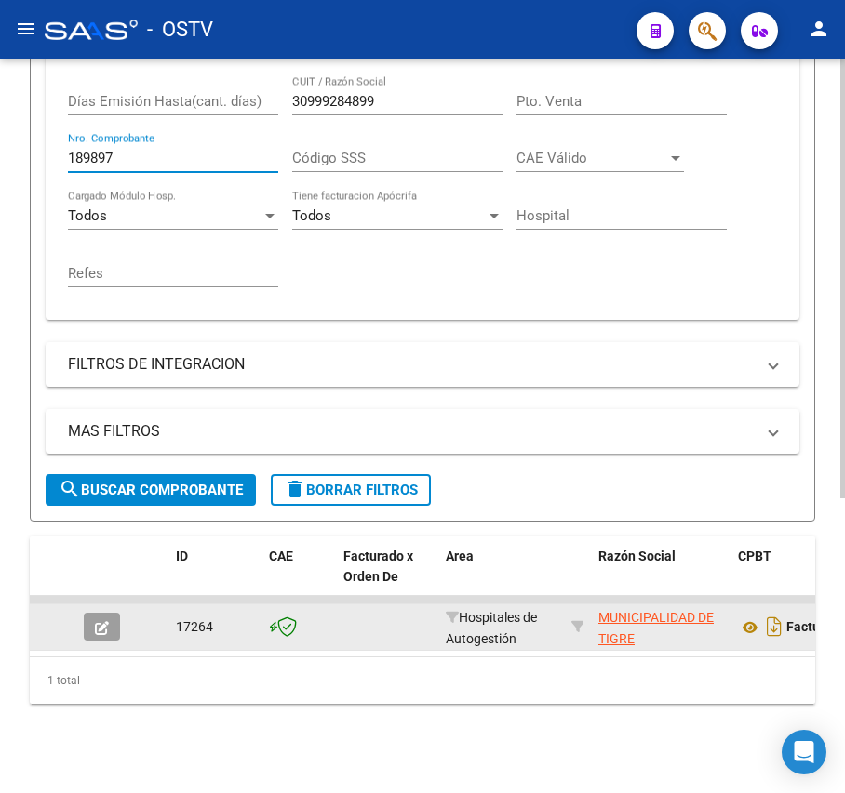
click at [98, 621] on icon "button" at bounding box center [102, 628] width 14 height 14
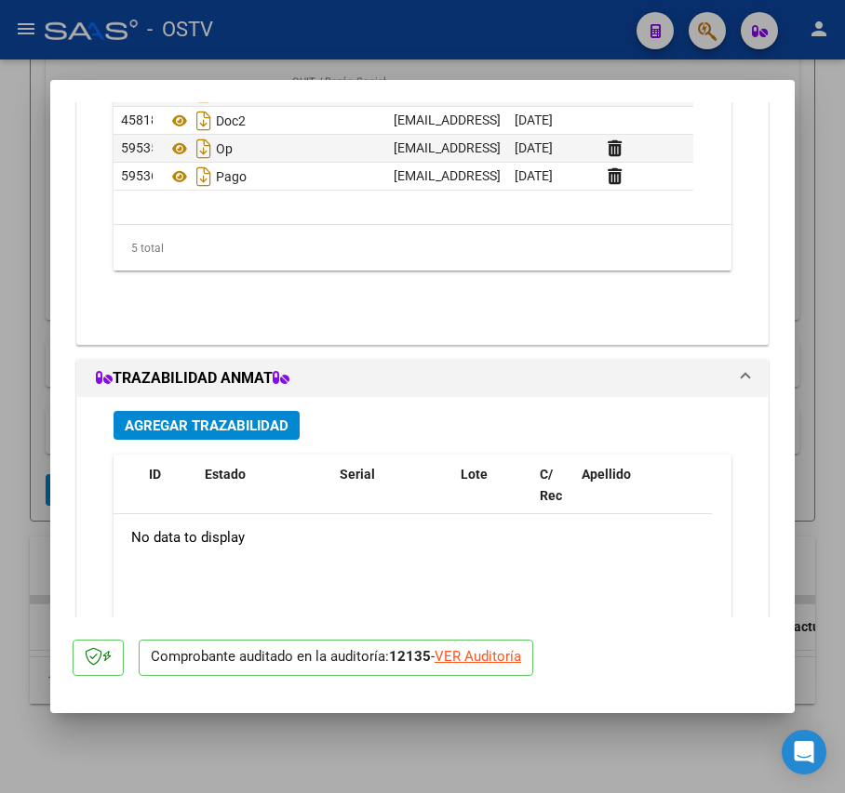
scroll to position [1523, 0]
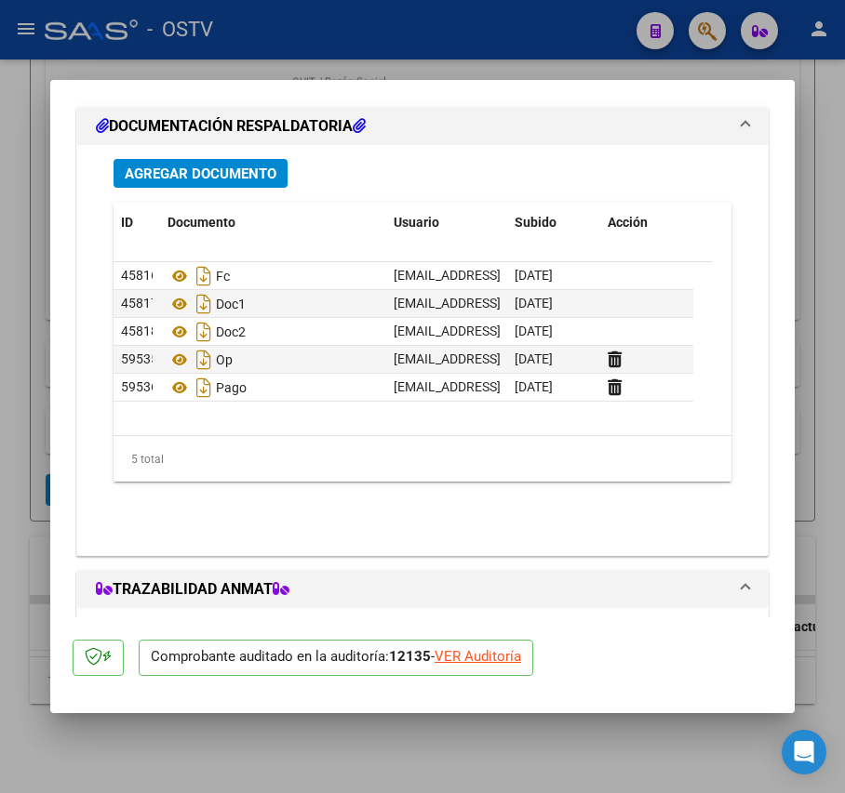
click at [333, 748] on div at bounding box center [422, 396] width 845 height 793
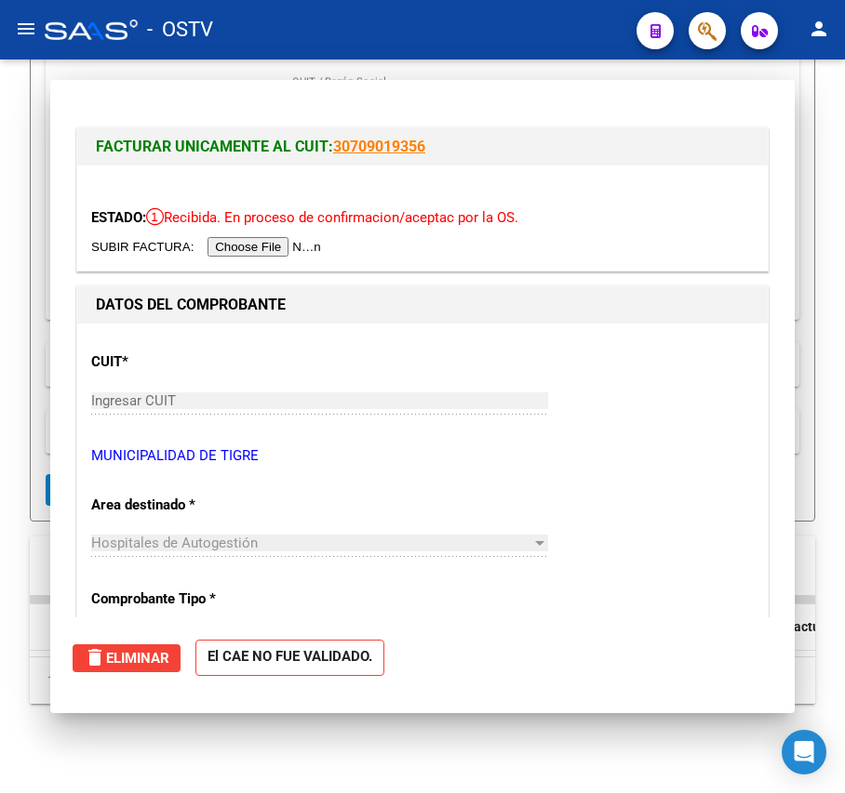
scroll to position [493, 0]
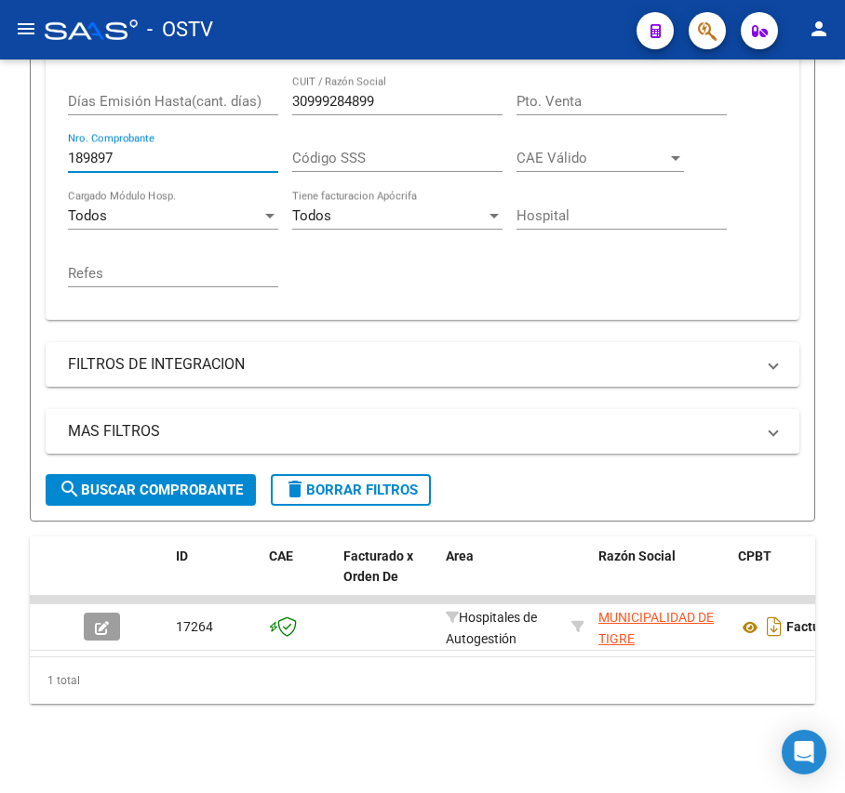
drag, startPoint x: 203, startPoint y: 142, endPoint x: -3, endPoint y: 146, distance: 205.6
click at [0, 146] on html "menu - OSTV person Firma Express Inicio Calendario SSS Instructivos Contacto OS…" at bounding box center [422, 396] width 845 height 793
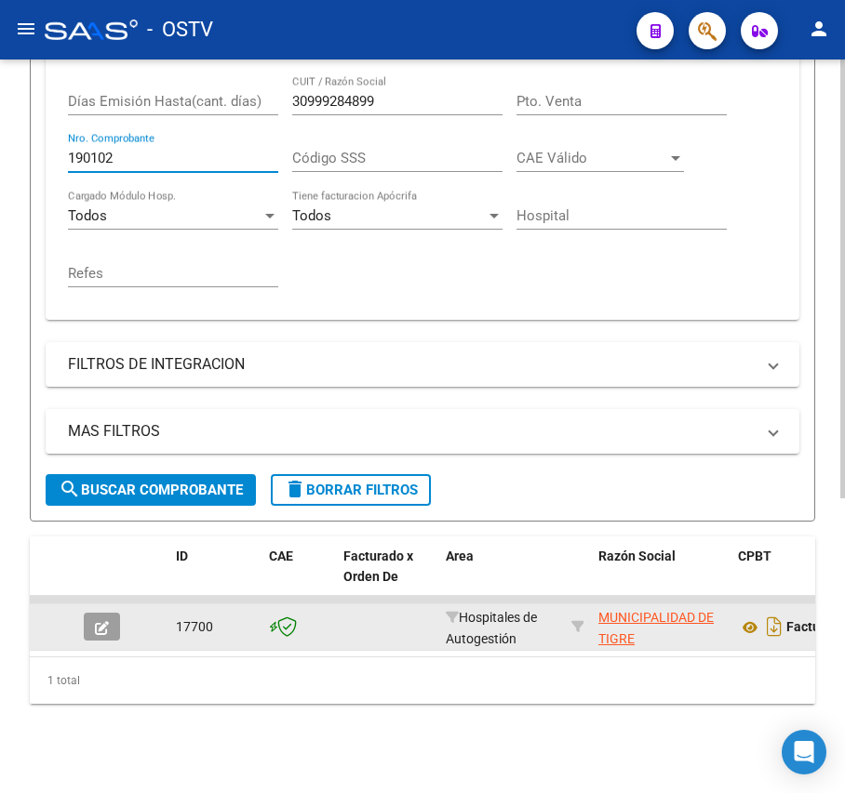
click at [123, 613] on div at bounding box center [109, 627] width 50 height 28
click at [119, 613] on button "button" at bounding box center [102, 627] width 36 height 28
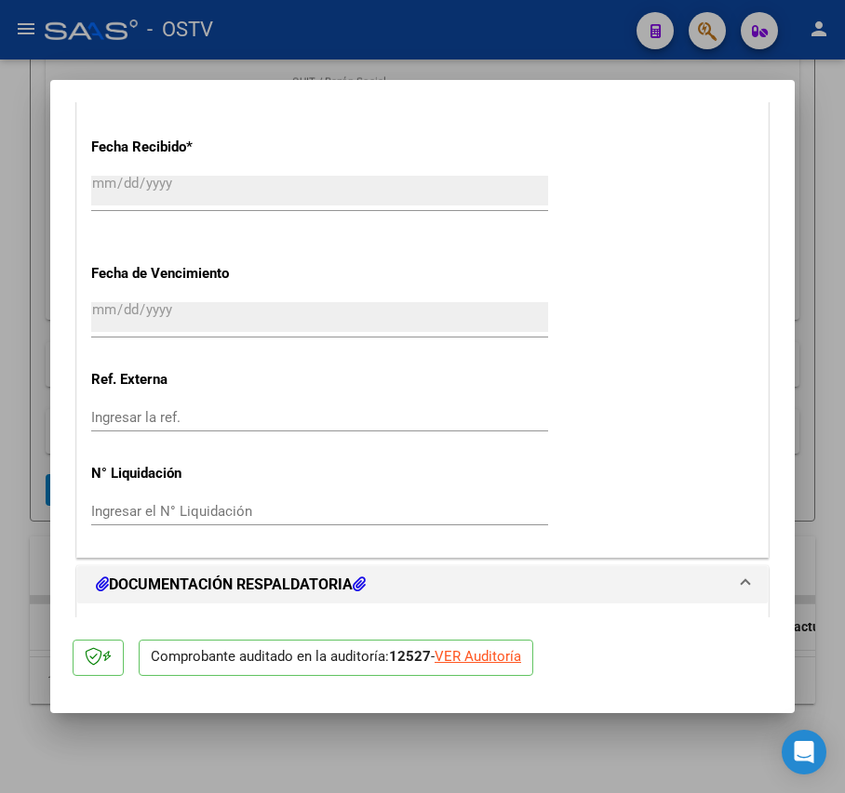
scroll to position [1399, 0]
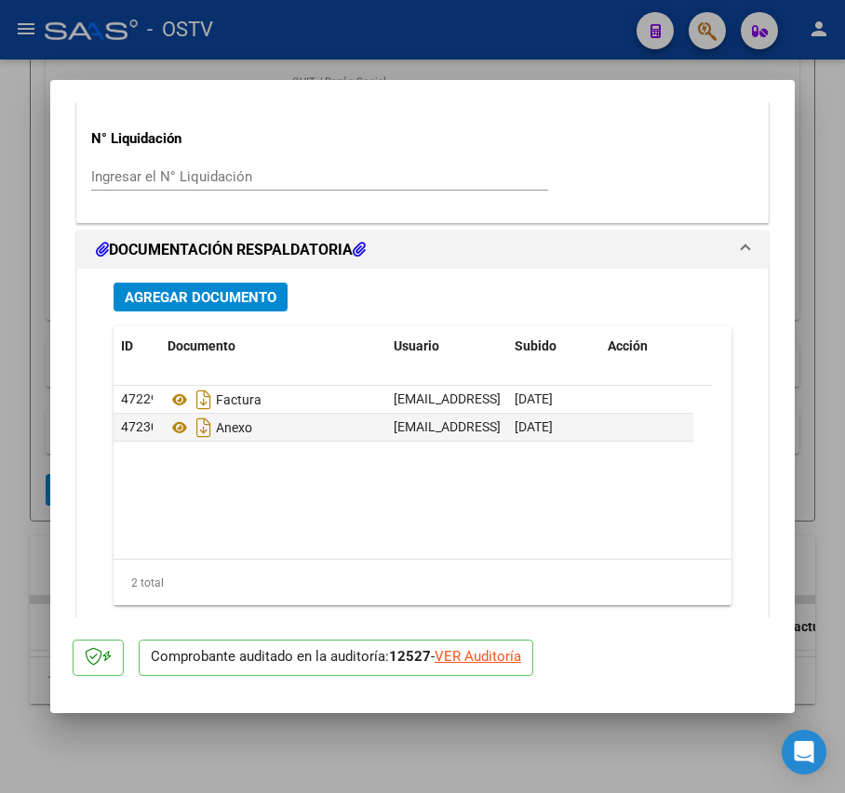
click at [234, 300] on span "Agregar Documento" at bounding box center [201, 297] width 152 height 17
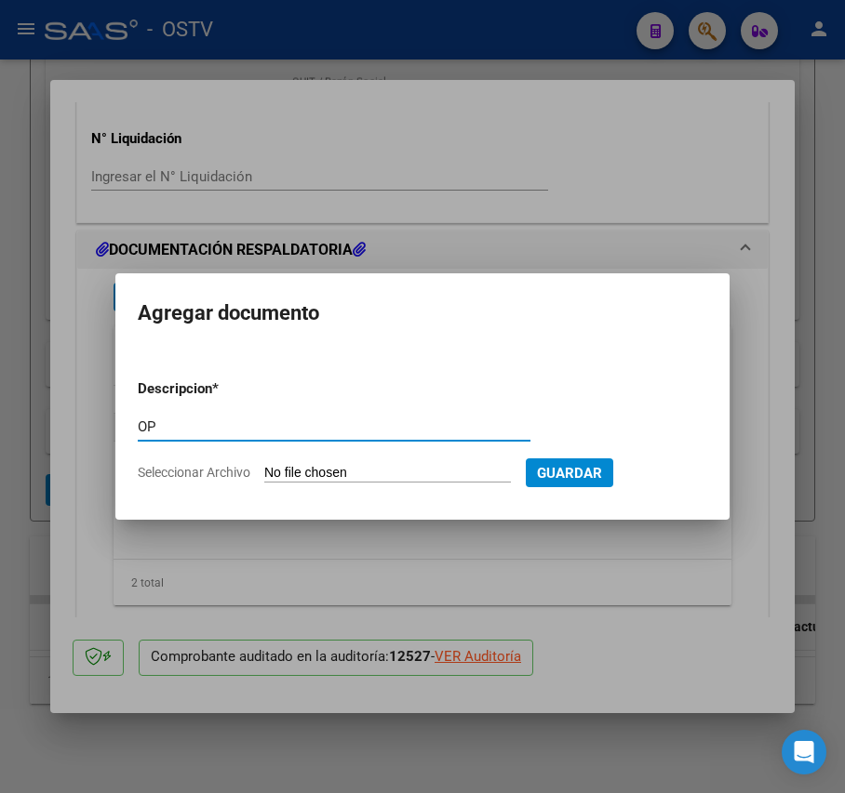
click at [331, 473] on input "Seleccionar Archivo" at bounding box center [387, 474] width 247 height 18
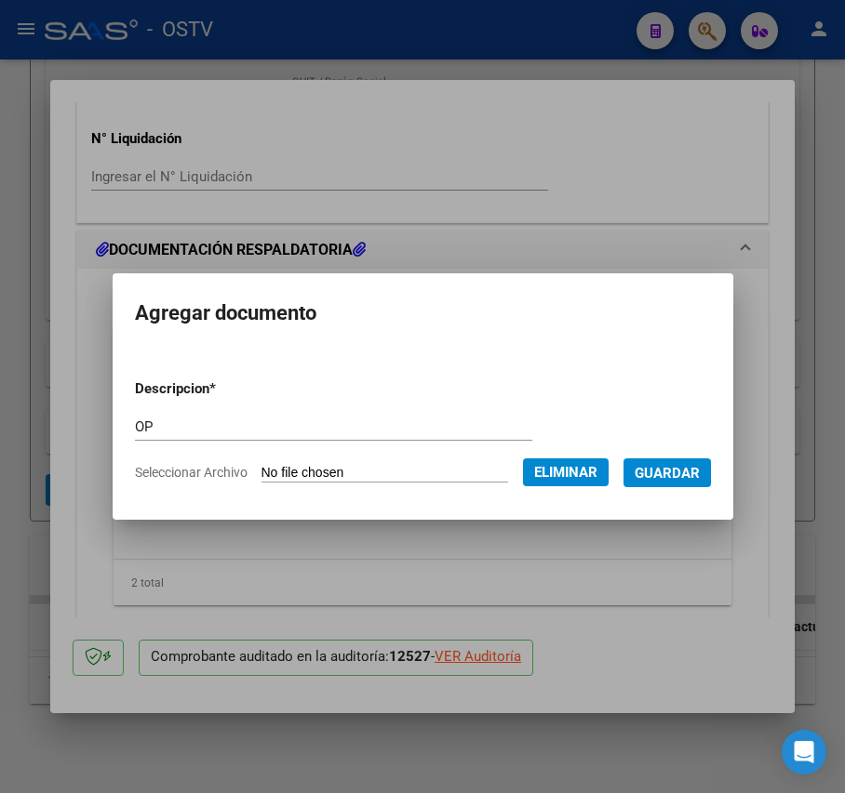
click at [693, 469] on span "Guardar" at bounding box center [666, 473] width 65 height 17
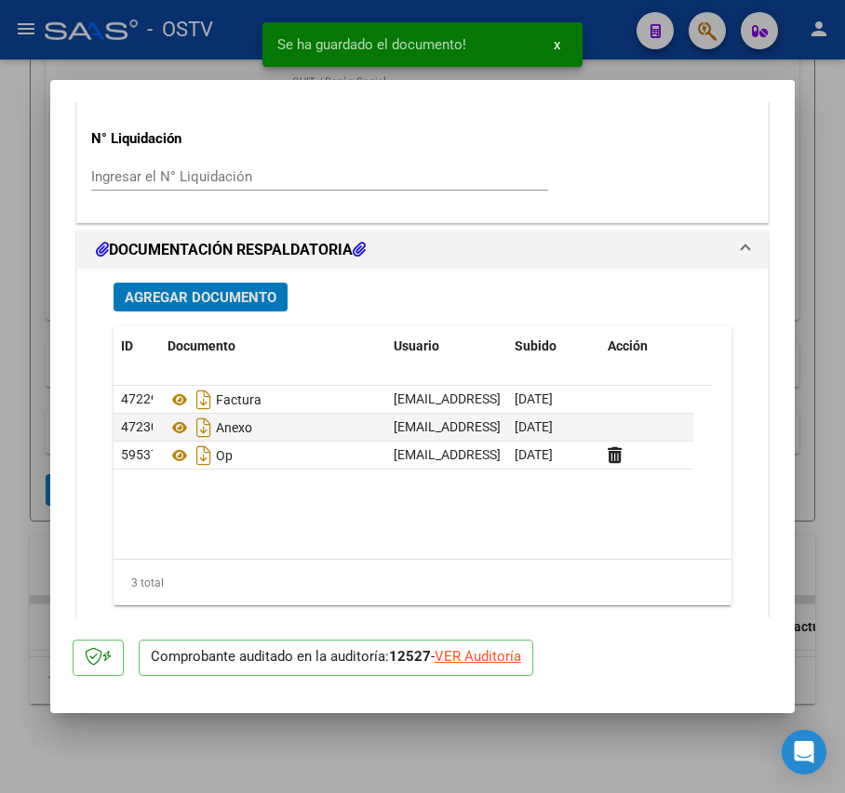
click at [251, 299] on span "Agregar Documento" at bounding box center [201, 297] width 152 height 17
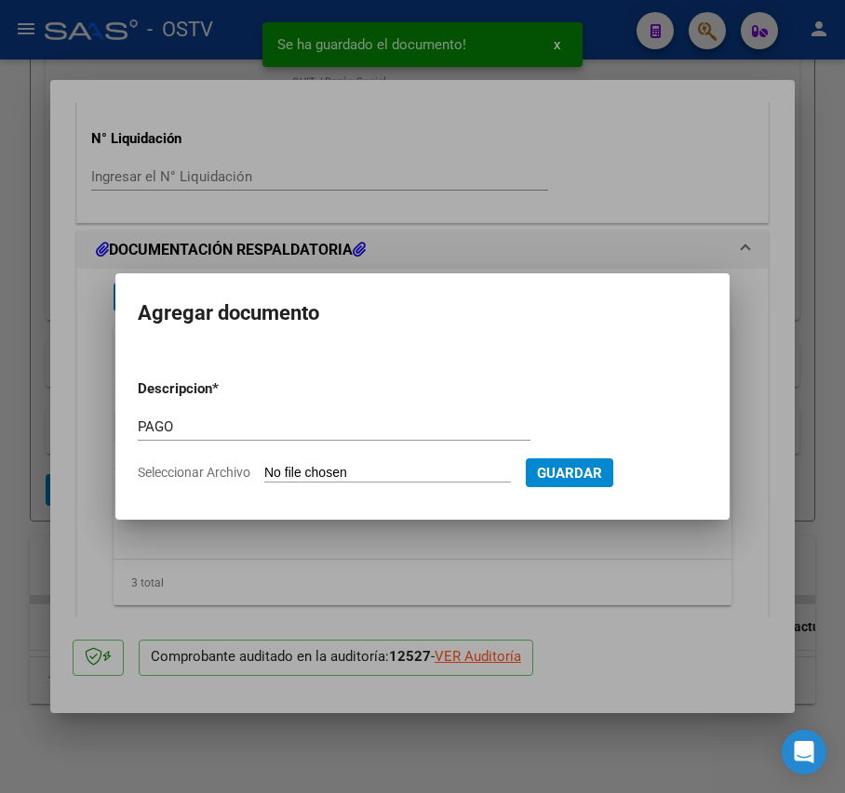
click at [374, 476] on input "Seleccionar Archivo" at bounding box center [387, 474] width 247 height 18
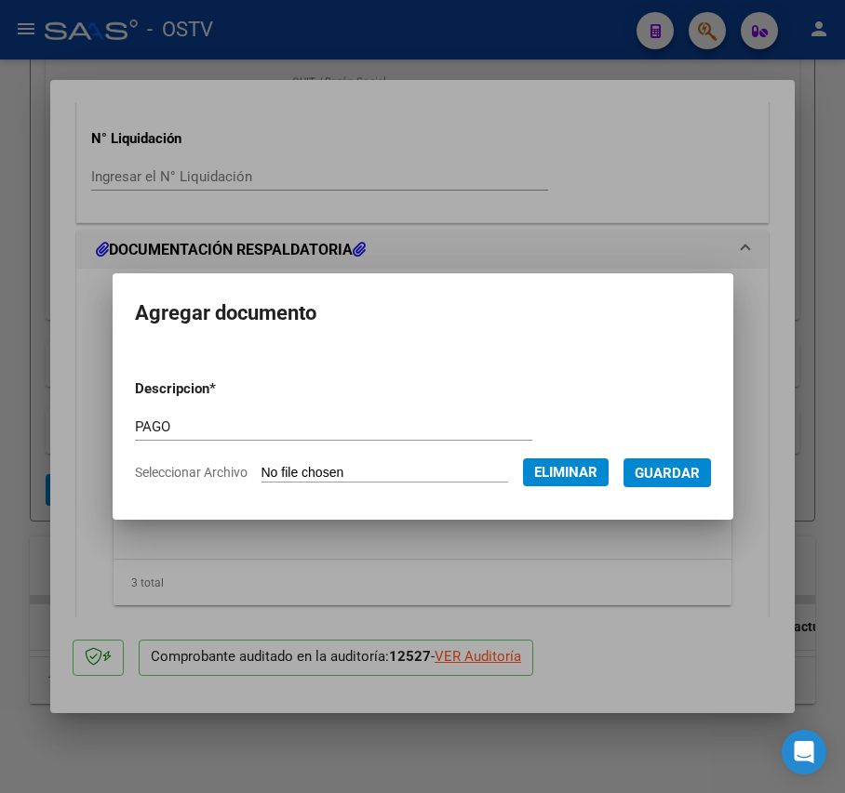
click at [685, 474] on span "Guardar" at bounding box center [666, 473] width 65 height 17
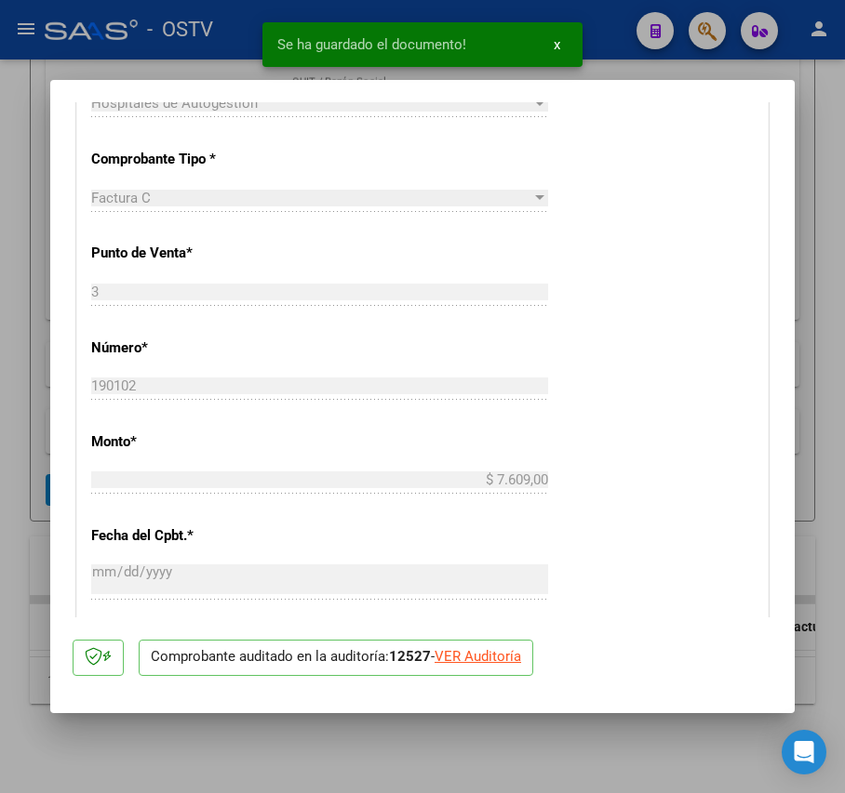
scroll to position [283, 0]
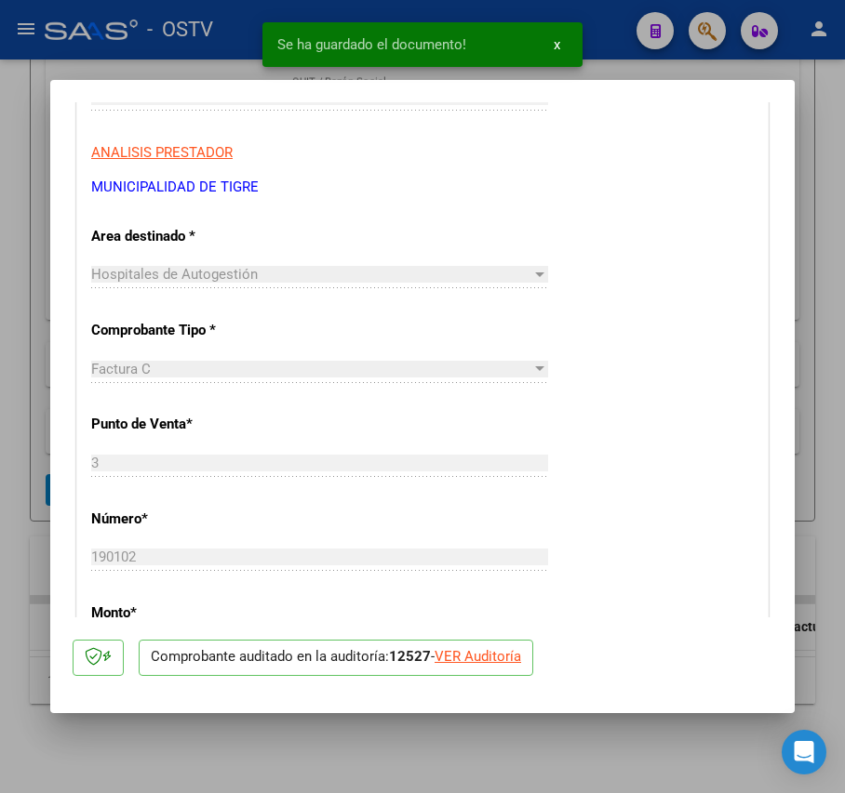
click at [45, 380] on div at bounding box center [422, 396] width 845 height 793
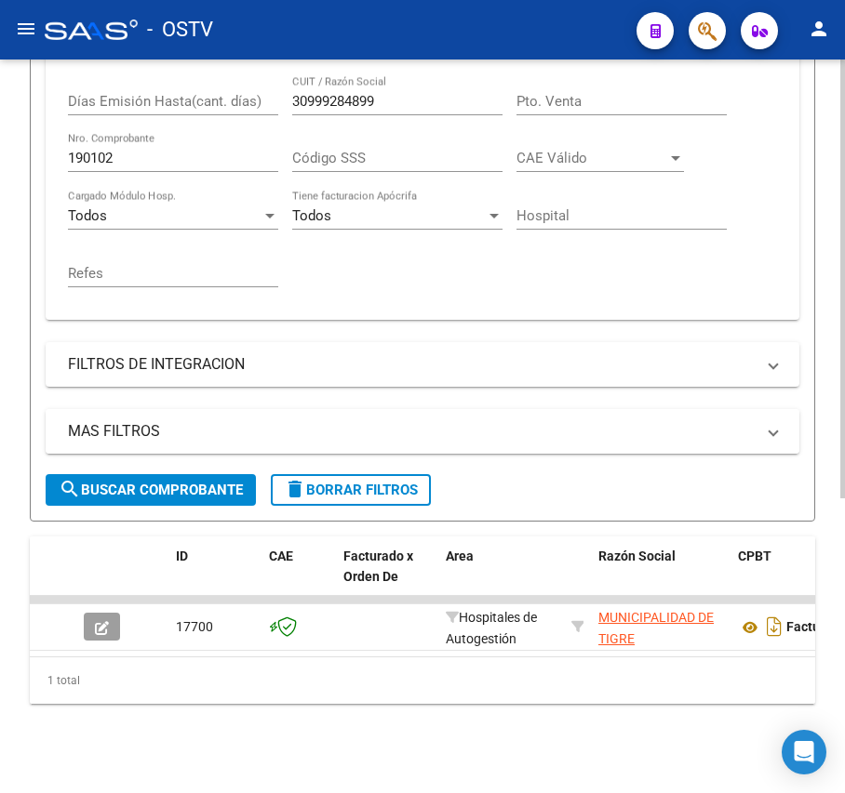
scroll to position [493, 0]
click at [192, 150] on input "190102" at bounding box center [173, 158] width 210 height 17
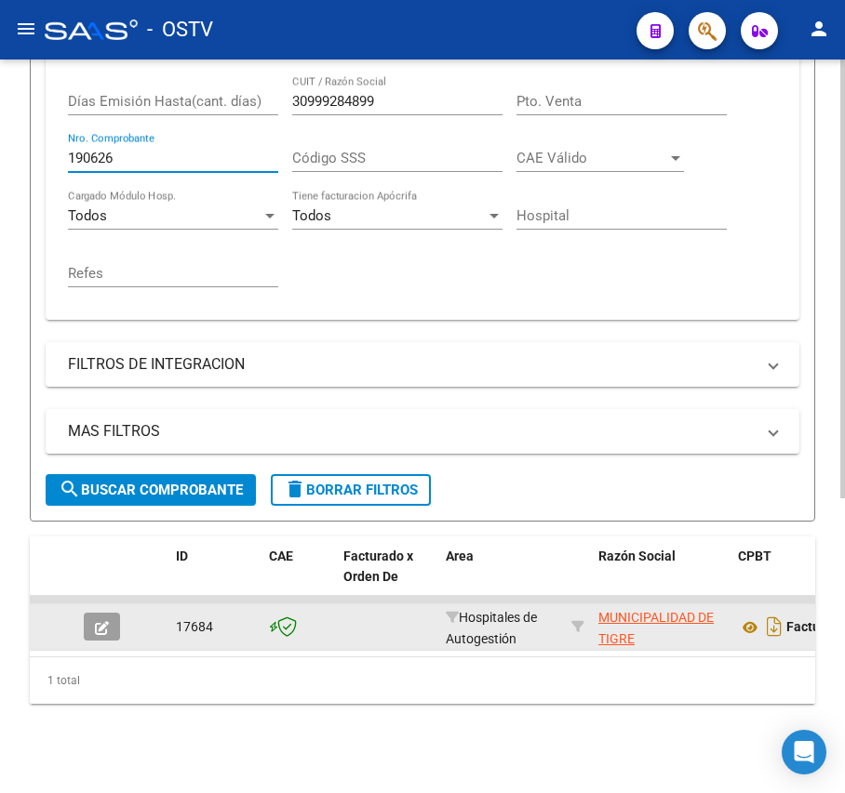
click at [91, 613] on button "button" at bounding box center [102, 627] width 36 height 28
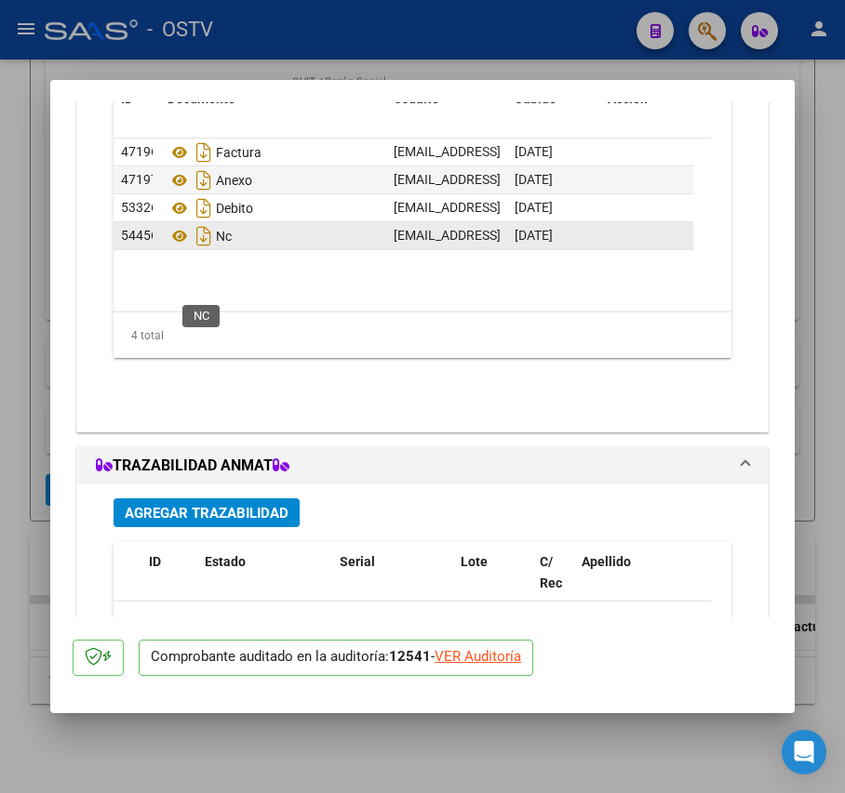
scroll to position [1523, 0]
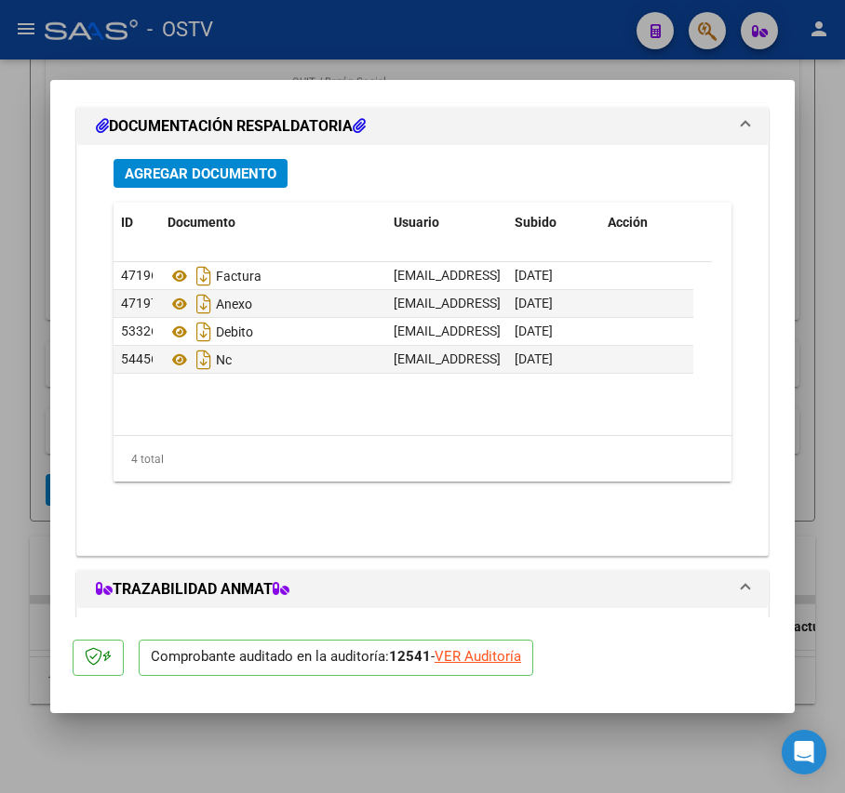
click at [239, 182] on span "Agregar Documento" at bounding box center [201, 174] width 152 height 17
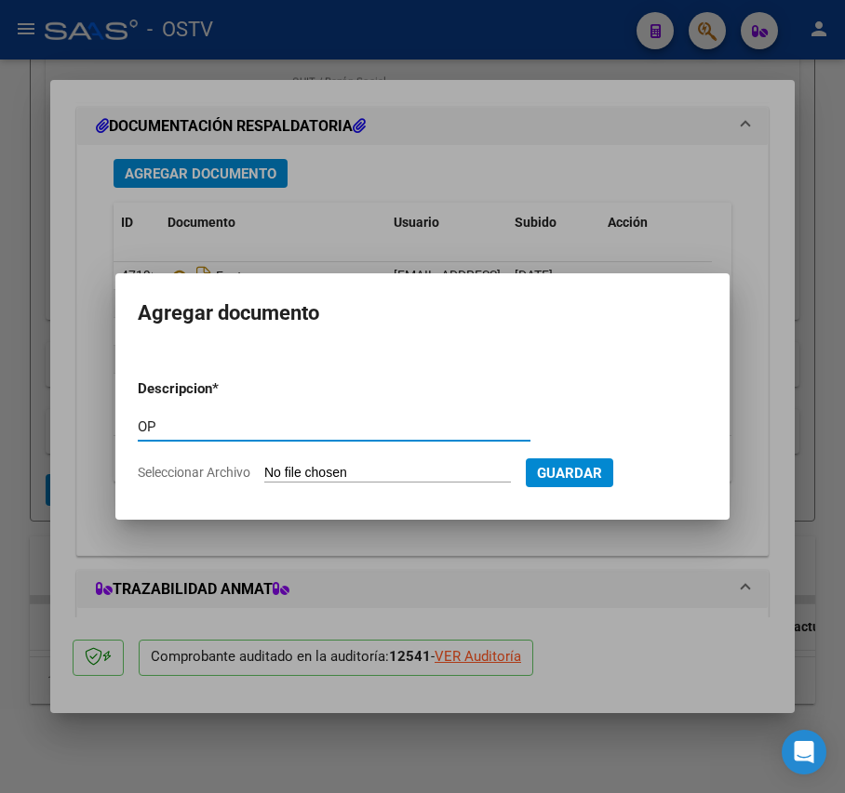
click at [322, 465] on input "Seleccionar Archivo" at bounding box center [387, 474] width 247 height 18
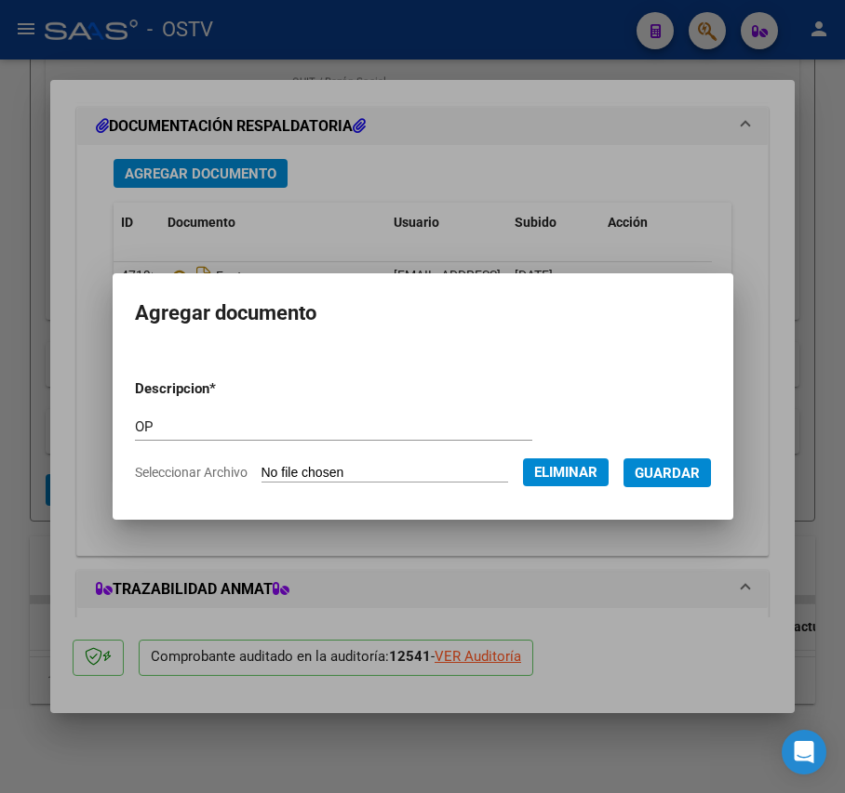
click at [689, 473] on span "Guardar" at bounding box center [666, 473] width 65 height 17
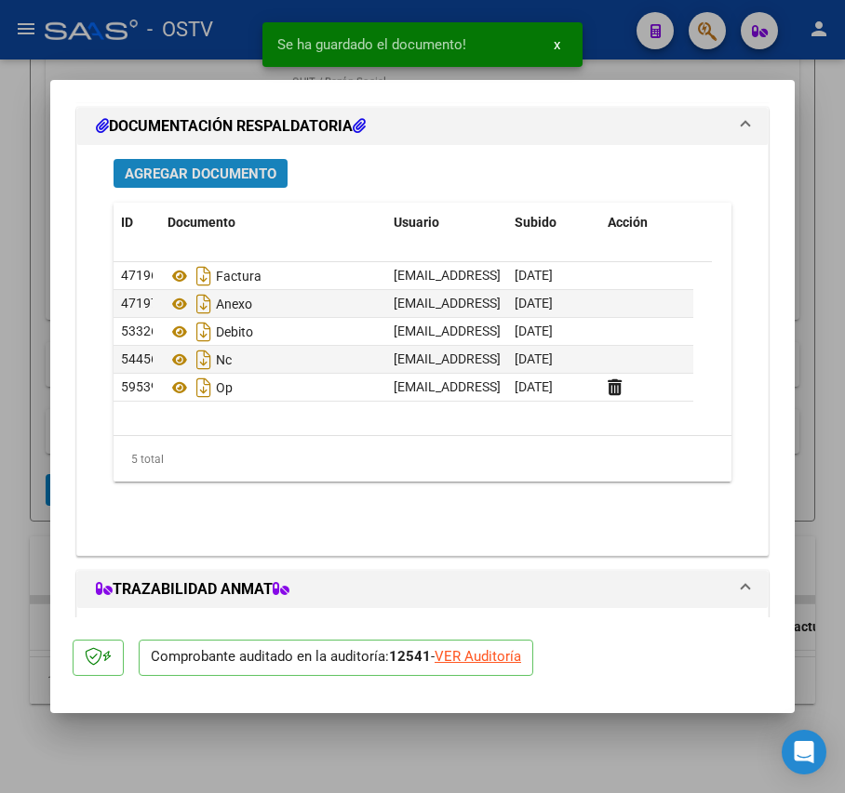
click at [231, 164] on button "Agregar Documento" at bounding box center [200, 173] width 174 height 29
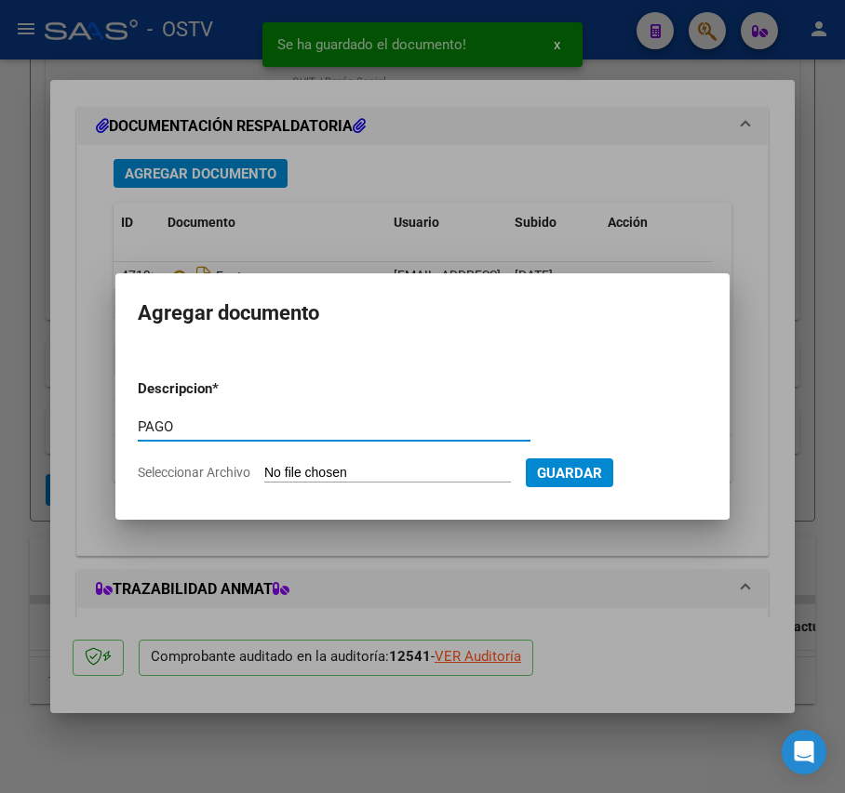
click at [366, 481] on input "Seleccionar Archivo" at bounding box center [387, 474] width 247 height 18
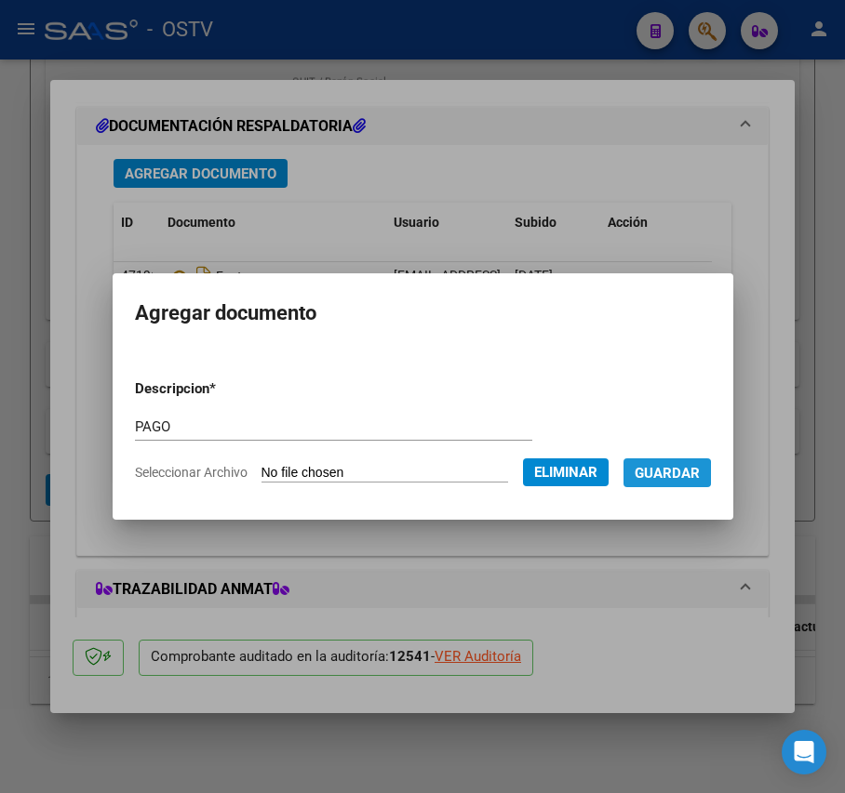
click at [675, 473] on span "Guardar" at bounding box center [666, 473] width 65 height 17
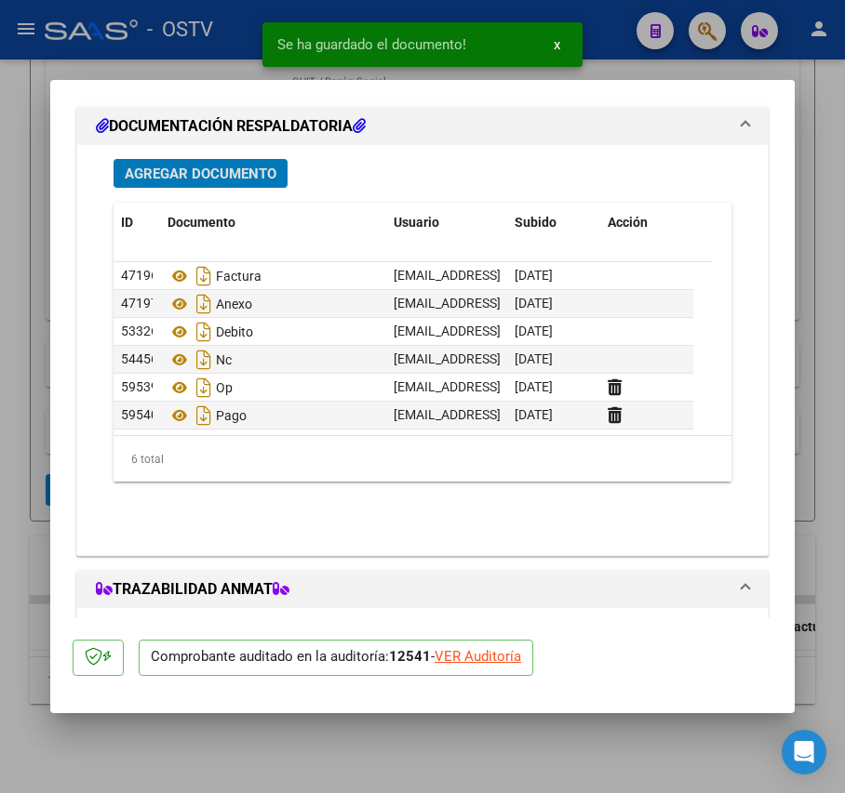
click at [43, 246] on div at bounding box center [422, 396] width 845 height 793
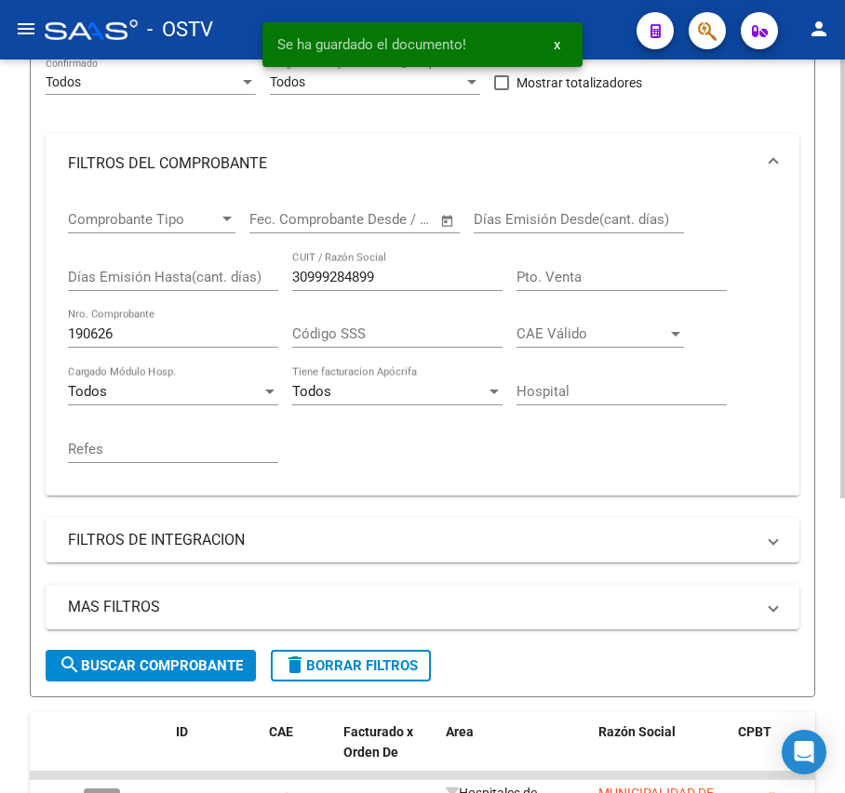
scroll to position [246, 0]
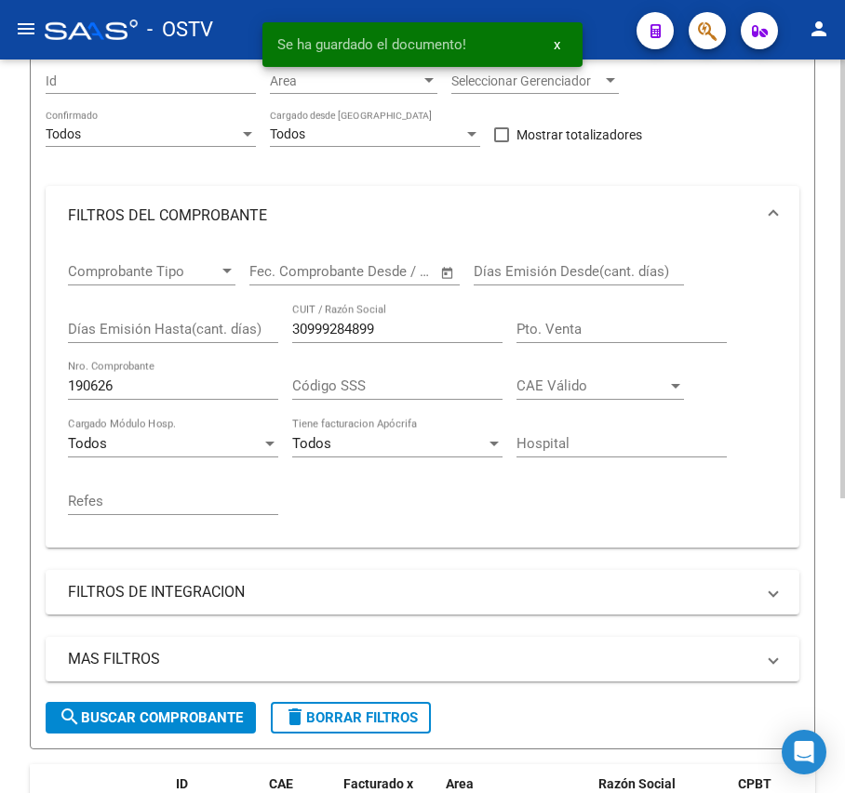
click at [134, 393] on input "190626" at bounding box center [173, 386] width 210 height 17
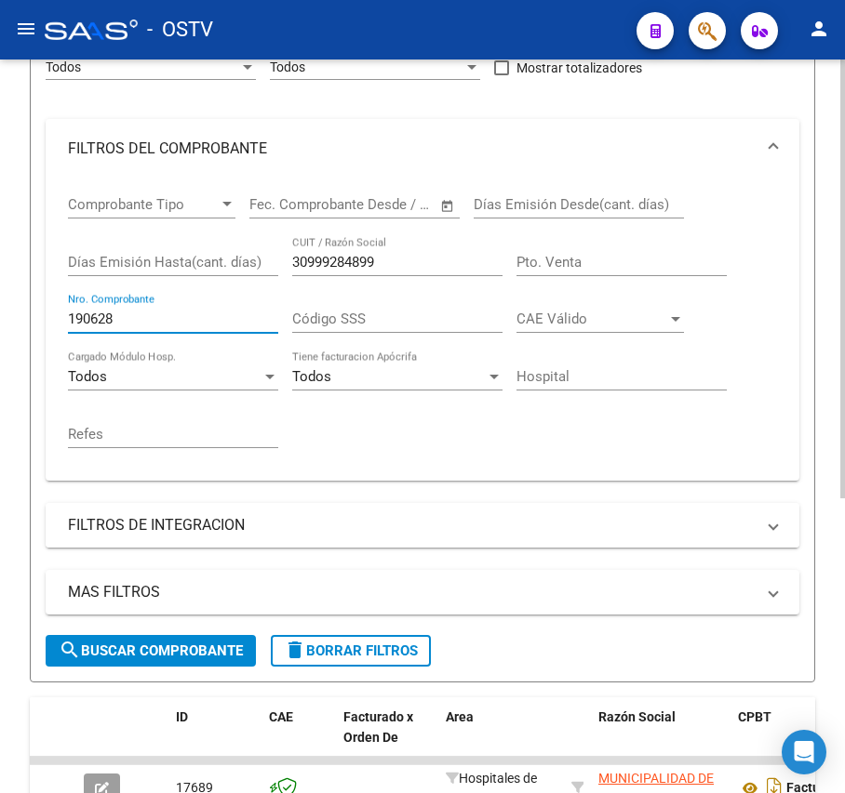
scroll to position [493, 0]
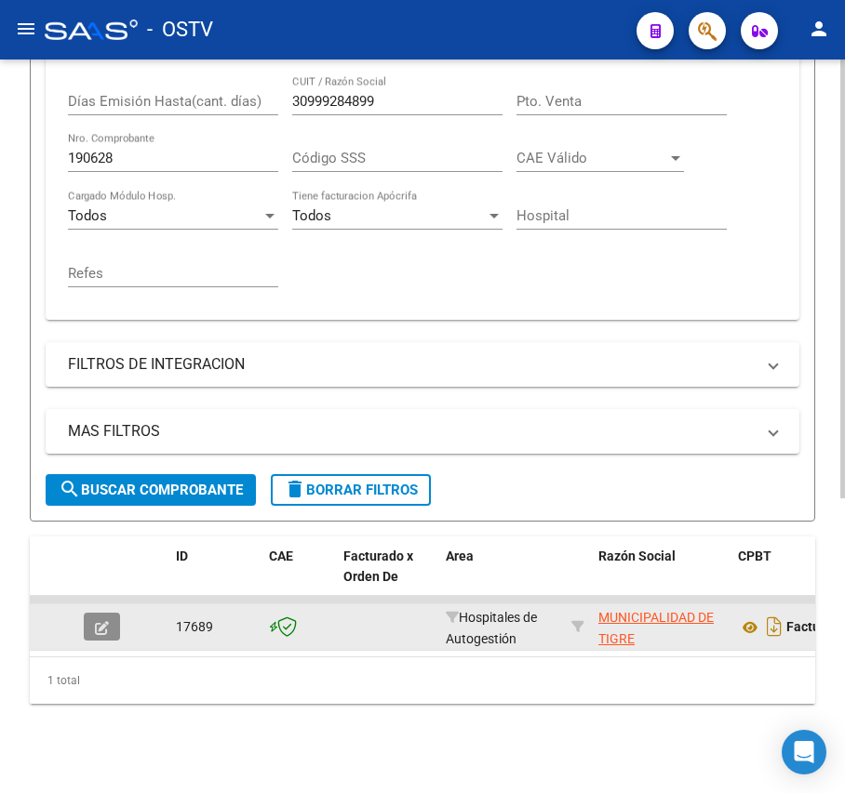
click at [116, 613] on button "button" at bounding box center [102, 627] width 36 height 28
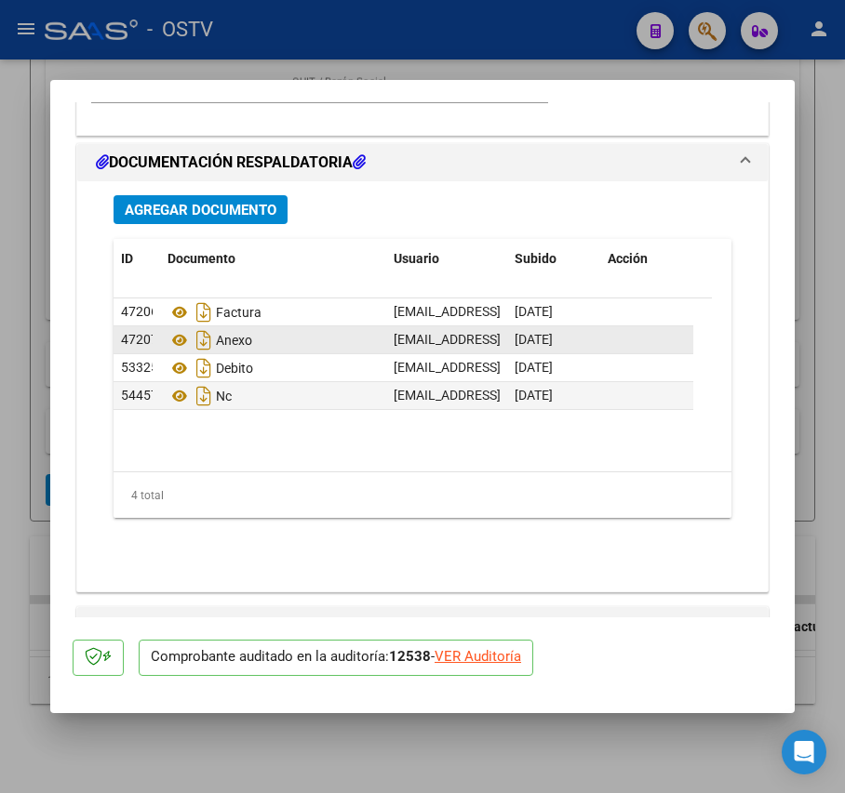
scroll to position [1488, 0]
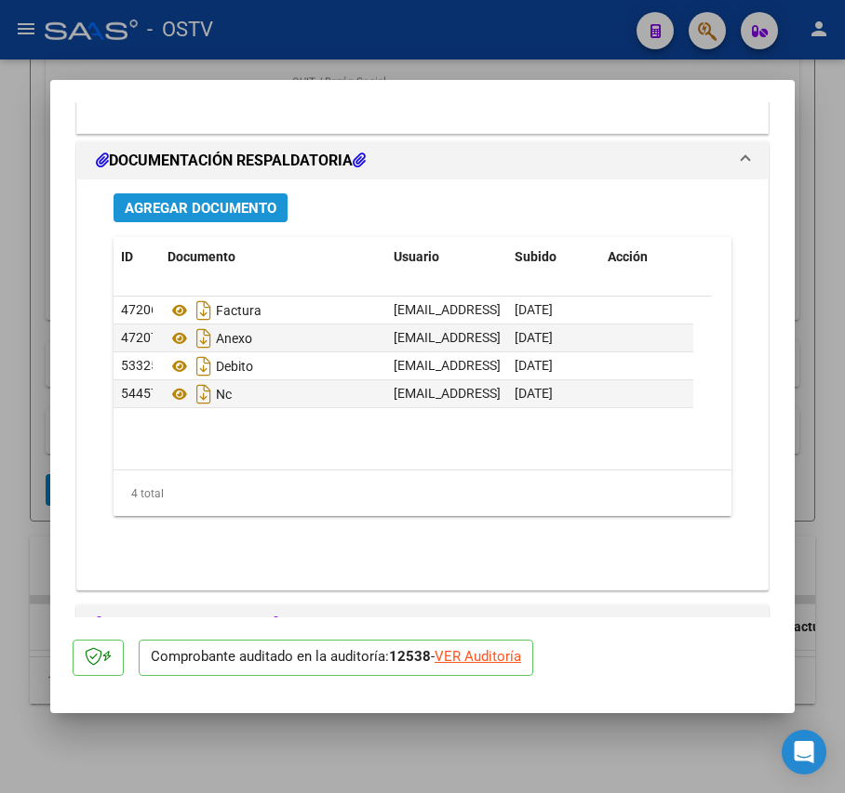
click at [253, 217] on span "Agregar Documento" at bounding box center [201, 208] width 152 height 17
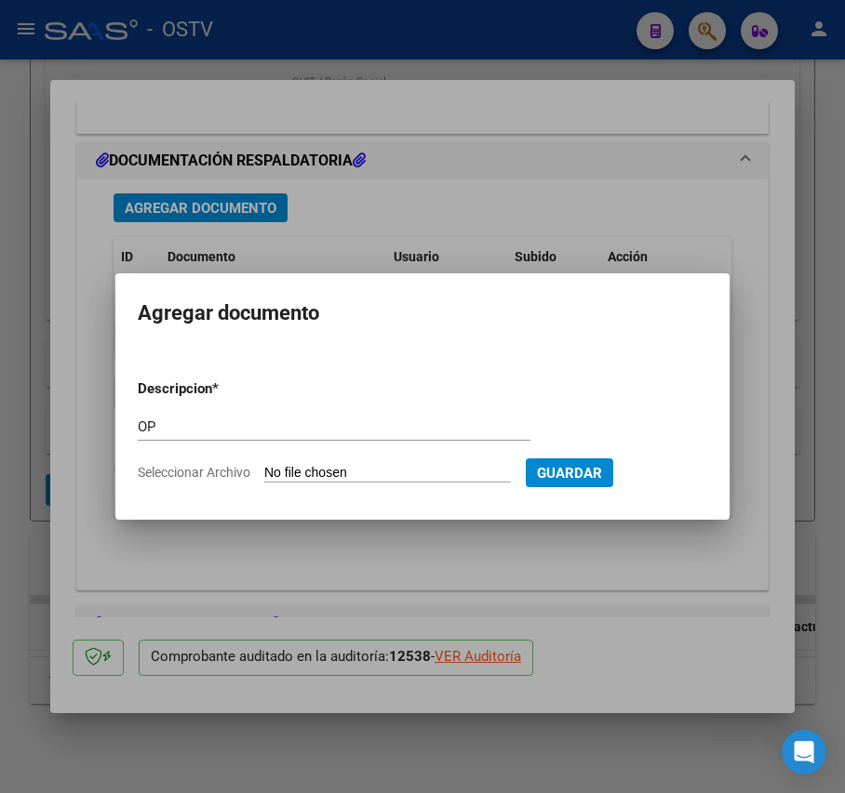
click at [333, 469] on input "Seleccionar Archivo" at bounding box center [387, 474] width 247 height 18
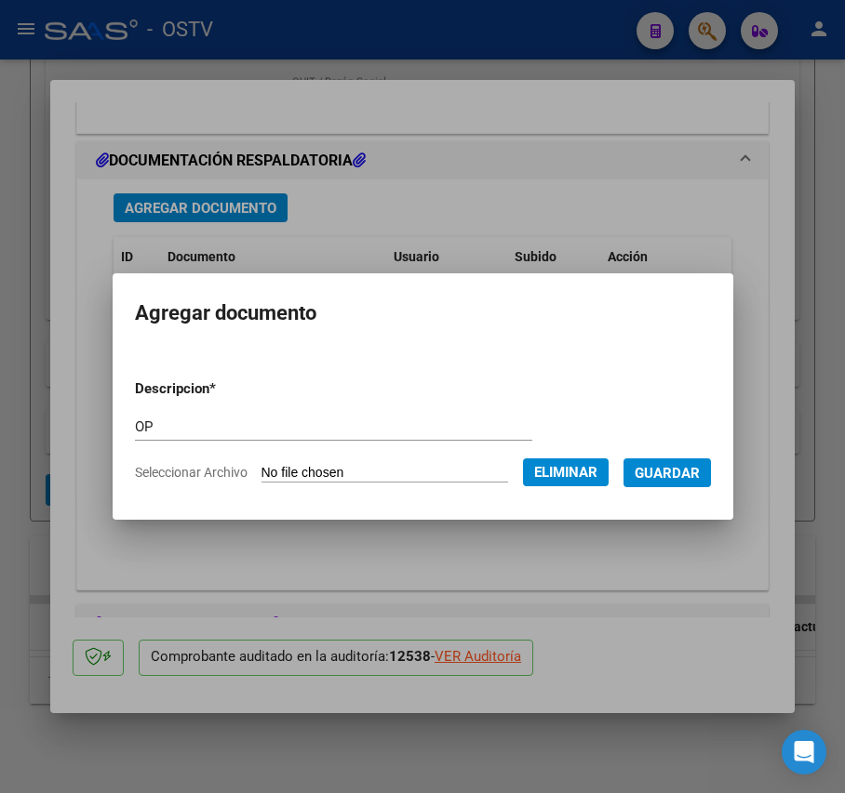
click at [688, 480] on span "Guardar" at bounding box center [666, 473] width 65 height 17
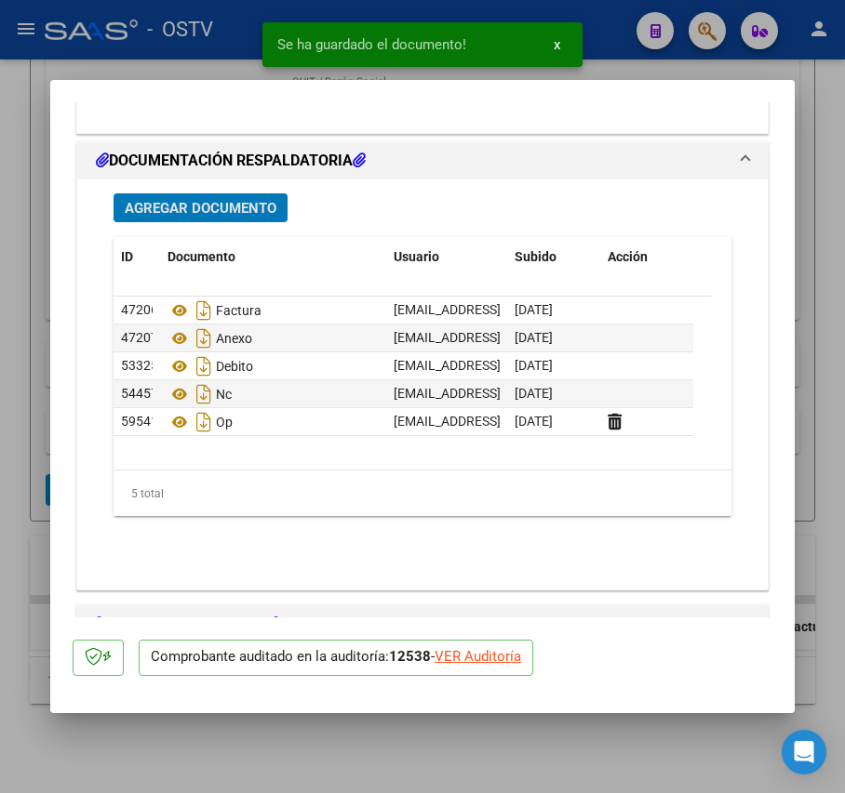
click at [218, 201] on span "Agregar Documento" at bounding box center [201, 208] width 152 height 17
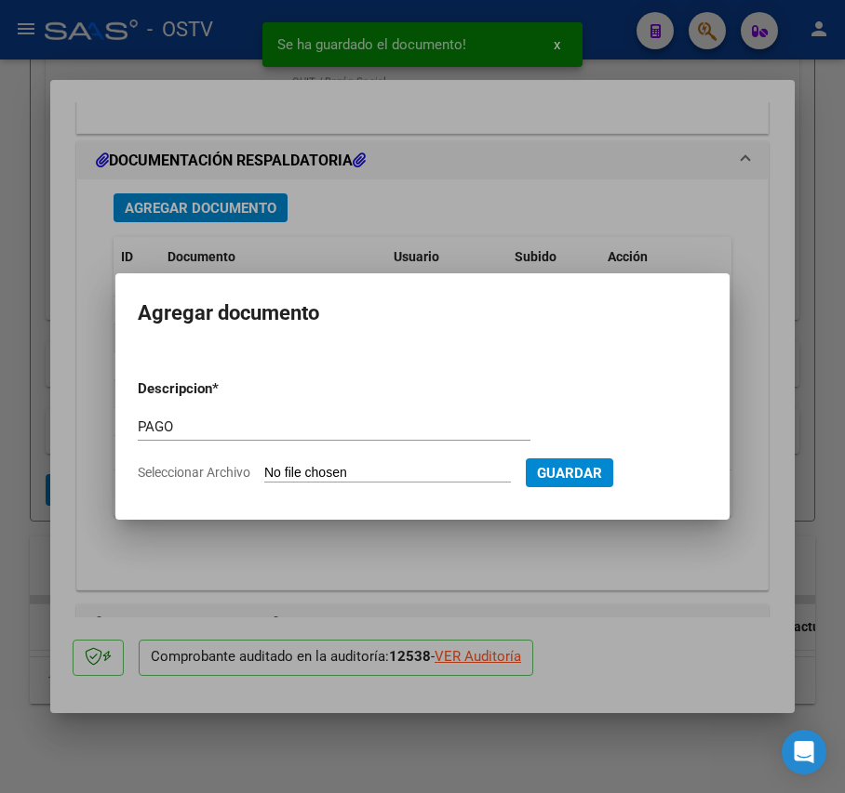
click at [335, 470] on input "Seleccionar Archivo" at bounding box center [387, 474] width 247 height 18
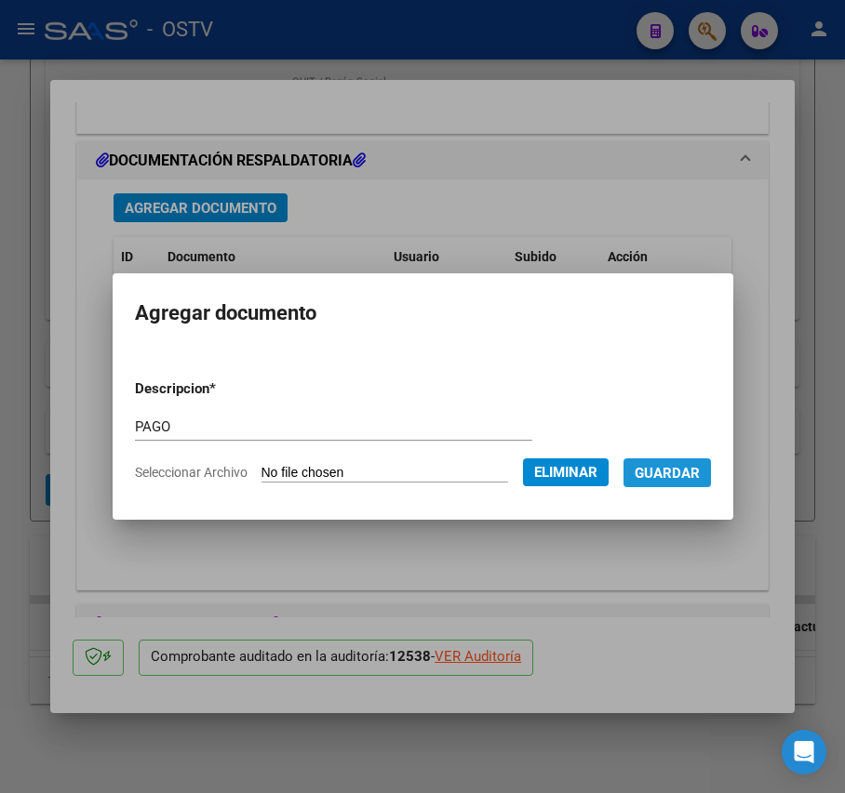
click at [689, 476] on span "Guardar" at bounding box center [666, 473] width 65 height 17
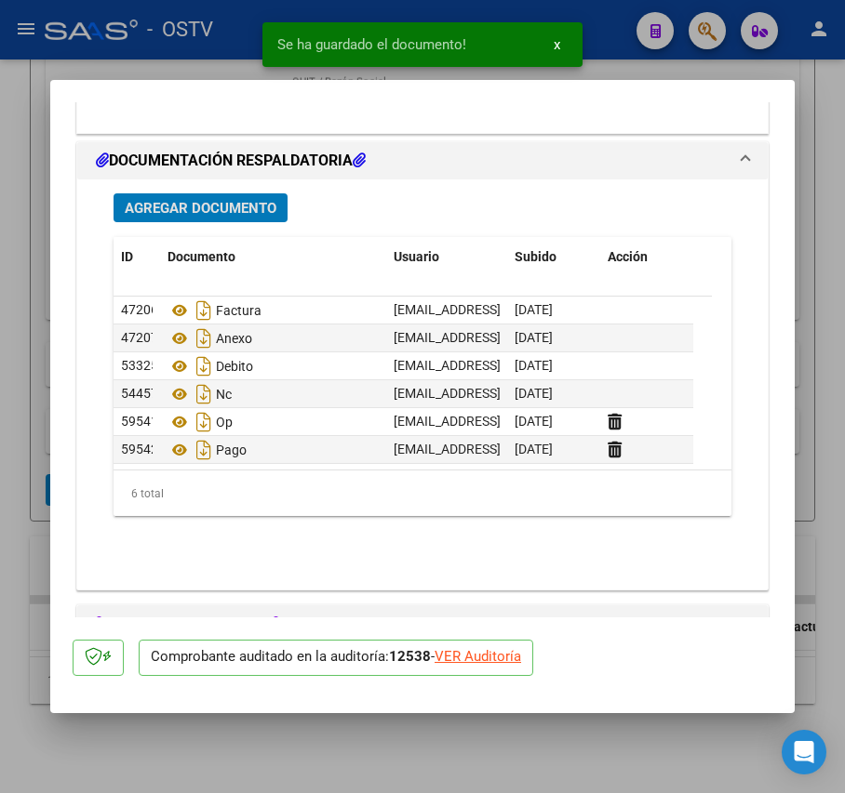
click at [38, 396] on div at bounding box center [422, 396] width 845 height 793
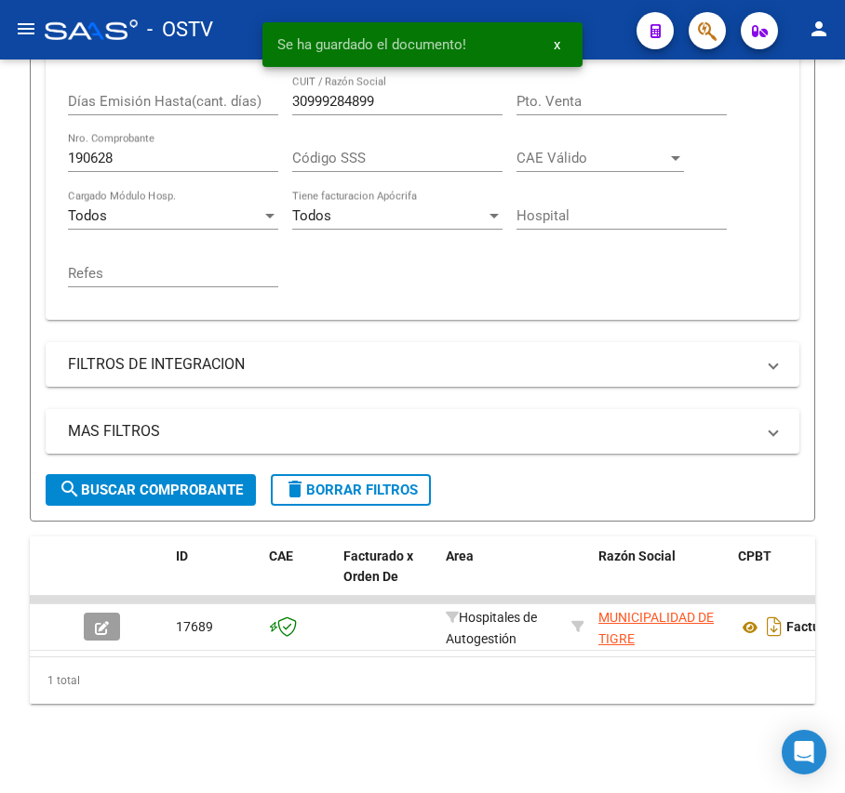
scroll to position [493, 0]
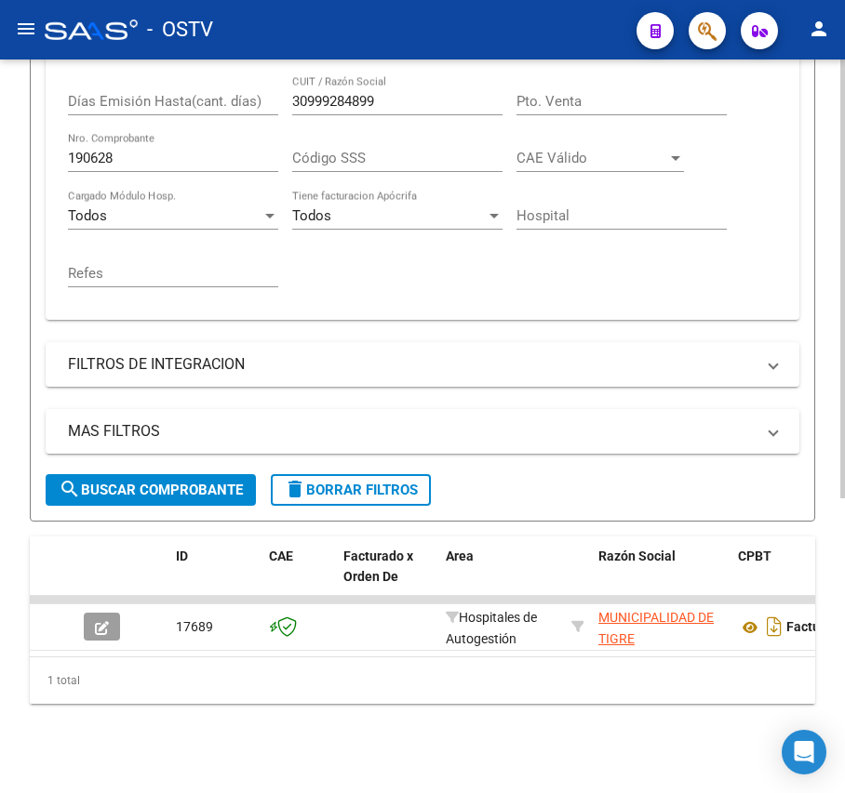
click at [190, 150] on input "190628" at bounding box center [173, 158] width 210 height 17
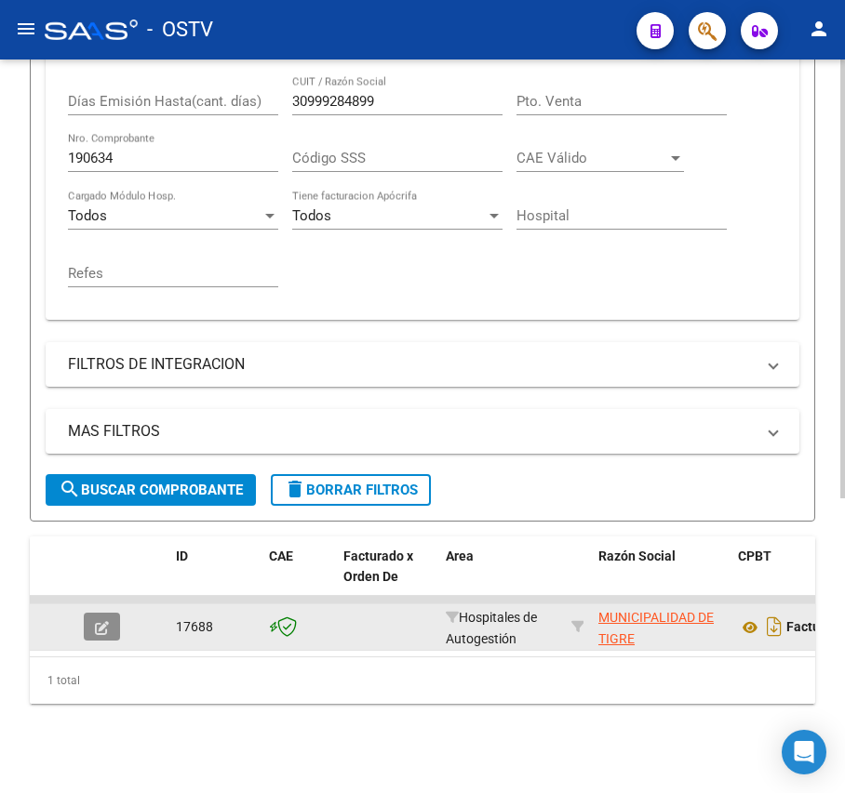
click at [95, 621] on icon "button" at bounding box center [102, 628] width 14 height 14
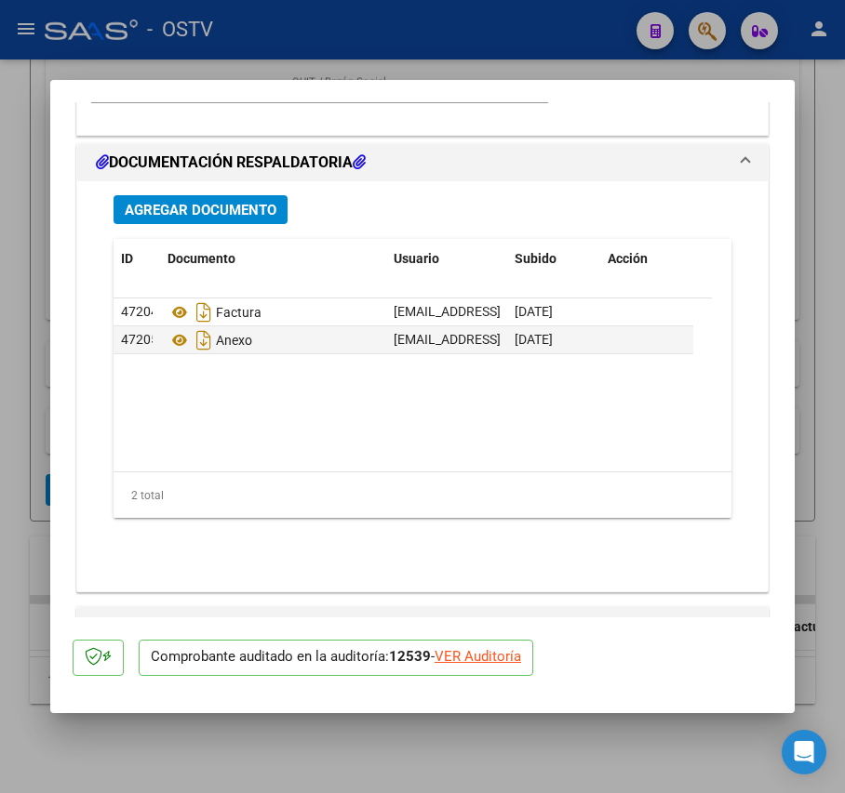
scroll to position [1488, 0]
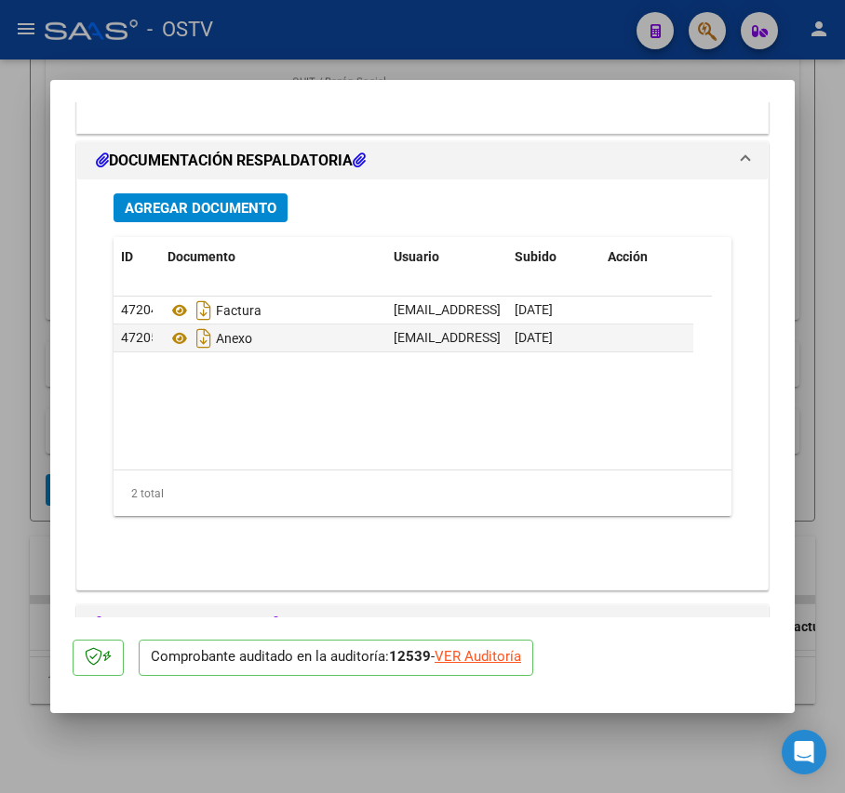
click at [264, 217] on span "Agregar Documento" at bounding box center [201, 208] width 152 height 17
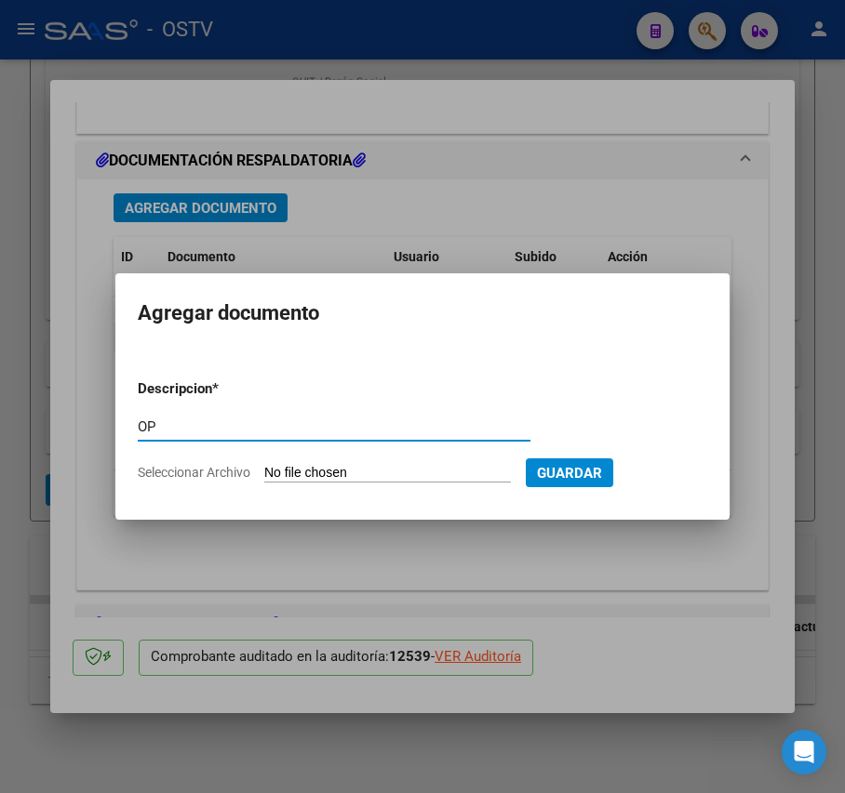
click at [366, 476] on input "Seleccionar Archivo" at bounding box center [387, 474] width 247 height 18
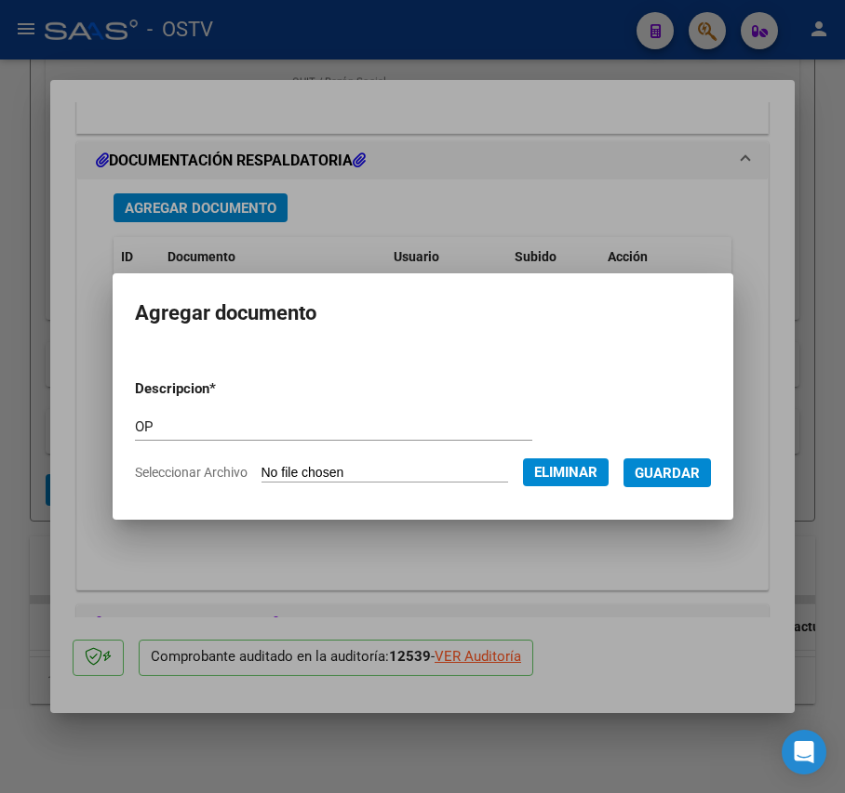
click at [690, 465] on span "Guardar" at bounding box center [666, 473] width 65 height 17
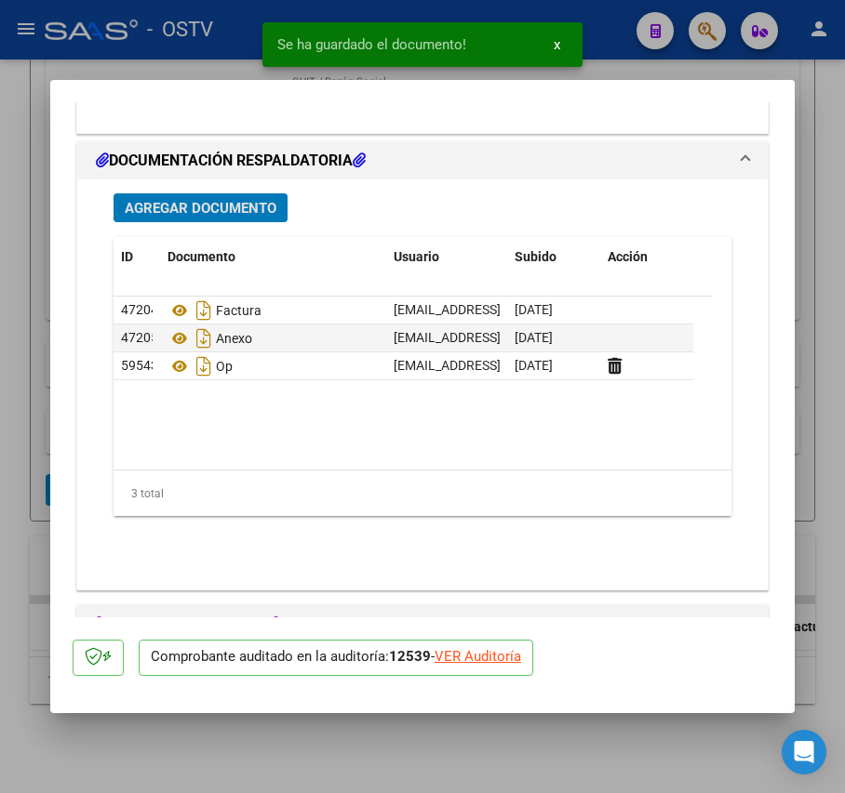
click at [223, 217] on span "Agregar Documento" at bounding box center [201, 208] width 152 height 17
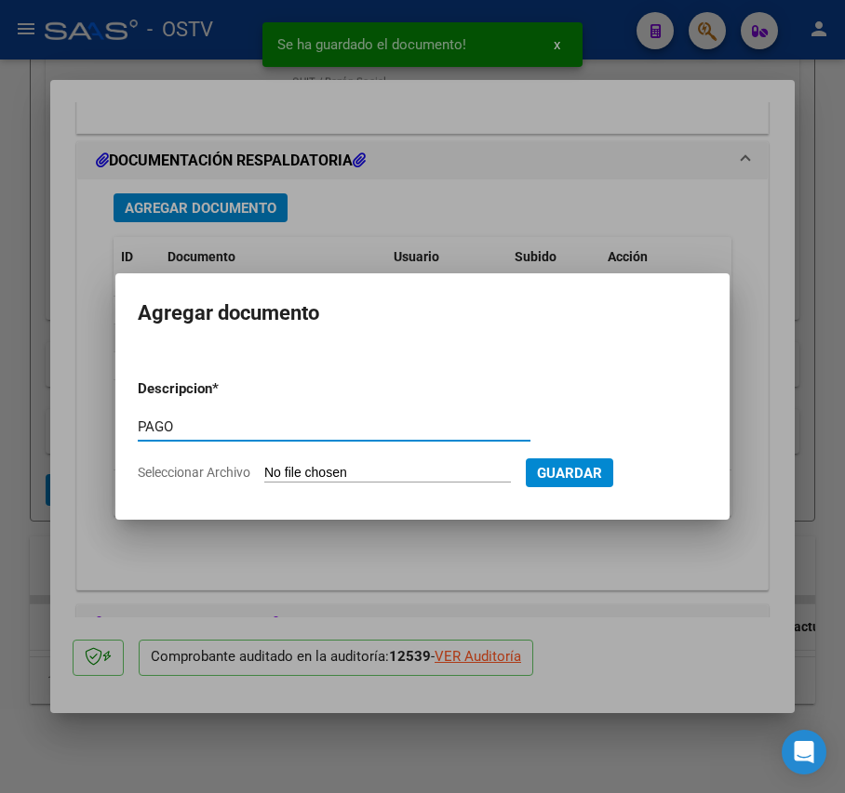
click at [378, 474] on input "Seleccionar Archivo" at bounding box center [387, 474] width 247 height 18
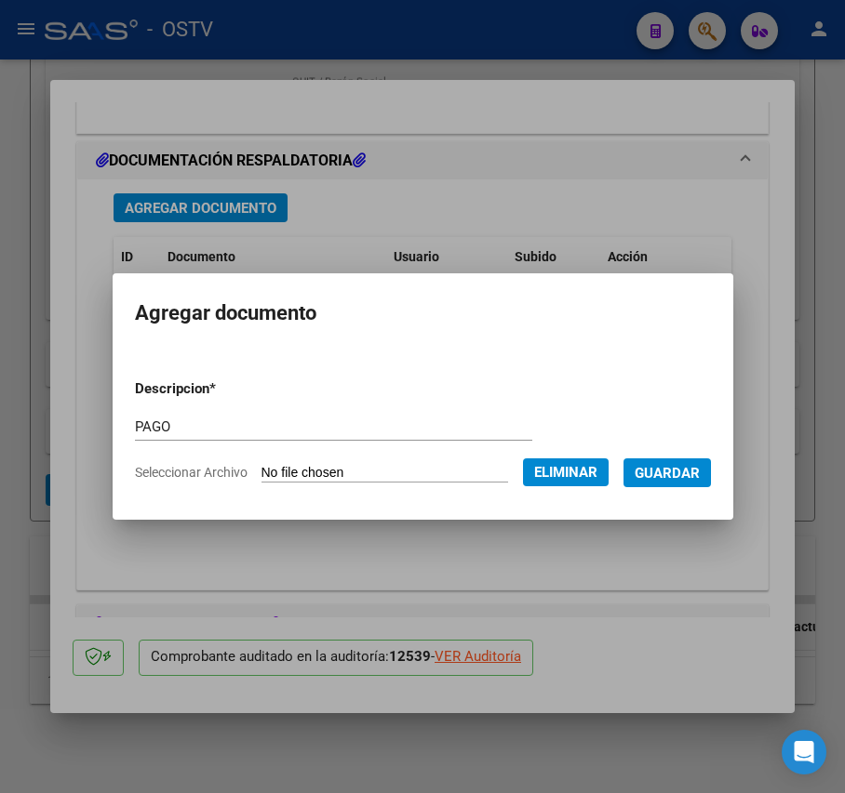
click at [688, 474] on span "Guardar" at bounding box center [666, 473] width 65 height 17
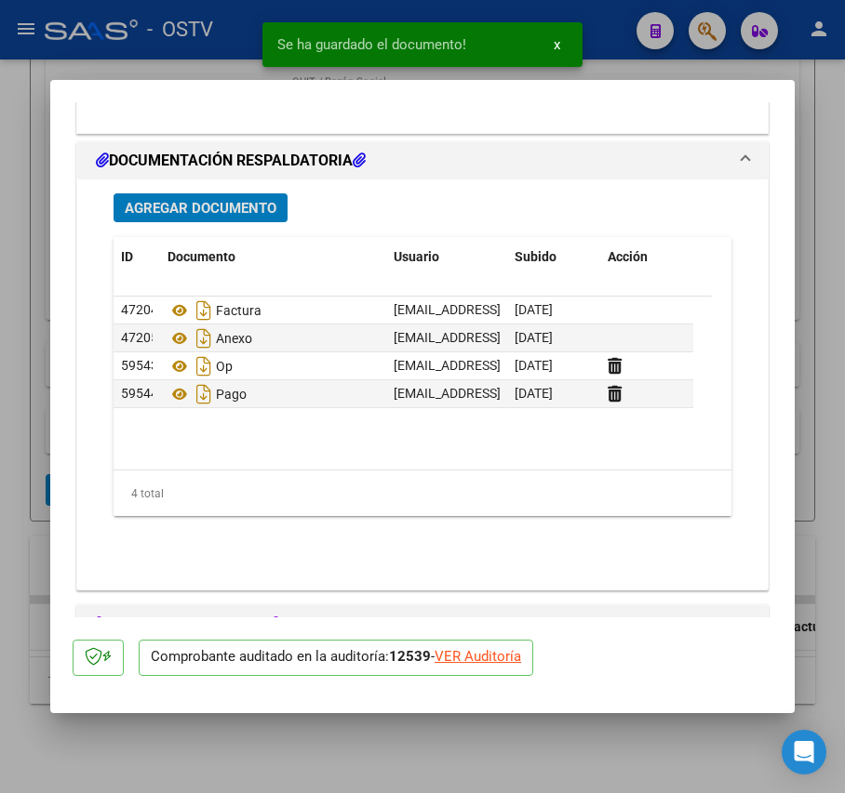
click at [50, 358] on mat-dialog-content "COMPROBANTE VER COMPROBANTE ESTADO: Auditoría liquidada en período 202506 DATOS…" at bounding box center [422, 359] width 744 height 515
click at [45, 361] on div at bounding box center [422, 396] width 845 height 793
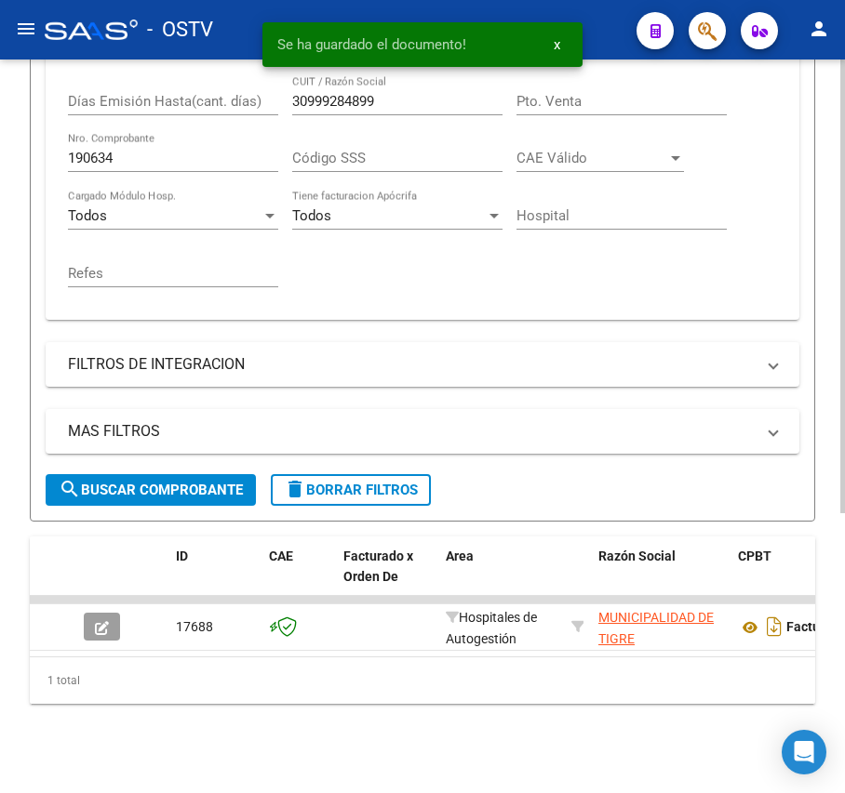
scroll to position [493, 0]
click at [192, 150] on input "190634" at bounding box center [173, 158] width 210 height 17
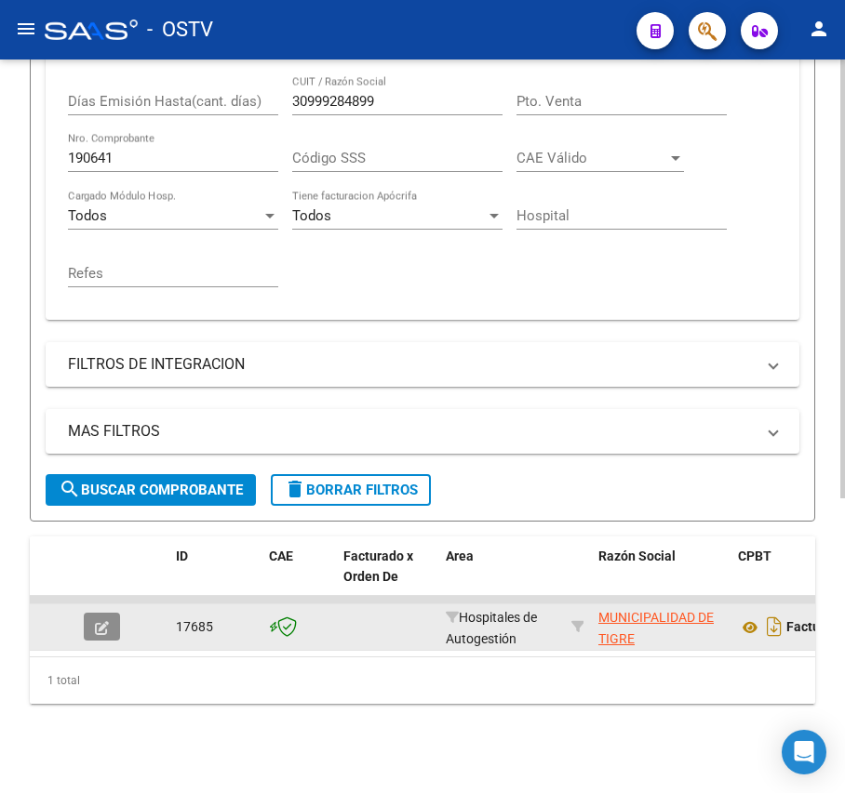
click at [95, 621] on icon "button" at bounding box center [102, 628] width 14 height 14
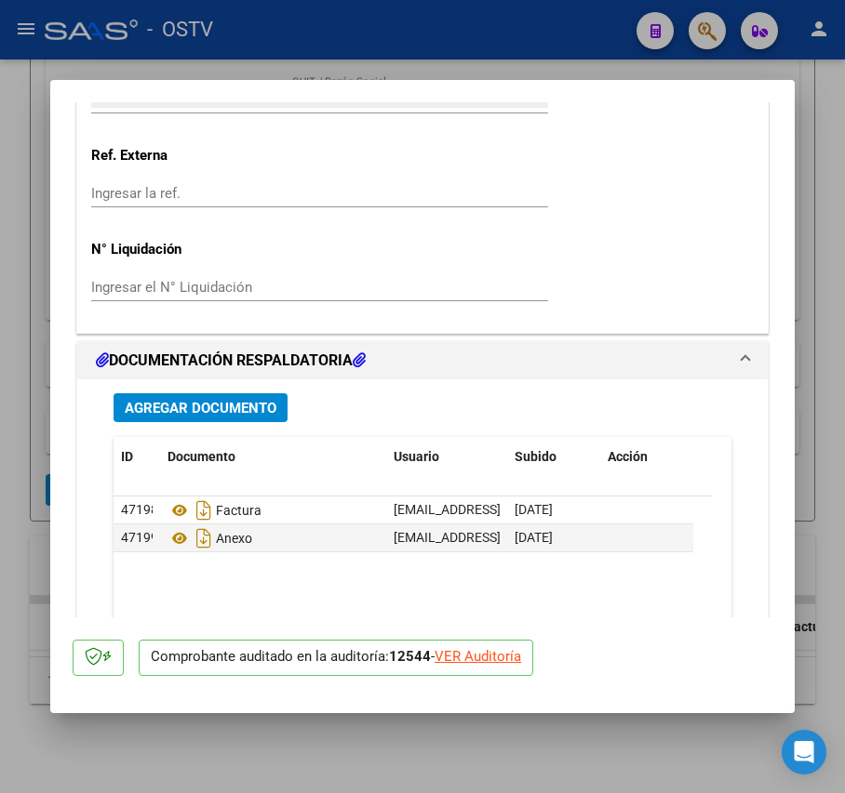
scroll to position [1523, 0]
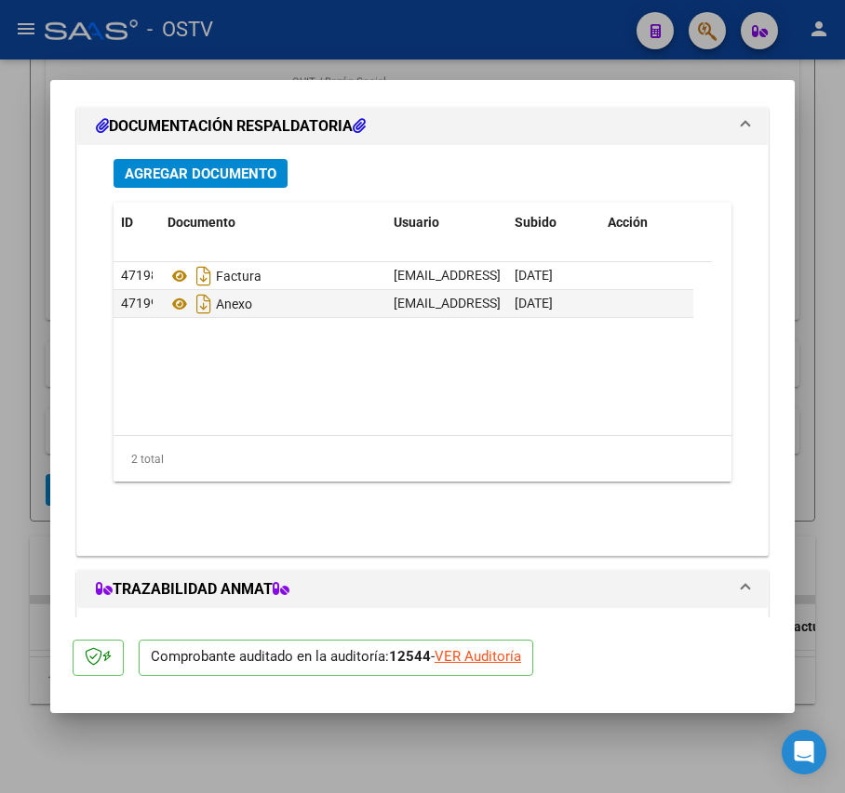
click at [261, 190] on div "Agregar Documento ID Documento Usuario Subido Acción 47198 Factura [EMAIL_ADDRE…" at bounding box center [423, 342] width 646 height 395
click at [260, 175] on span "Agregar Documento" at bounding box center [201, 174] width 152 height 17
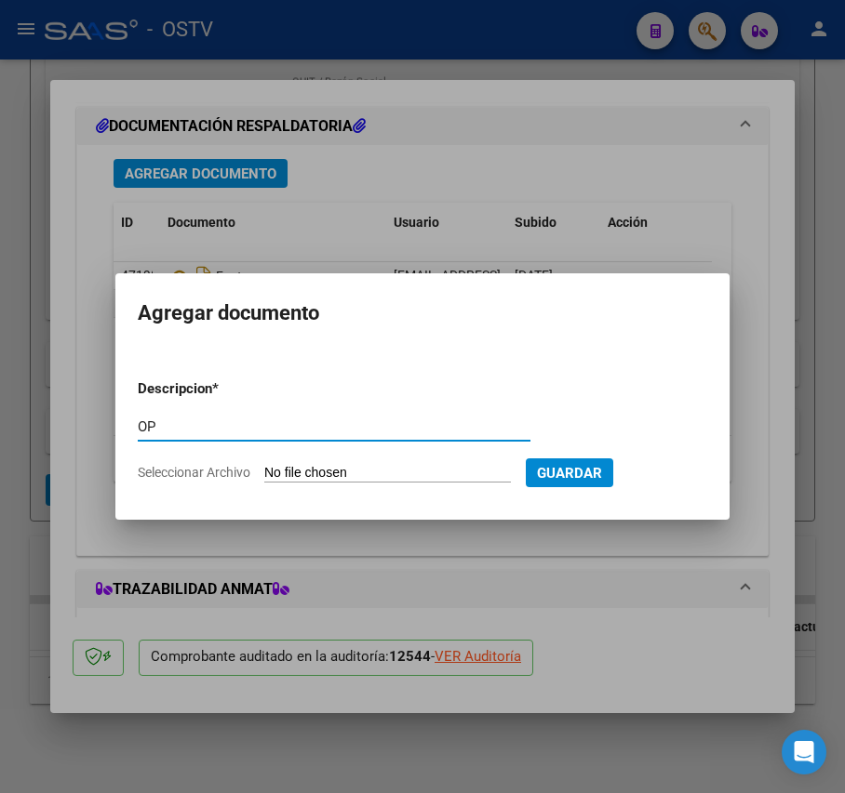
click at [344, 465] on input "Seleccionar Archivo" at bounding box center [387, 474] width 247 height 18
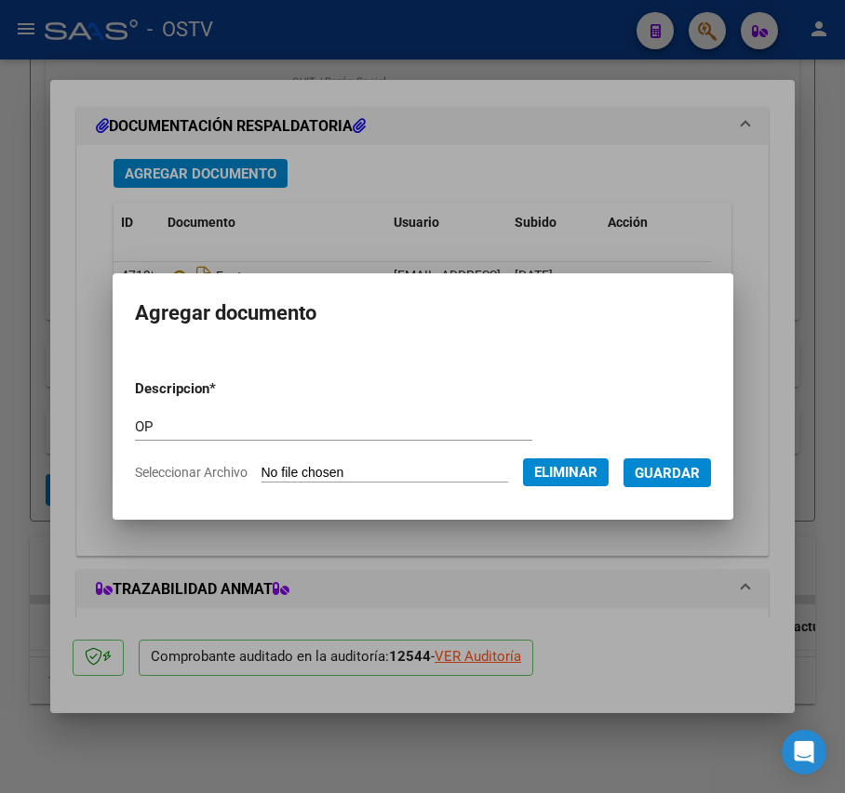
click at [700, 477] on span "Guardar" at bounding box center [666, 473] width 65 height 17
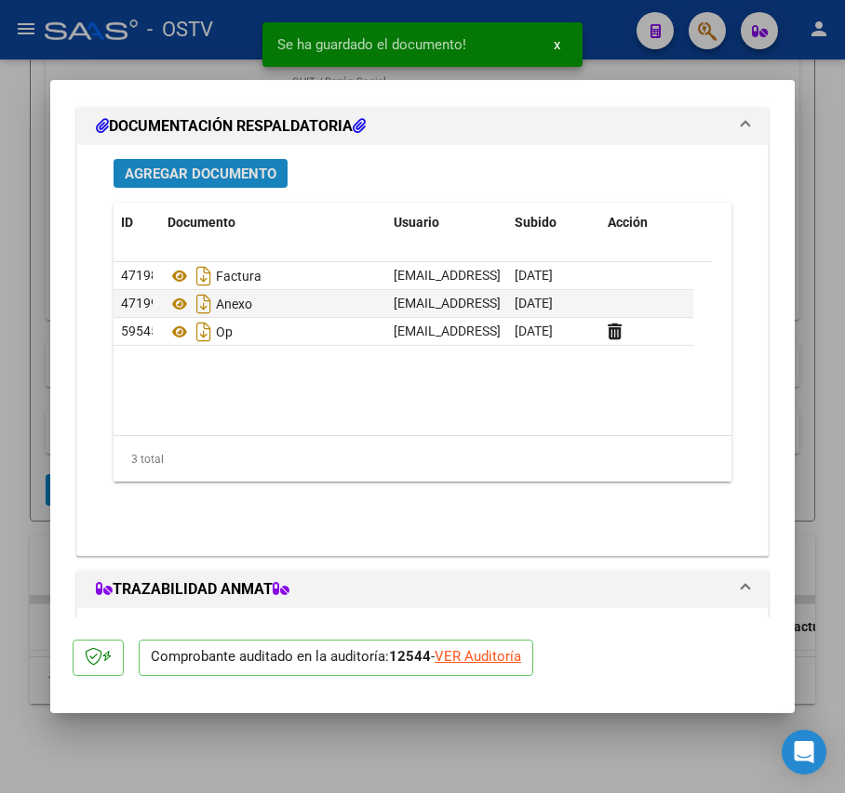
click at [234, 182] on span "Agregar Documento" at bounding box center [201, 174] width 152 height 17
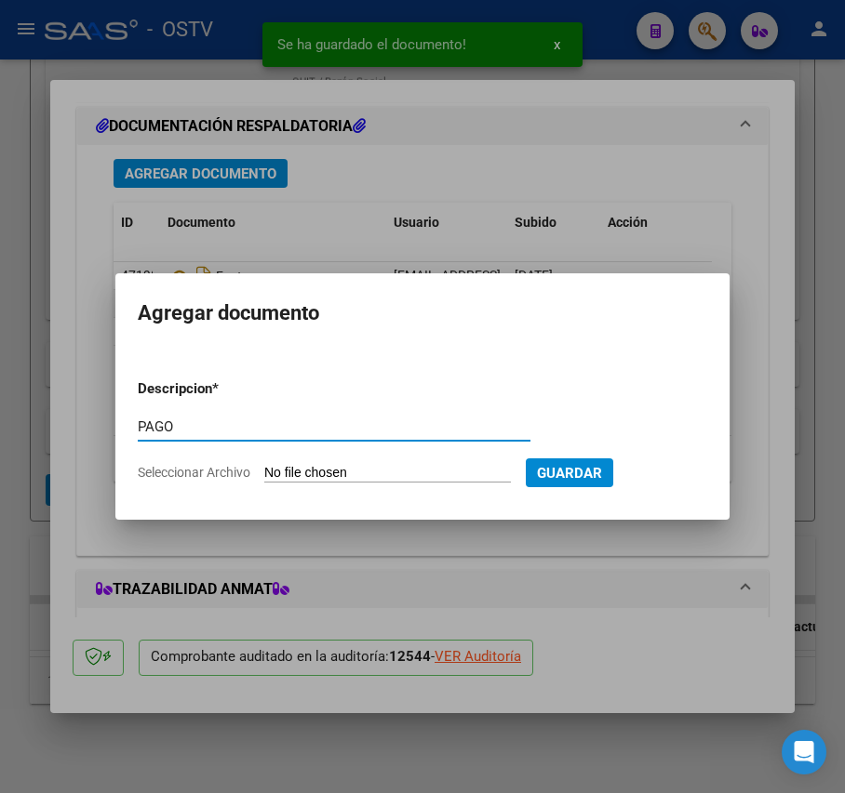
click at [384, 476] on input "Seleccionar Archivo" at bounding box center [387, 474] width 247 height 18
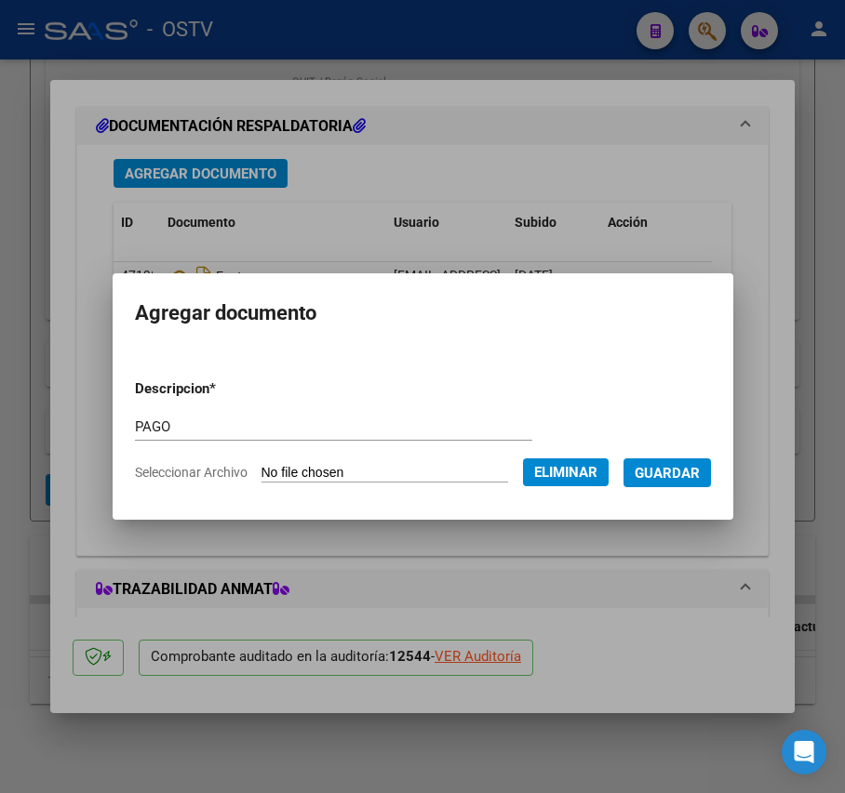
click at [673, 467] on span "Guardar" at bounding box center [666, 473] width 65 height 17
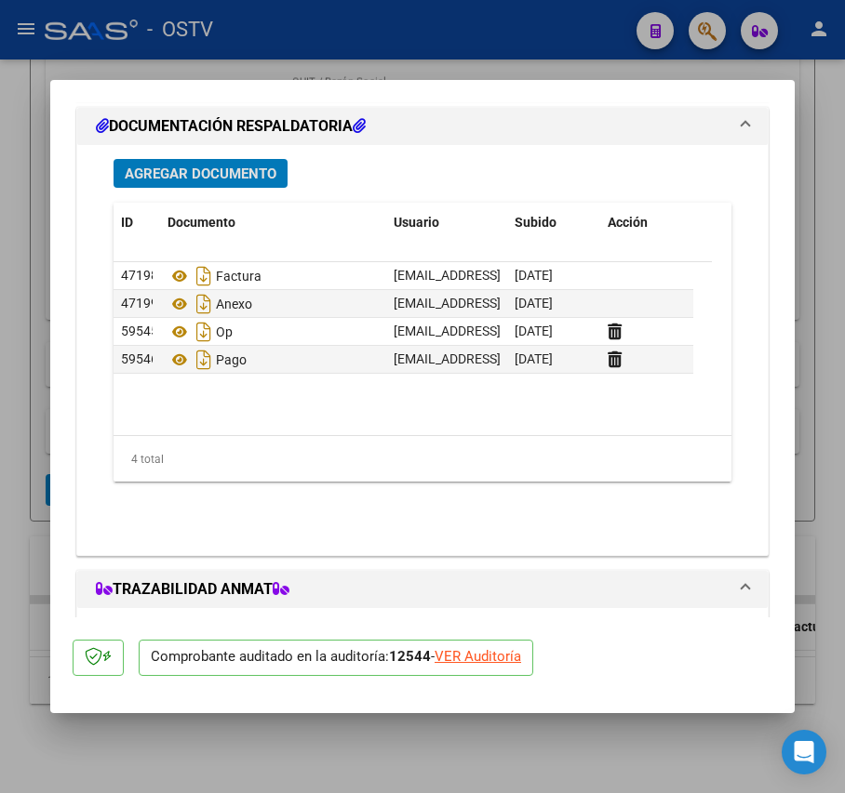
click at [33, 367] on div at bounding box center [422, 396] width 845 height 793
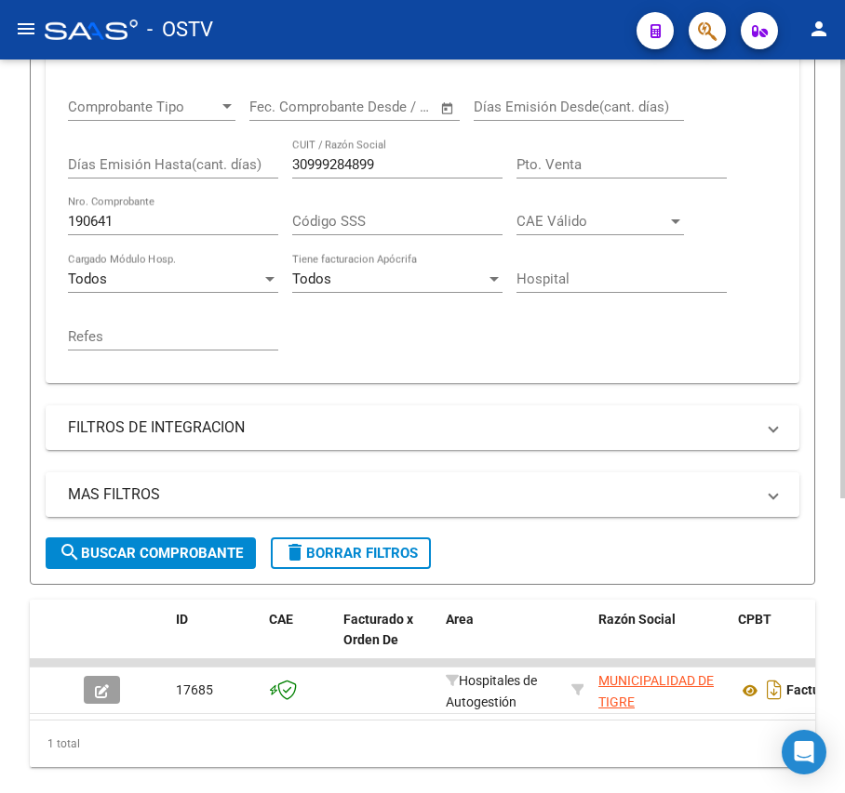
scroll to position [369, 0]
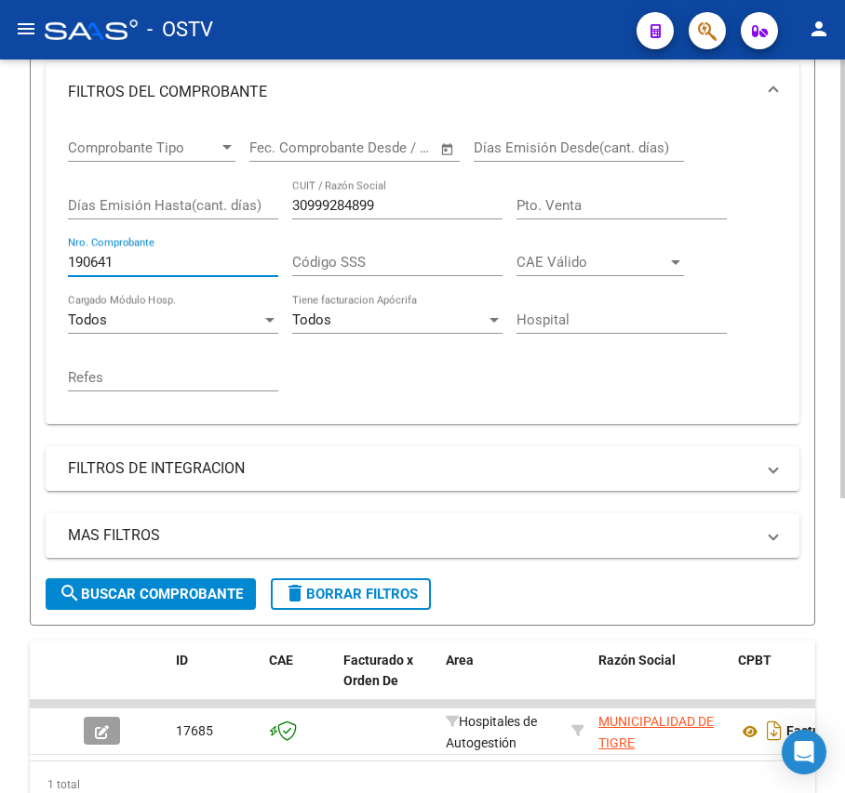
click at [158, 261] on input "190641" at bounding box center [173, 262] width 210 height 17
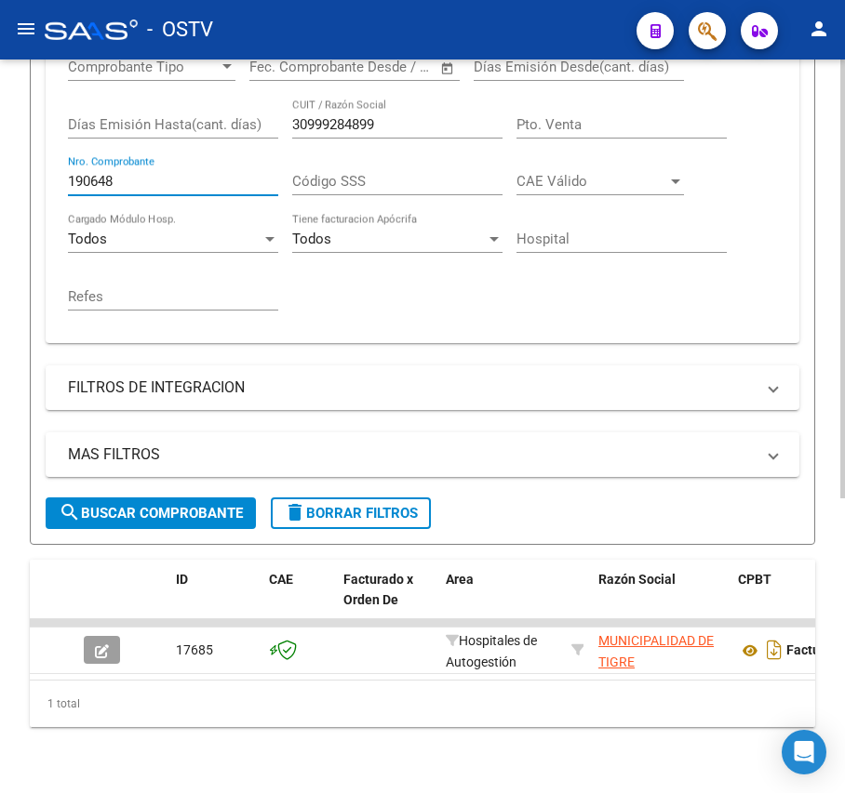
scroll to position [493, 0]
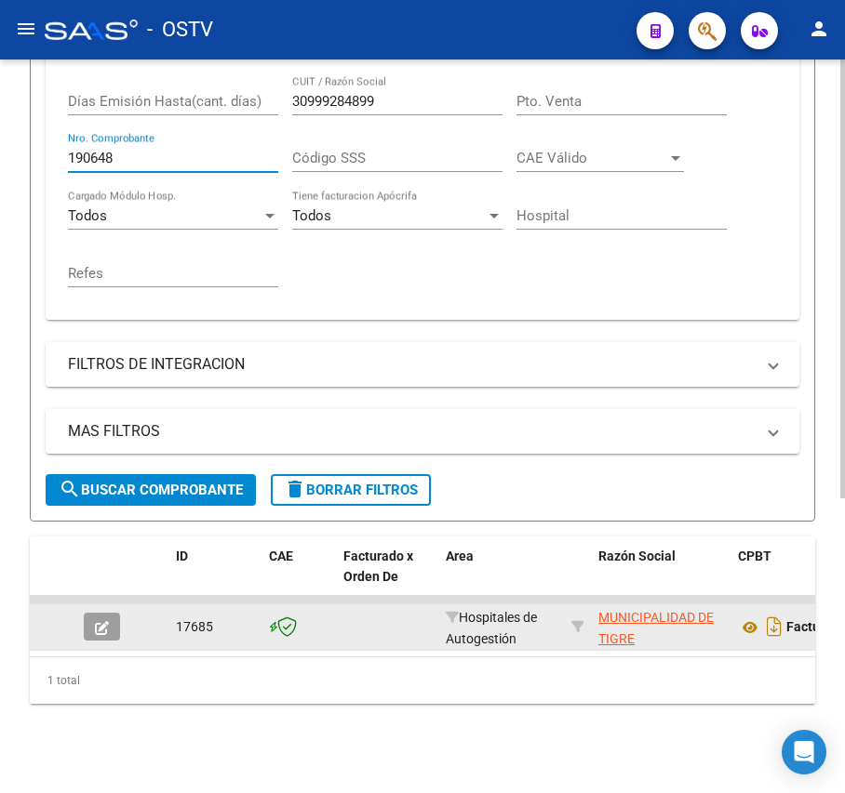
click at [113, 613] on button "button" at bounding box center [102, 627] width 36 height 28
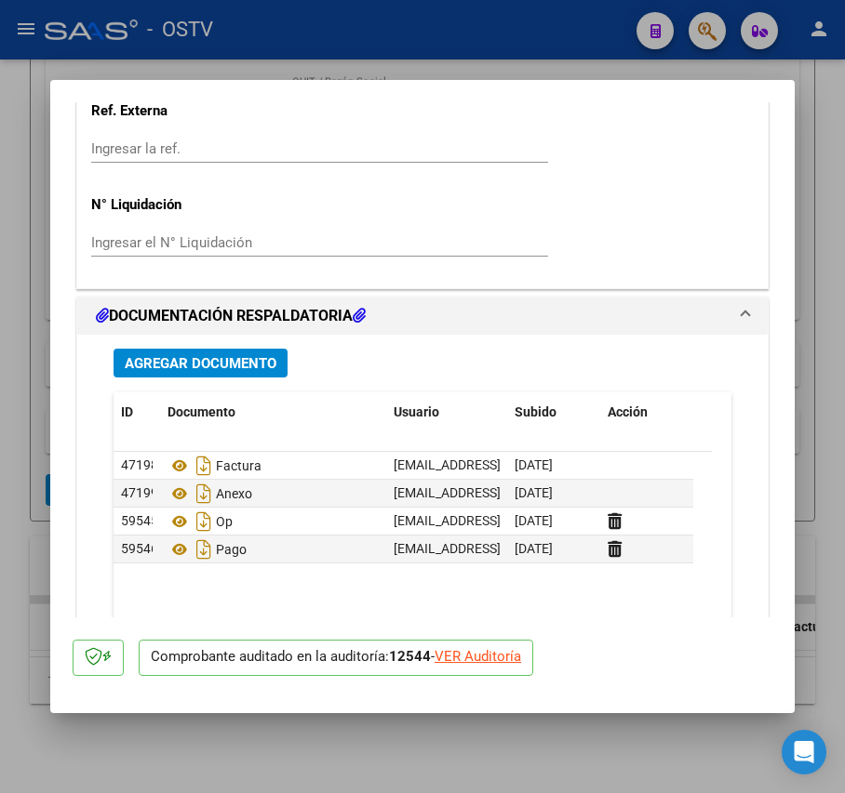
scroll to position [1488, 0]
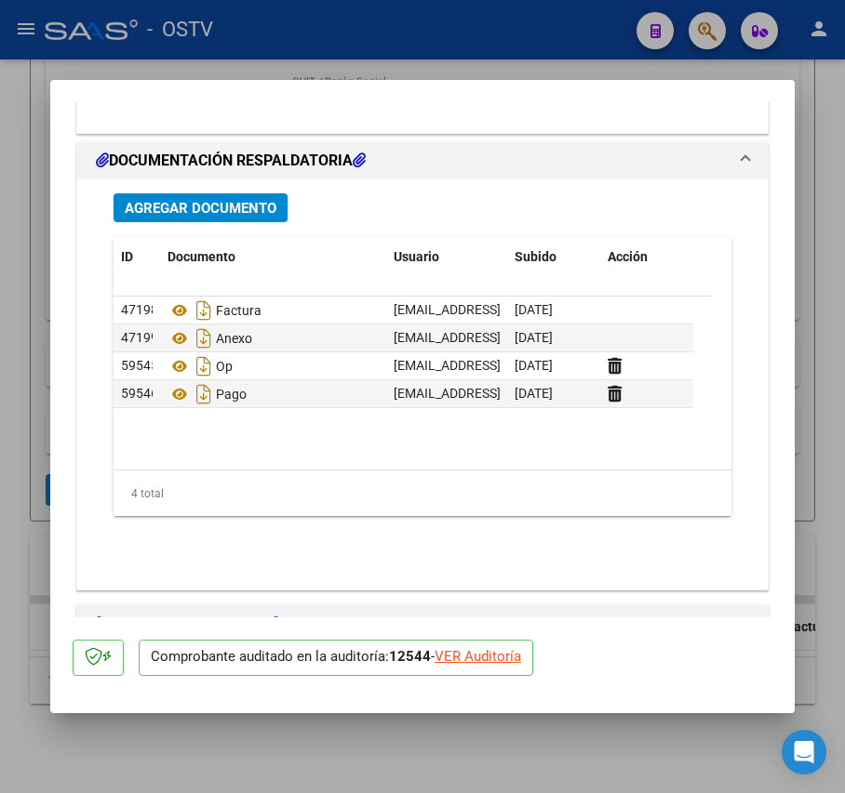
click at [318, 737] on div at bounding box center [422, 396] width 845 height 793
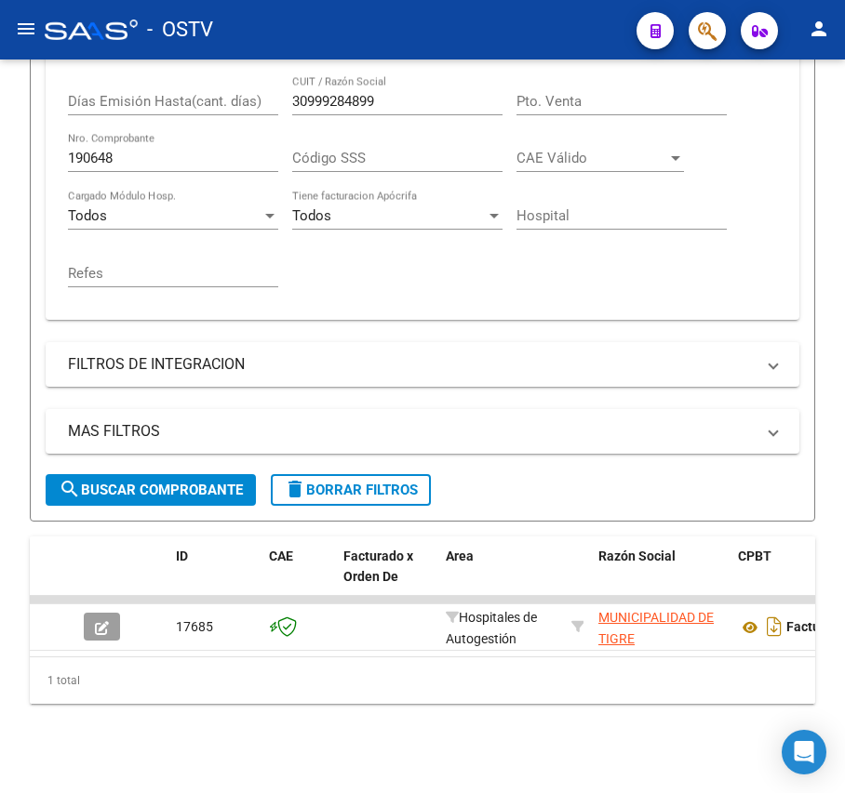
scroll to position [493, 0]
click at [156, 482] on span "search Buscar Comprobante" at bounding box center [151, 490] width 184 height 17
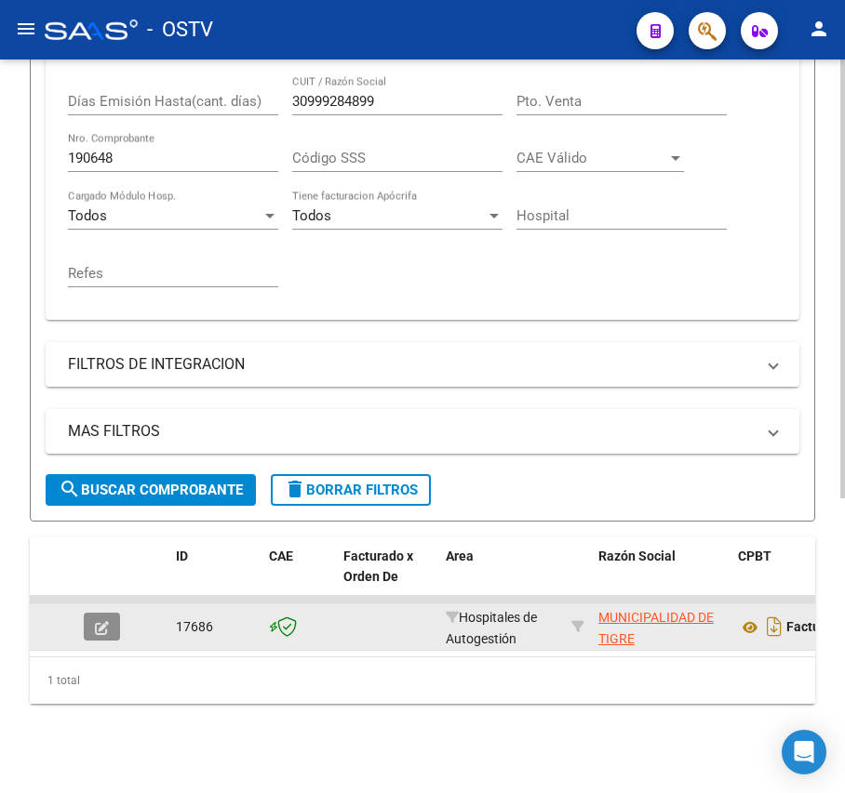
click at [113, 613] on button "button" at bounding box center [102, 627] width 36 height 28
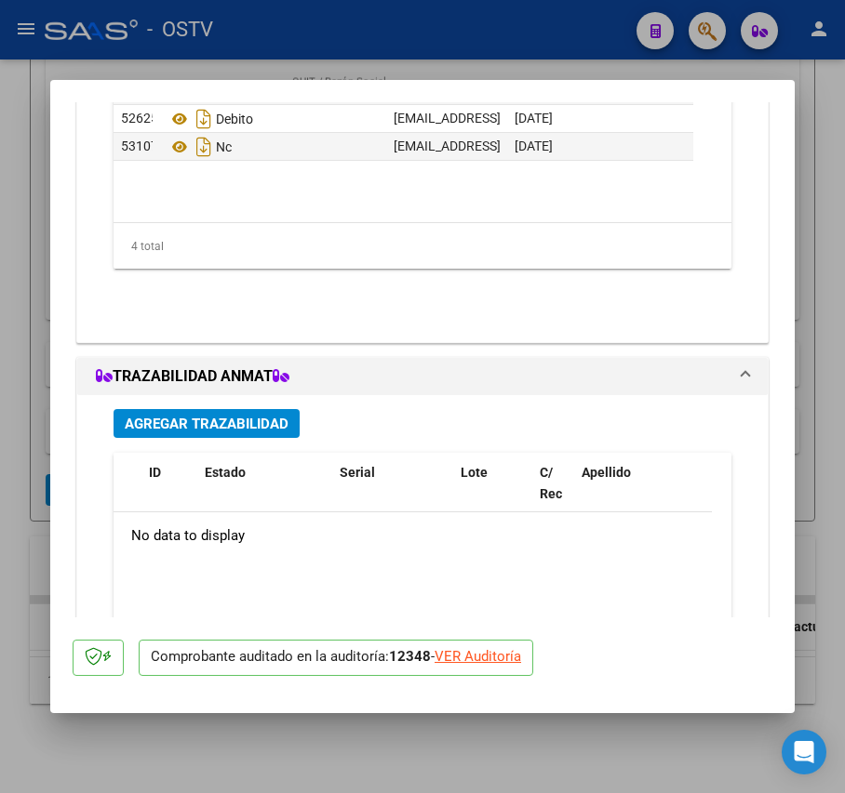
scroll to position [1488, 0]
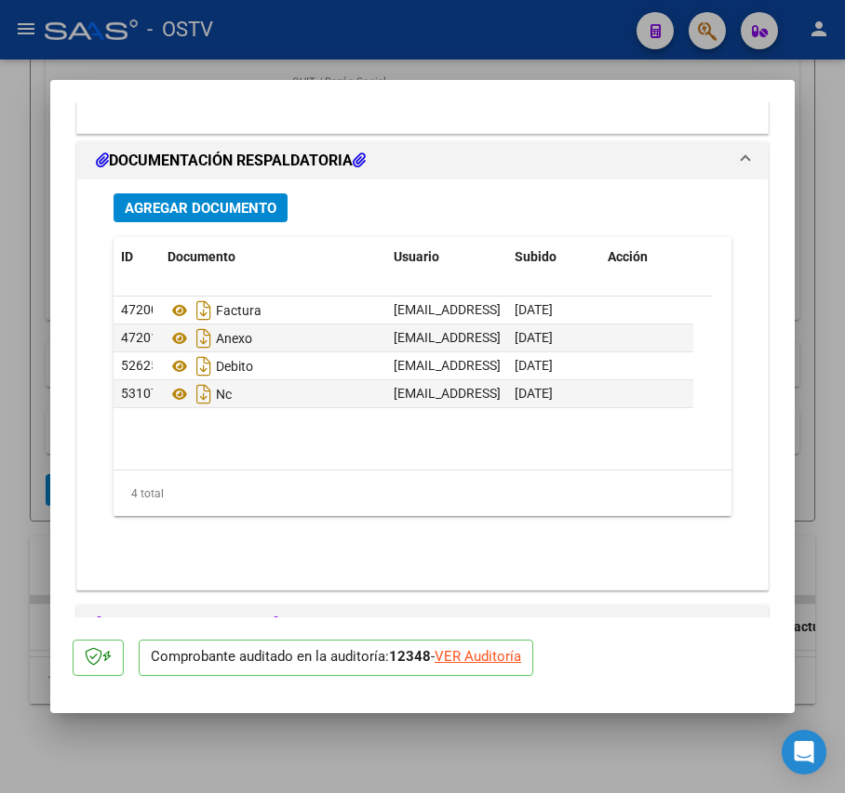
click at [243, 200] on span "Agregar Documento" at bounding box center [201, 208] width 152 height 17
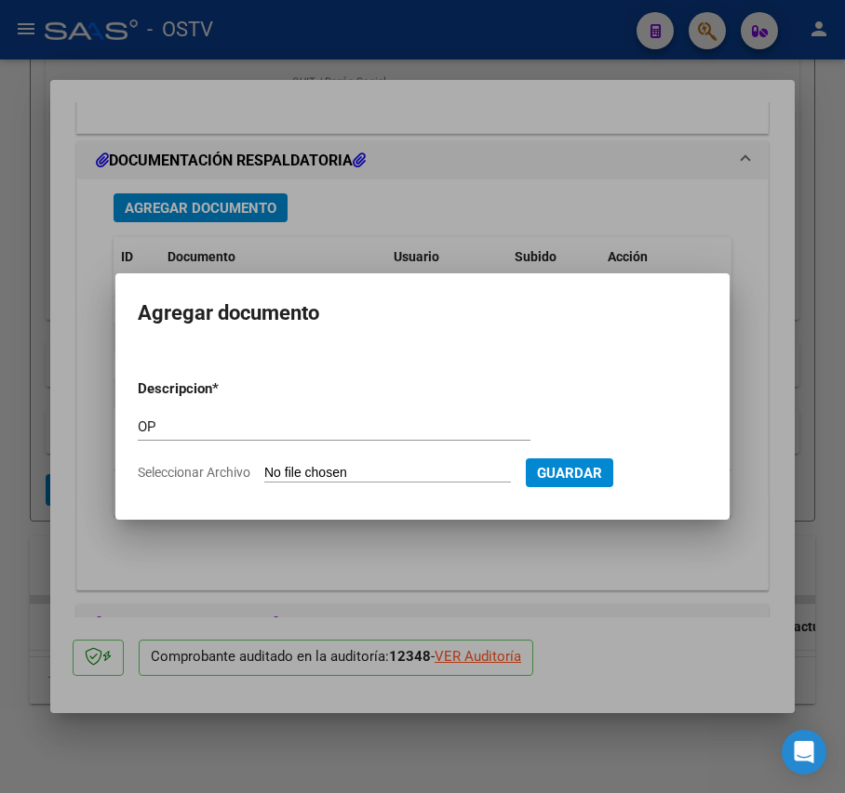
click at [370, 476] on input "Seleccionar Archivo" at bounding box center [387, 474] width 247 height 18
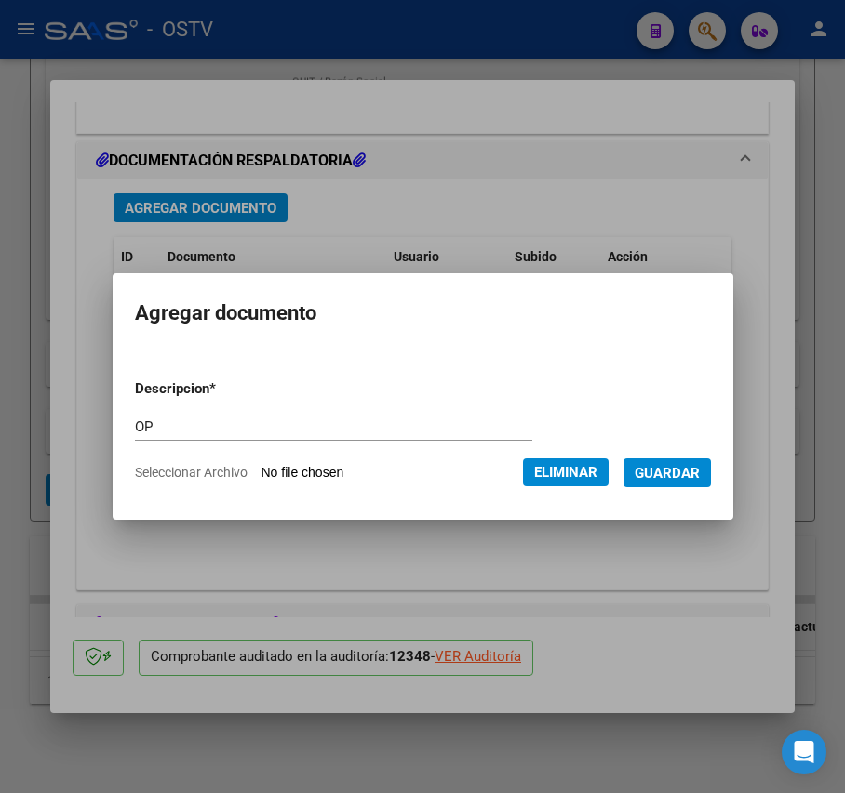
click at [698, 477] on span "Guardar" at bounding box center [666, 473] width 65 height 17
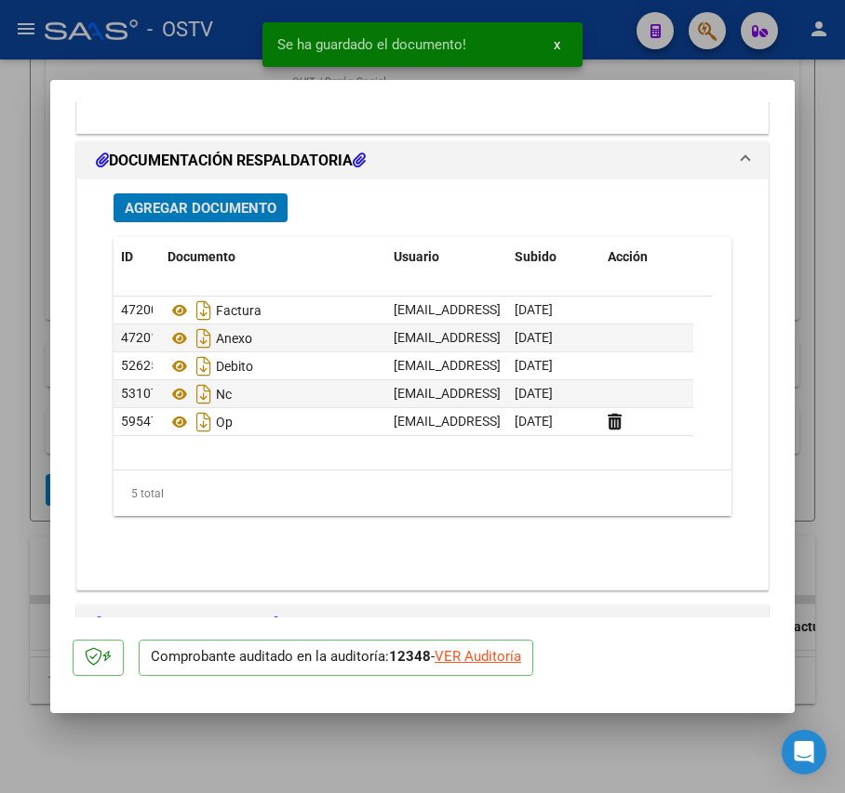
click at [242, 210] on span "Agregar Documento" at bounding box center [201, 208] width 152 height 17
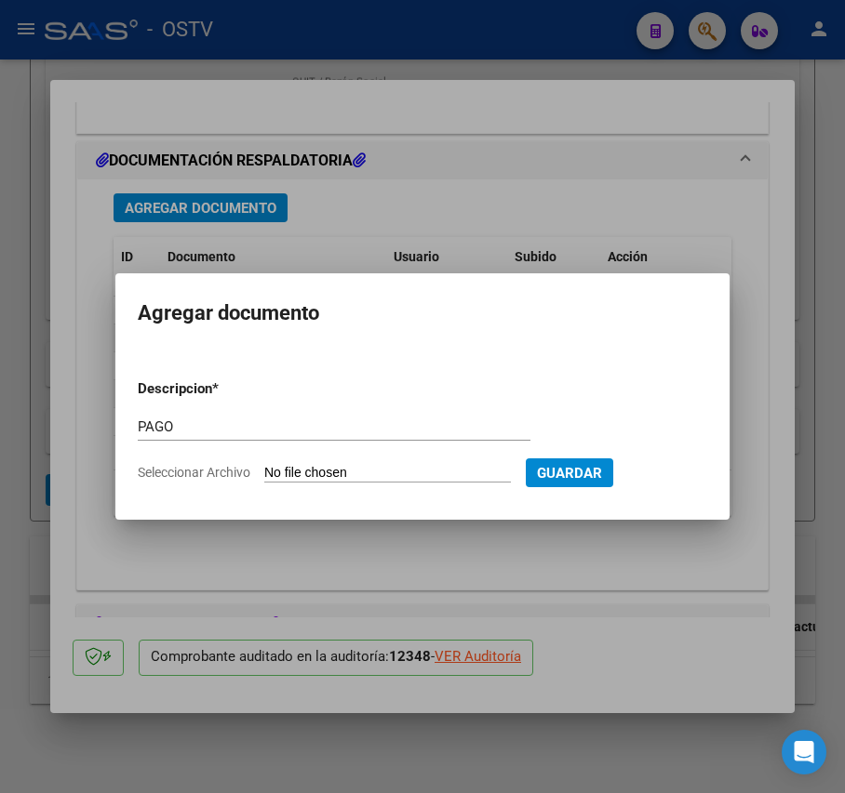
click at [400, 467] on input "Seleccionar Archivo" at bounding box center [387, 474] width 247 height 18
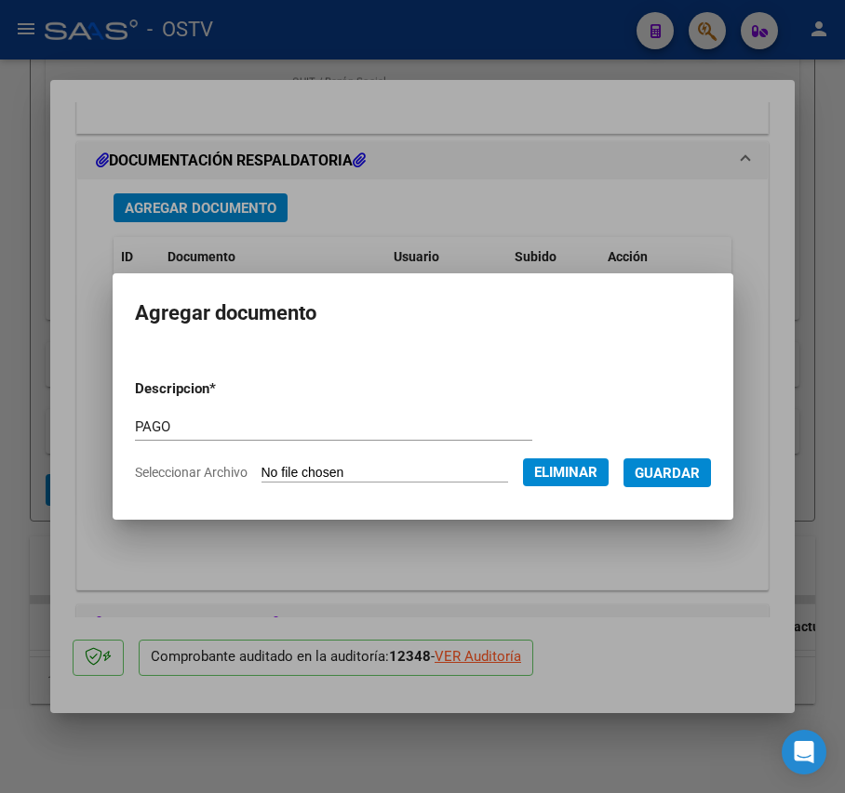
click at [664, 469] on span "Guardar" at bounding box center [666, 473] width 65 height 17
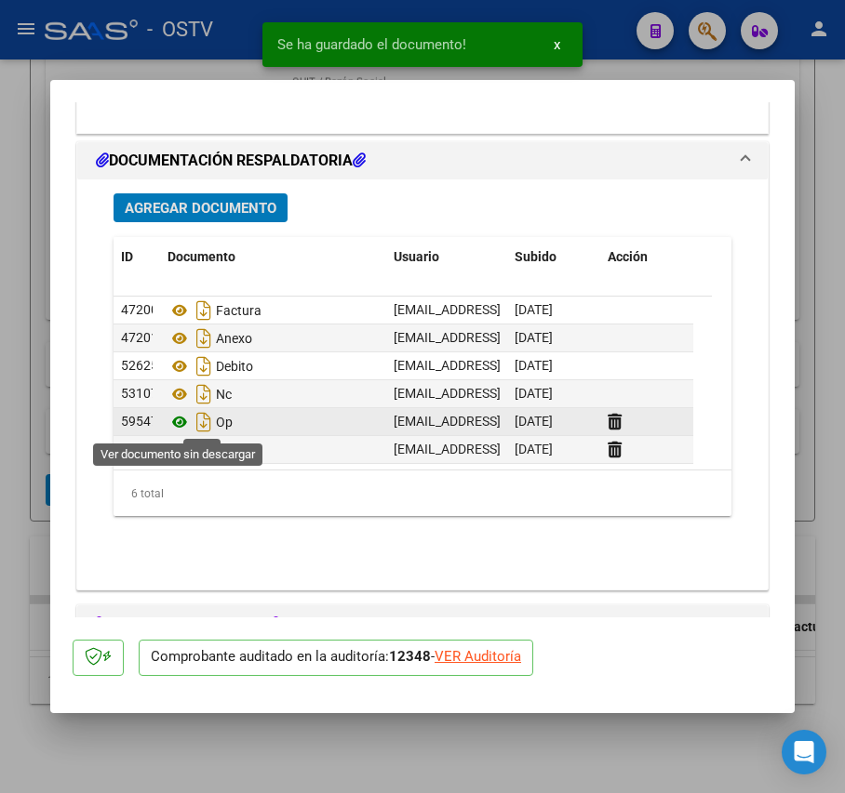
click at [182, 424] on icon at bounding box center [179, 422] width 24 height 22
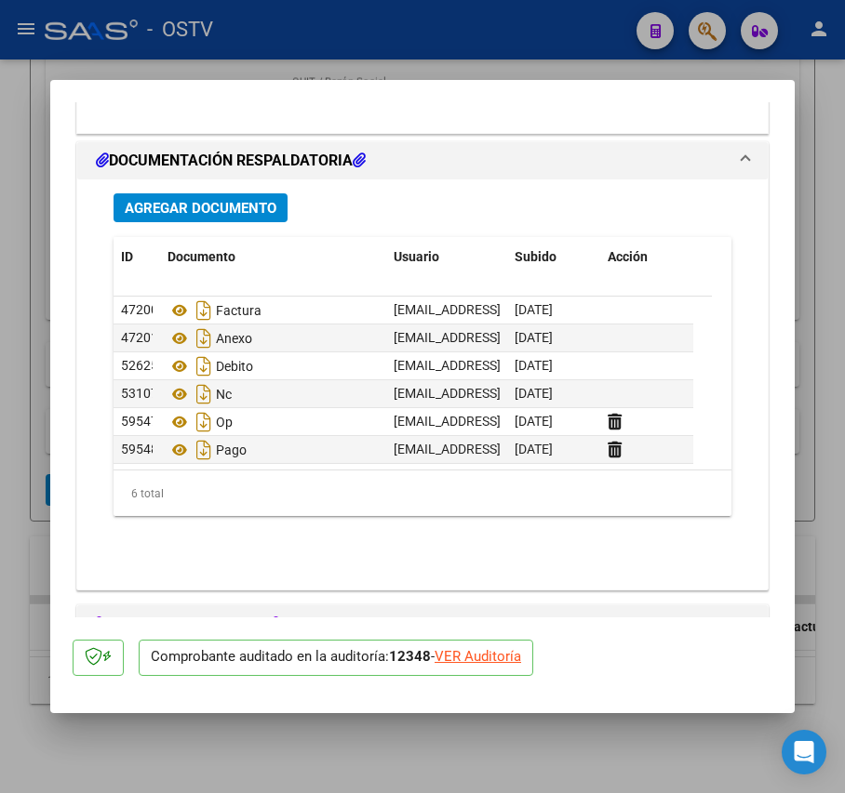
click at [45, 387] on div at bounding box center [422, 396] width 845 height 793
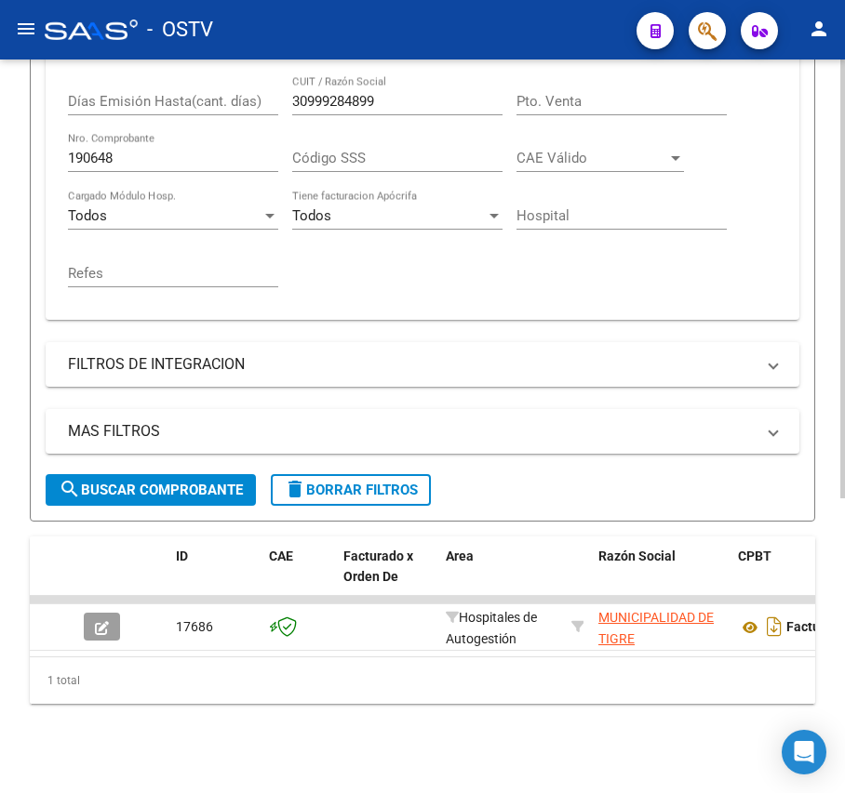
scroll to position [493, 0]
click at [223, 150] on input "190648" at bounding box center [173, 158] width 210 height 17
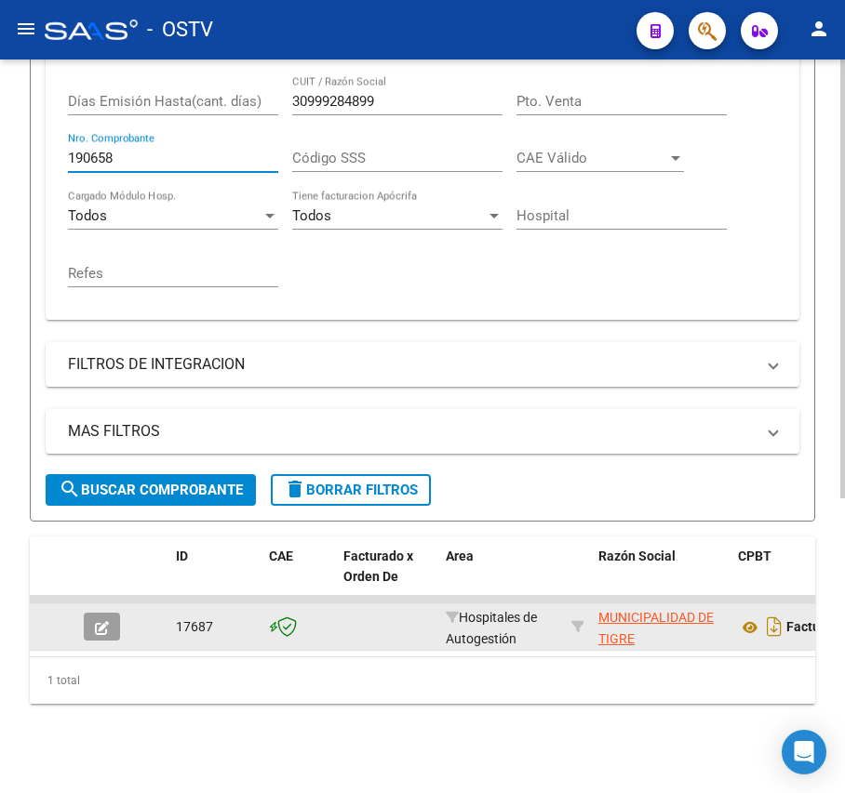
click at [104, 619] on span "button" at bounding box center [102, 627] width 14 height 17
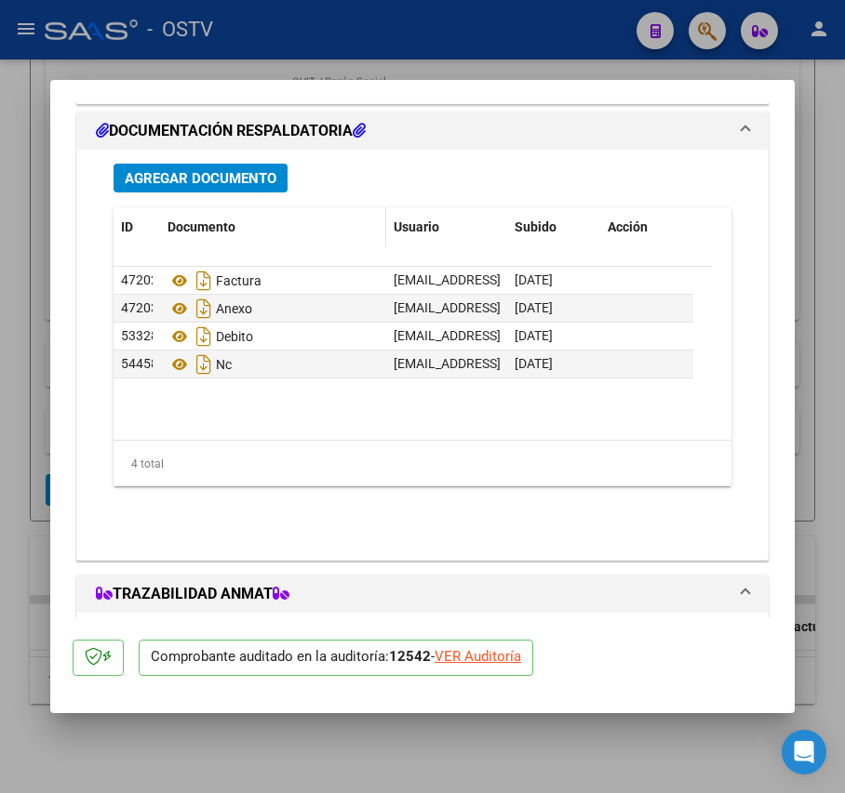
scroll to position [1399, 0]
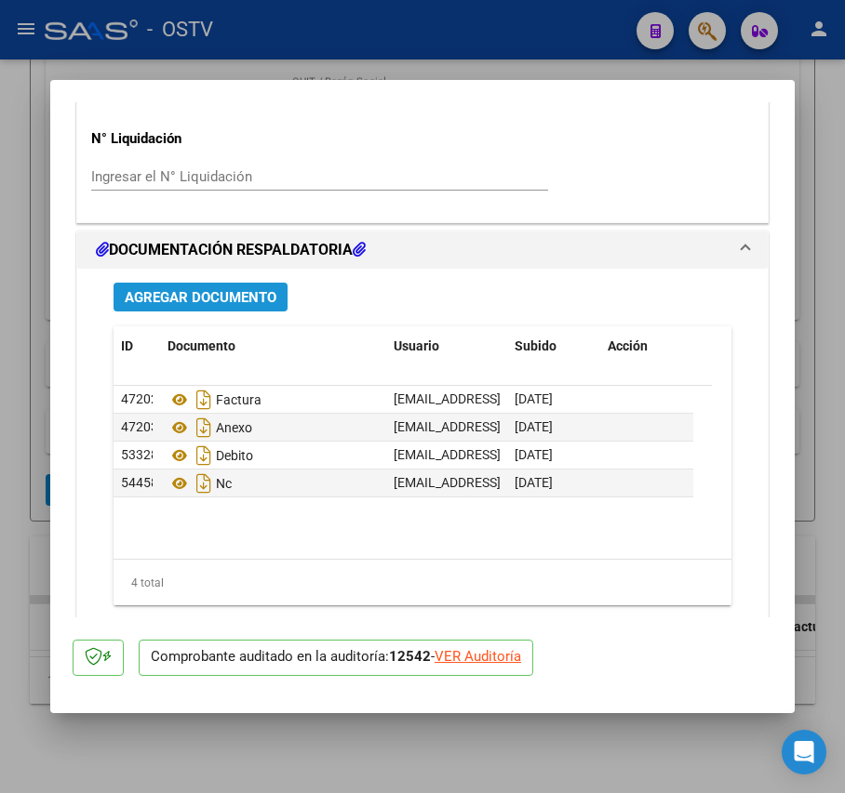
click at [225, 289] on span "Agregar Documento" at bounding box center [201, 297] width 152 height 17
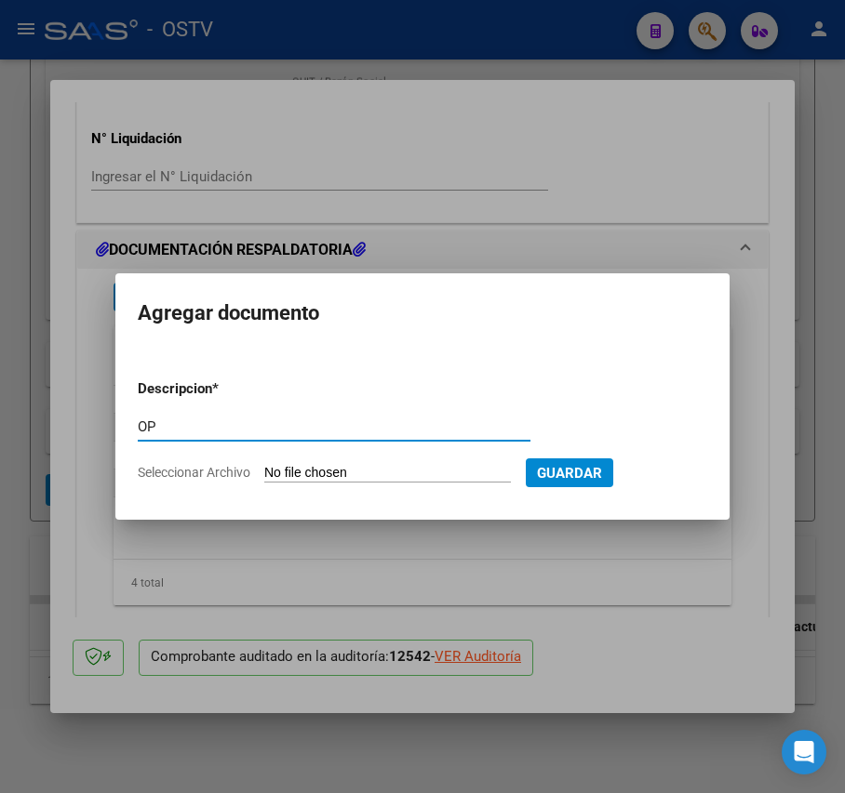
click at [335, 471] on input "Seleccionar Archivo" at bounding box center [387, 474] width 247 height 18
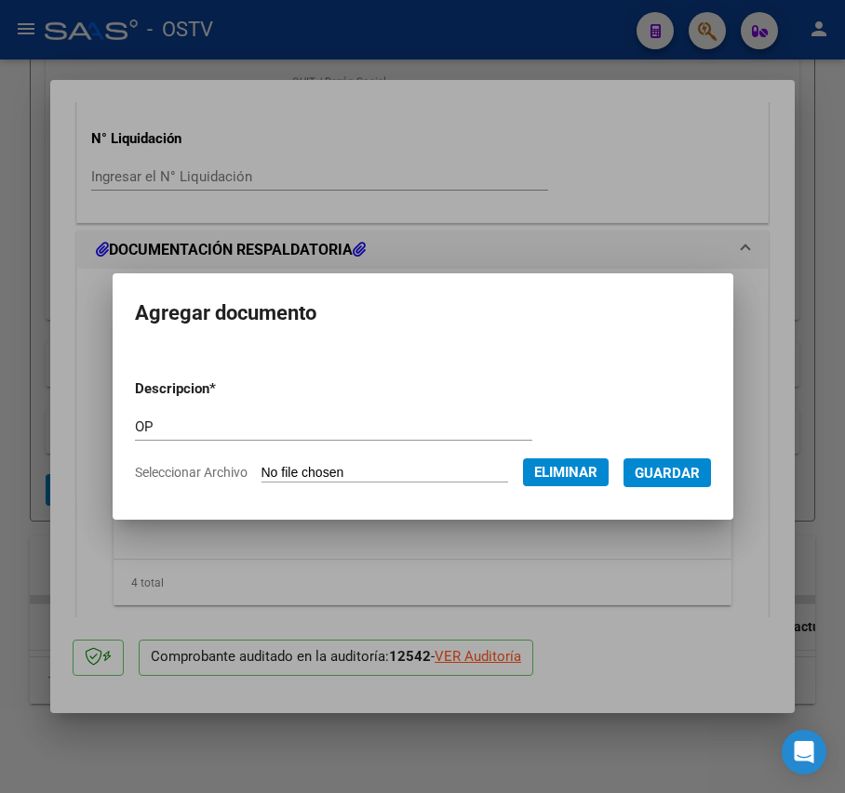
click at [700, 473] on span "Guardar" at bounding box center [666, 473] width 65 height 17
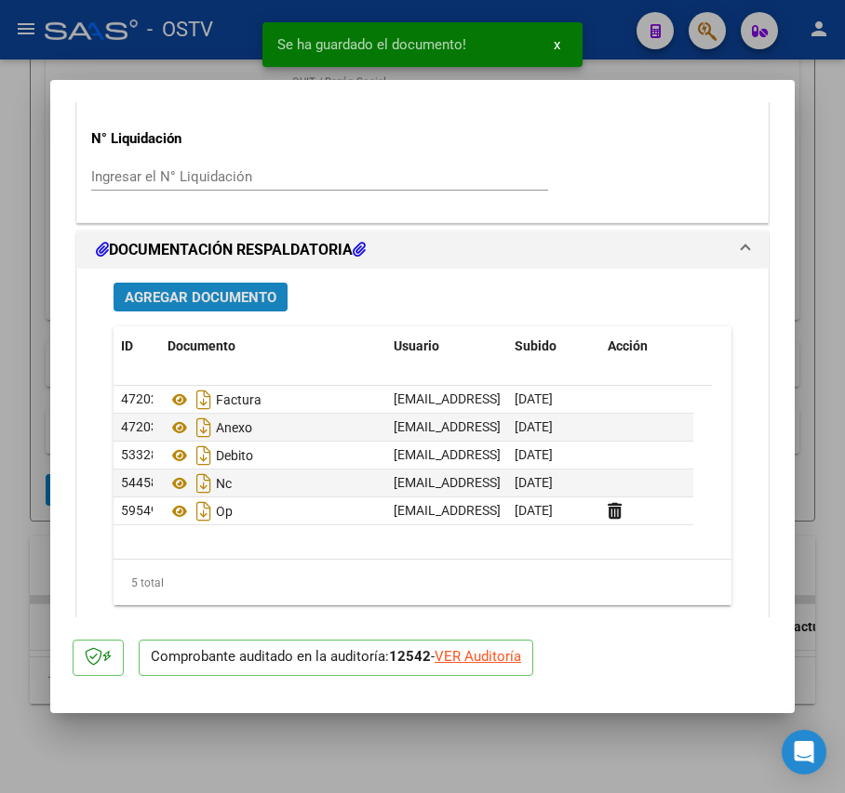
click at [243, 300] on span "Agregar Documento" at bounding box center [201, 297] width 152 height 17
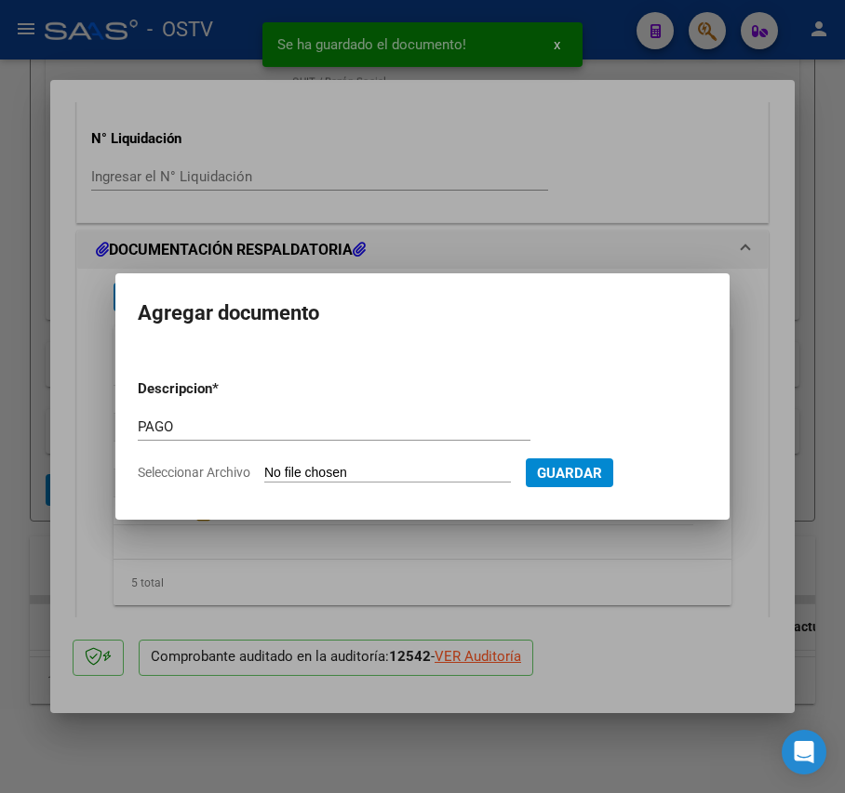
click at [413, 467] on input "Seleccionar Archivo" at bounding box center [387, 474] width 247 height 18
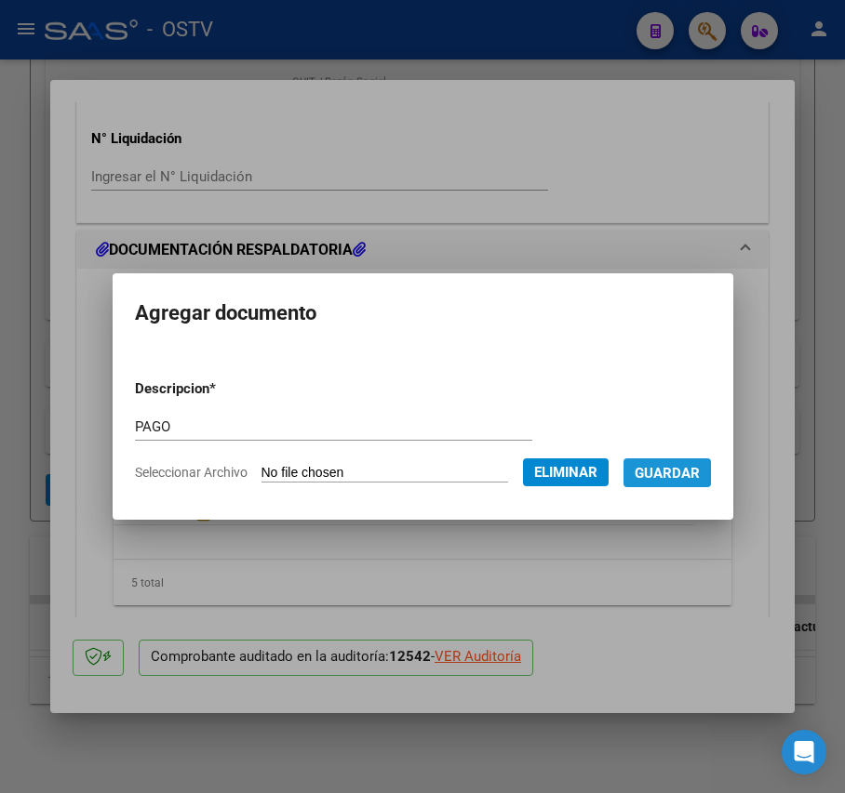
click at [692, 471] on span "Guardar" at bounding box center [666, 473] width 65 height 17
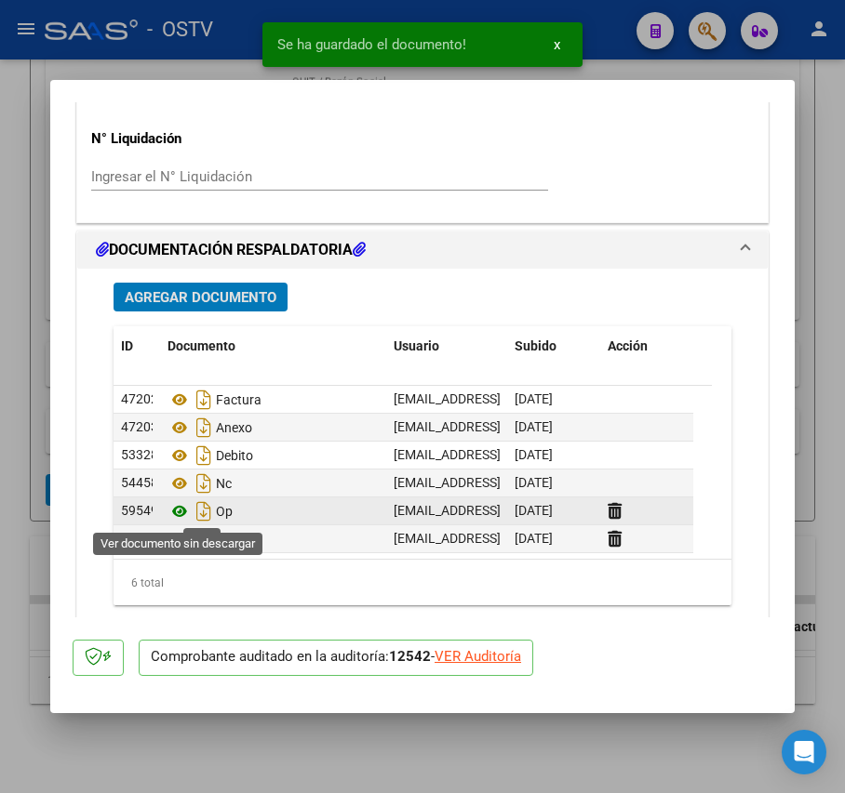
click at [176, 508] on icon at bounding box center [179, 511] width 24 height 22
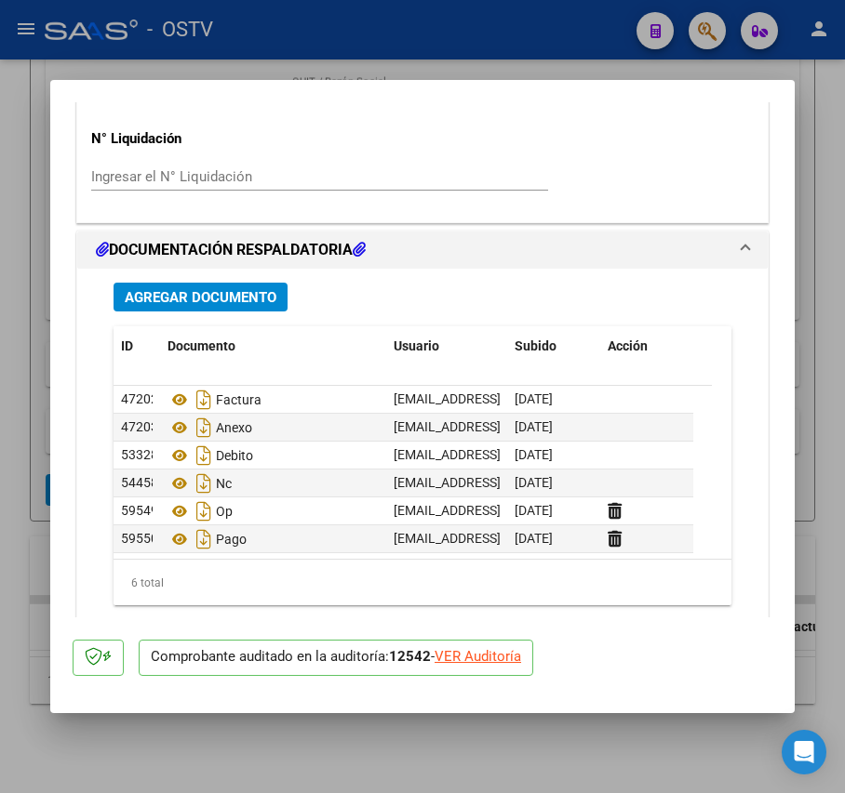
click at [6, 432] on div at bounding box center [422, 396] width 845 height 793
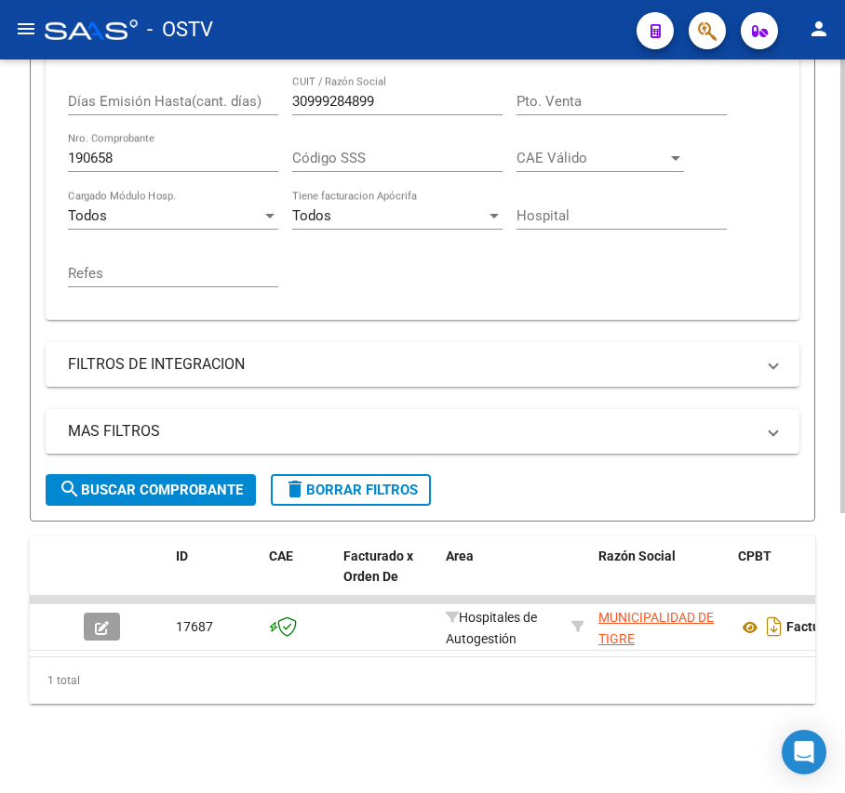
scroll to position [493, 0]
drag, startPoint x: 140, startPoint y: 139, endPoint x: 127, endPoint y: 141, distance: 13.3
click at [132, 150] on input "190658" at bounding box center [173, 158] width 210 height 17
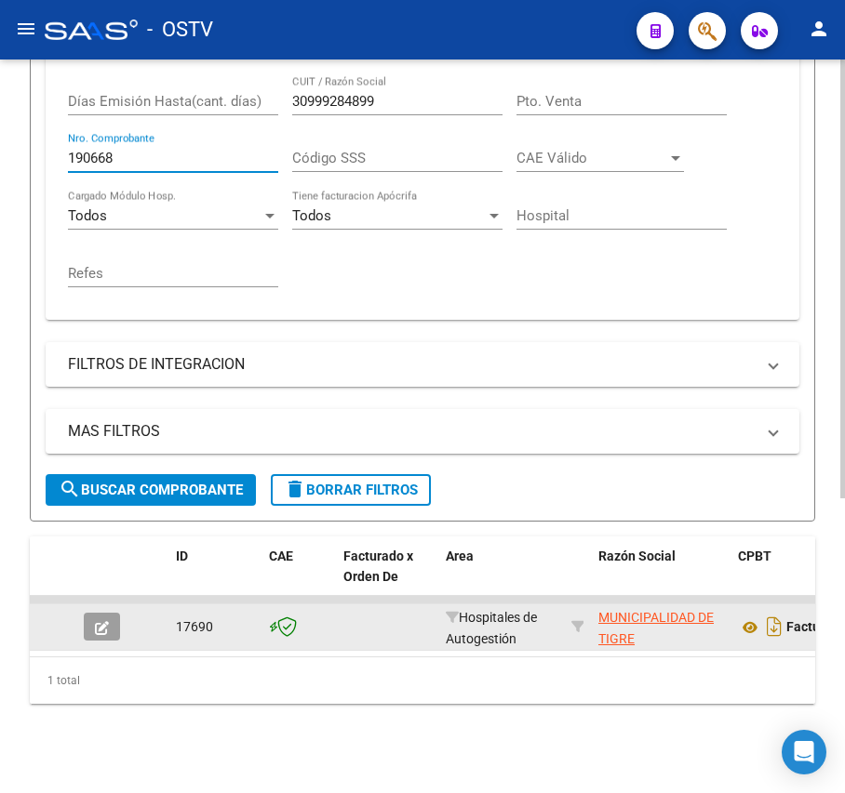
click at [100, 621] on icon "button" at bounding box center [102, 628] width 14 height 14
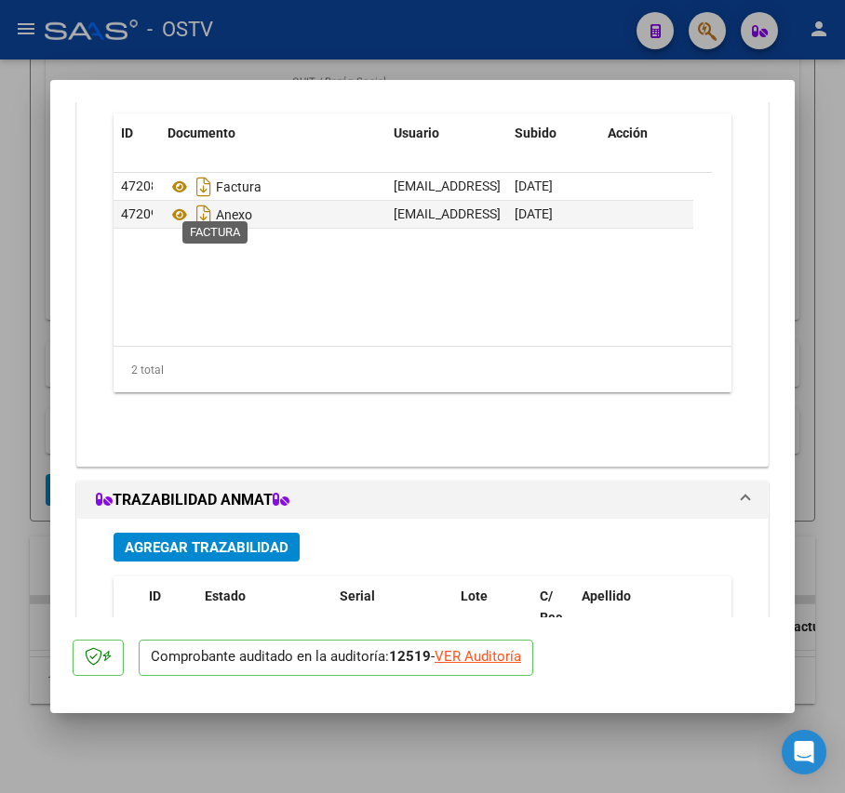
scroll to position [1488, 0]
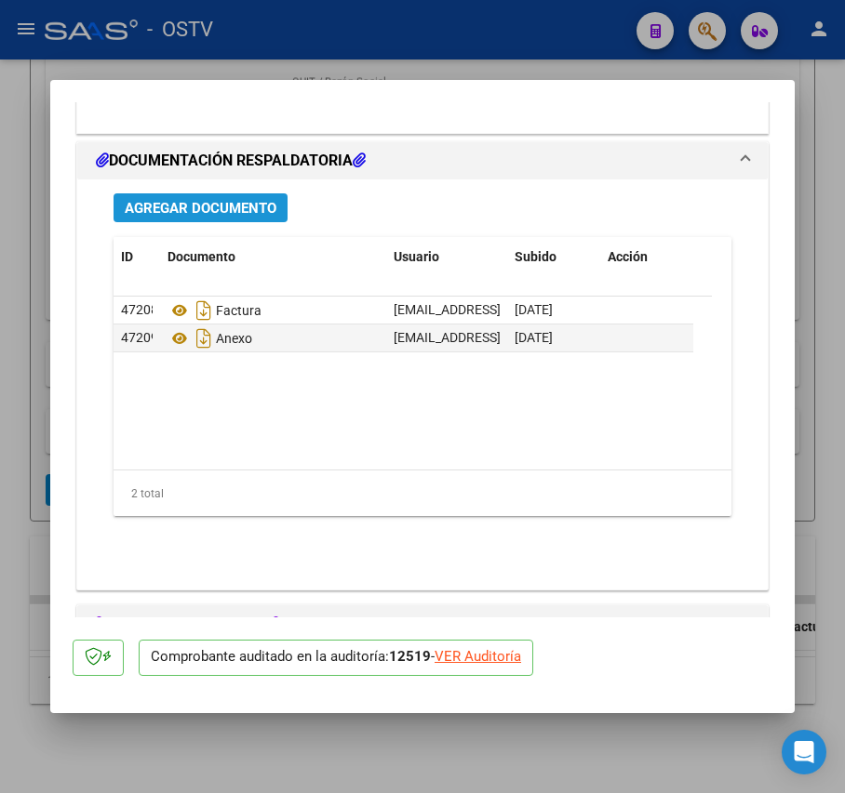
click at [239, 203] on span "Agregar Documento" at bounding box center [201, 208] width 152 height 17
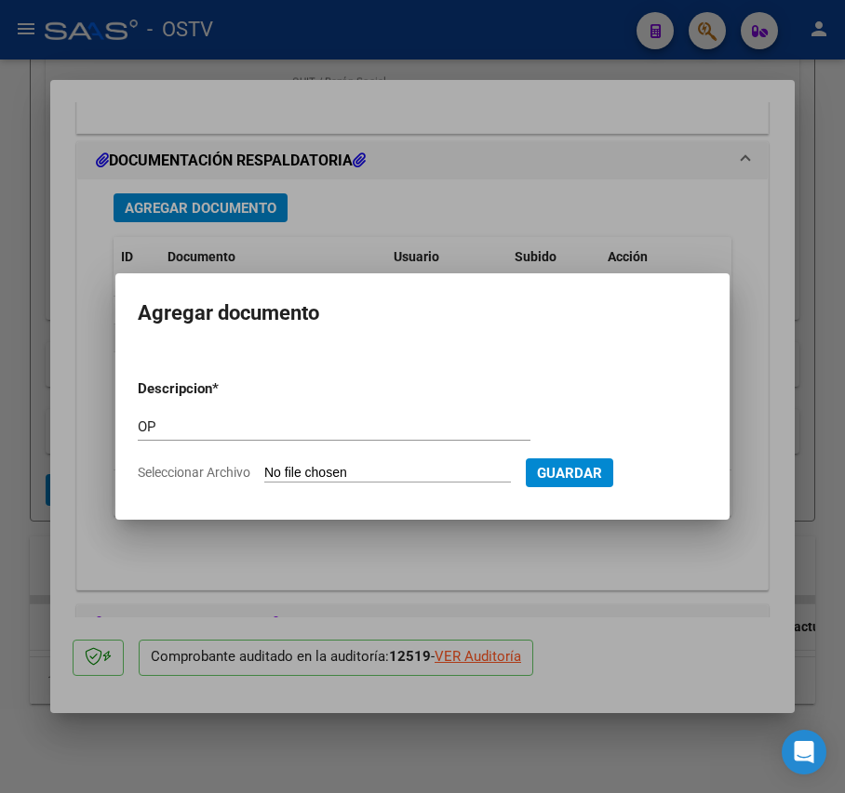
click at [347, 473] on input "Seleccionar Archivo" at bounding box center [387, 474] width 247 height 18
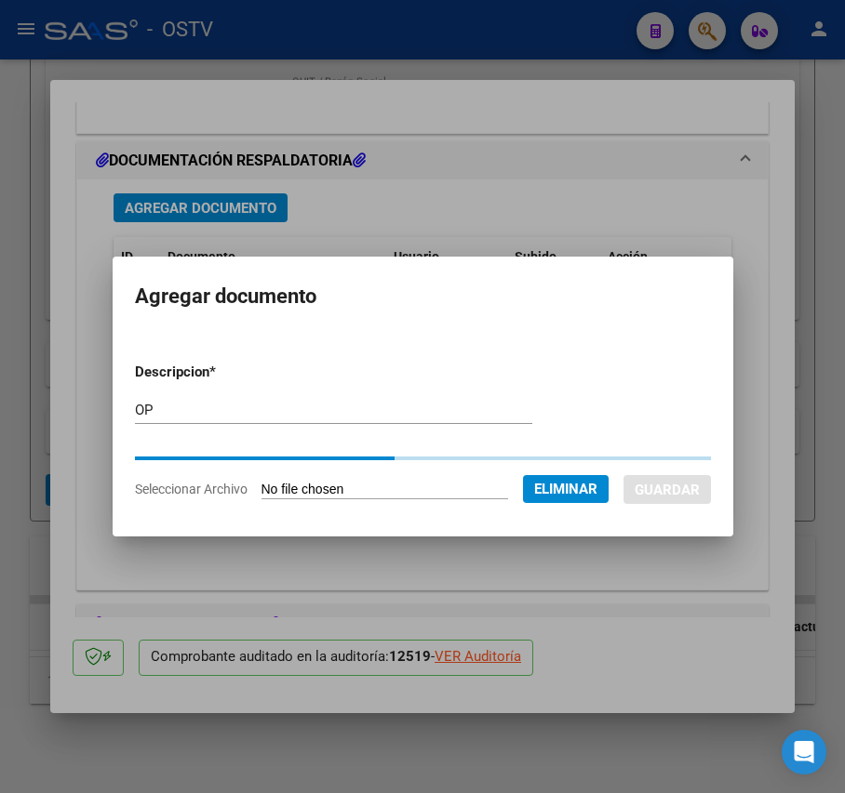
click at [697, 481] on span "Guardar" at bounding box center [666, 489] width 65 height 17
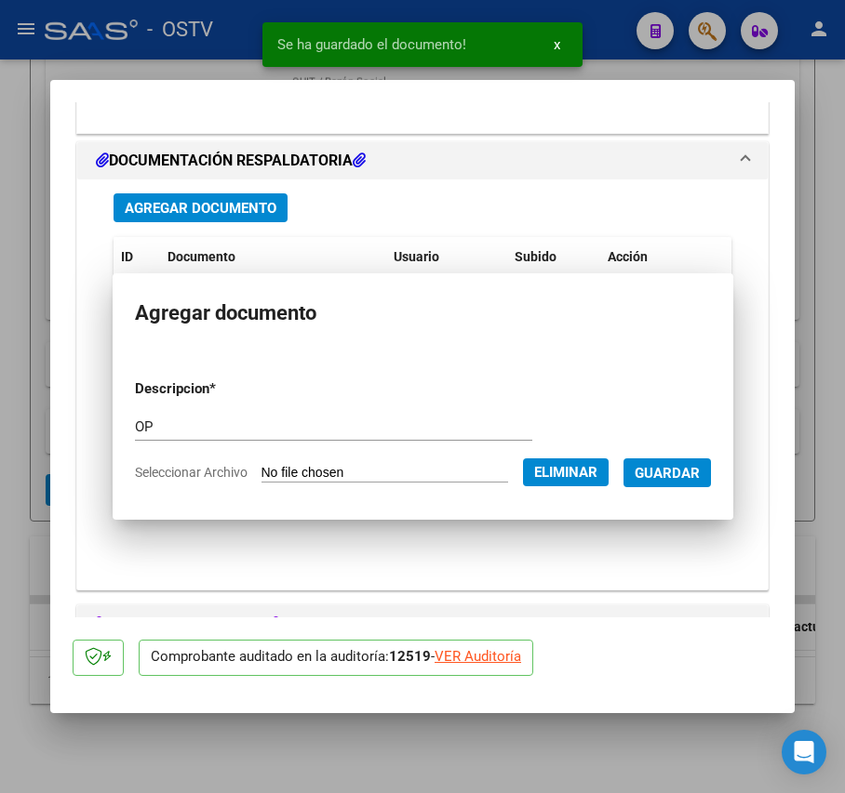
click at [696, 467] on datatable-body "47208 Factura [EMAIL_ADDRESS][DOMAIN_NAME] - Mesa de Entrada [DATE] 47209 Anexo…" at bounding box center [412, 383] width 598 height 173
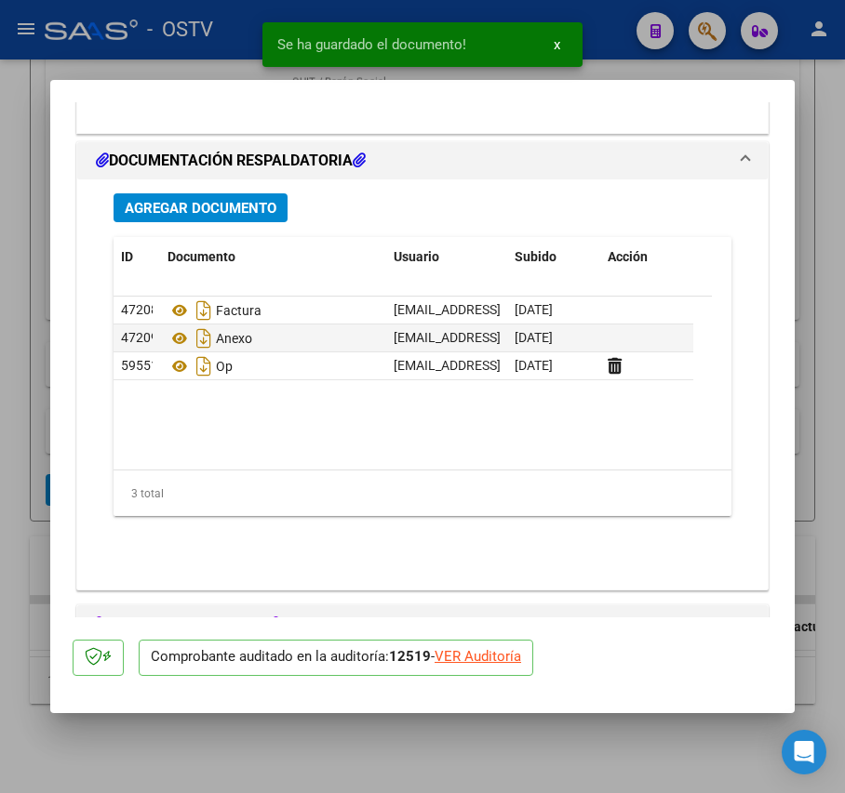
click at [242, 213] on span "Agregar Documento" at bounding box center [201, 208] width 152 height 17
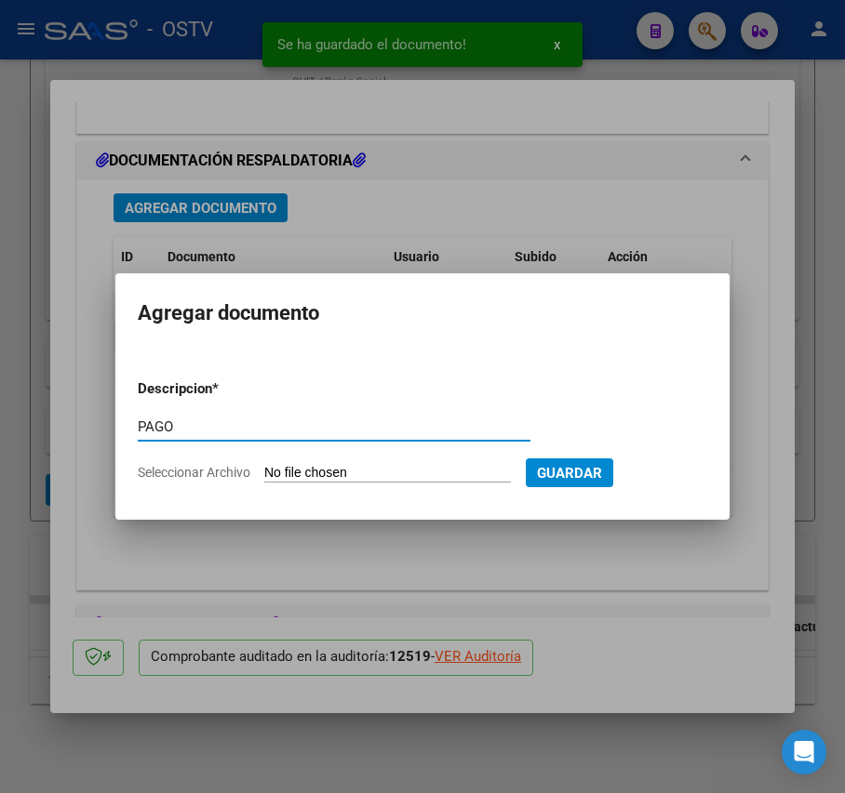
click at [300, 476] on input "Seleccionar Archivo" at bounding box center [387, 474] width 247 height 18
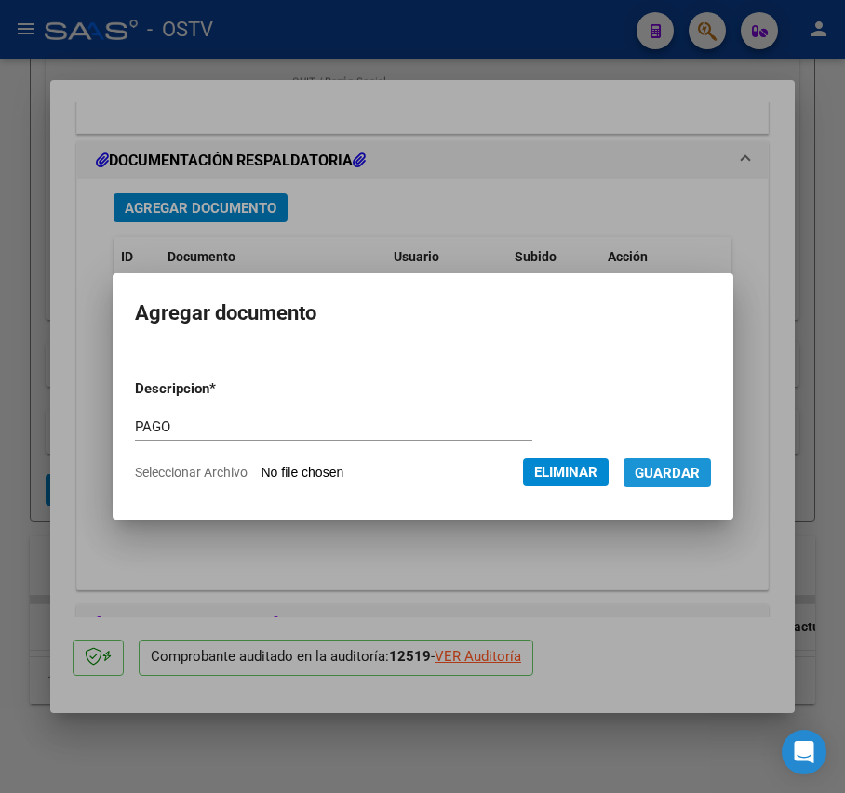
click at [689, 478] on span "Guardar" at bounding box center [666, 473] width 65 height 17
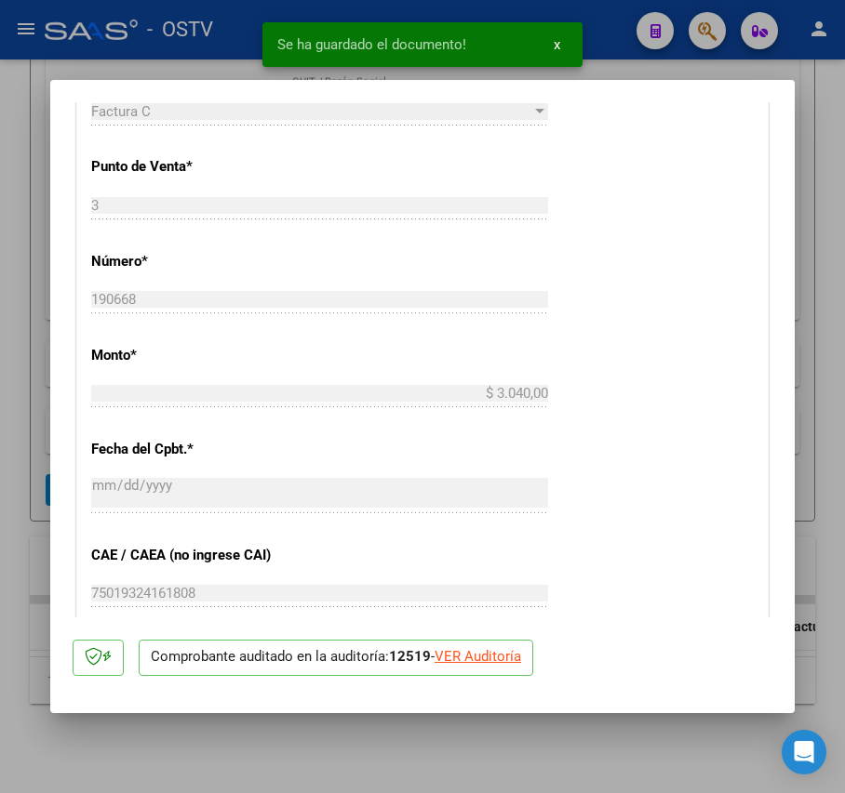
scroll to position [496, 0]
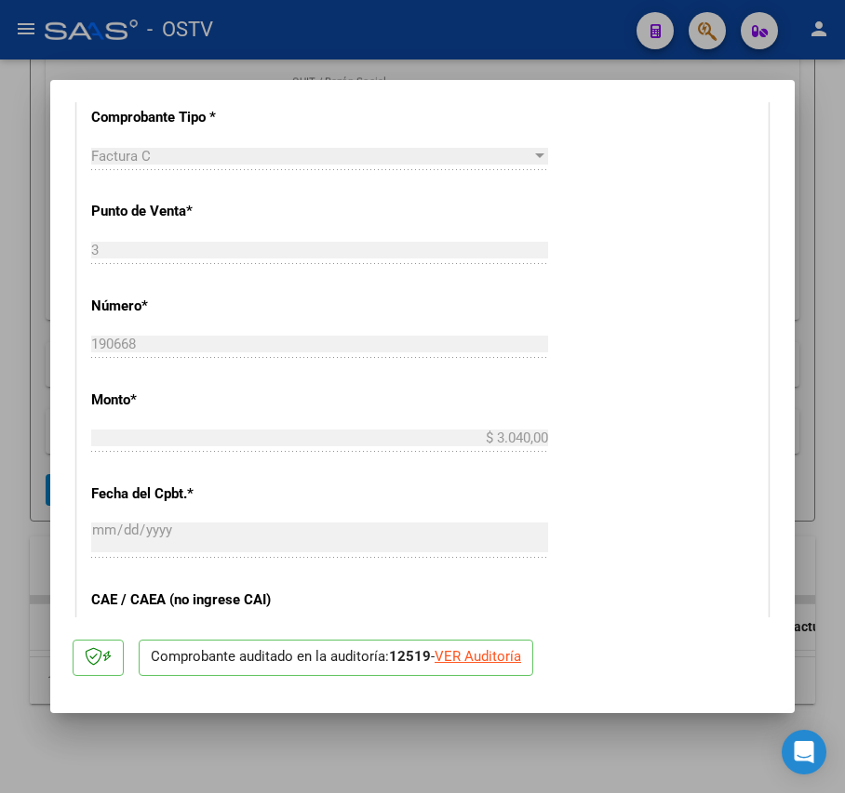
click at [20, 350] on div at bounding box center [422, 396] width 845 height 793
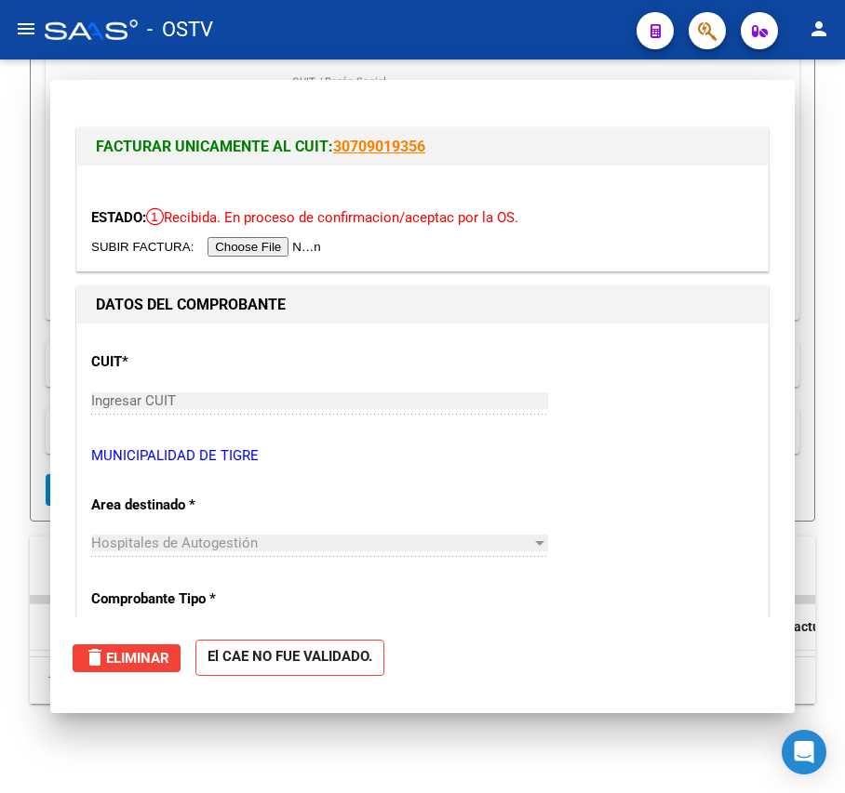
scroll to position [493, 0]
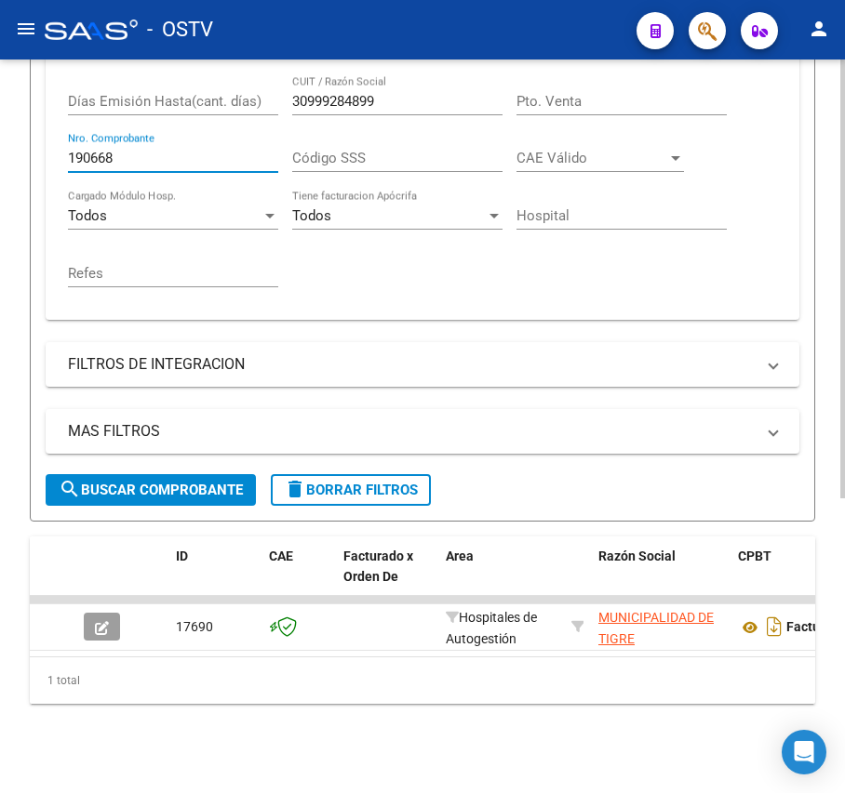
drag, startPoint x: 139, startPoint y: 140, endPoint x: 99, endPoint y: 140, distance: 40.0
click at [99, 150] on input "190668" at bounding box center [173, 158] width 210 height 17
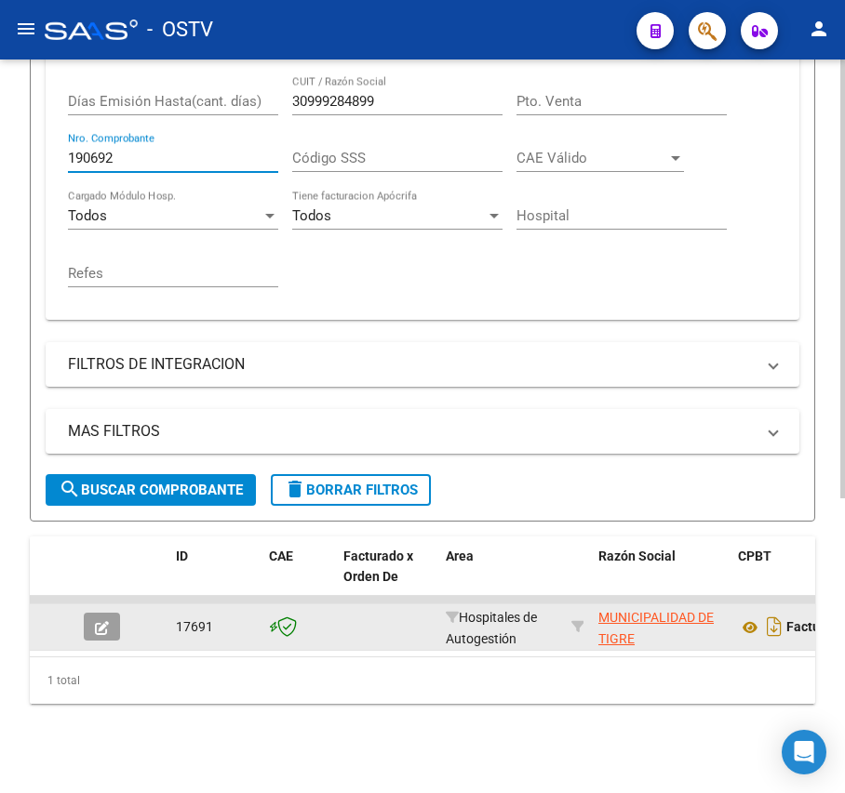
click at [108, 621] on icon "button" at bounding box center [102, 628] width 14 height 14
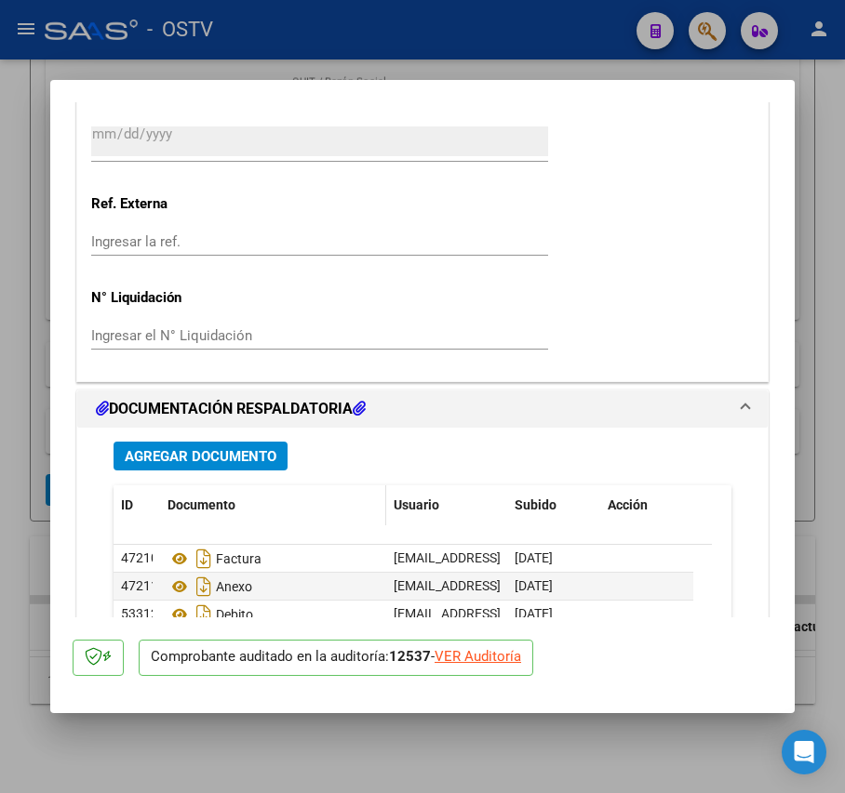
scroll to position [1488, 0]
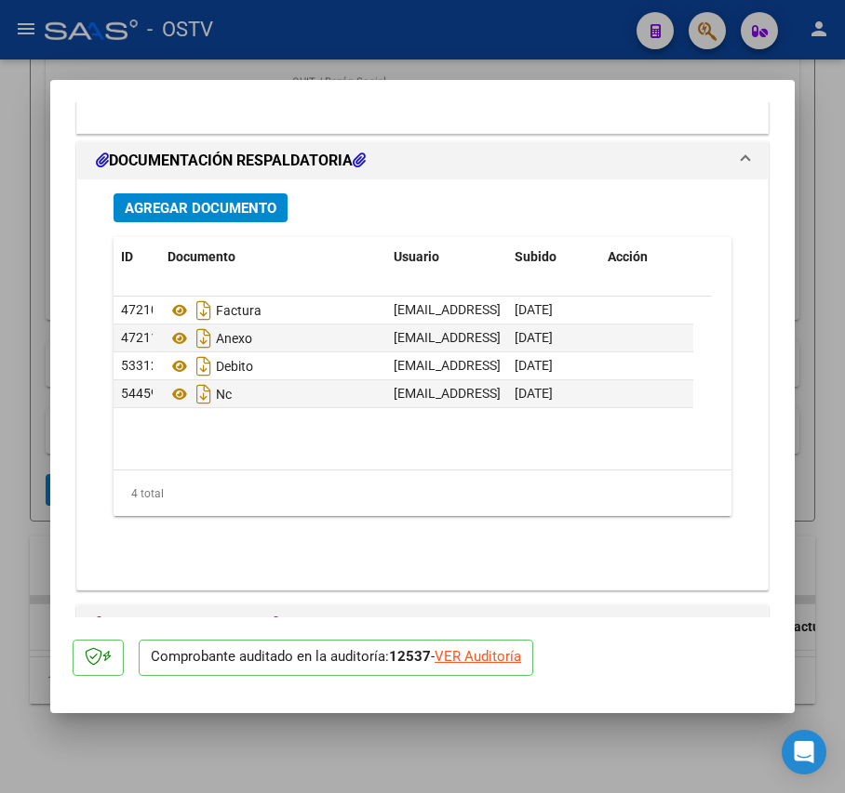
click at [253, 217] on span "Agregar Documento" at bounding box center [201, 208] width 152 height 17
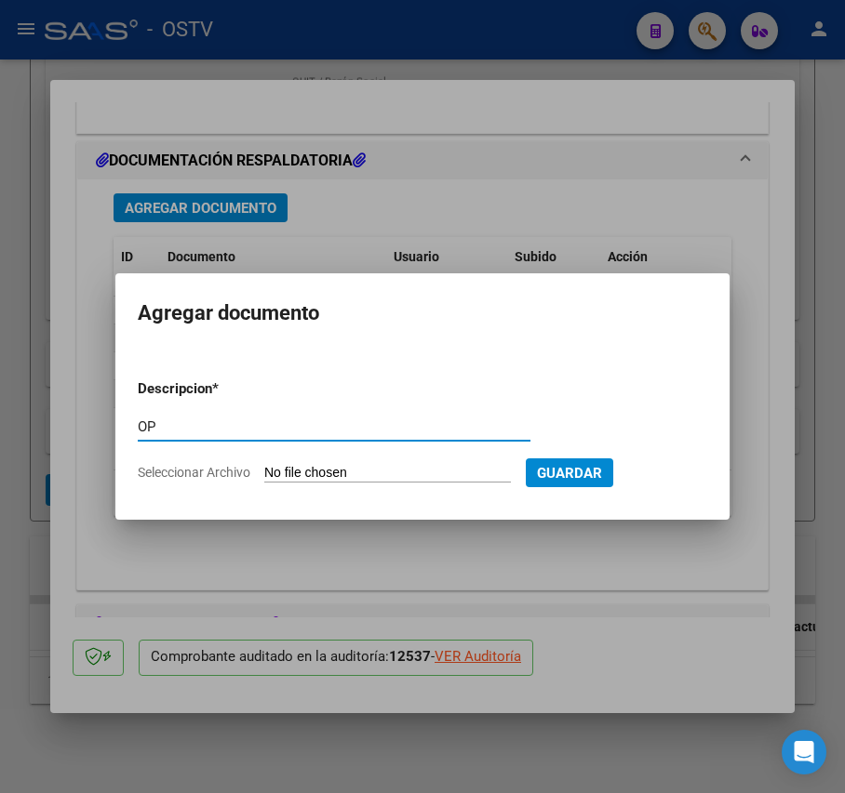
click at [377, 478] on input "Seleccionar Archivo" at bounding box center [387, 474] width 247 height 18
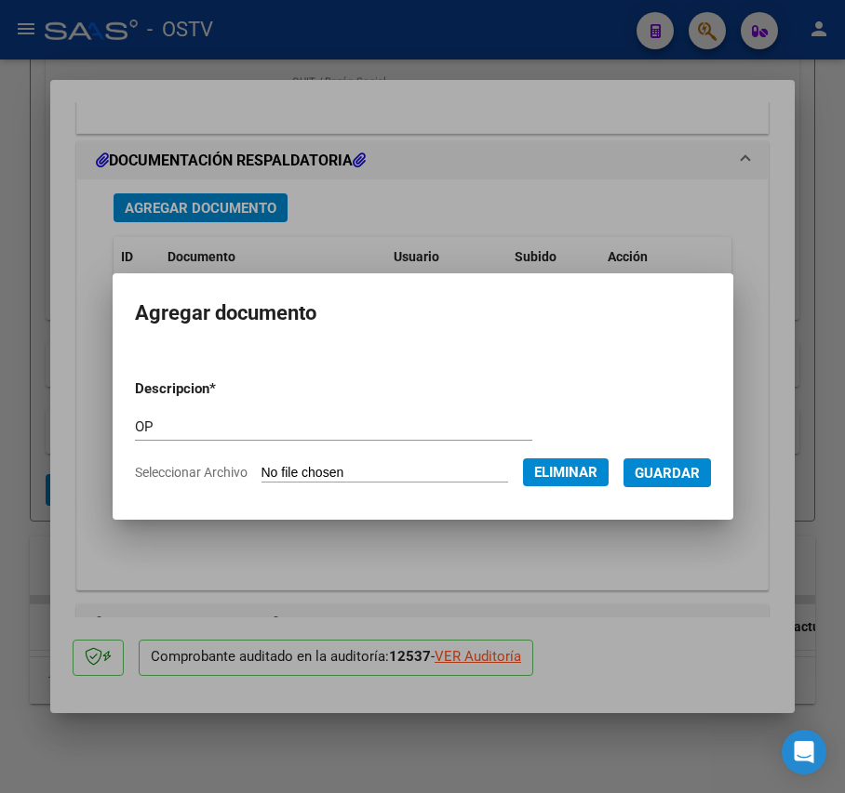
click at [666, 476] on span "Guardar" at bounding box center [666, 473] width 65 height 17
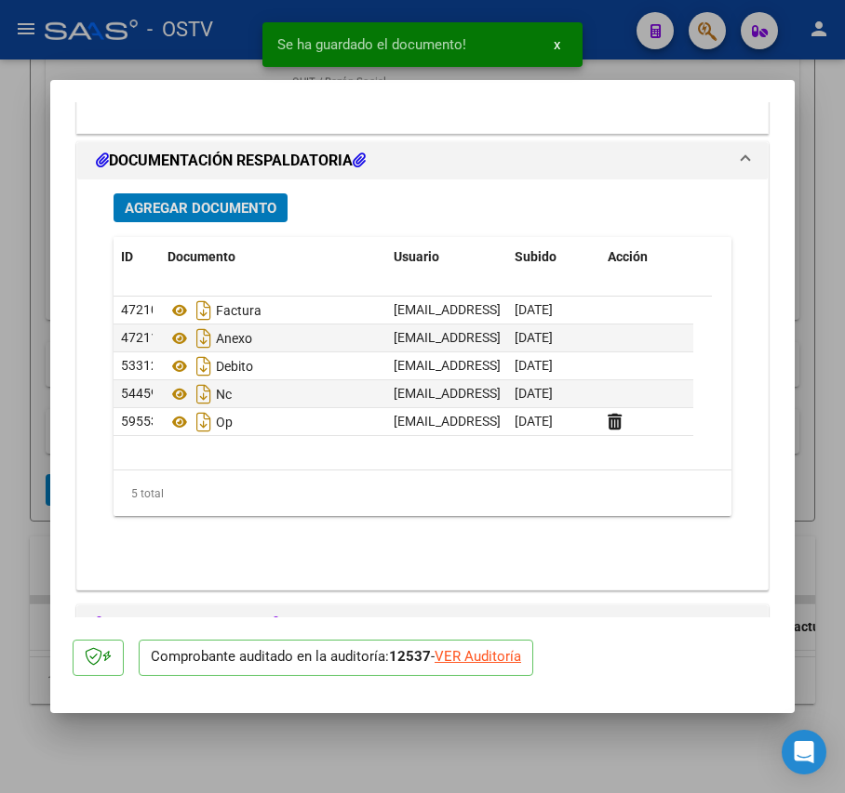
click at [244, 207] on span "Agregar Documento" at bounding box center [201, 208] width 152 height 17
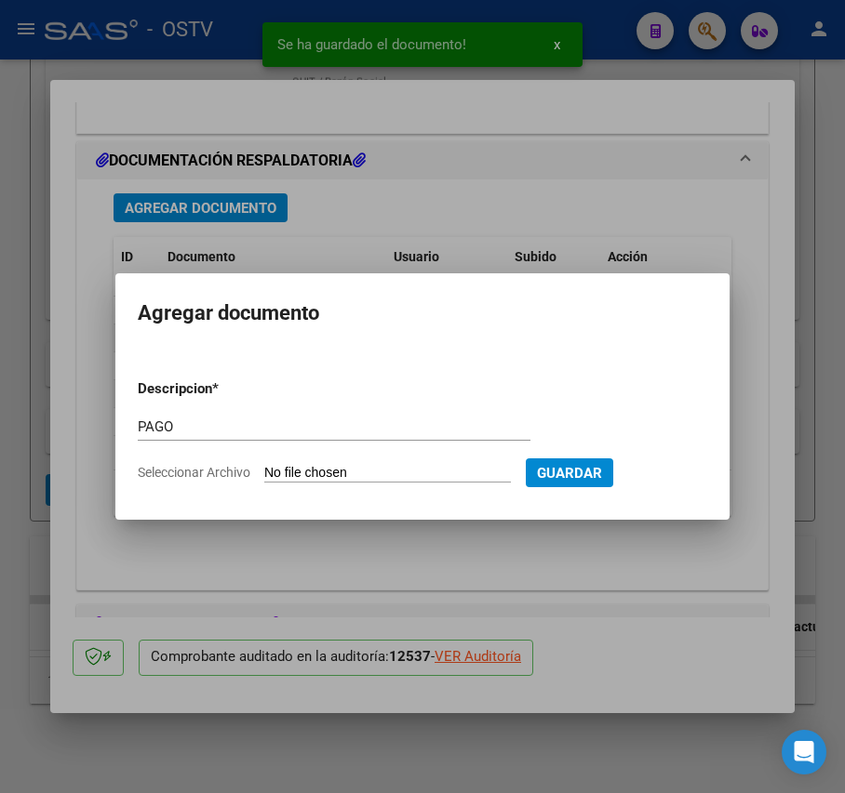
click at [321, 480] on input "Seleccionar Archivo" at bounding box center [387, 474] width 247 height 18
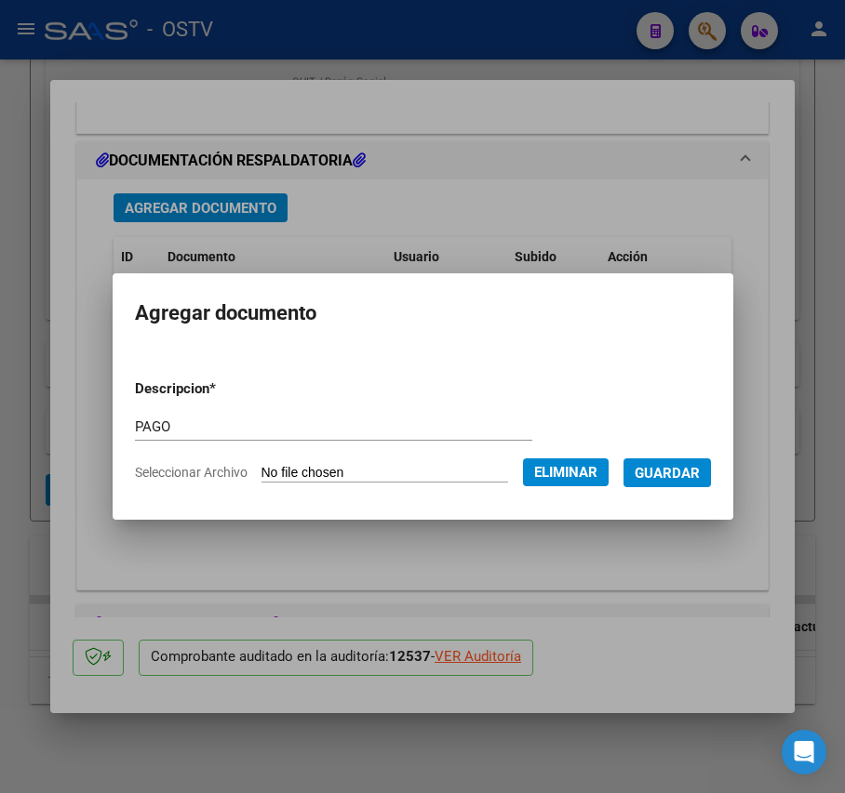
click at [677, 470] on span "Guardar" at bounding box center [666, 473] width 65 height 17
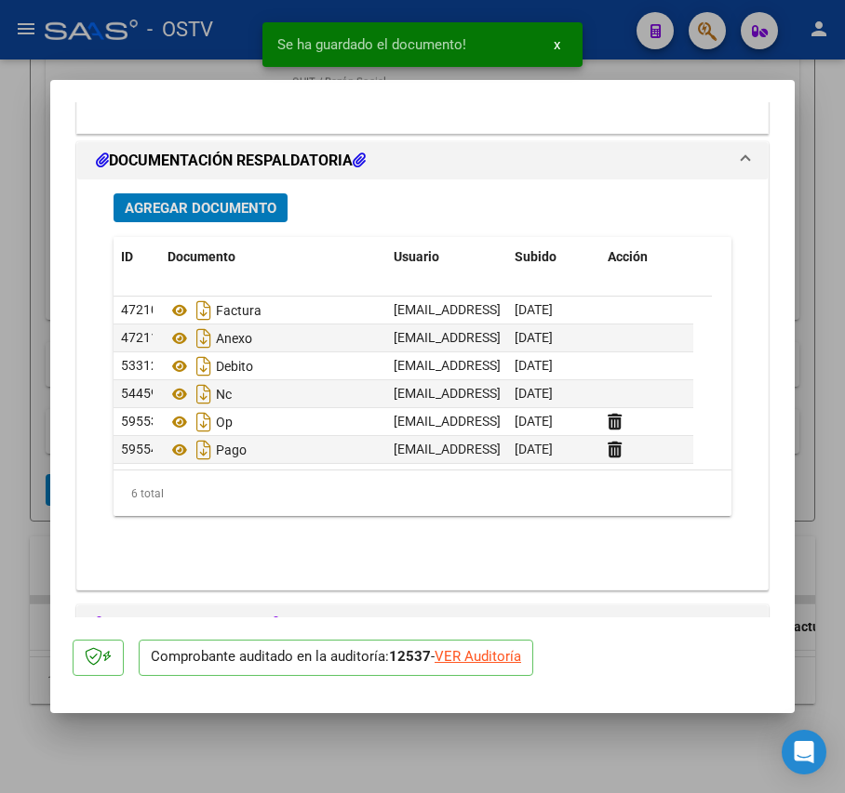
click at [31, 383] on div at bounding box center [422, 396] width 845 height 793
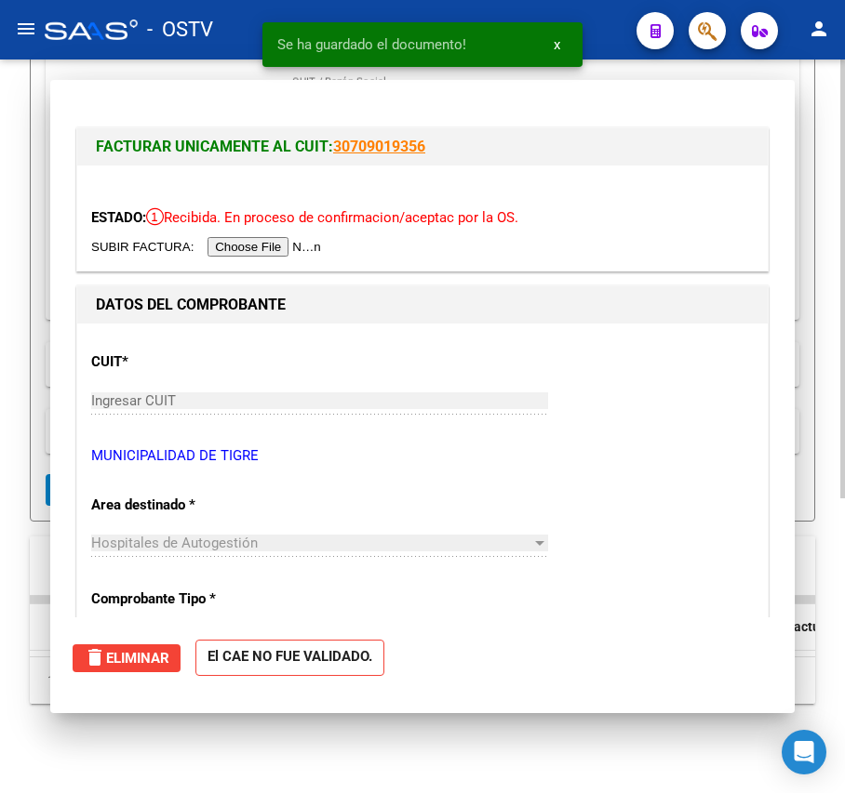
scroll to position [493, 0]
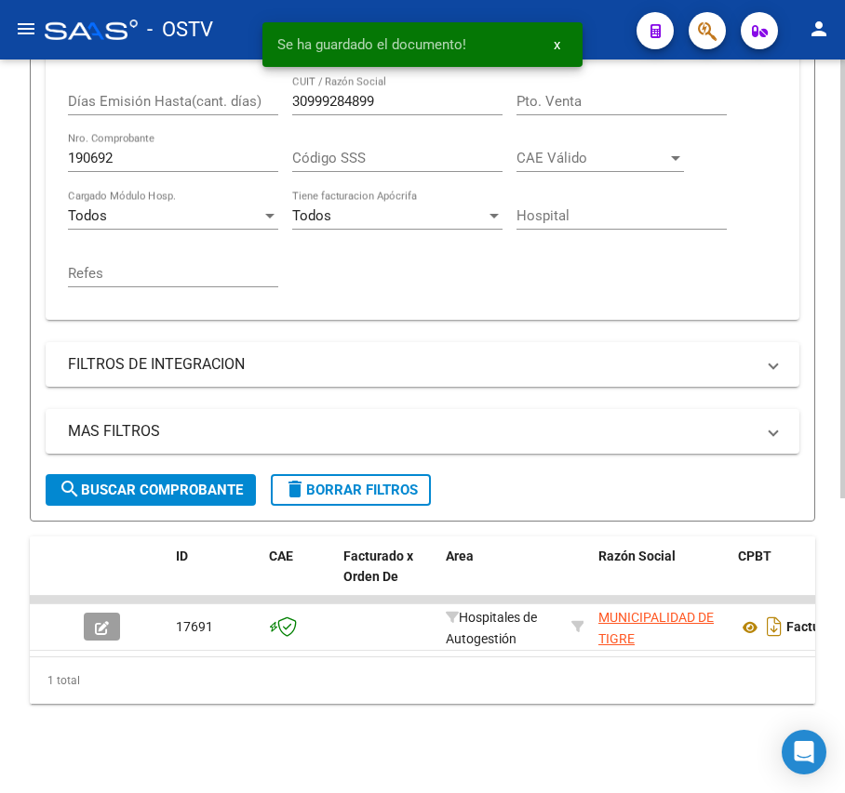
click at [169, 150] on input "190692" at bounding box center [173, 158] width 210 height 17
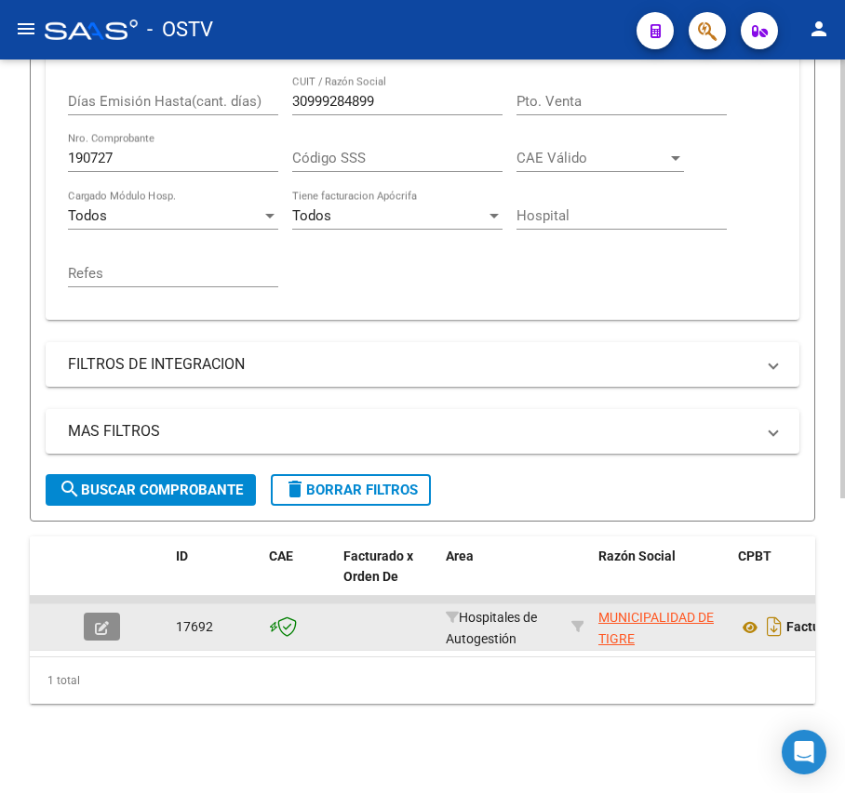
click at [98, 621] on icon "button" at bounding box center [102, 628] width 14 height 14
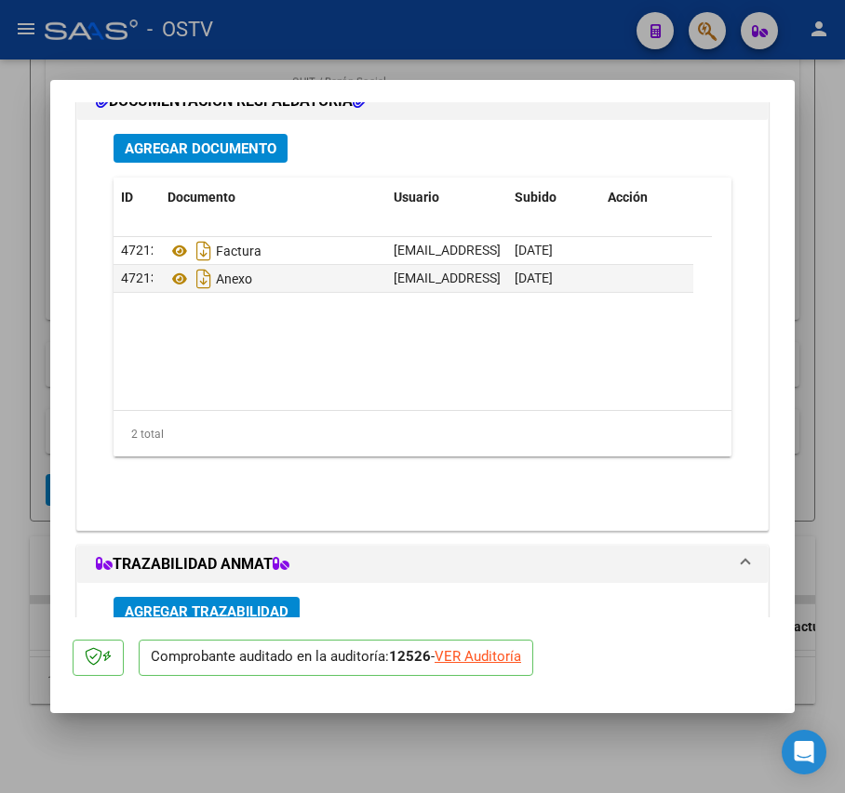
scroll to position [1523, 0]
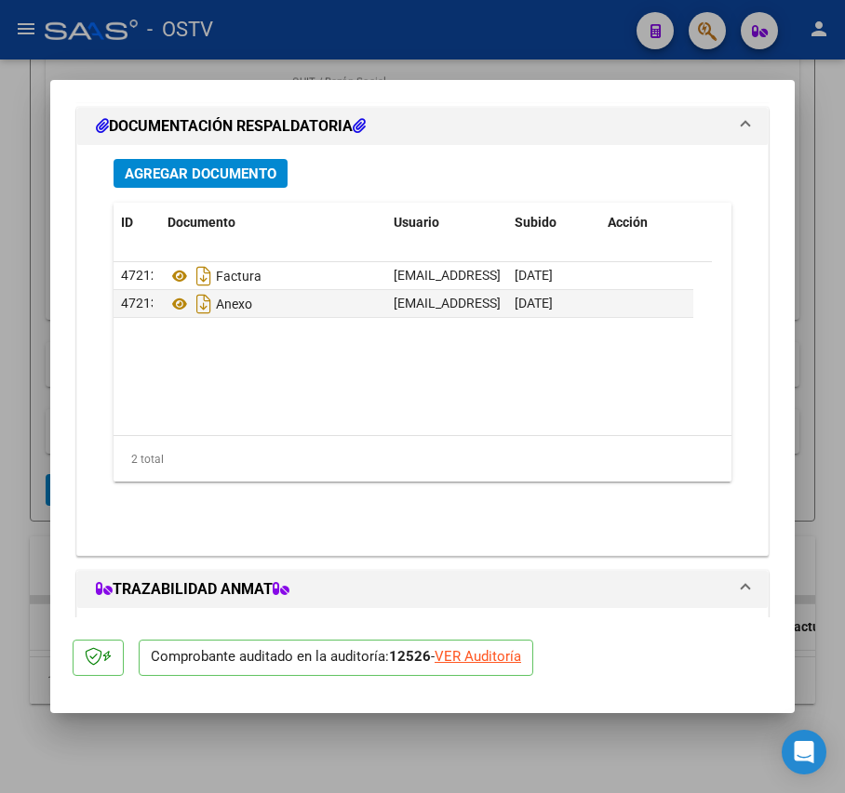
click at [257, 173] on span "Agregar Documento" at bounding box center [201, 174] width 152 height 17
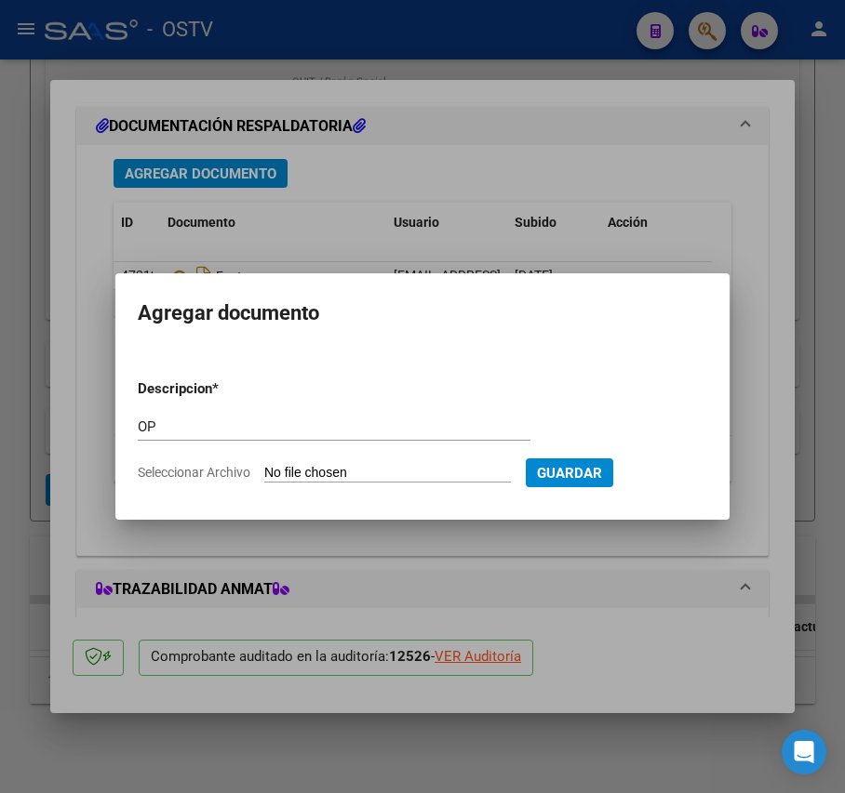
click at [295, 474] on input "Seleccionar Archivo" at bounding box center [387, 474] width 247 height 18
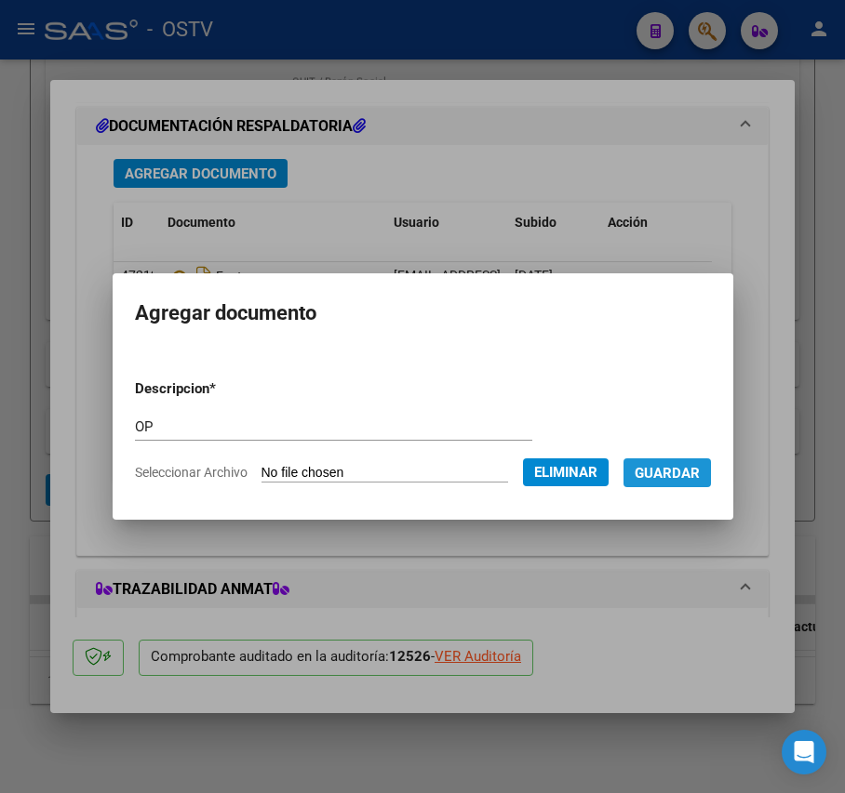
click at [696, 473] on span "Guardar" at bounding box center [666, 473] width 65 height 17
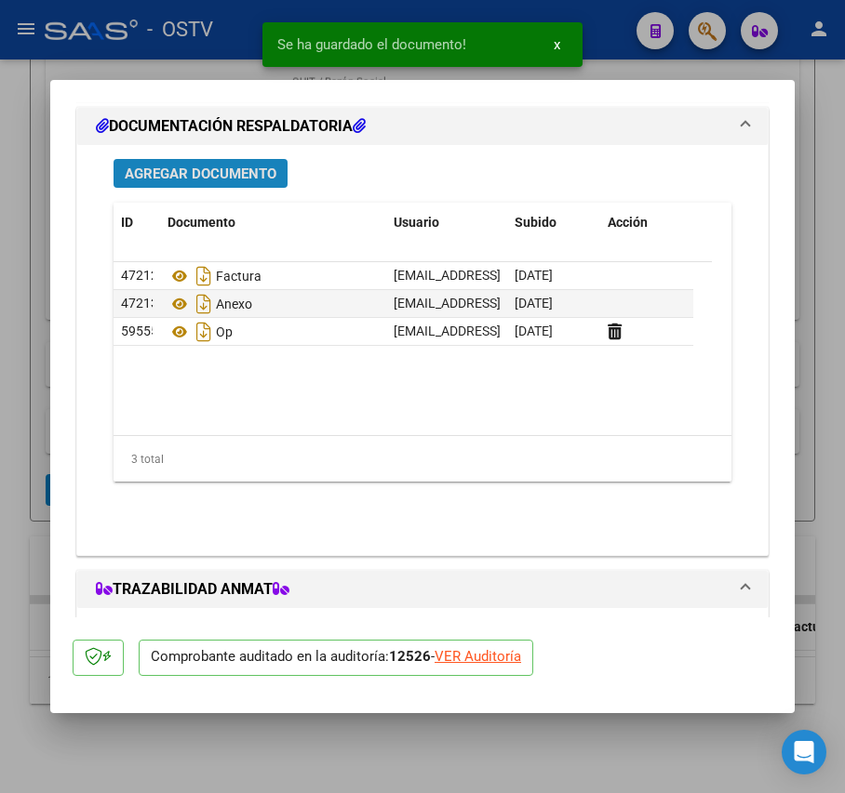
click at [268, 160] on button "Agregar Documento" at bounding box center [200, 173] width 174 height 29
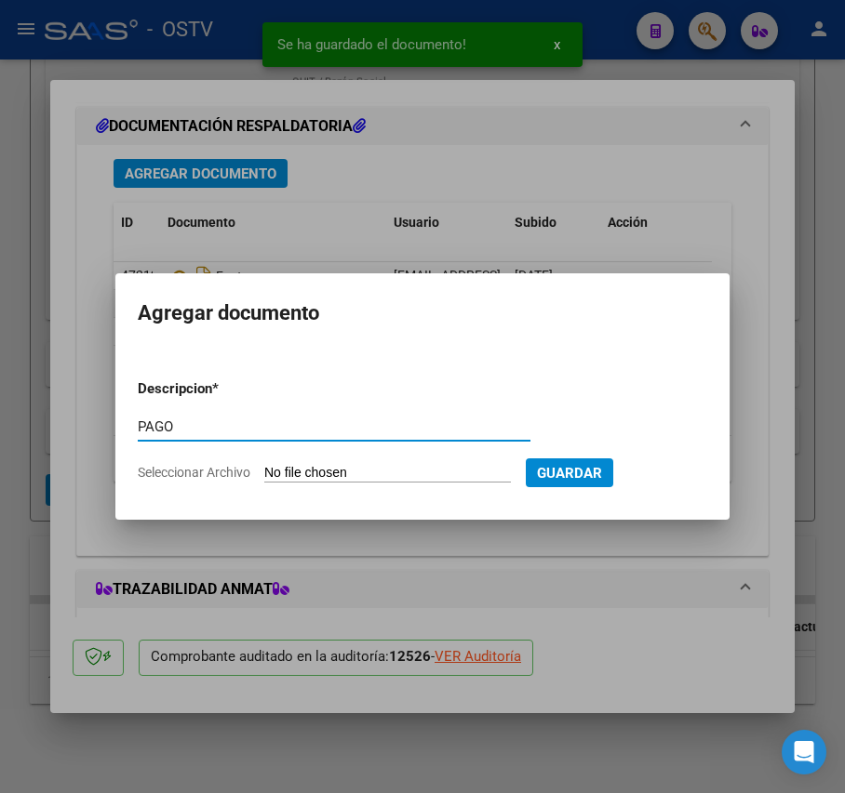
click at [291, 470] on input "Seleccionar Archivo" at bounding box center [387, 474] width 247 height 18
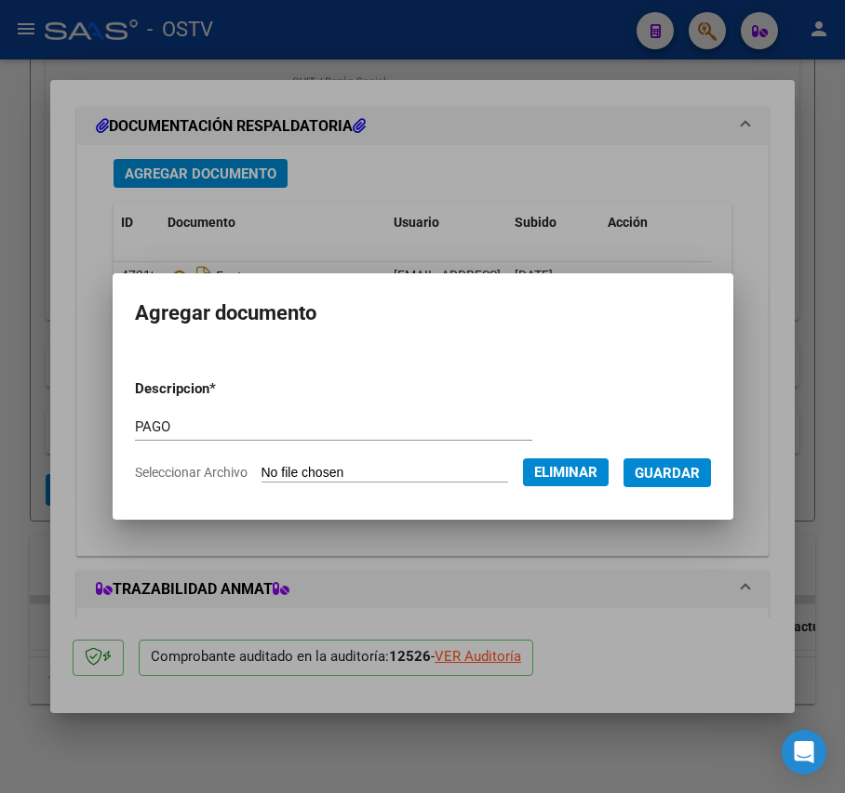
click at [682, 465] on span "Guardar" at bounding box center [666, 473] width 65 height 17
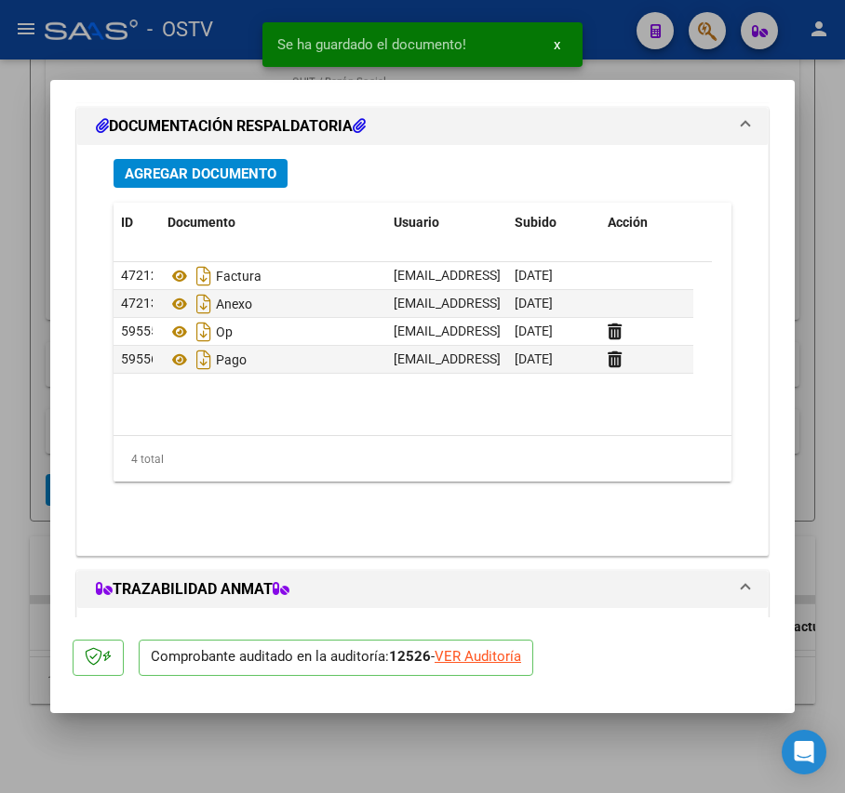
click at [35, 249] on div at bounding box center [422, 396] width 845 height 793
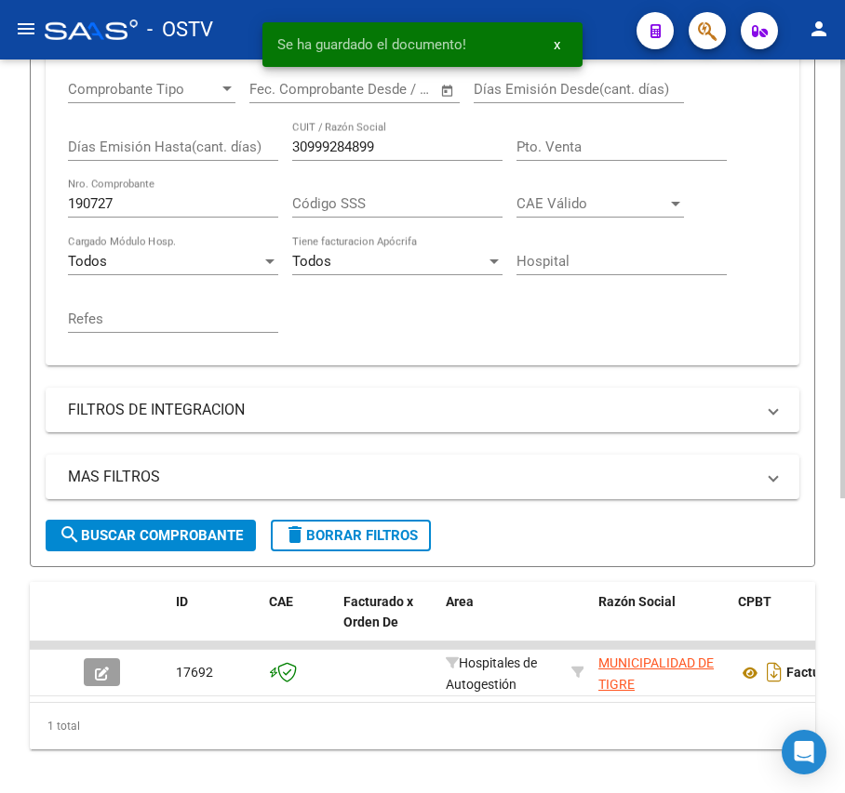
scroll to position [369, 0]
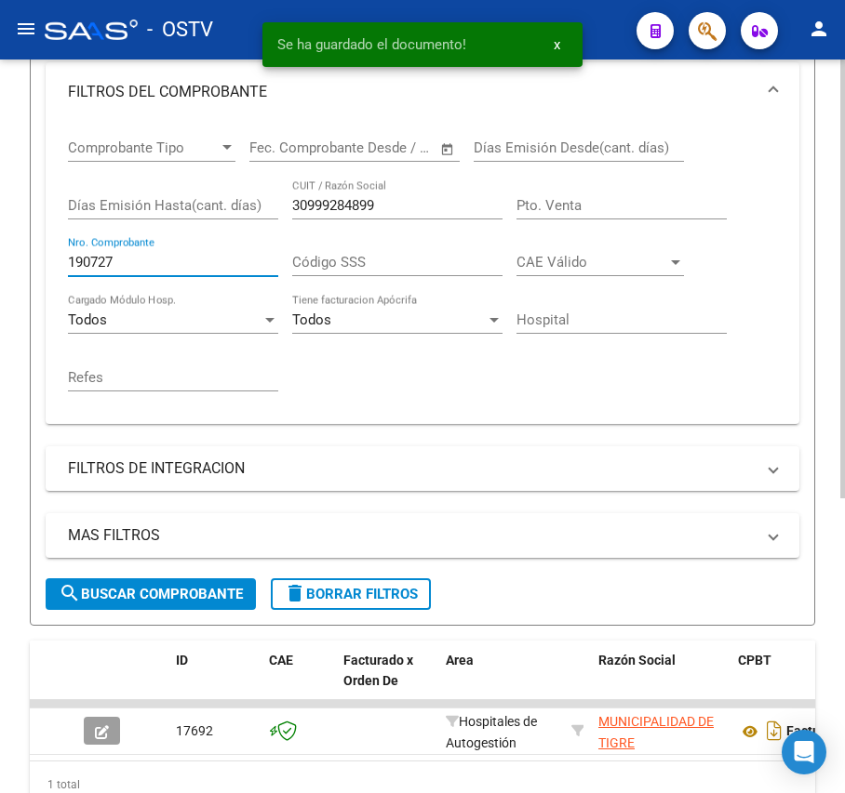
click at [142, 262] on input "190727" at bounding box center [173, 262] width 210 height 17
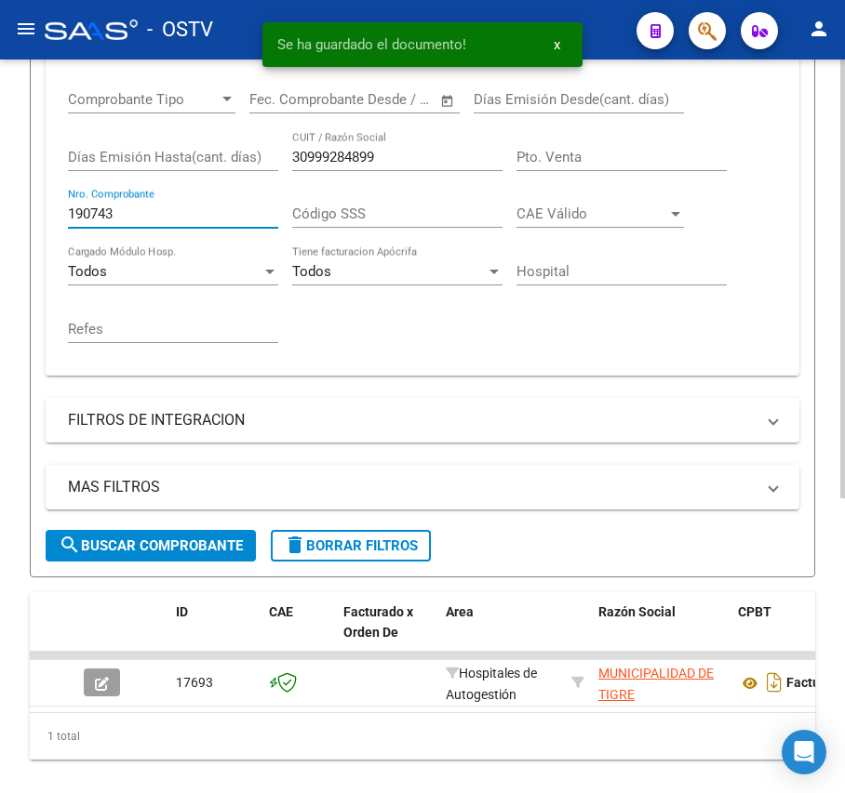
scroll to position [493, 0]
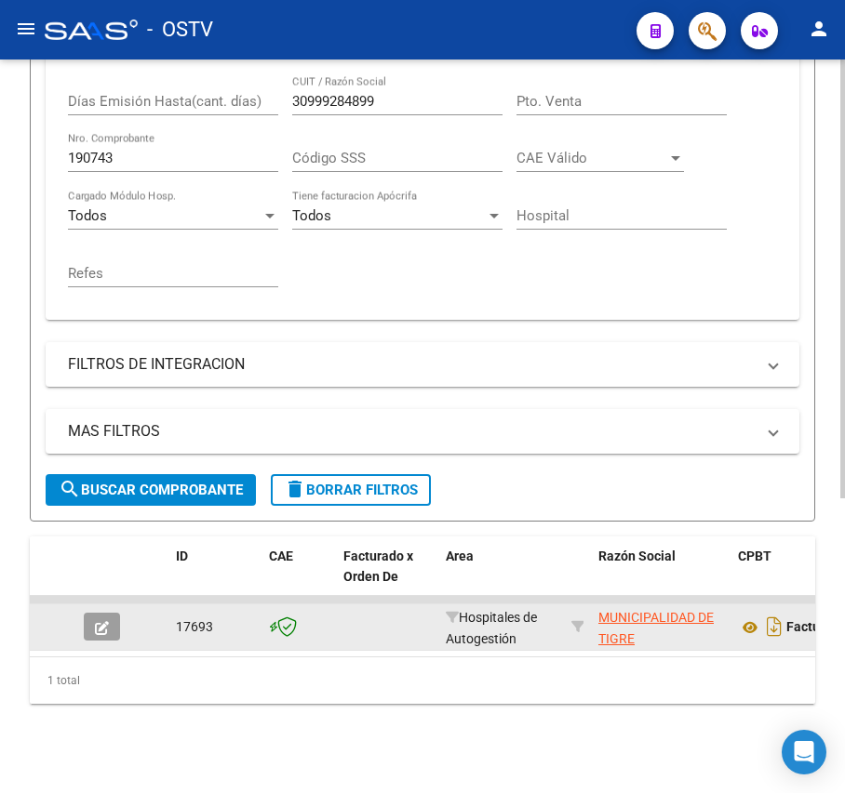
click at [125, 613] on div at bounding box center [109, 627] width 50 height 28
click at [106, 621] on icon "button" at bounding box center [102, 628] width 14 height 14
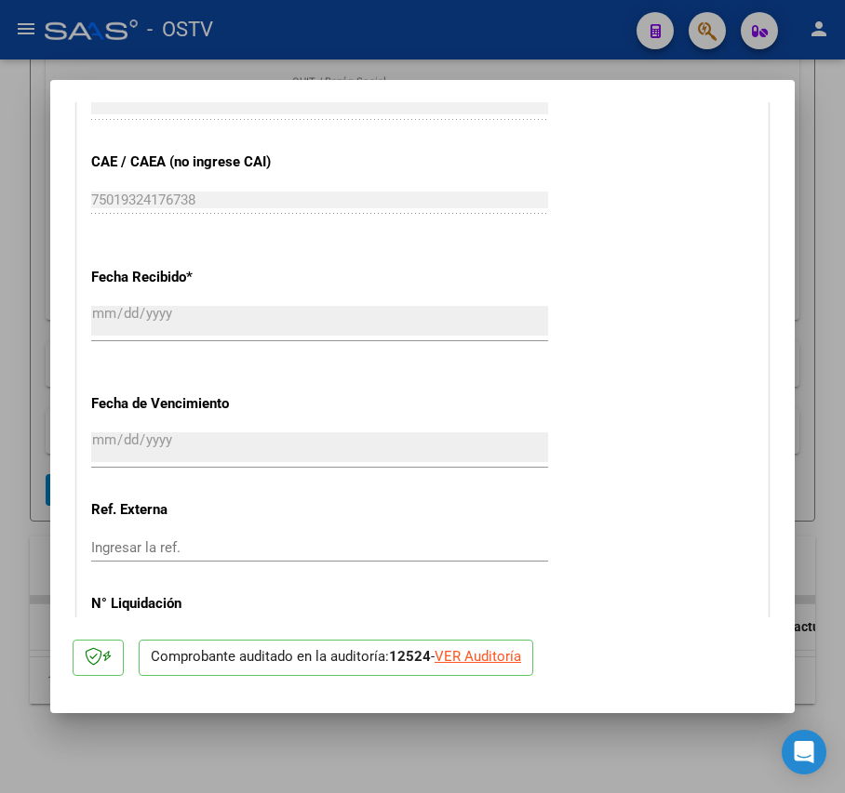
scroll to position [1274, 0]
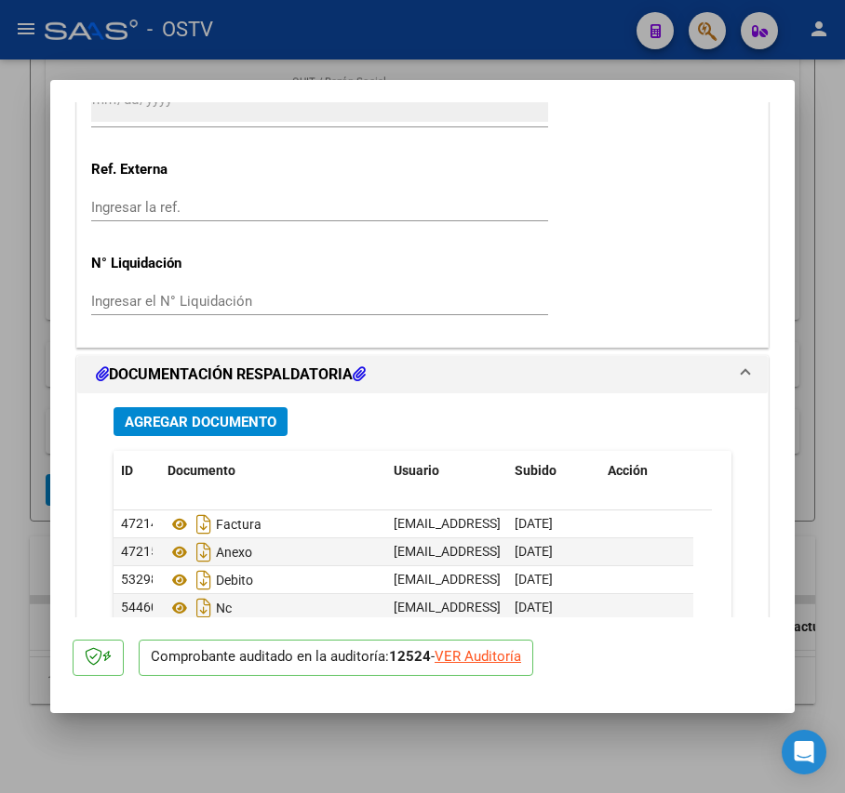
click at [264, 414] on span "Agregar Documento" at bounding box center [201, 422] width 152 height 17
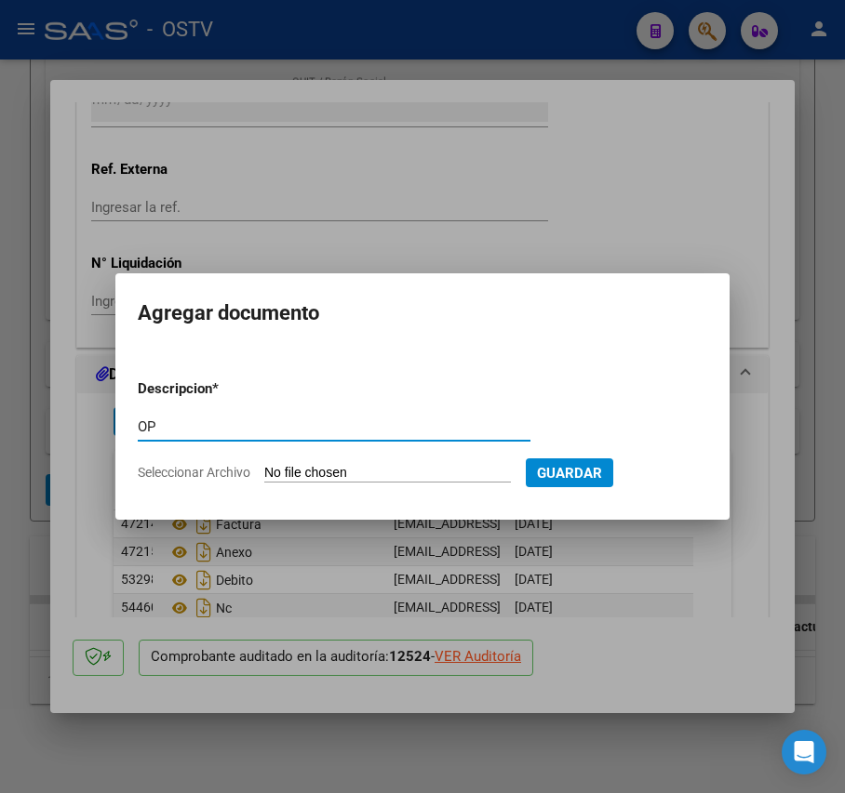
click at [307, 473] on input "Seleccionar Archivo" at bounding box center [387, 474] width 247 height 18
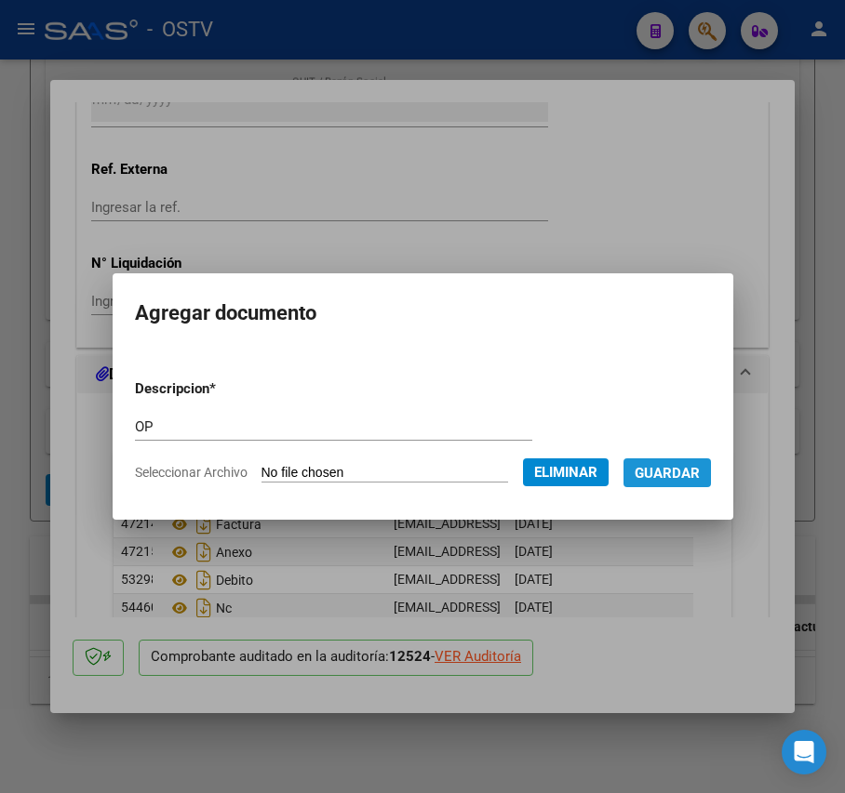
click at [700, 474] on span "Guardar" at bounding box center [666, 473] width 65 height 17
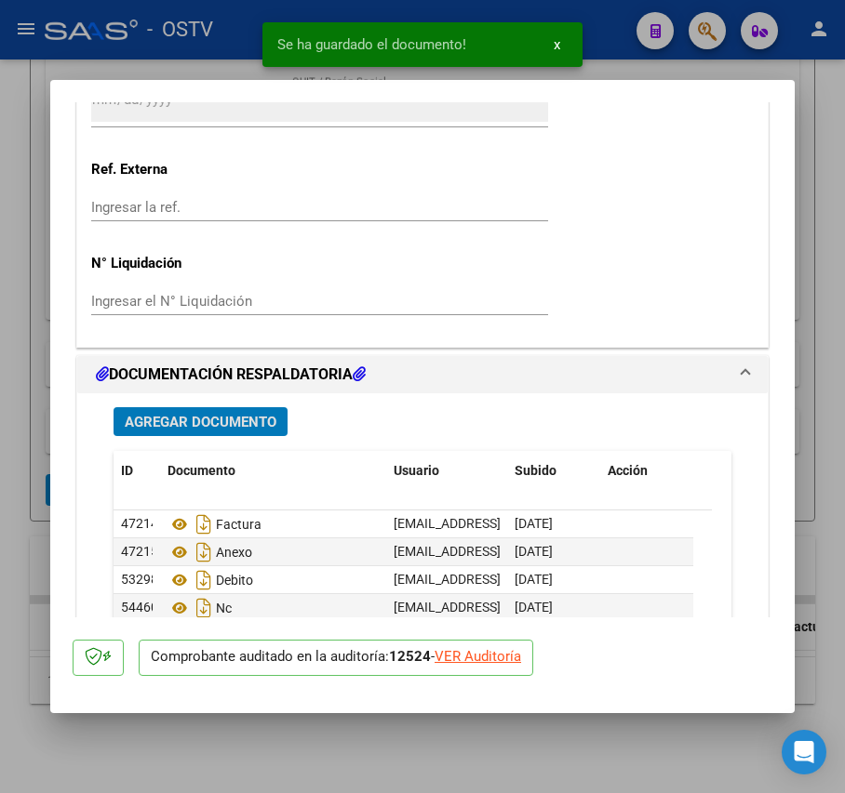
click at [264, 414] on span "Agregar Documento" at bounding box center [201, 422] width 152 height 17
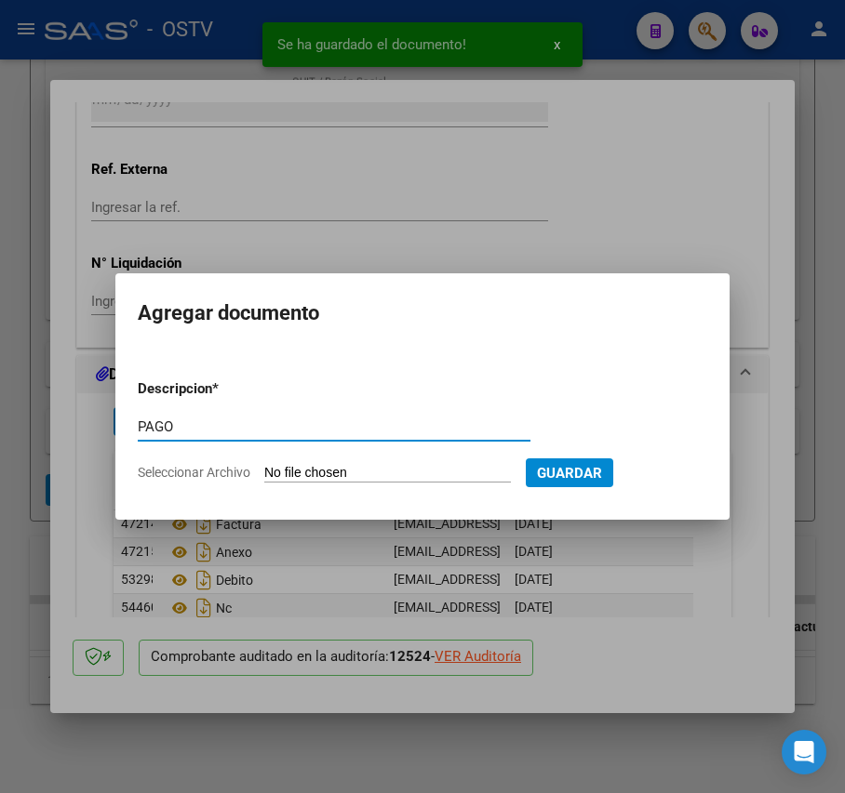
click at [306, 470] on input "Seleccionar Archivo" at bounding box center [387, 474] width 247 height 18
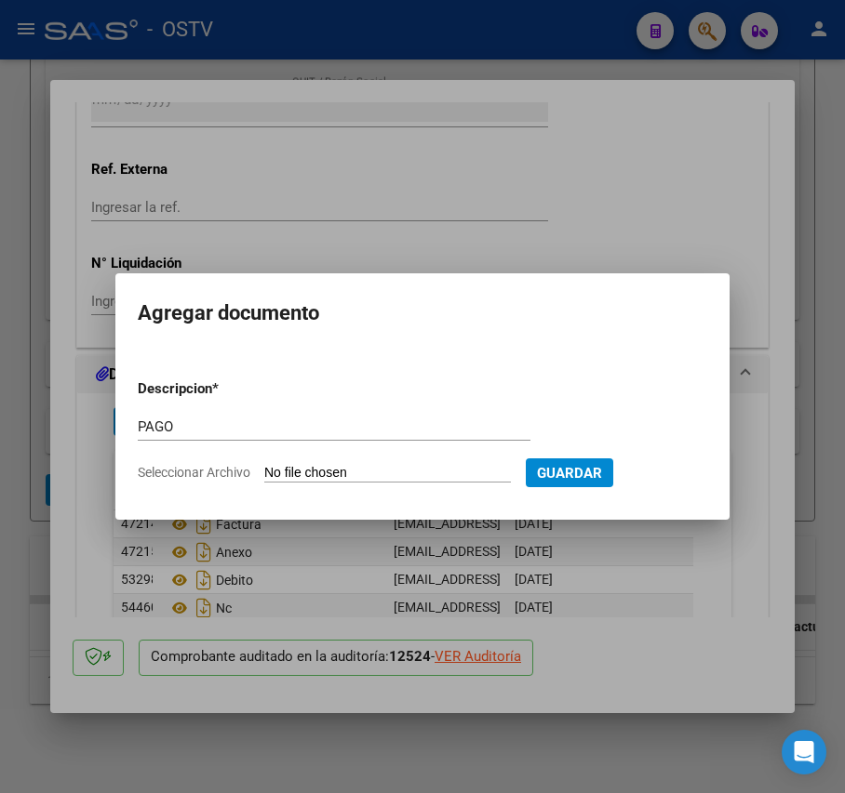
click at [287, 365] on form "Descripcion * PAGO Escriba aquí una descripcion Seleccionar Archivo Guardar" at bounding box center [422, 431] width 569 height 133
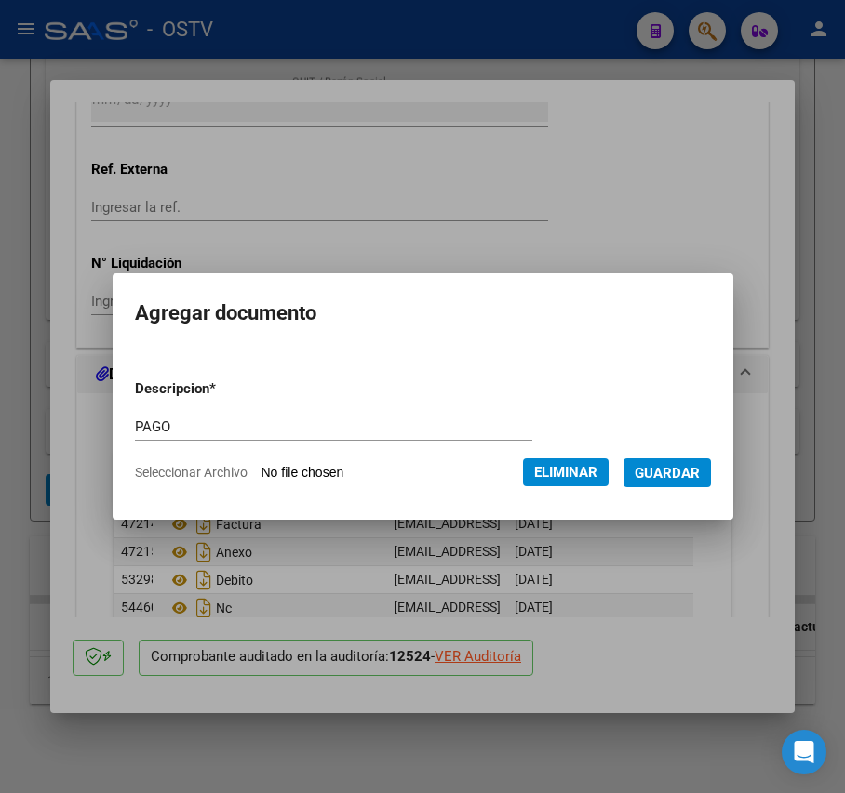
click at [674, 473] on span "Guardar" at bounding box center [666, 473] width 65 height 17
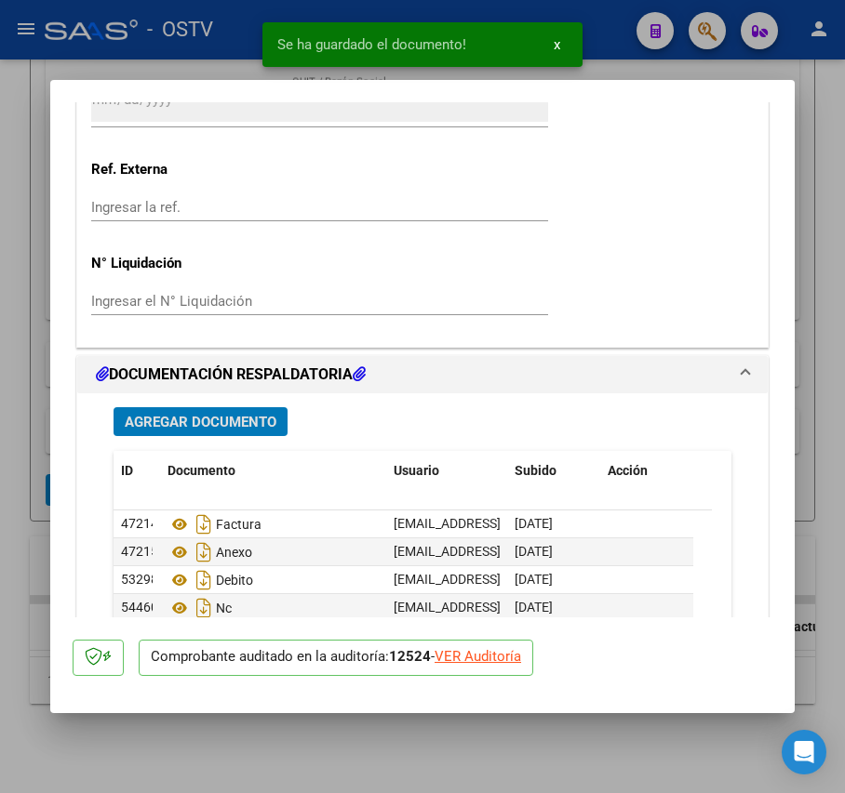
click at [43, 365] on div at bounding box center [422, 396] width 845 height 793
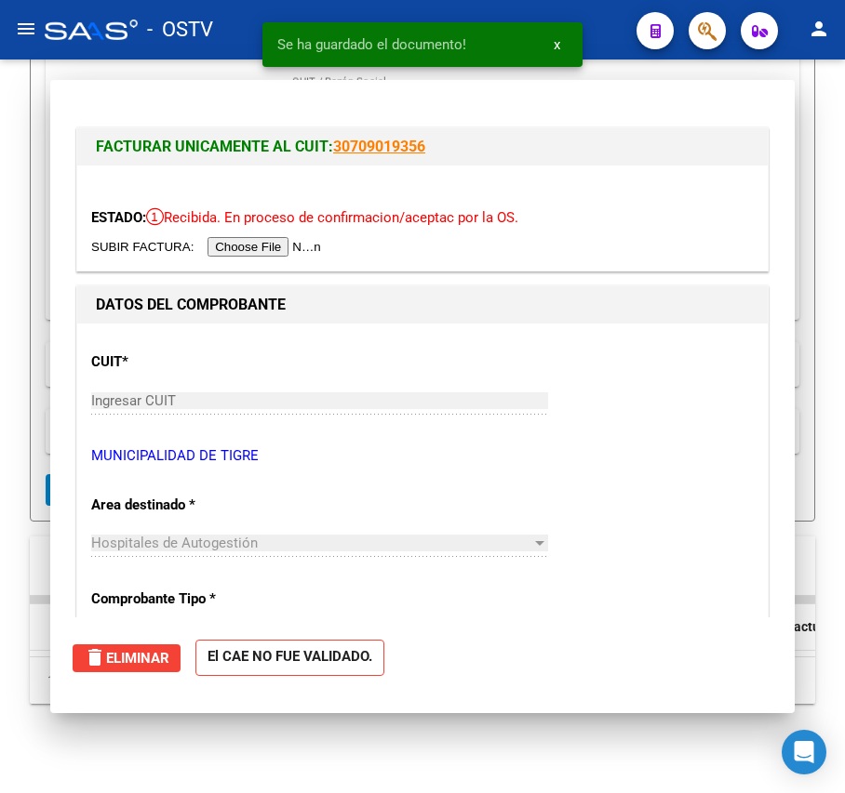
scroll to position [493, 0]
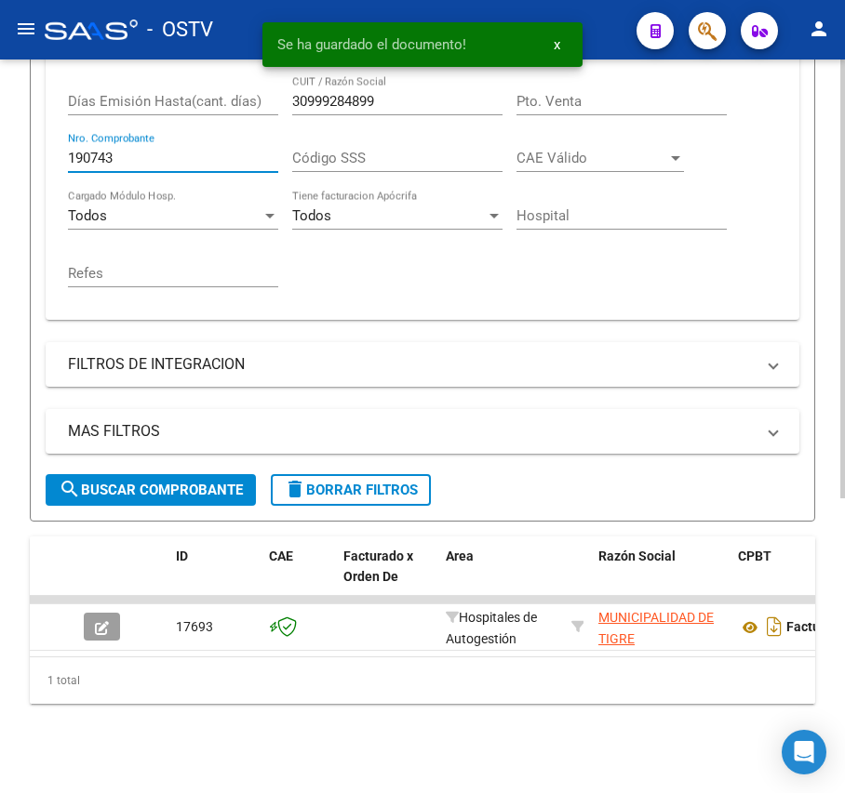
click at [167, 150] on input "190743" at bounding box center [173, 158] width 210 height 17
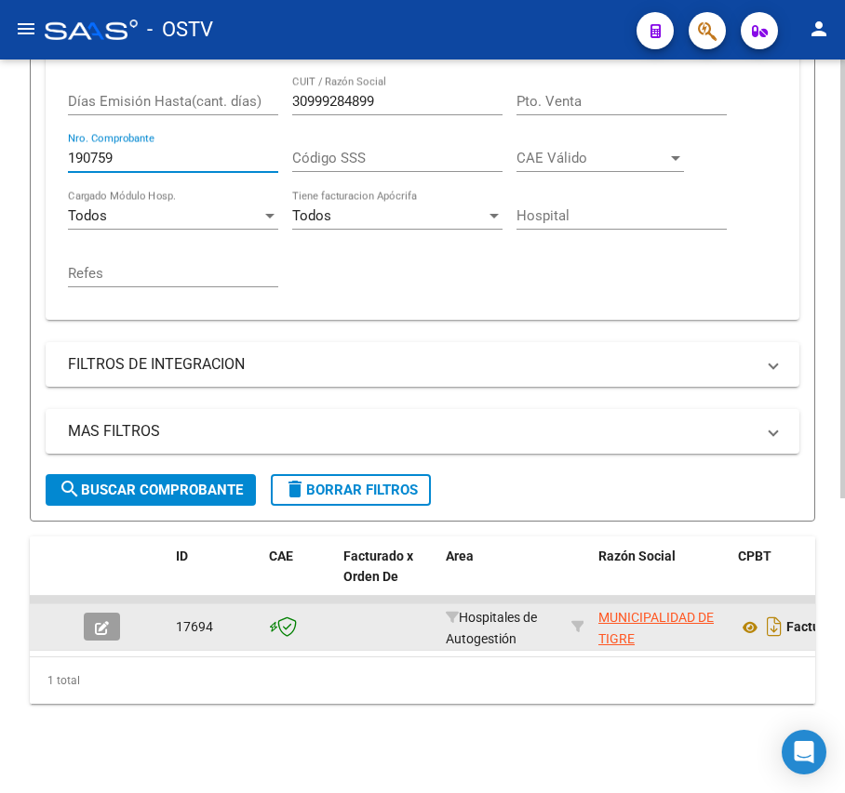
click at [110, 613] on button "button" at bounding box center [102, 627] width 36 height 28
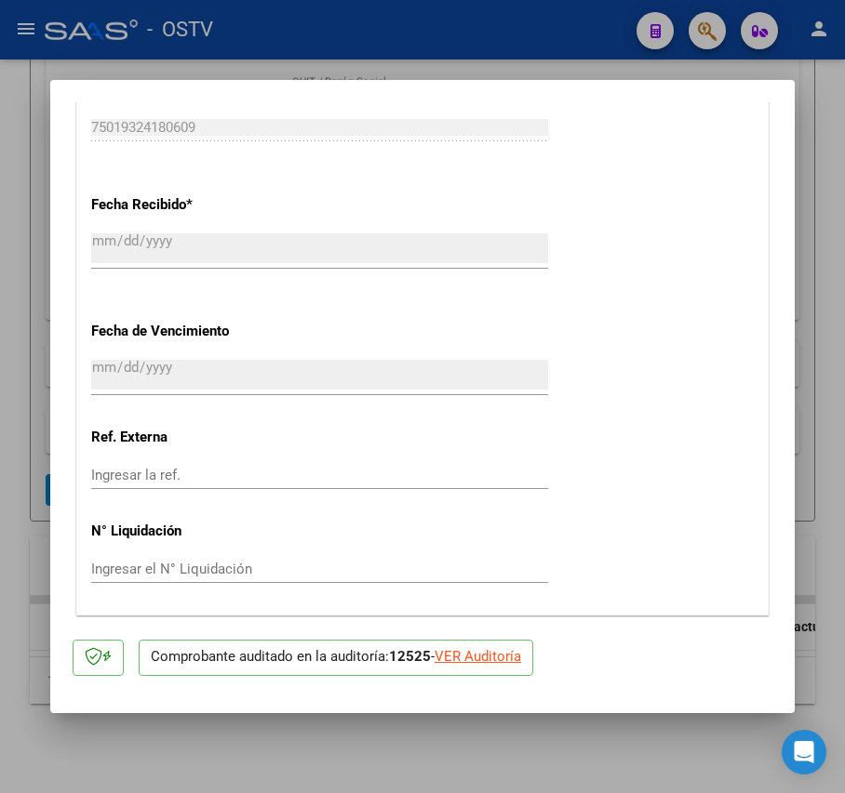
scroll to position [1116, 0]
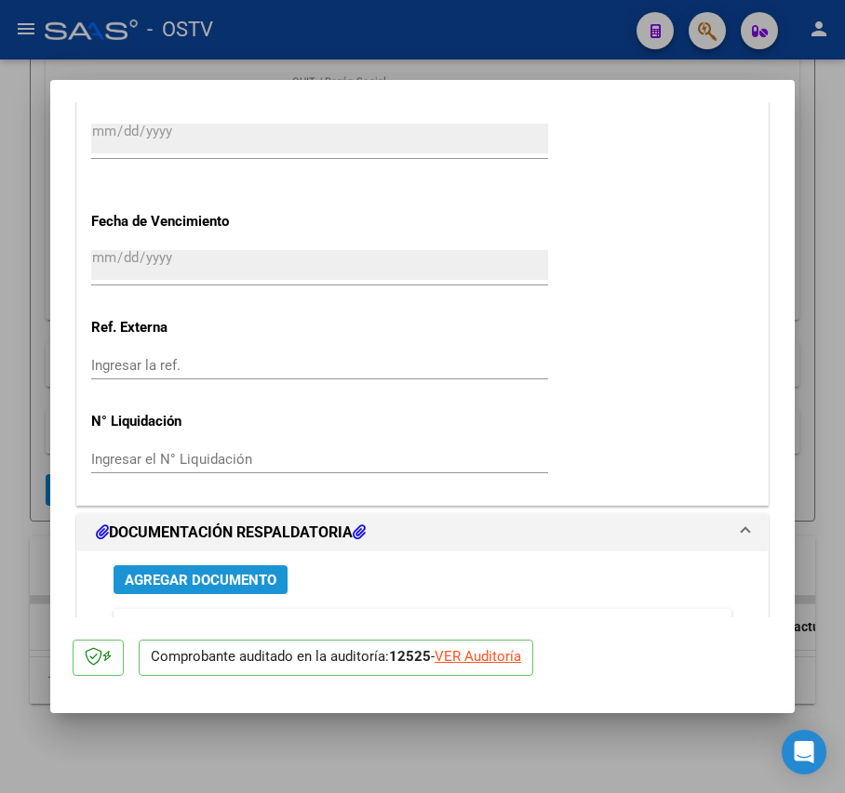
click at [217, 572] on span "Agregar Documento" at bounding box center [201, 580] width 152 height 17
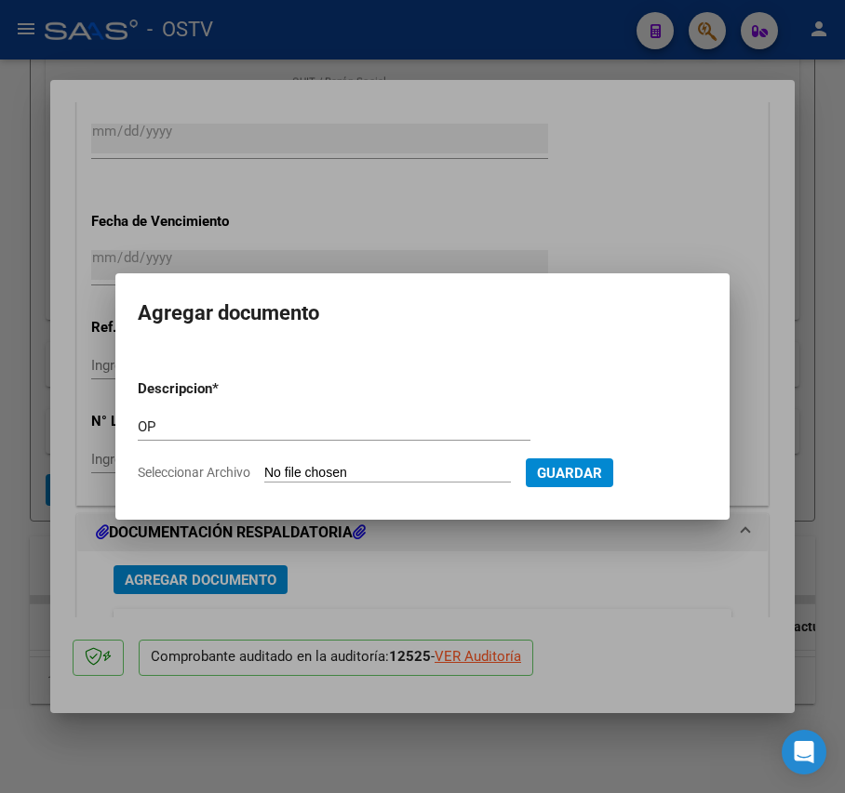
click at [307, 473] on input "Seleccionar Archivo" at bounding box center [387, 474] width 247 height 18
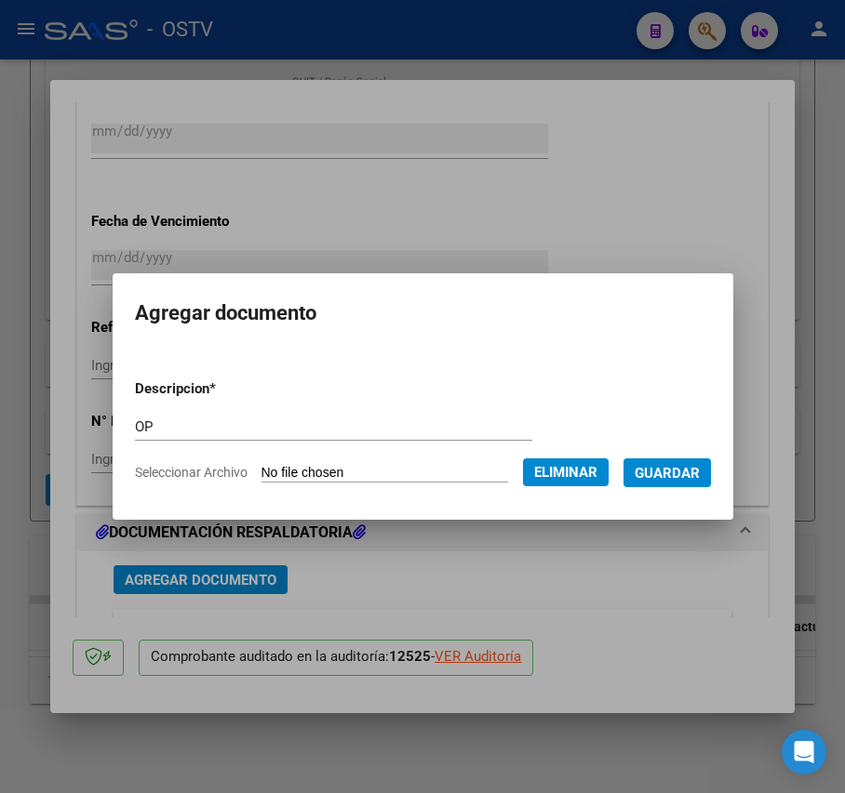
click at [694, 477] on span "Guardar" at bounding box center [666, 473] width 65 height 17
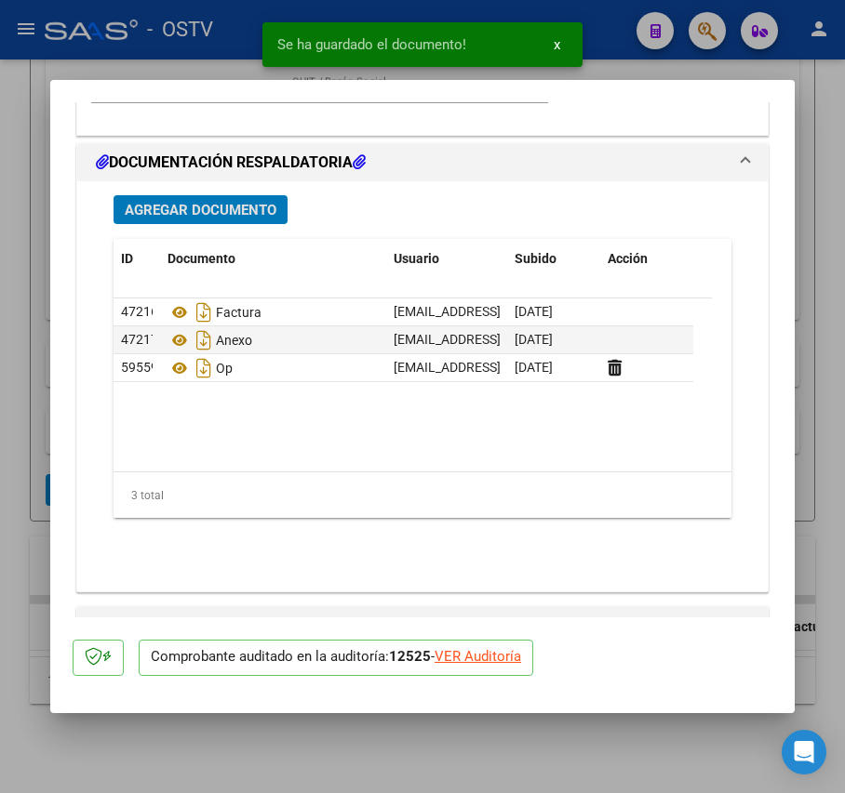
scroll to position [1488, 0]
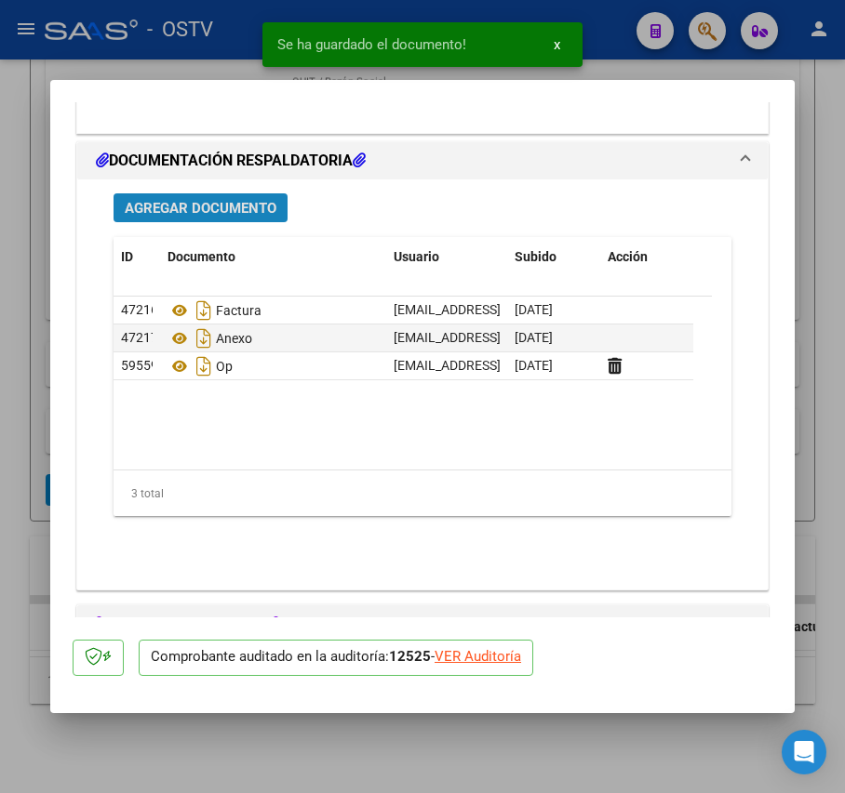
click at [253, 220] on button "Agregar Documento" at bounding box center [200, 207] width 174 height 29
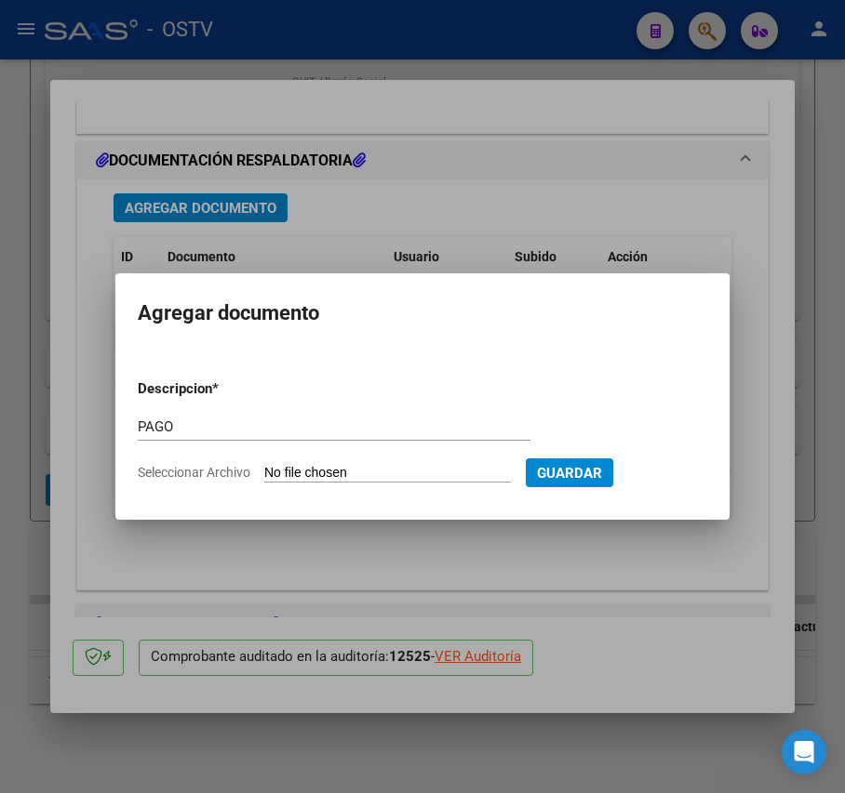
click at [310, 473] on input "Seleccionar Archivo" at bounding box center [387, 474] width 247 height 18
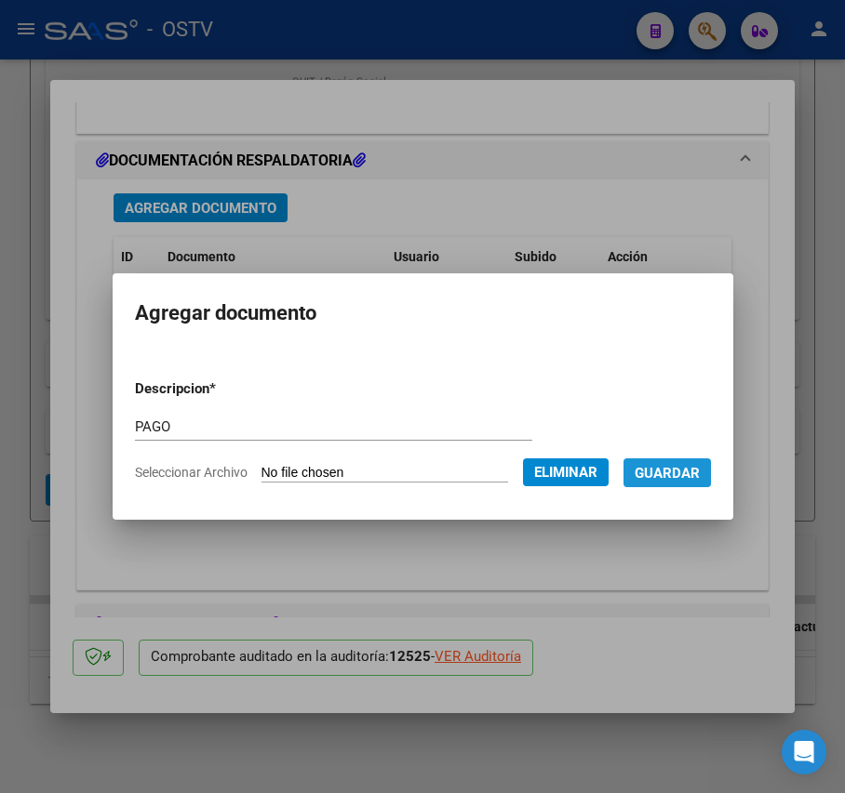
click at [688, 482] on button "Guardar" at bounding box center [666, 473] width 87 height 29
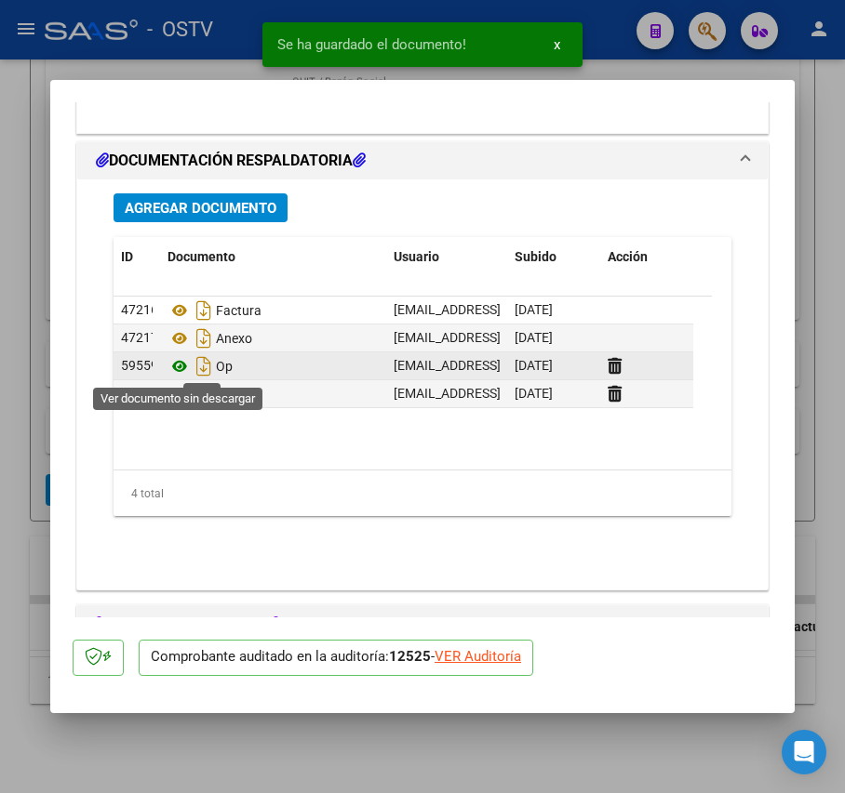
click at [186, 372] on icon at bounding box center [179, 366] width 24 height 22
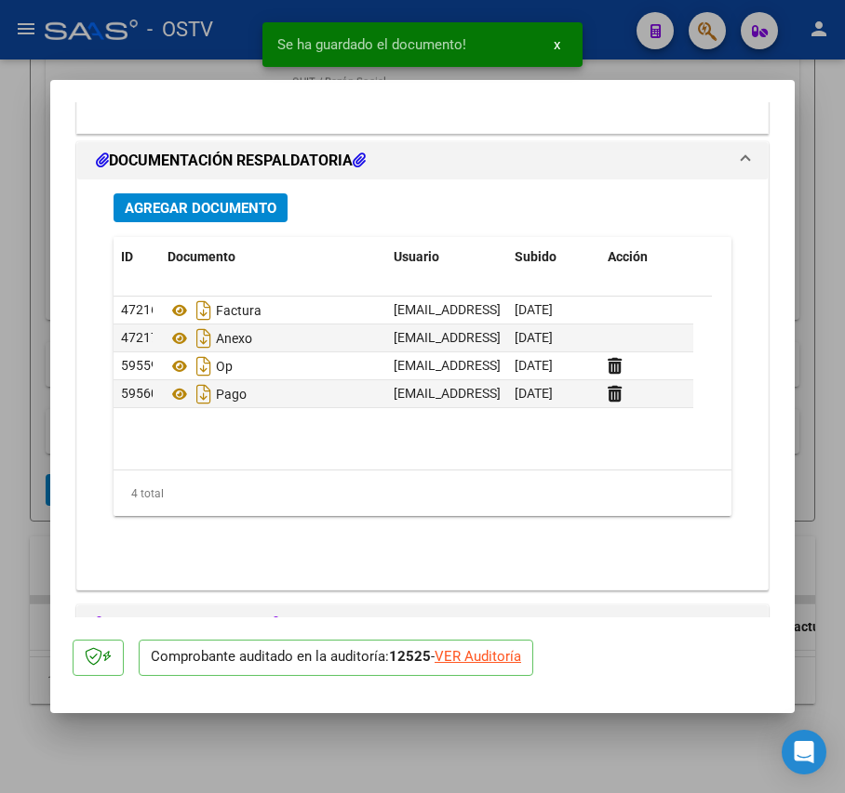
click at [39, 376] on div at bounding box center [422, 396] width 845 height 793
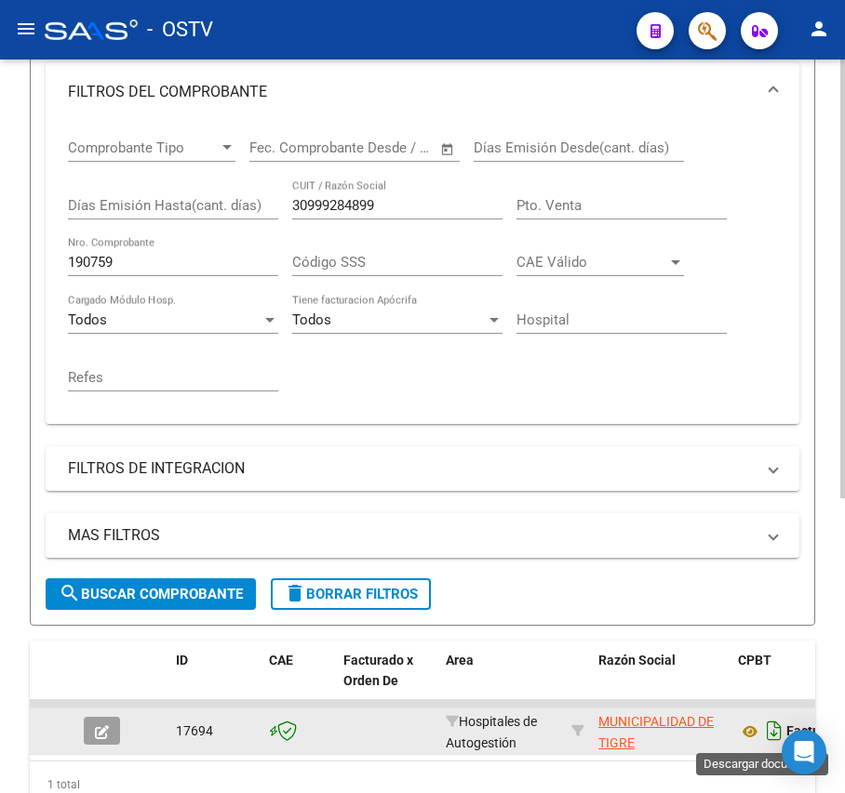
scroll to position [493, 0]
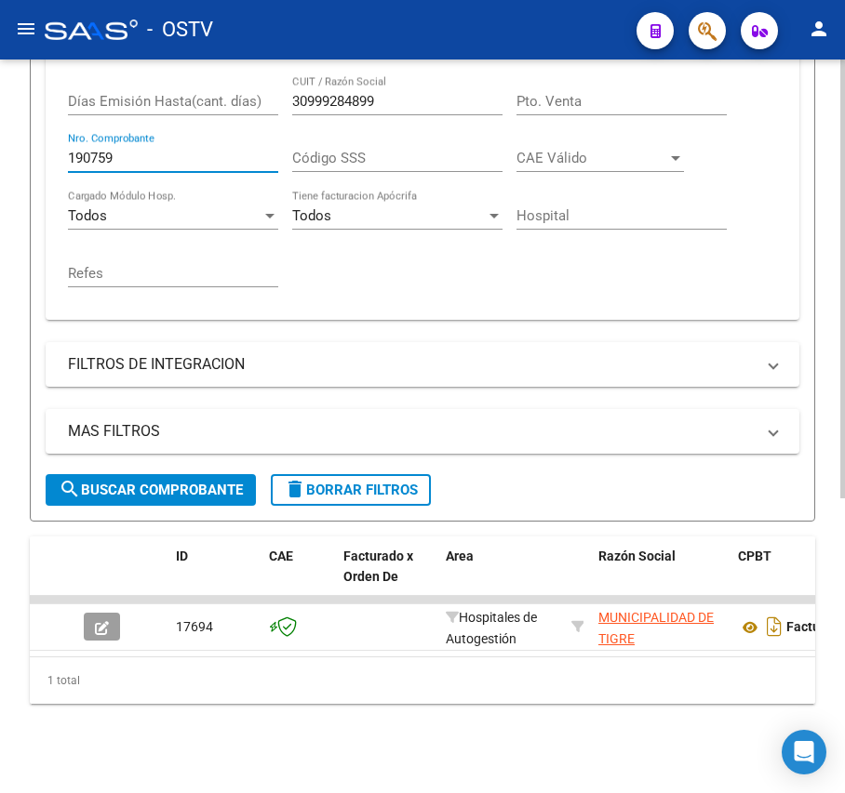
click at [187, 150] on input "190759" at bounding box center [173, 158] width 210 height 17
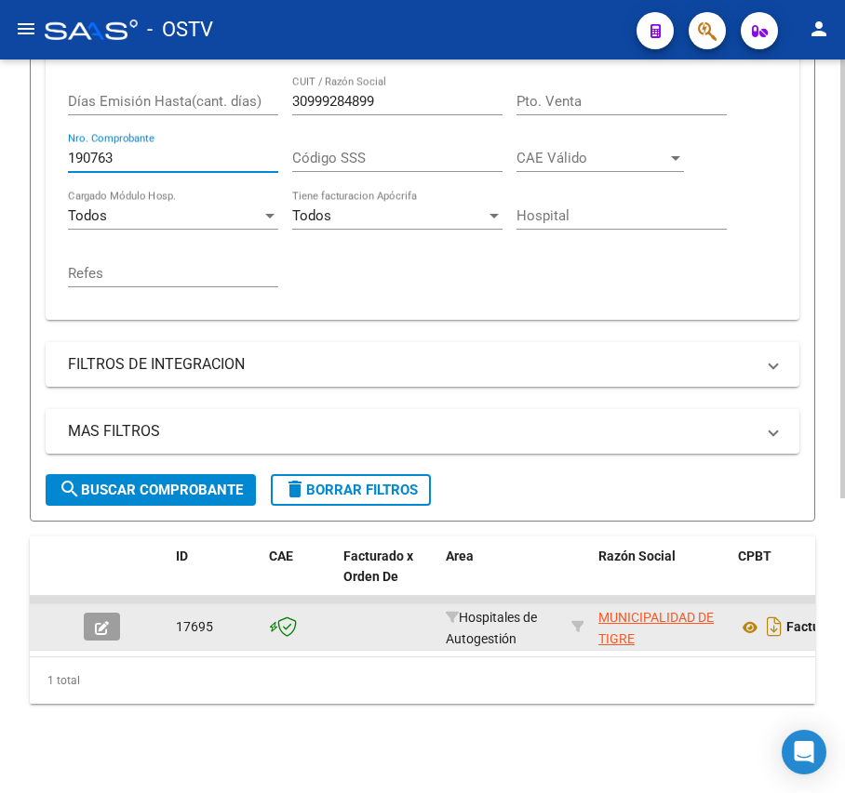
click at [113, 613] on button "button" at bounding box center [102, 627] width 36 height 28
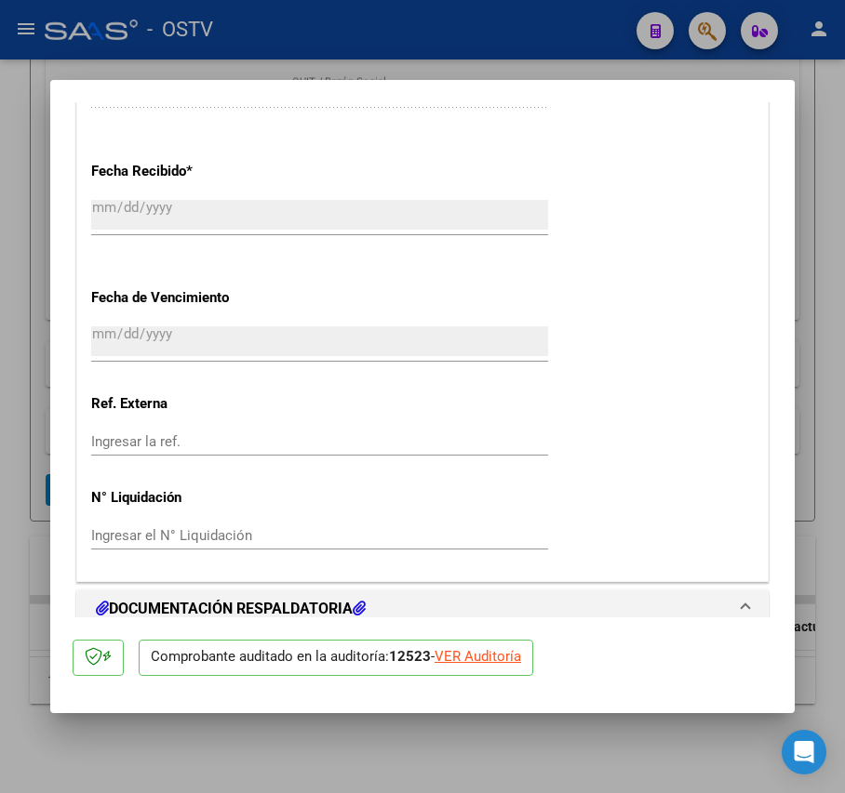
scroll to position [1274, 0]
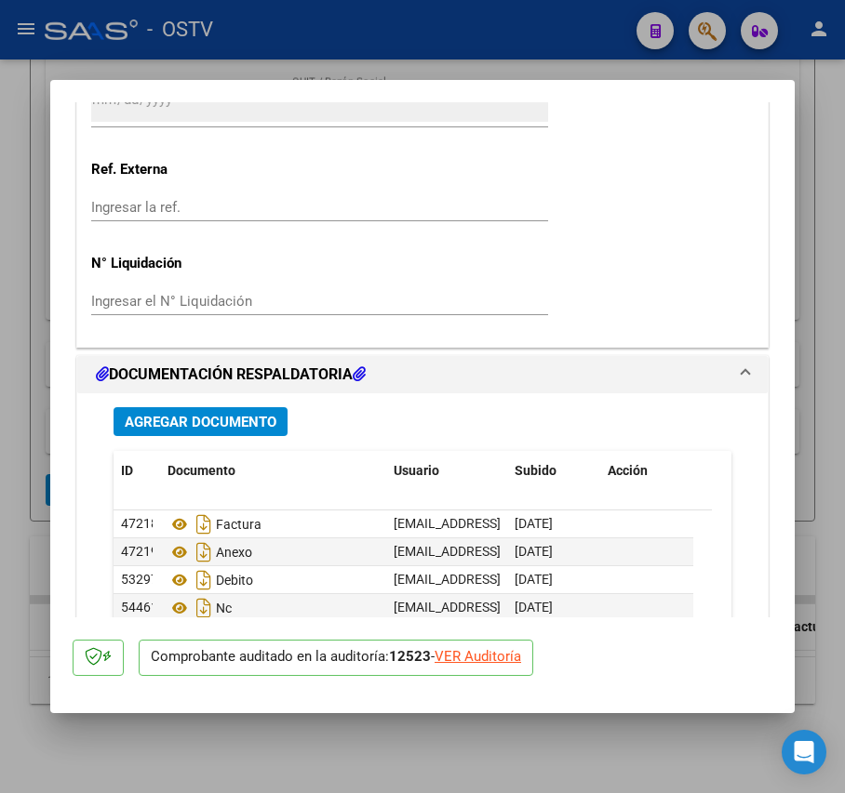
click at [275, 414] on span "Agregar Documento" at bounding box center [201, 422] width 152 height 17
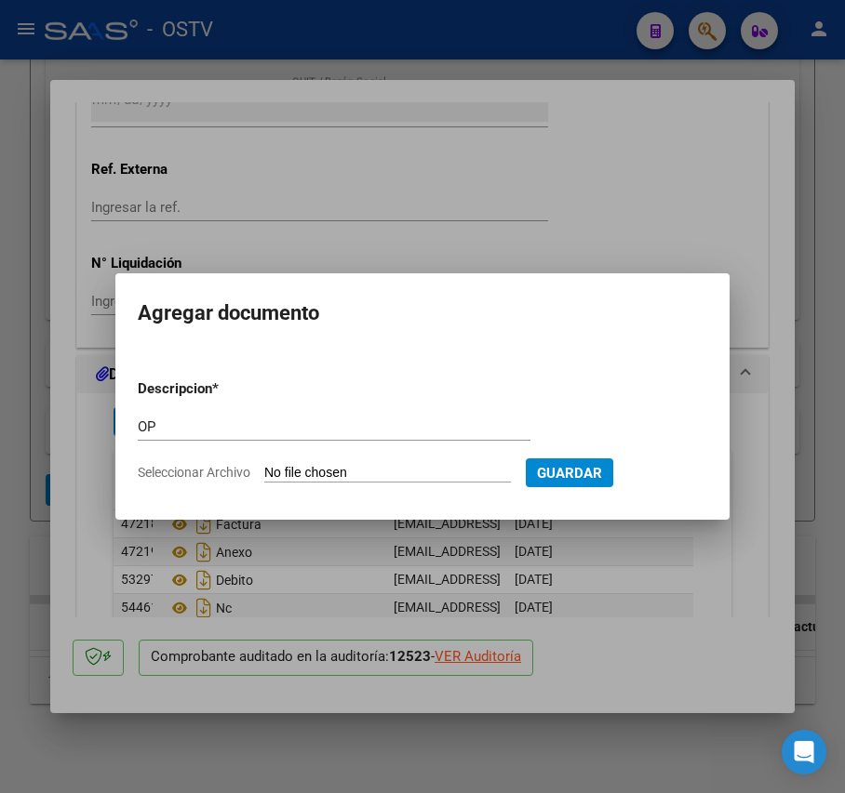
click at [280, 476] on input "Seleccionar Archivo" at bounding box center [387, 474] width 247 height 18
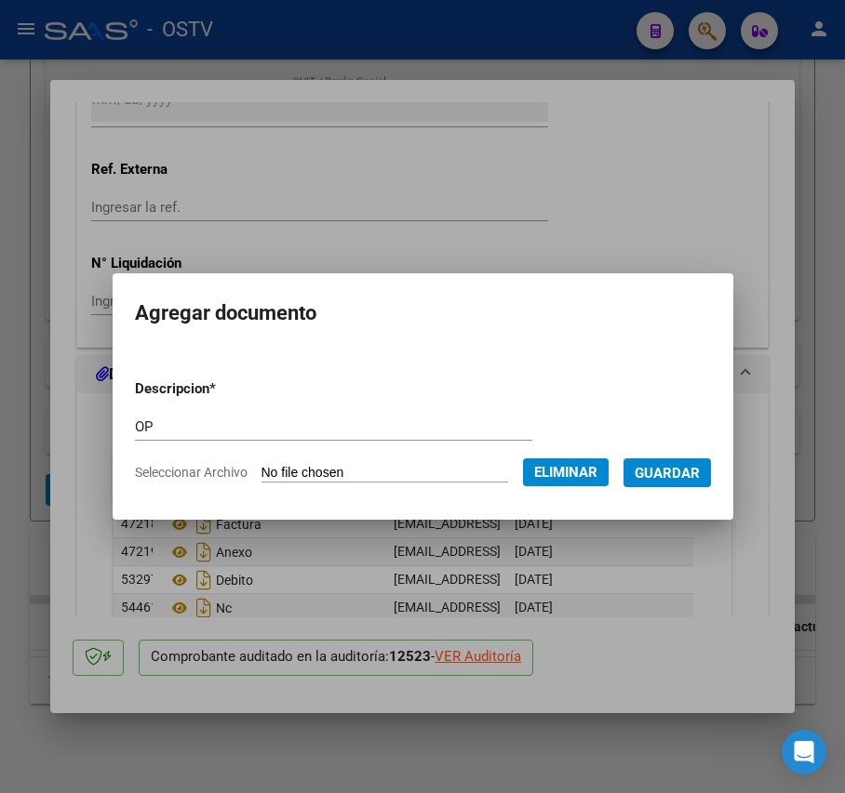
click at [688, 476] on span "Guardar" at bounding box center [666, 473] width 65 height 17
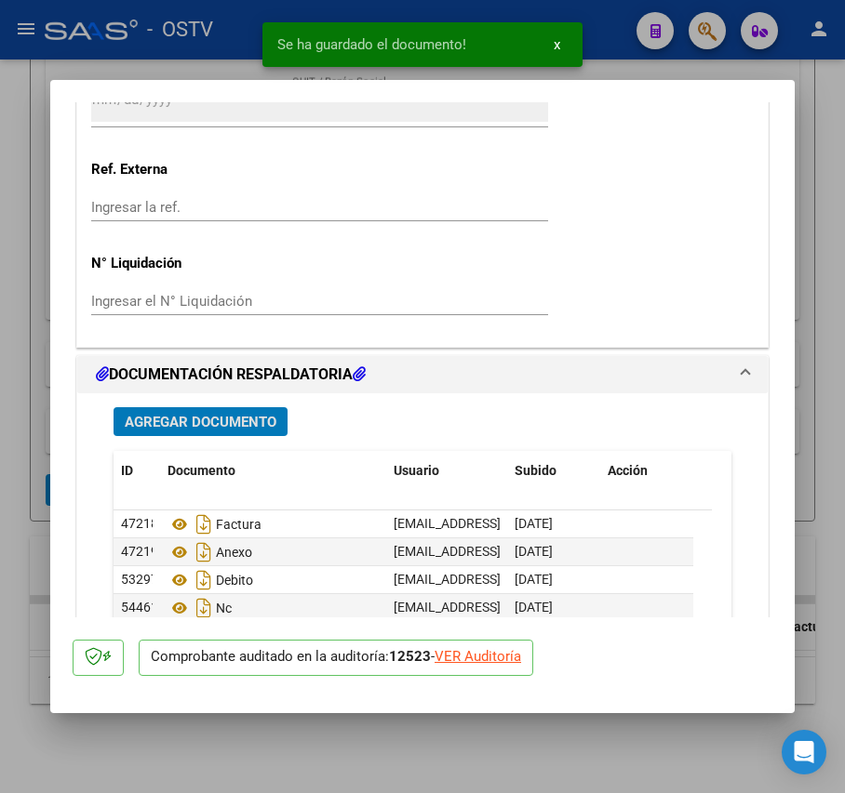
click at [192, 414] on span "Agregar Documento" at bounding box center [201, 422] width 152 height 17
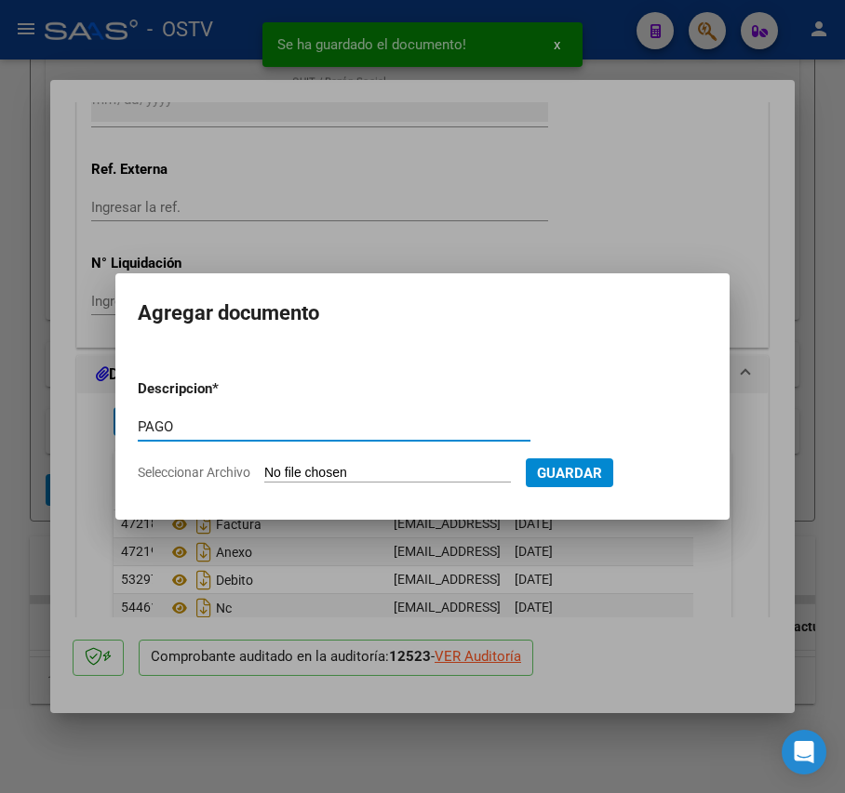
click at [317, 470] on input "Seleccionar Archivo" at bounding box center [387, 474] width 247 height 18
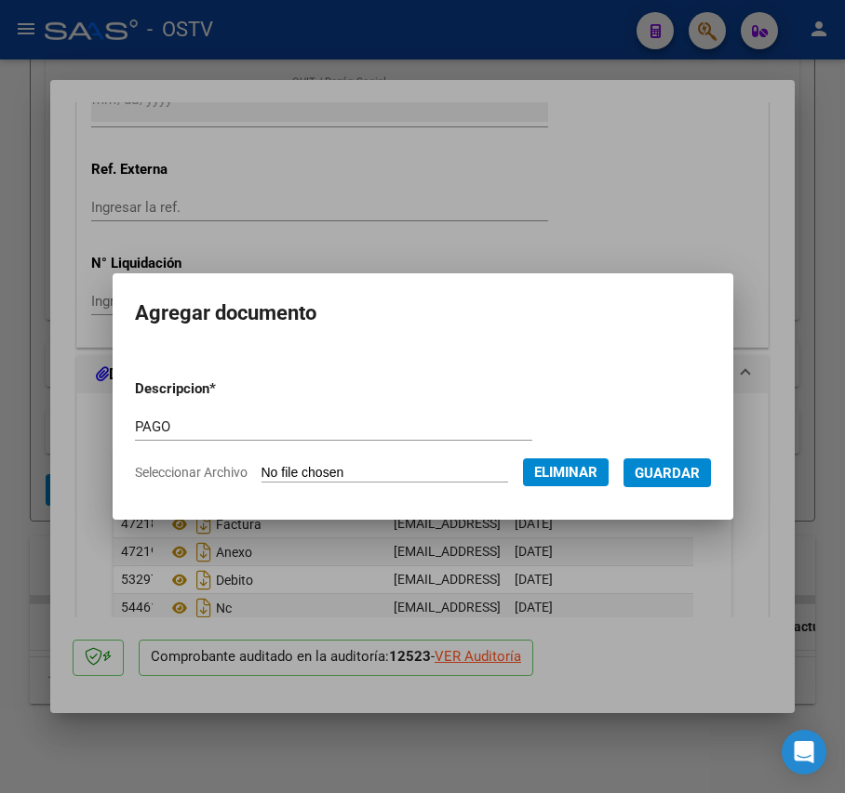
click at [689, 477] on span "Guardar" at bounding box center [666, 473] width 65 height 17
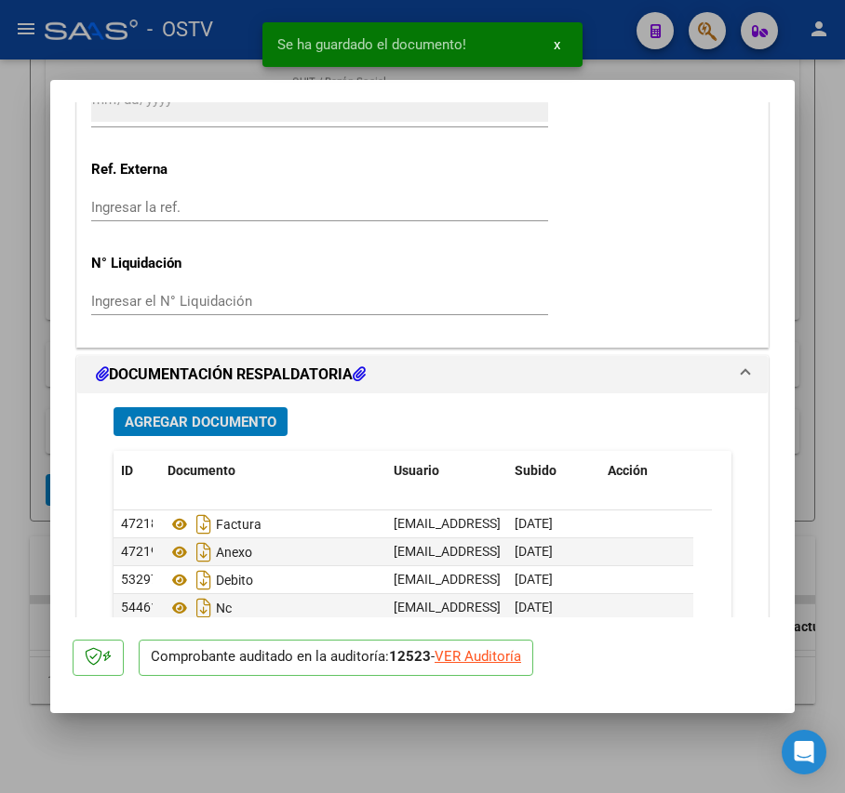
click at [5, 410] on div at bounding box center [422, 396] width 845 height 793
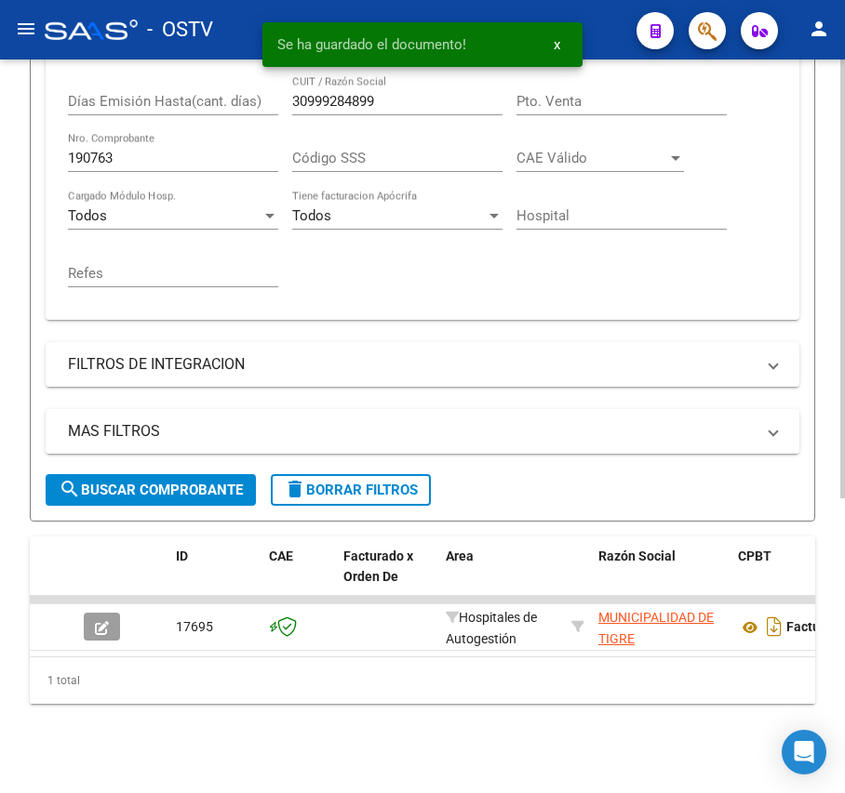
scroll to position [369, 0]
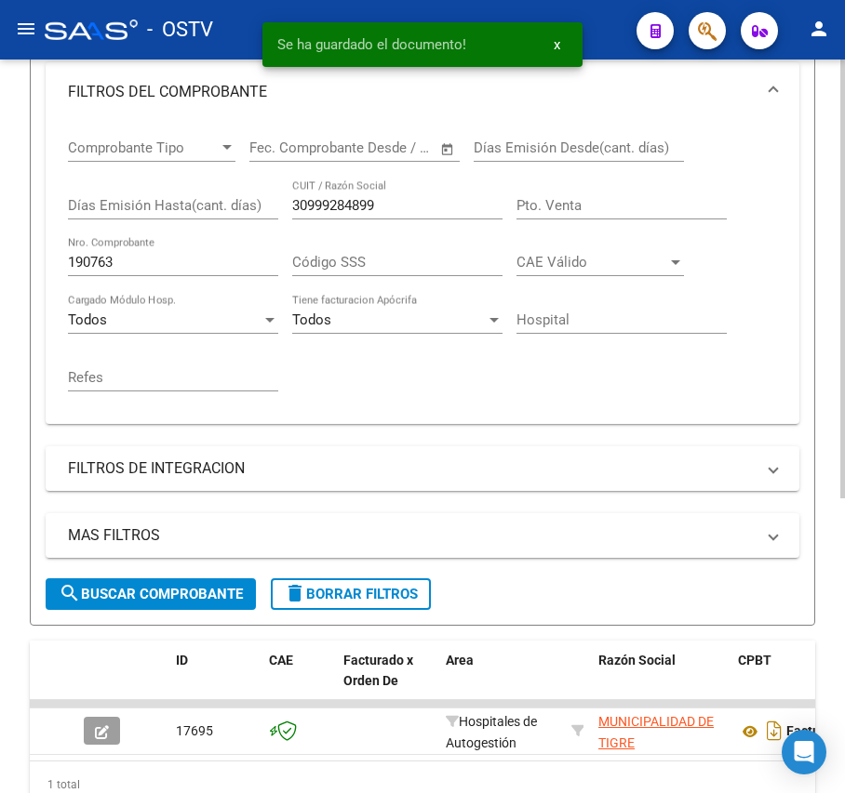
click at [202, 261] on input "190763" at bounding box center [173, 262] width 210 height 17
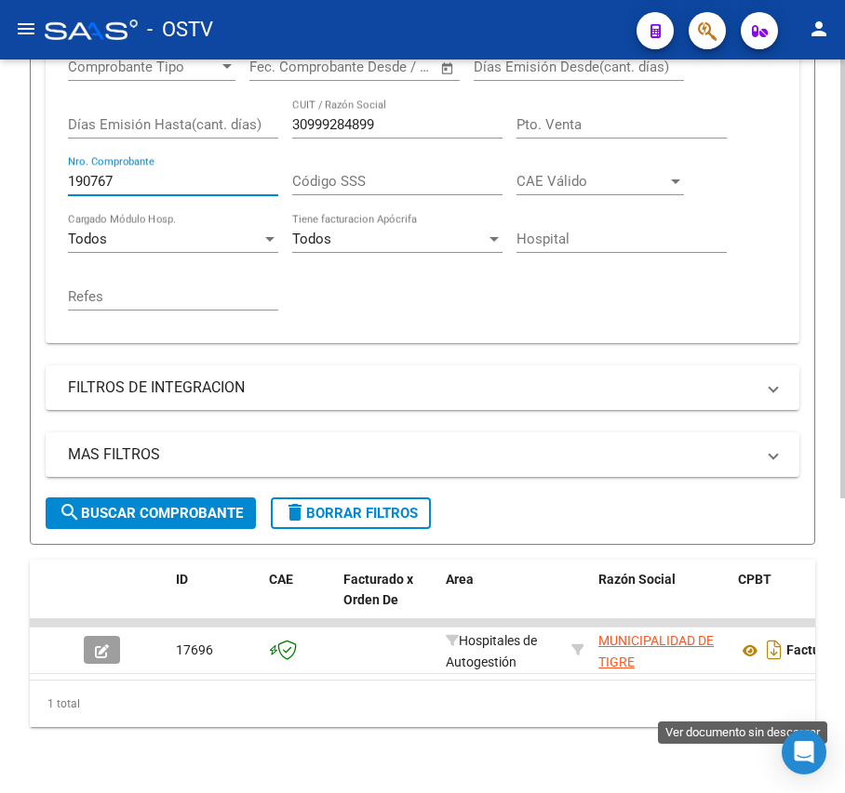
scroll to position [493, 0]
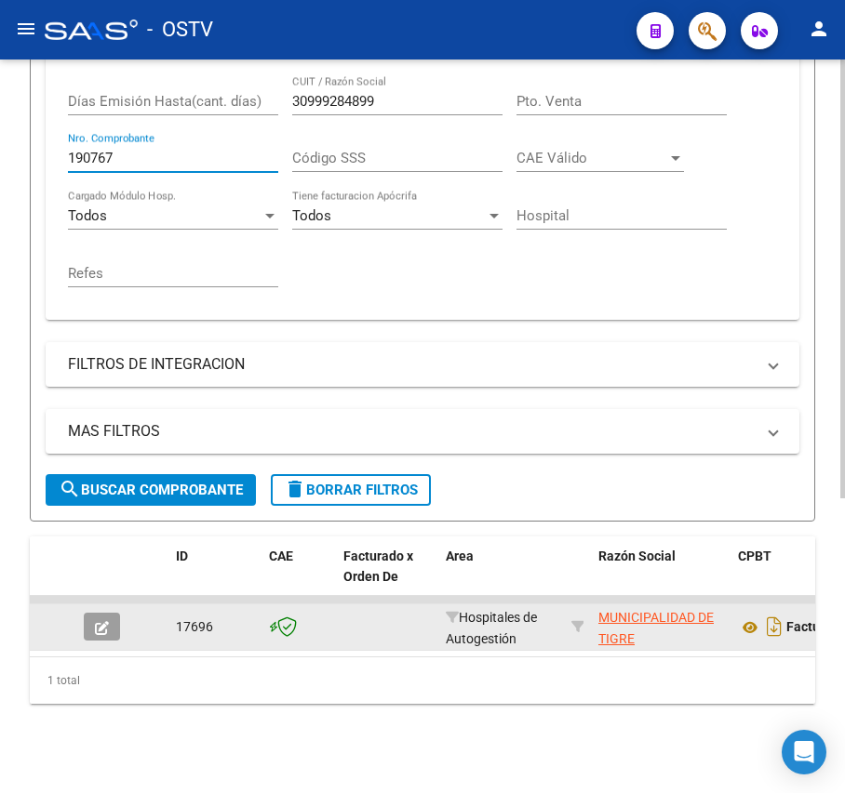
click at [115, 613] on button "button" at bounding box center [102, 627] width 36 height 28
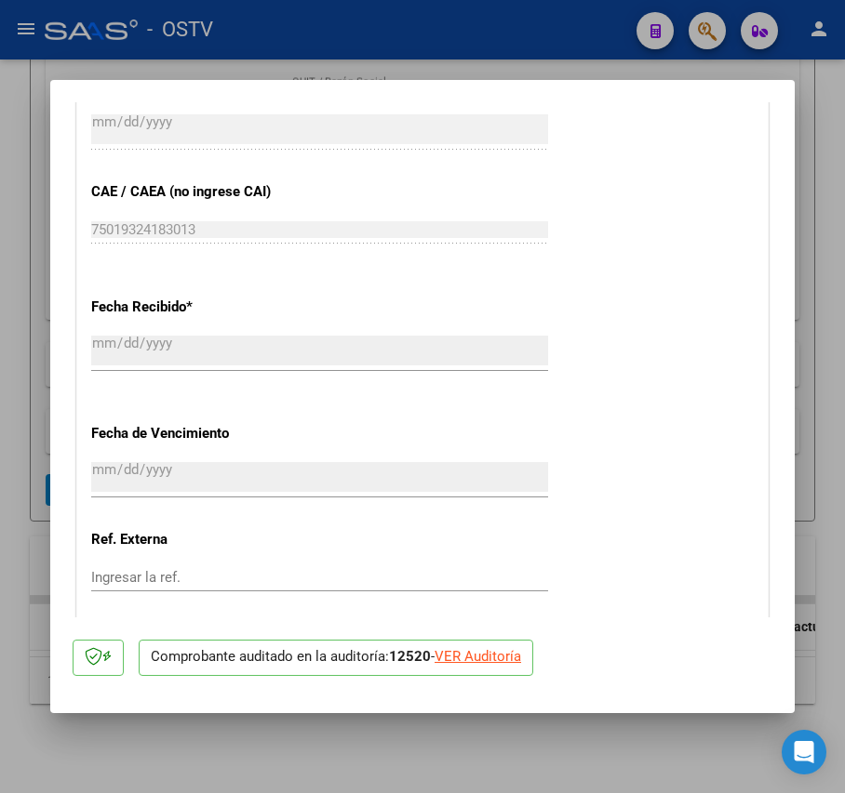
scroll to position [1274, 0]
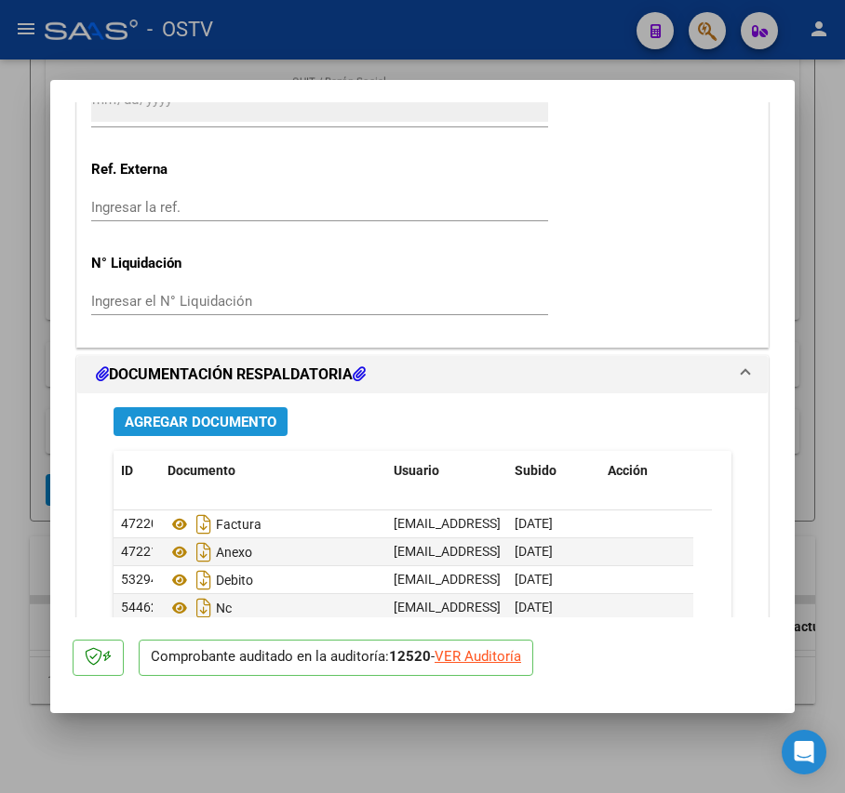
click at [273, 421] on span "Agregar Documento" at bounding box center [201, 422] width 152 height 17
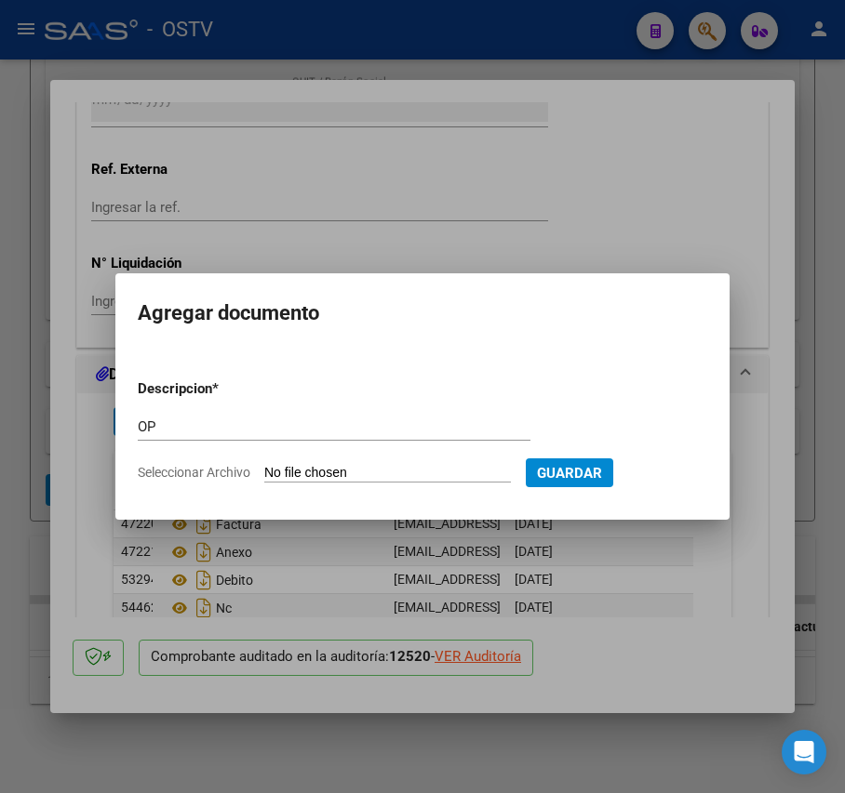
click at [303, 470] on input "Seleccionar Archivo" at bounding box center [387, 474] width 247 height 18
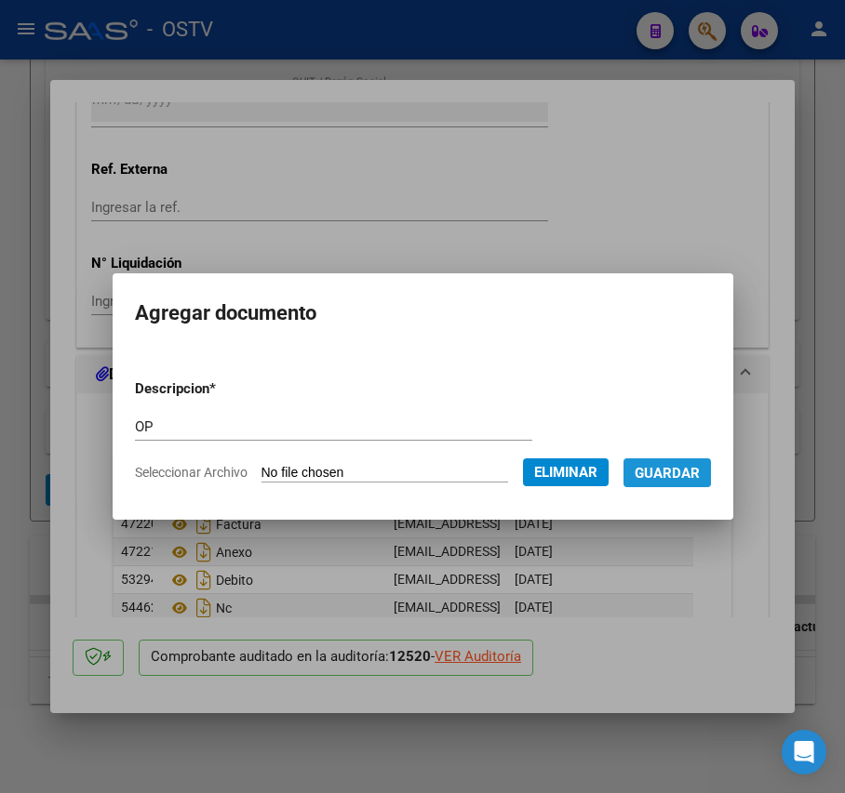
click at [700, 474] on span "Guardar" at bounding box center [666, 473] width 65 height 17
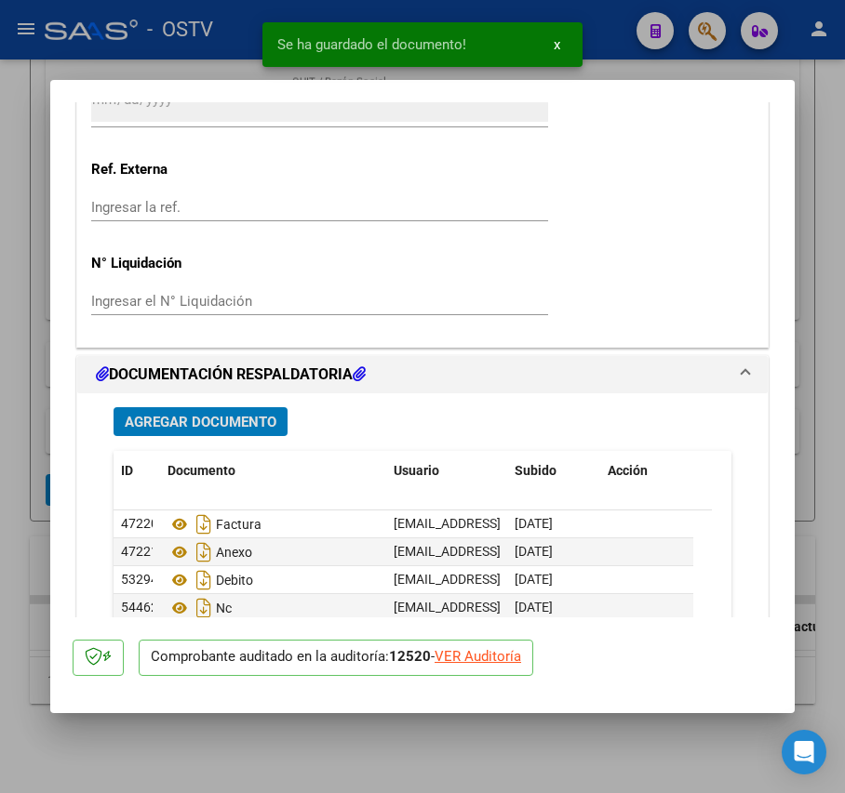
click at [187, 419] on span "Agregar Documento" at bounding box center [201, 422] width 152 height 17
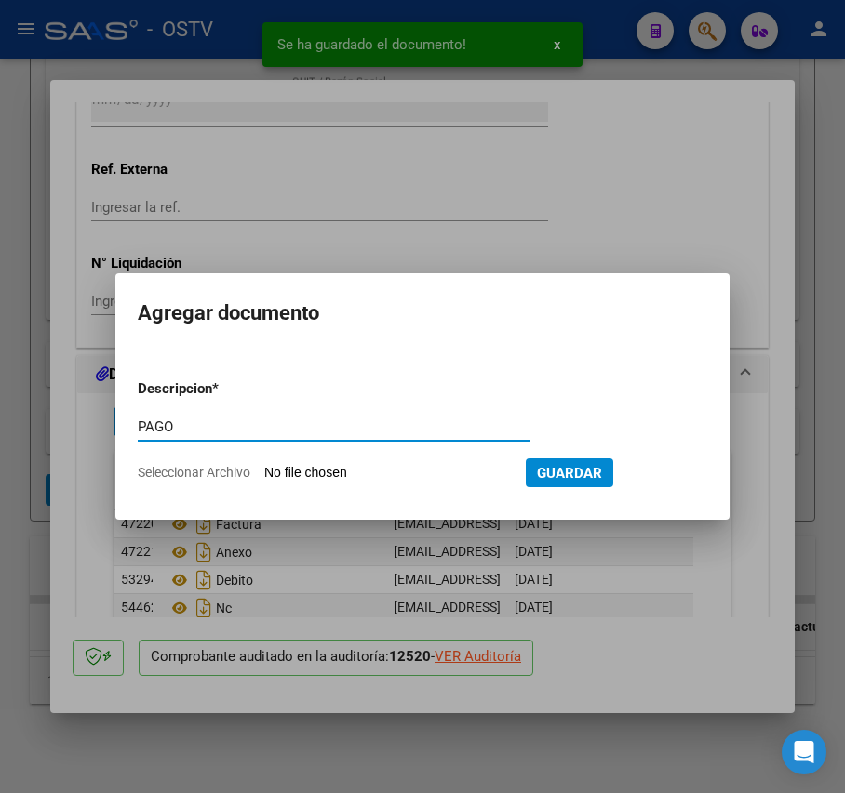
click at [346, 470] on input "Seleccionar Archivo" at bounding box center [387, 474] width 247 height 18
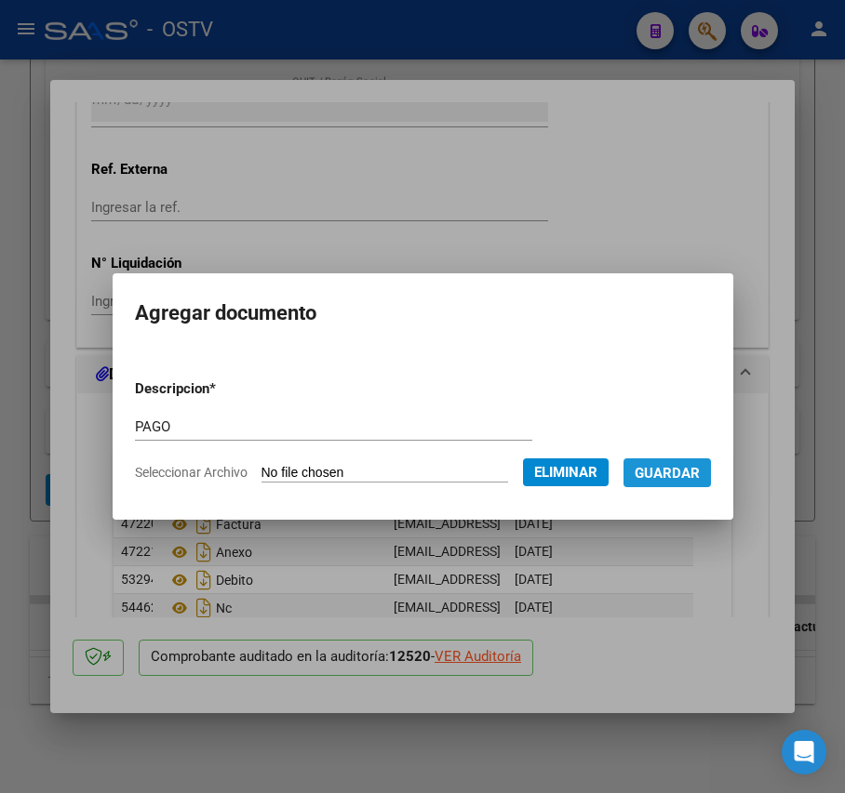
click at [700, 467] on span "Guardar" at bounding box center [666, 473] width 65 height 17
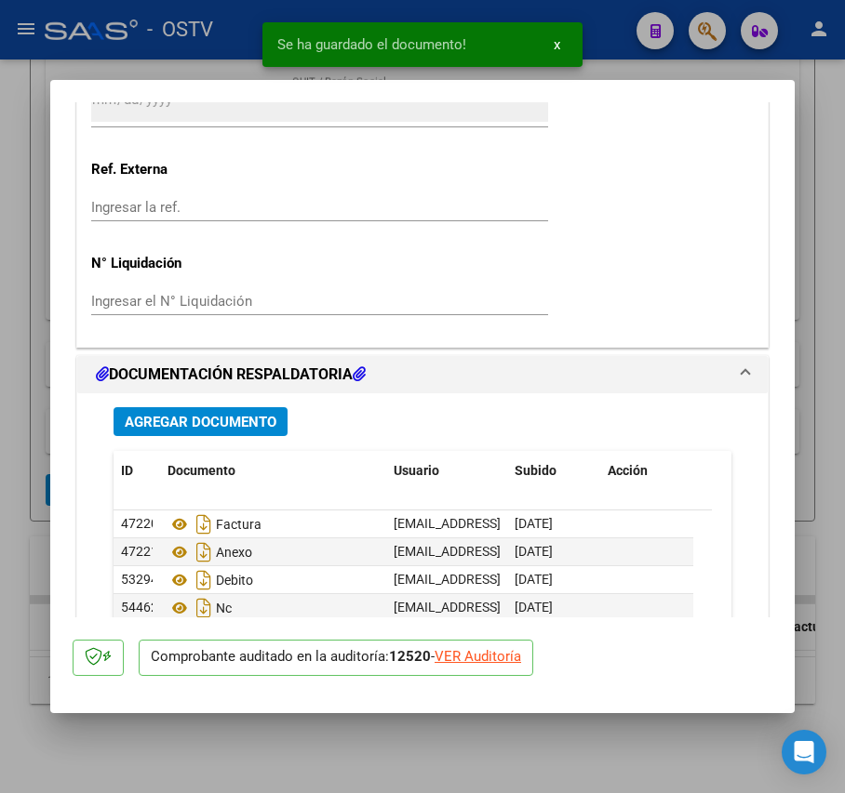
click at [22, 421] on div at bounding box center [422, 396] width 845 height 793
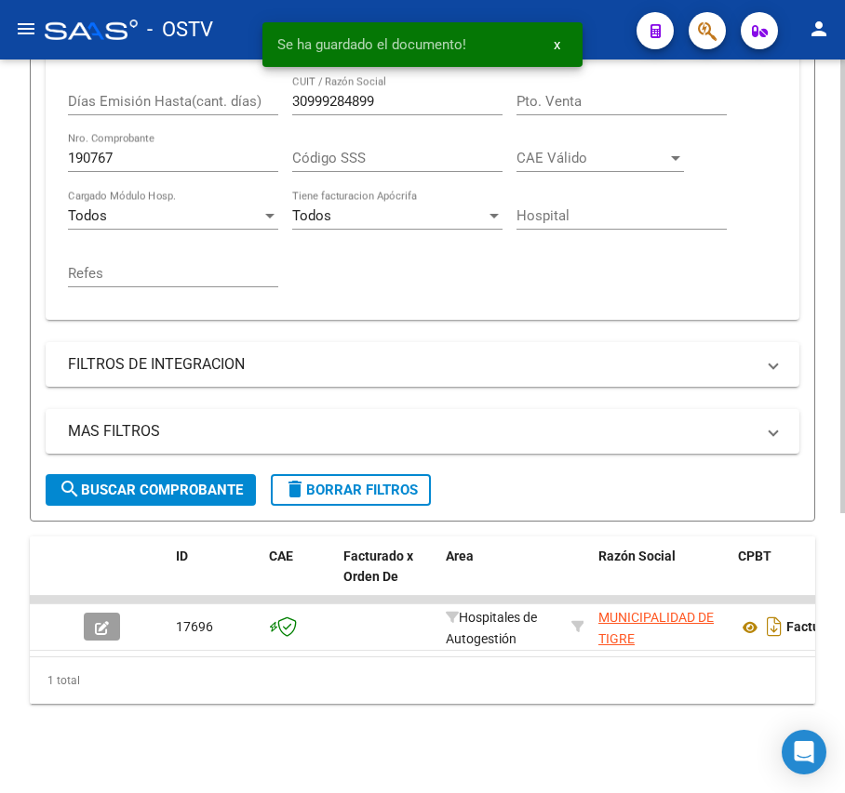
scroll to position [493, 0]
click at [128, 150] on input "190767" at bounding box center [173, 158] width 210 height 17
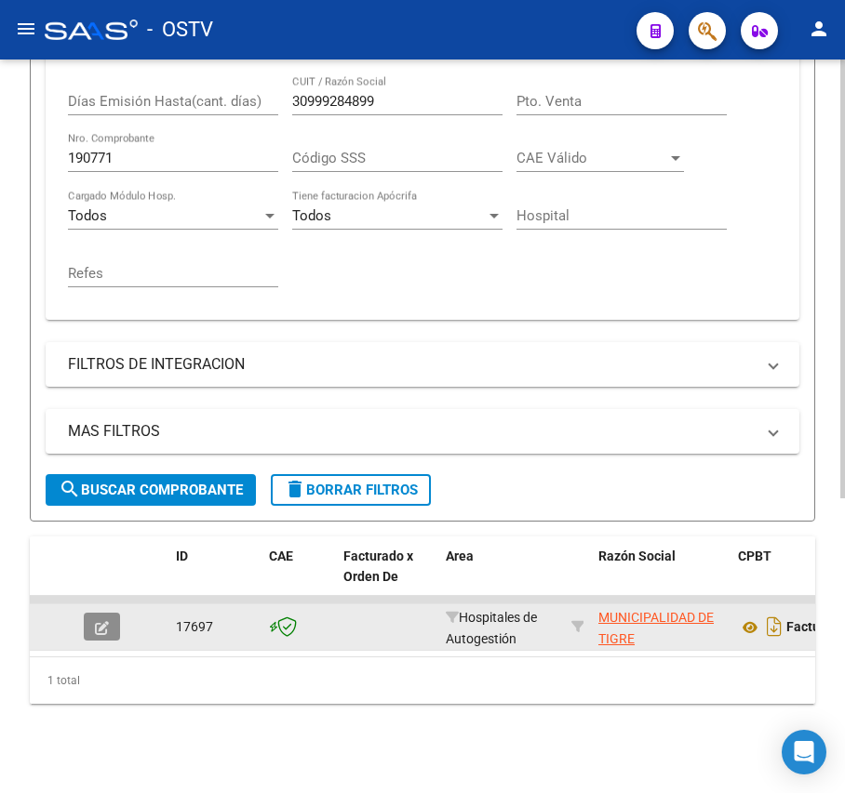
click at [115, 613] on button "button" at bounding box center [102, 627] width 36 height 28
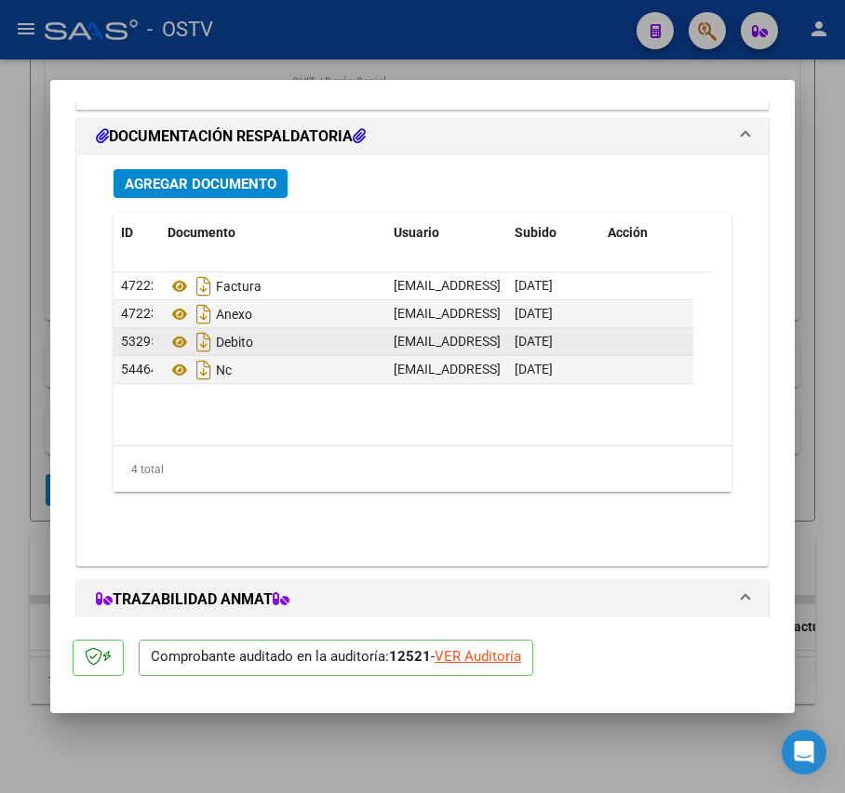
scroll to position [1523, 0]
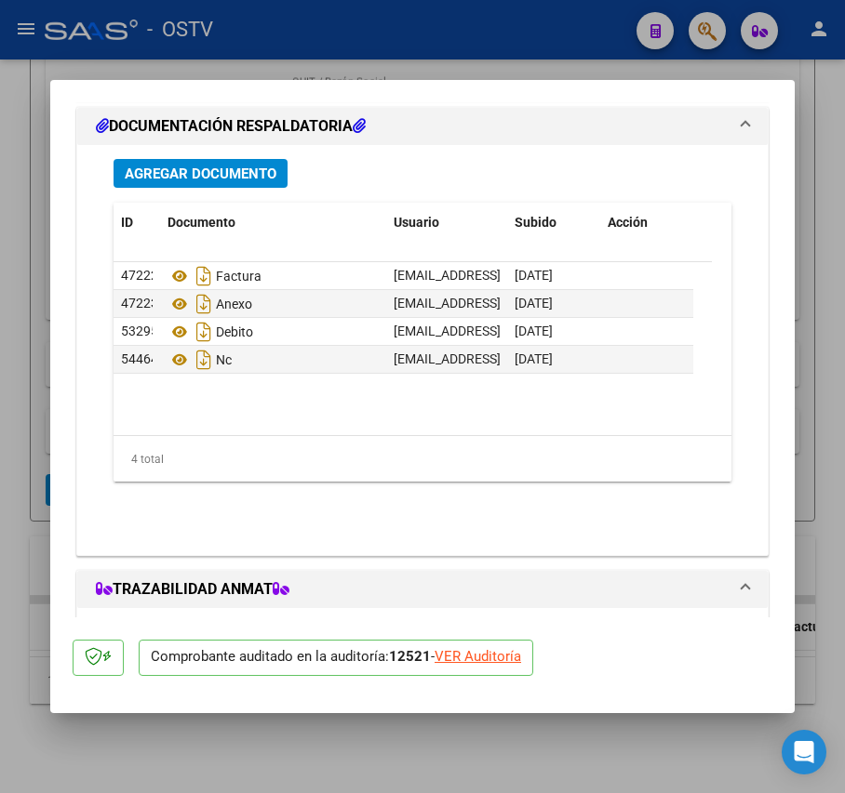
click at [266, 177] on span "Agregar Documento" at bounding box center [201, 174] width 152 height 17
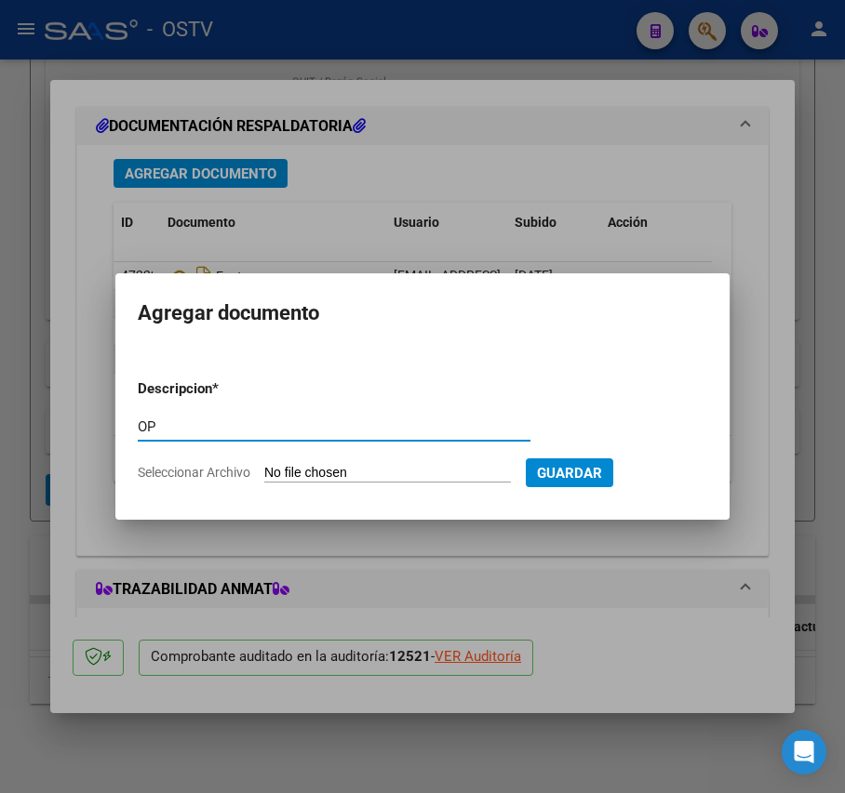
click at [393, 467] on input "Seleccionar Archivo" at bounding box center [387, 474] width 247 height 18
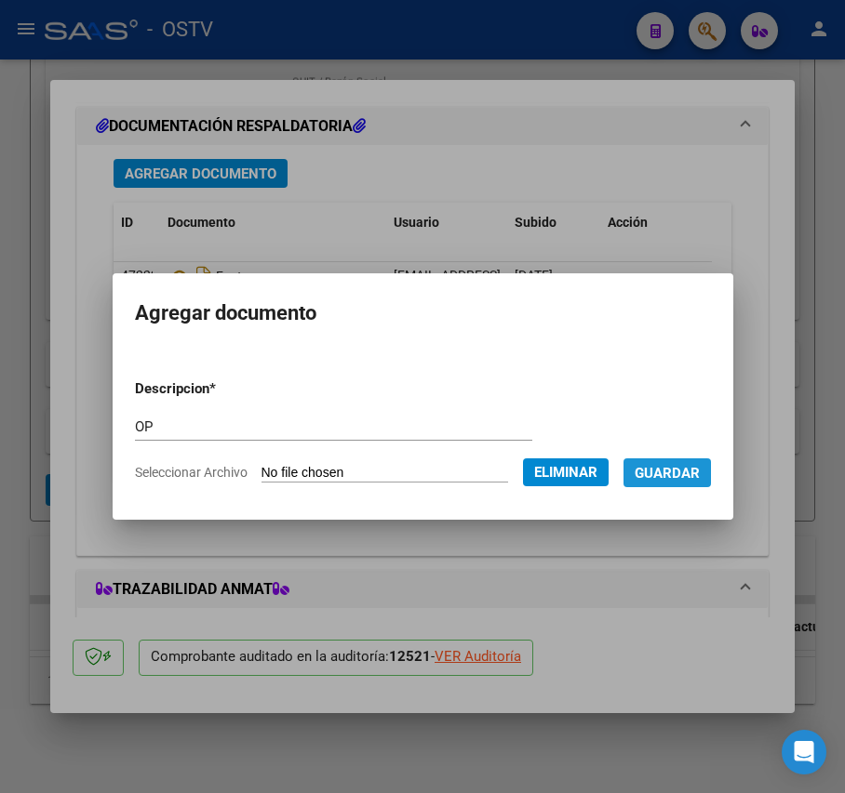
click at [700, 473] on span "Guardar" at bounding box center [666, 473] width 65 height 17
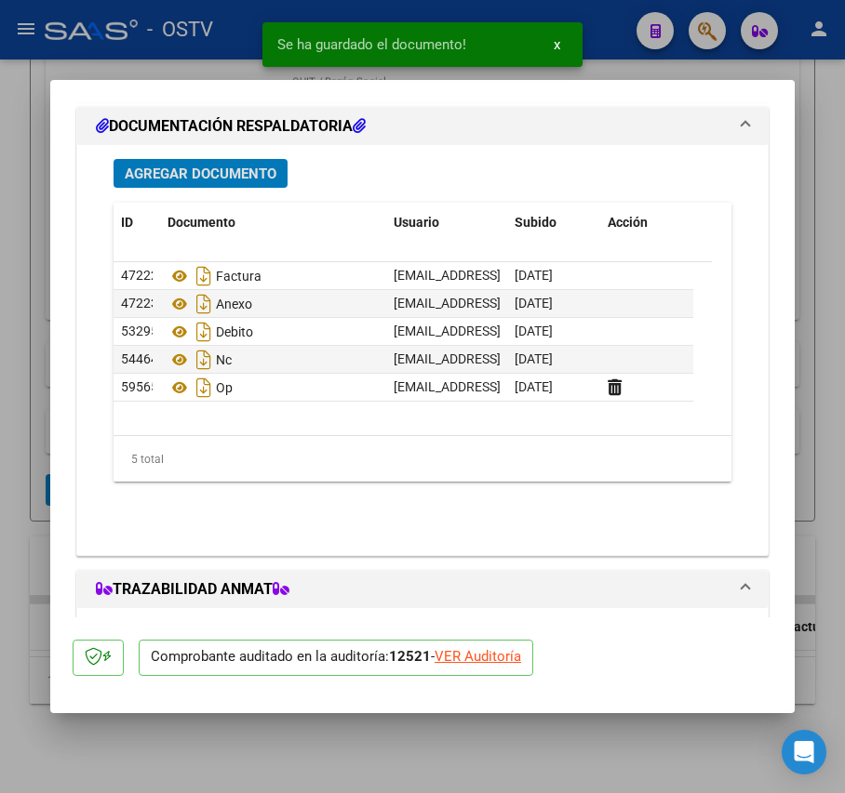
click at [229, 172] on span "Agregar Documento" at bounding box center [201, 174] width 152 height 17
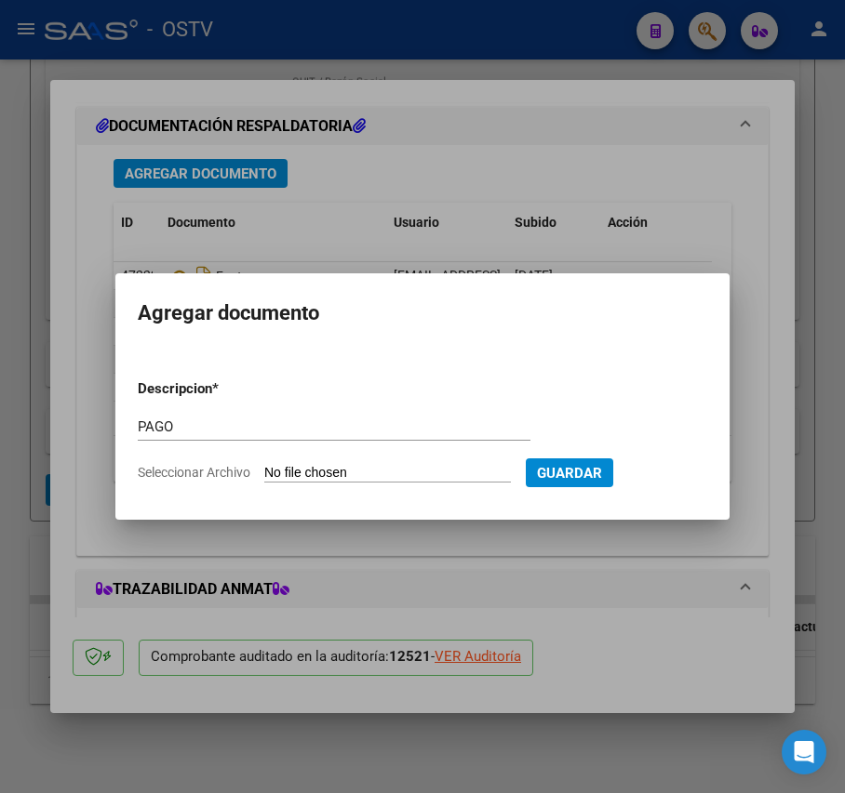
click at [369, 466] on input "Seleccionar Archivo" at bounding box center [387, 474] width 247 height 18
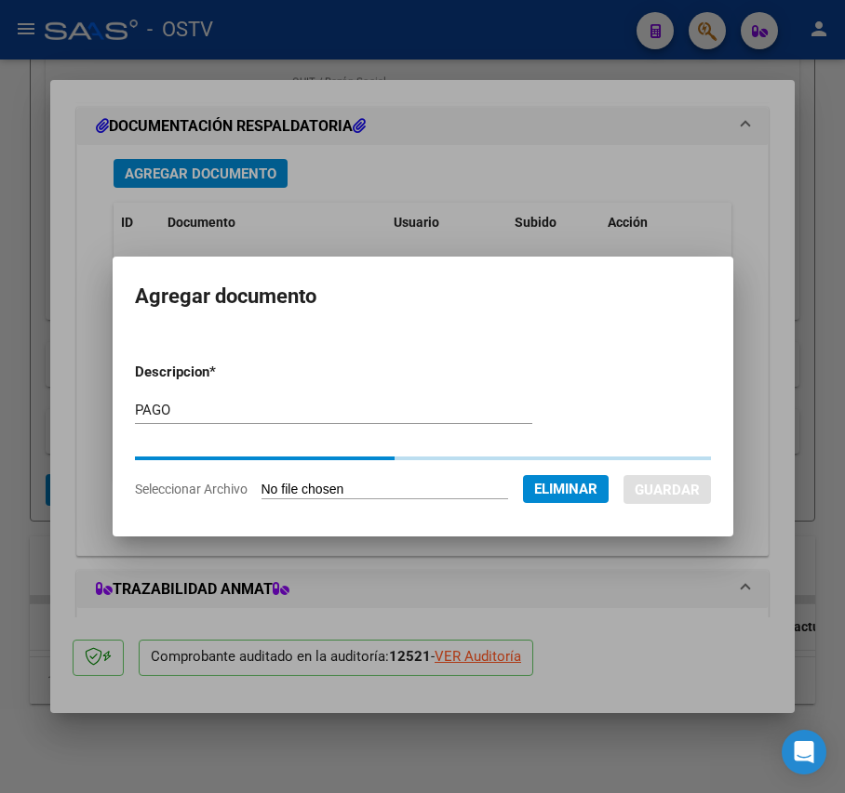
click at [169, 444] on form "Descripcion * PAGO Escriba aquí una descripcion Seleccionar Archivo Eliminar Gu…" at bounding box center [423, 431] width 576 height 167
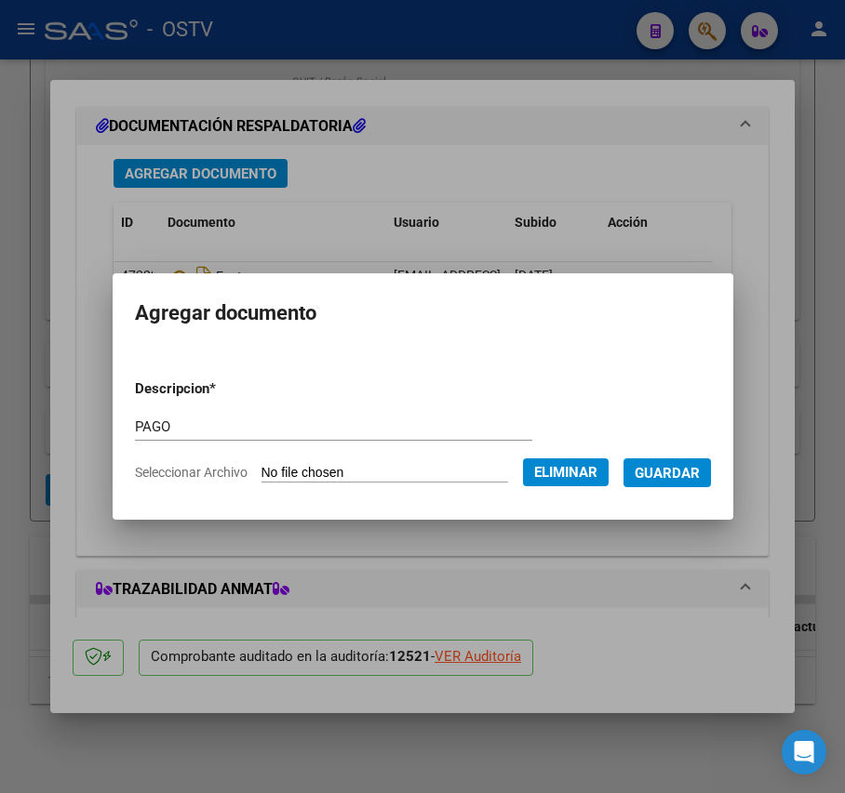
click at [690, 476] on span "Guardar" at bounding box center [666, 473] width 65 height 17
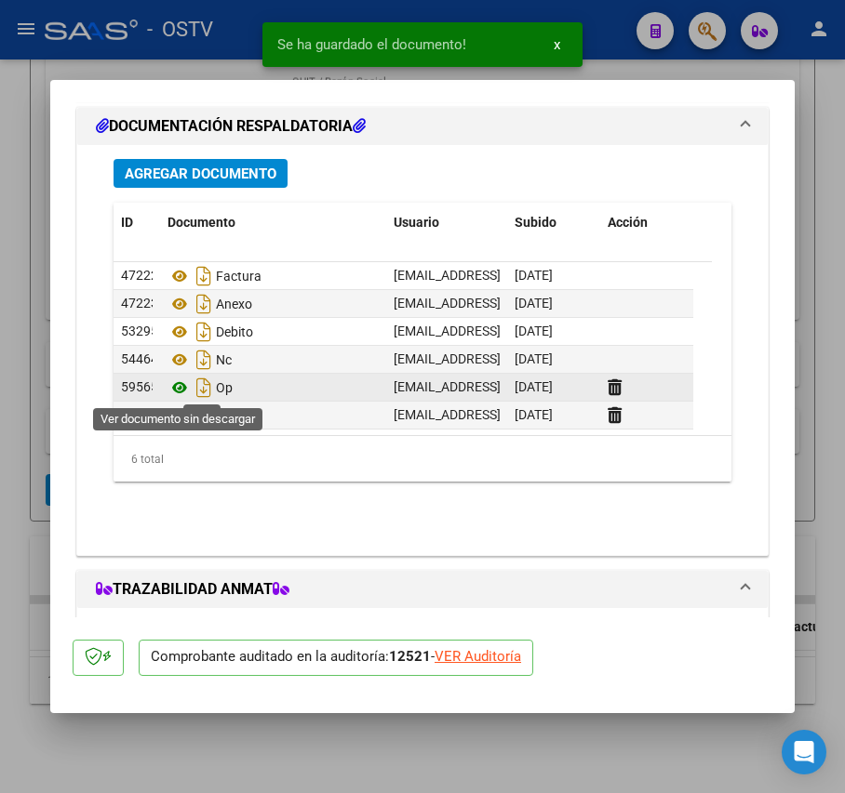
click at [180, 381] on icon at bounding box center [179, 388] width 24 height 22
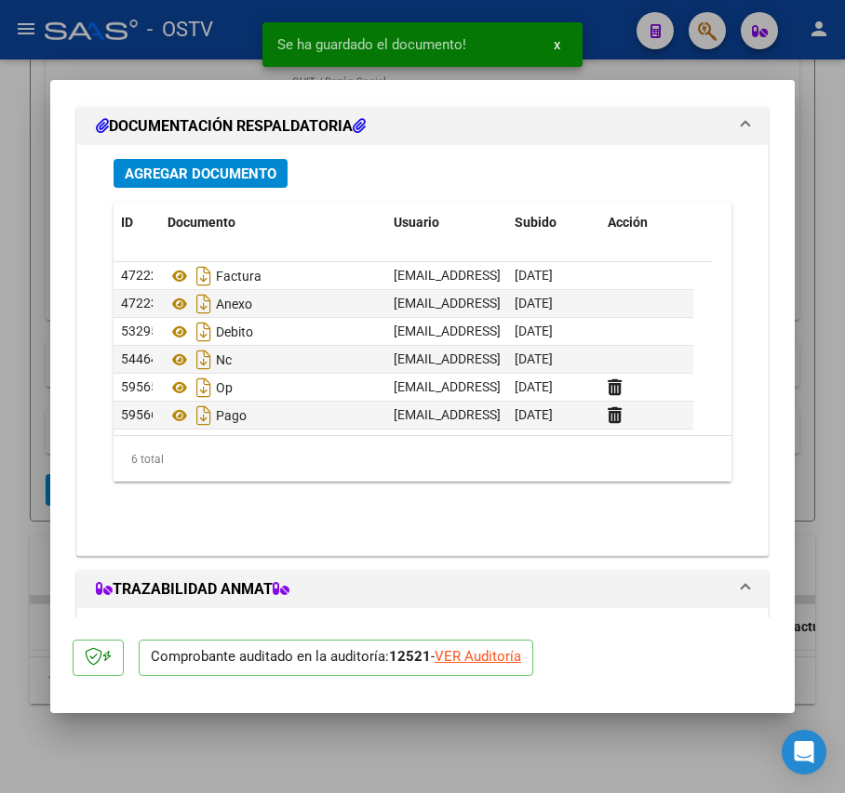
click at [22, 255] on div at bounding box center [422, 396] width 845 height 793
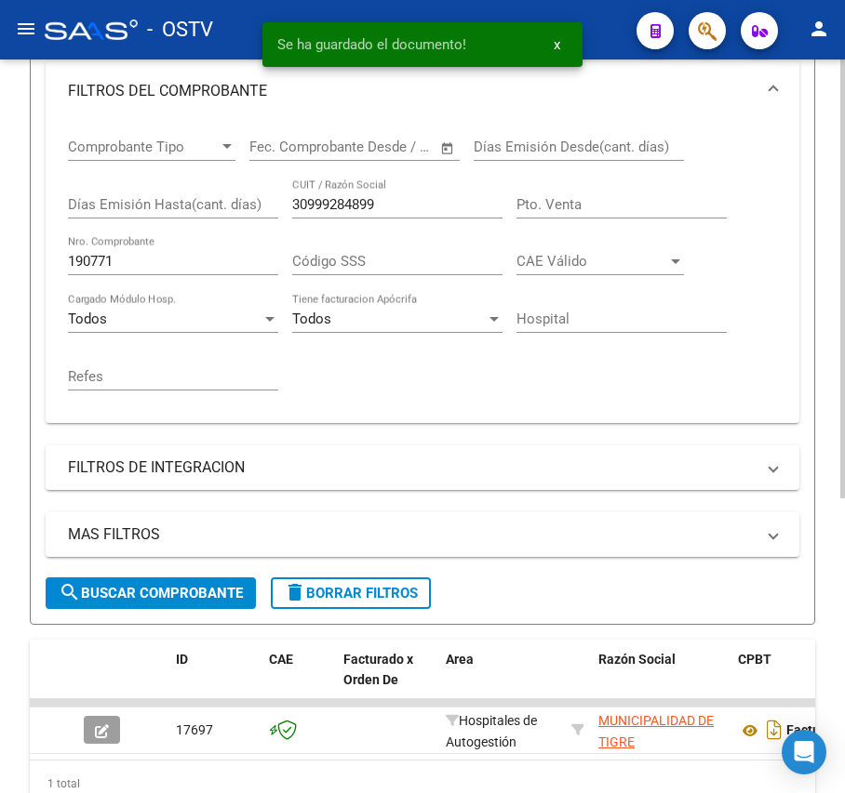
scroll to position [369, 0]
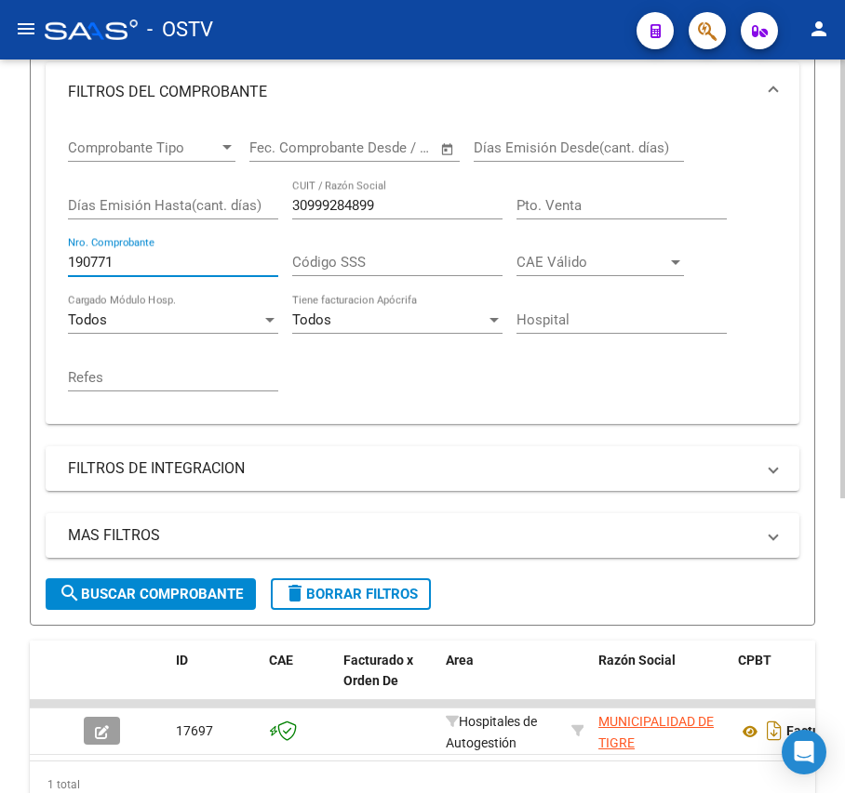
click at [156, 254] on input "190771" at bounding box center [173, 262] width 210 height 17
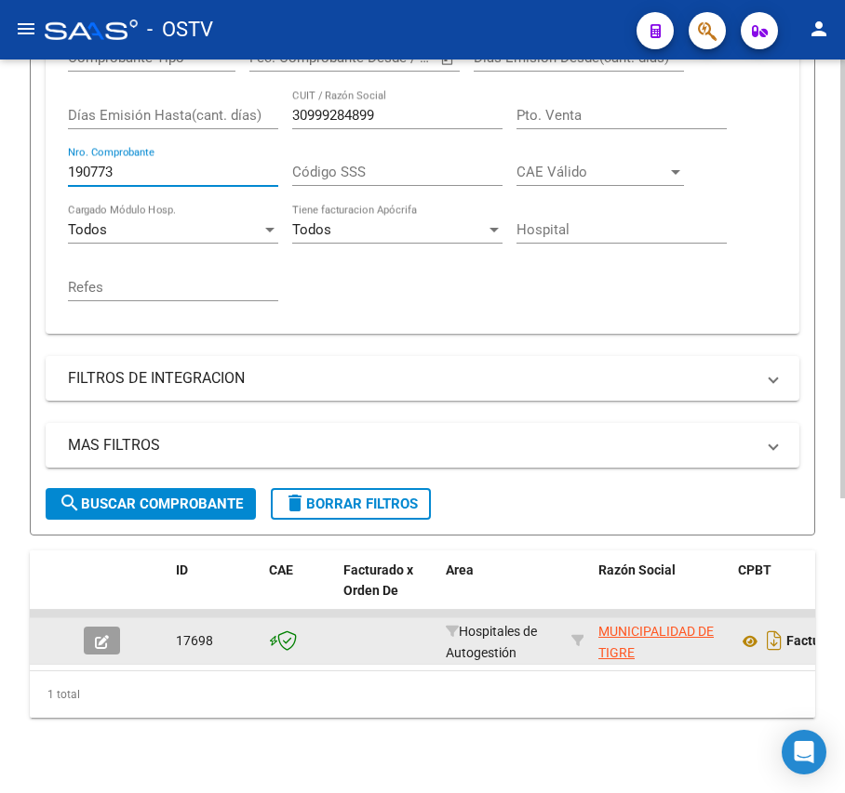
scroll to position [493, 0]
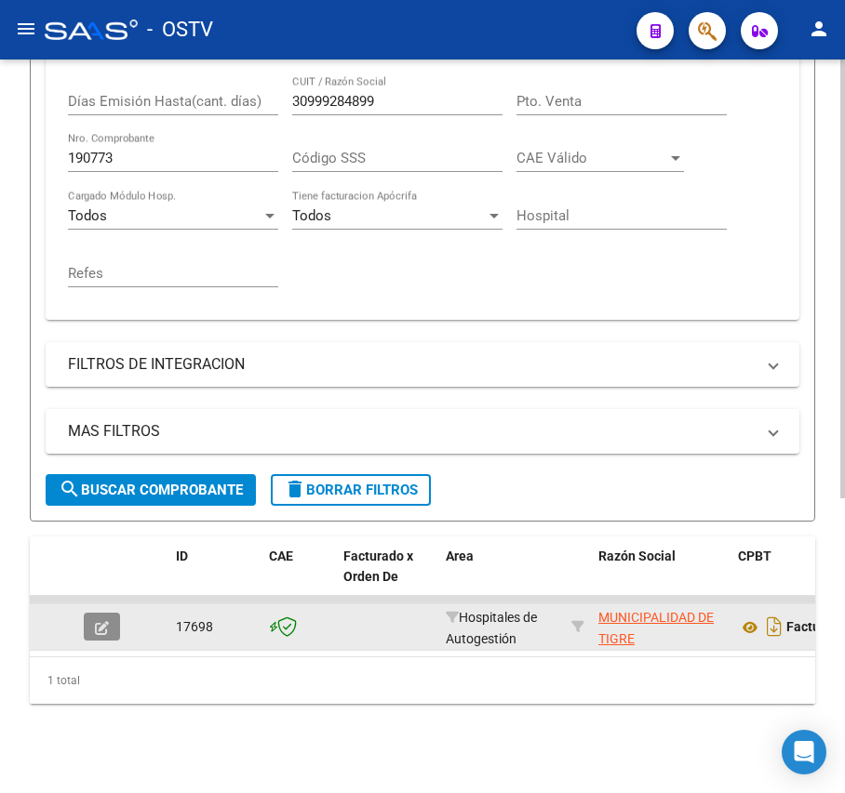
click at [110, 613] on button "button" at bounding box center [102, 627] width 36 height 28
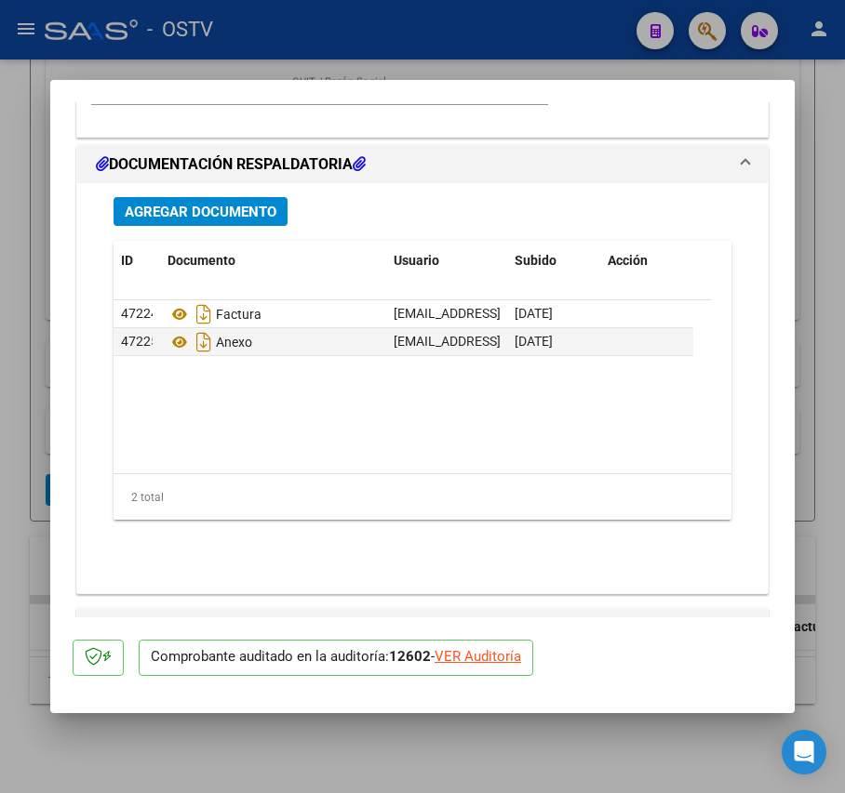
scroll to position [1488, 0]
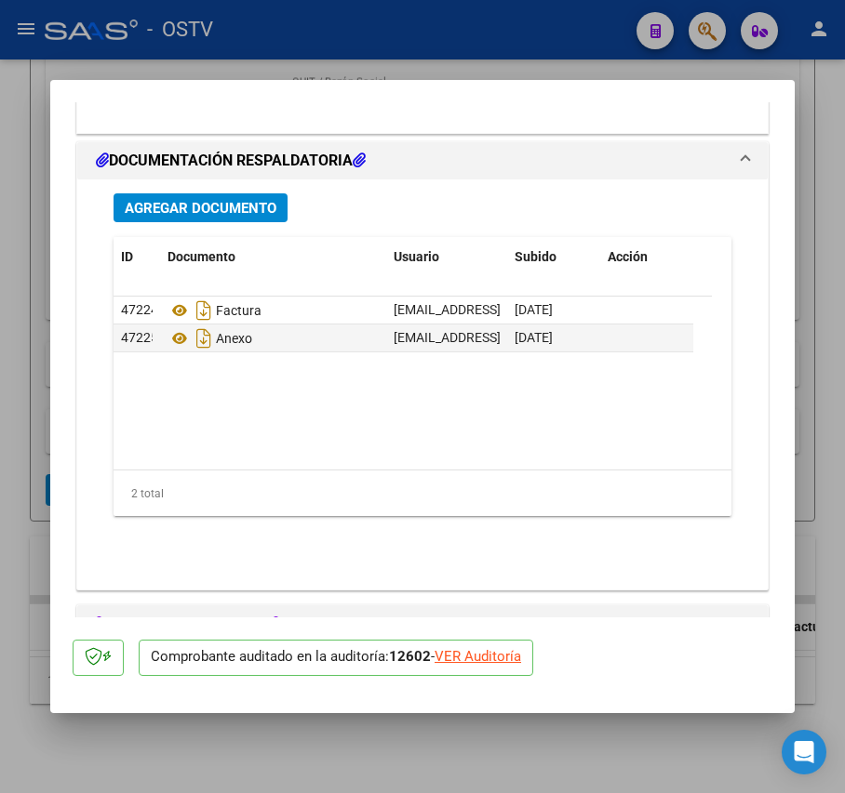
click at [250, 195] on button "Agregar Documento" at bounding box center [200, 207] width 174 height 29
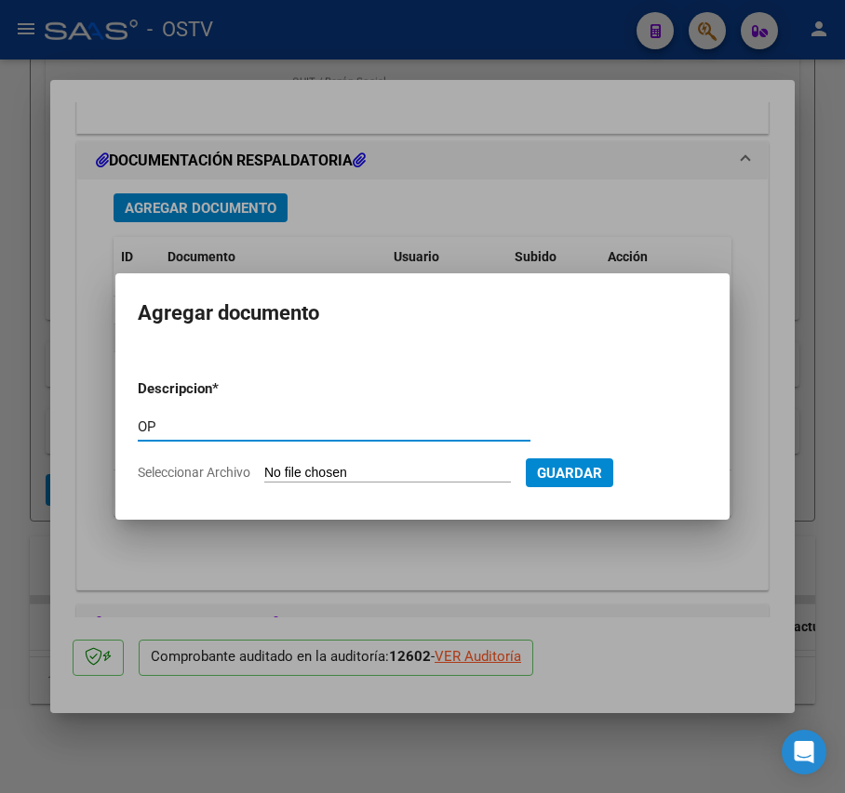
click at [367, 470] on input "Seleccionar Archivo" at bounding box center [387, 474] width 247 height 18
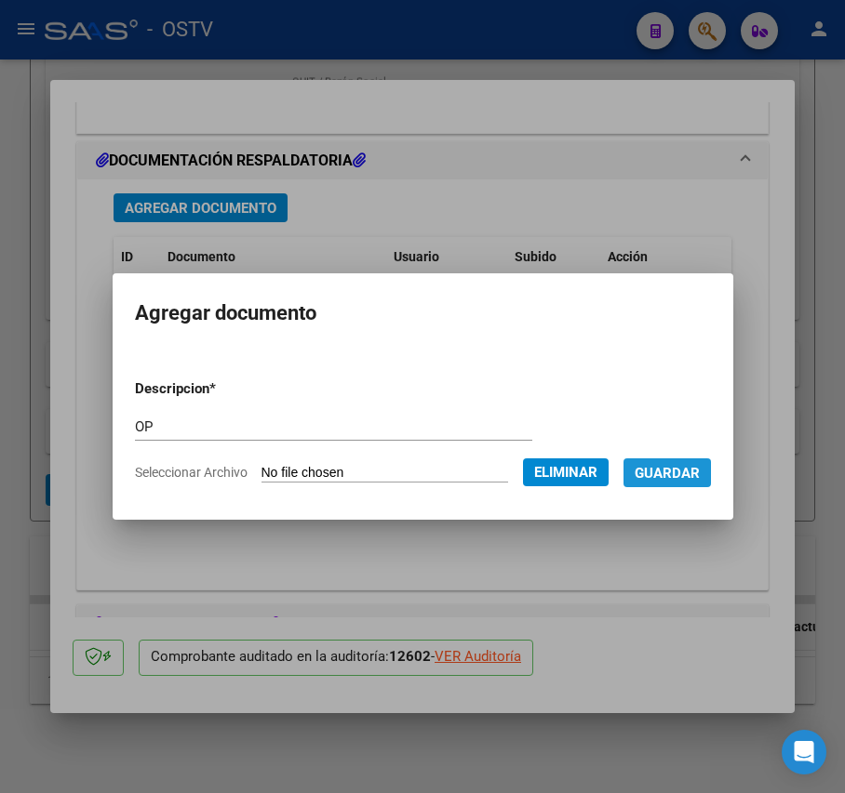
click at [681, 480] on span "Guardar" at bounding box center [666, 473] width 65 height 17
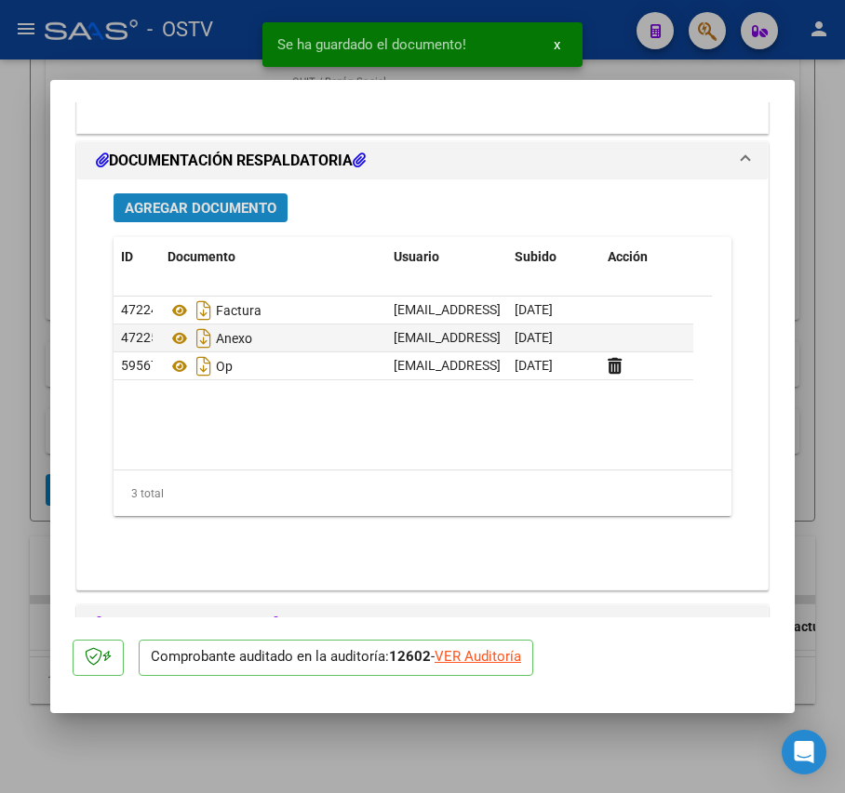
click at [266, 200] on span "Agregar Documento" at bounding box center [201, 208] width 152 height 17
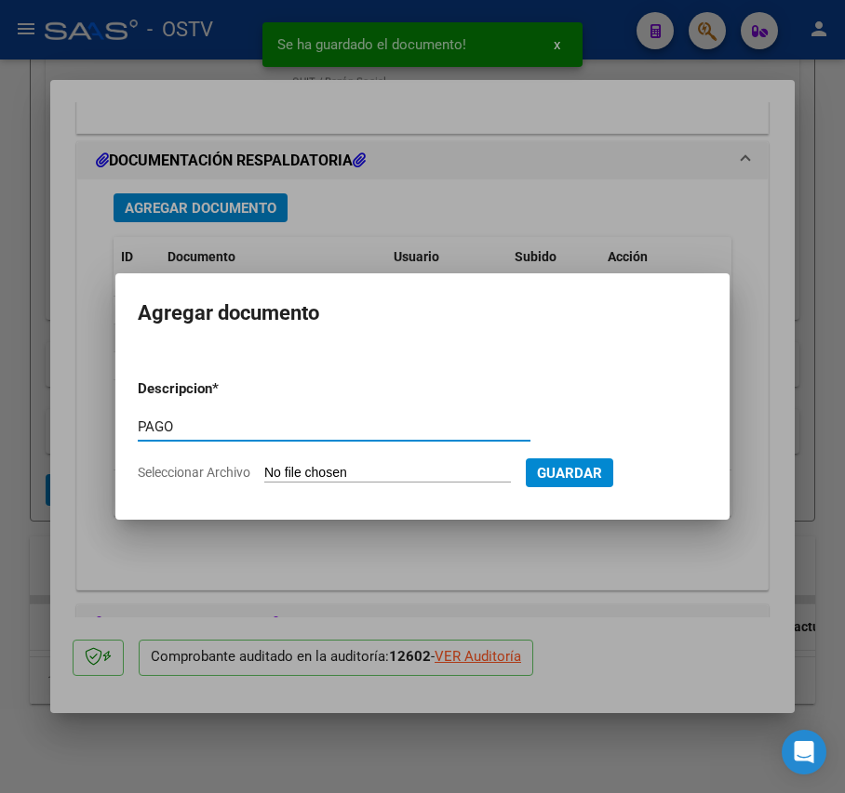
click at [363, 466] on input "Seleccionar Archivo" at bounding box center [387, 474] width 247 height 18
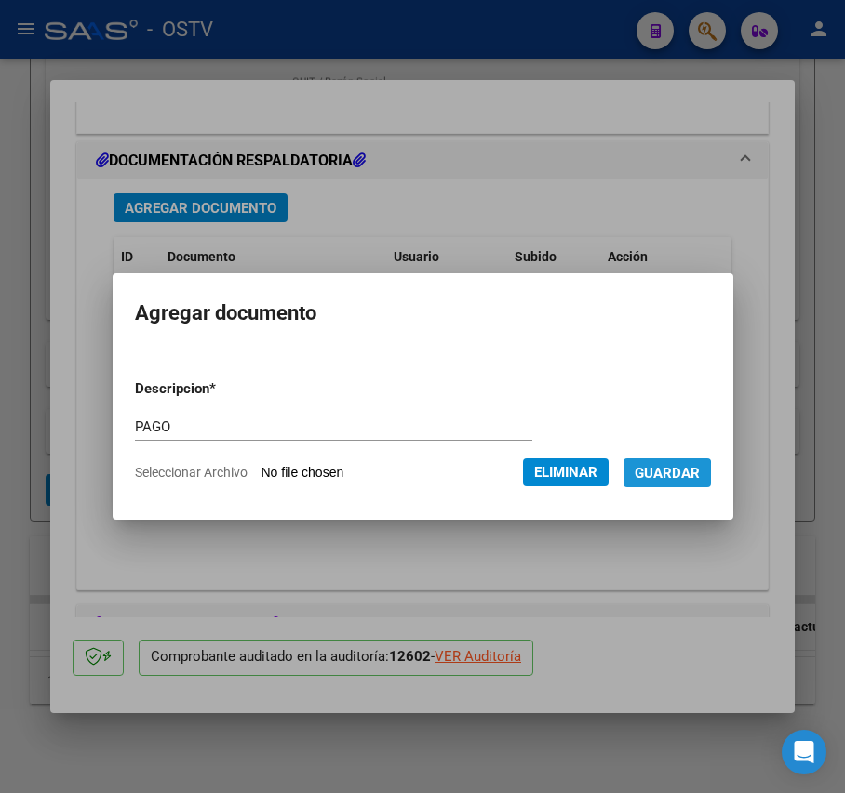
click at [681, 477] on span "Guardar" at bounding box center [666, 473] width 65 height 17
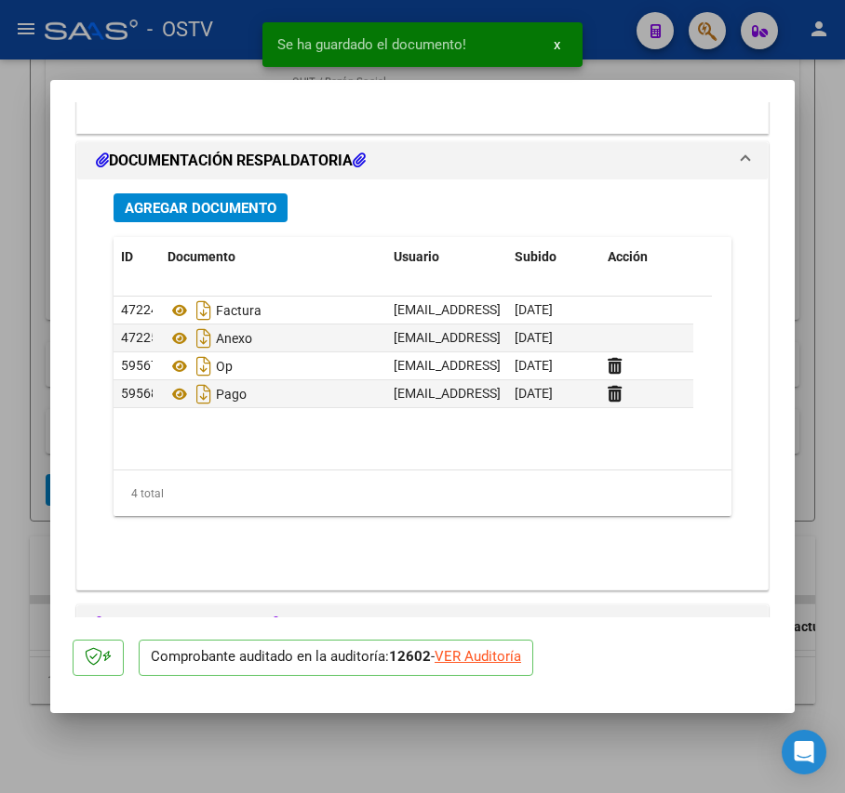
click at [35, 332] on div at bounding box center [422, 396] width 845 height 793
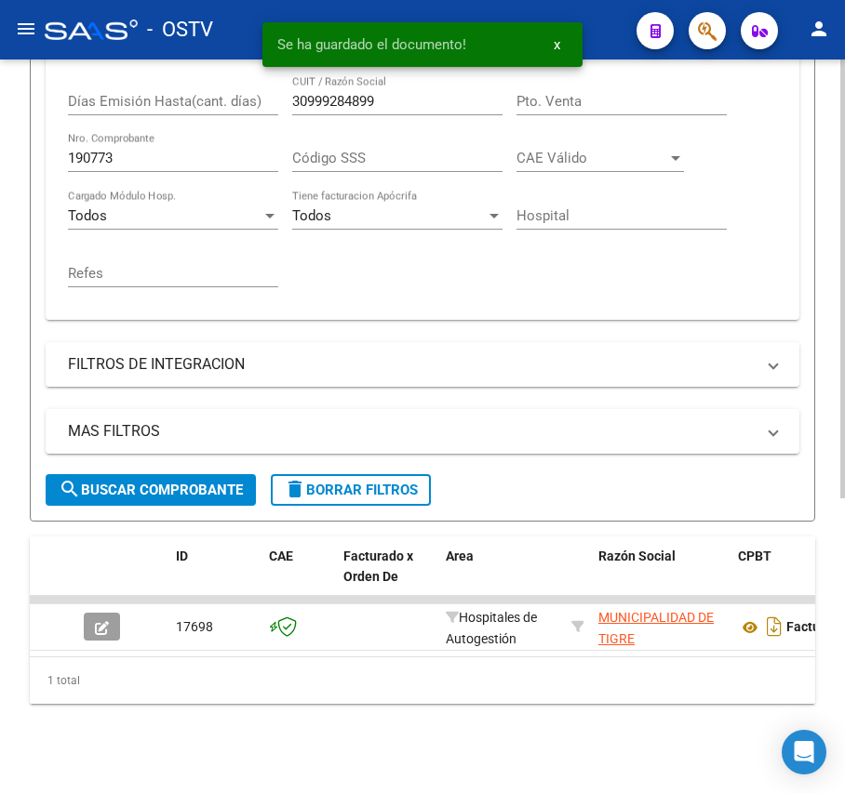
scroll to position [493, 0]
click at [160, 150] on input "190773" at bounding box center [173, 158] width 210 height 17
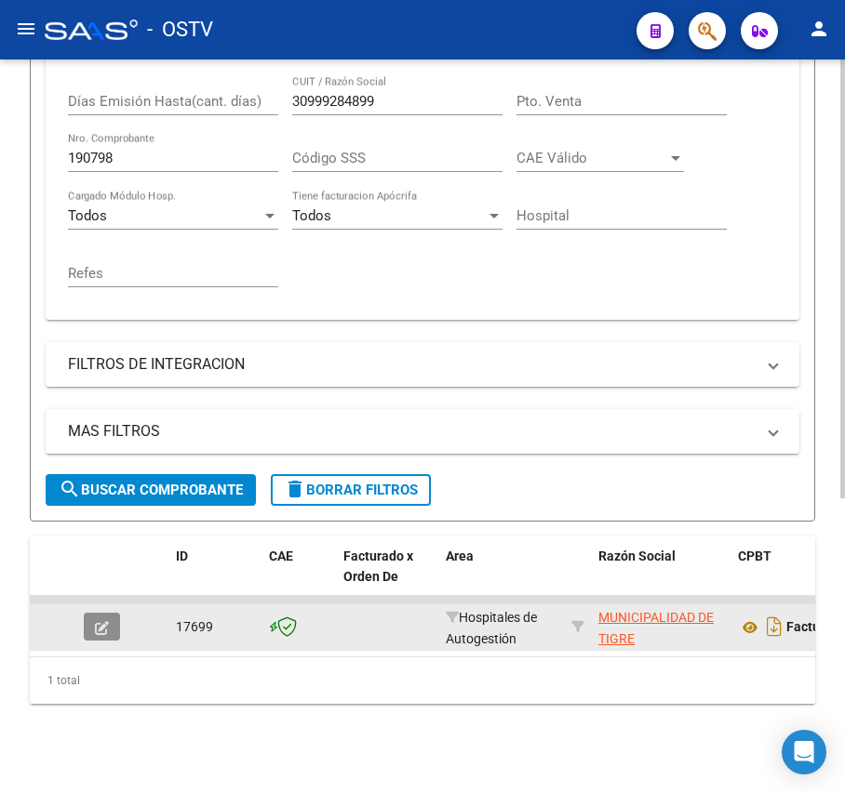
click at [110, 613] on button "button" at bounding box center [102, 627] width 36 height 28
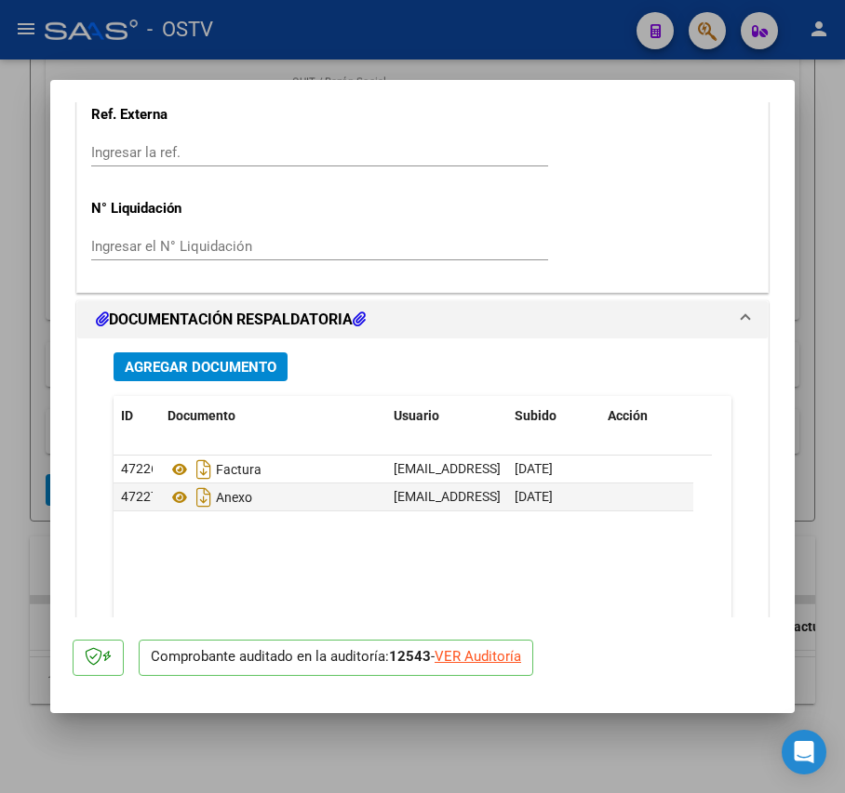
scroll to position [1523, 0]
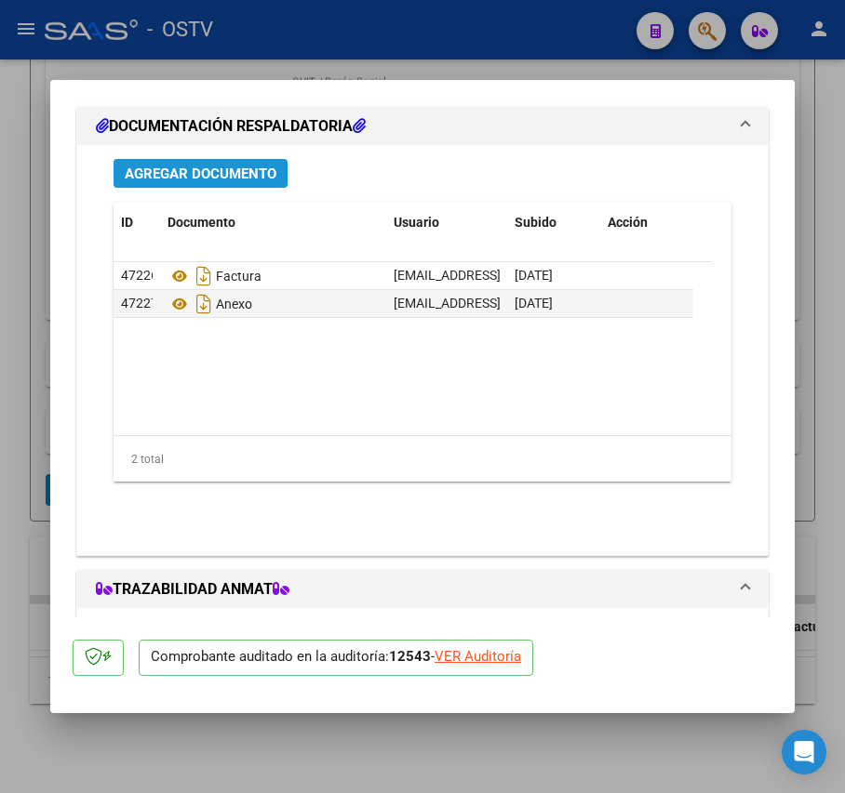
click at [254, 166] on span "Agregar Documento" at bounding box center [201, 174] width 152 height 17
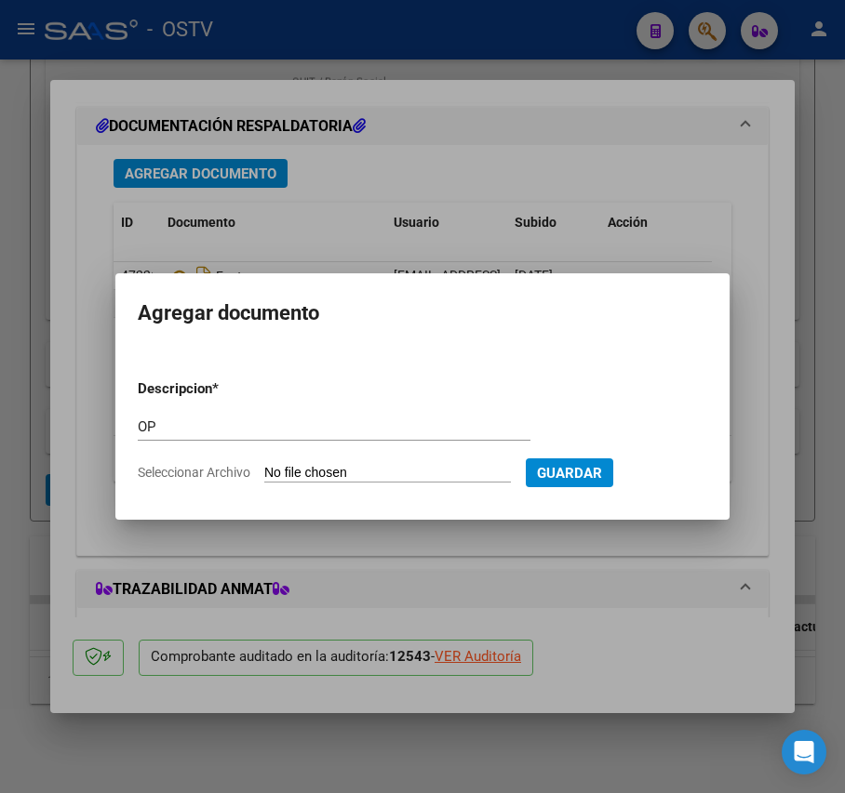
click at [391, 473] on input "Seleccionar Archivo" at bounding box center [387, 474] width 247 height 18
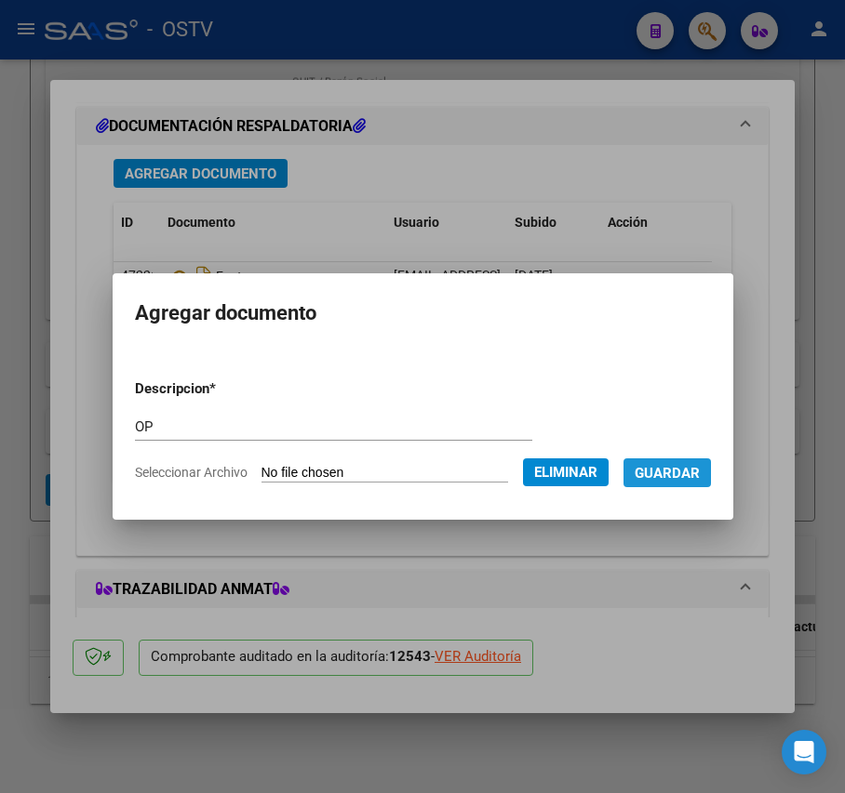
click at [693, 481] on span "Guardar" at bounding box center [666, 473] width 65 height 17
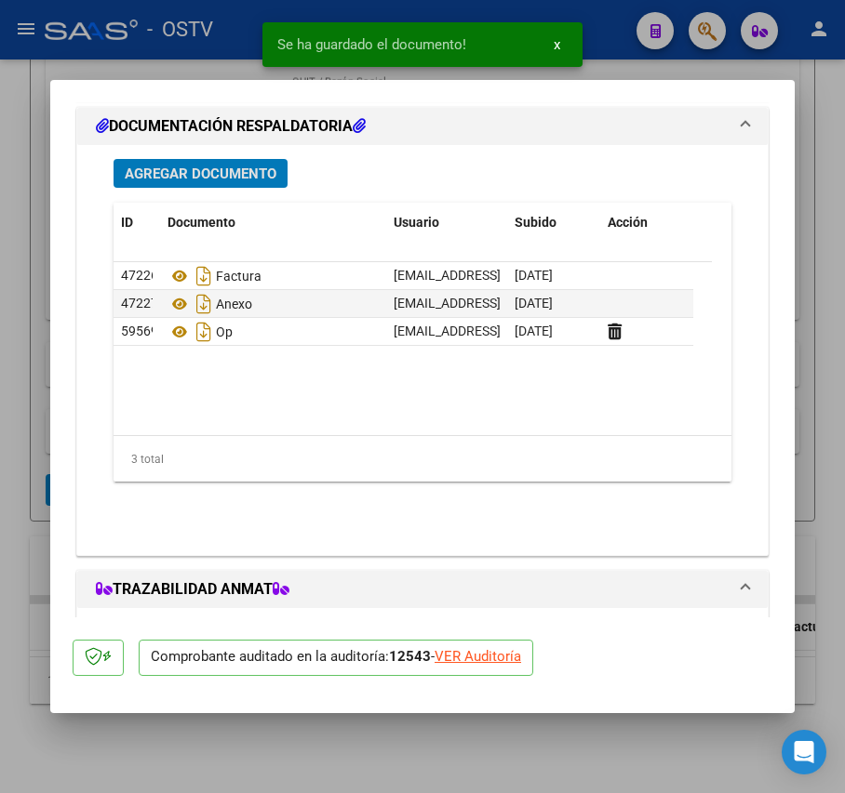
click at [235, 176] on span "Agregar Documento" at bounding box center [201, 174] width 152 height 17
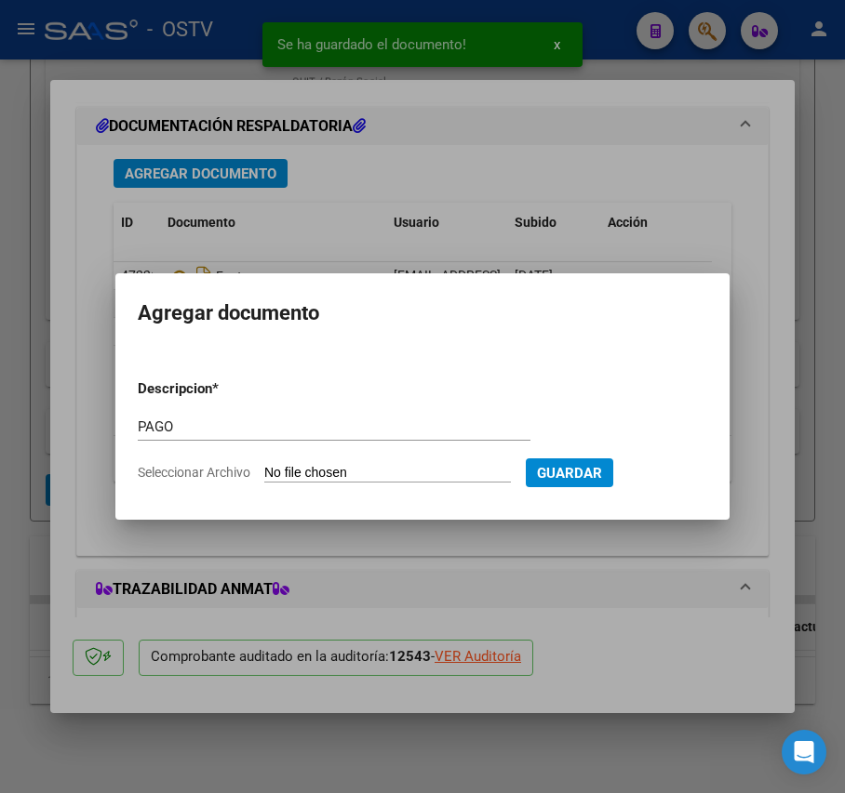
click at [394, 466] on input "Seleccionar Archivo" at bounding box center [387, 474] width 247 height 18
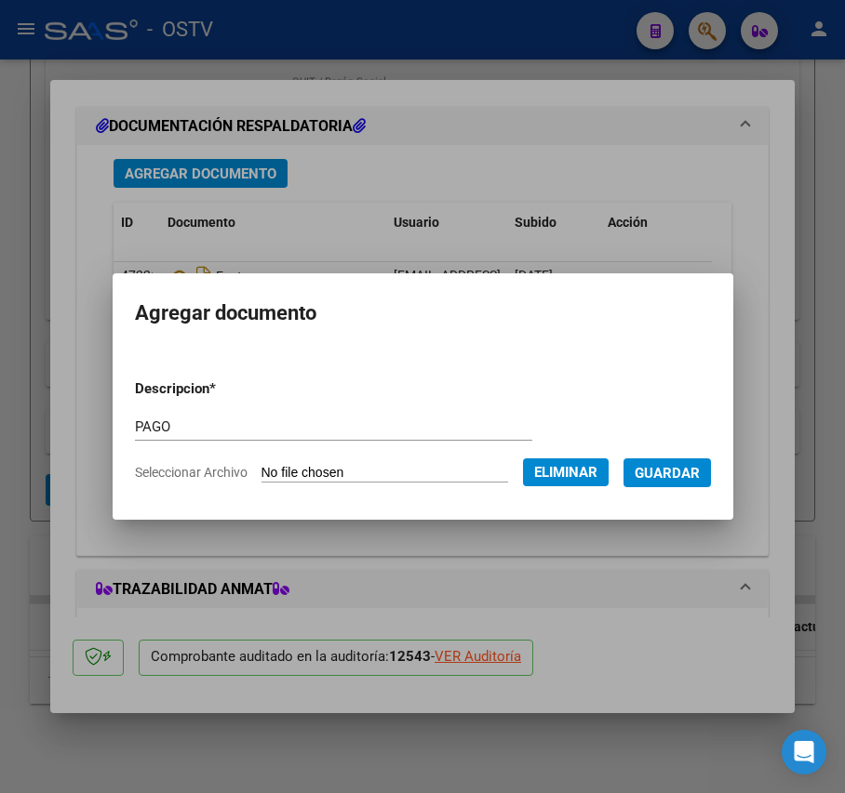
click at [677, 473] on span "Guardar" at bounding box center [666, 473] width 65 height 17
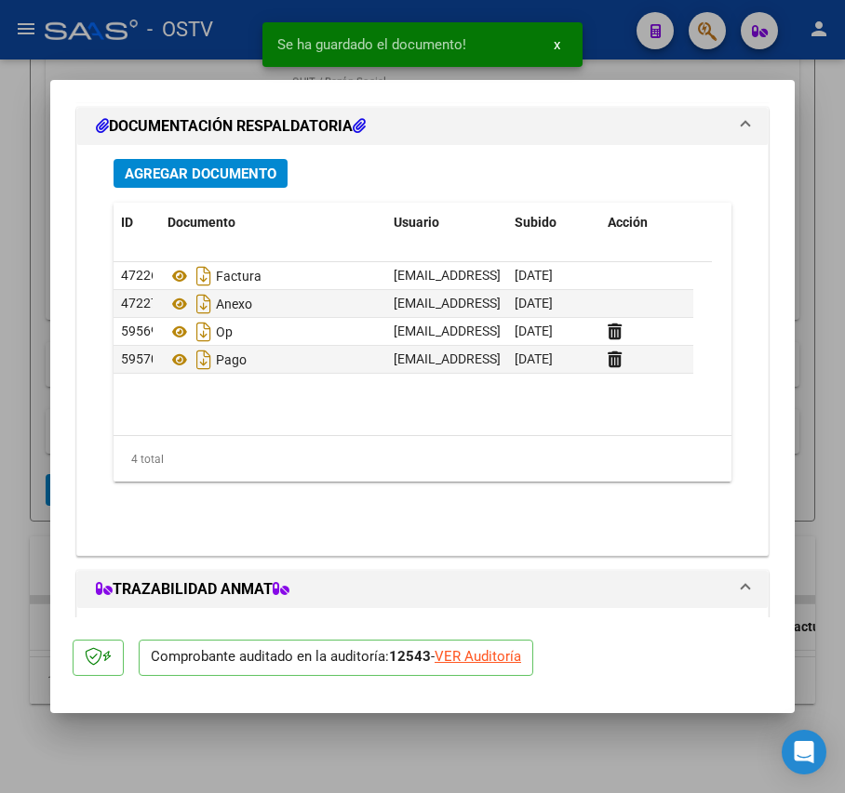
click at [35, 354] on div at bounding box center [422, 396] width 845 height 793
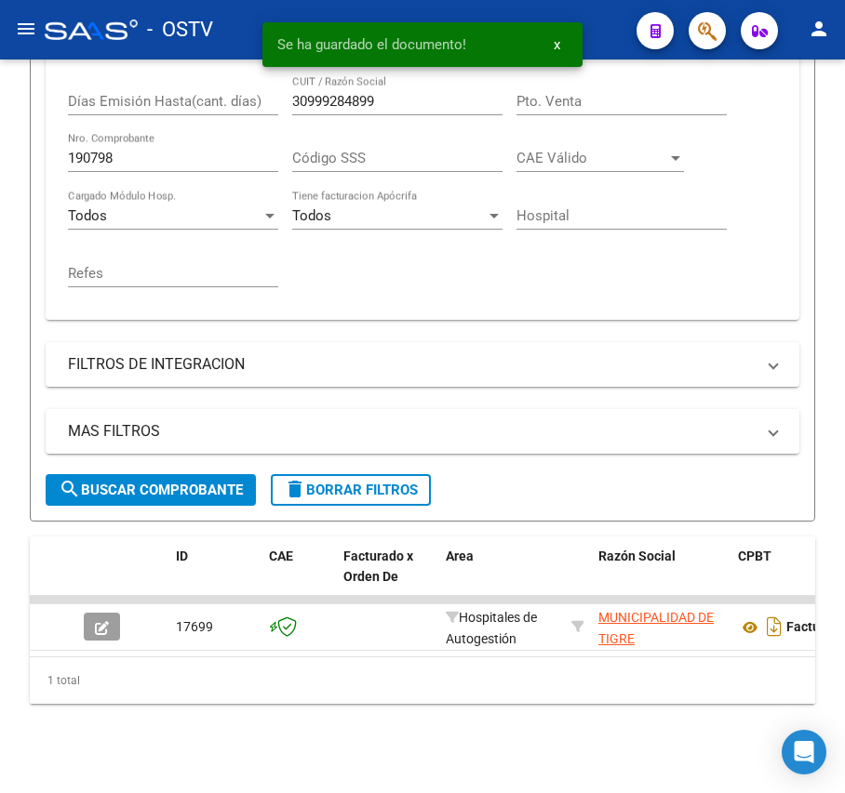
scroll to position [493, 0]
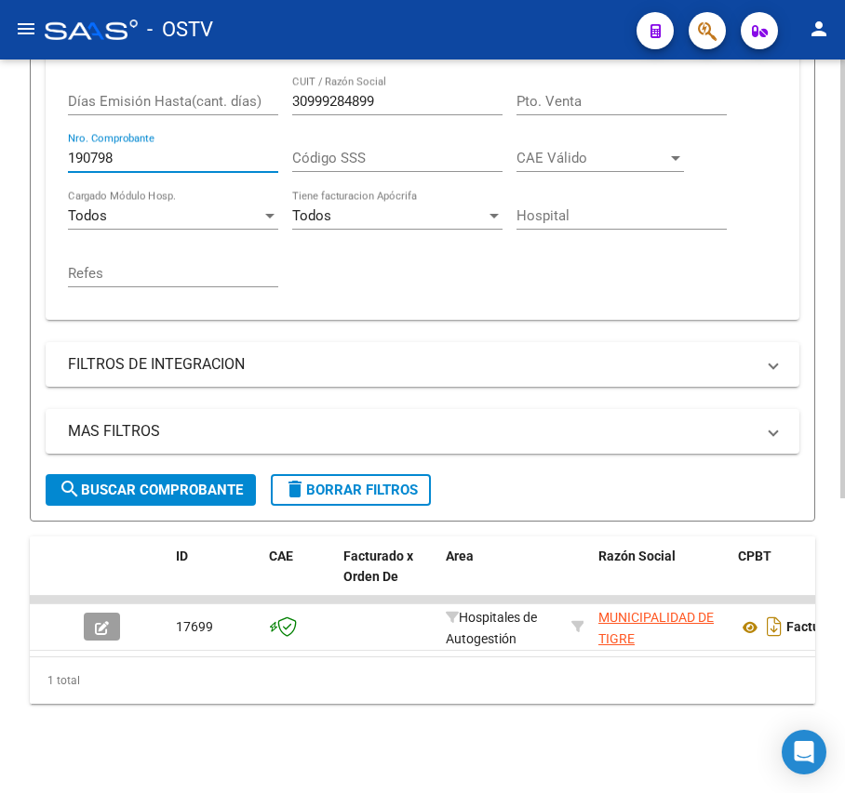
drag, startPoint x: 168, startPoint y: 140, endPoint x: 83, endPoint y: 145, distance: 85.8
click at [83, 150] on input "190798" at bounding box center [173, 158] width 210 height 17
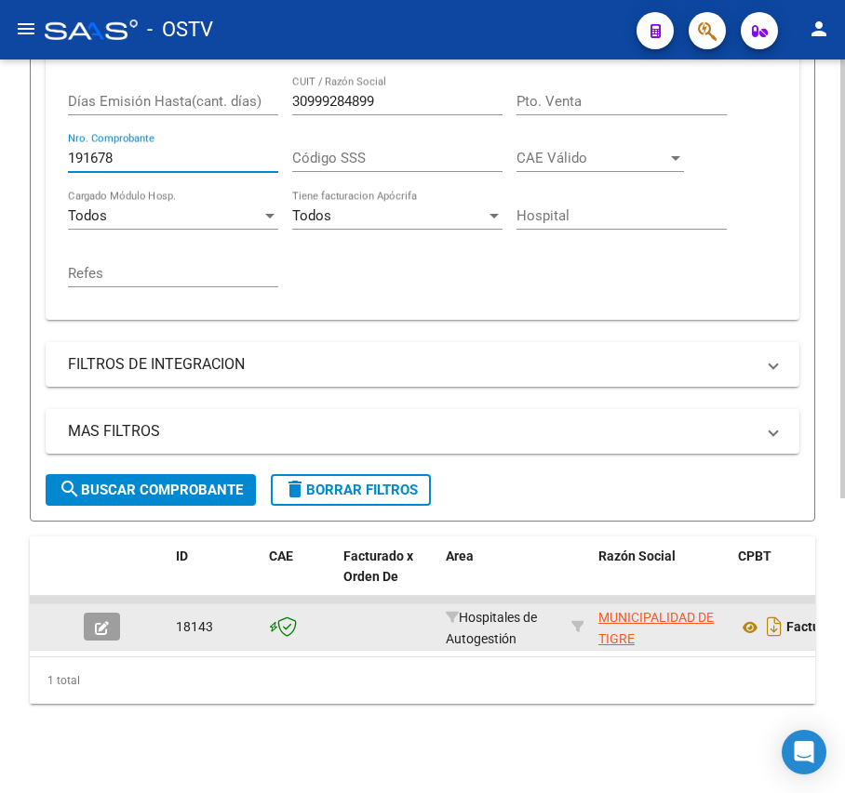
click at [106, 621] on icon "button" at bounding box center [102, 628] width 14 height 14
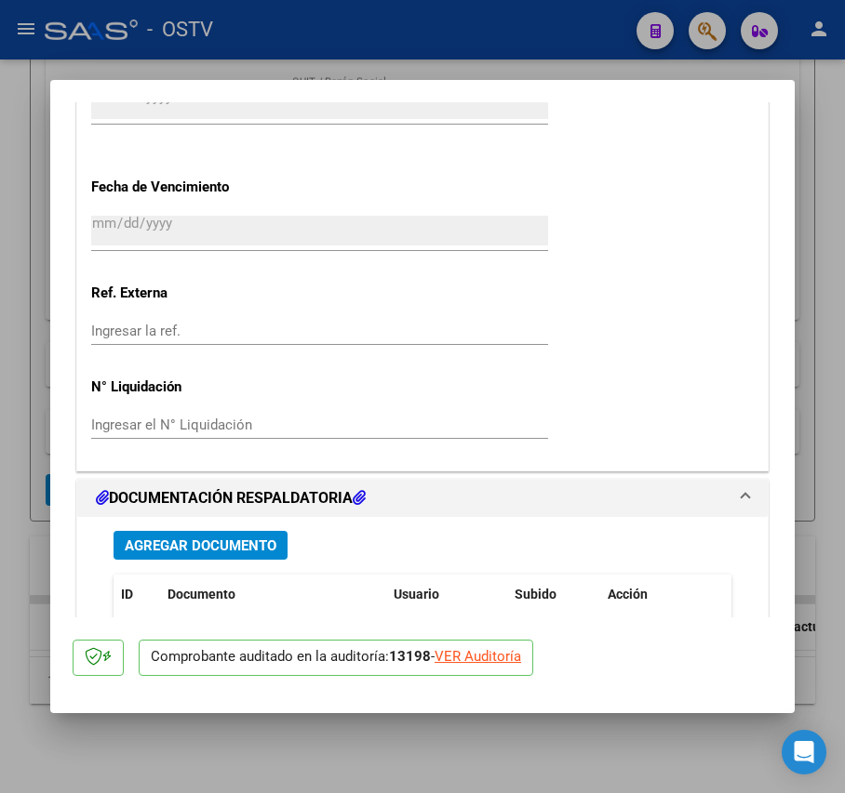
scroll to position [1274, 0]
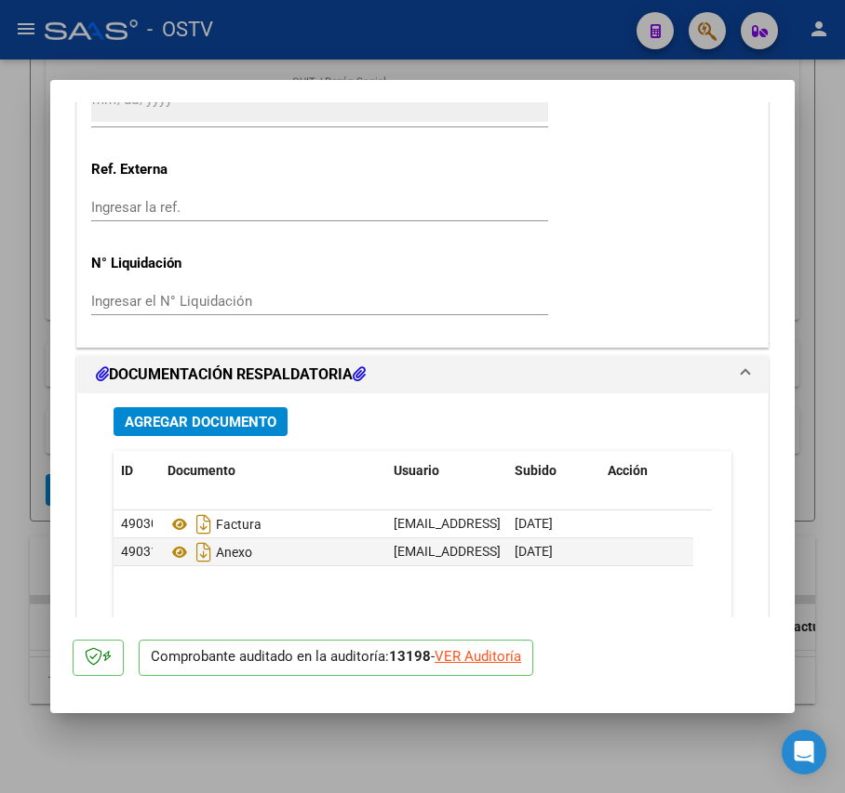
click at [227, 435] on button "Agregar Documento" at bounding box center [200, 421] width 174 height 29
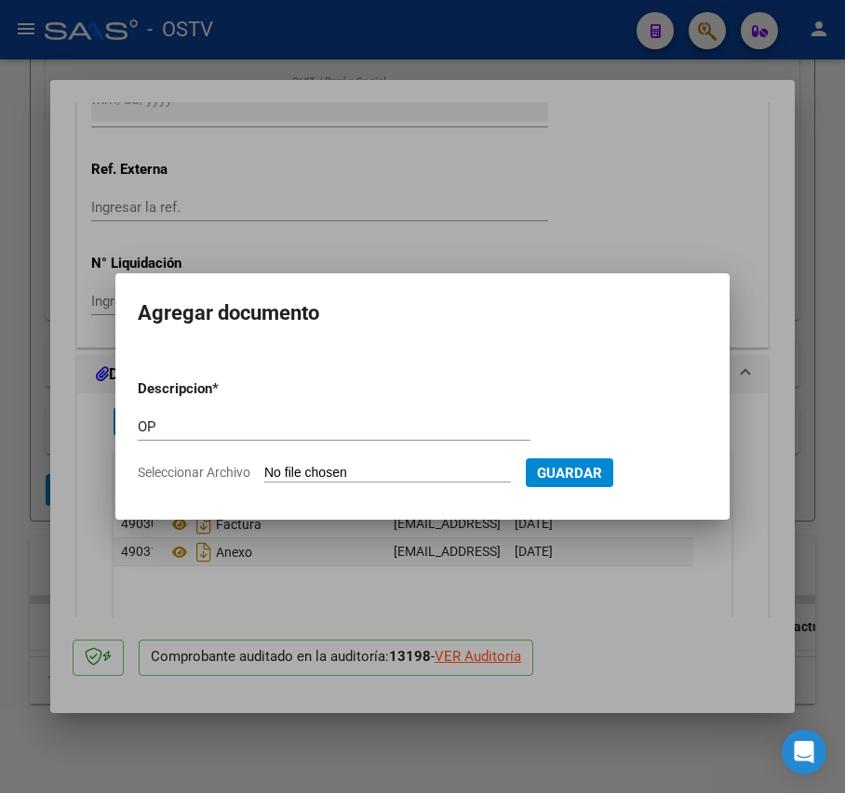
click at [313, 477] on input "Seleccionar Archivo" at bounding box center [387, 474] width 247 height 18
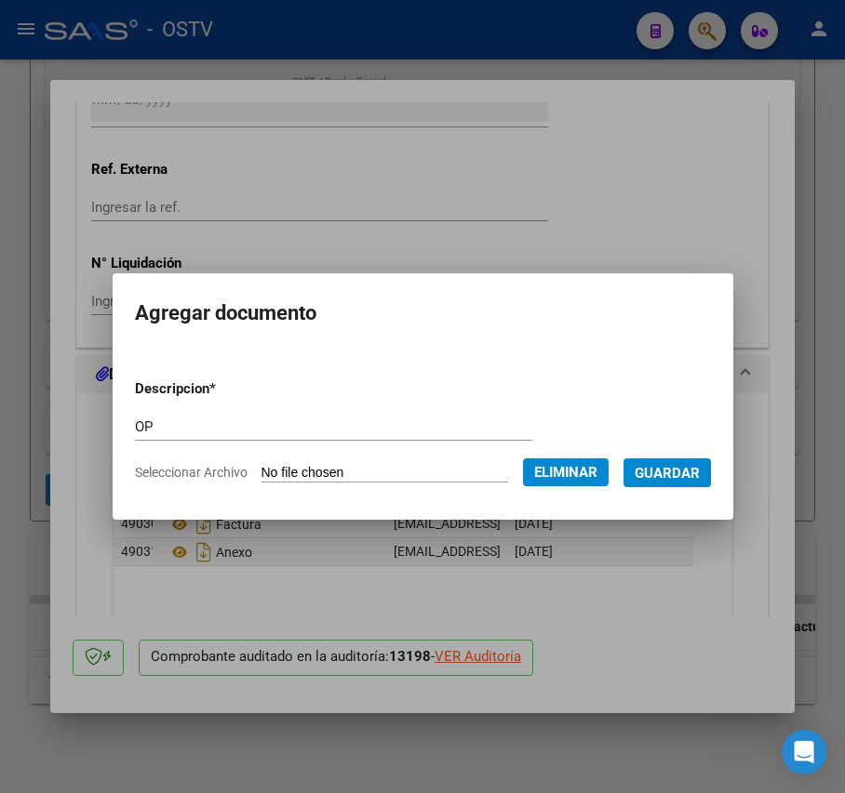
click at [685, 481] on span "Guardar" at bounding box center [666, 473] width 65 height 17
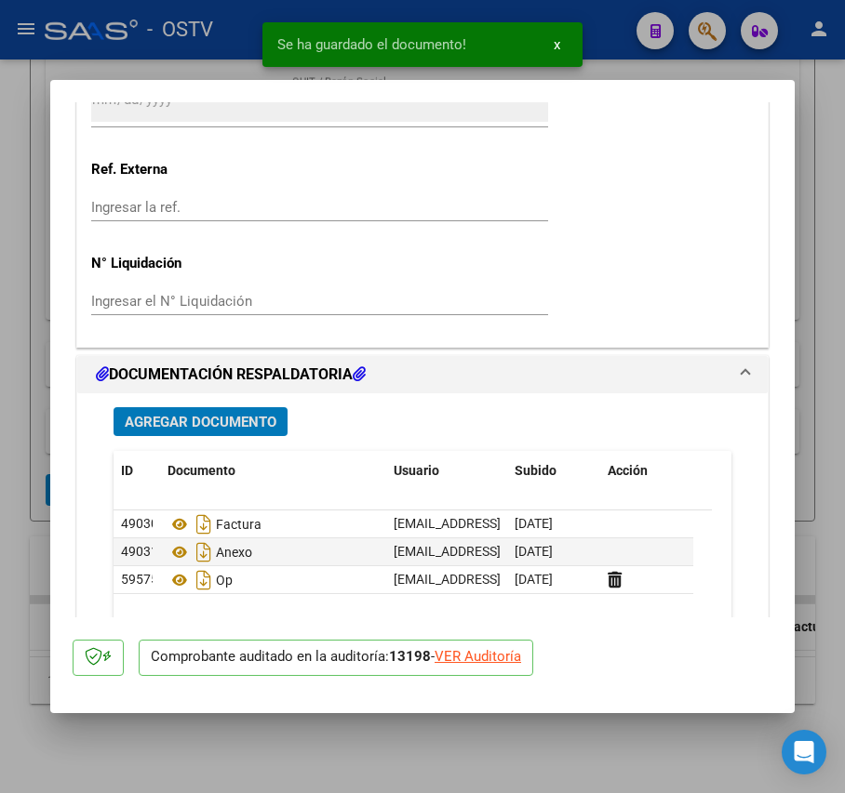
click at [203, 419] on span "Agregar Documento" at bounding box center [201, 422] width 152 height 17
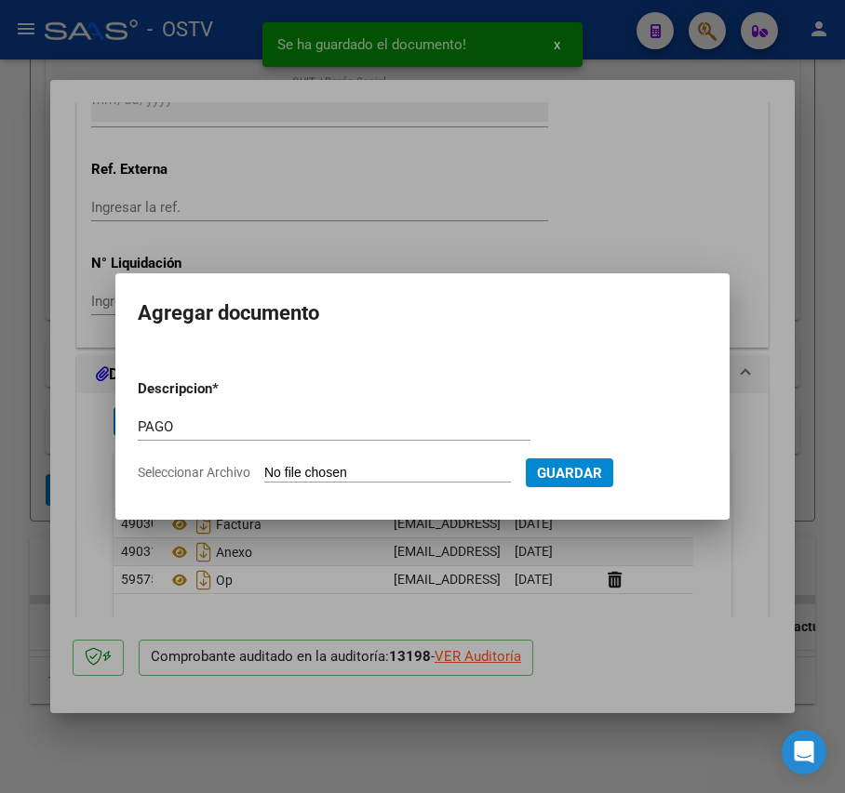
click at [358, 466] on input "Seleccionar Archivo" at bounding box center [387, 474] width 247 height 18
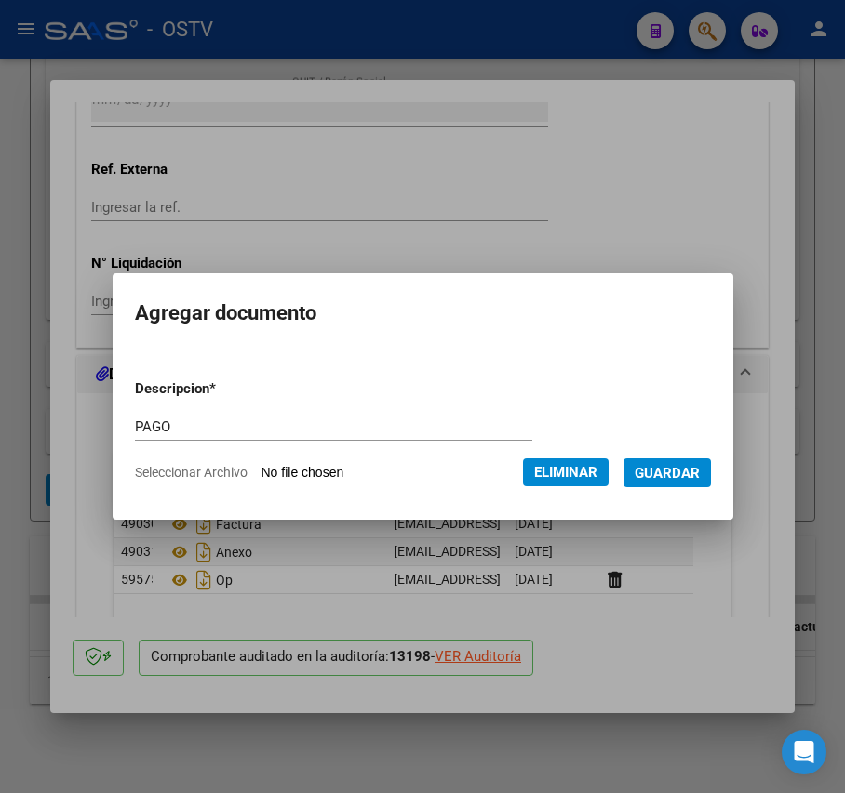
click at [663, 467] on span "Guardar" at bounding box center [666, 473] width 65 height 17
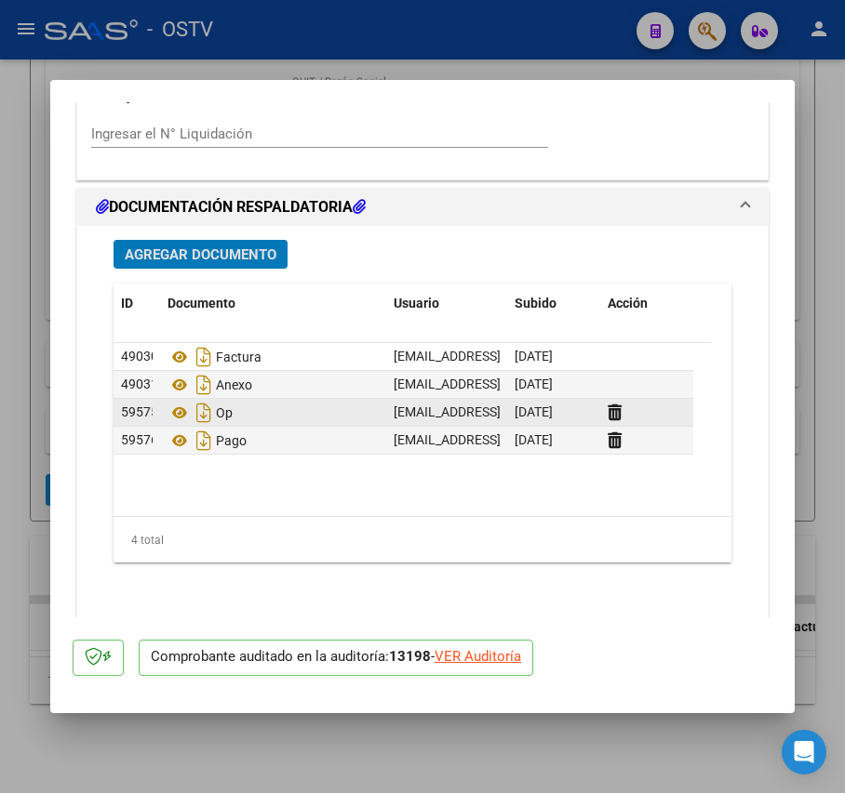
scroll to position [1399, 0]
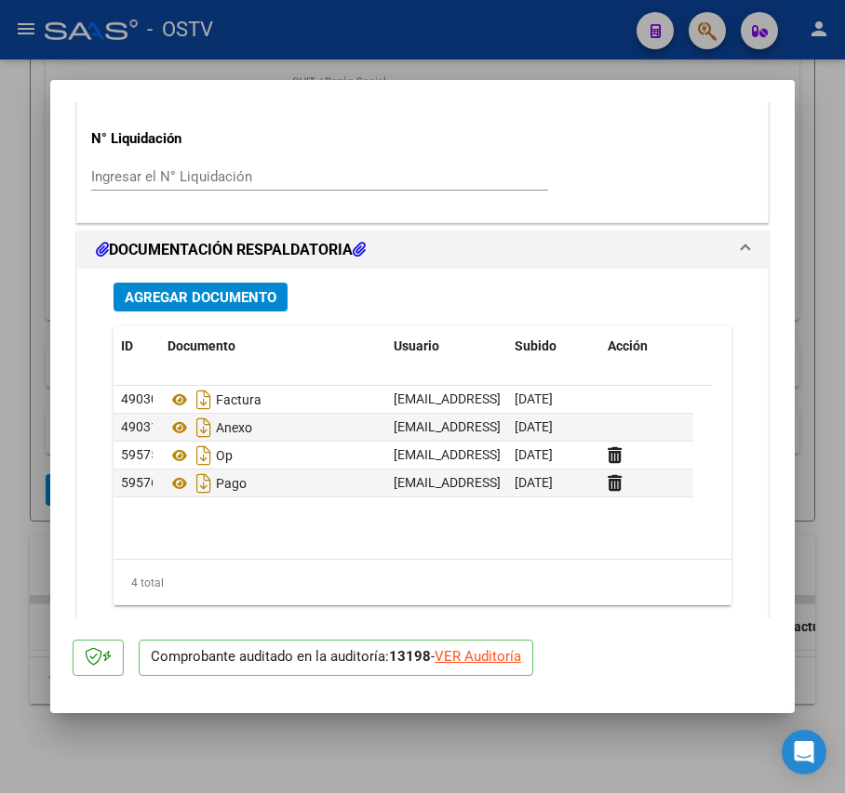
click at [194, 69] on div at bounding box center [422, 396] width 845 height 793
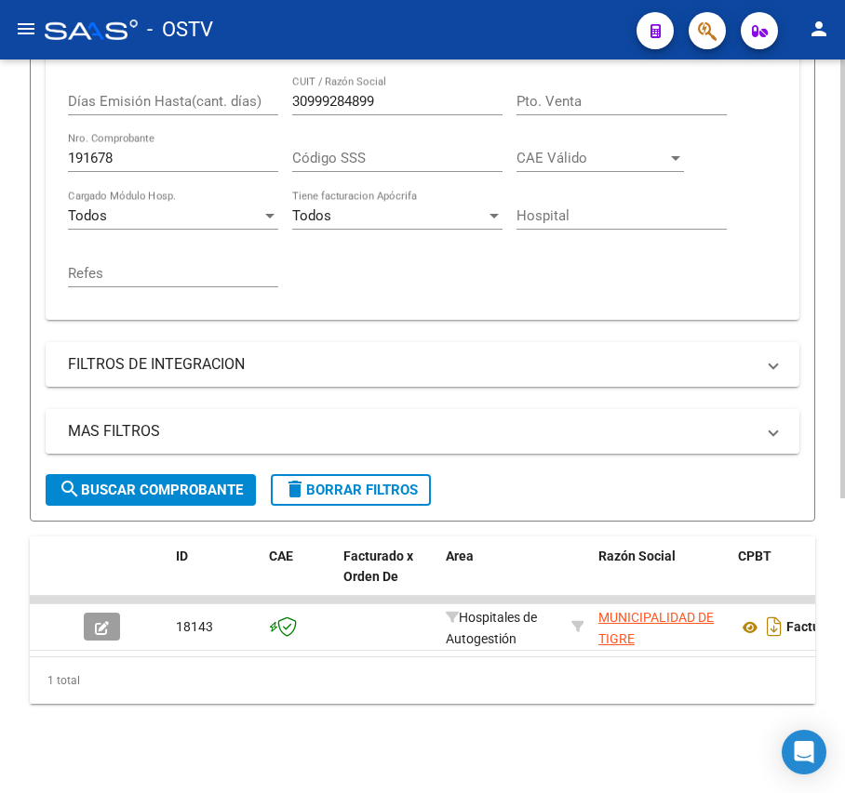
scroll to position [493, 0]
click at [180, 150] on input "191678" at bounding box center [173, 158] width 210 height 17
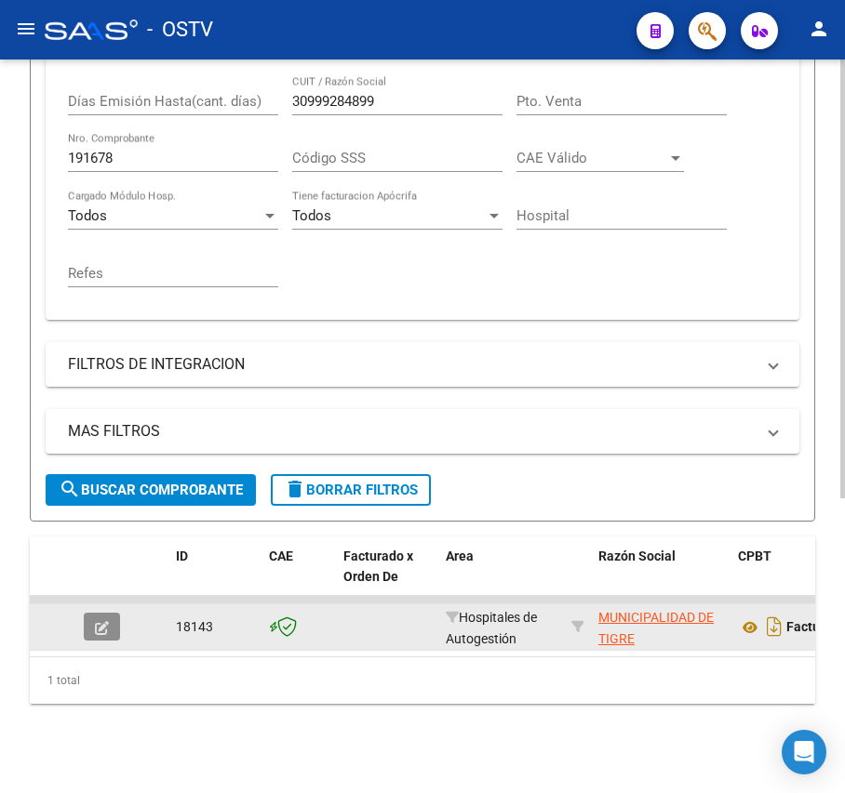
click at [117, 613] on button "button" at bounding box center [102, 627] width 36 height 28
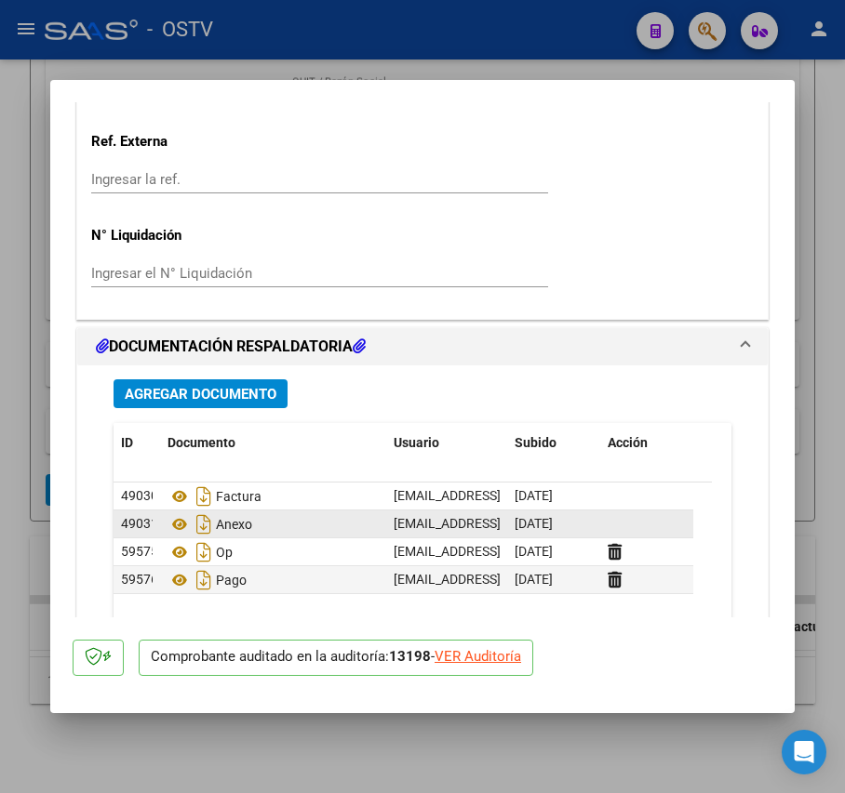
scroll to position [1399, 0]
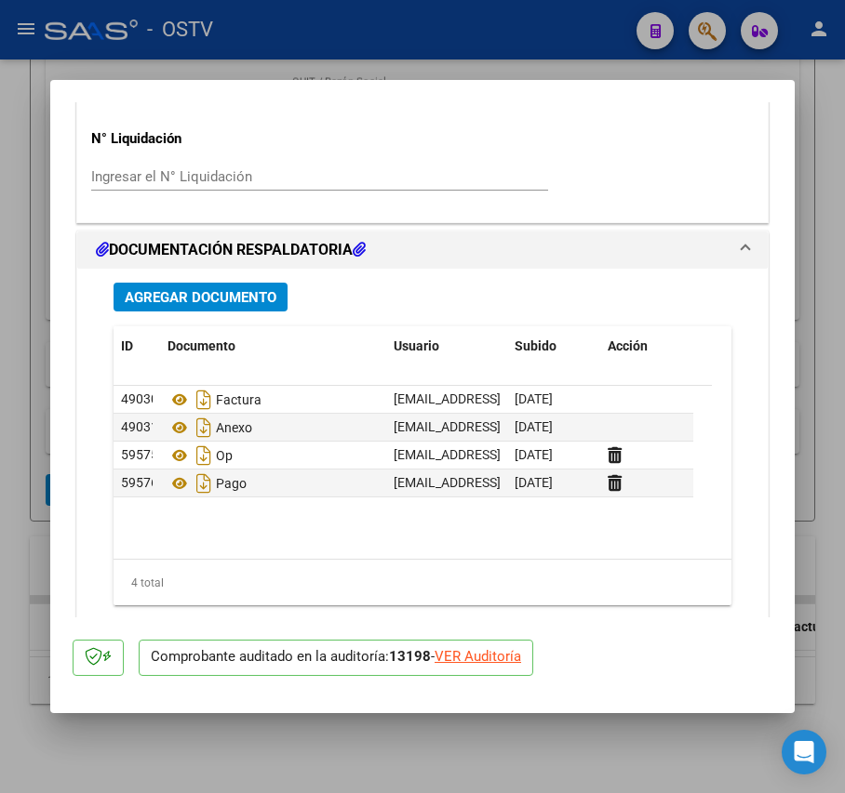
click at [20, 421] on div at bounding box center [422, 396] width 845 height 793
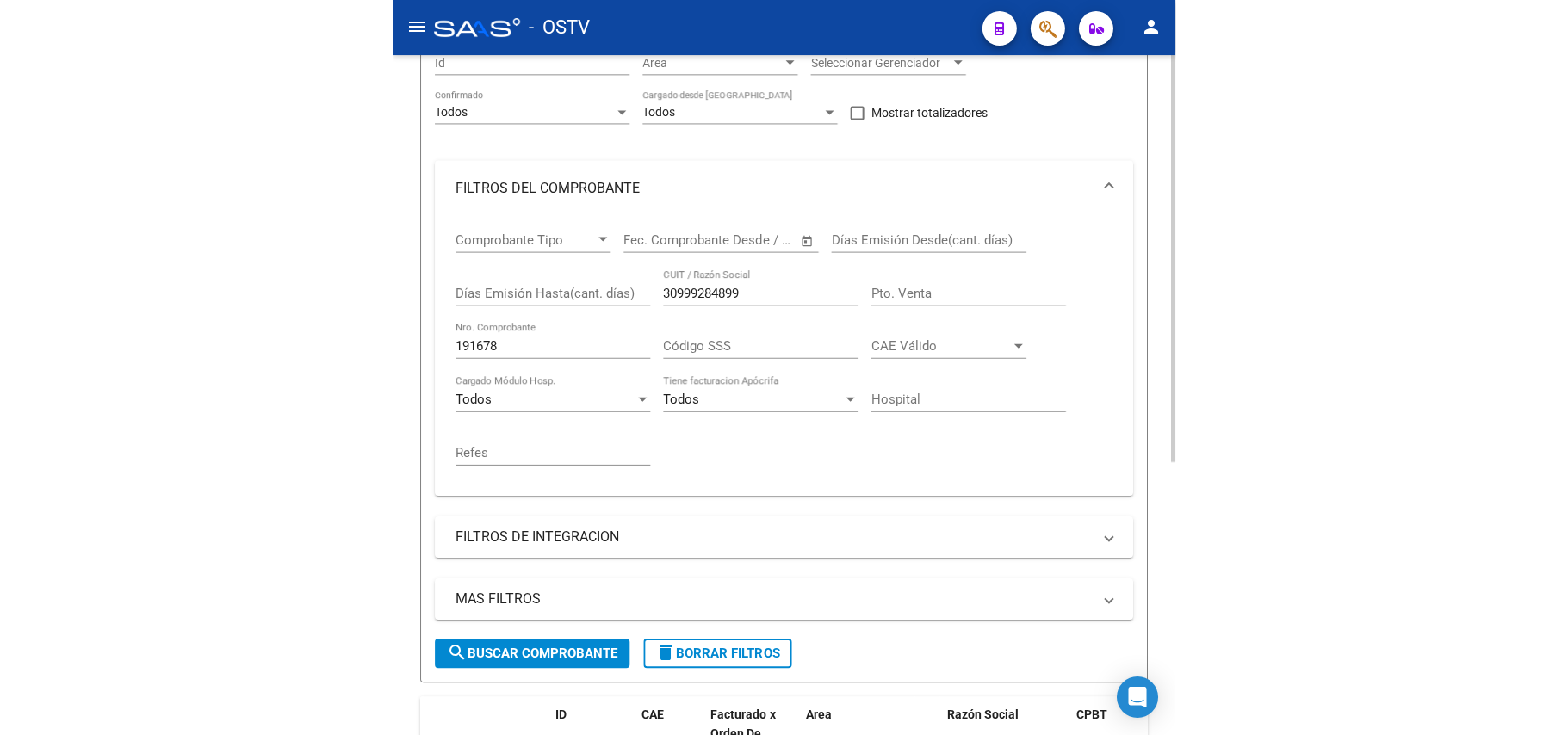
scroll to position [228, 0]
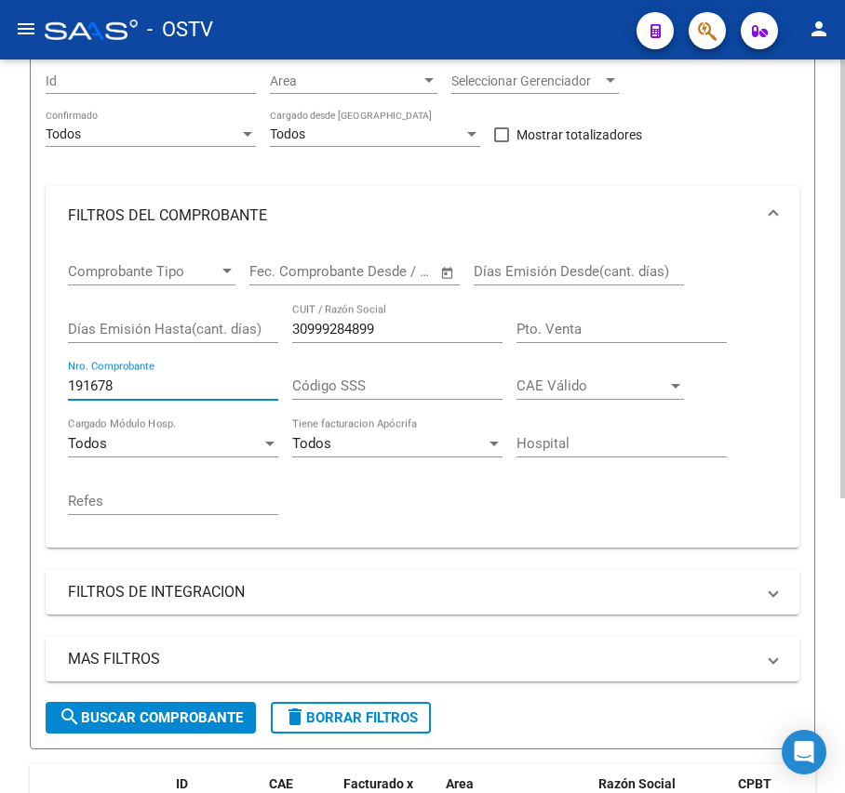
click at [153, 385] on input "191678" at bounding box center [173, 386] width 210 height 17
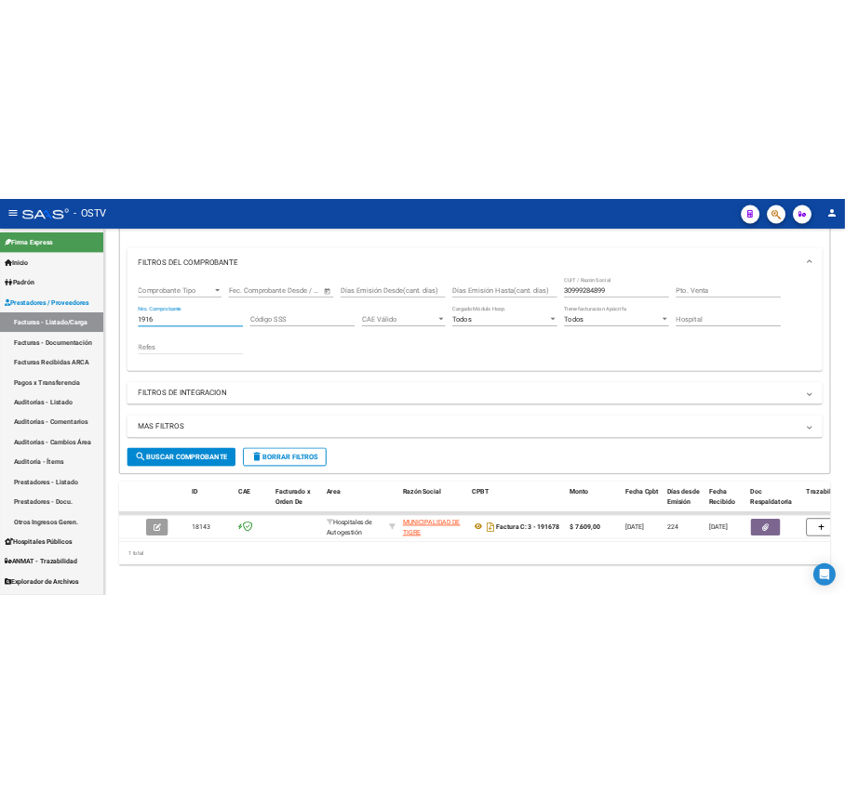
scroll to position [179, 0]
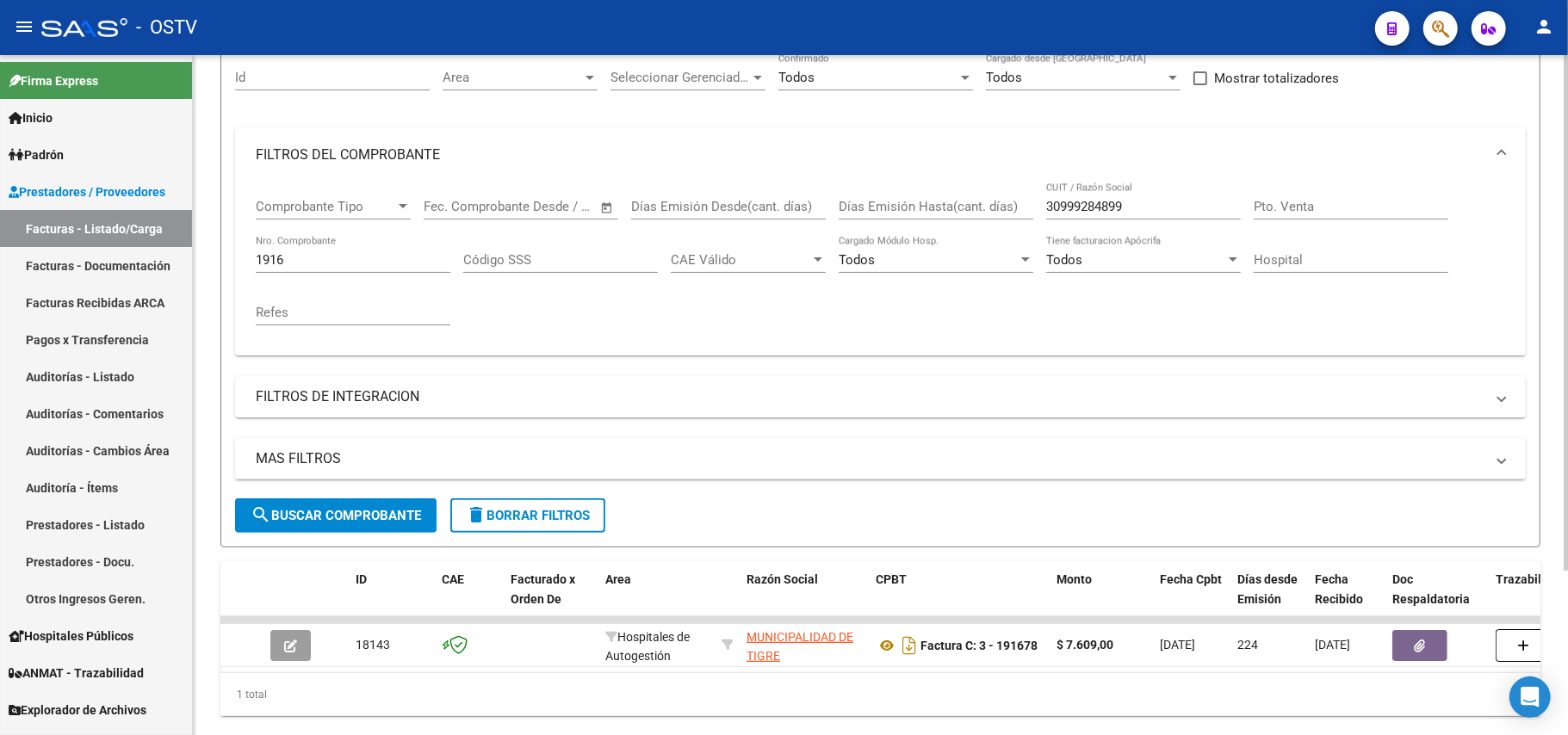
drag, startPoint x: 411, startPoint y: 272, endPoint x: 401, endPoint y: 266, distance: 11.7
click at [410, 272] on div "1916 Nro. Comprobante" at bounding box center [353, 255] width 194 height 37
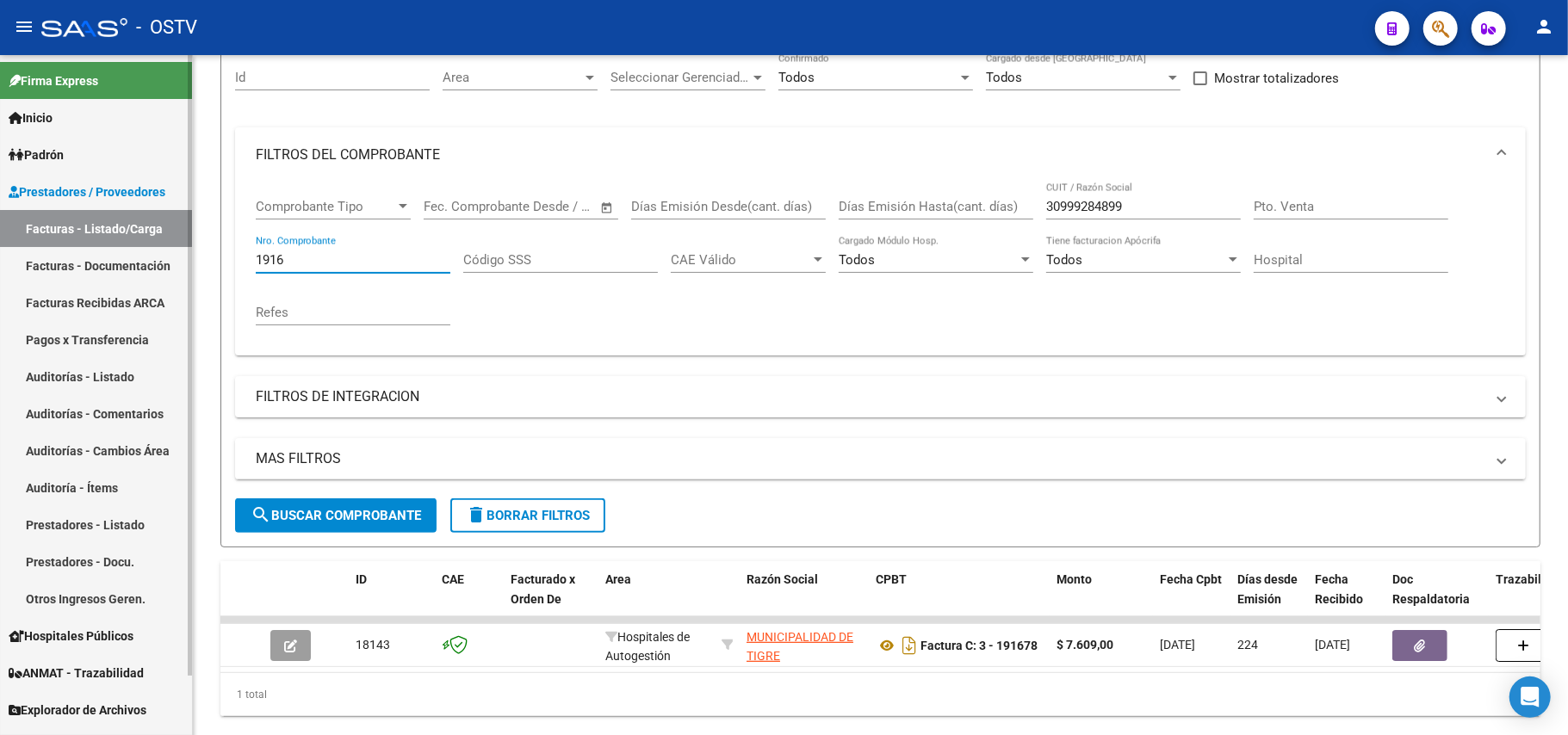
drag, startPoint x: 401, startPoint y: 266, endPoint x: 0, endPoint y: 238, distance: 402.0
click at [0, 238] on mat-sidenav-container "Firma Express Inicio Calendario SSS Instructivos Contacto OS Padrón Afiliados E…" at bounding box center [784, 395] width 1568 height 680
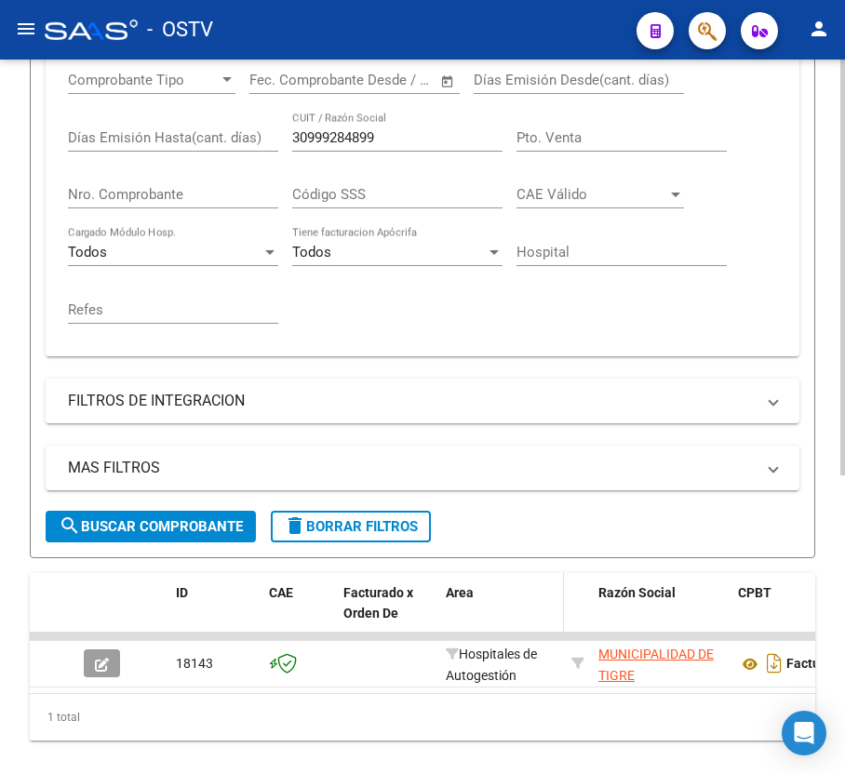
scroll to position [508, 0]
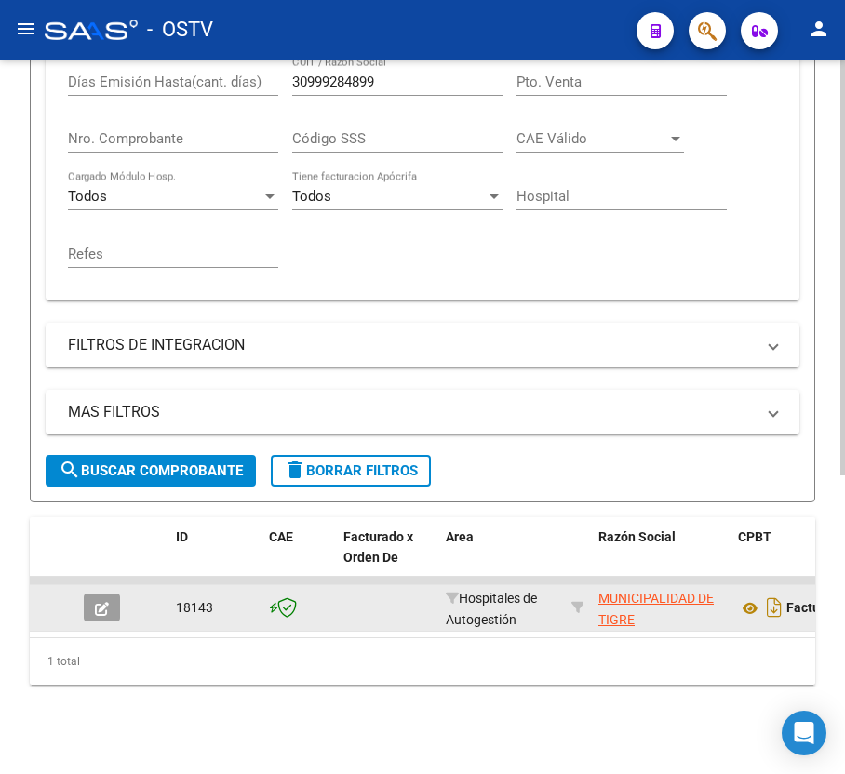
click at [116, 593] on button "button" at bounding box center [102, 607] width 36 height 28
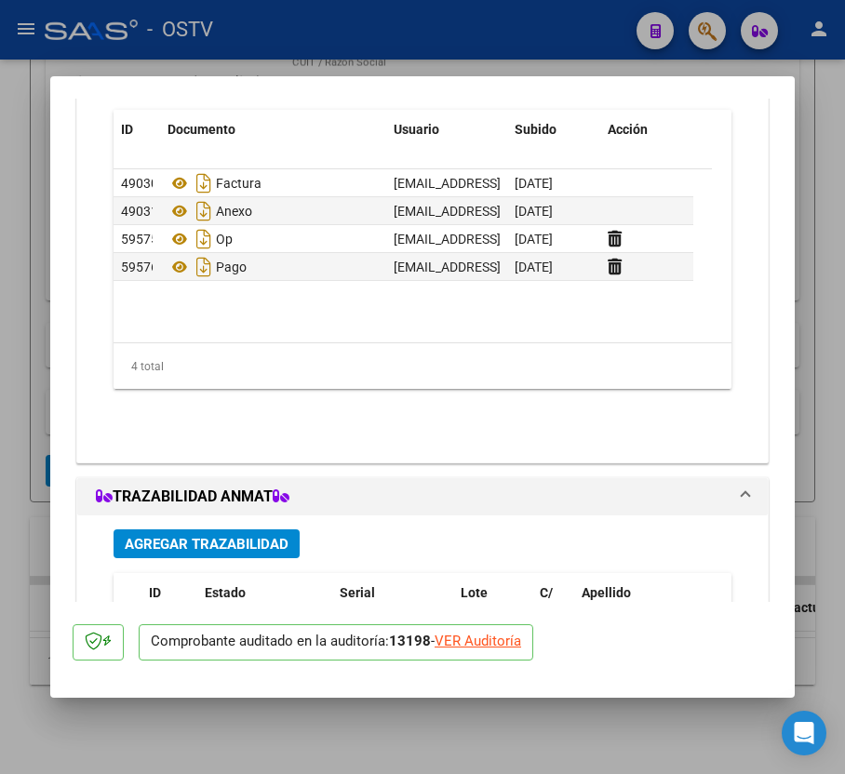
click at [20, 466] on div at bounding box center [422, 387] width 845 height 774
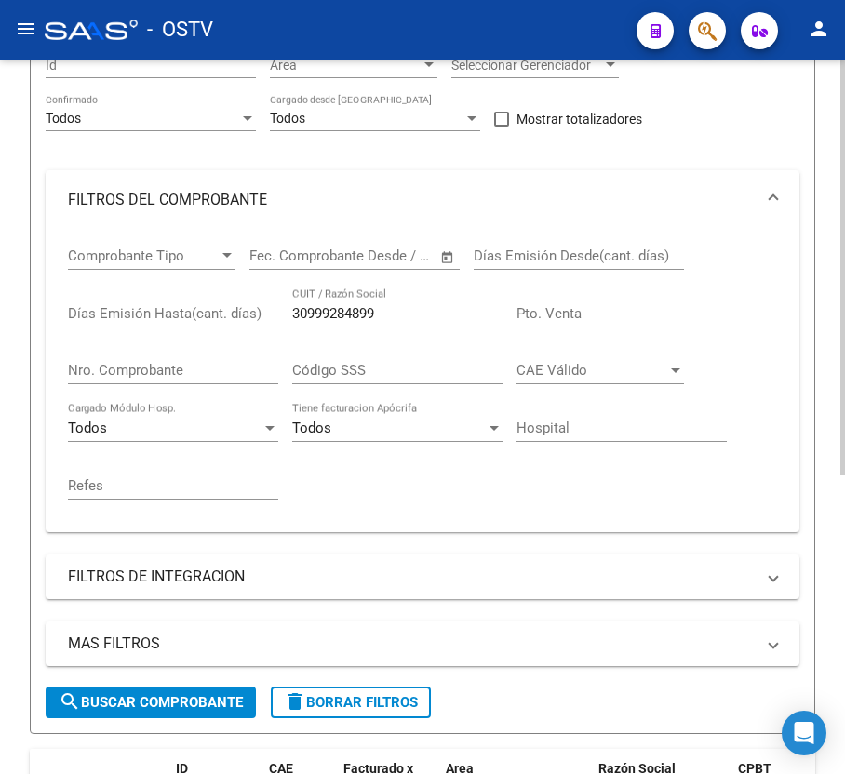
scroll to position [260, 0]
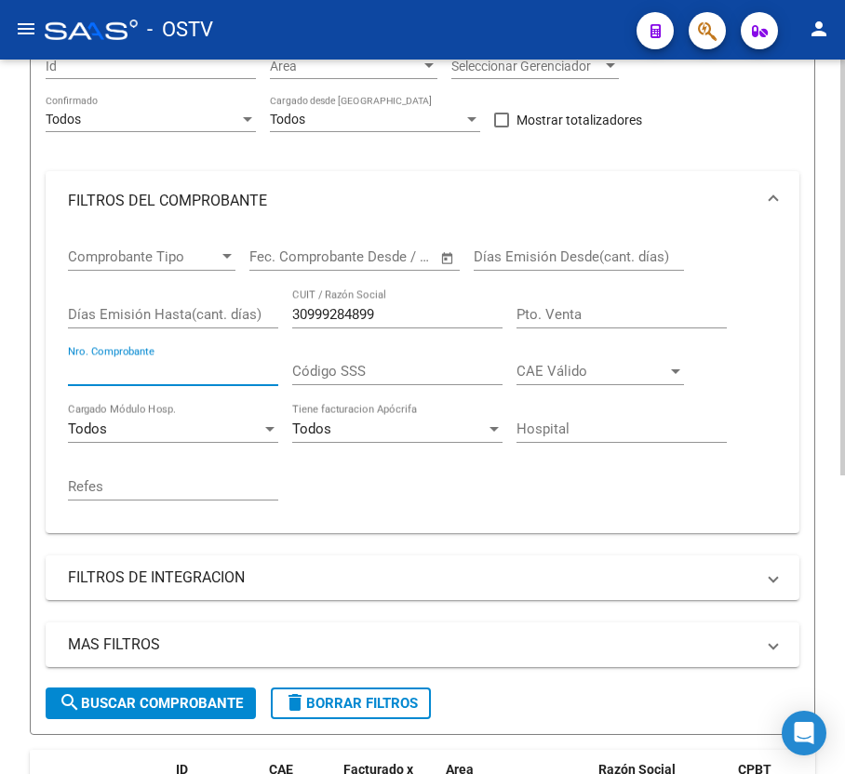
click at [190, 376] on input "Nro. Comprobante" at bounding box center [173, 371] width 210 height 17
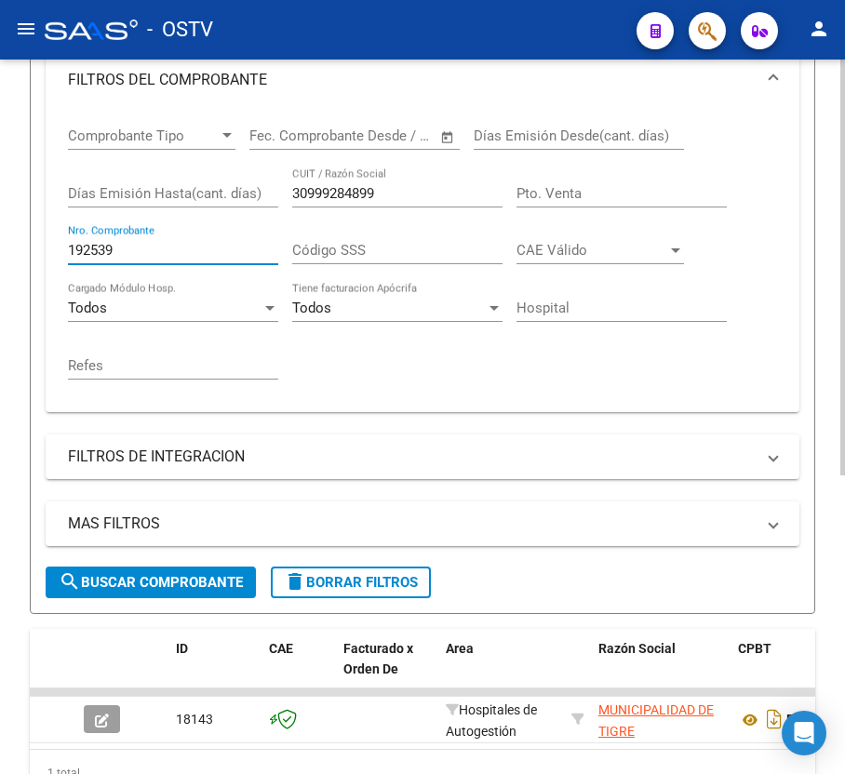
scroll to position [384, 0]
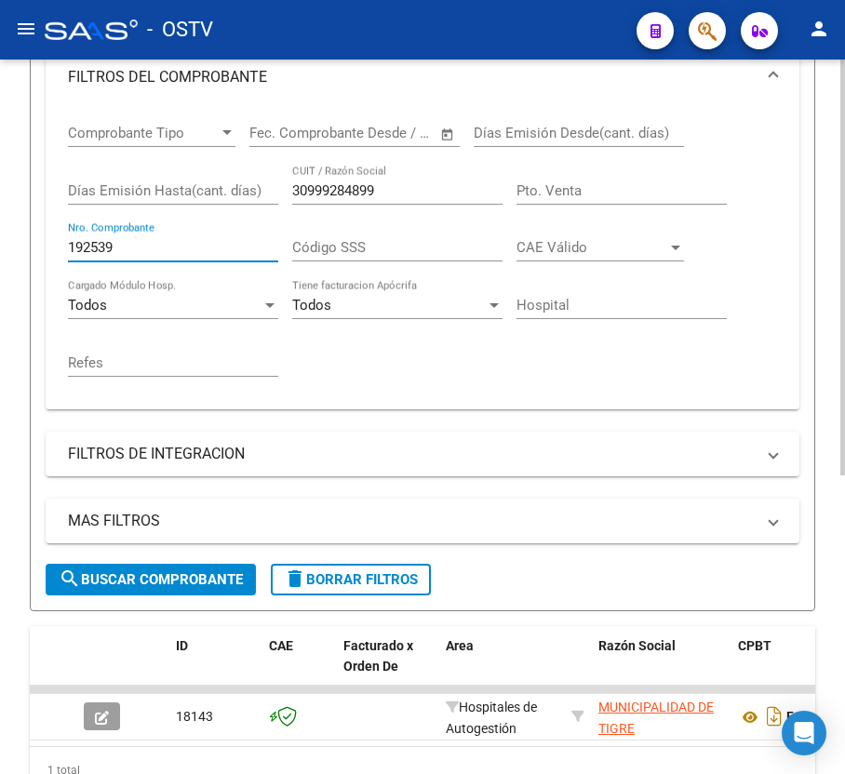
click at [224, 574] on span "search Buscar Comprobante" at bounding box center [151, 579] width 184 height 17
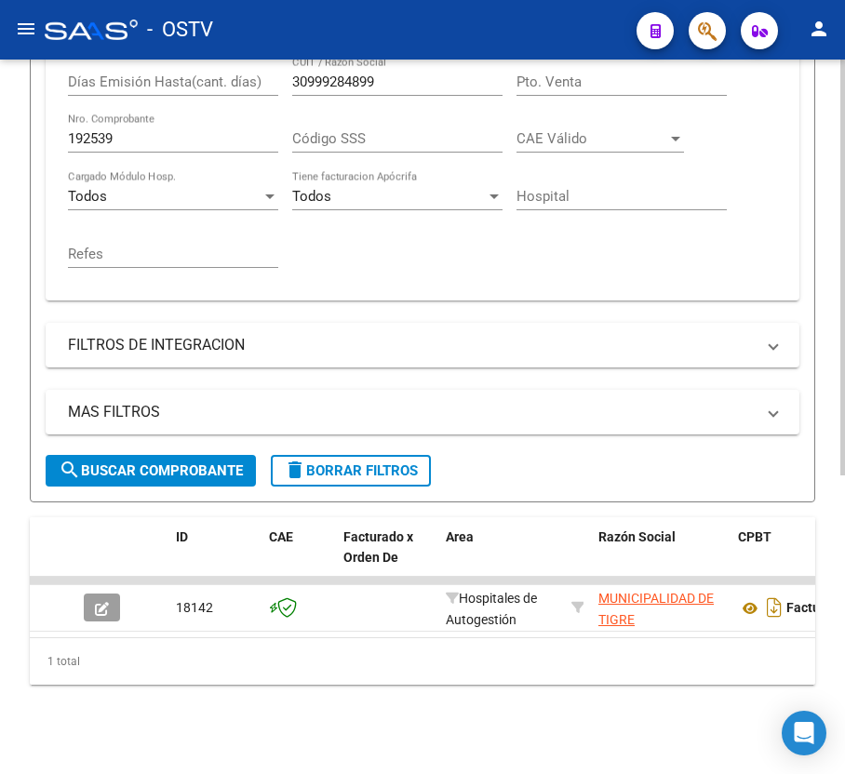
scroll to position [513, 0]
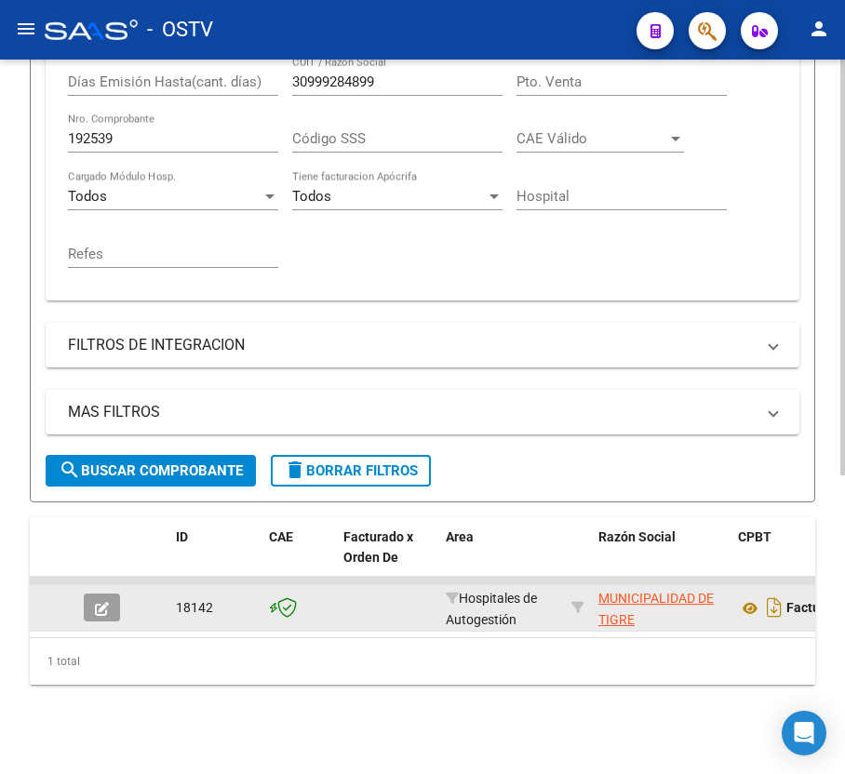
click at [119, 593] on button "button" at bounding box center [102, 607] width 36 height 28
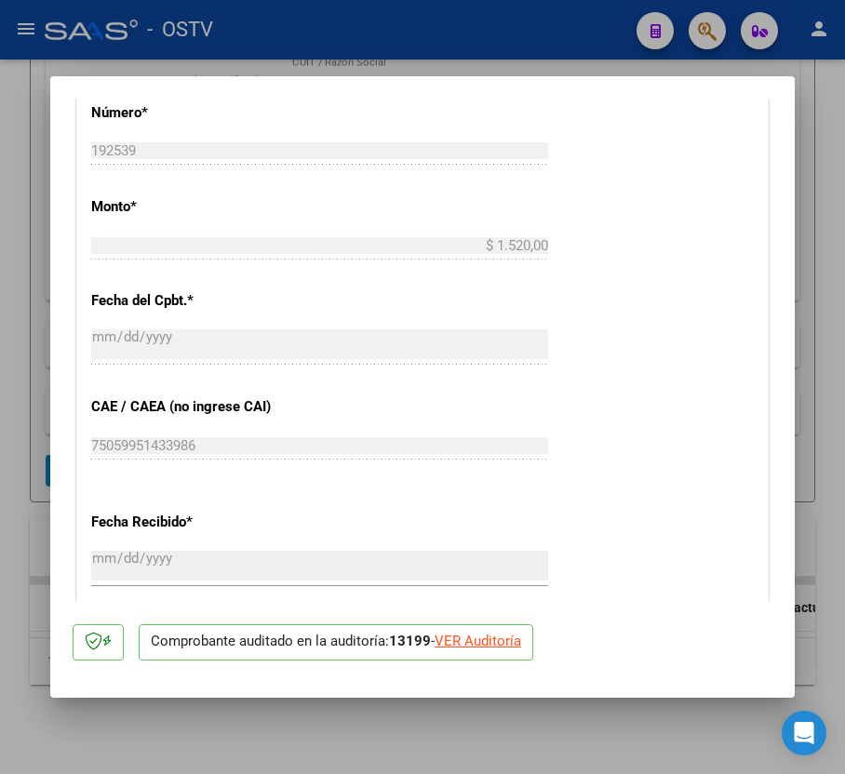
scroll to position [1116, 0]
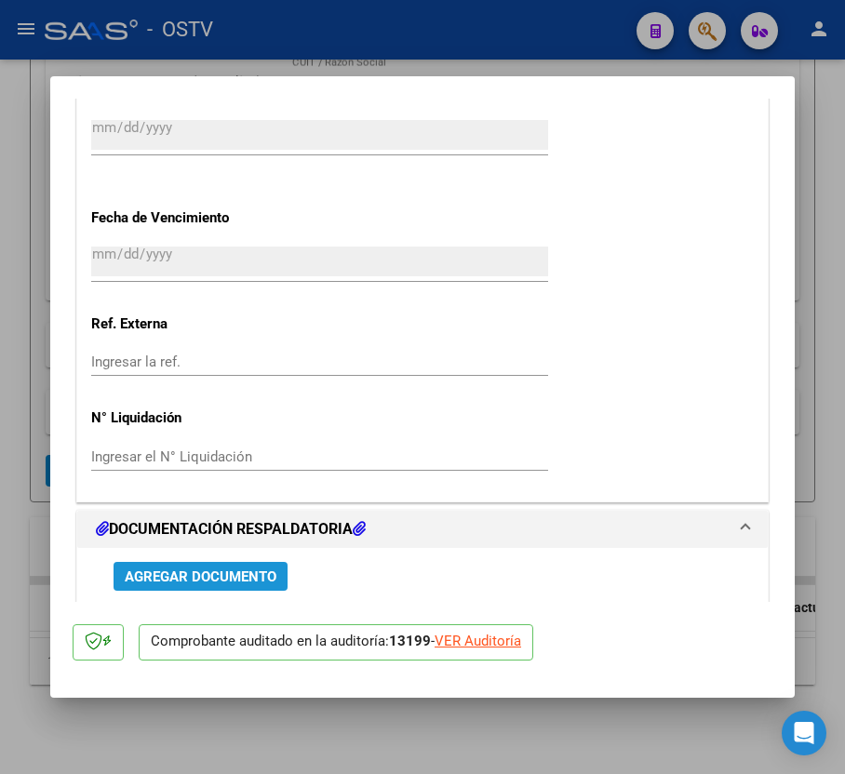
click at [208, 564] on button "Agregar Documento" at bounding box center [200, 576] width 174 height 29
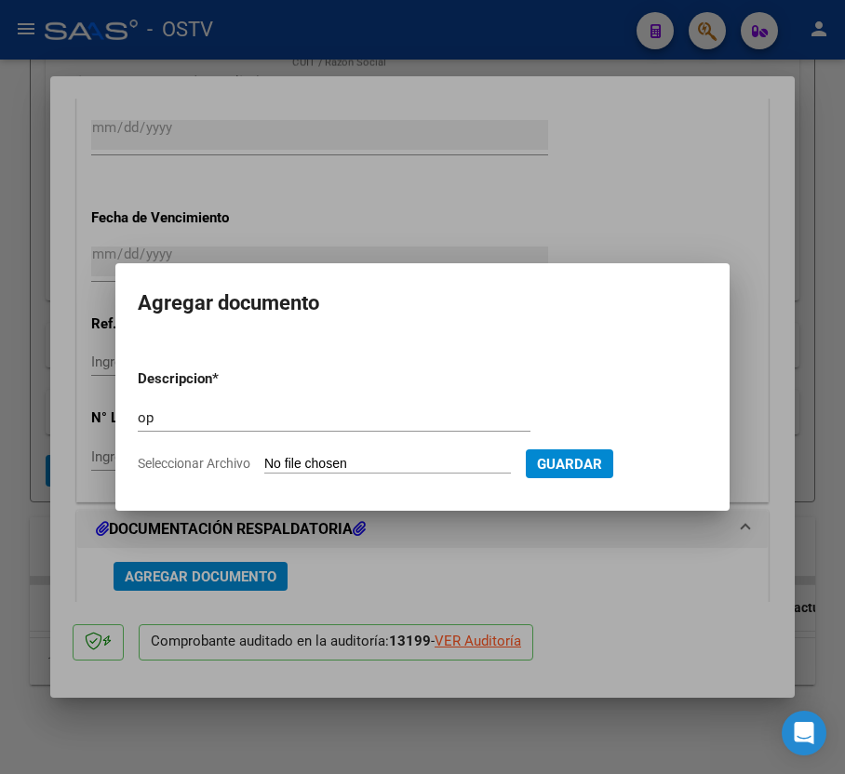
click at [300, 460] on input "Seleccionar Archivo" at bounding box center [387, 465] width 247 height 18
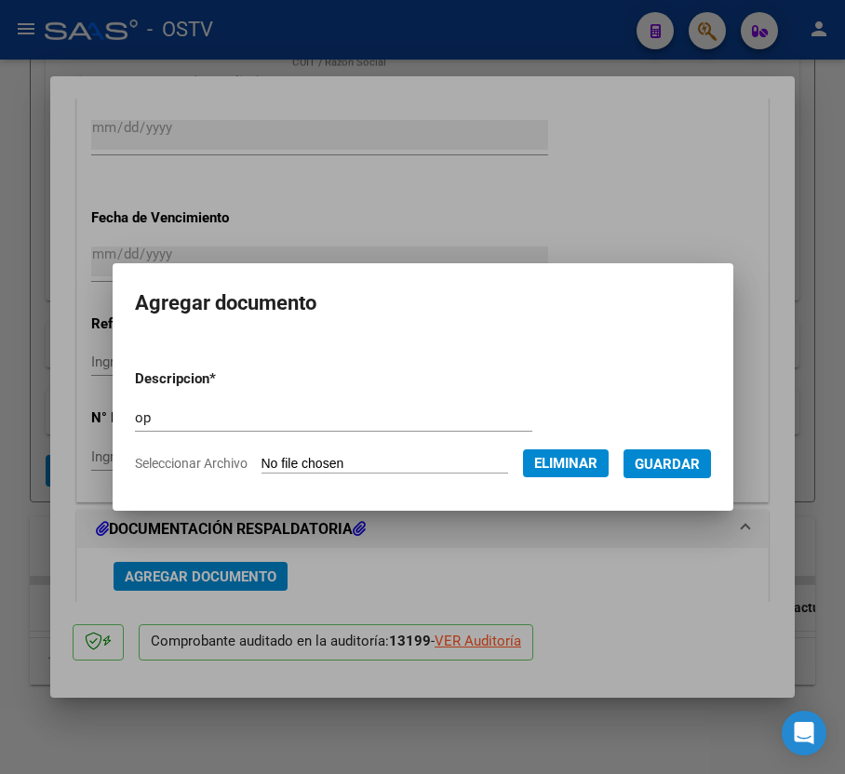
click at [664, 463] on span "Guardar" at bounding box center [666, 464] width 65 height 17
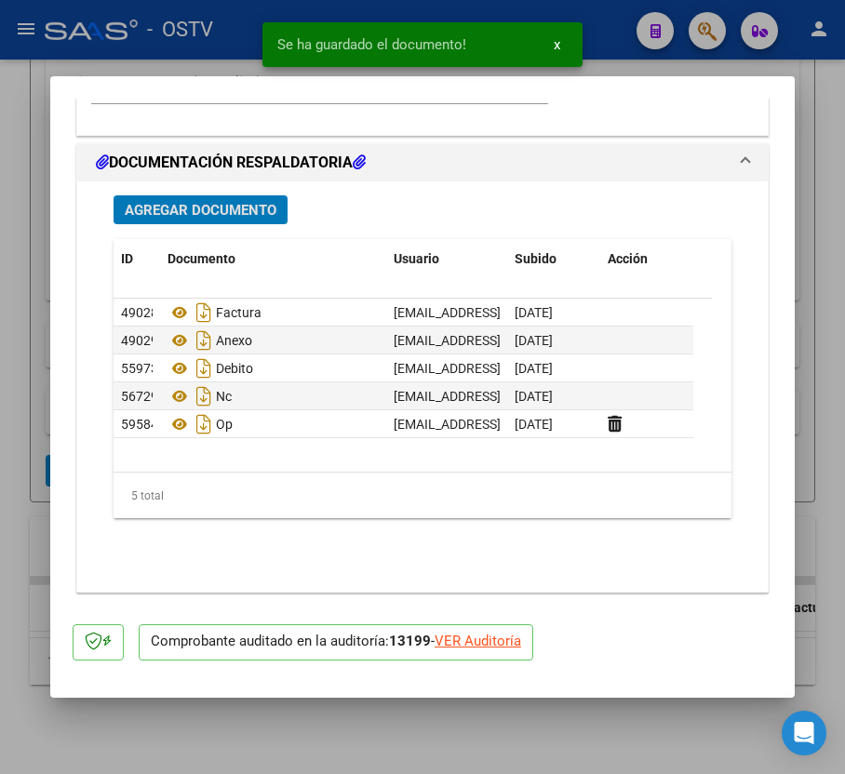
scroll to position [1364, 0]
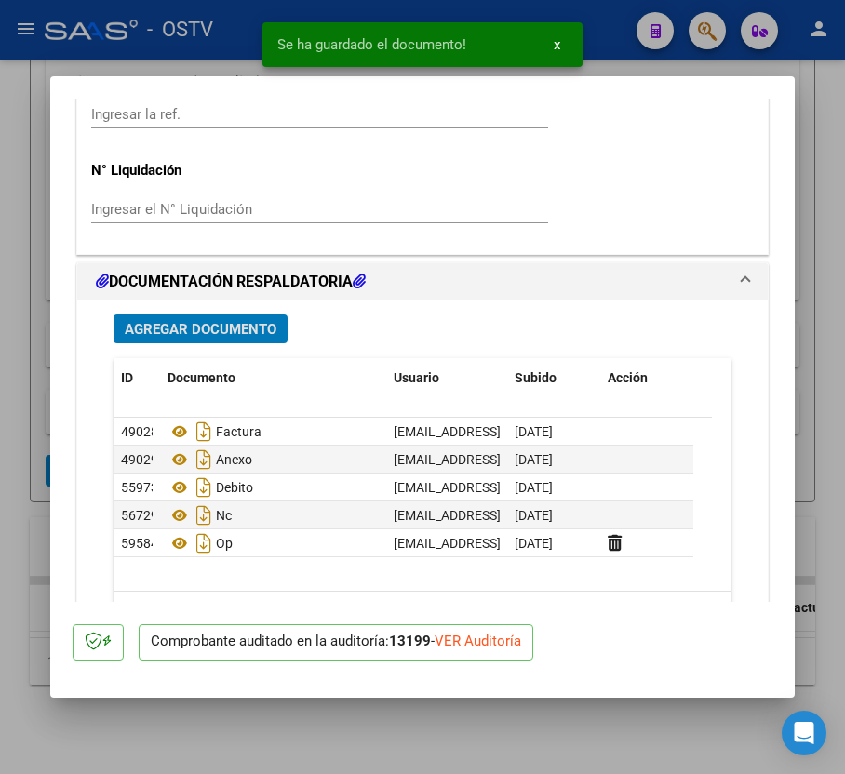
click at [225, 322] on span "Agregar Documento" at bounding box center [201, 329] width 152 height 17
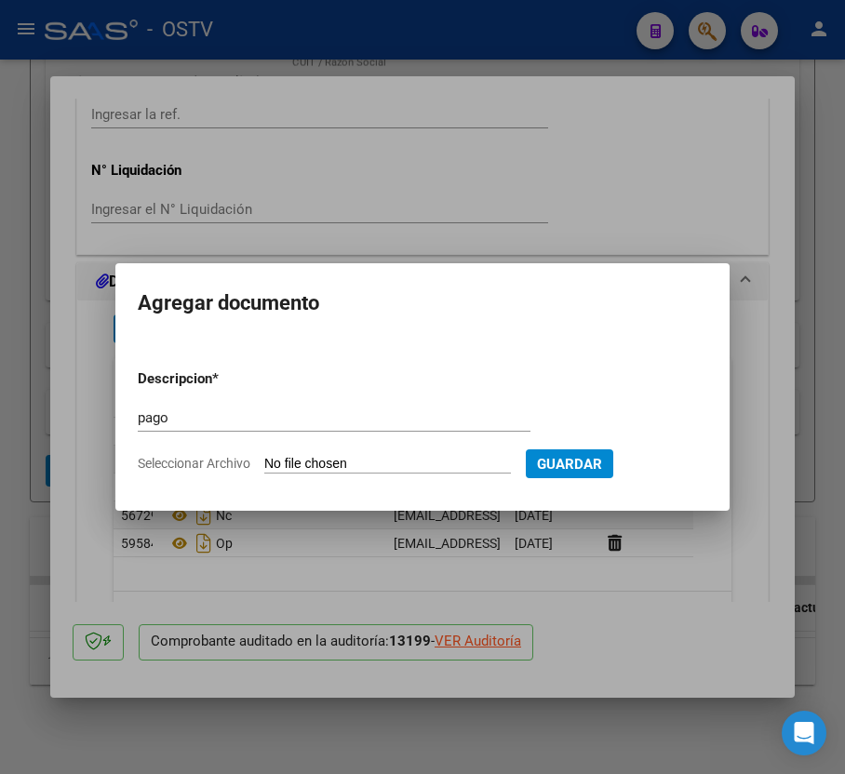
click at [363, 458] on input "Seleccionar Archivo" at bounding box center [387, 465] width 247 height 18
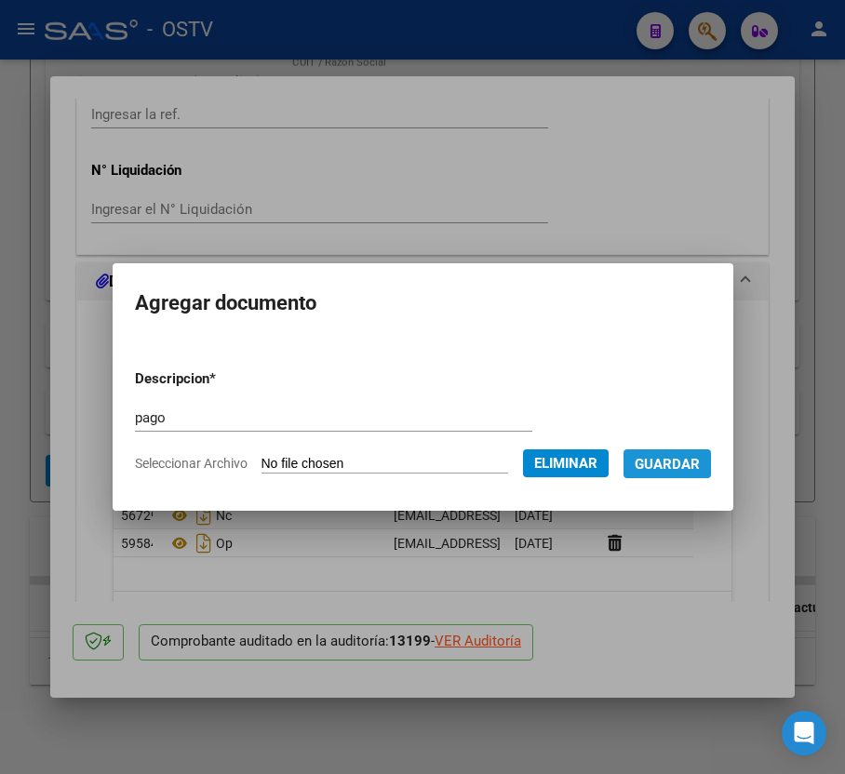
click at [700, 460] on span "Guardar" at bounding box center [666, 464] width 65 height 17
